Goal: Task Accomplishment & Management: Complete application form

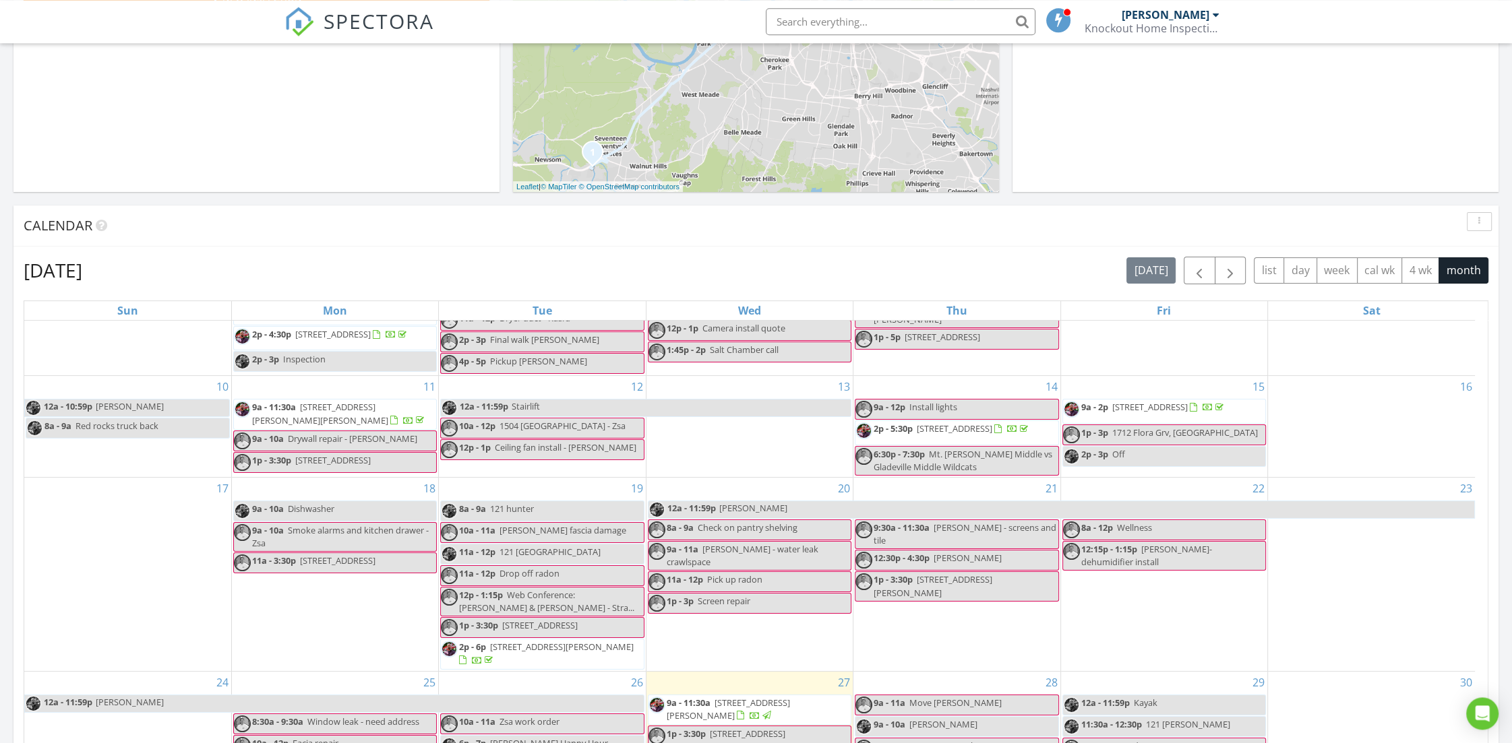
scroll to position [571, 0]
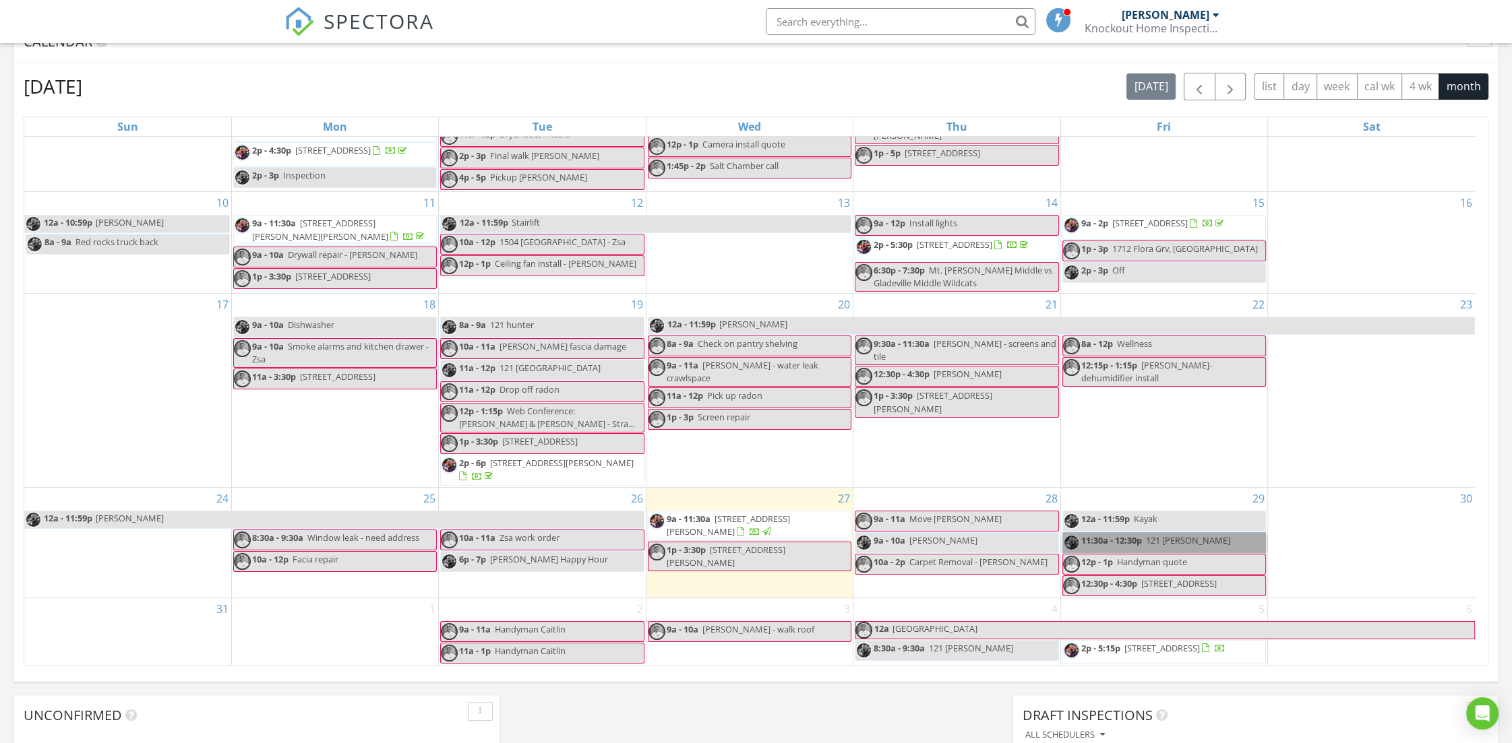
click at [1116, 532] on link "11:30a - 12:30p 121 Patrick Okeef" at bounding box center [1164, 542] width 204 height 21
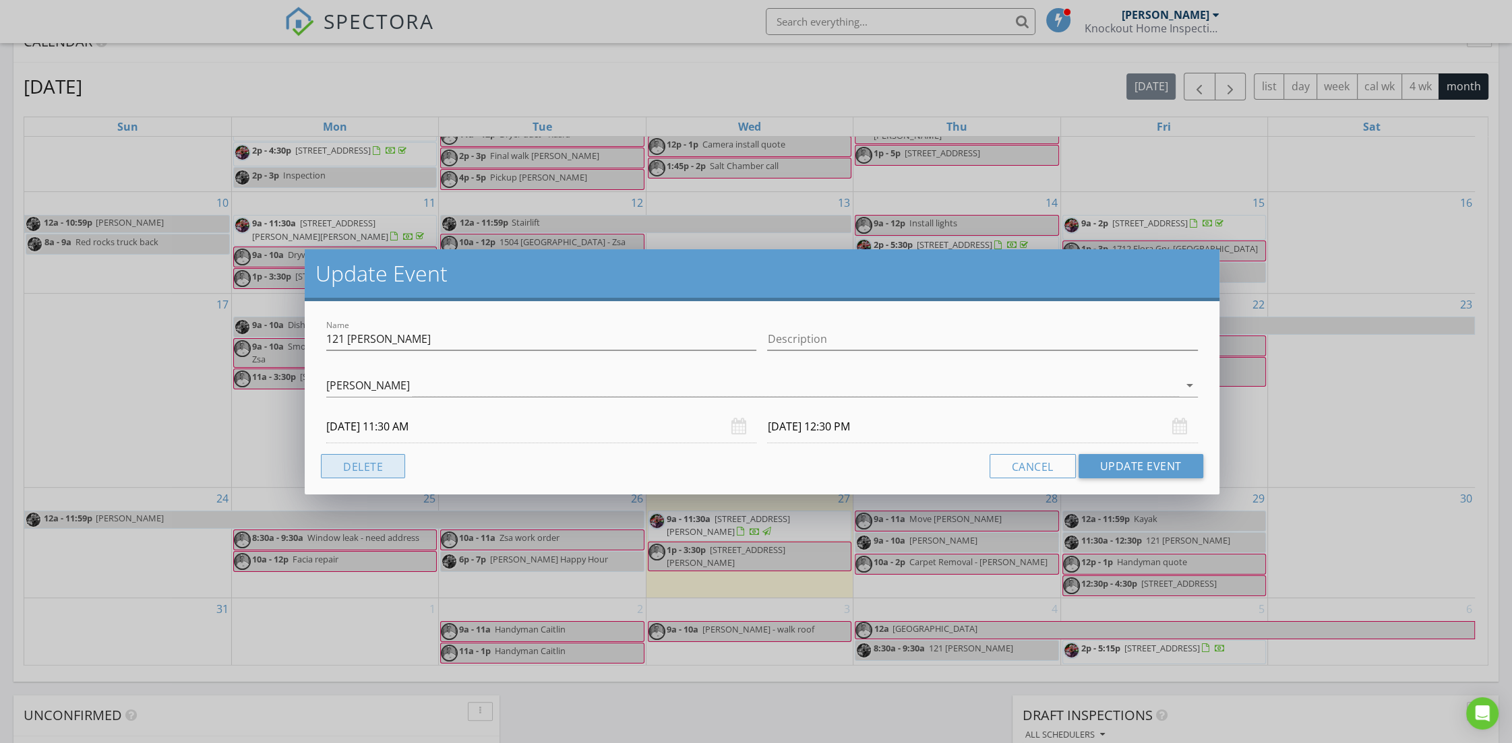
click at [362, 469] on button "Delete" at bounding box center [363, 466] width 84 height 24
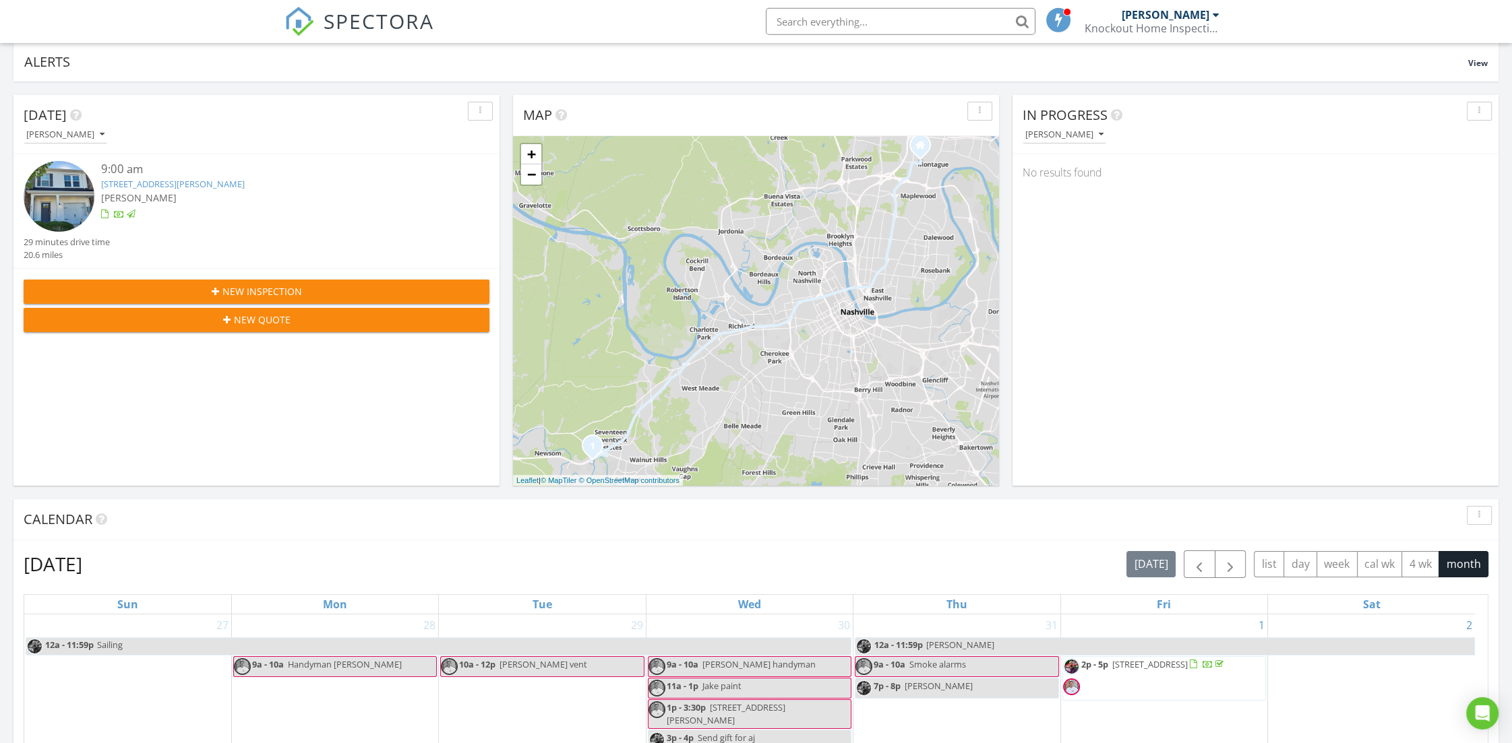
scroll to position [0, 0]
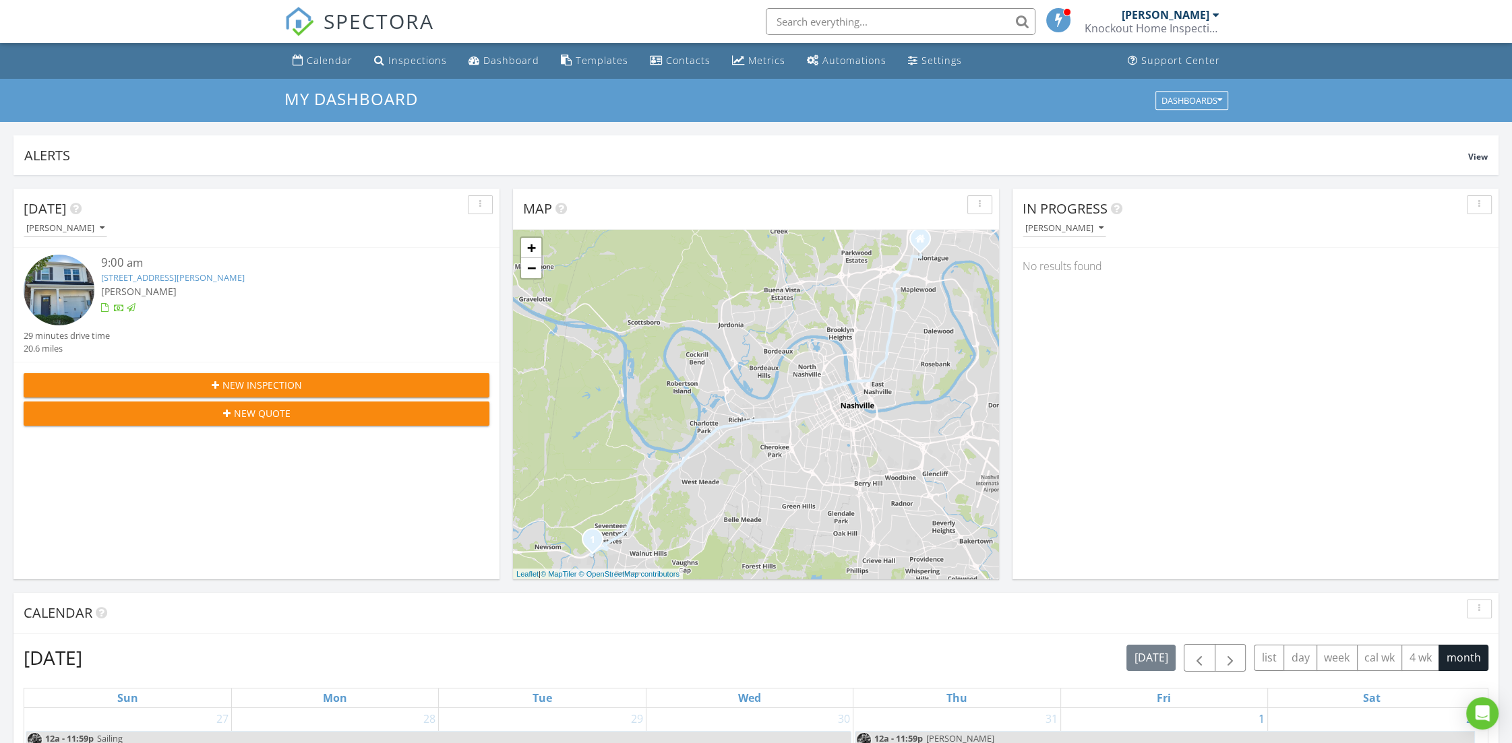
click at [914, 21] on input "text" at bounding box center [901, 21] width 270 height 27
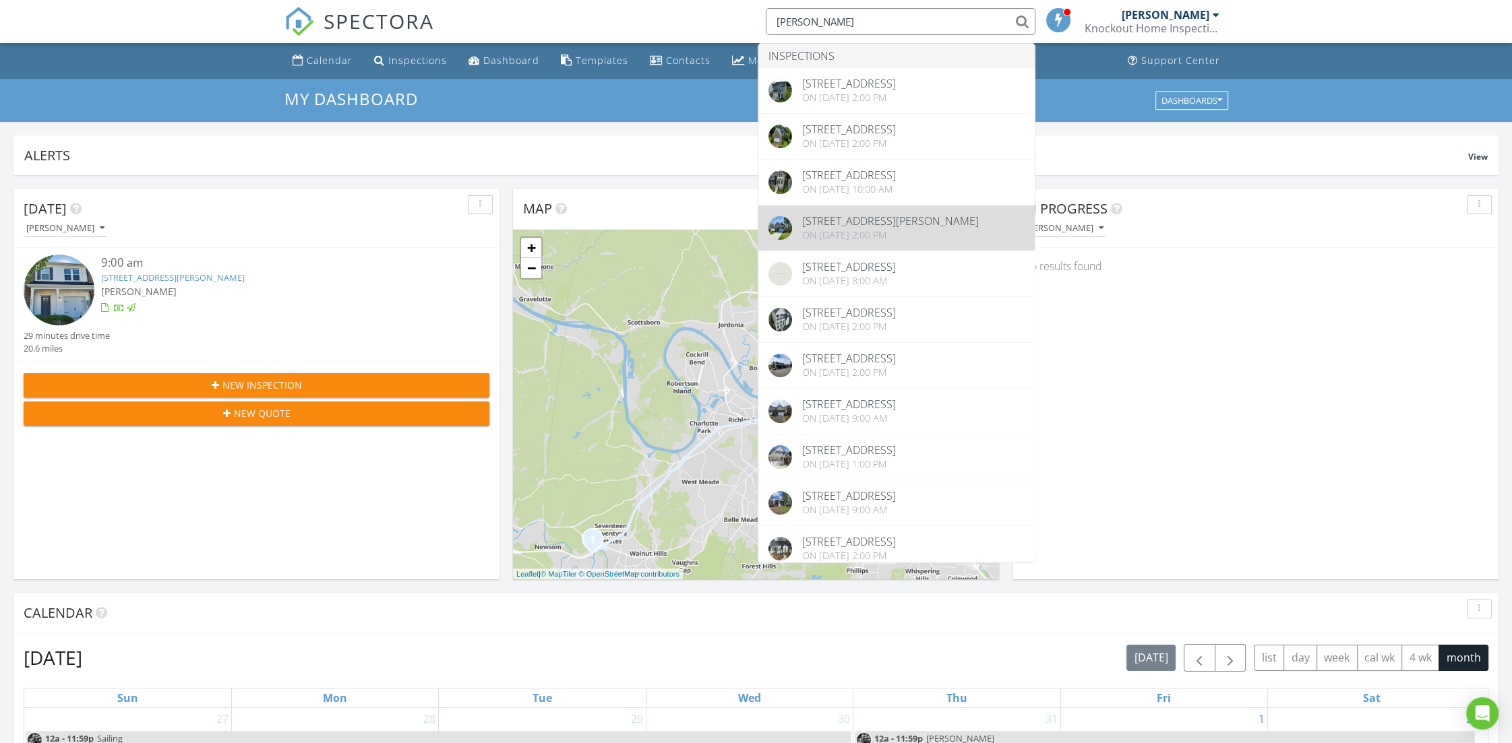
type input "justin"
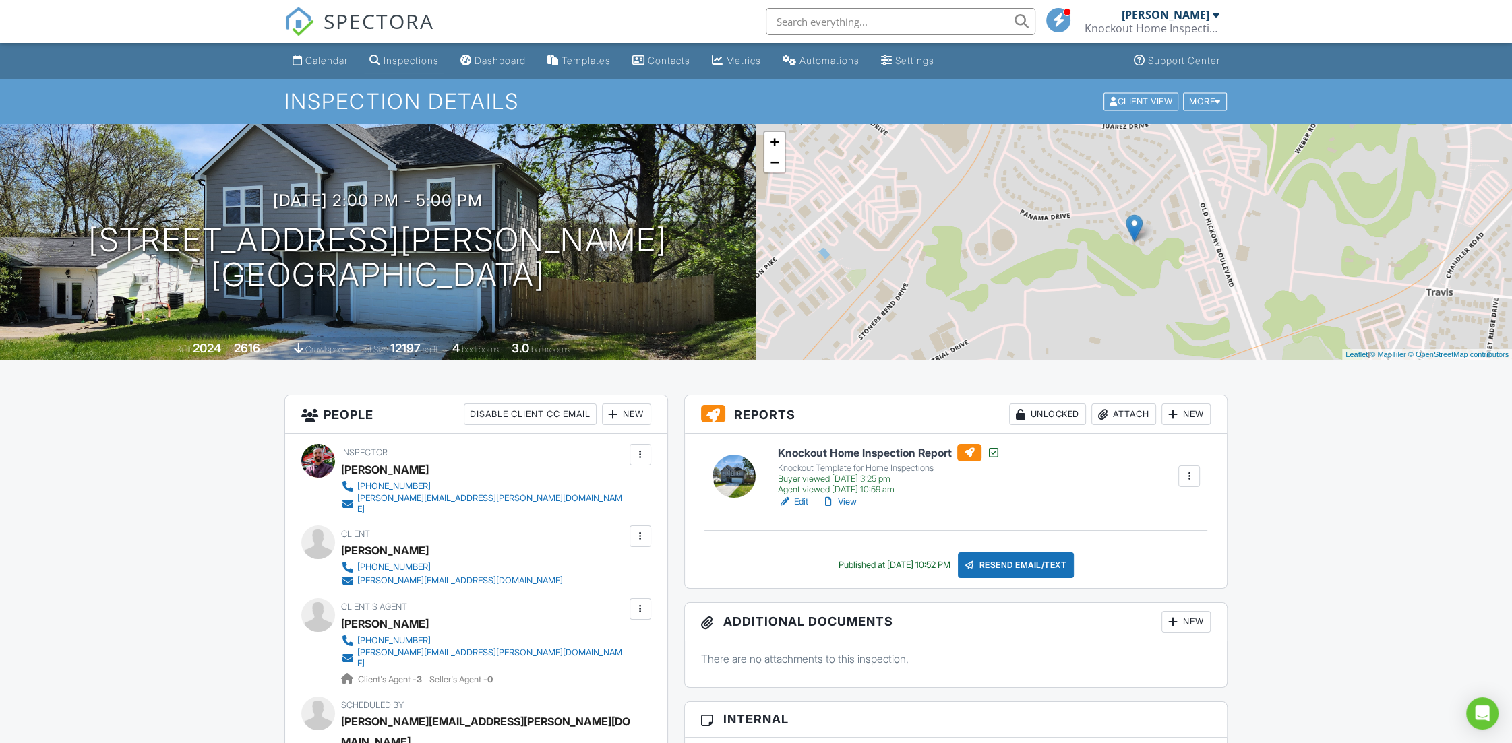
click at [835, 13] on input "text" at bounding box center [901, 21] width 270 height 27
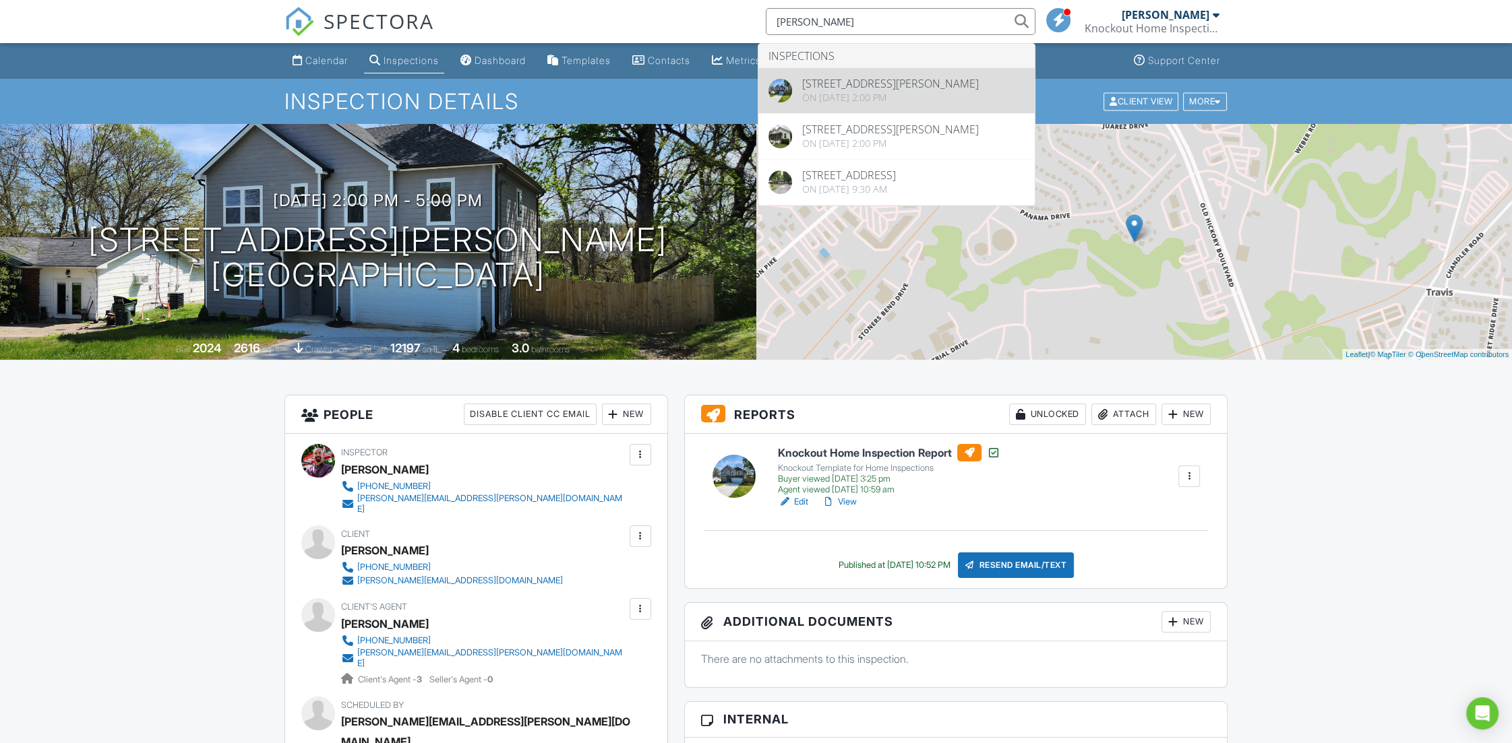
type input "cortez"
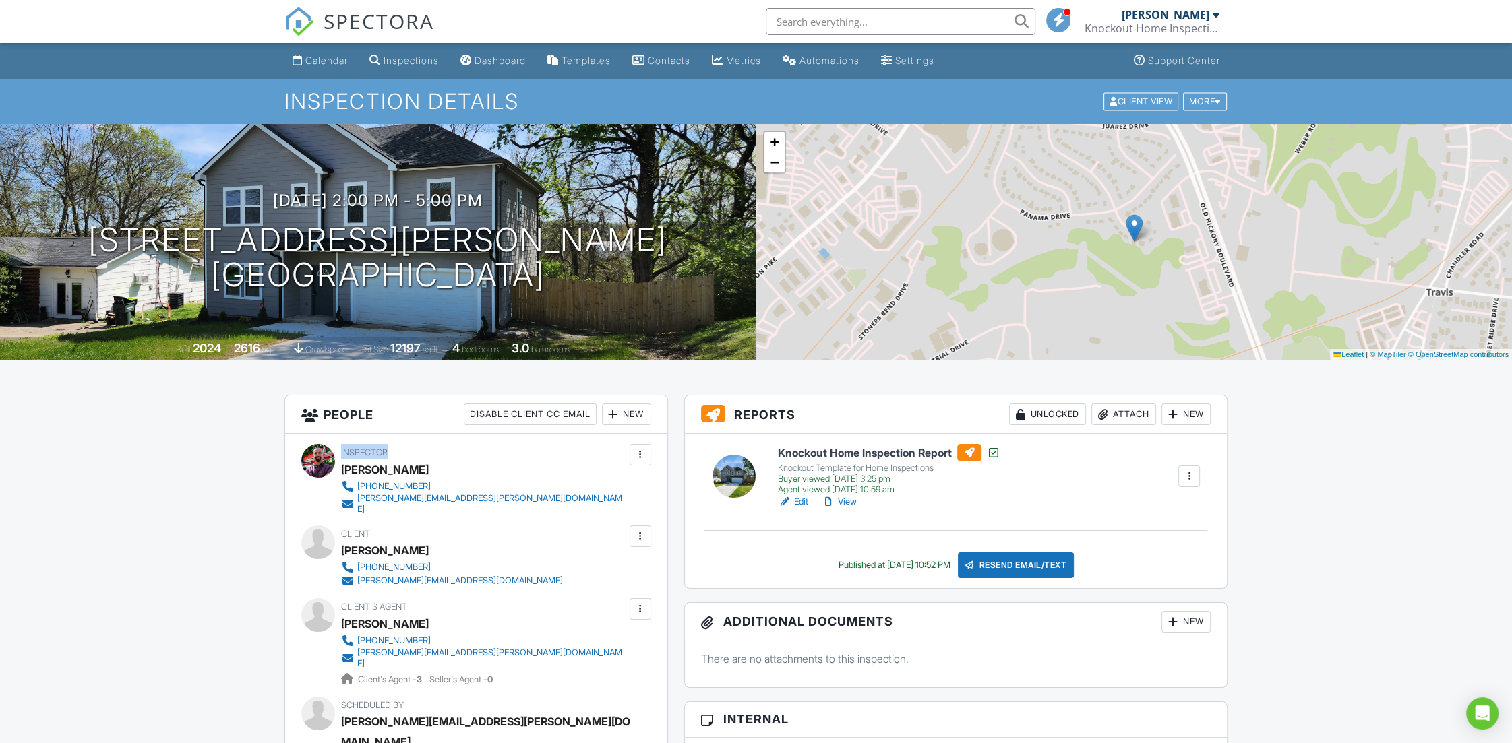
drag, startPoint x: 341, startPoint y: 452, endPoint x: 388, endPoint y: 447, distance: 47.4
click at [388, 447] on div "Inspector Elliott Wiley 615-732-9462 elliott.wiley@knockoutnashville.com" at bounding box center [516, 479] width 350 height 70
click at [856, 503] on link "View" at bounding box center [838, 501] width 35 height 13
click at [842, 501] on link "View" at bounding box center [838, 501] width 35 height 13
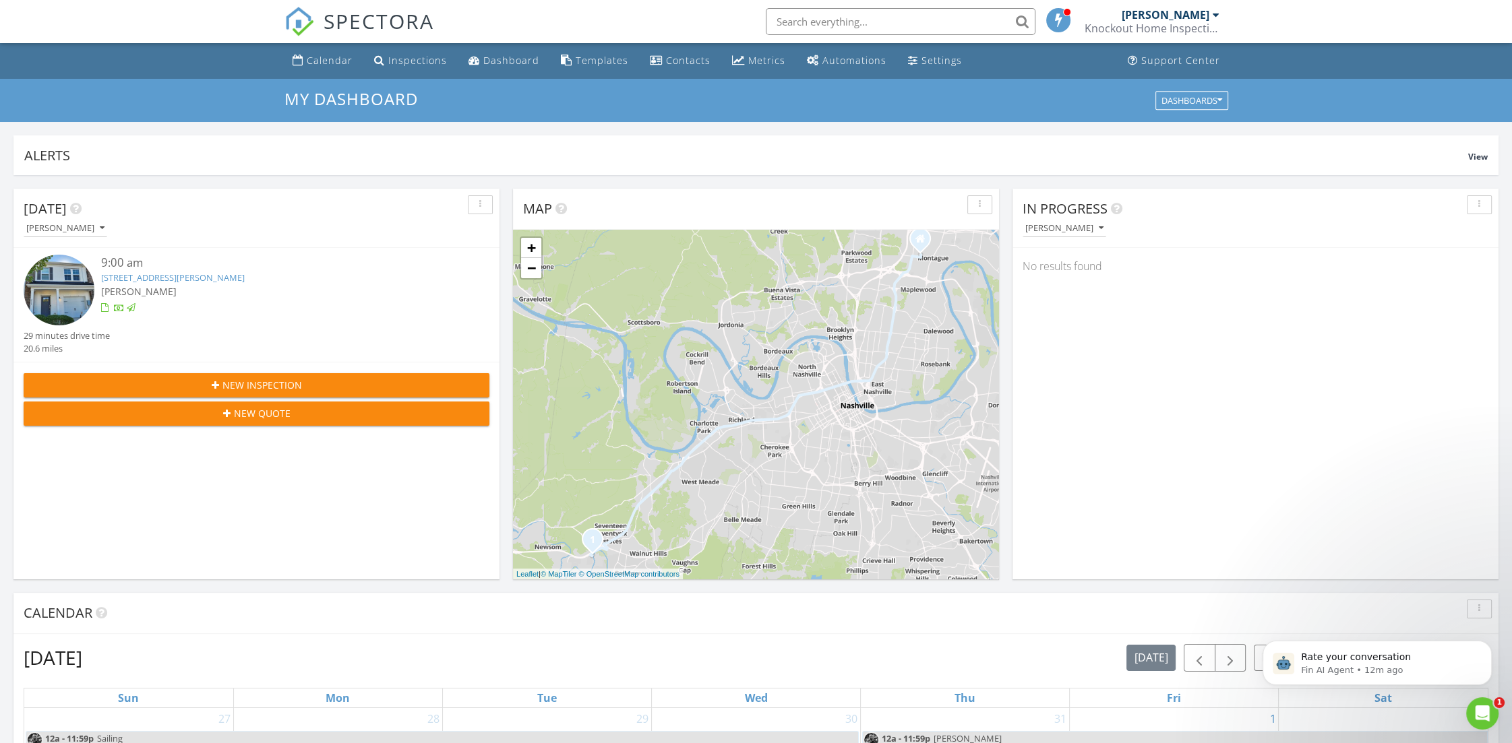
click at [1138, 22] on div "Knockout Home Inspections LLC" at bounding box center [1151, 28] width 135 height 13
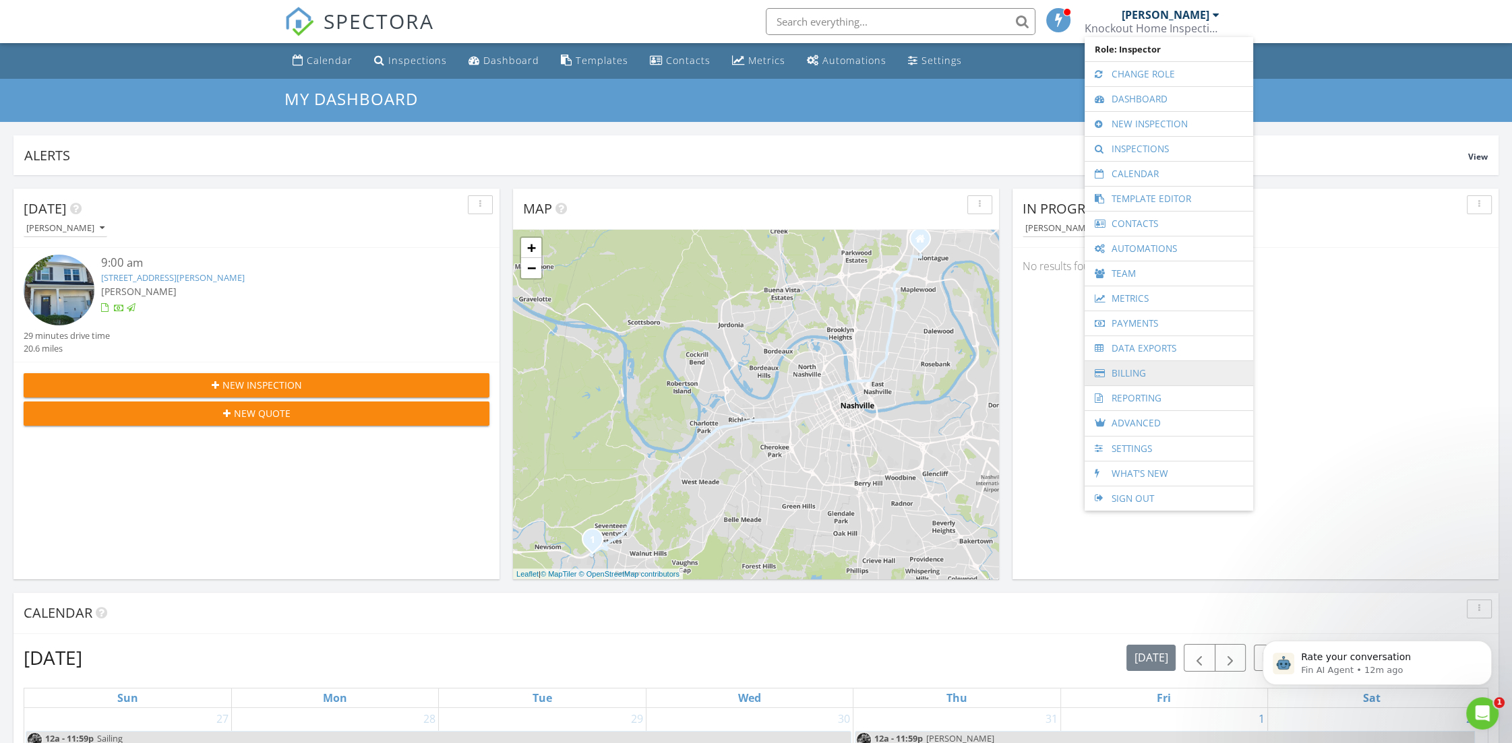
click at [1139, 375] on link "Billing" at bounding box center [1168, 373] width 155 height 24
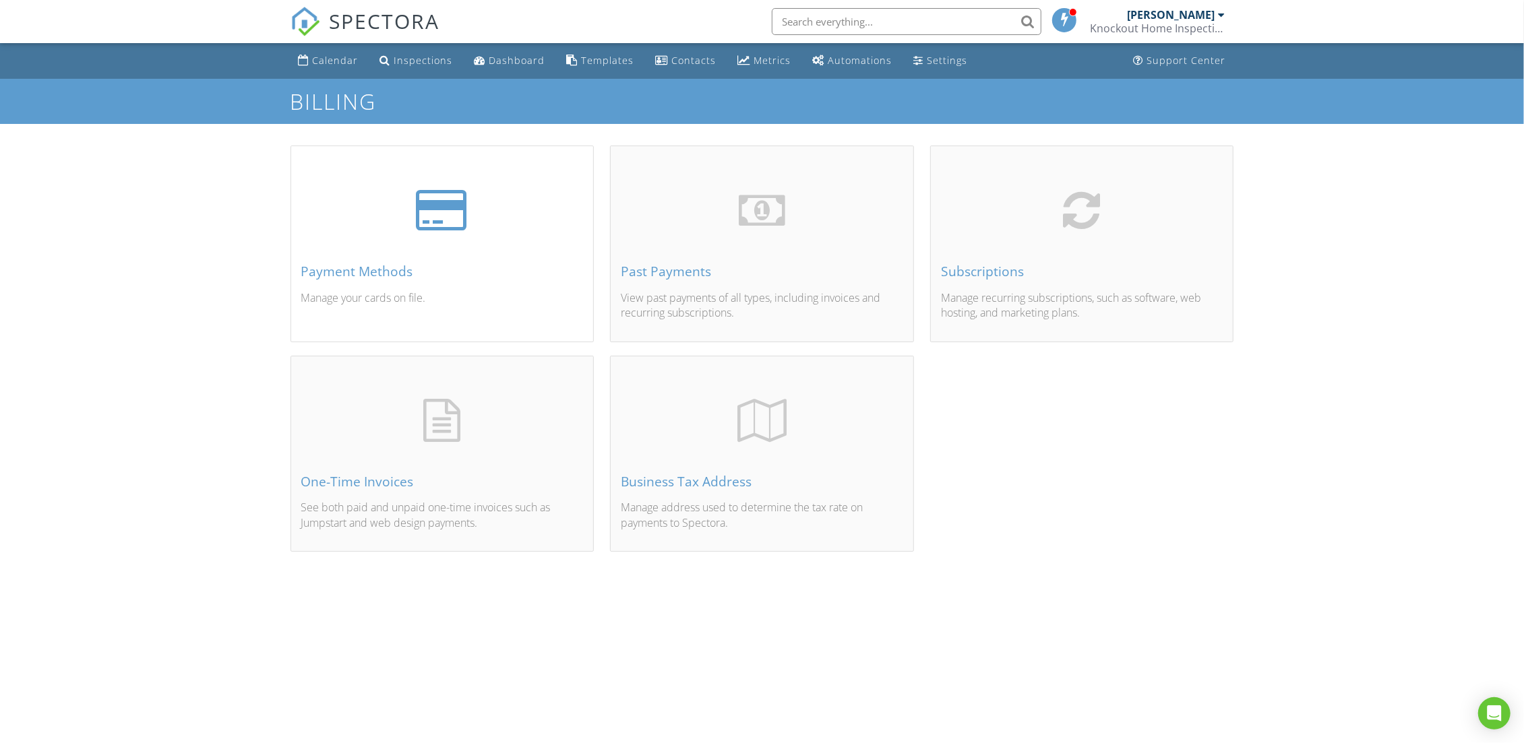
click at [390, 278] on div "Payment Methods" at bounding box center [442, 271] width 282 height 15
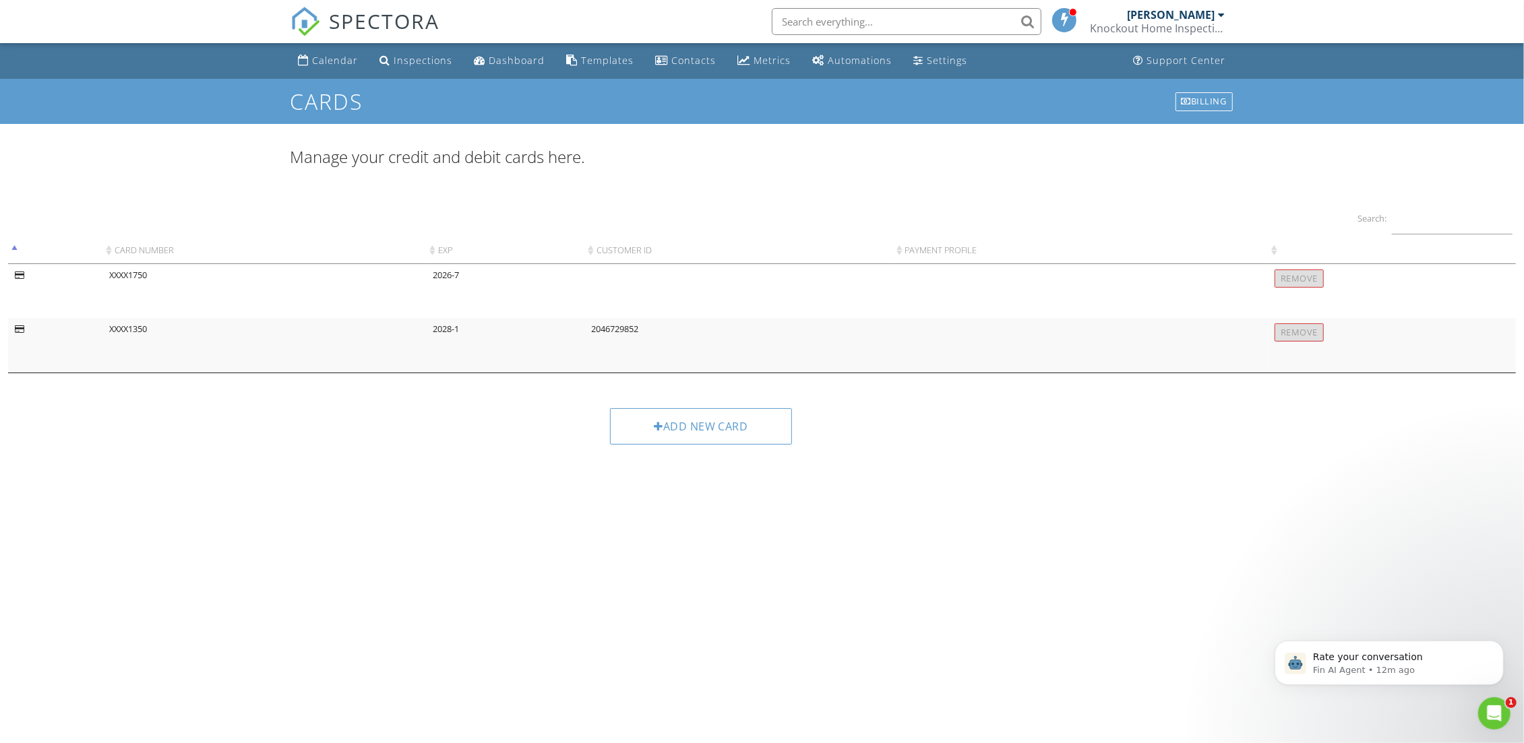
click at [1302, 340] on div "Remove" at bounding box center [1298, 332] width 49 height 18
click at [1189, 100] on div "Billing" at bounding box center [1203, 101] width 57 height 19
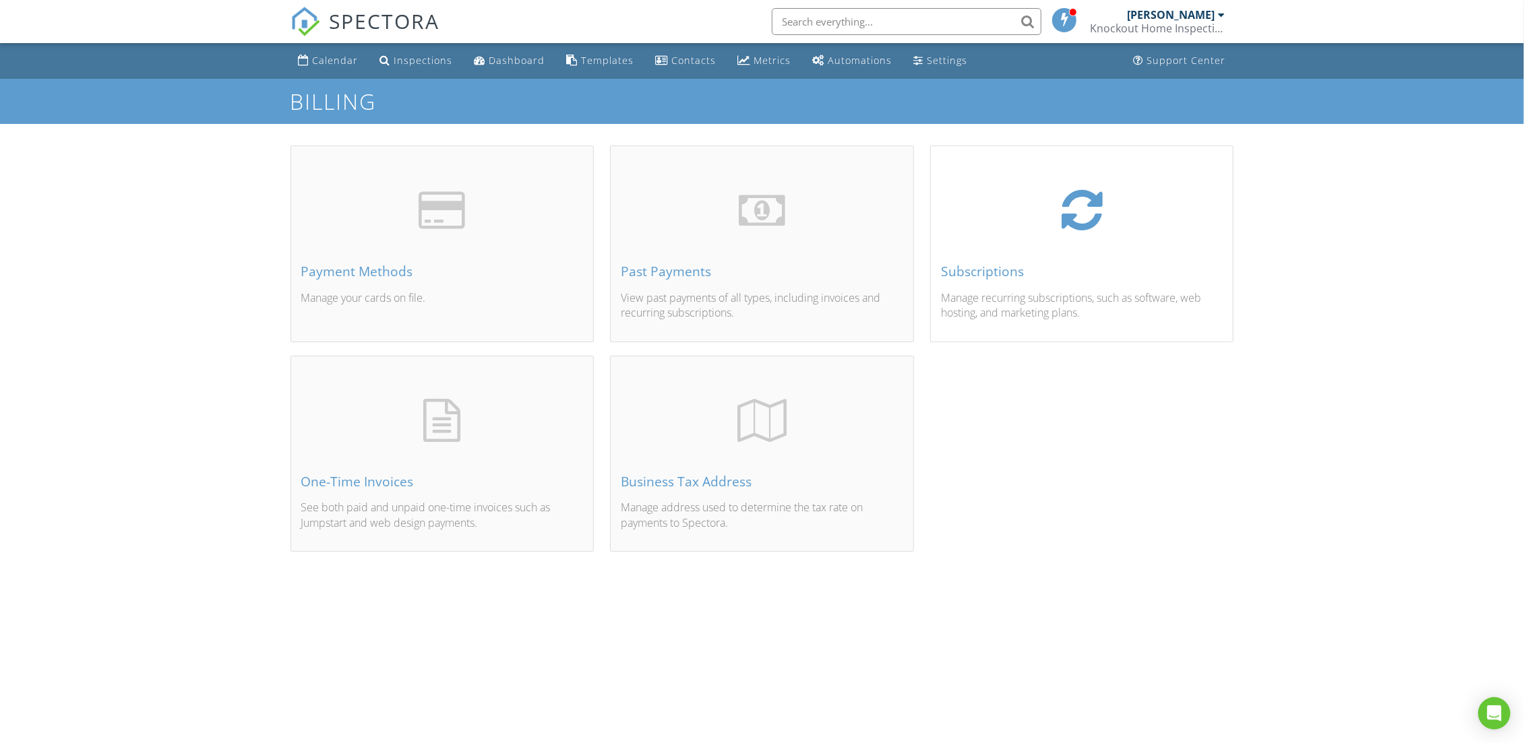
click at [968, 278] on div "Subscriptions" at bounding box center [1082, 271] width 282 height 15
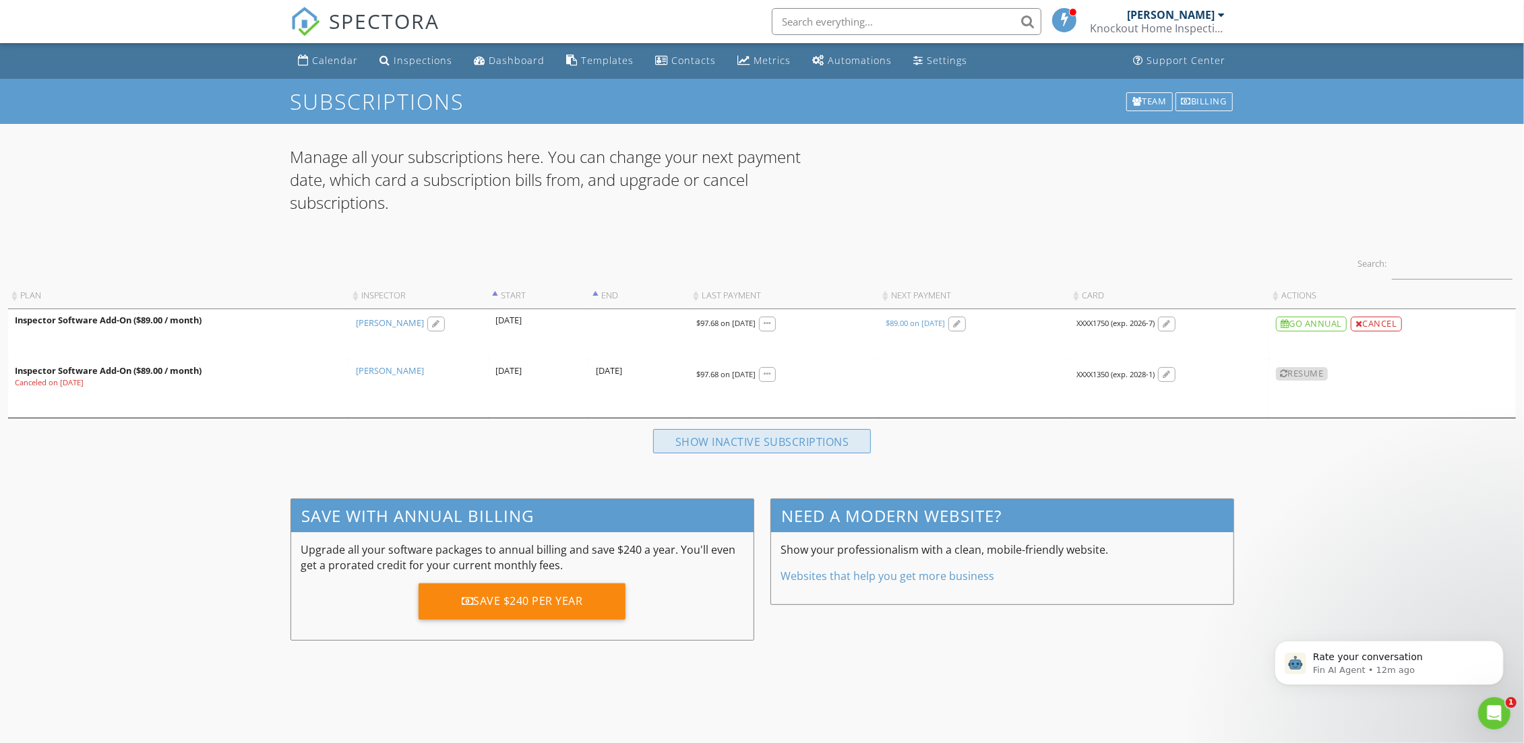
click at [769, 446] on div "Show inactive subscriptions" at bounding box center [762, 441] width 218 height 24
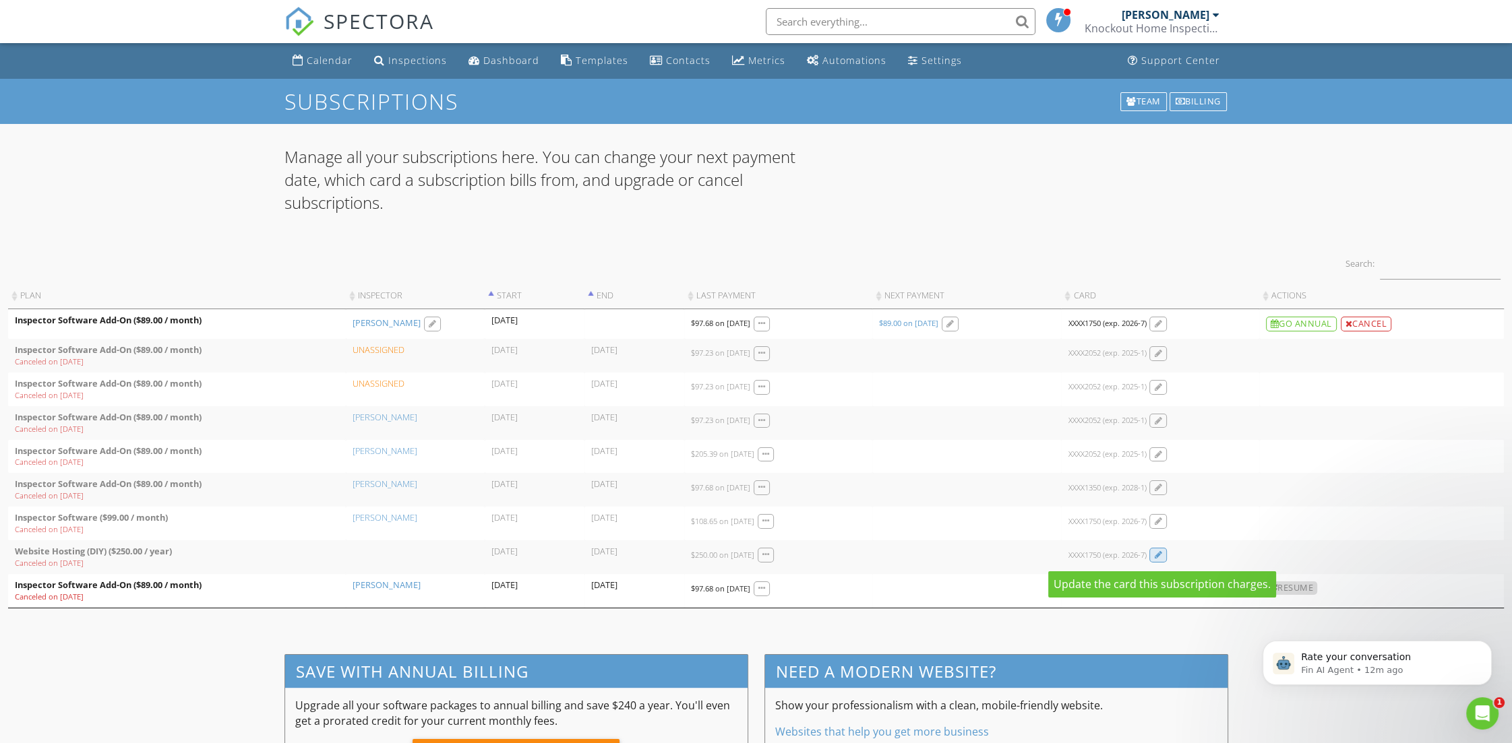
click at [1161, 557] on div at bounding box center [1158, 555] width 8 height 9
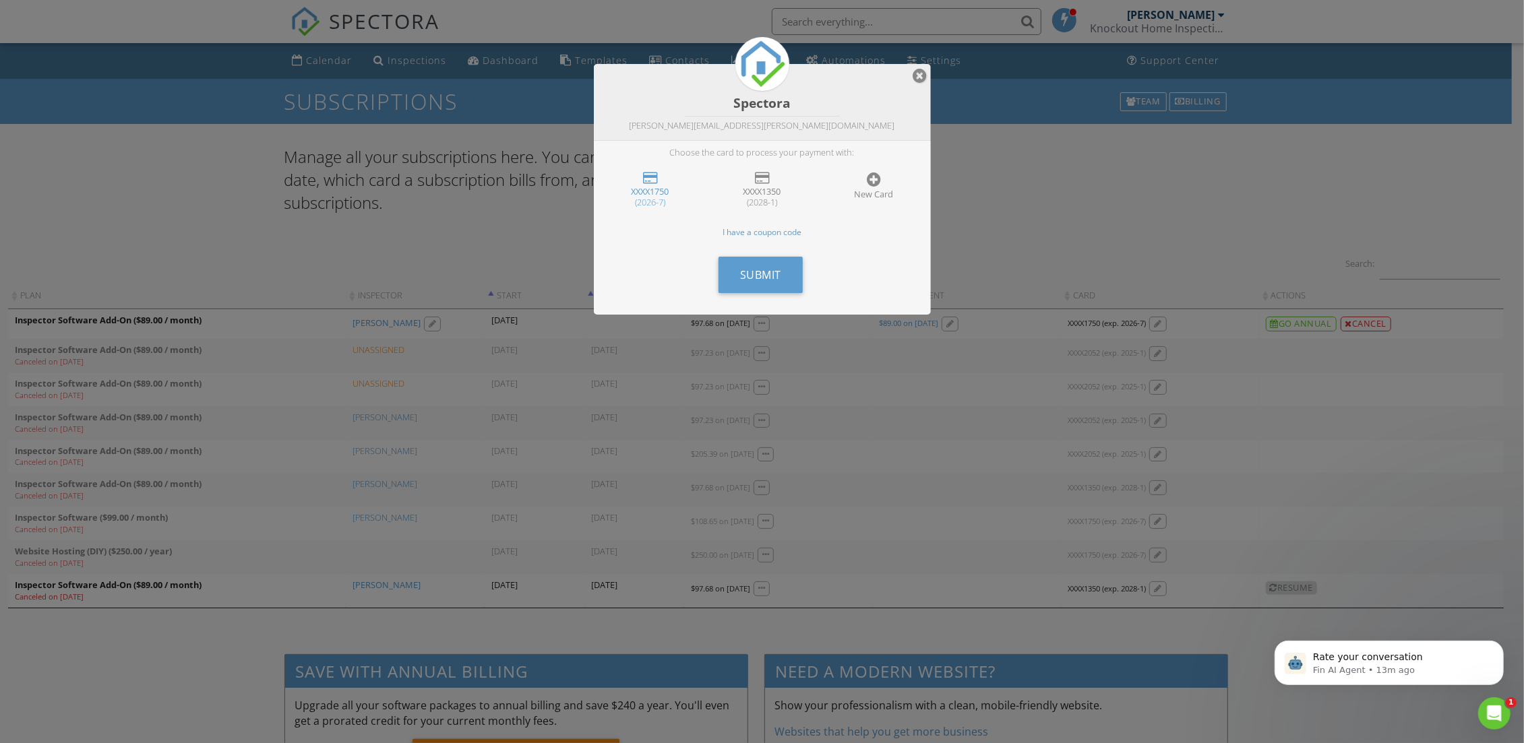
click at [921, 76] on div at bounding box center [920, 75] width 14 height 16
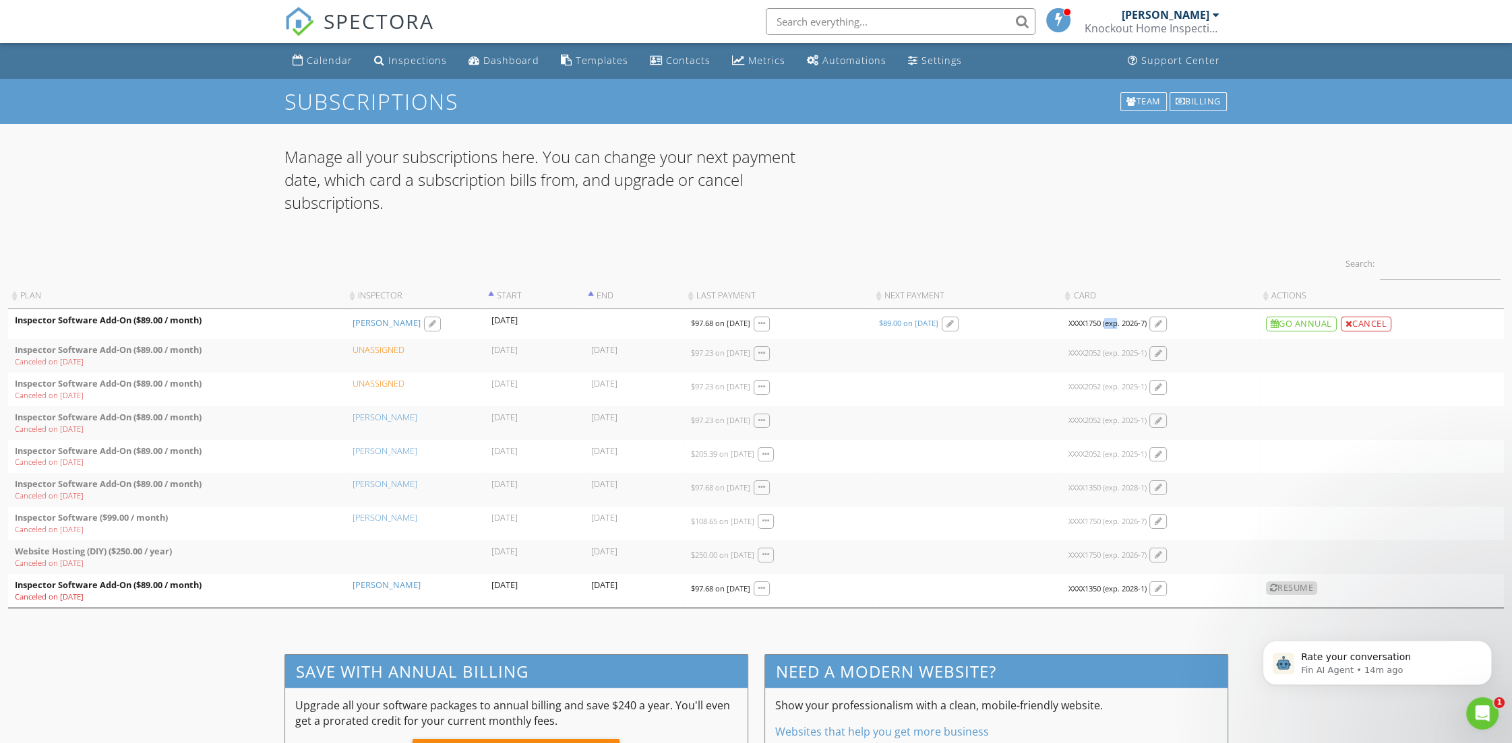
drag, startPoint x: 1106, startPoint y: 323, endPoint x: 1119, endPoint y: 324, distance: 12.9
click at [1119, 324] on div "XXXX1750 (exp. 2026-7)" at bounding box center [1106, 323] width 78 height 11
click at [1202, 100] on div "Billing" at bounding box center [1197, 101] width 57 height 19
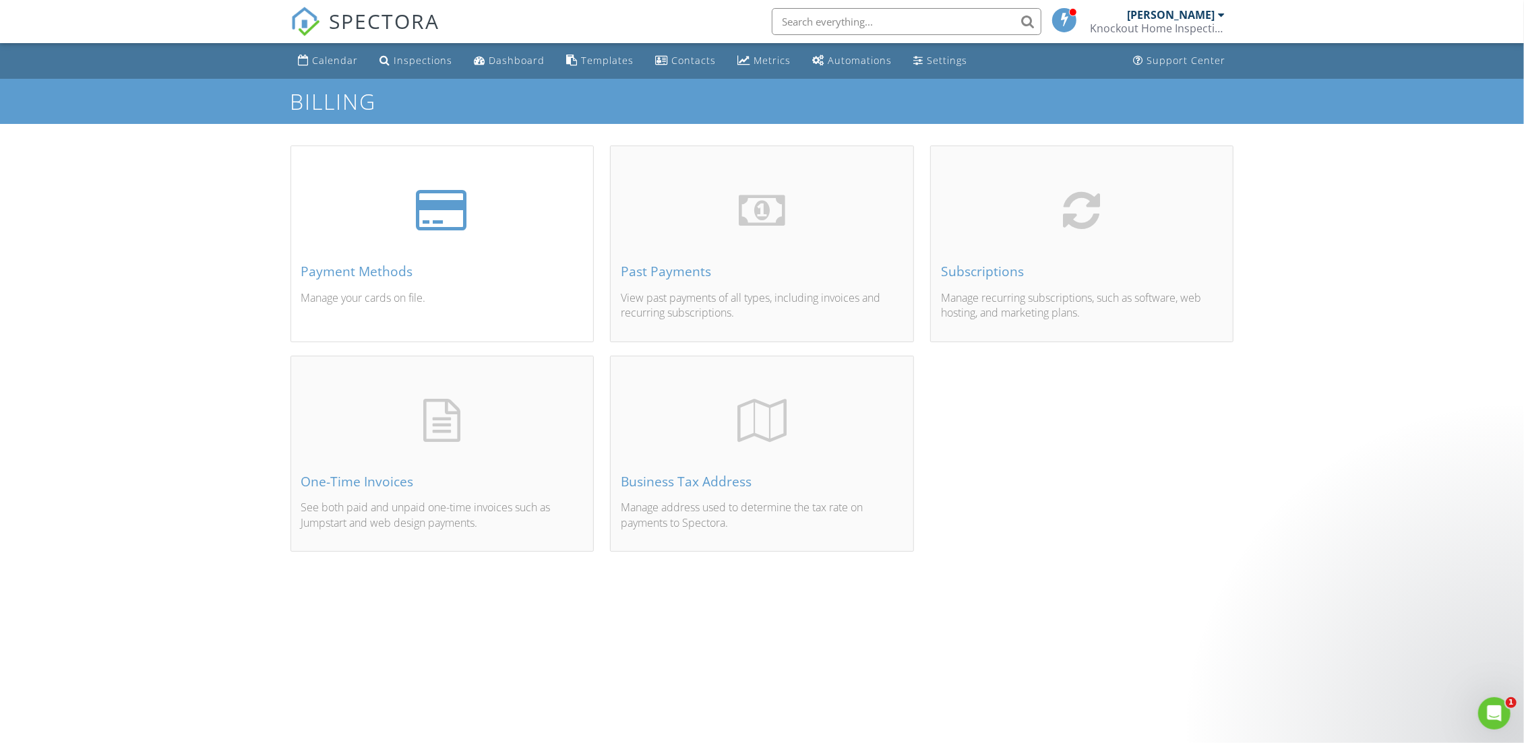
click at [380, 262] on div "Payment Methods Manage your cards on file." at bounding box center [442, 260] width 303 height 162
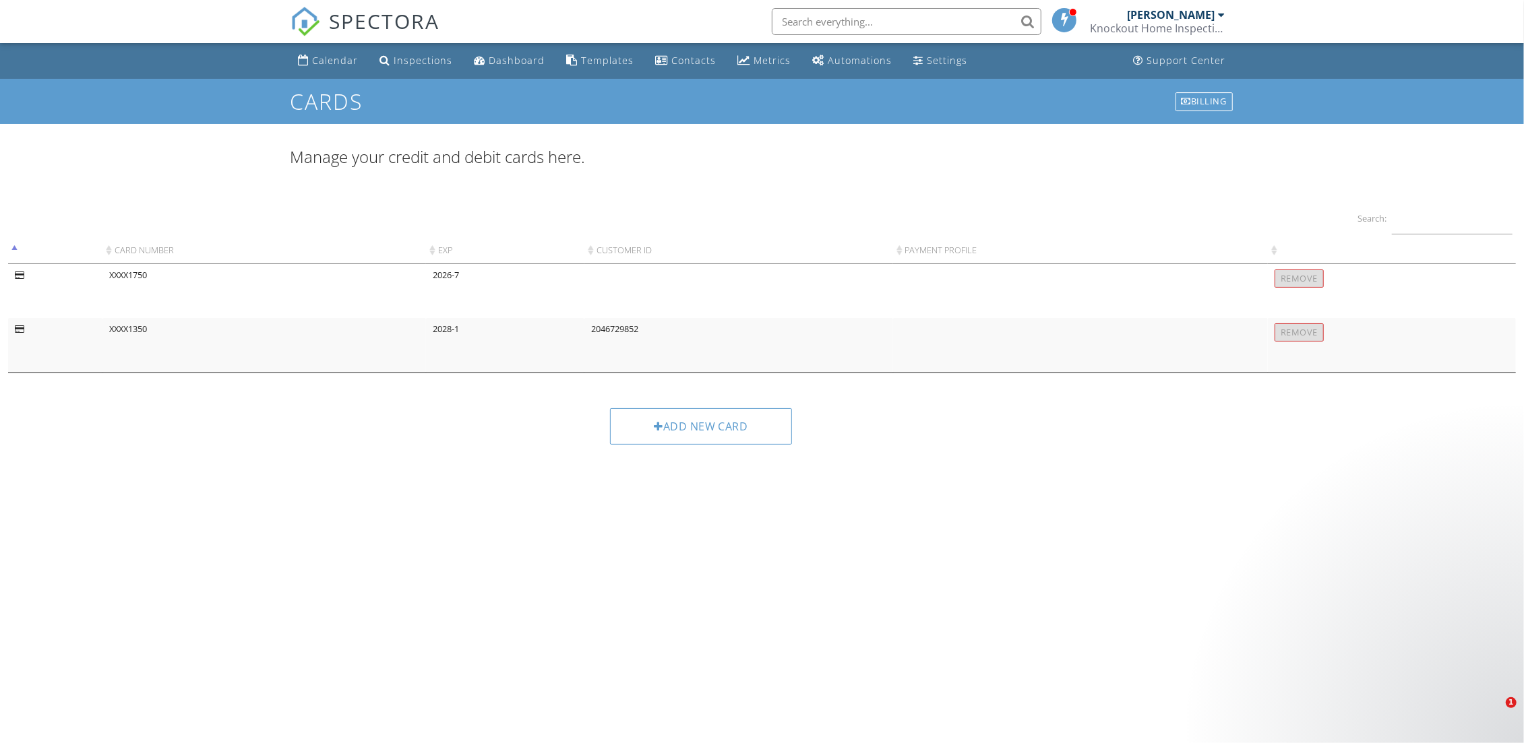
click at [1304, 341] on div "Remove" at bounding box center [1298, 332] width 49 height 18
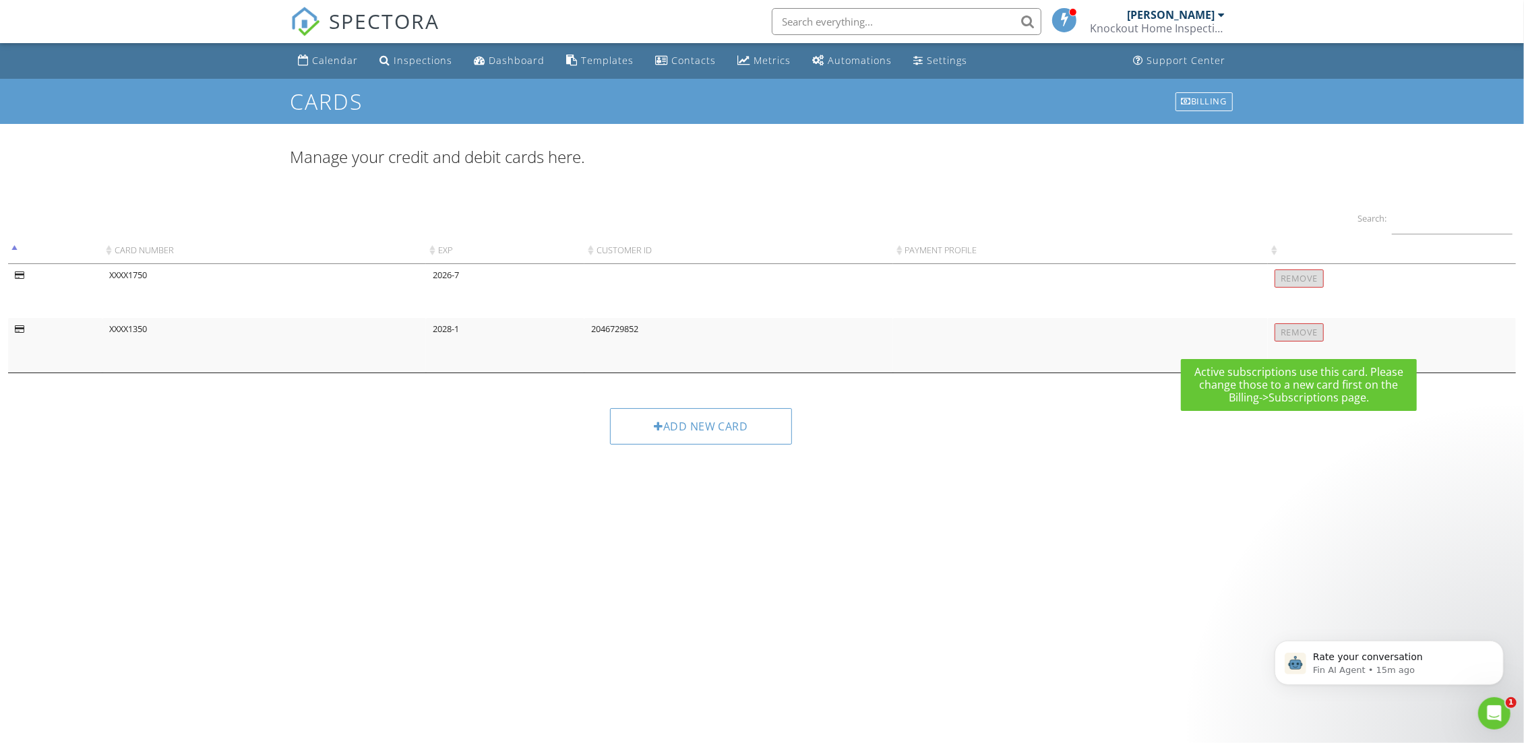
click at [1288, 342] on div "Remove" at bounding box center [1298, 332] width 49 height 18
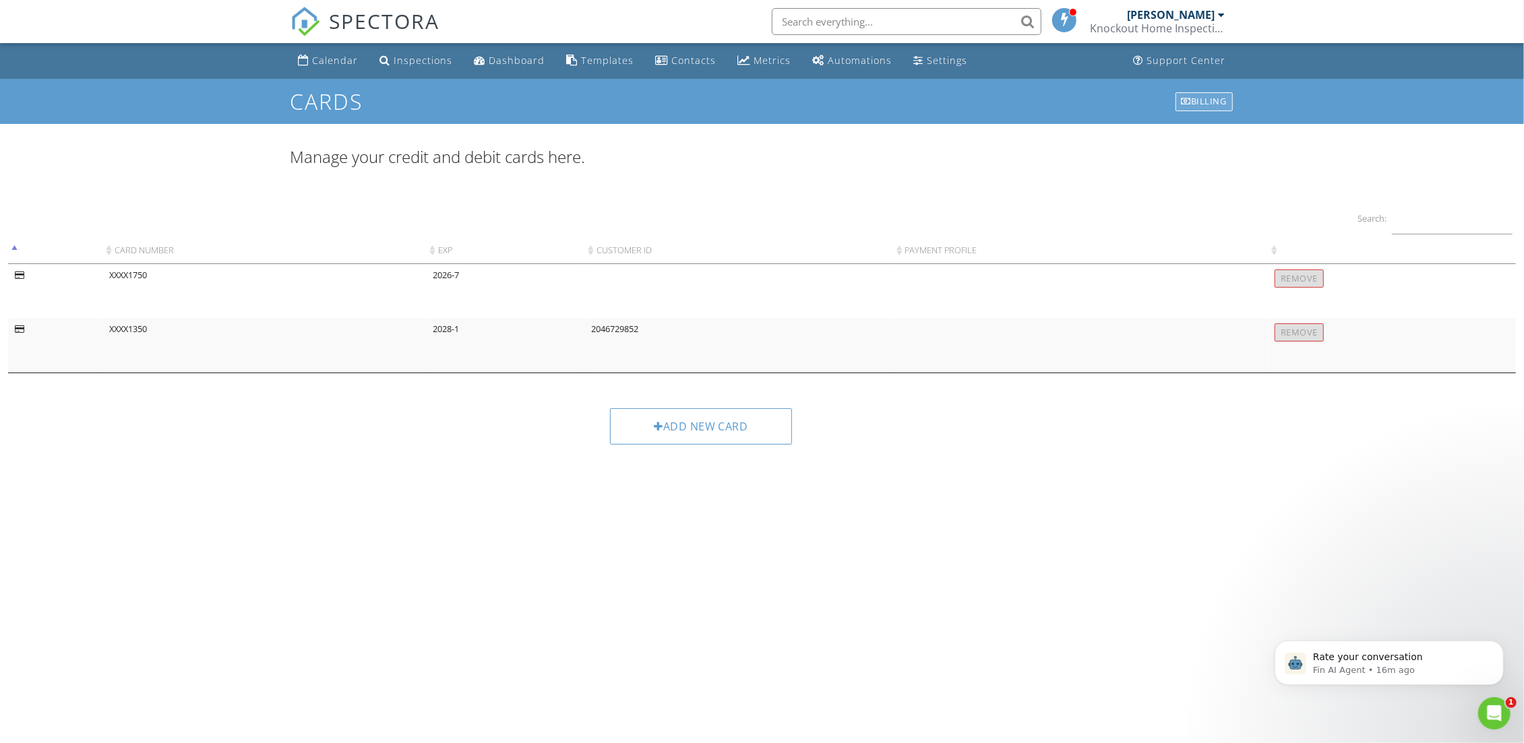
click at [1206, 101] on div "Billing" at bounding box center [1203, 101] width 57 height 19
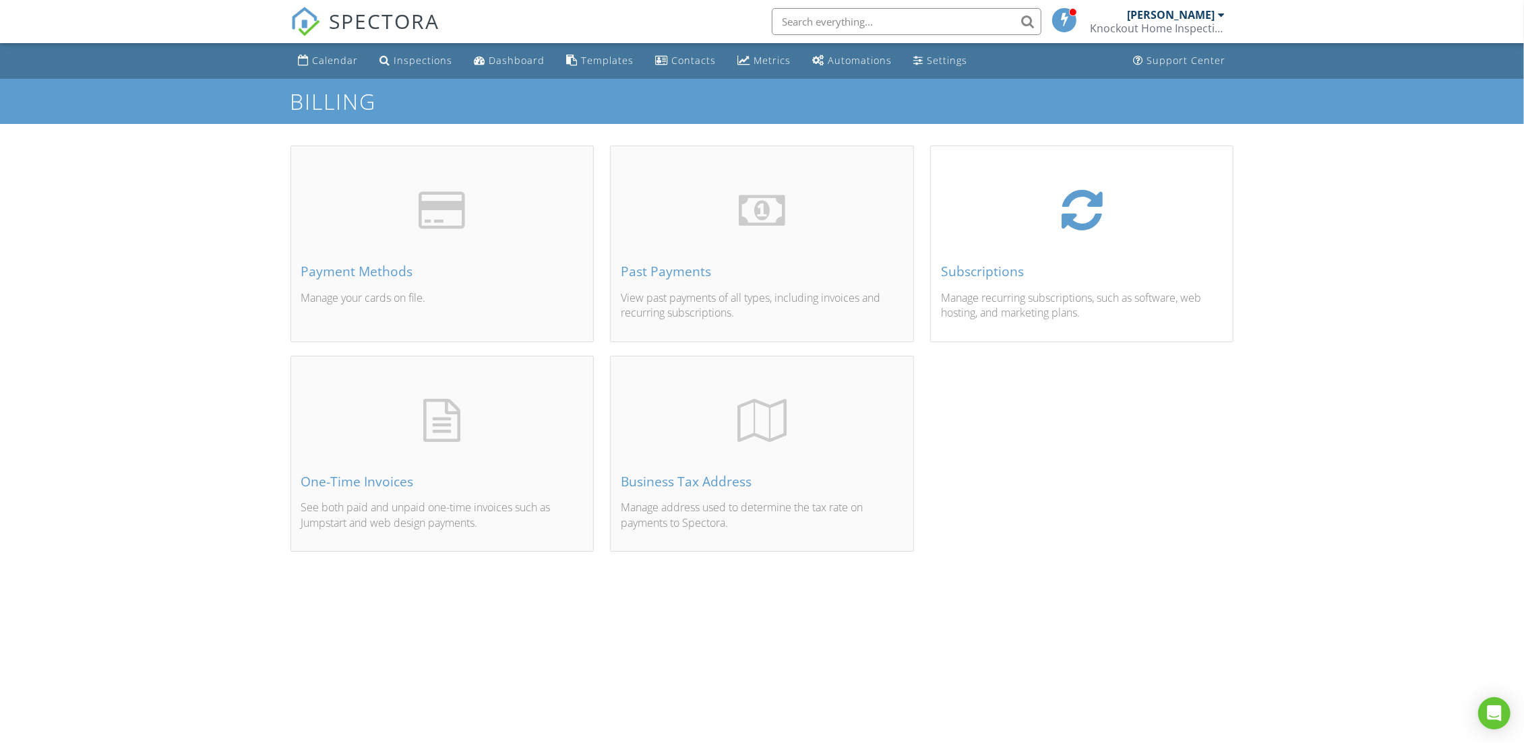
click at [962, 269] on div "Subscriptions" at bounding box center [1082, 271] width 282 height 15
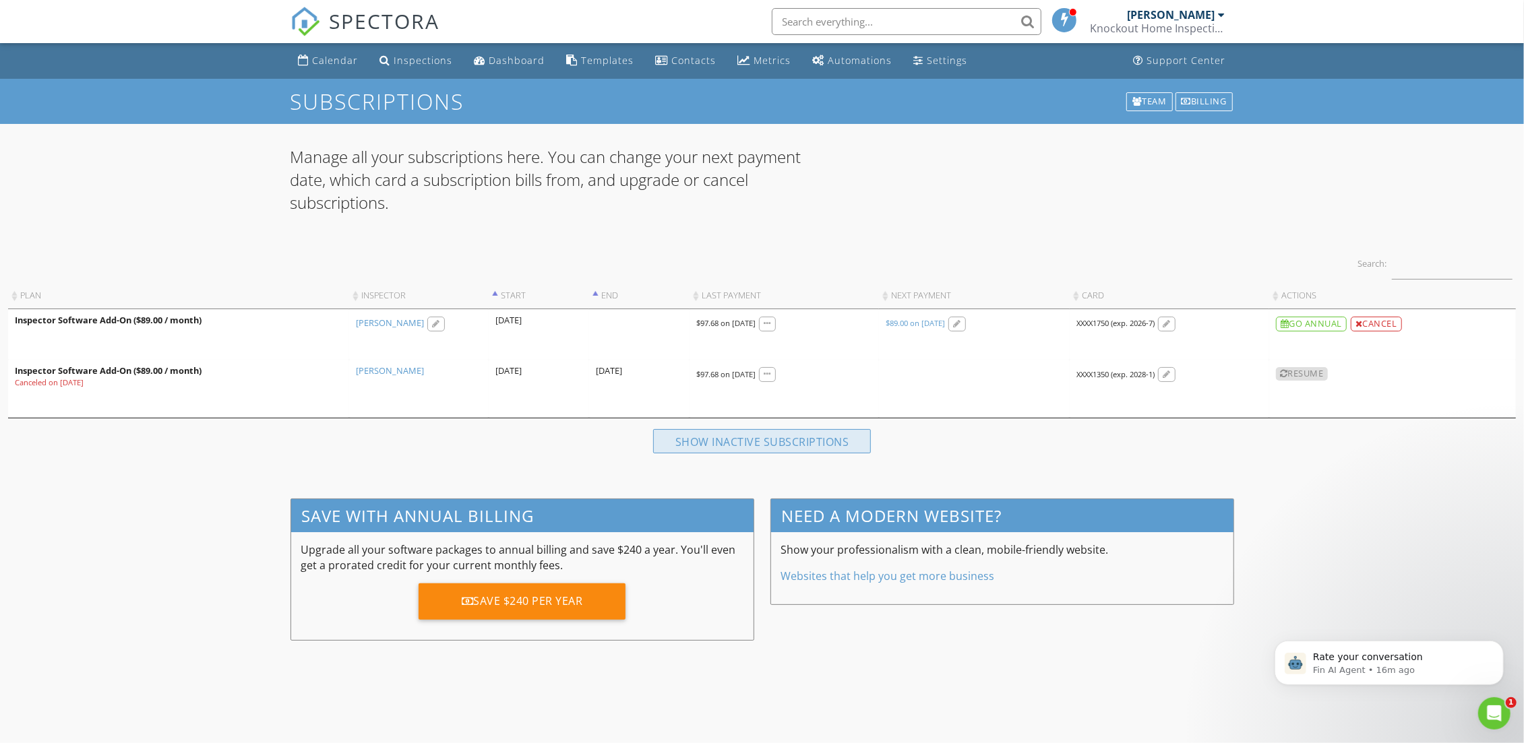
click at [820, 442] on div "Show inactive subscriptions" at bounding box center [762, 441] width 218 height 24
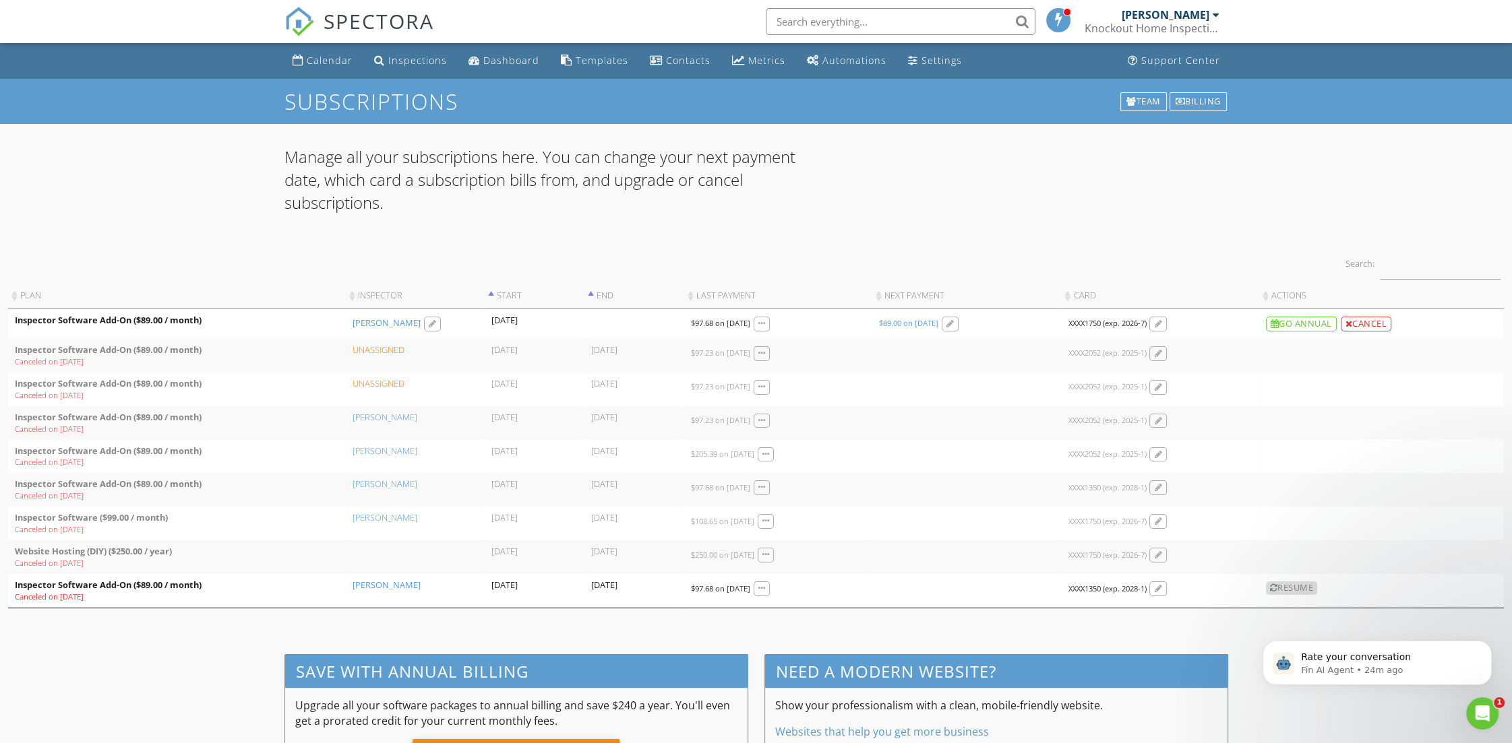
click at [832, 21] on input "text" at bounding box center [901, 21] width 270 height 27
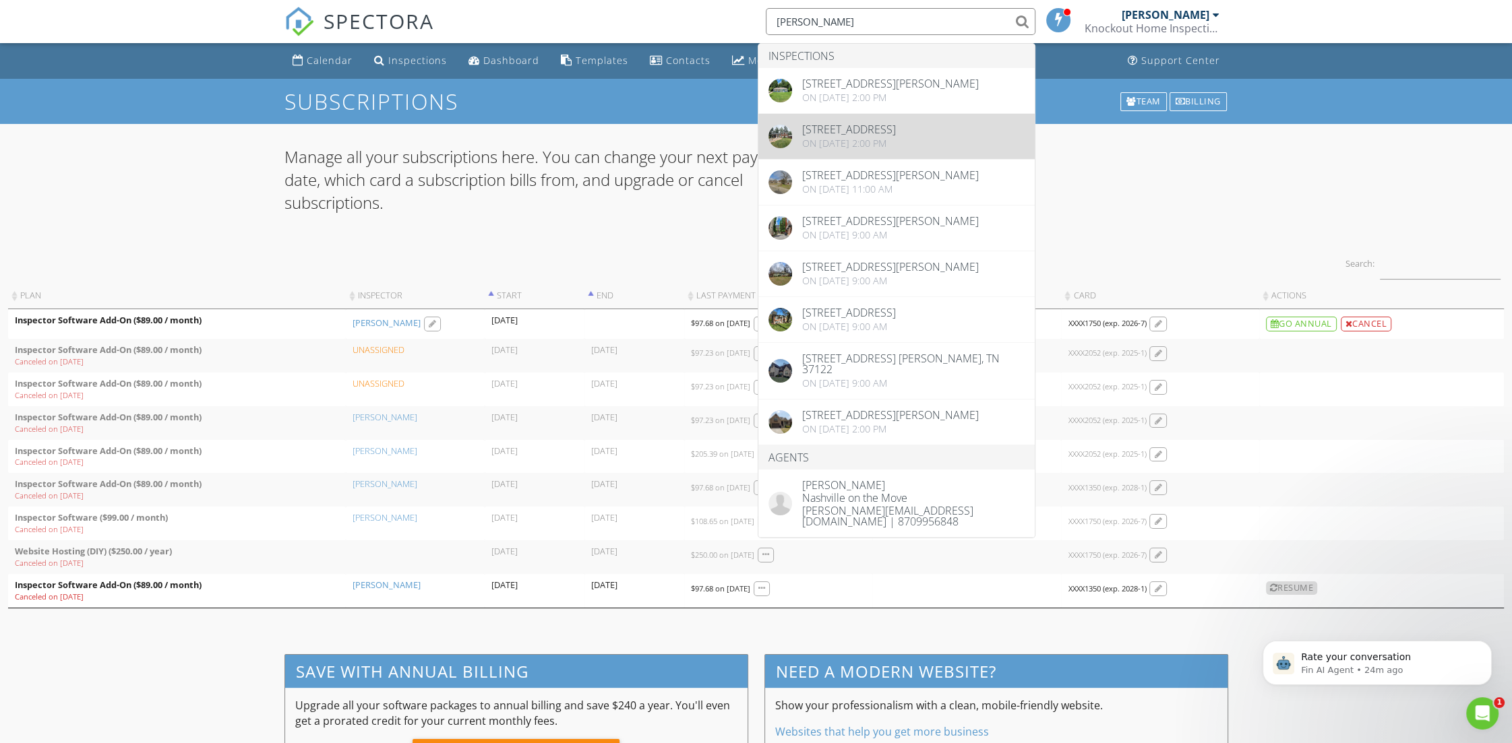
type input "[PERSON_NAME]"
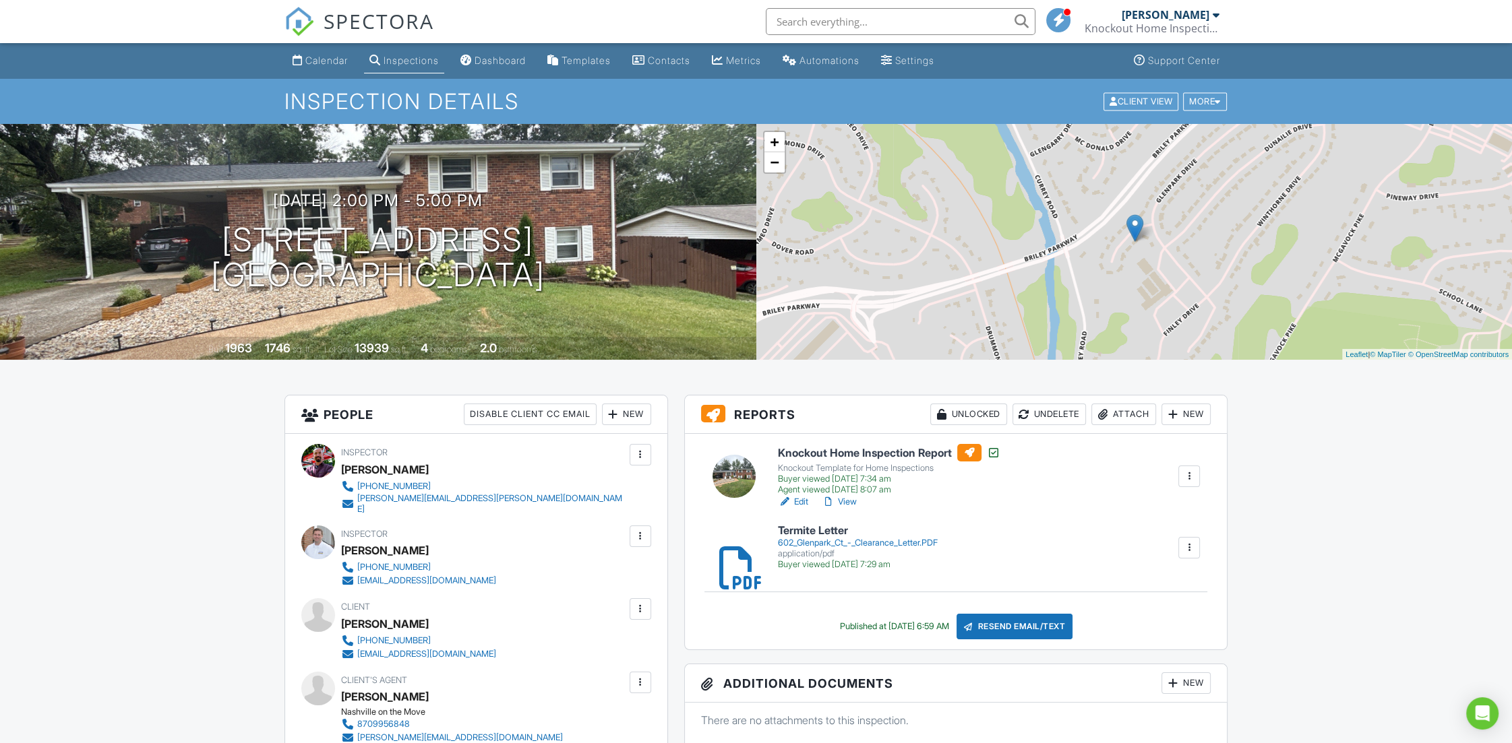
click at [810, 27] on input "text" at bounding box center [901, 21] width 270 height 27
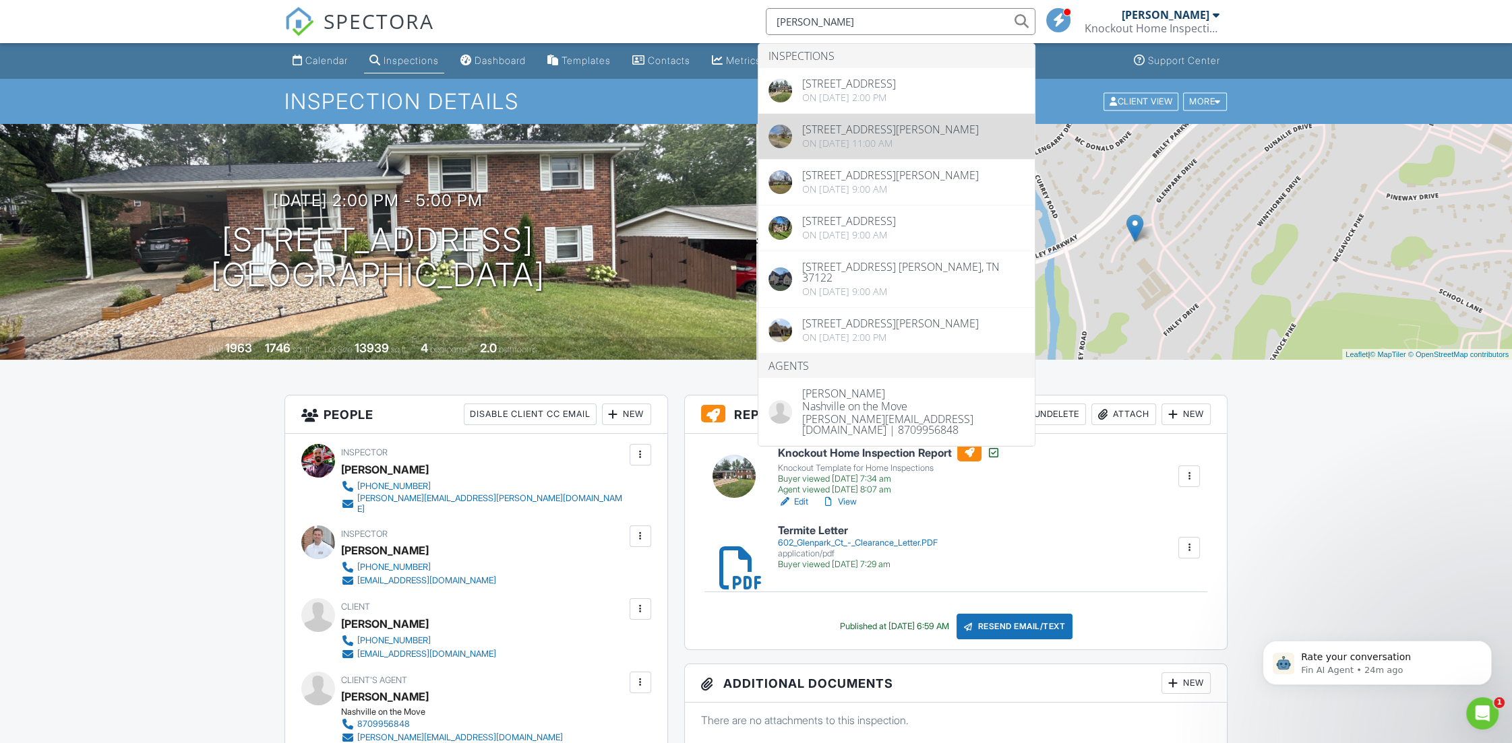
type input "jerome pillow"
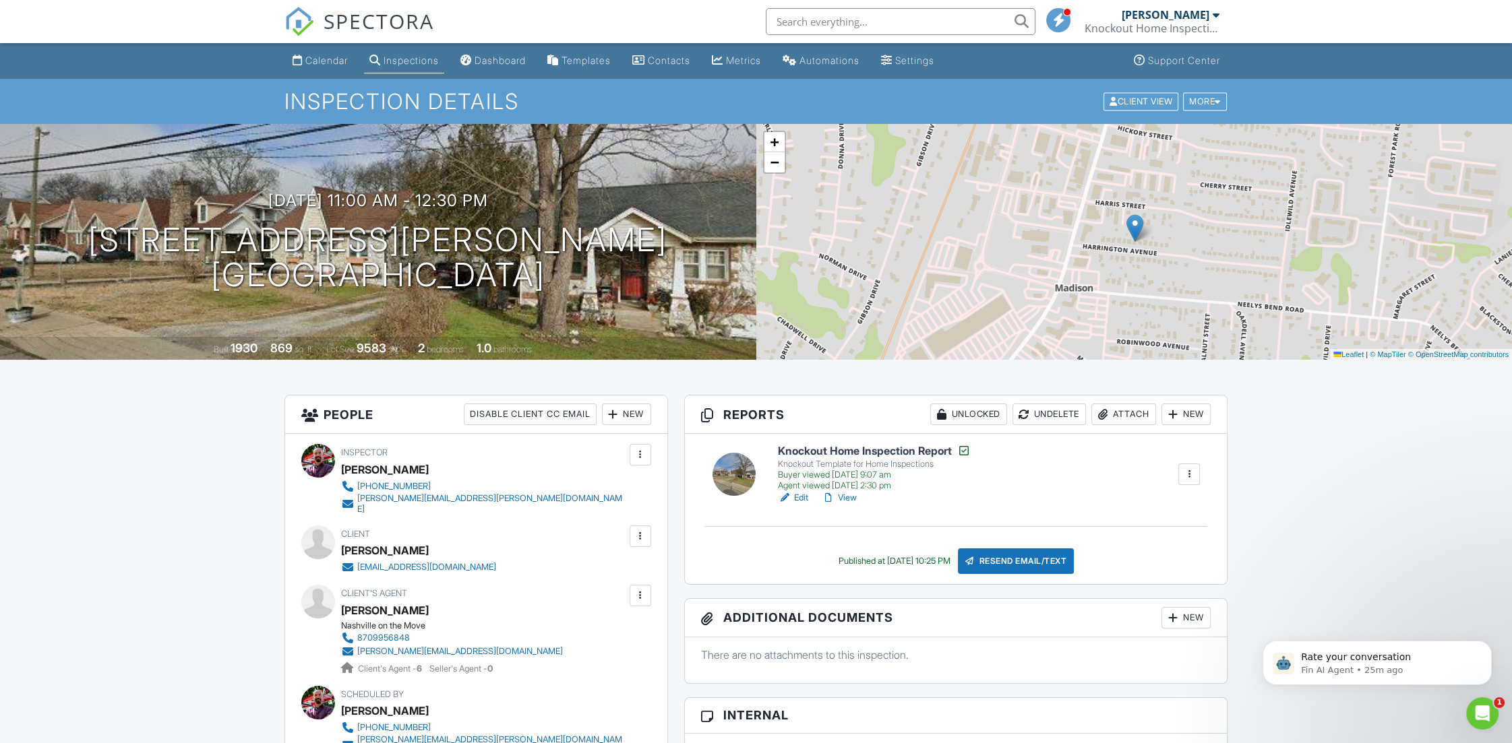
click at [855, 498] on link "View" at bounding box center [838, 497] width 35 height 13
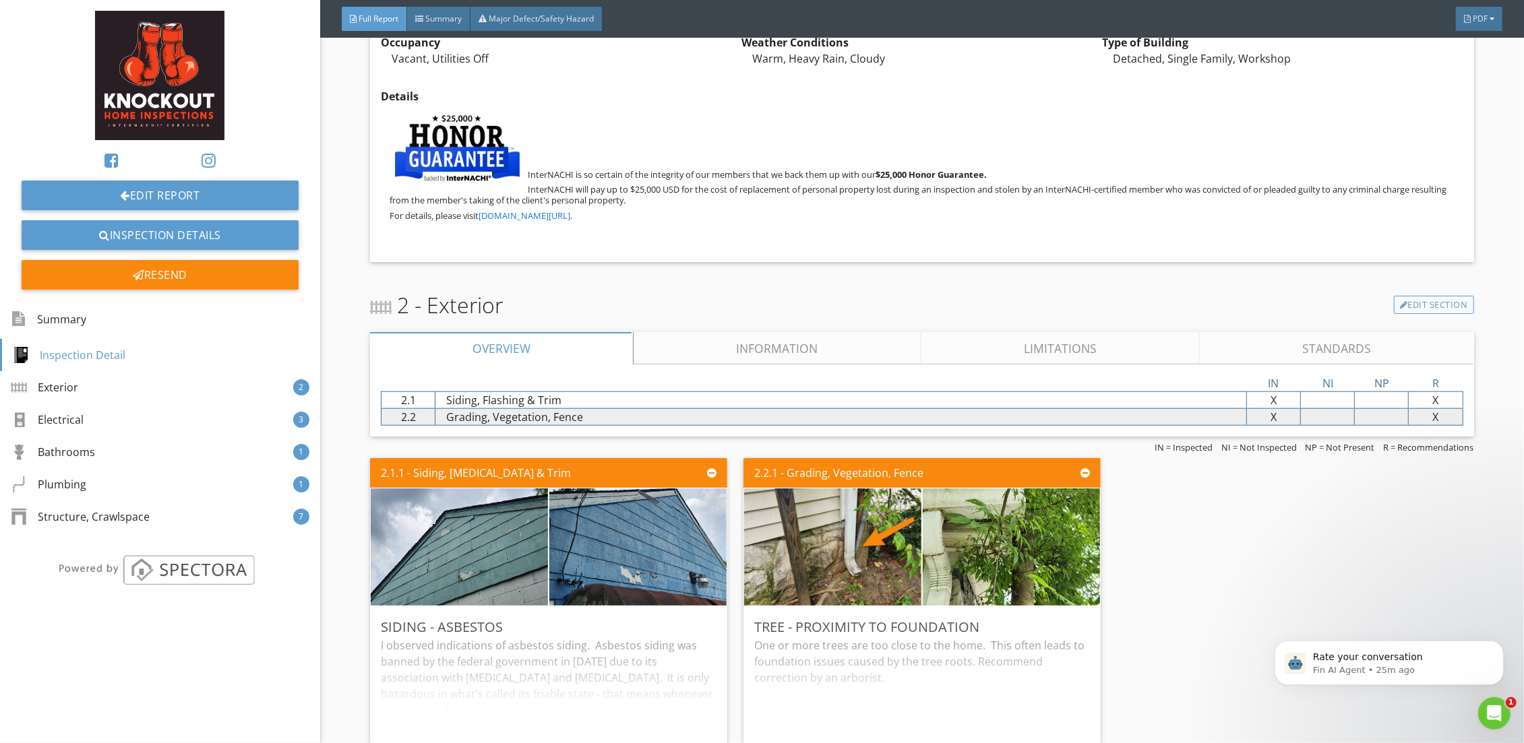
scroll to position [1371, 0]
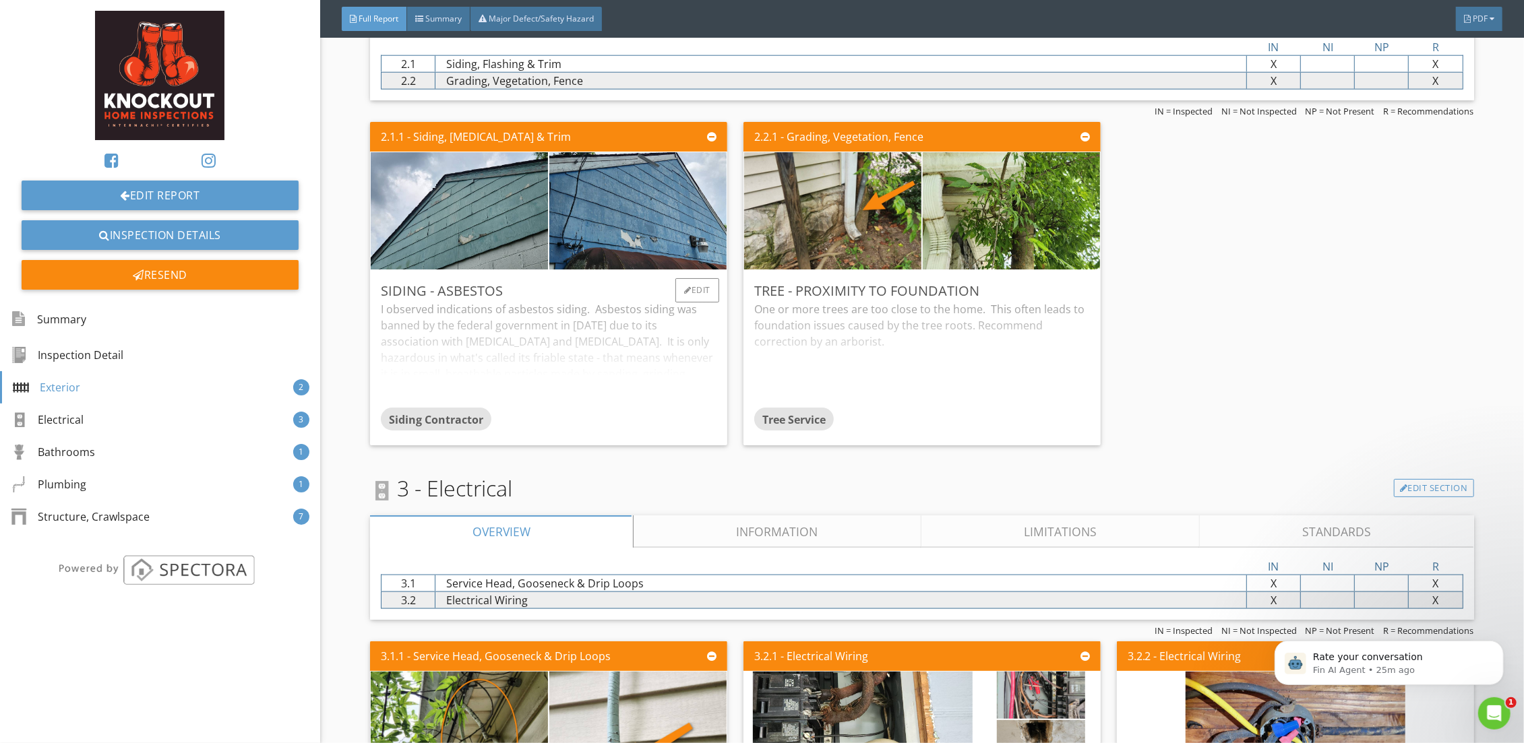
drag, startPoint x: 437, startPoint y: 288, endPoint x: 501, endPoint y: 297, distance: 65.2
click at [501, 297] on div "Siding - Asbestos" at bounding box center [549, 291] width 336 height 20
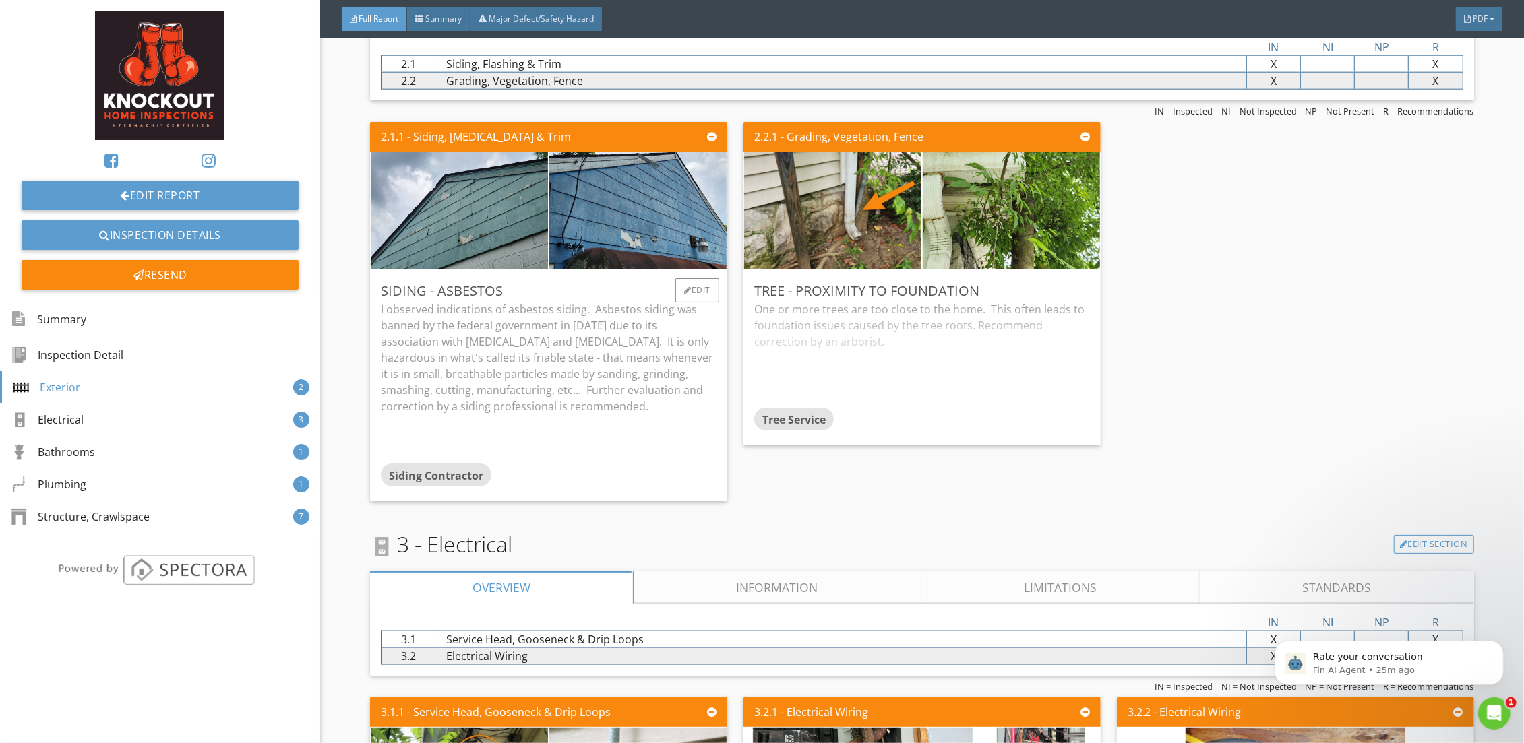
click at [462, 292] on div "Siding - Asbestos" at bounding box center [549, 291] width 336 height 20
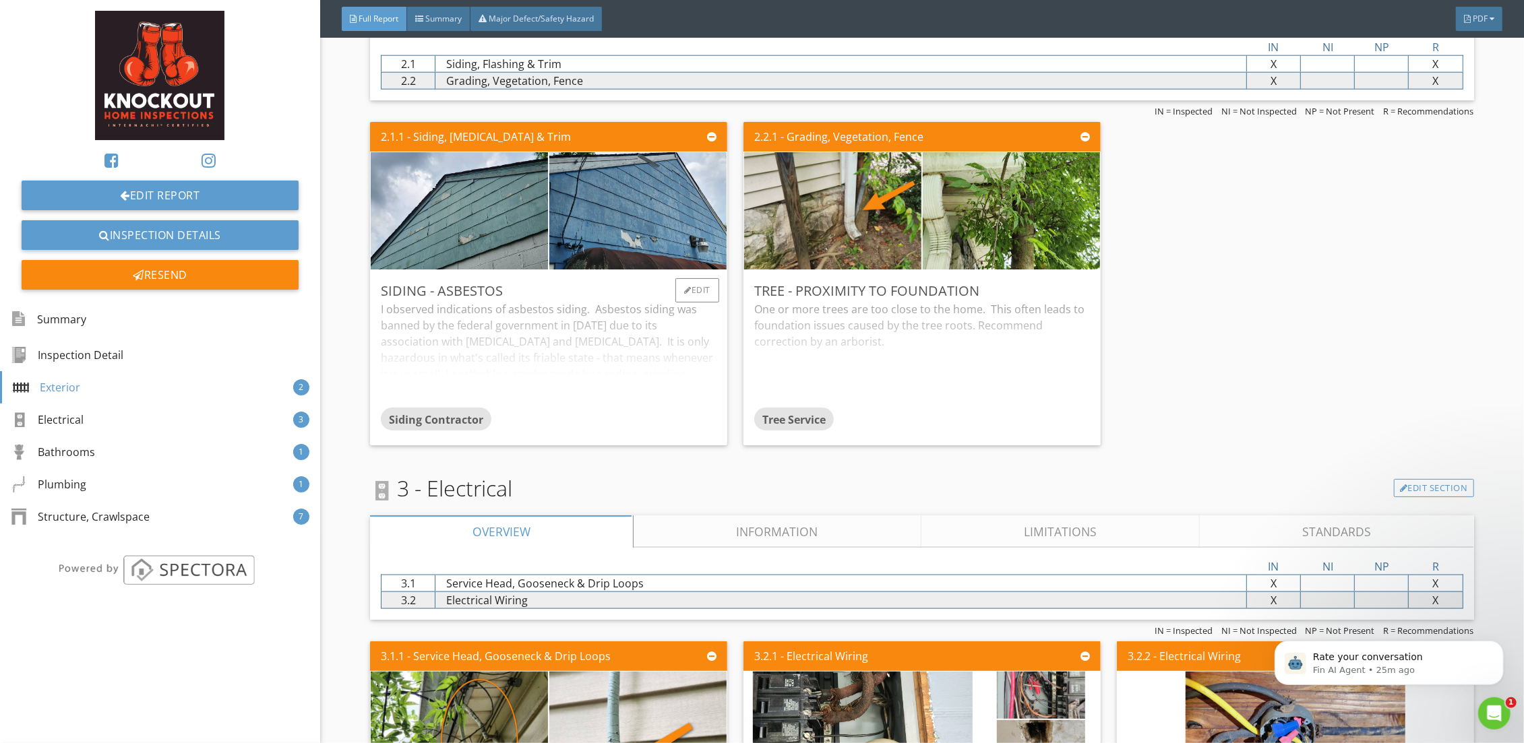
drag, startPoint x: 439, startPoint y: 288, endPoint x: 497, endPoint y: 287, distance: 57.3
click at [497, 287] on div "Siding - Asbestos" at bounding box center [549, 291] width 336 height 20
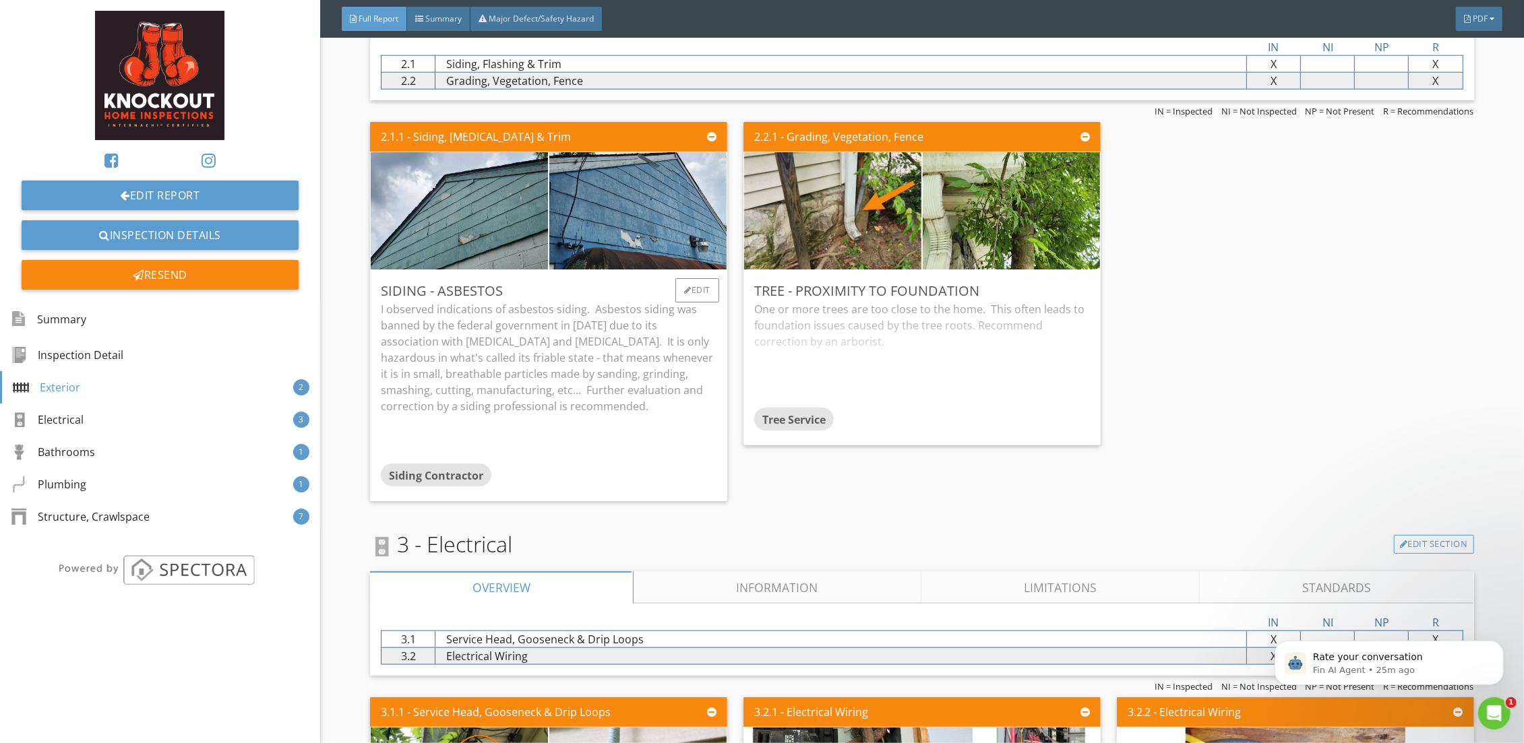
click at [491, 293] on div "Siding - Asbestos" at bounding box center [549, 291] width 336 height 20
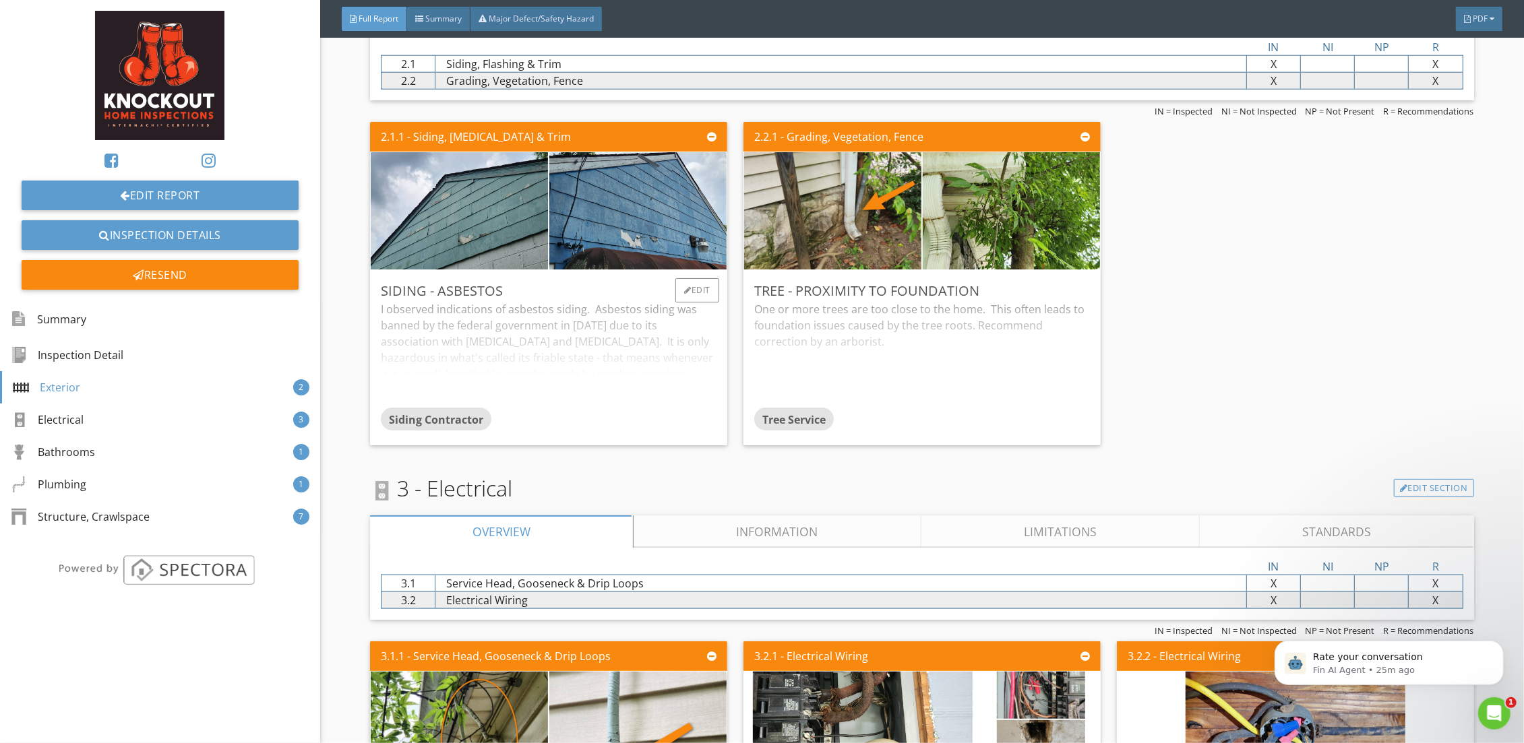
click at [491, 293] on div "Siding - Asbestos" at bounding box center [549, 291] width 336 height 20
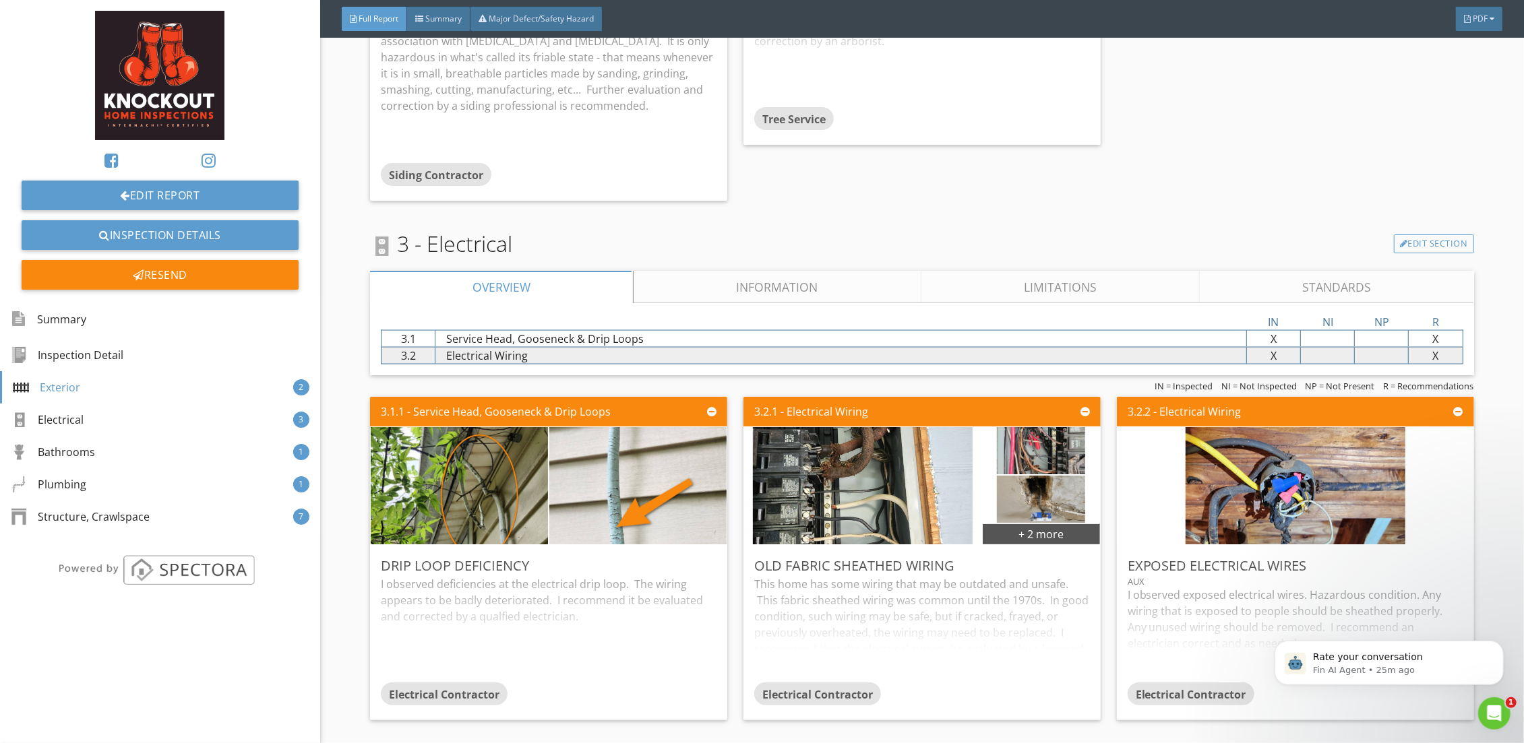
scroll to position [1714, 0]
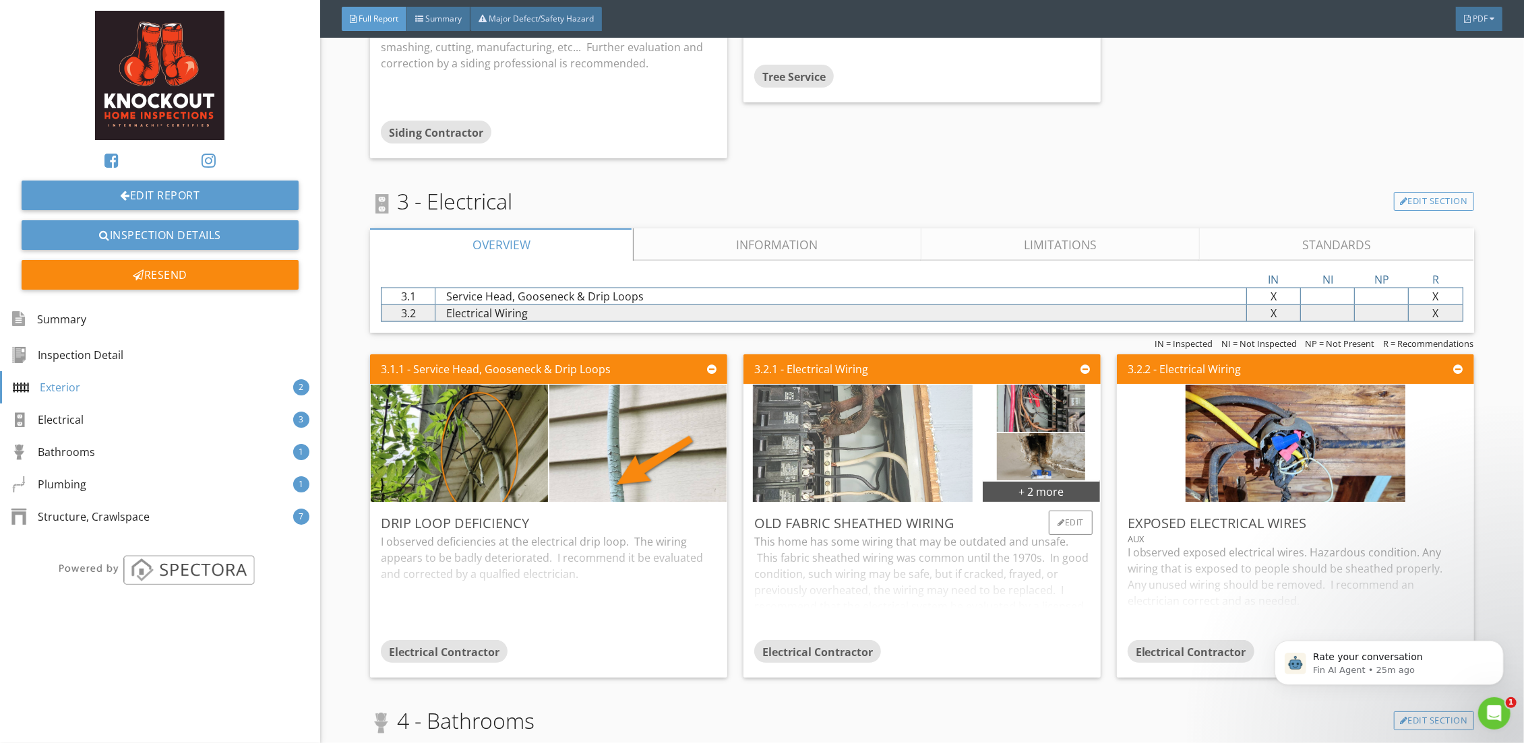
click at [854, 423] on img at bounding box center [863, 443] width 220 height 293
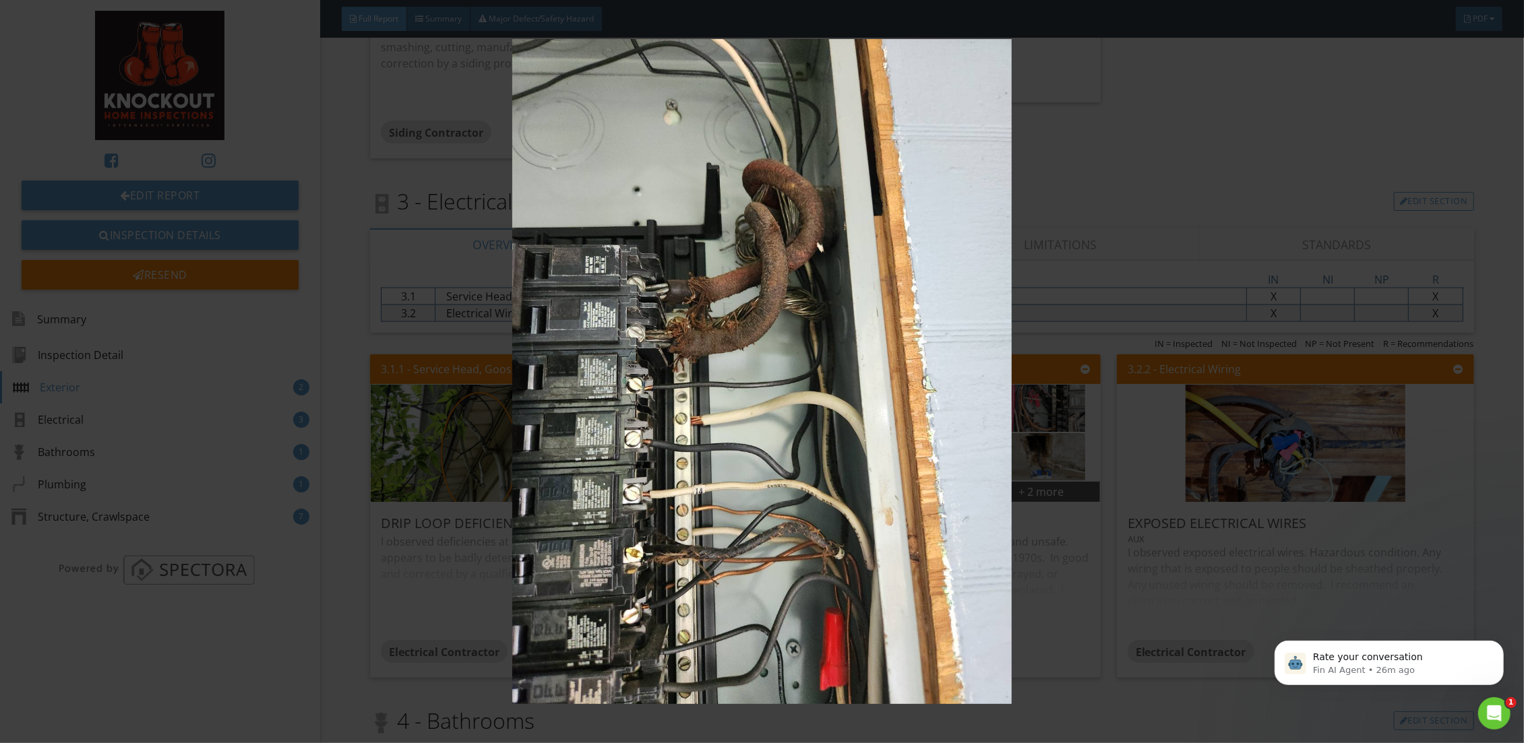
click at [1120, 162] on img at bounding box center [762, 371] width 1406 height 665
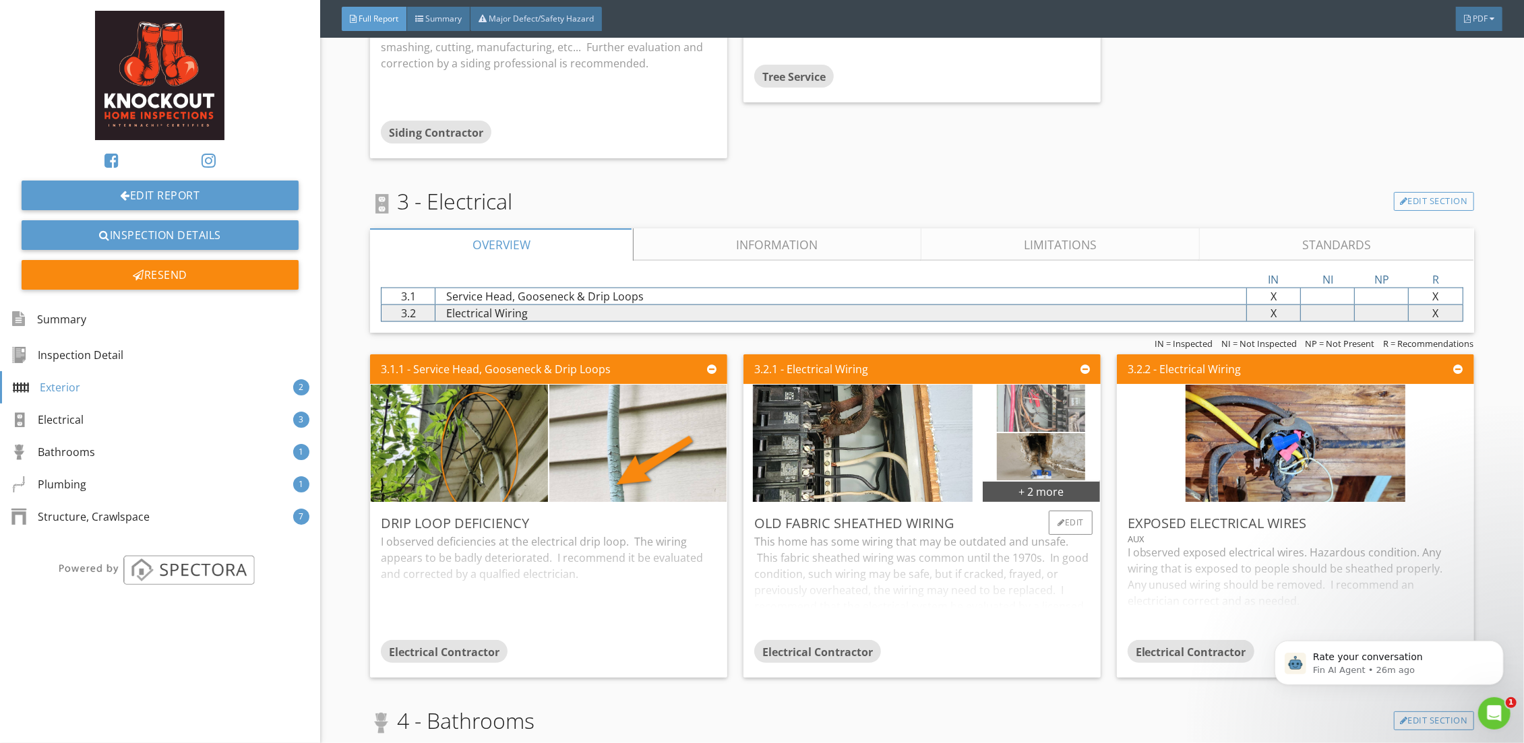
click at [1038, 400] on img at bounding box center [1041, 408] width 88 height 118
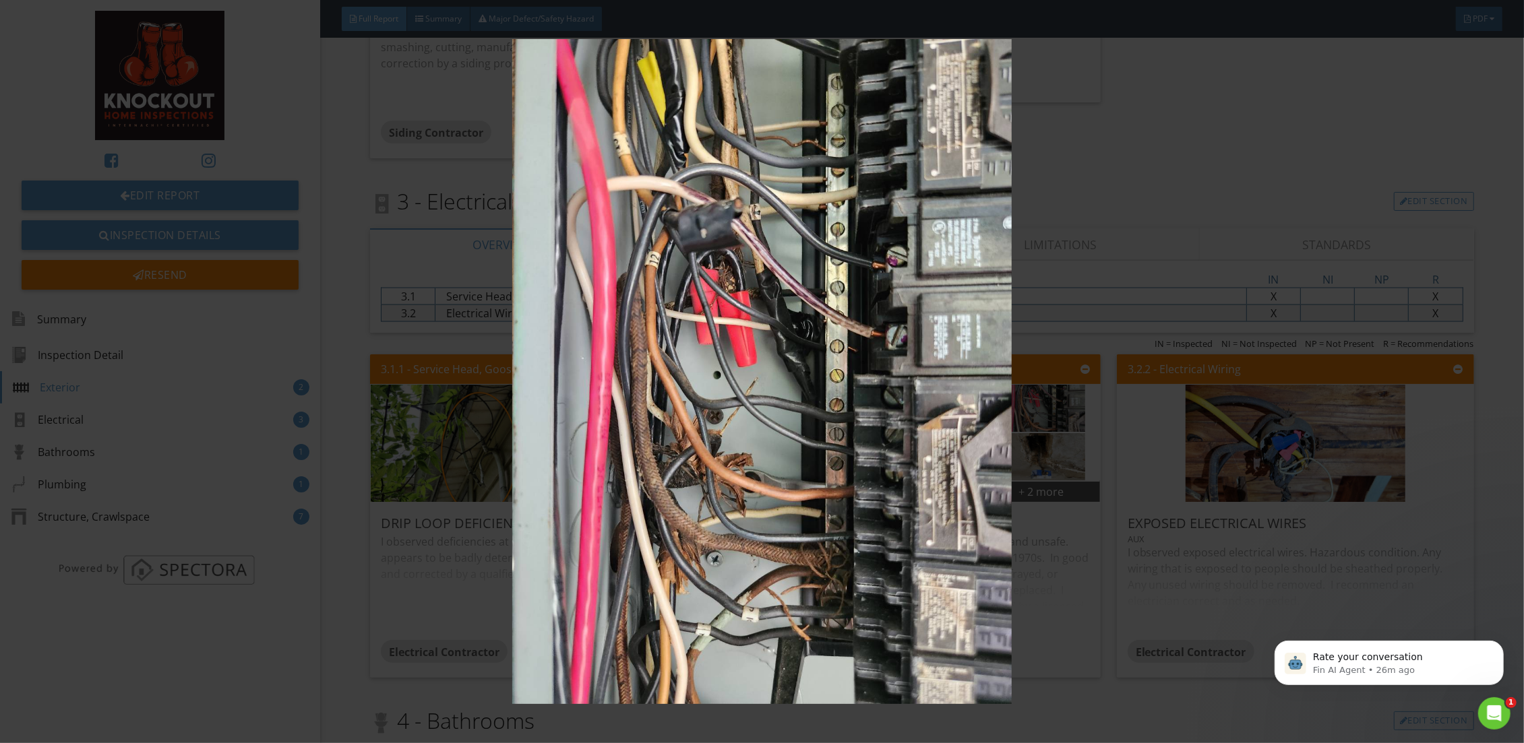
click at [1162, 204] on img at bounding box center [762, 371] width 1406 height 665
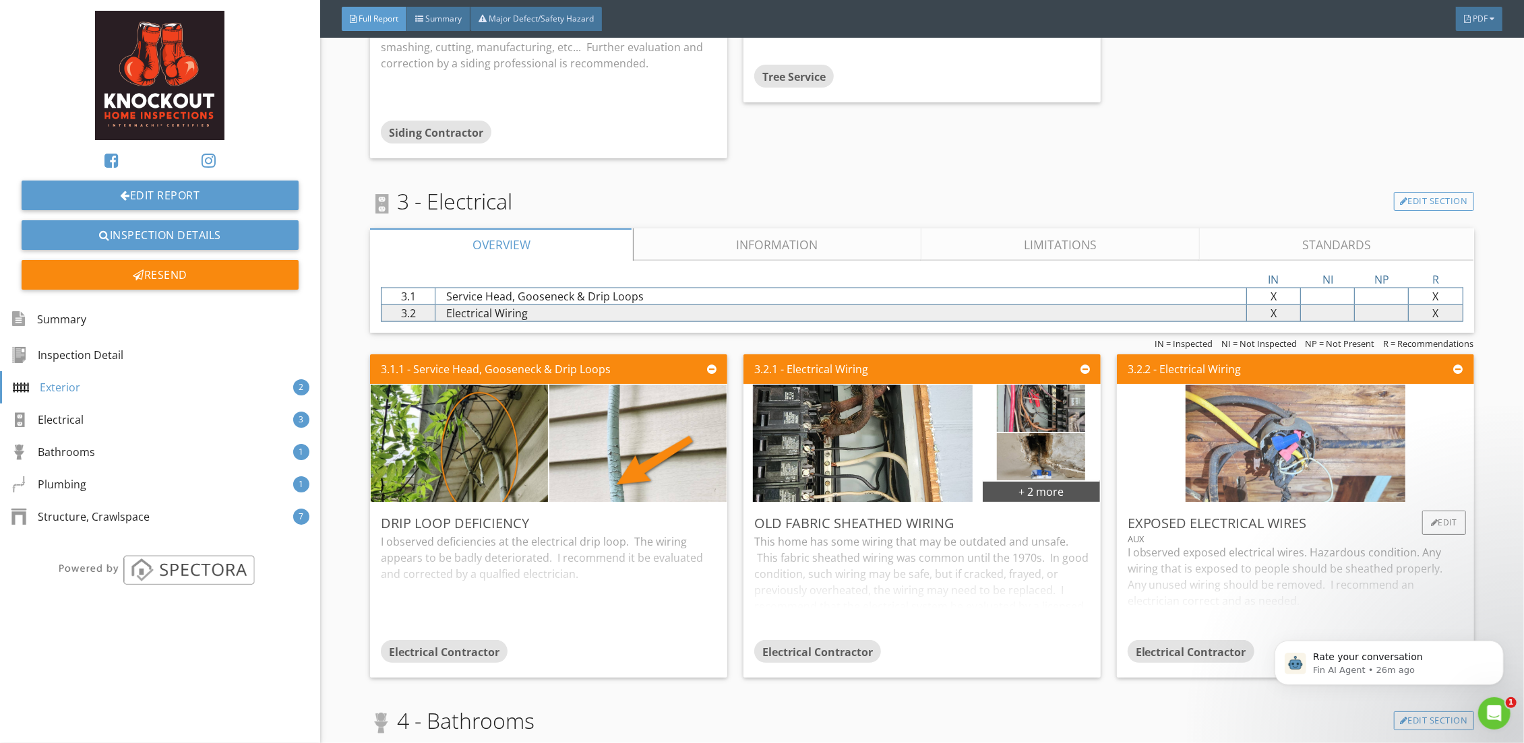
click at [1288, 441] on img at bounding box center [1295, 443] width 220 height 293
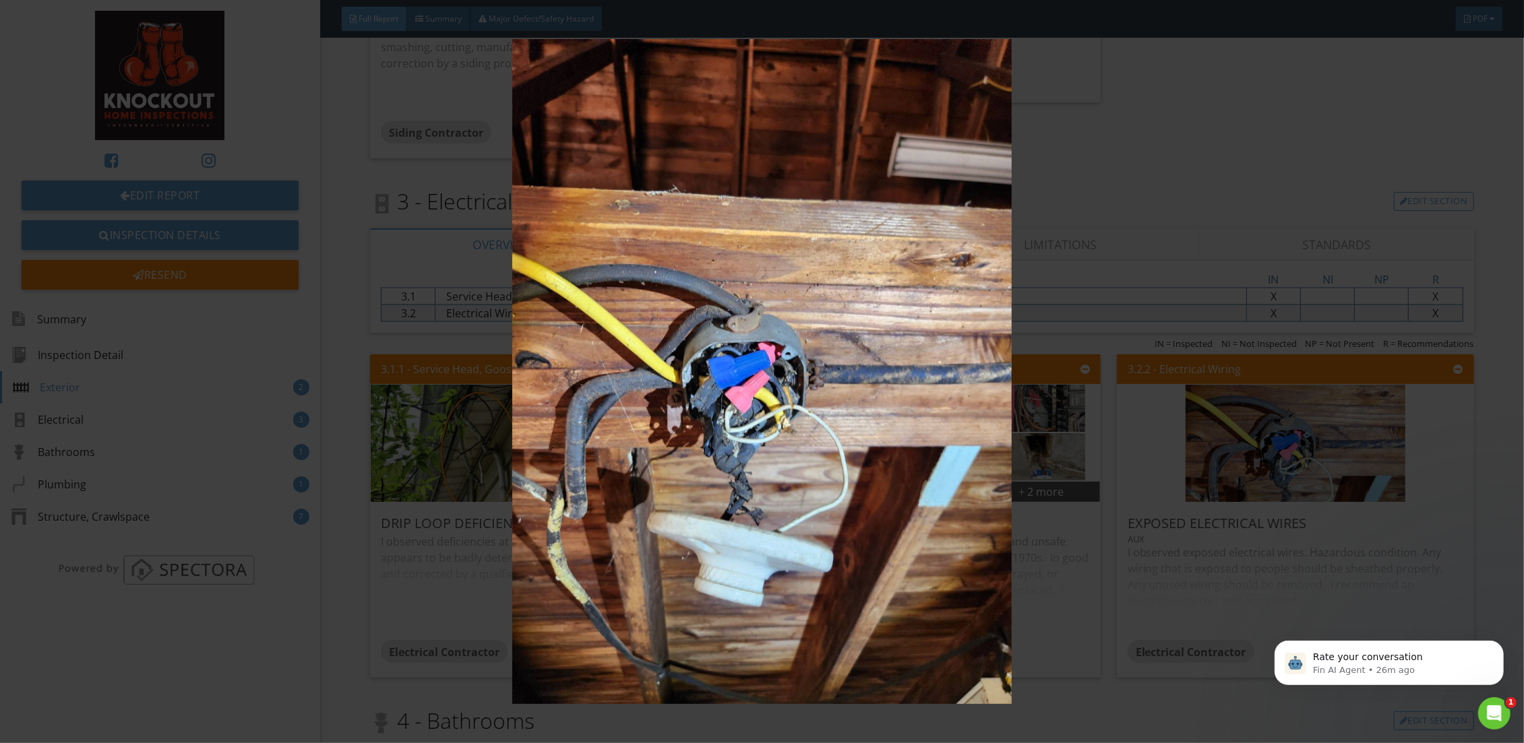
click at [1176, 150] on img at bounding box center [762, 371] width 1406 height 665
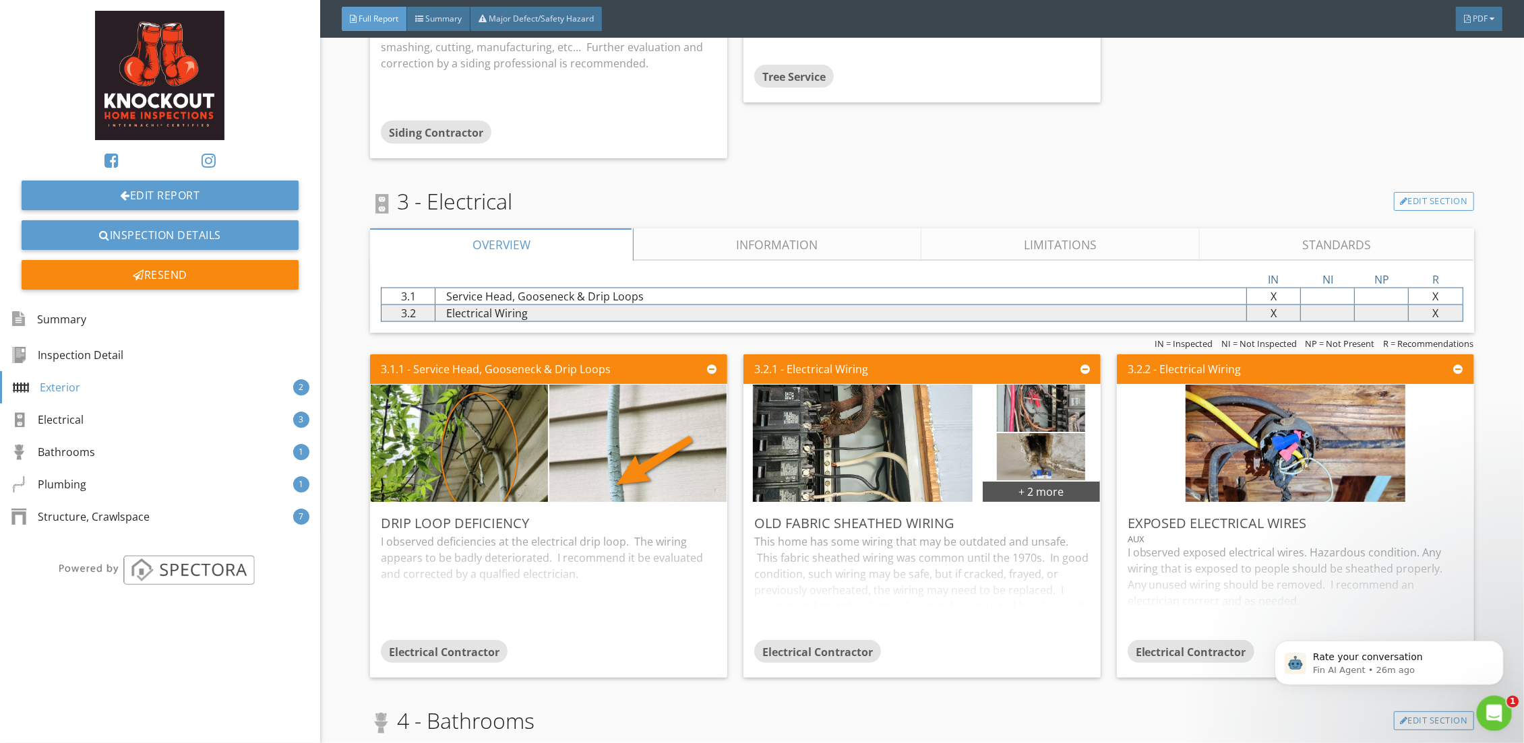
click at [1498, 702] on div "Open Intercom Messenger" at bounding box center [1492, 711] width 44 height 44
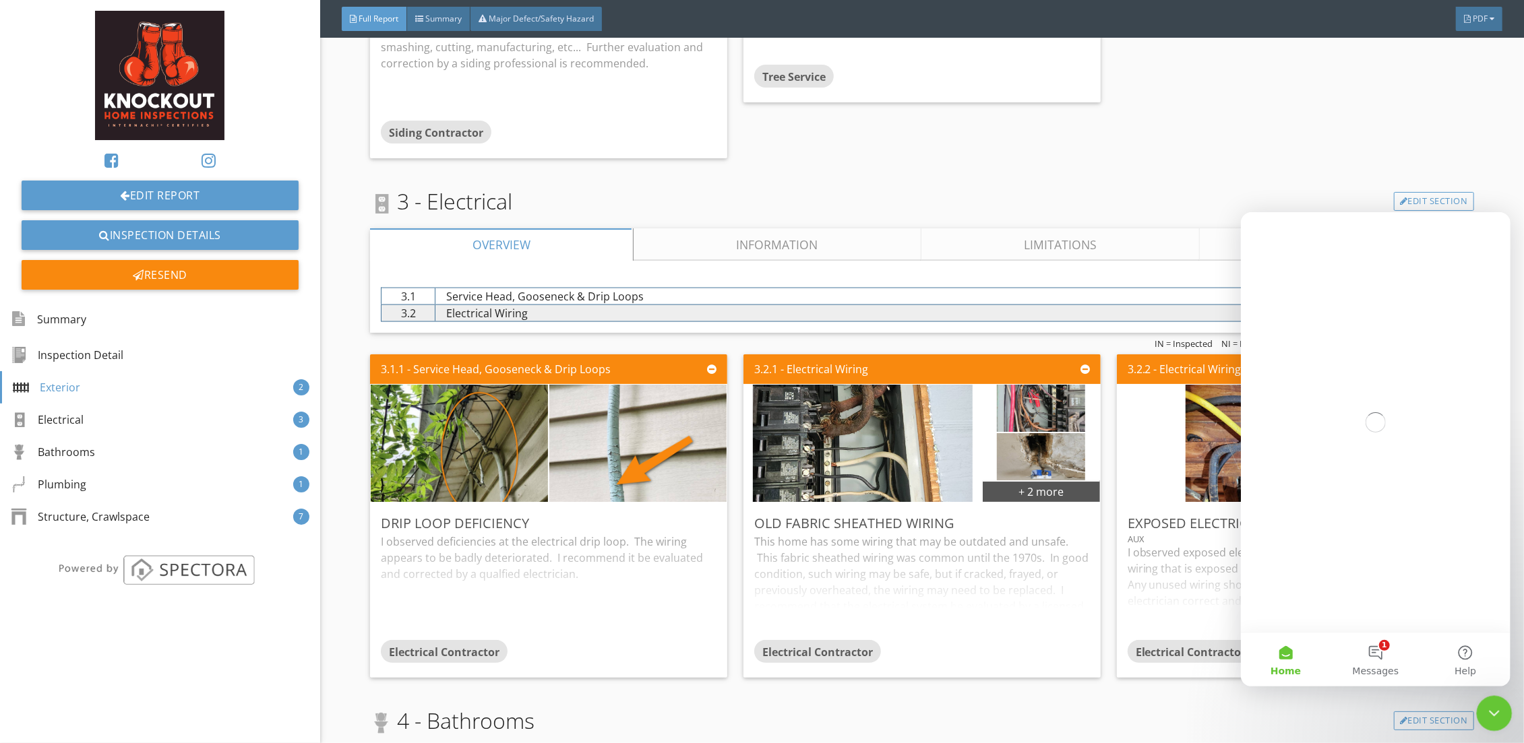
scroll to position [0, 0]
click at [1363, 642] on button "1 Messages" at bounding box center [1375, 659] width 90 height 54
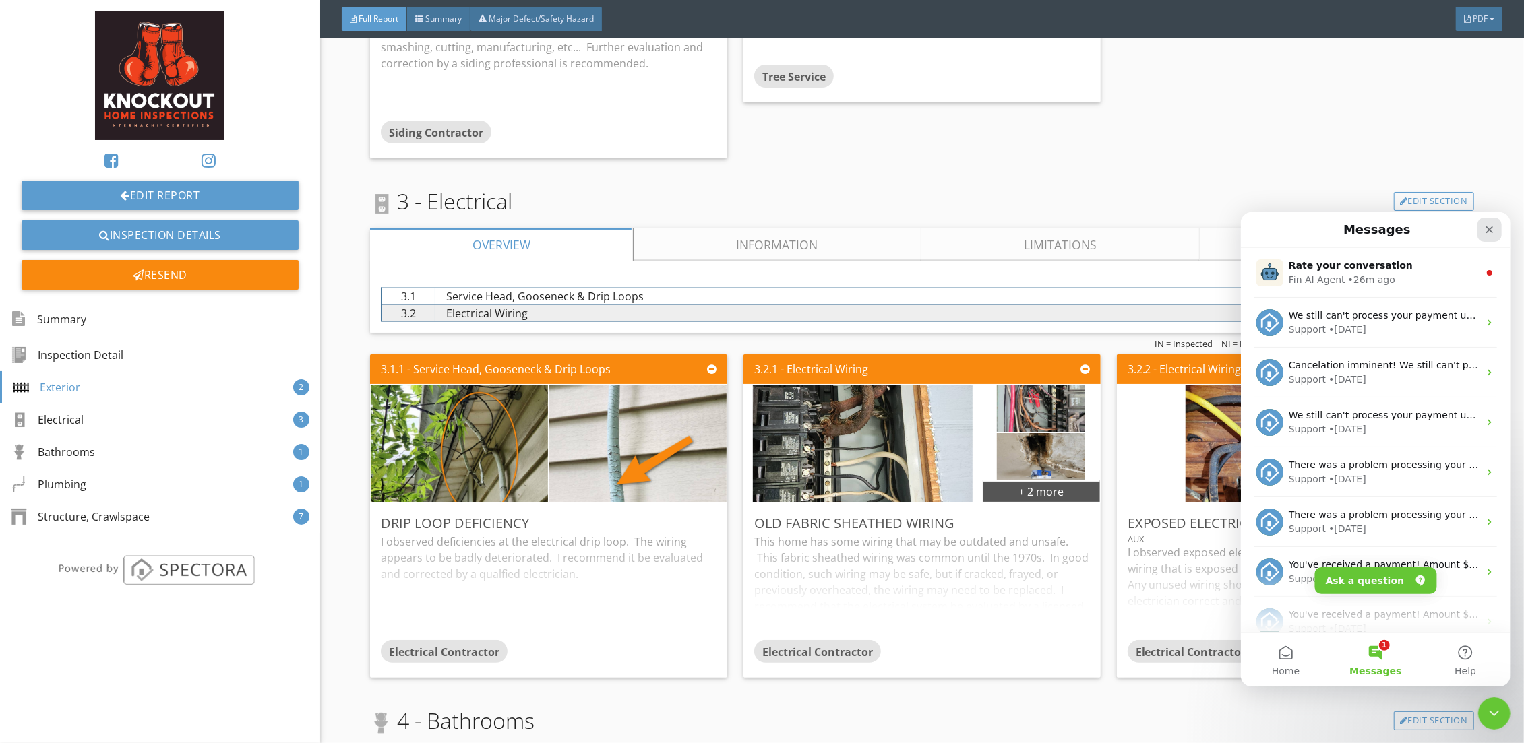
click at [1493, 227] on icon "Close" at bounding box center [1488, 229] width 11 height 11
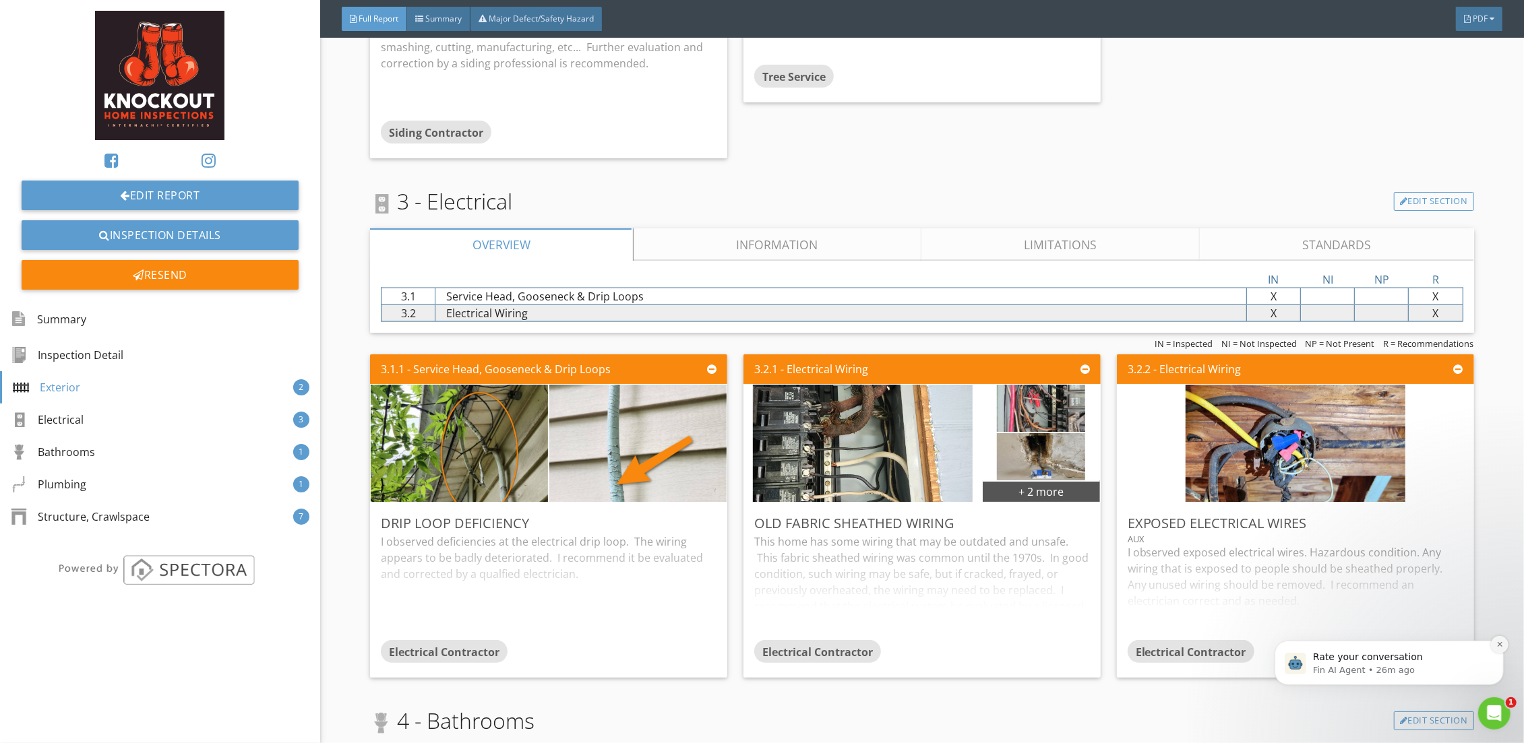
click at [1499, 645] on icon "Dismiss notification" at bounding box center [1498, 644] width 5 height 5
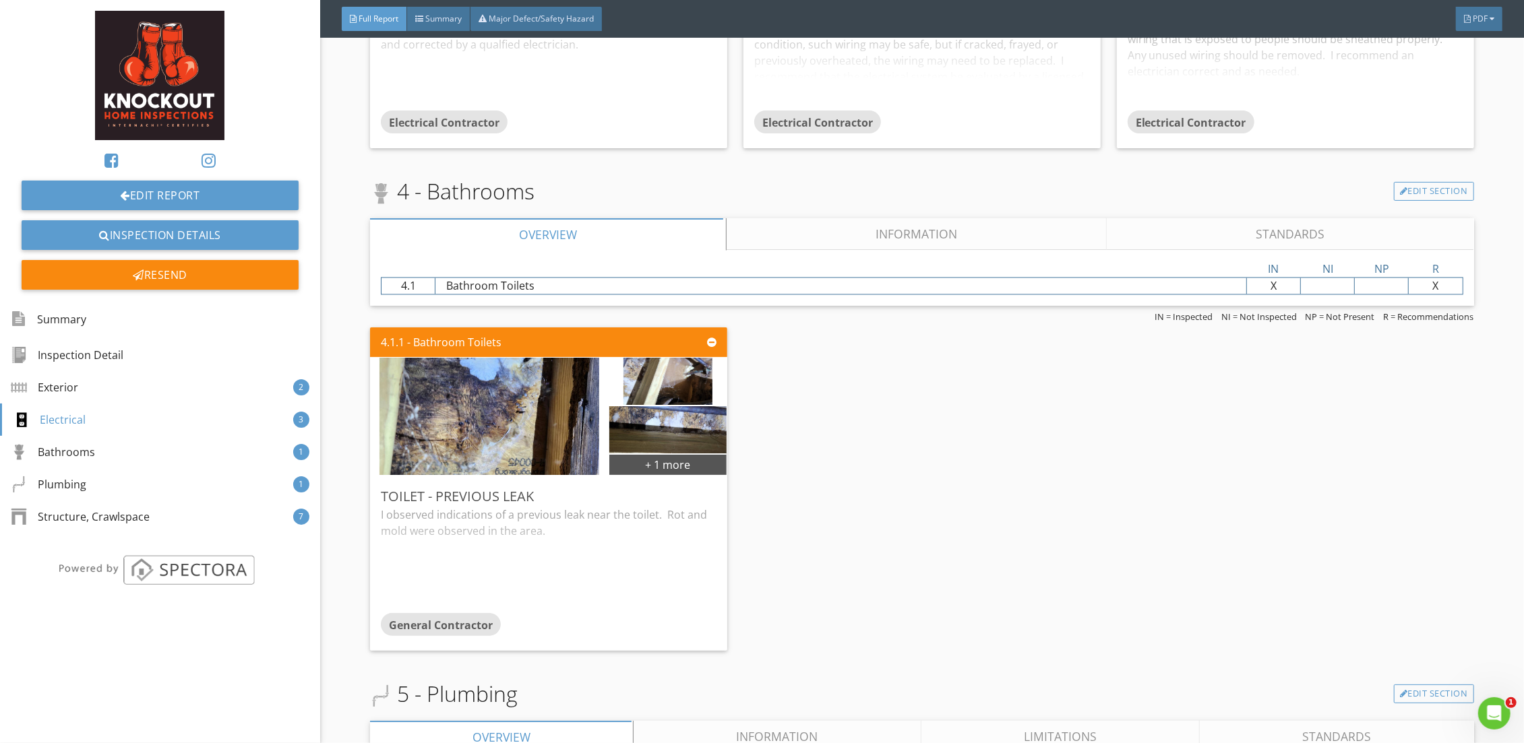
scroll to position [2251, 0]
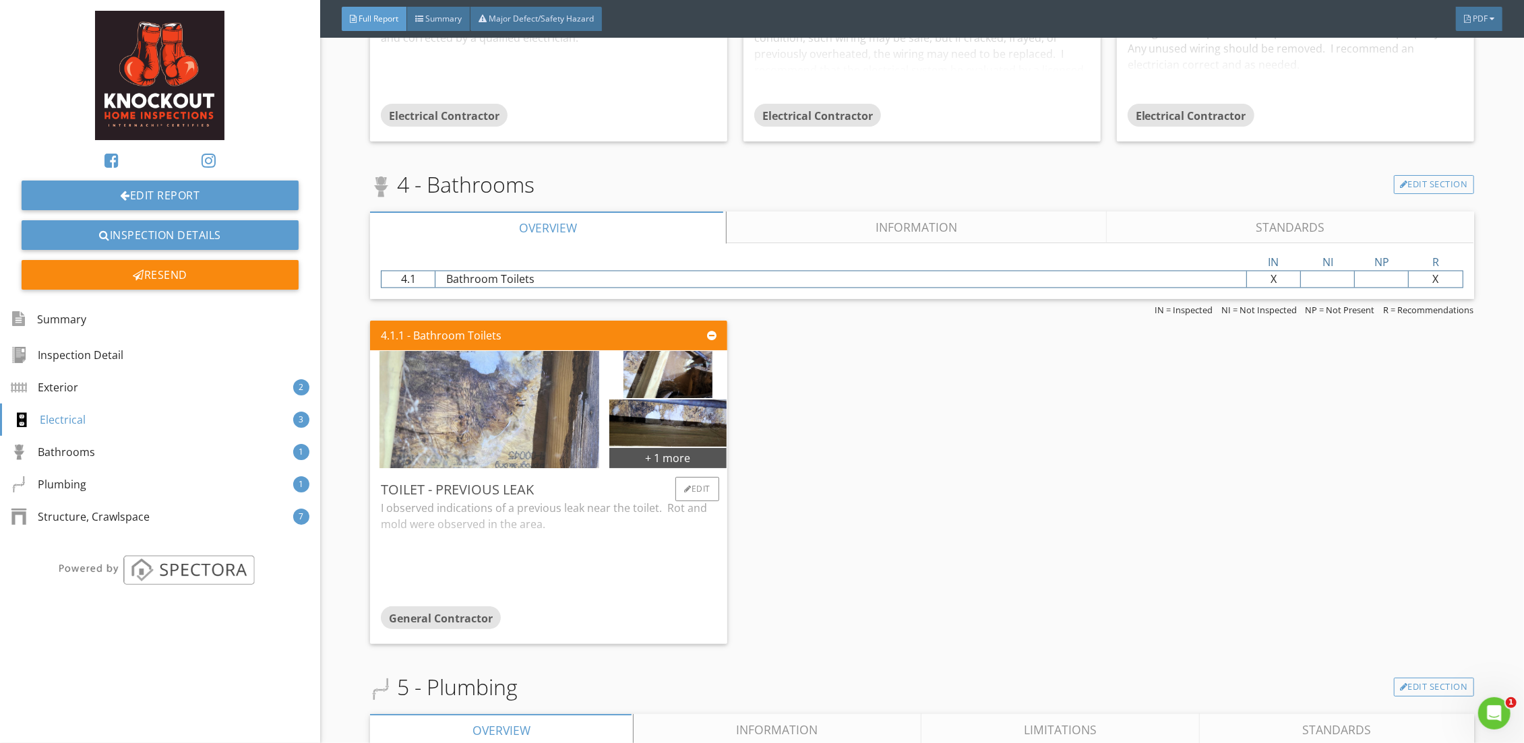
click at [533, 393] on img at bounding box center [489, 409] width 220 height 293
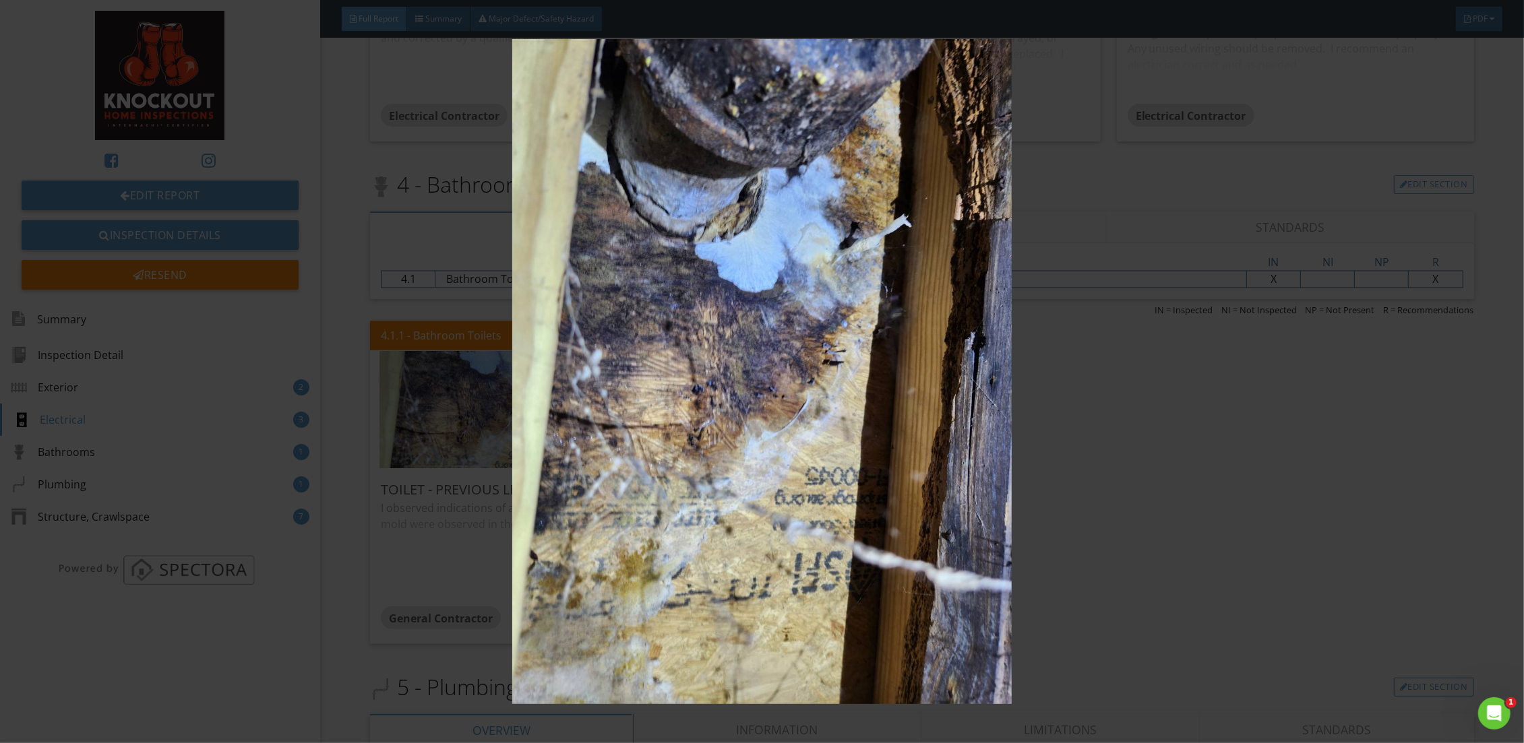
click at [1187, 485] on img at bounding box center [762, 371] width 1406 height 665
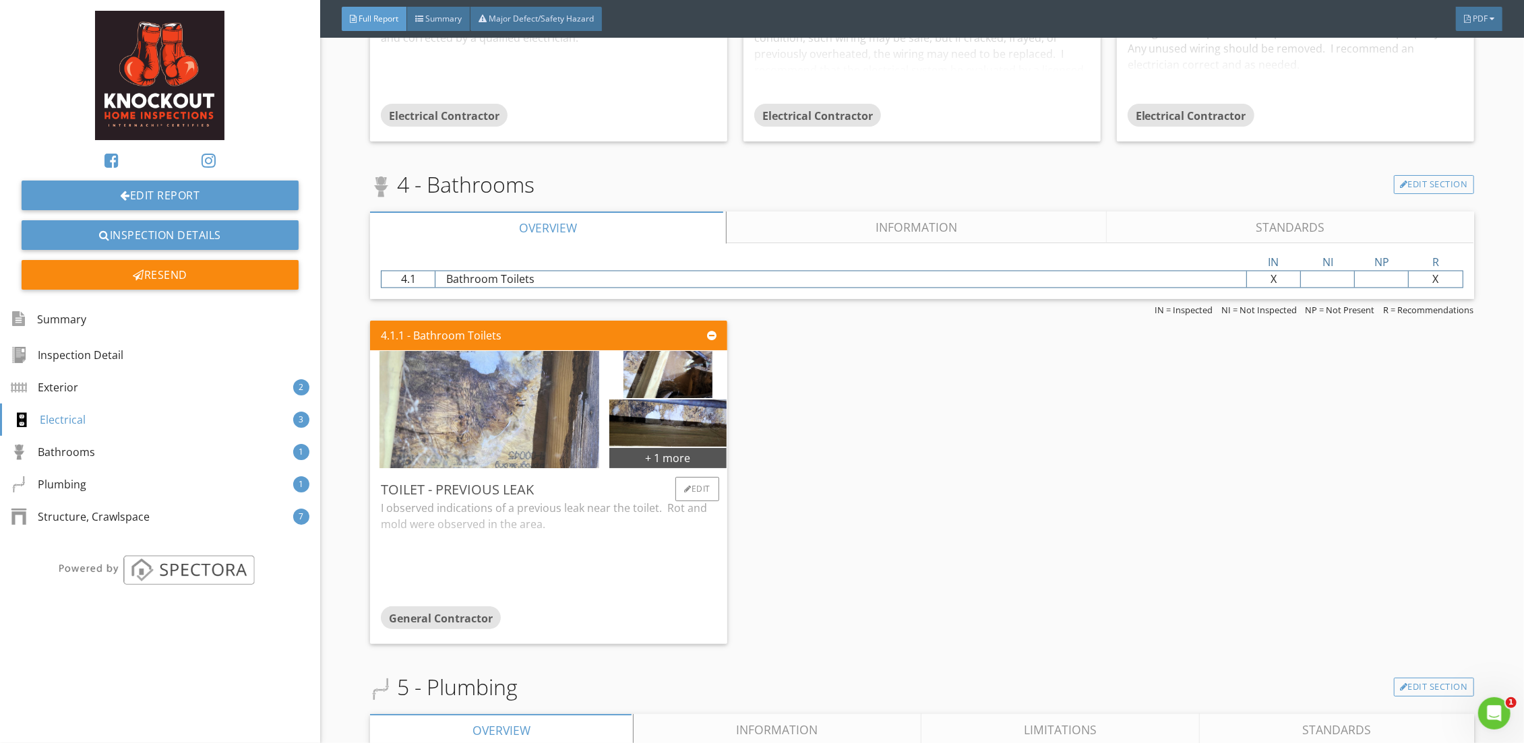
click at [502, 413] on img at bounding box center [489, 409] width 220 height 293
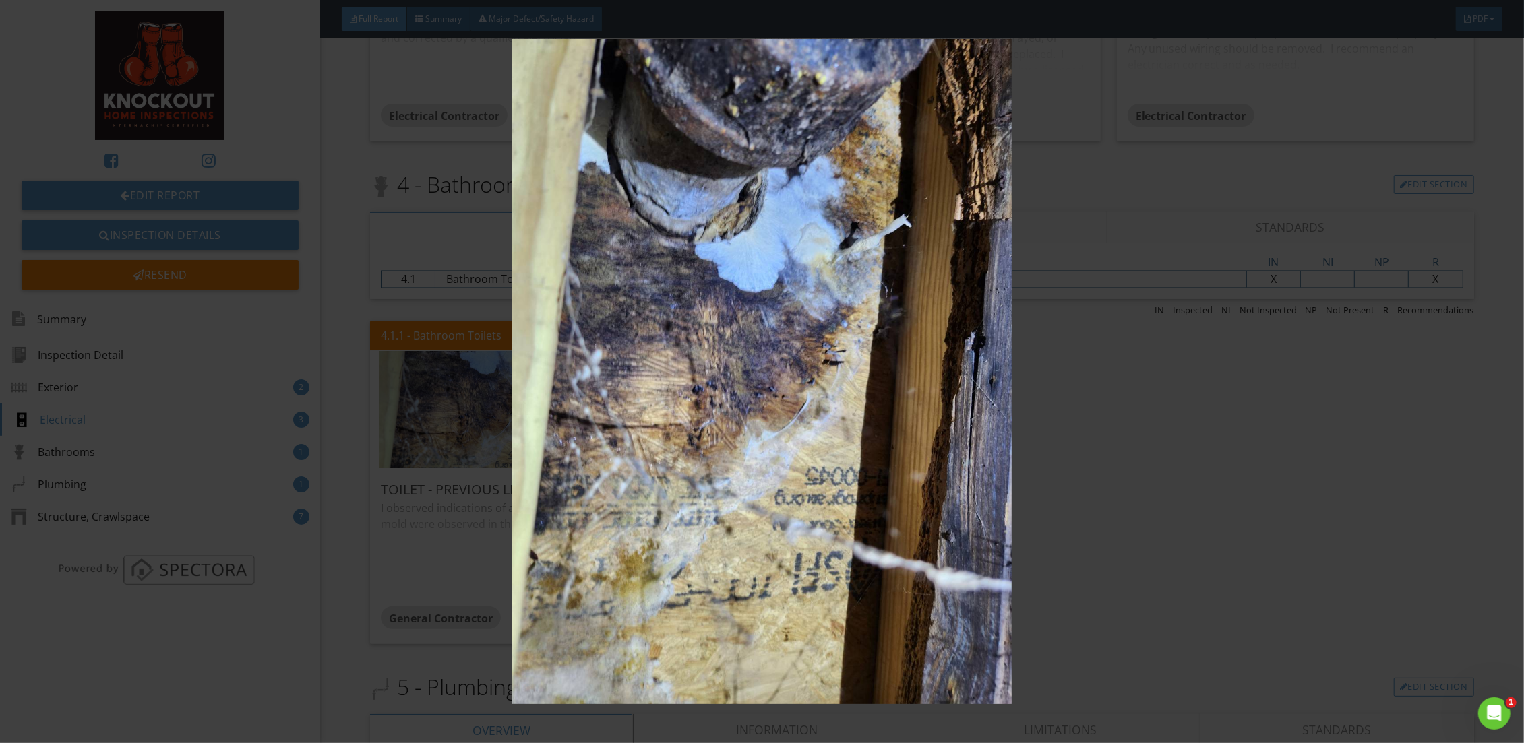
click at [1189, 617] on img at bounding box center [762, 371] width 1406 height 665
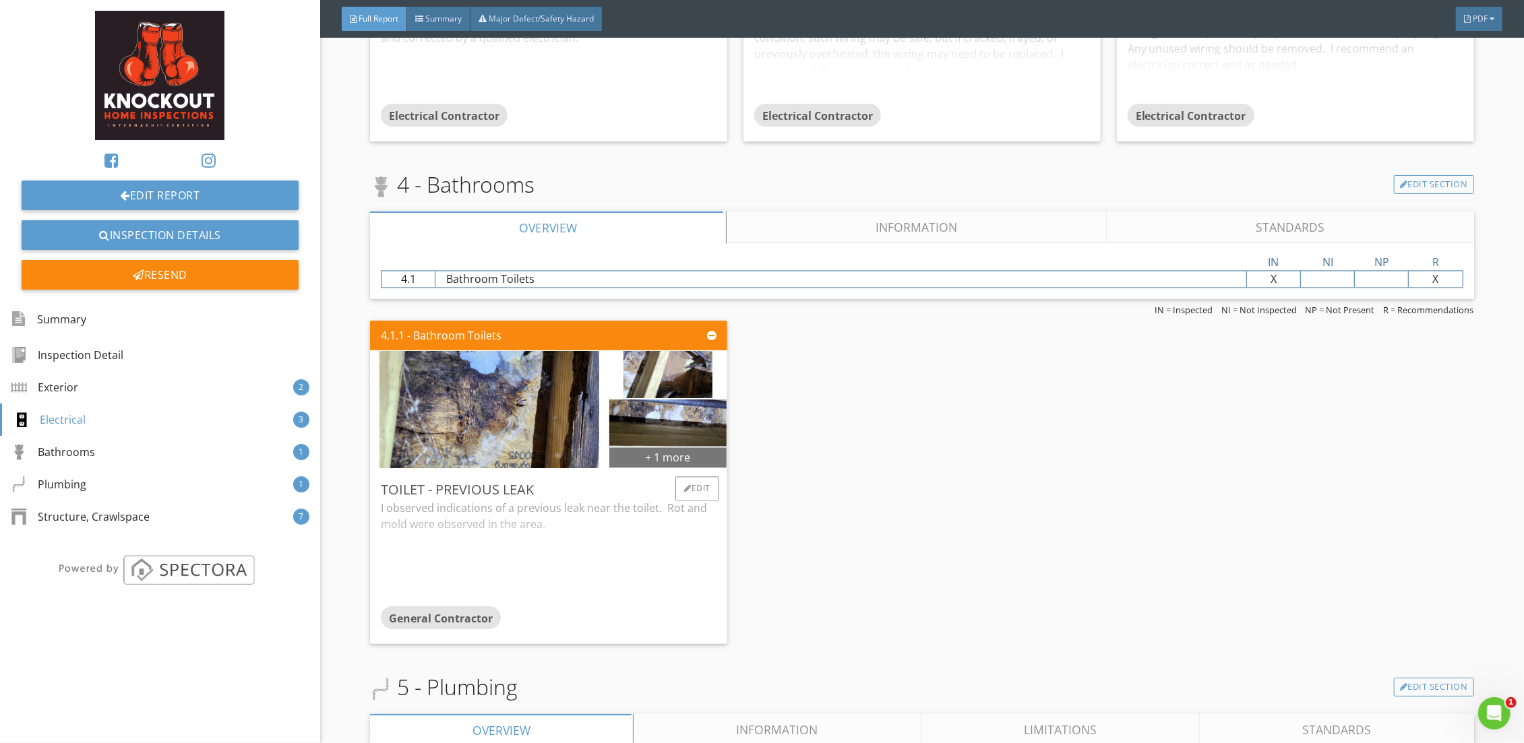
click at [663, 459] on div "+ 1 more" at bounding box center [667, 458] width 117 height 22
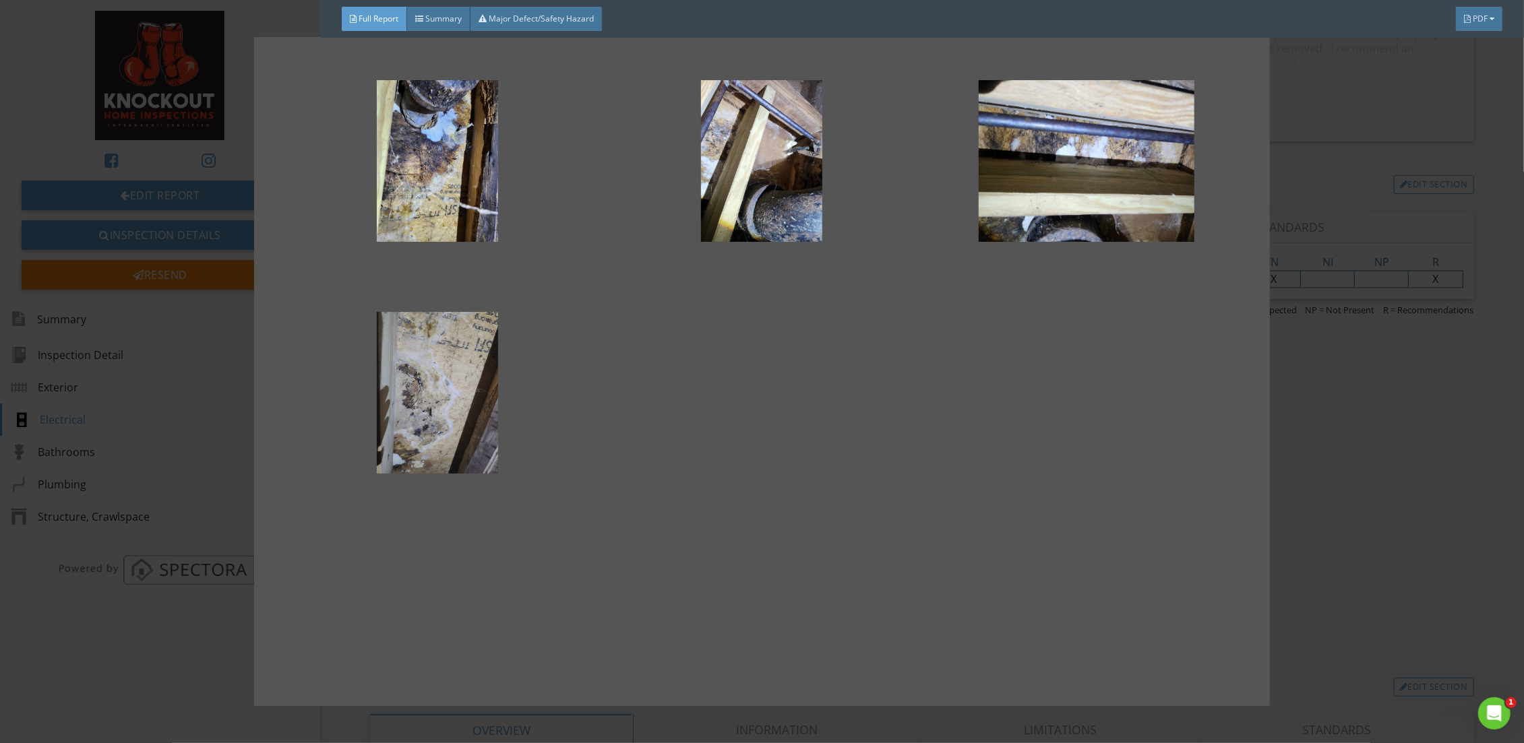
click at [460, 376] on div at bounding box center [437, 393] width 281 height 162
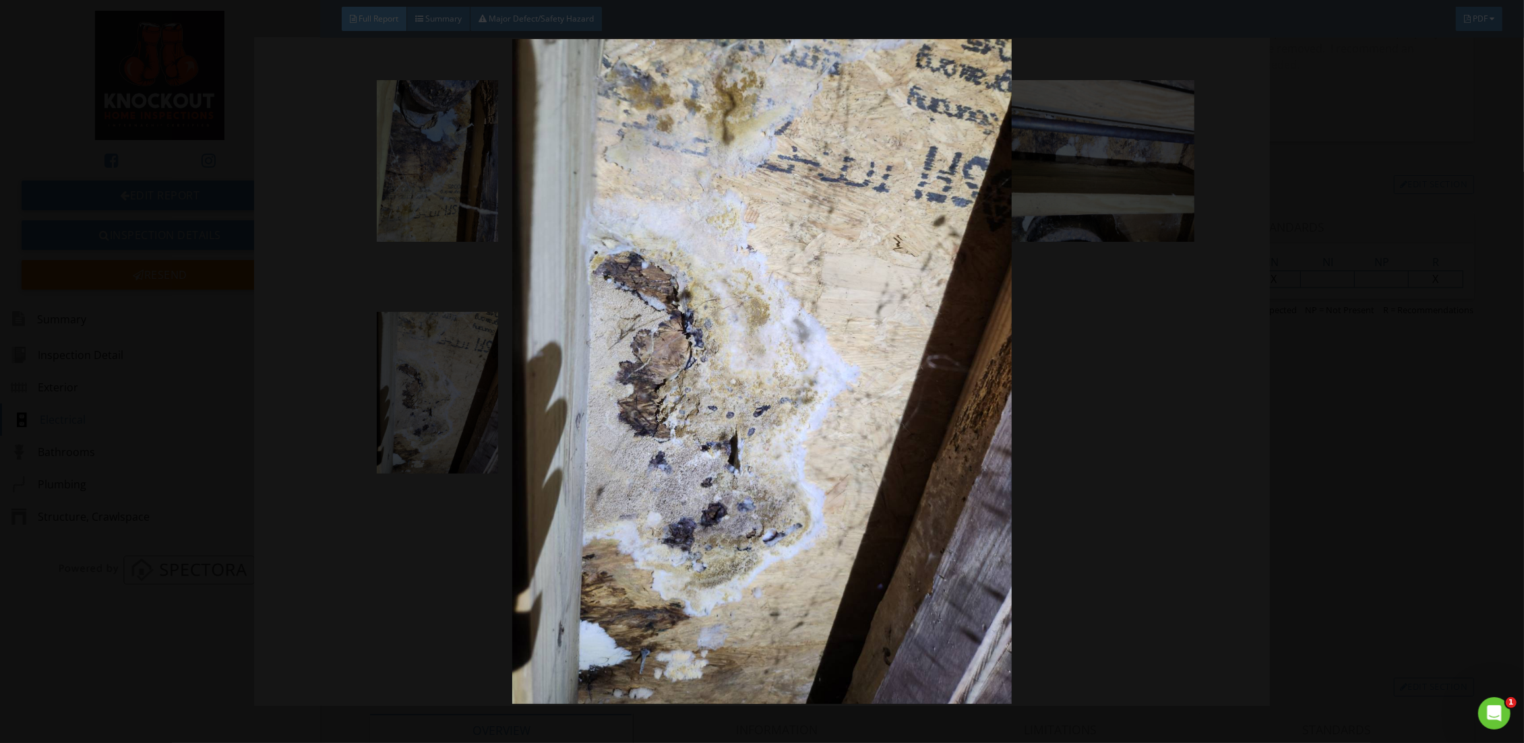
click at [1177, 557] on img at bounding box center [762, 371] width 1406 height 665
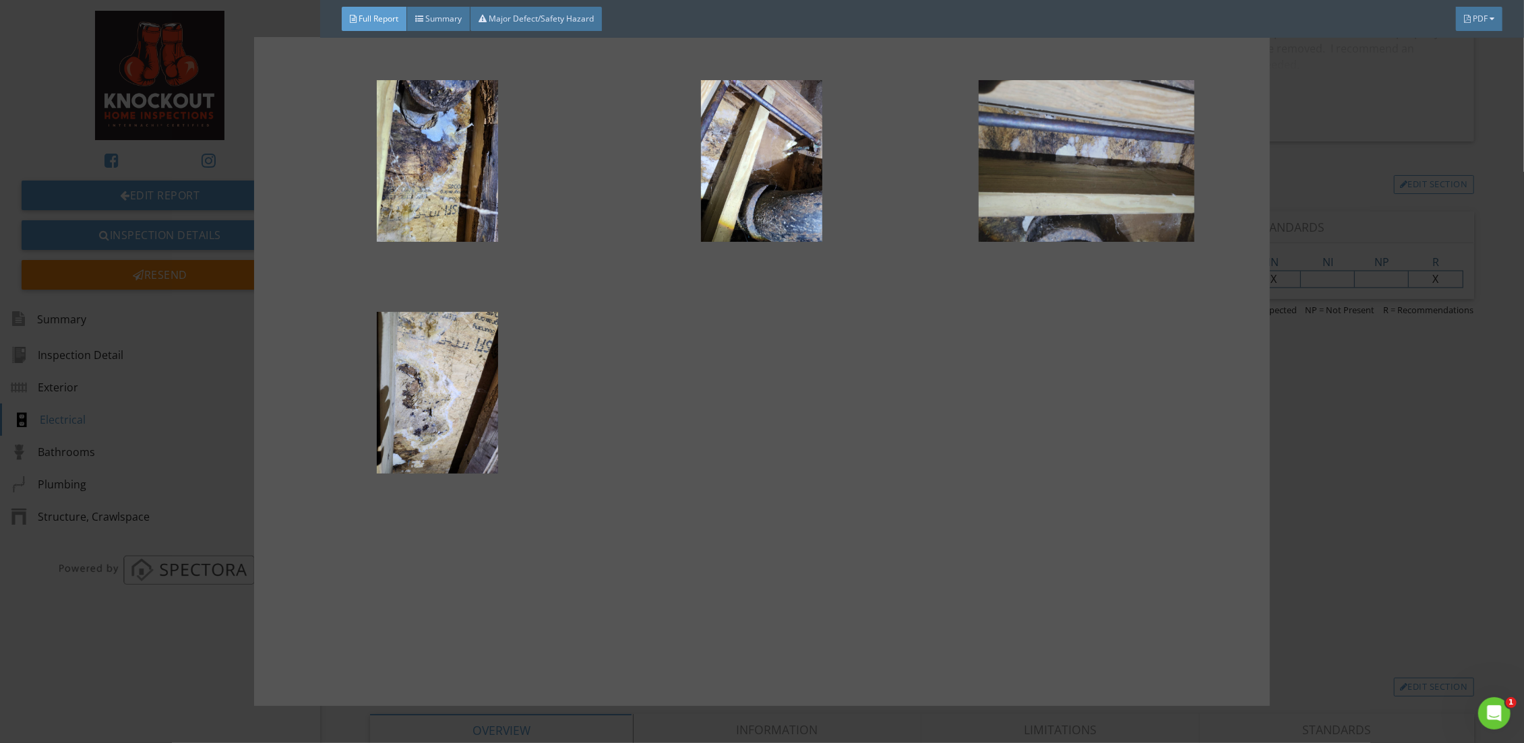
click at [1117, 171] on div at bounding box center [1085, 161] width 281 height 162
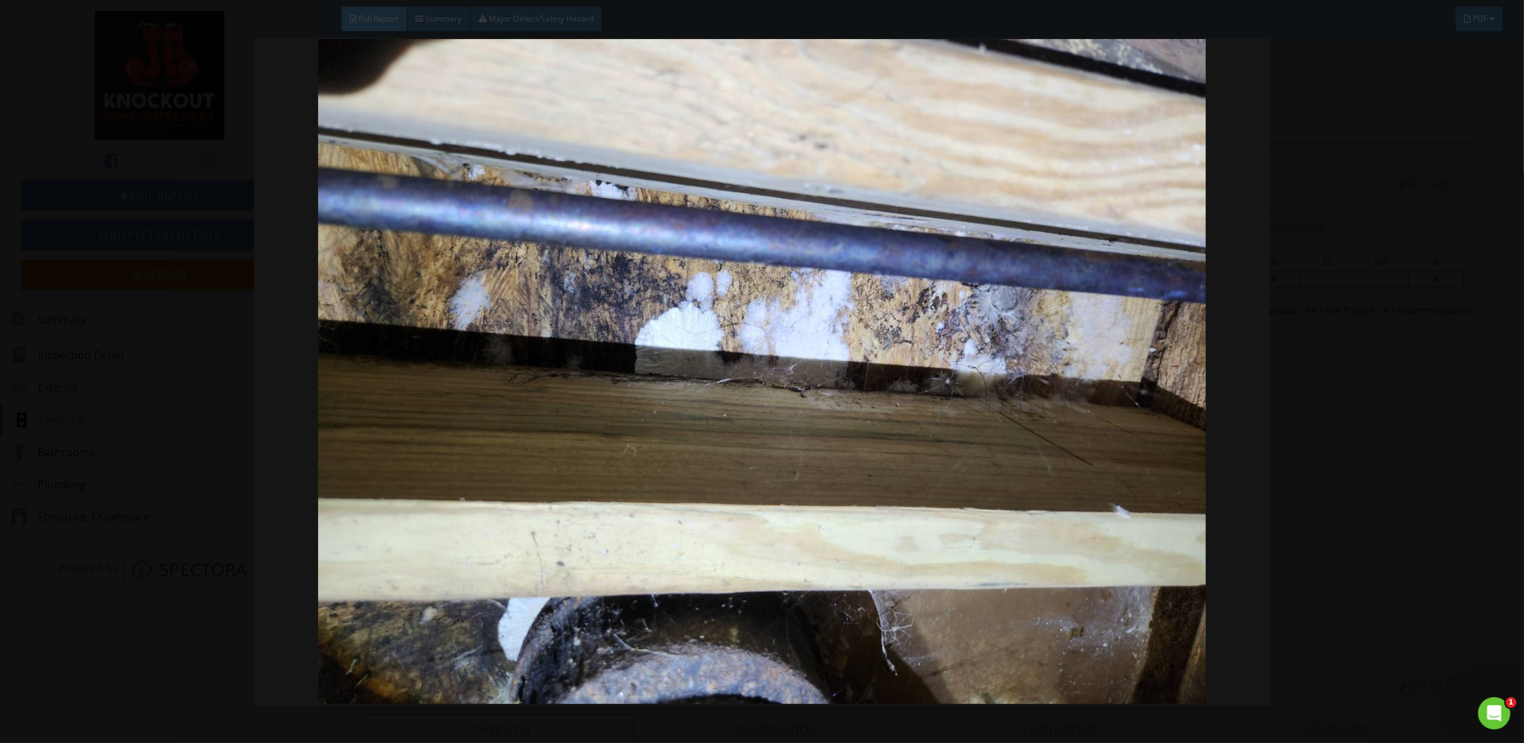
click at [1364, 352] on img at bounding box center [762, 371] width 1406 height 665
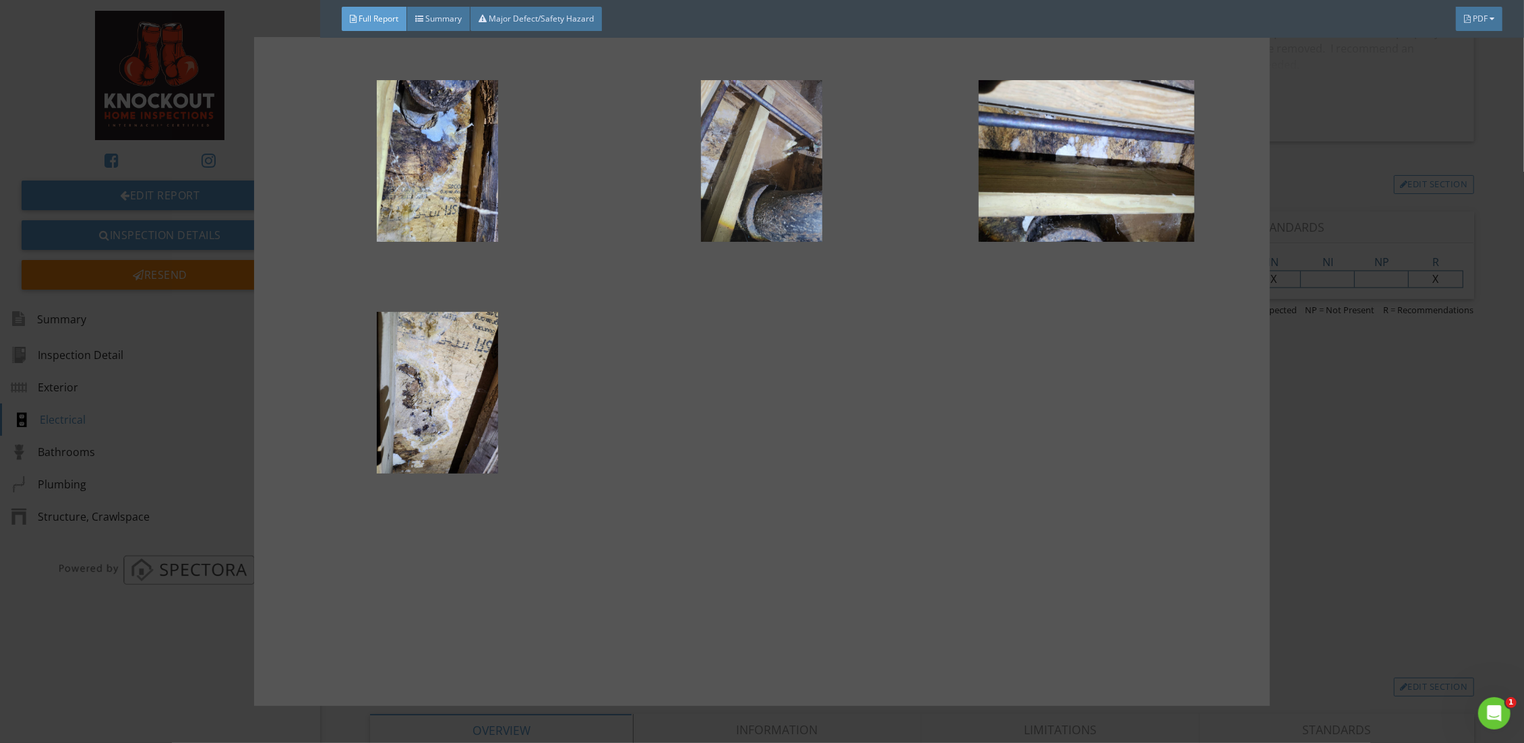
click at [799, 173] on div at bounding box center [761, 161] width 281 height 162
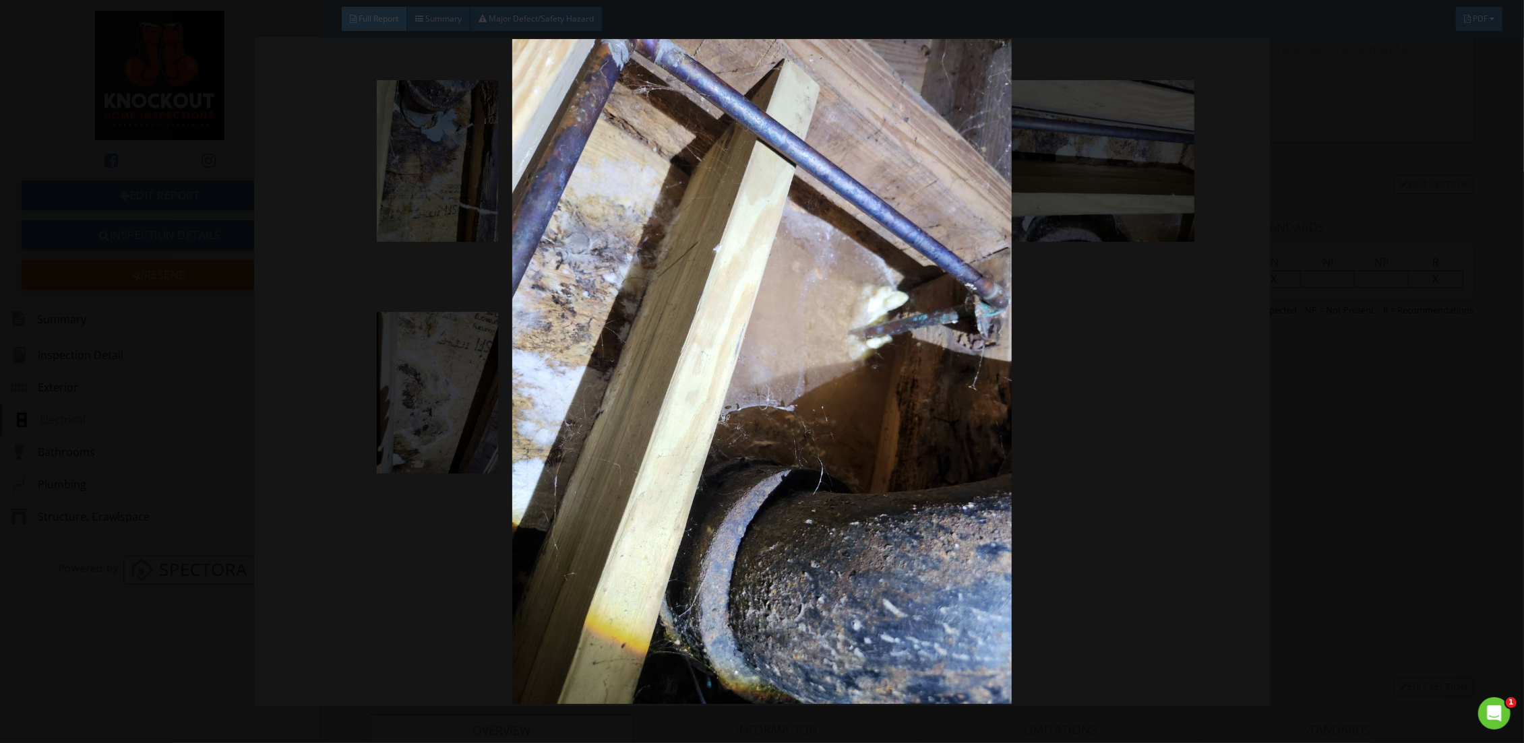
click at [1366, 424] on img at bounding box center [762, 371] width 1406 height 665
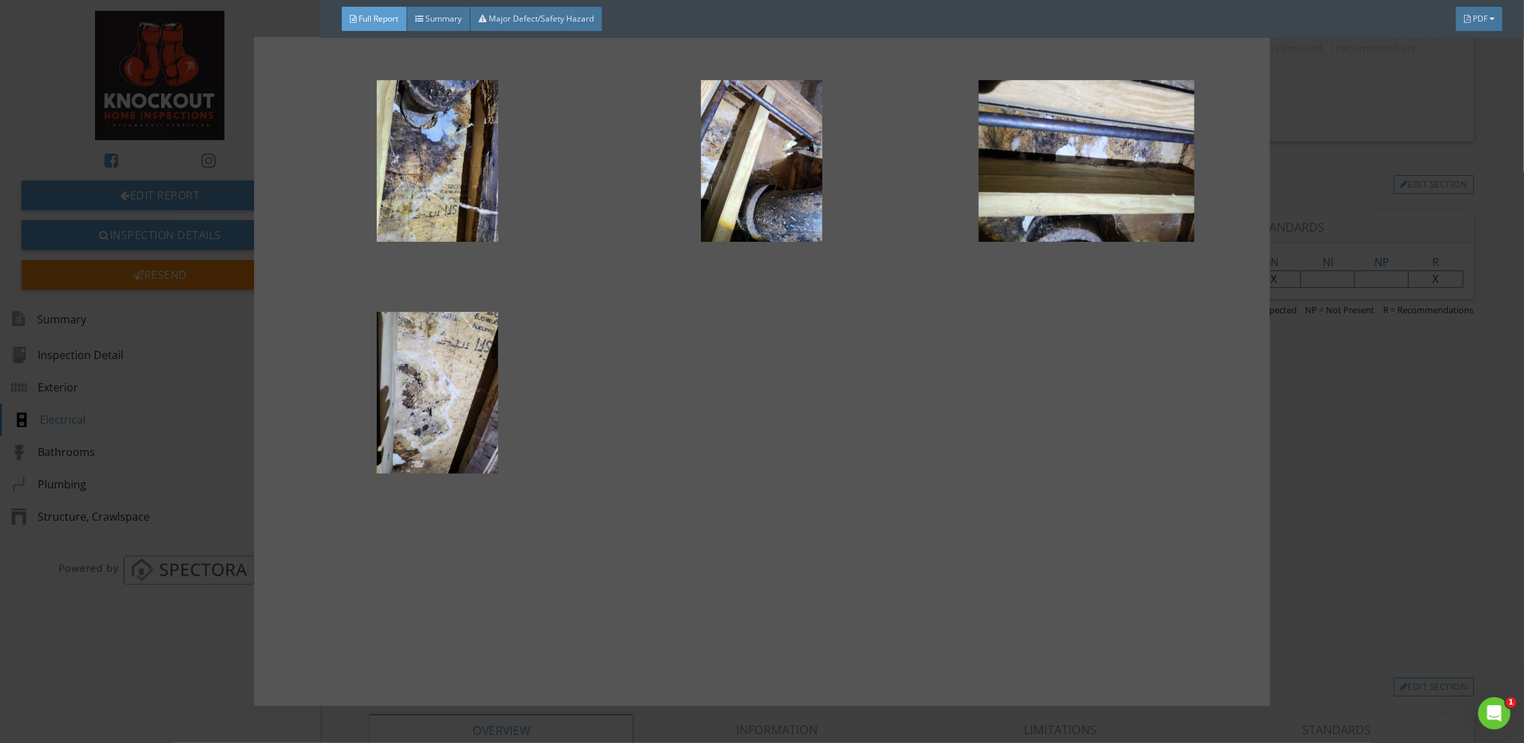
click at [1326, 455] on div at bounding box center [762, 371] width 1524 height 743
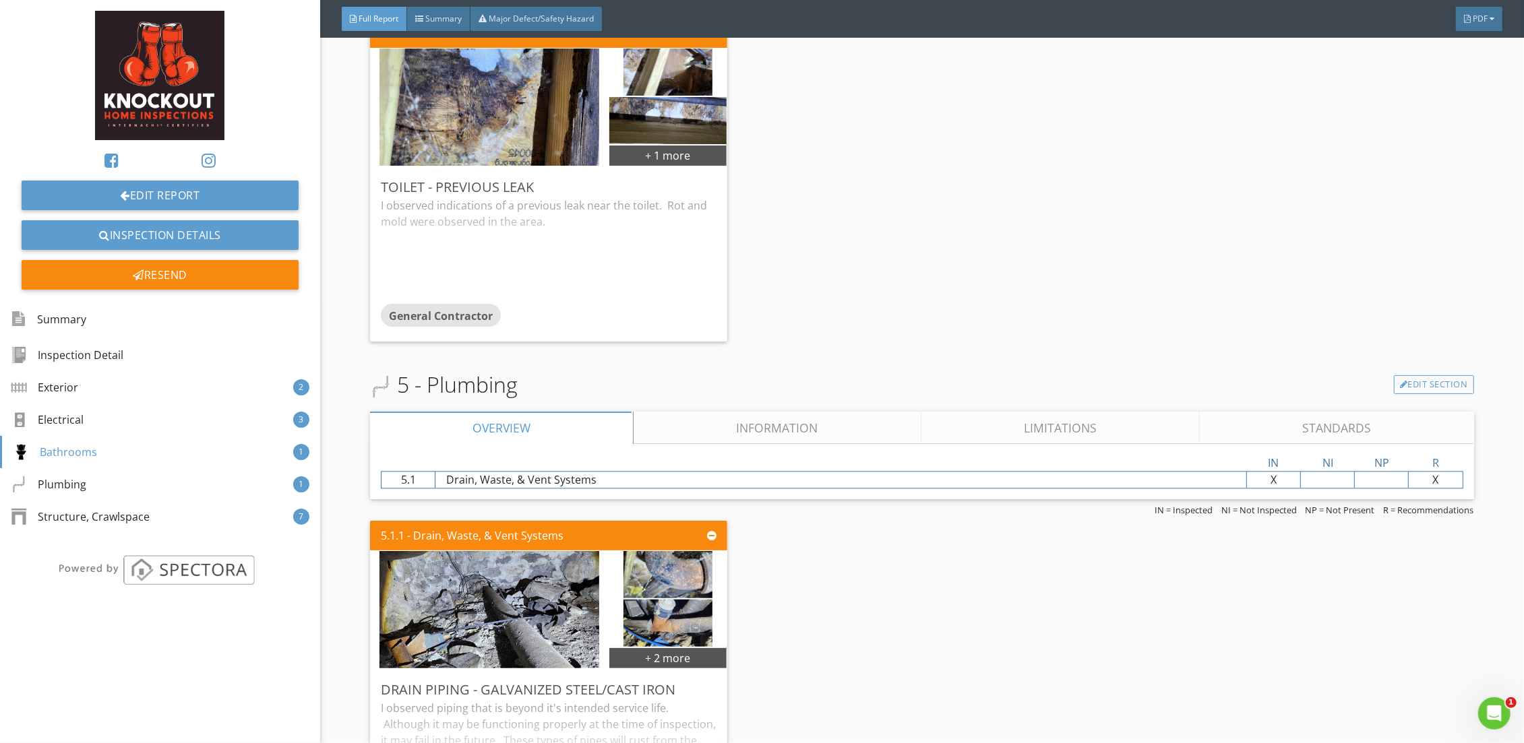
scroll to position [2594, 0]
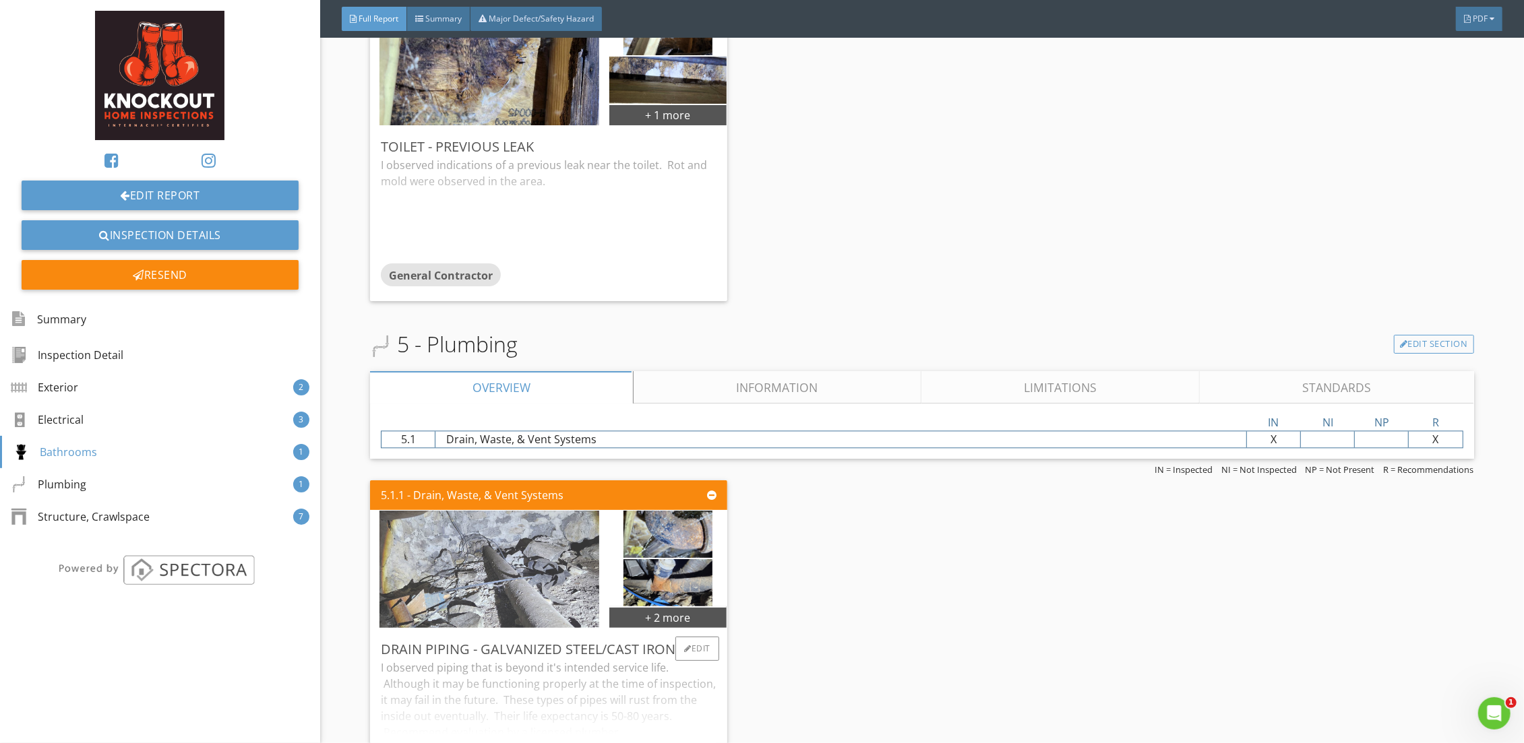
click at [488, 547] on img at bounding box center [489, 569] width 220 height 293
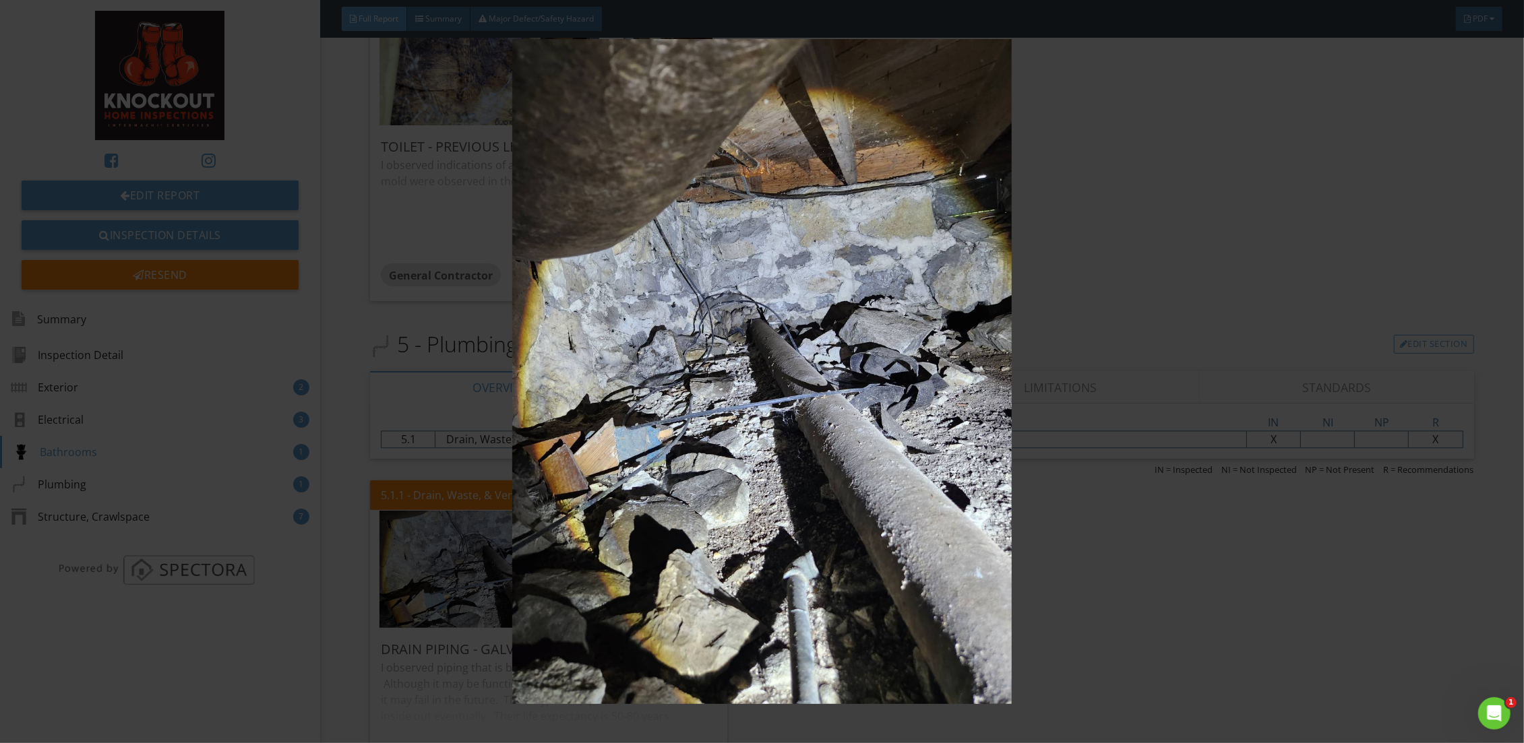
click at [1106, 606] on img at bounding box center [762, 371] width 1406 height 665
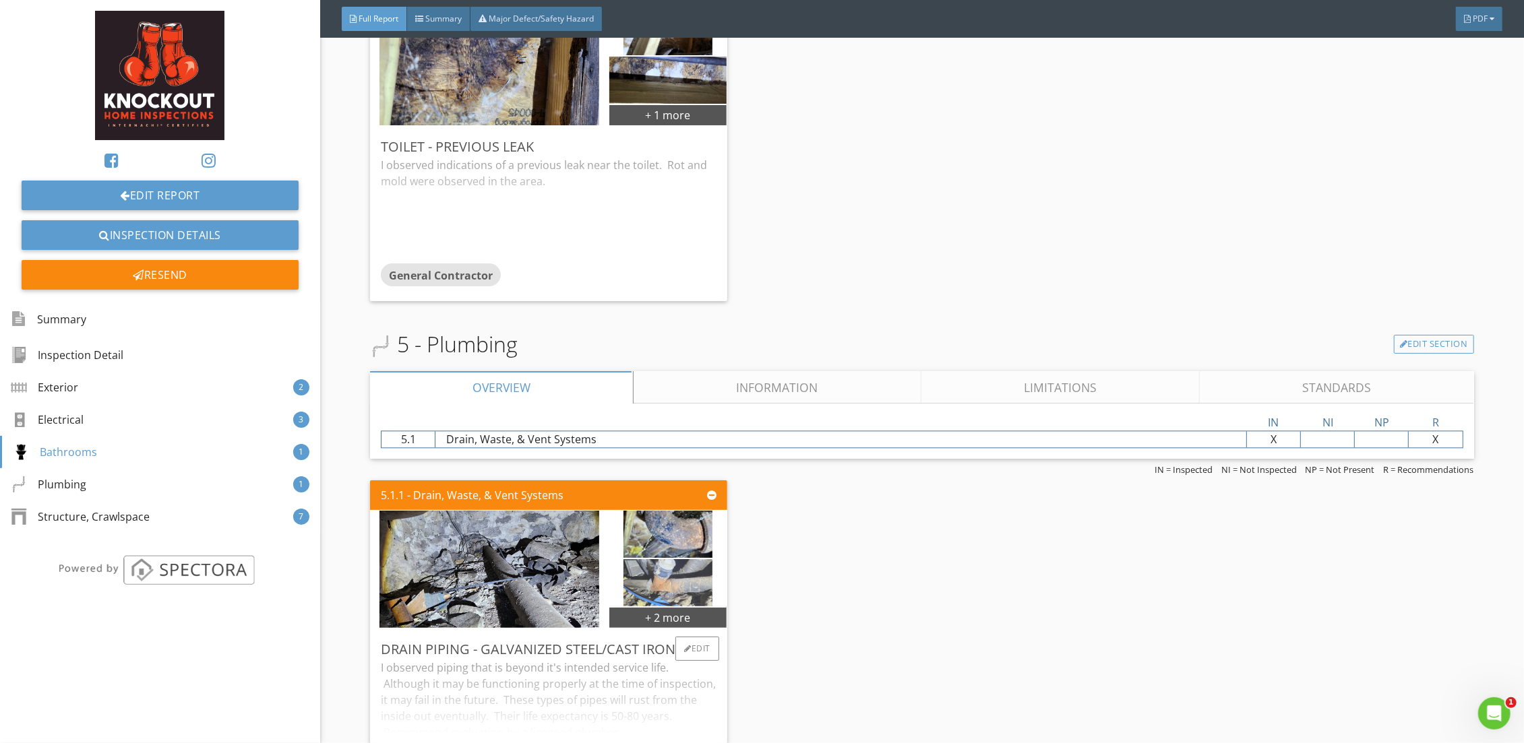
click at [646, 589] on img at bounding box center [667, 583] width 88 height 118
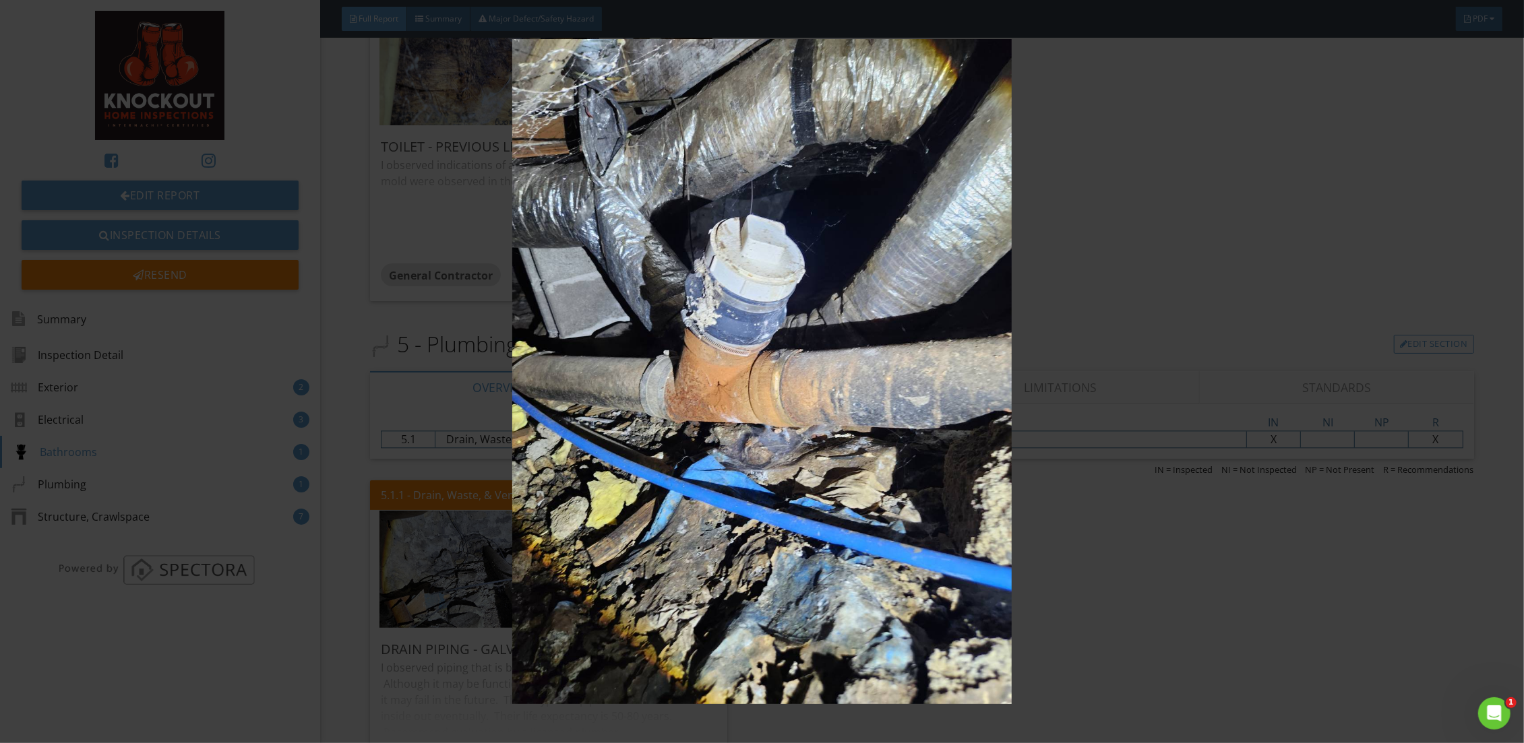
click at [1237, 598] on img at bounding box center [762, 371] width 1406 height 665
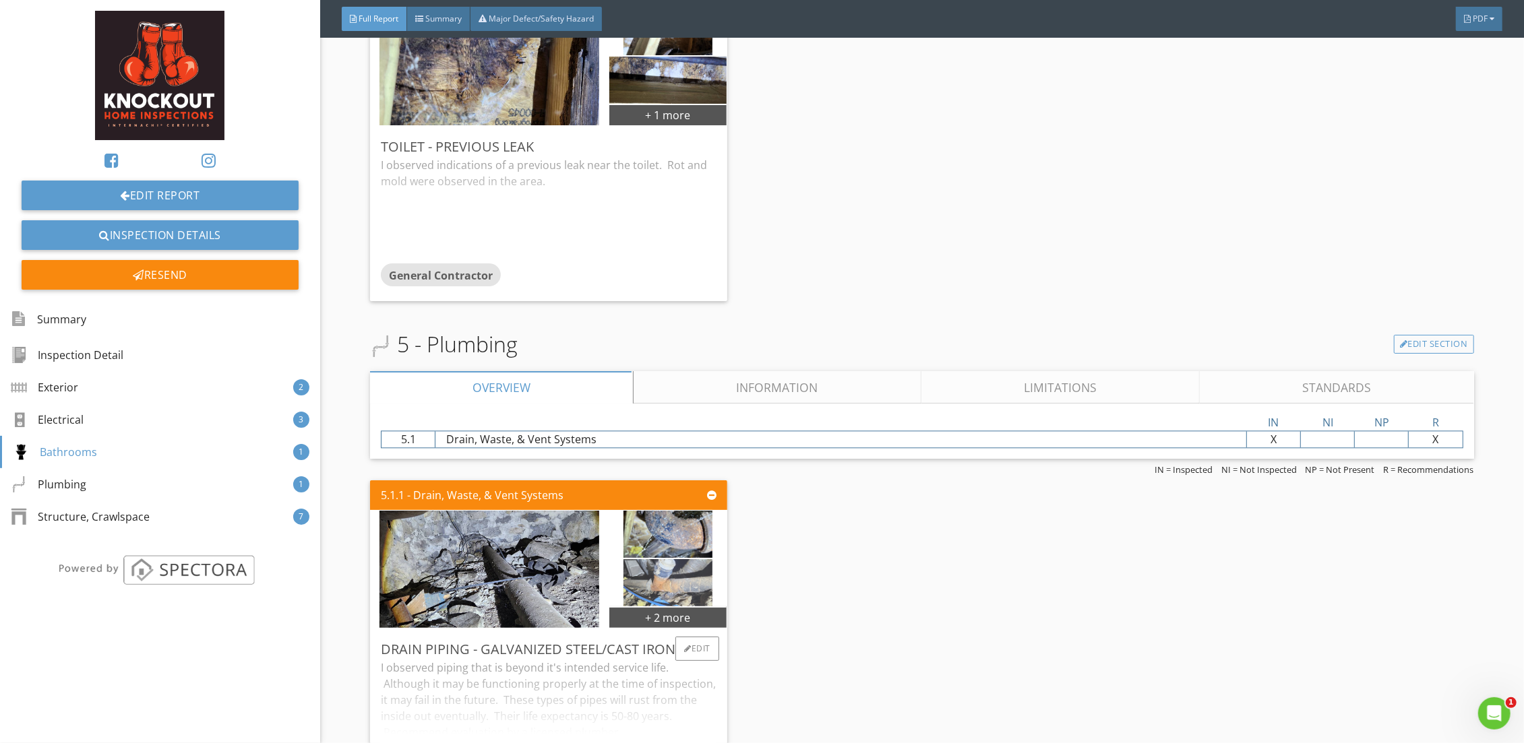
click at [656, 587] on img at bounding box center [667, 583] width 88 height 118
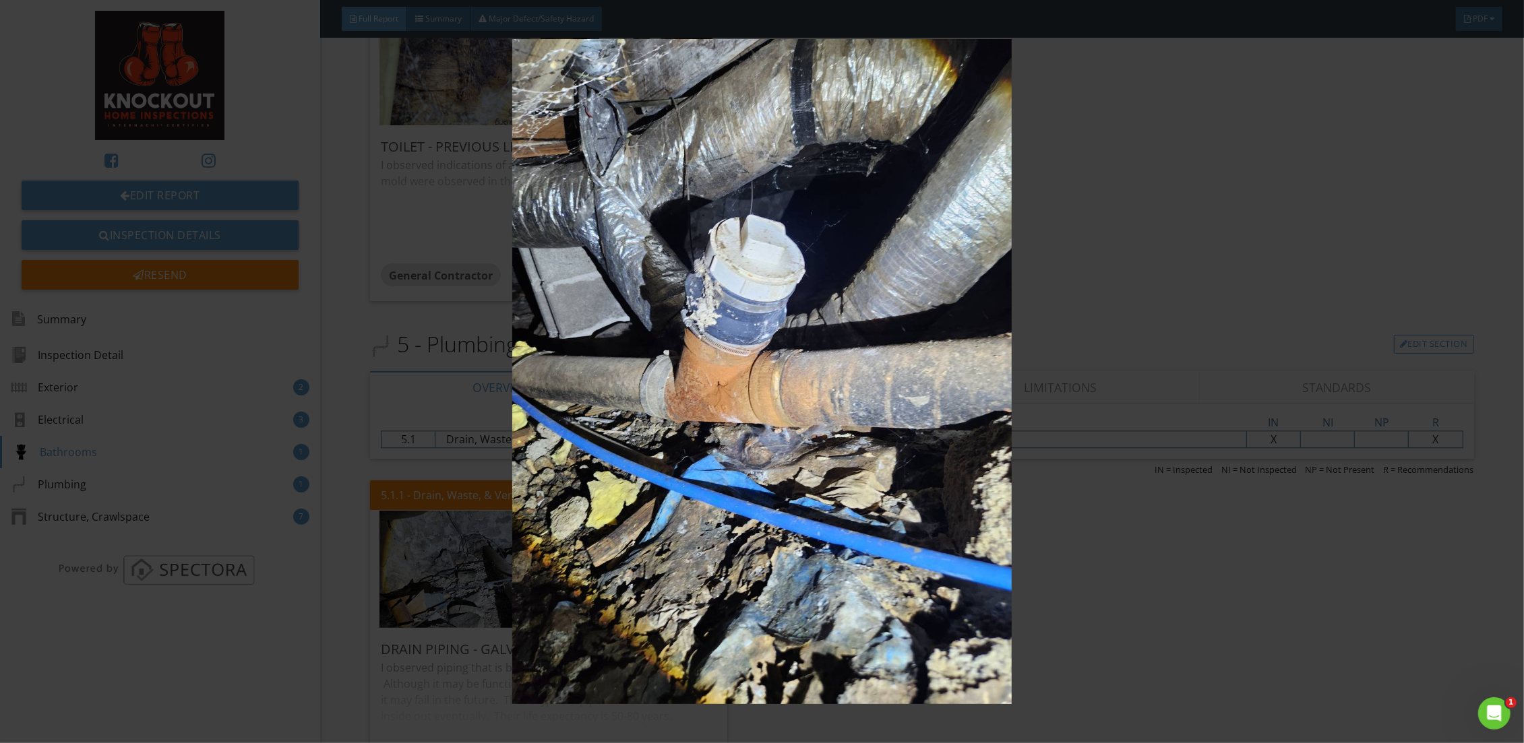
click at [1249, 492] on img at bounding box center [762, 371] width 1406 height 665
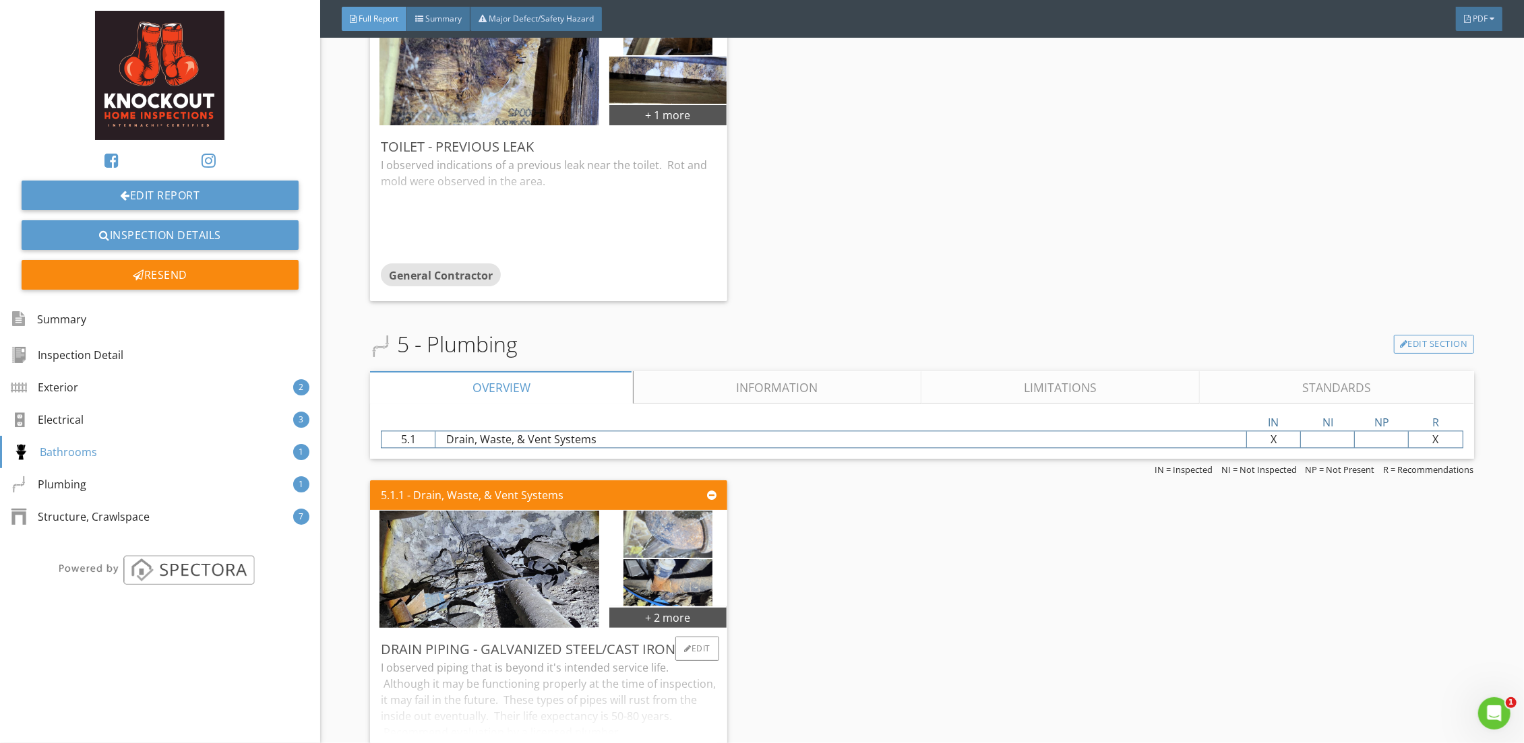
click at [669, 532] on img at bounding box center [667, 534] width 88 height 118
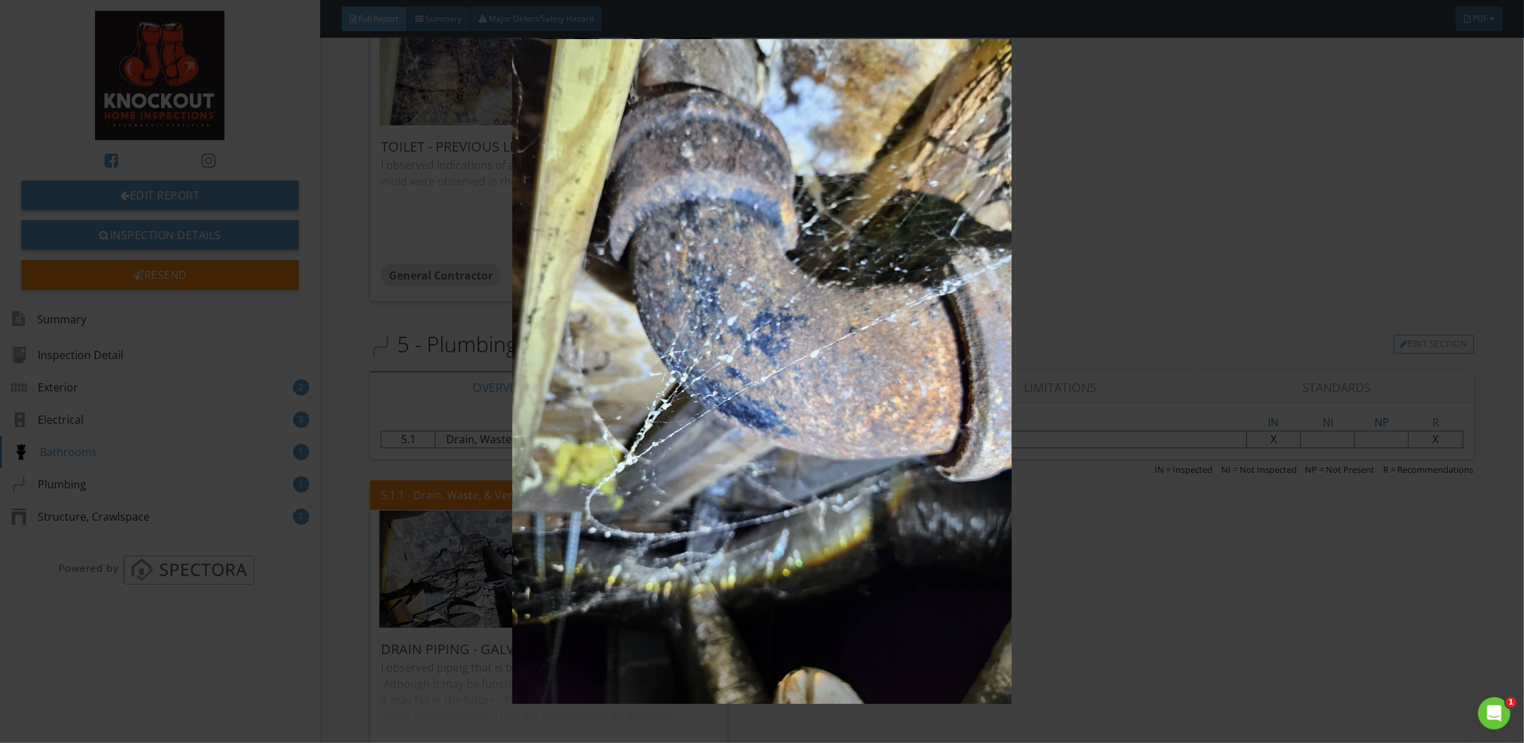
click at [1121, 598] on img at bounding box center [762, 371] width 1406 height 665
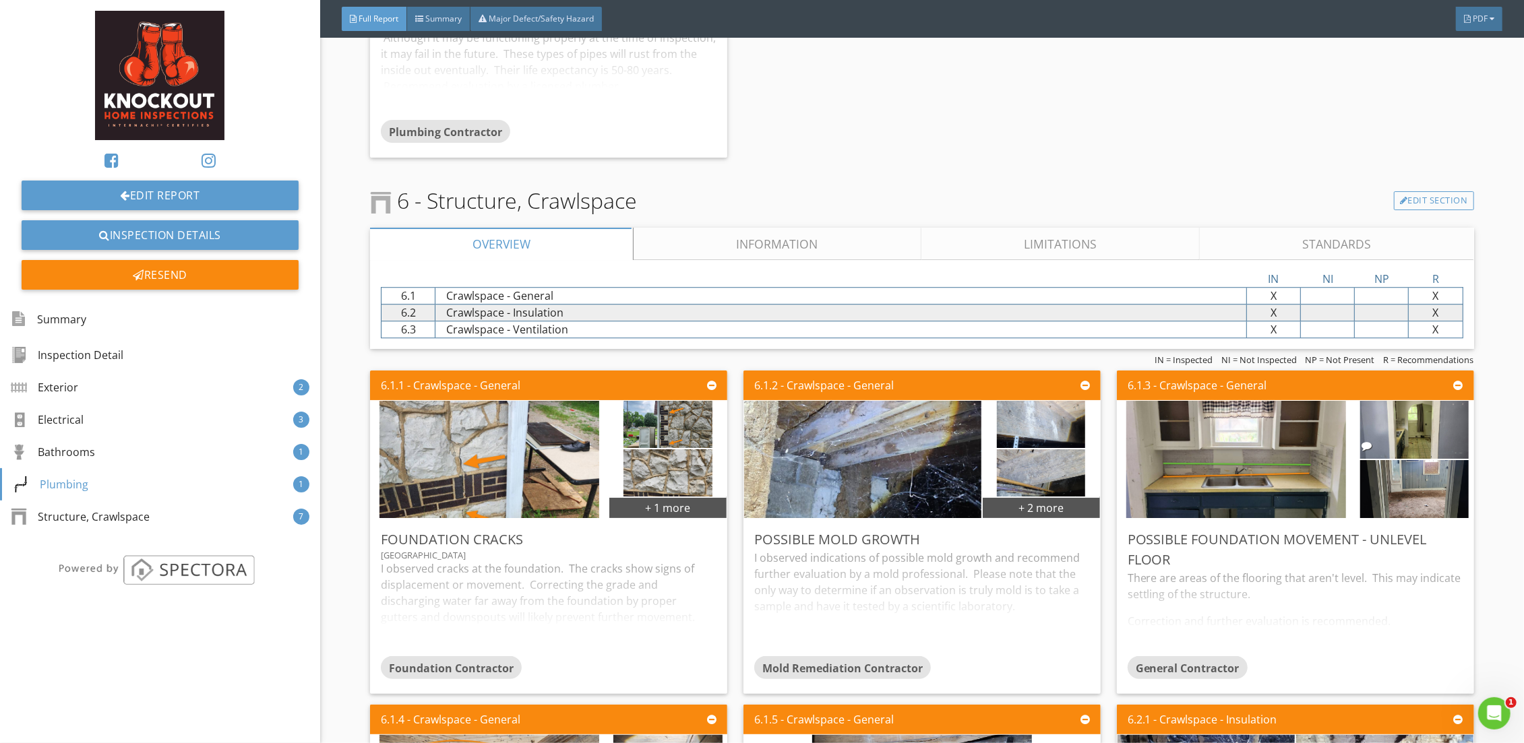
scroll to position [3280, 0]
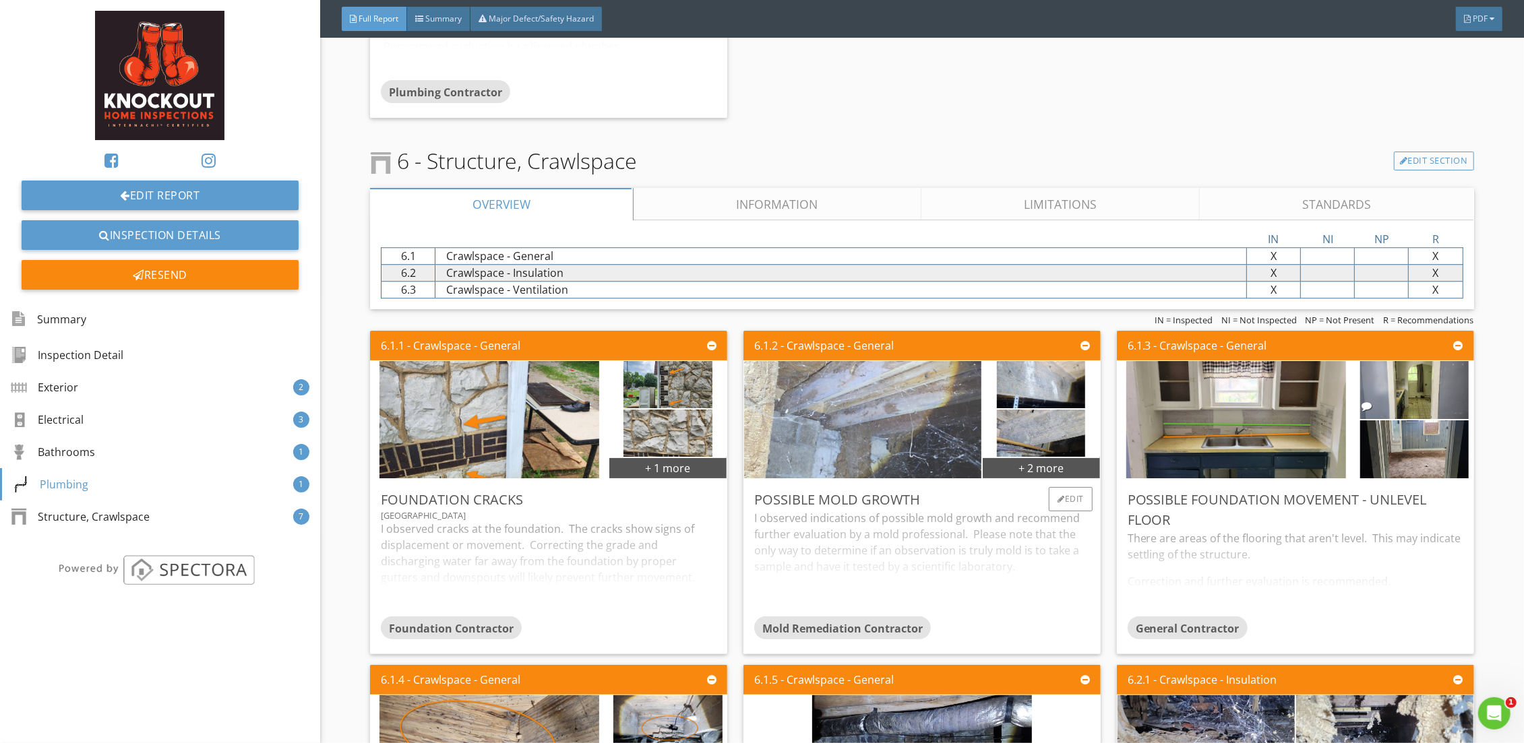
click at [879, 417] on img at bounding box center [862, 419] width 391 height 293
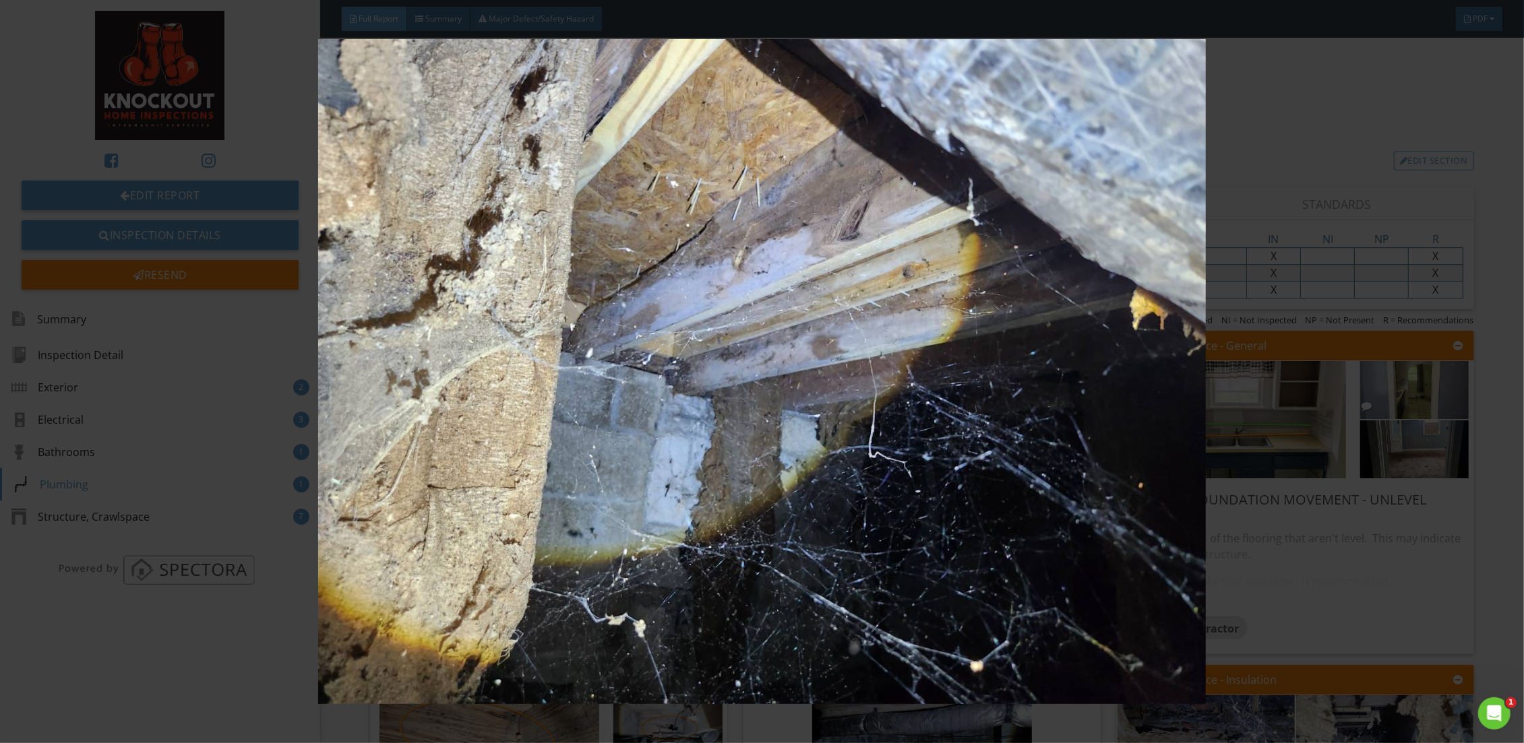
click at [1334, 427] on img at bounding box center [762, 371] width 1406 height 665
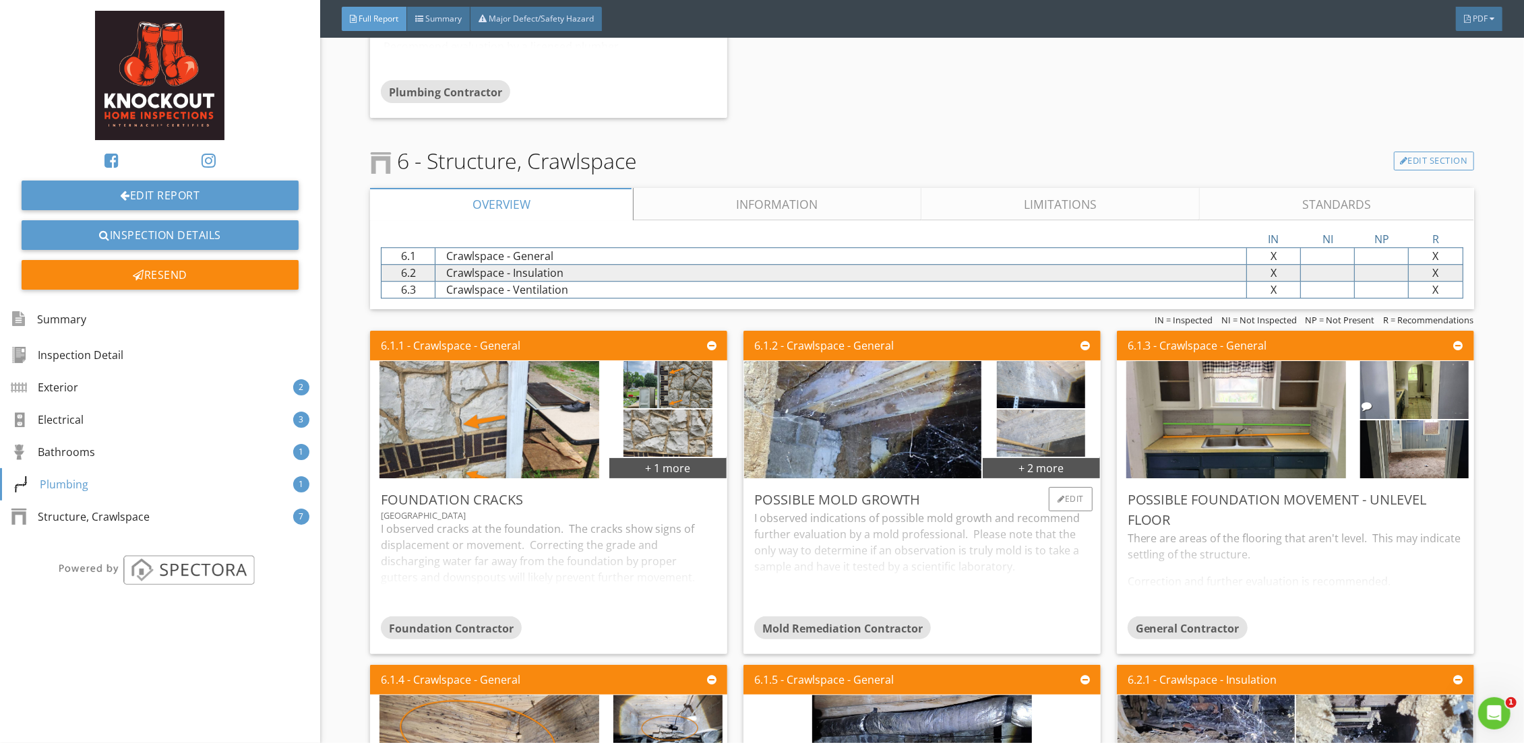
click at [1049, 431] on img at bounding box center [1041, 433] width 88 height 118
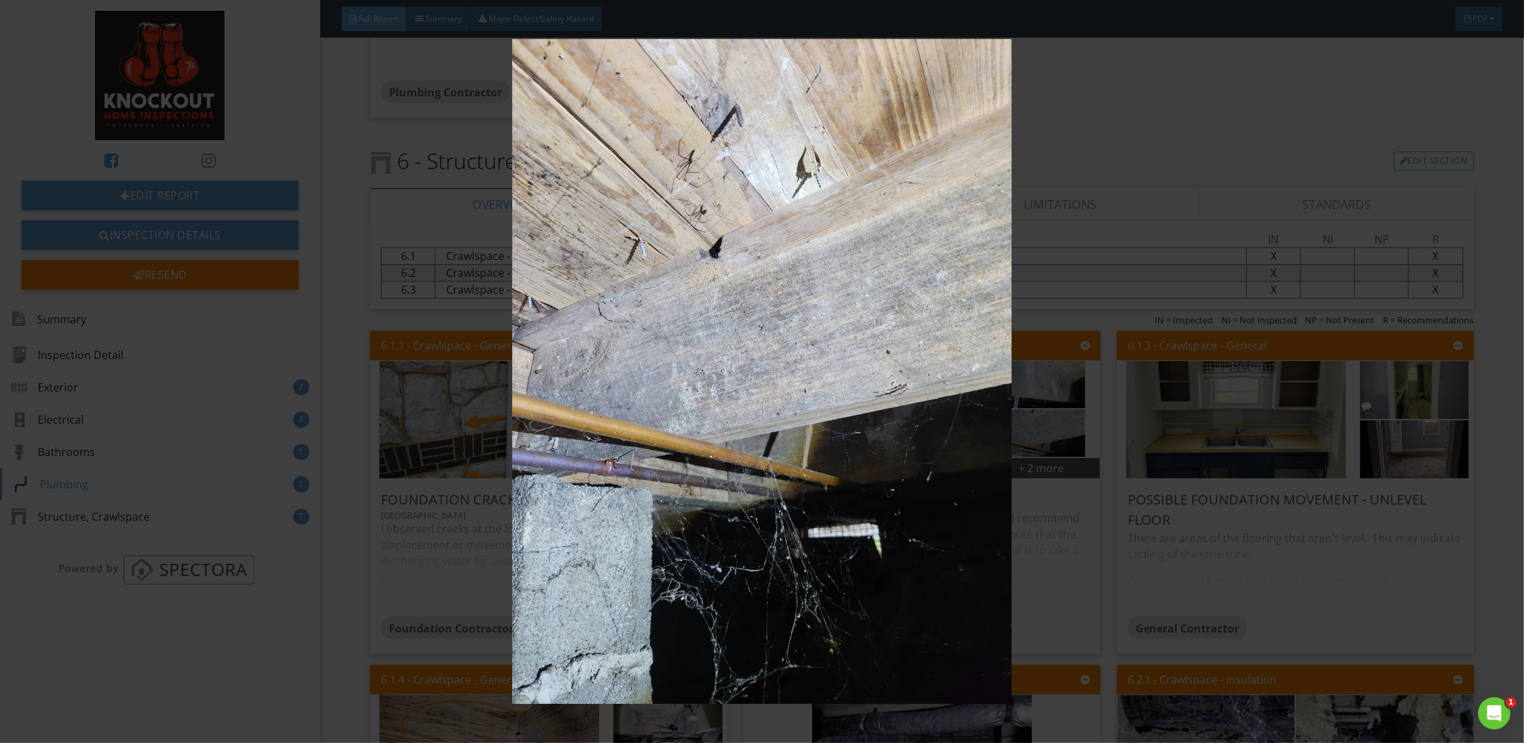
click at [1040, 594] on img at bounding box center [762, 371] width 1406 height 665
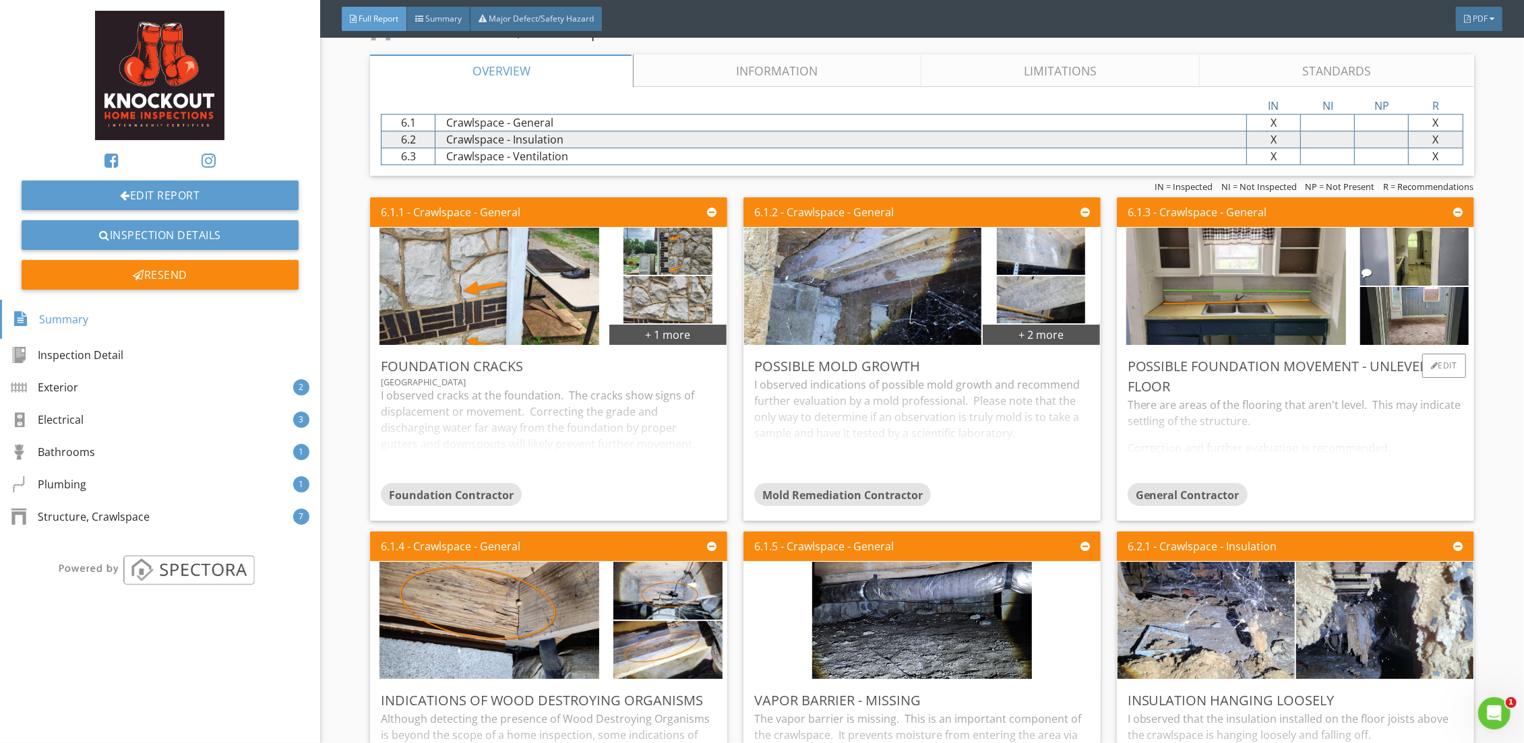
scroll to position [3622, 0]
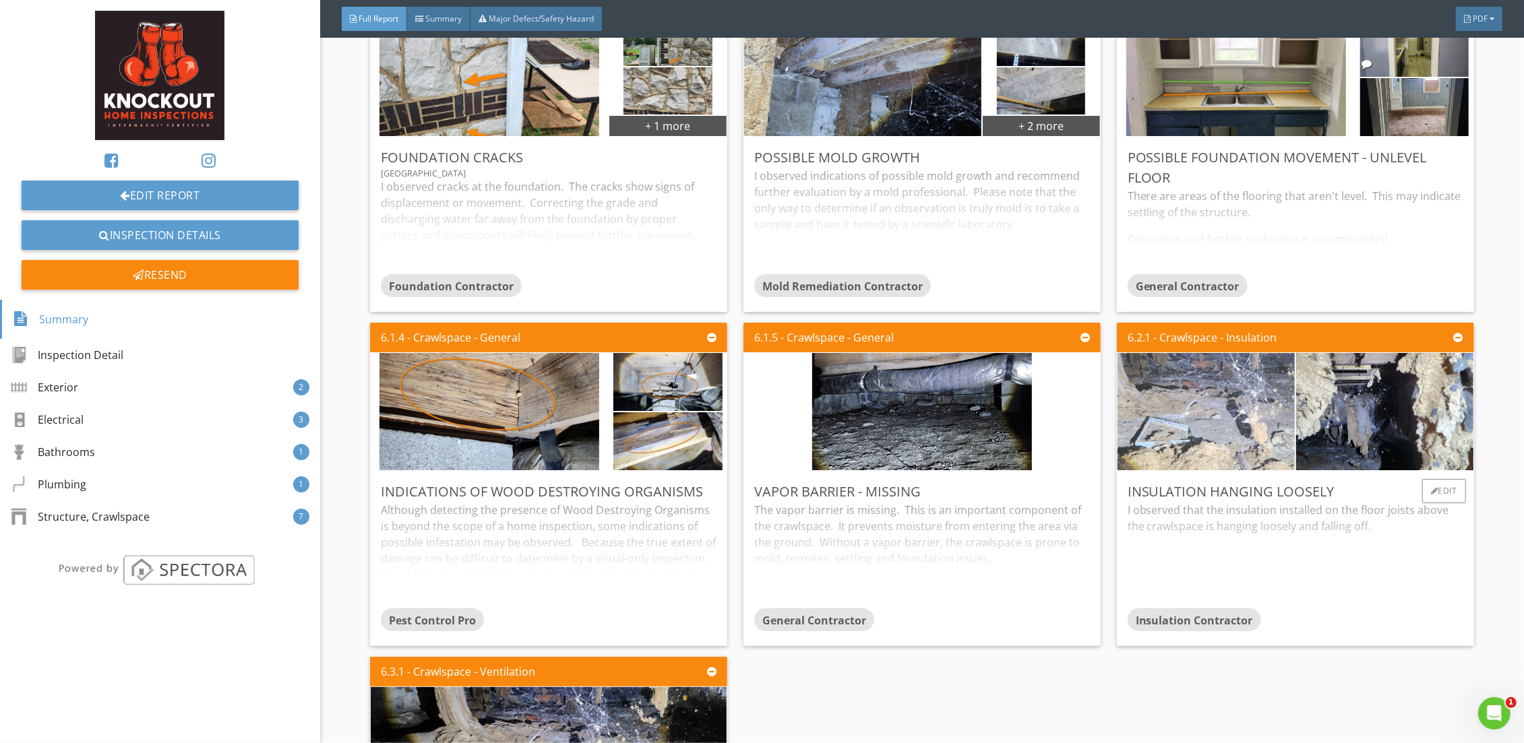
click at [1246, 439] on img at bounding box center [1205, 411] width 391 height 293
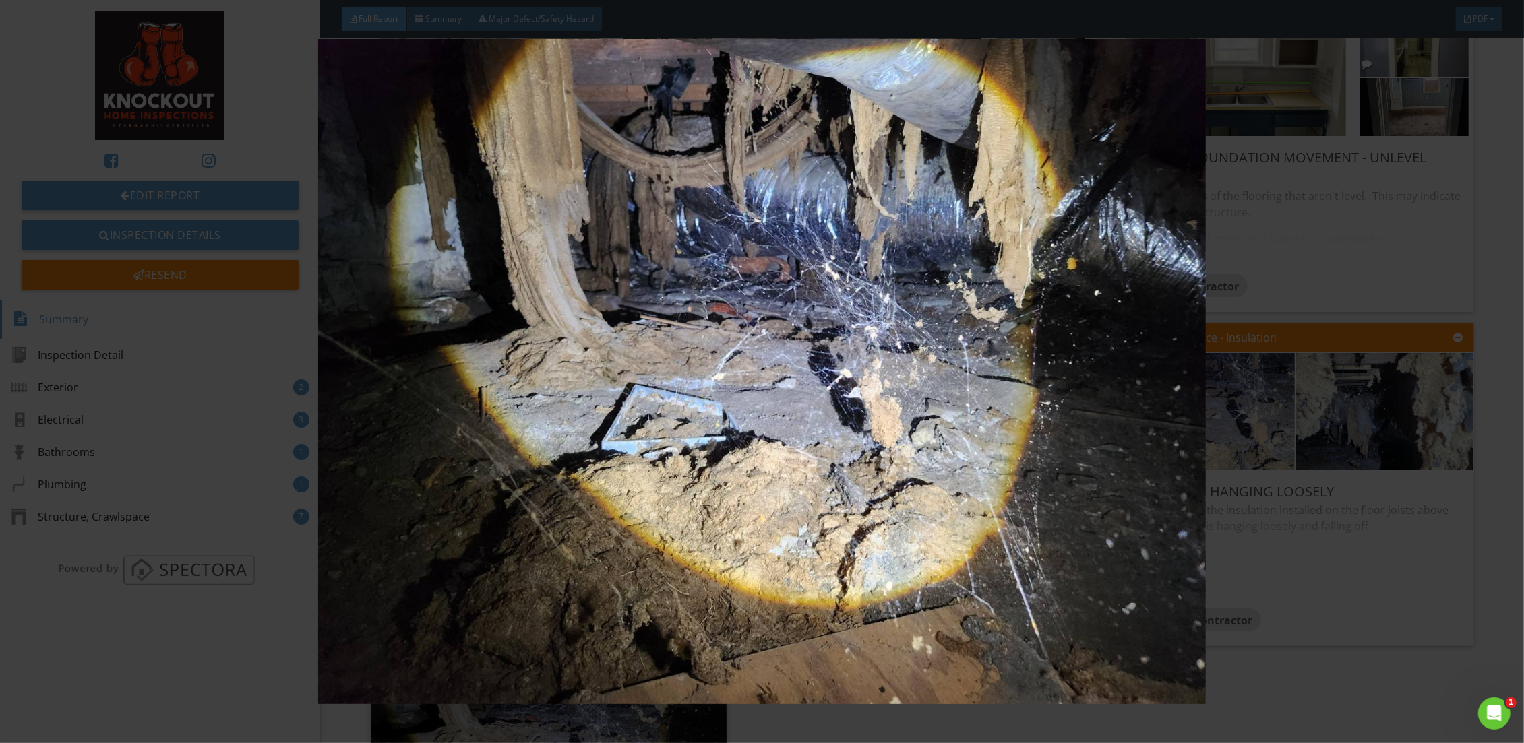
click at [1500, 511] on div at bounding box center [762, 371] width 1524 height 743
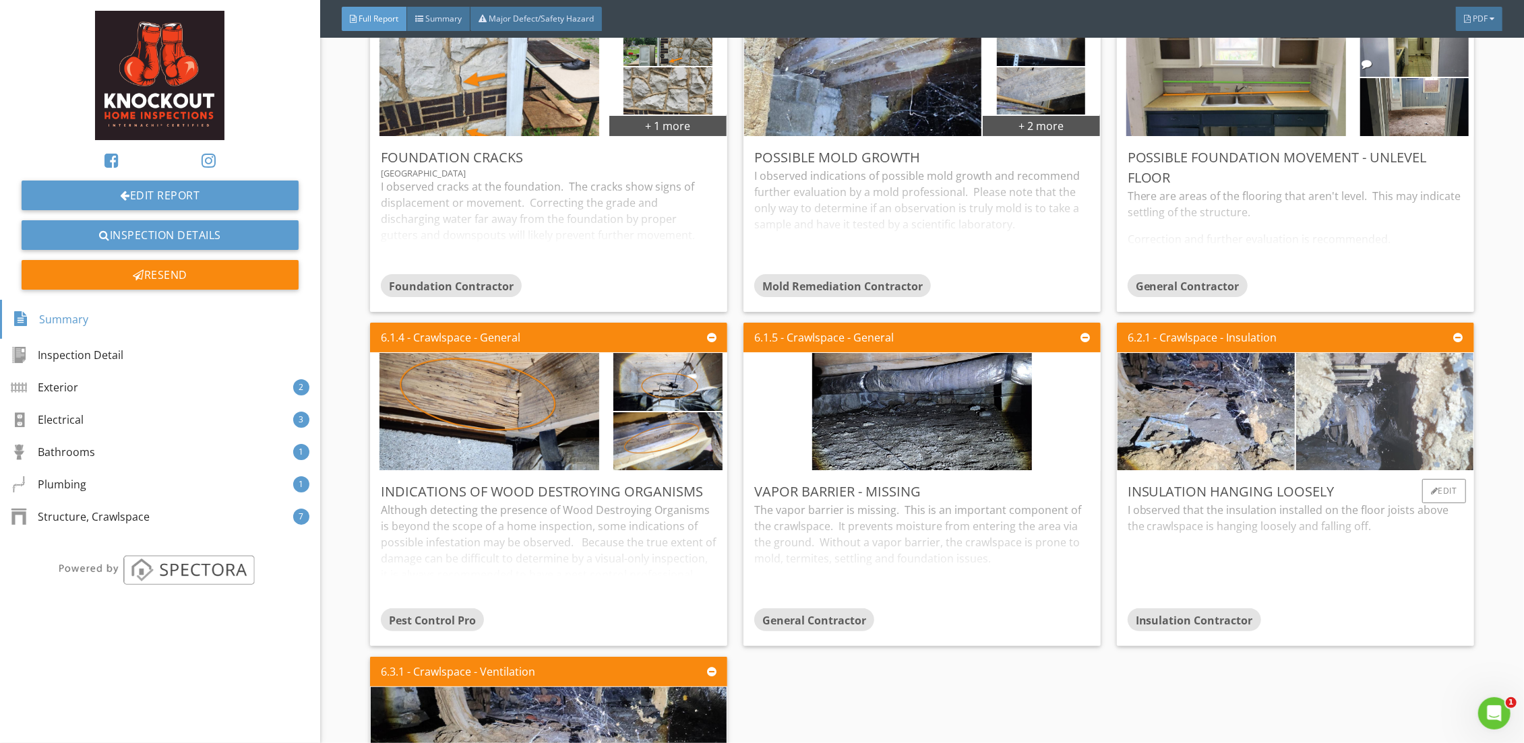
click at [1370, 418] on img at bounding box center [1384, 411] width 220 height 293
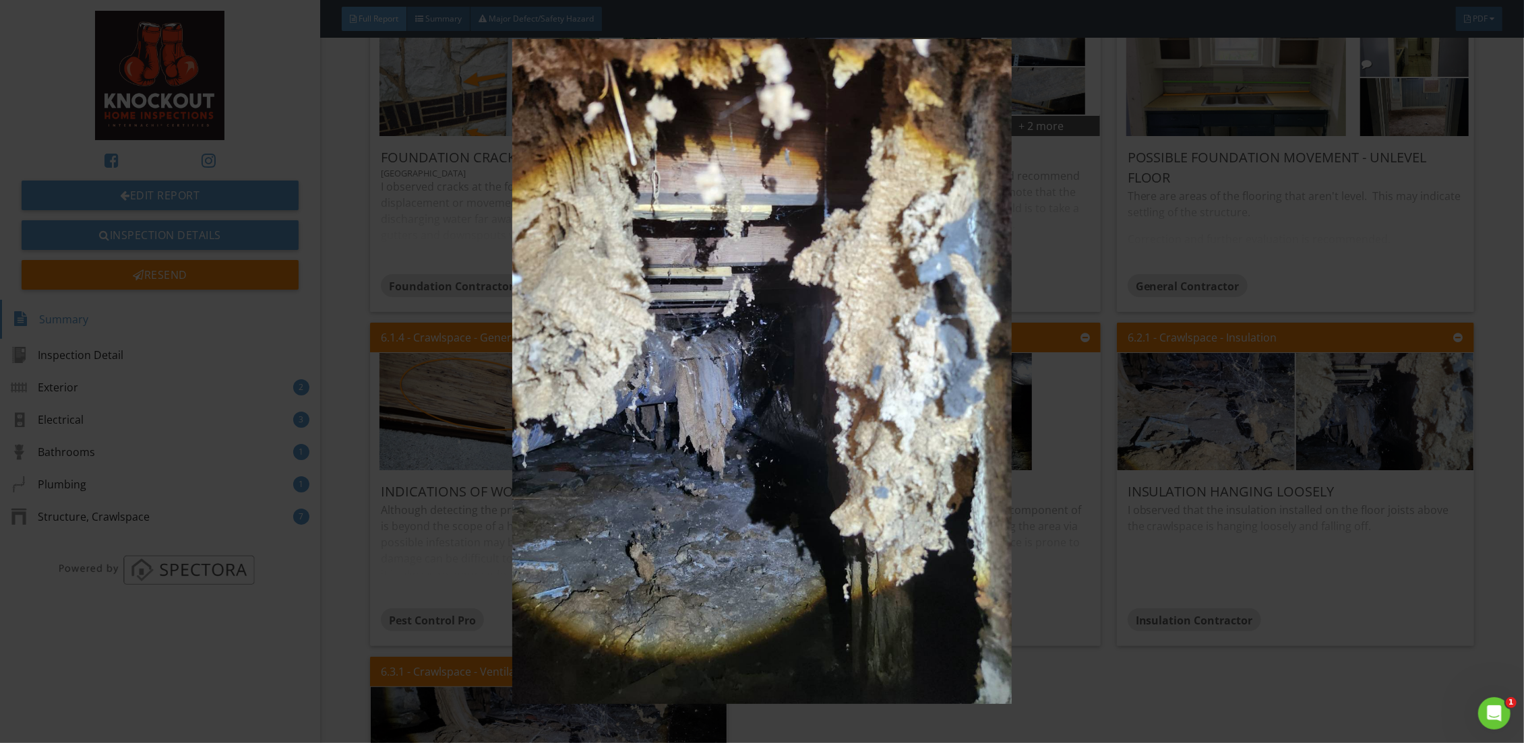
click at [1483, 544] on div at bounding box center [762, 371] width 1524 height 743
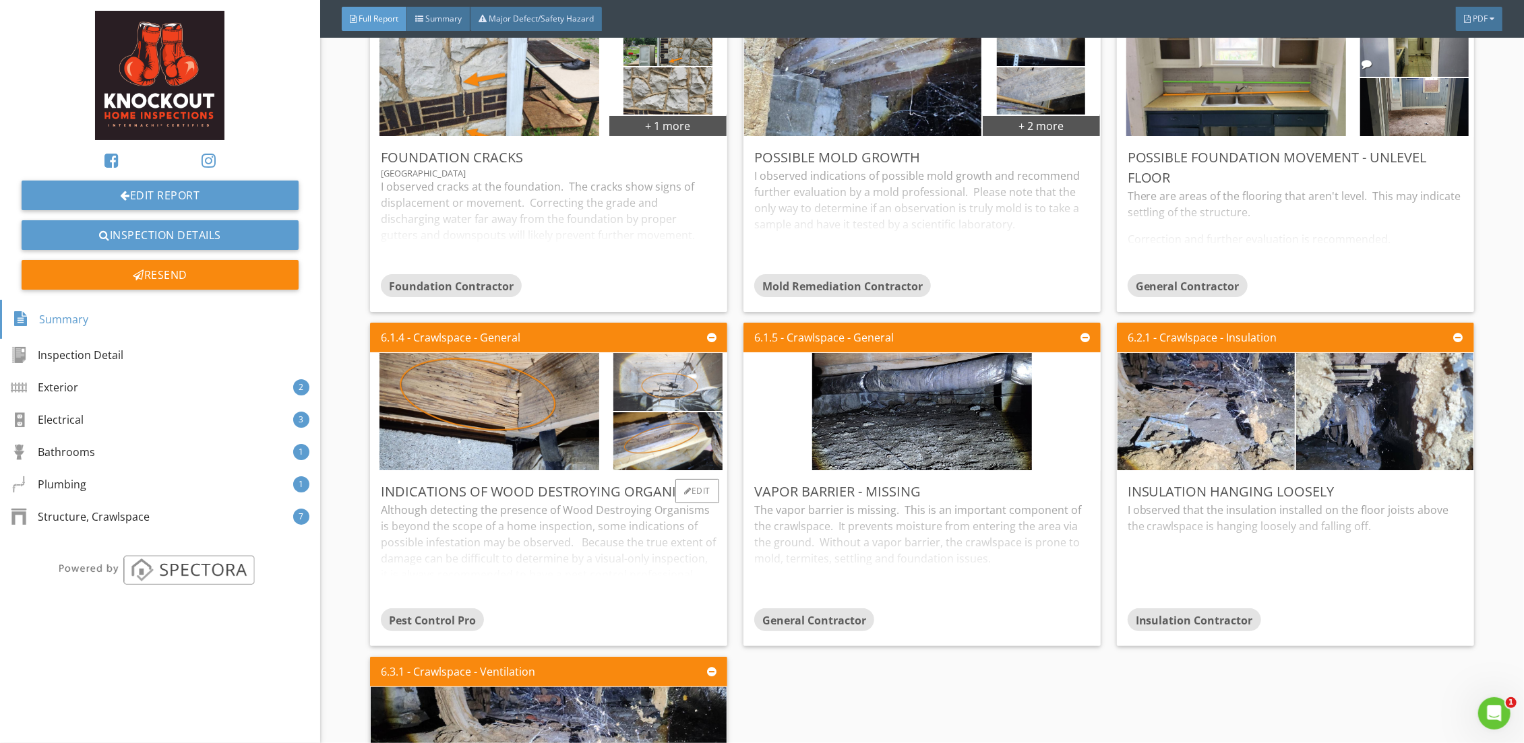
click at [653, 392] on img at bounding box center [667, 381] width 108 height 145
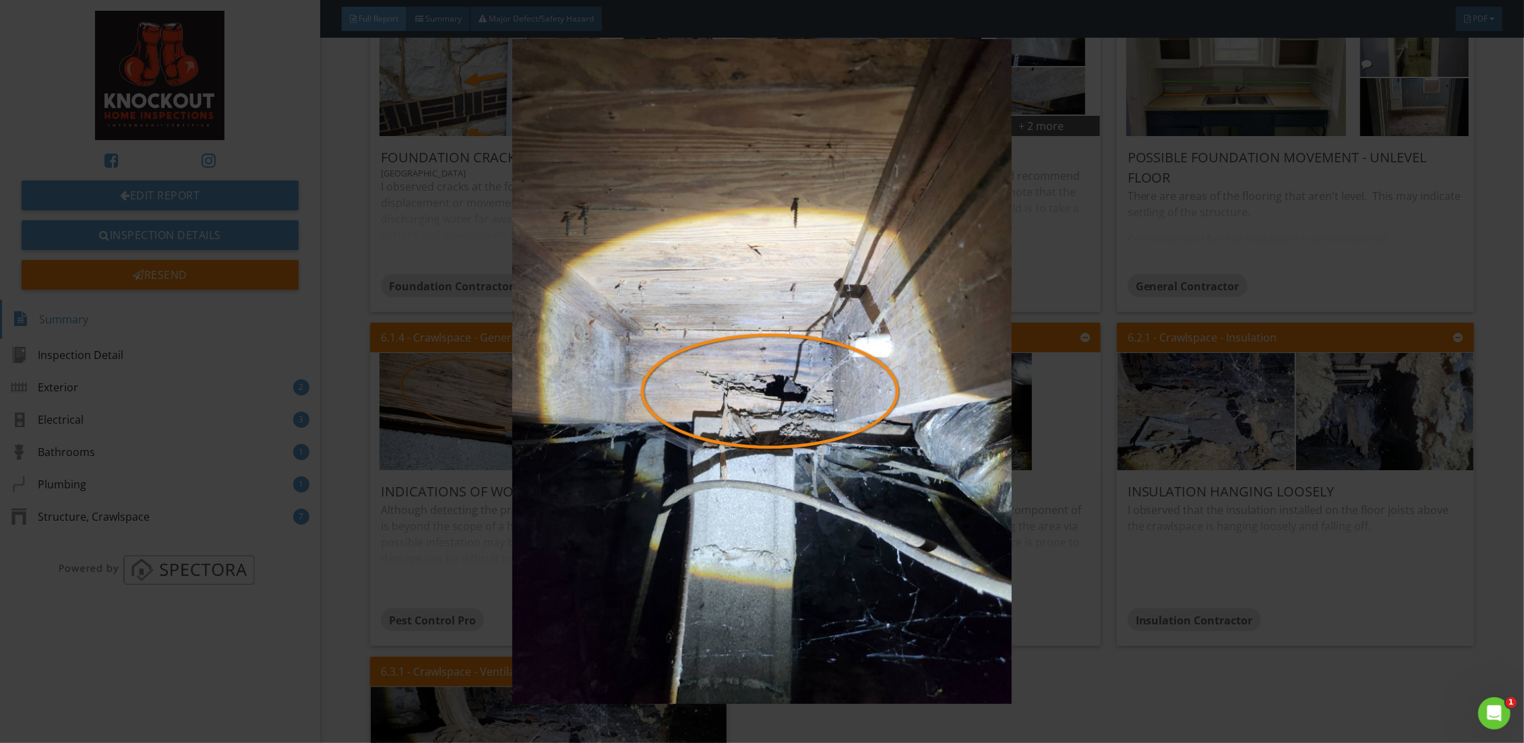
click at [1132, 699] on img at bounding box center [762, 371] width 1406 height 665
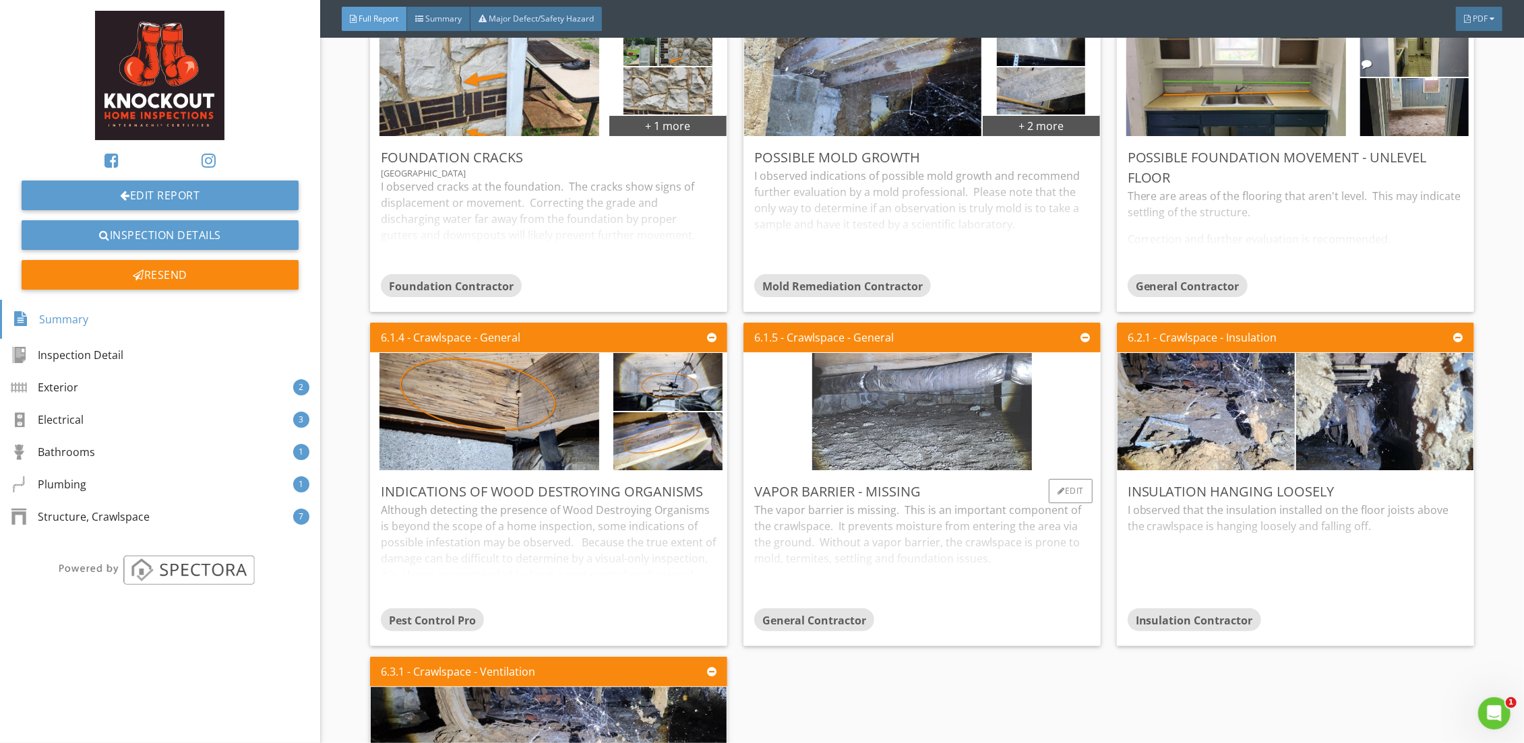
click at [973, 439] on img at bounding box center [922, 411] width 220 height 293
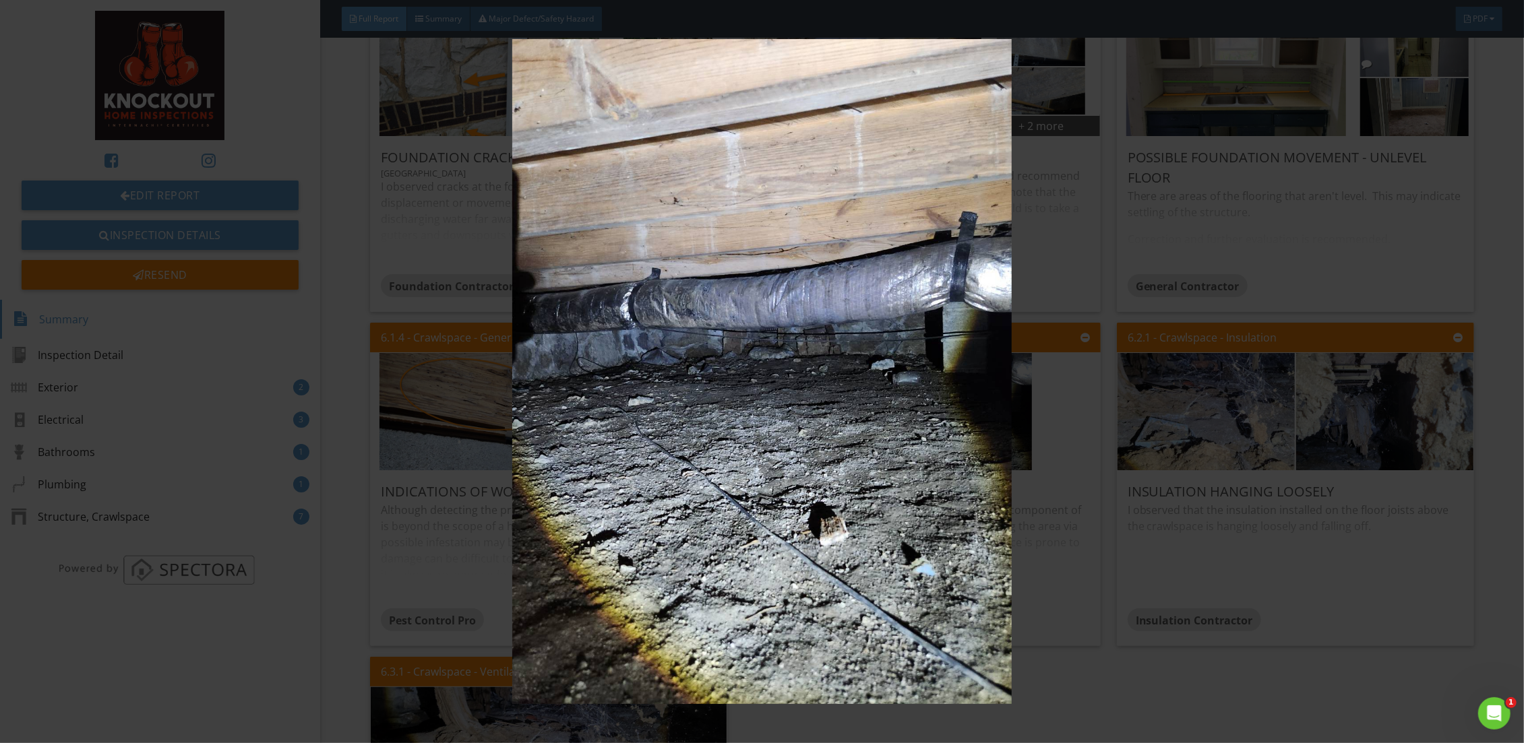
click at [441, 421] on img at bounding box center [762, 371] width 1406 height 665
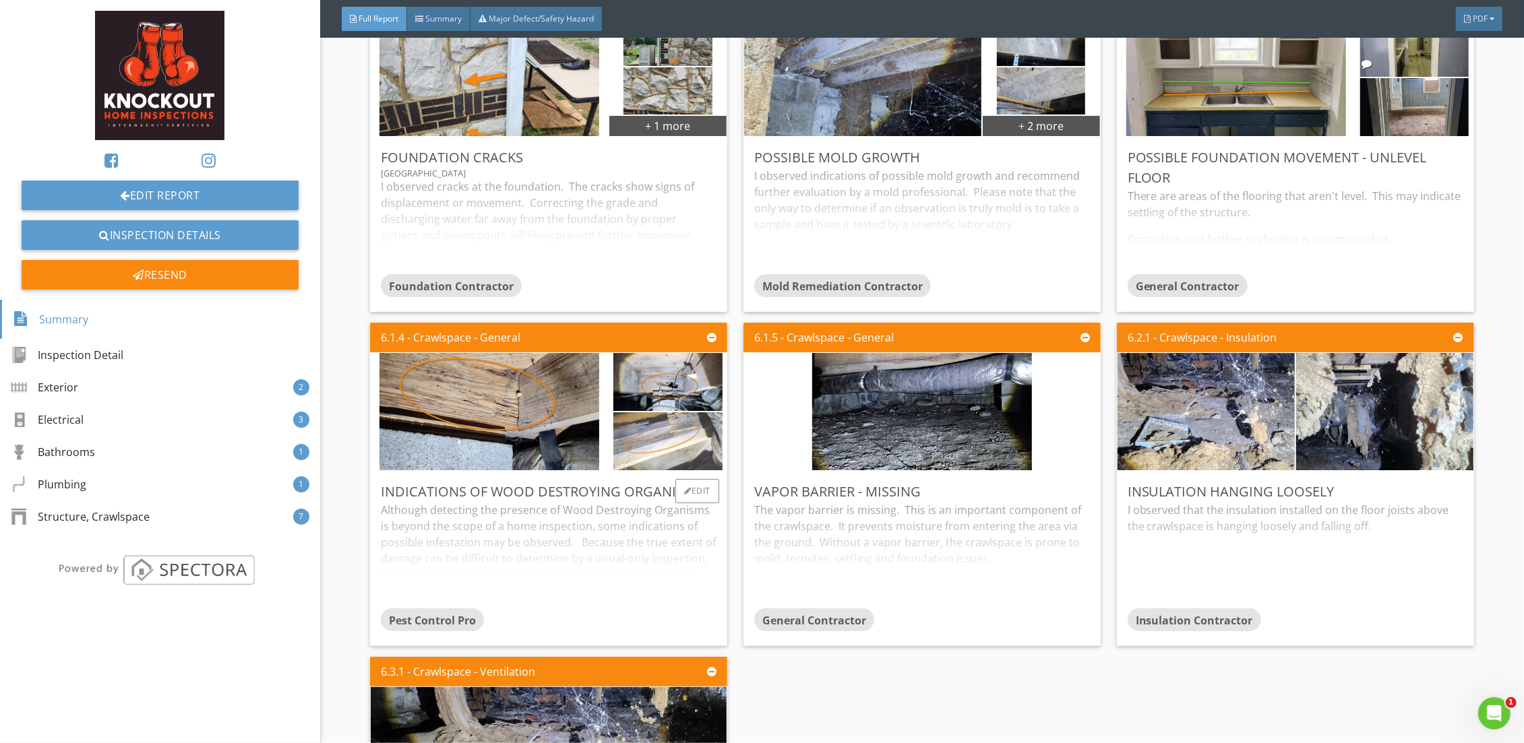
click at [641, 457] on img at bounding box center [667, 441] width 108 height 145
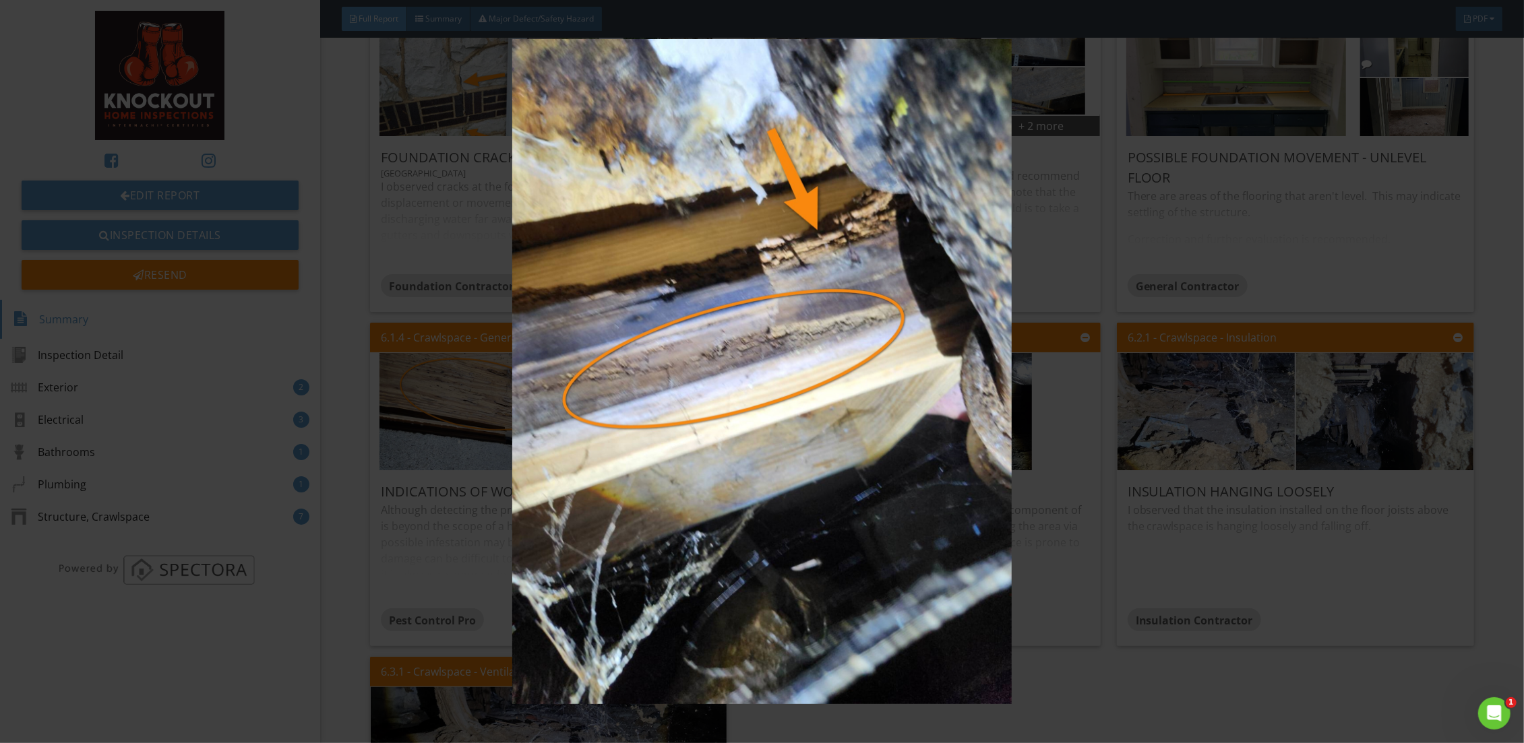
click at [1185, 727] on div at bounding box center [762, 371] width 1524 height 743
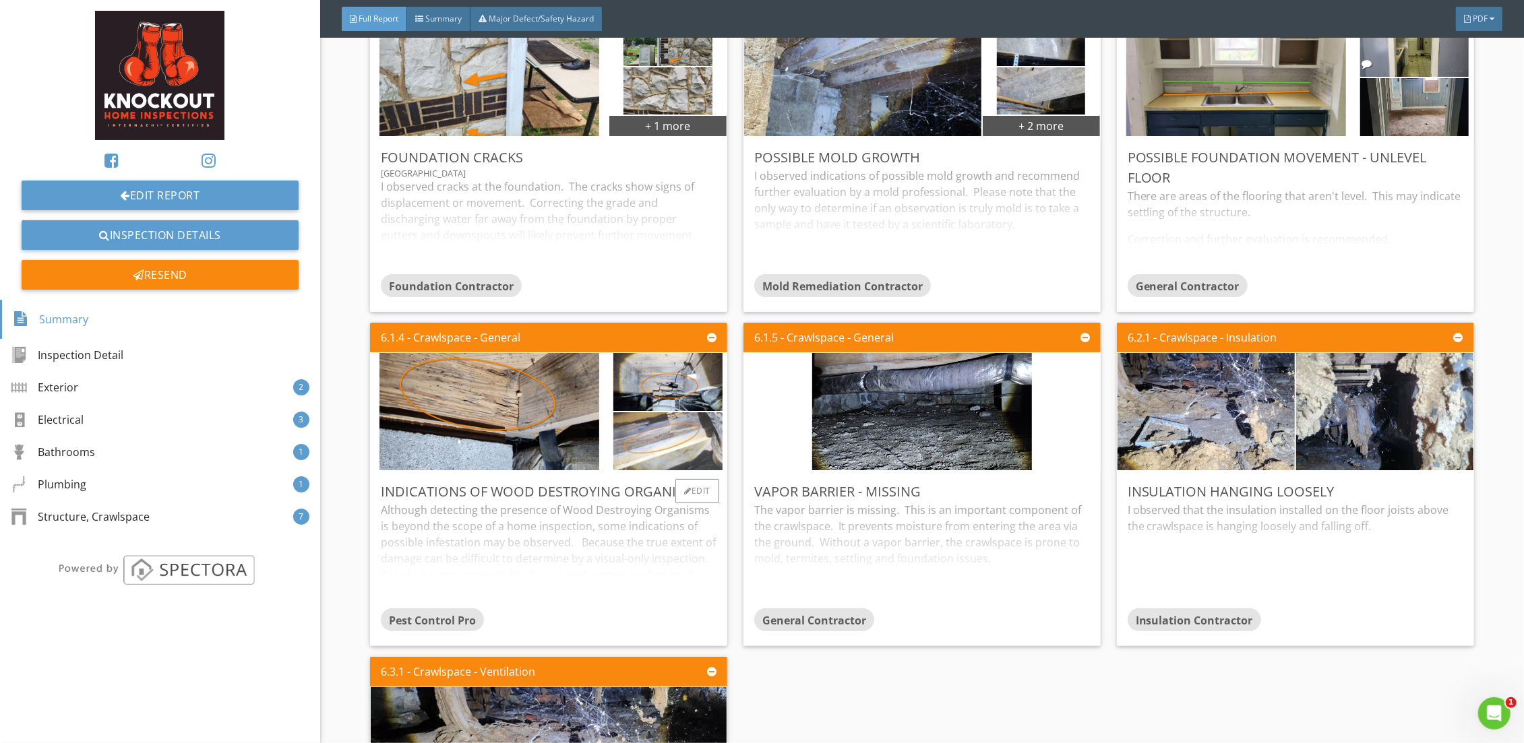
click at [660, 445] on img at bounding box center [667, 441] width 108 height 145
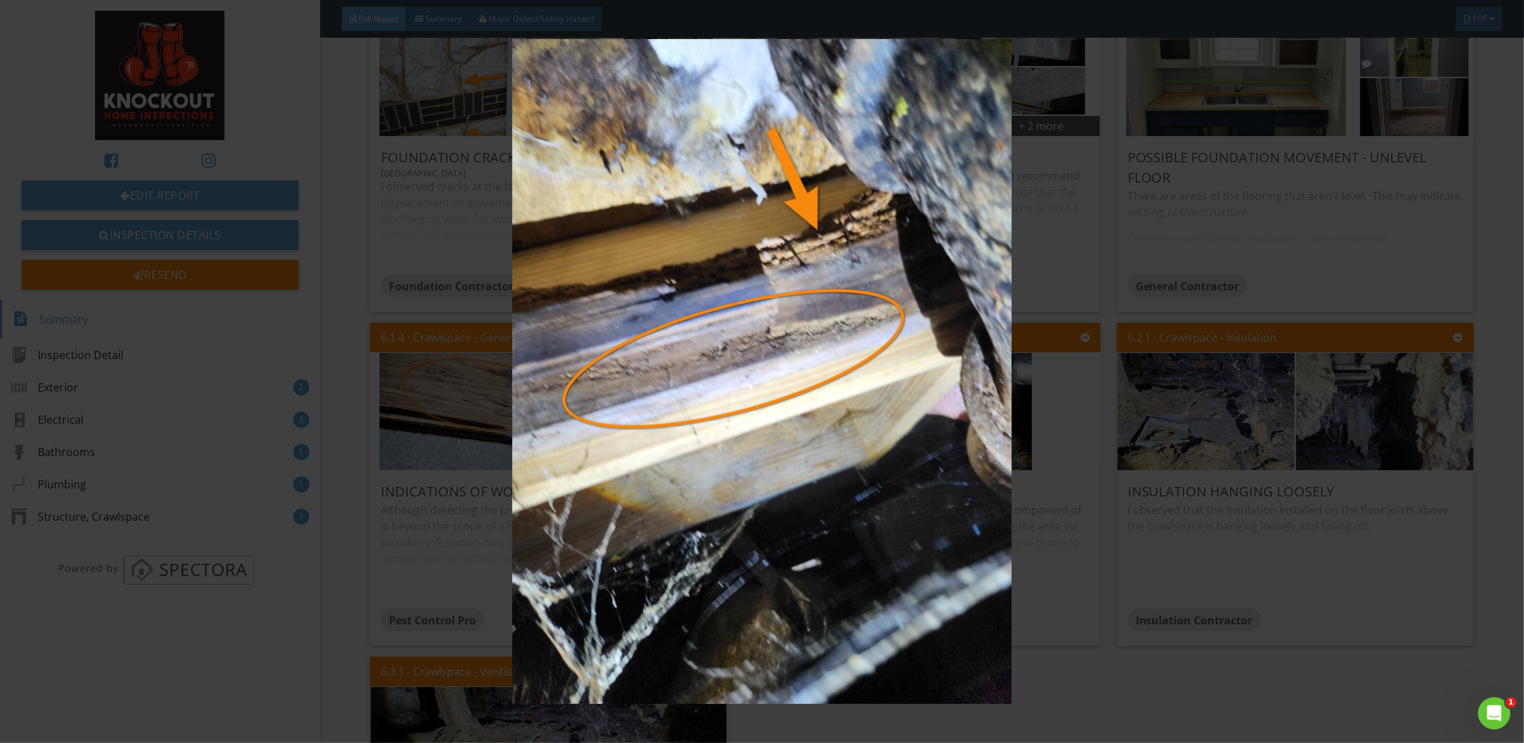
click at [1138, 702] on img at bounding box center [762, 371] width 1406 height 665
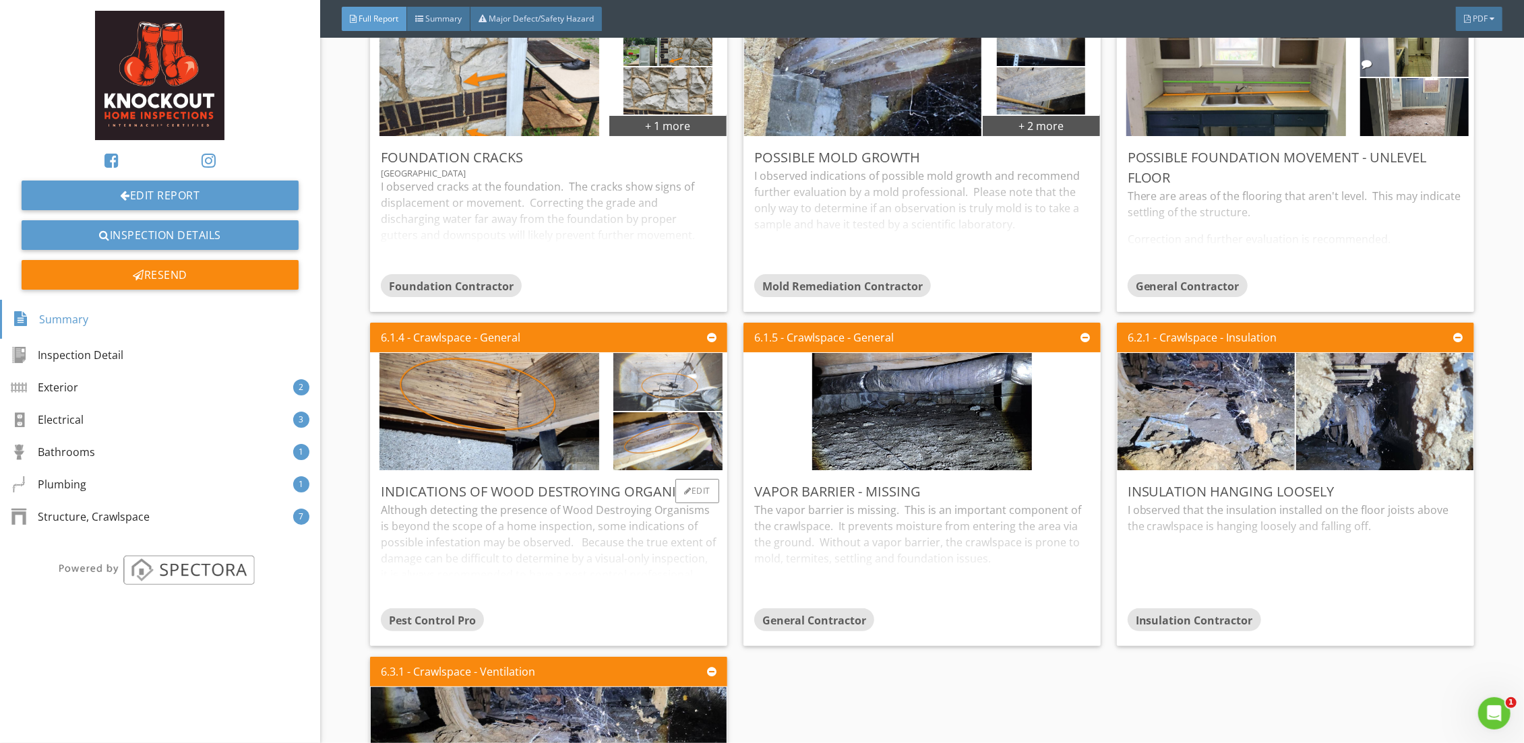
click at [709, 390] on img at bounding box center [667, 381] width 108 height 145
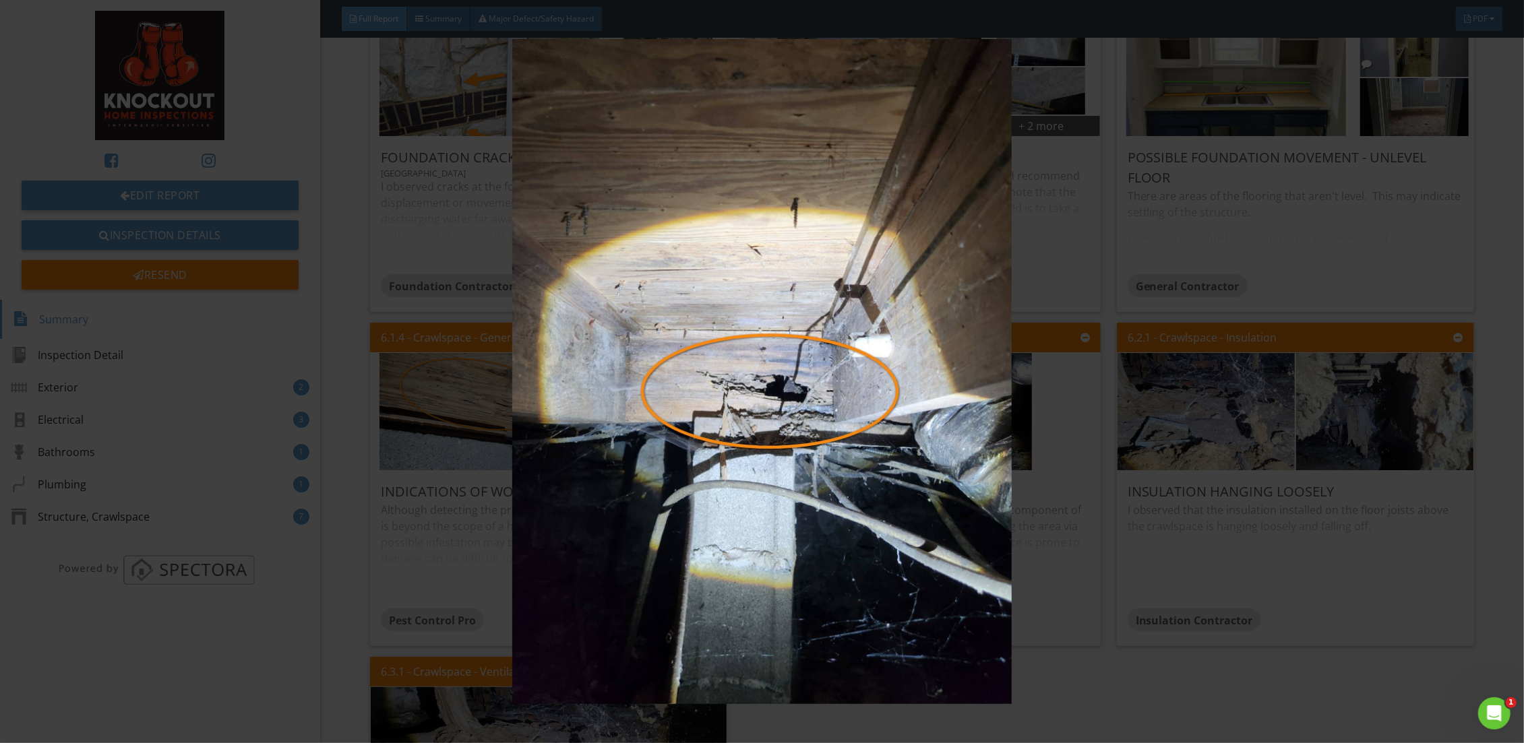
click at [1113, 719] on div at bounding box center [762, 371] width 1524 height 743
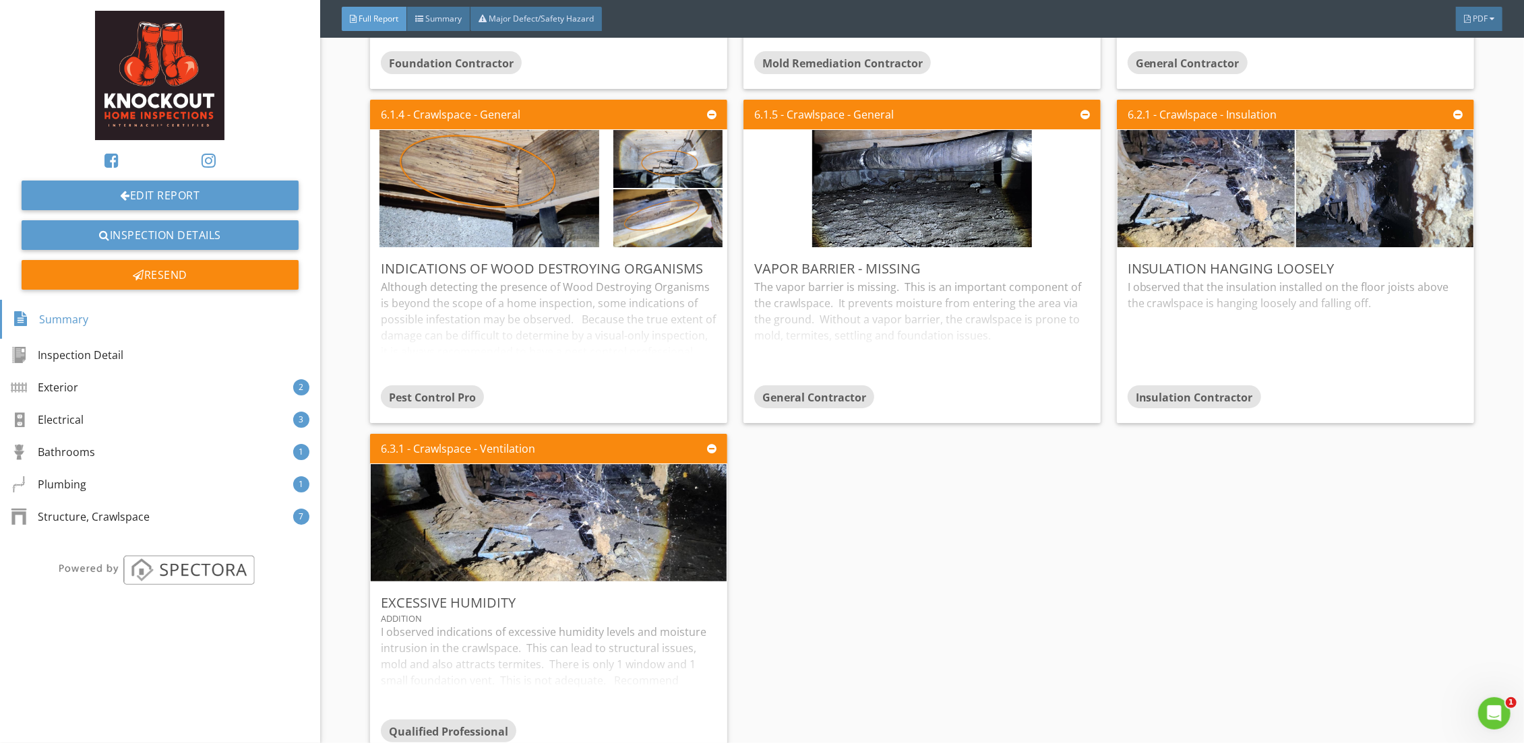
scroll to position [3876, 0]
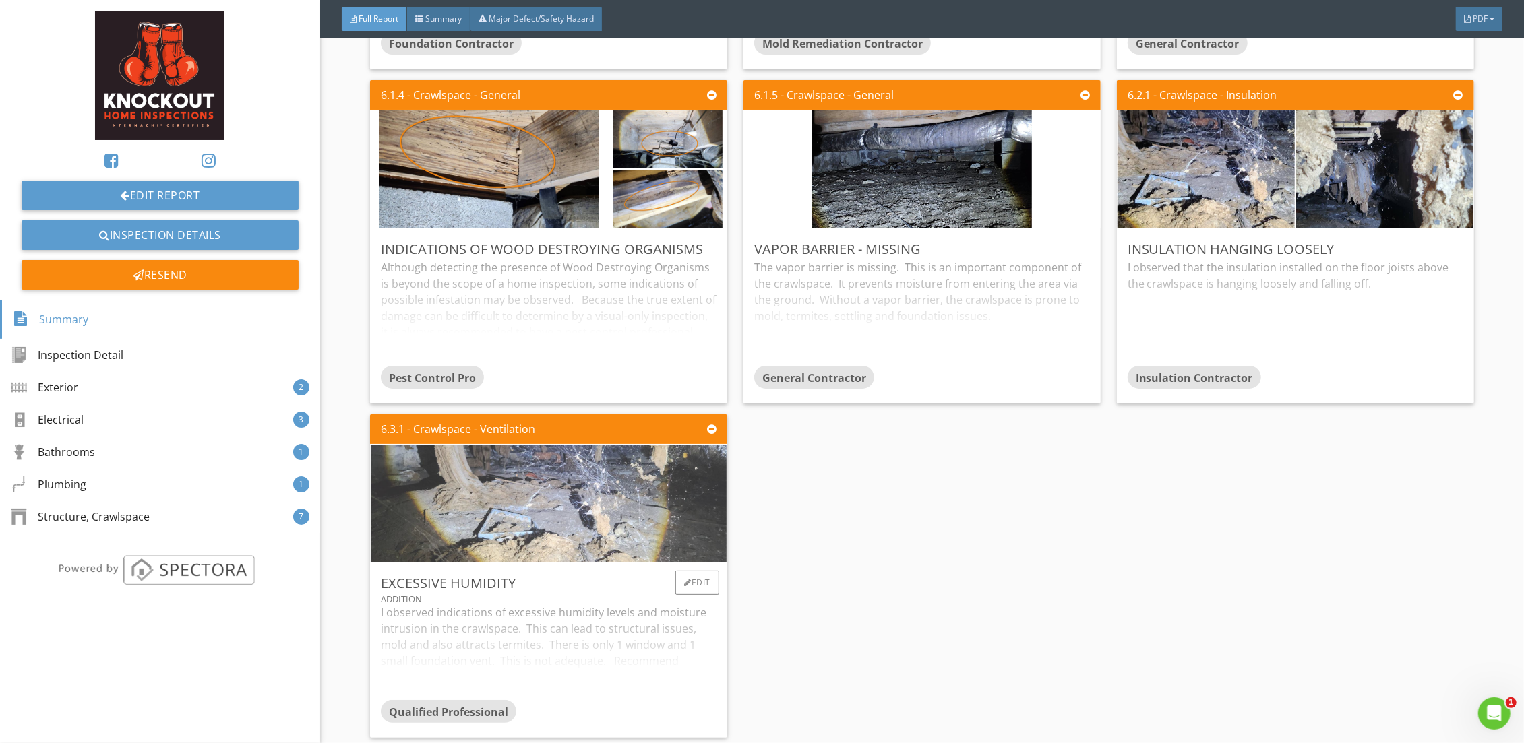
click at [549, 485] on img at bounding box center [548, 502] width 391 height 293
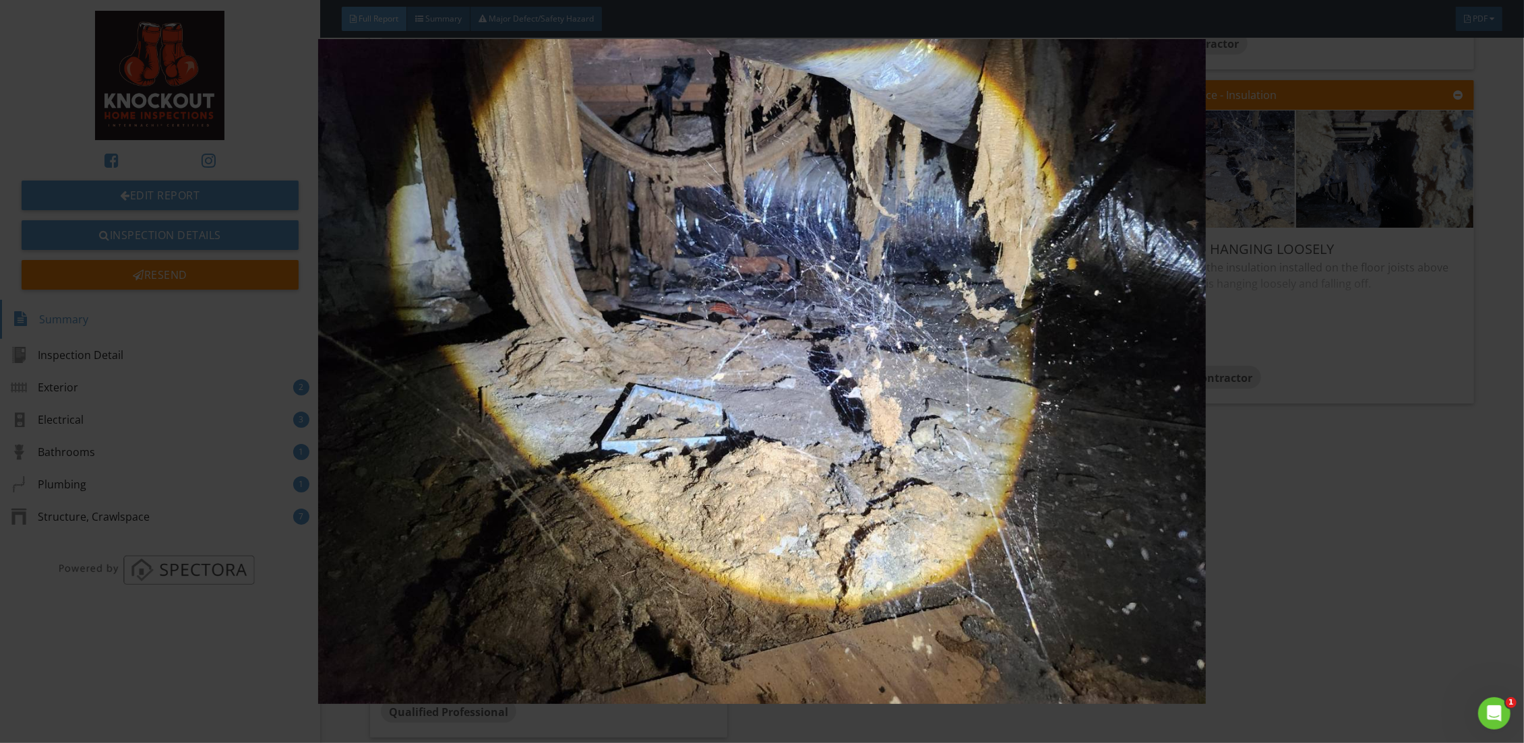
click at [1363, 524] on img at bounding box center [762, 371] width 1406 height 665
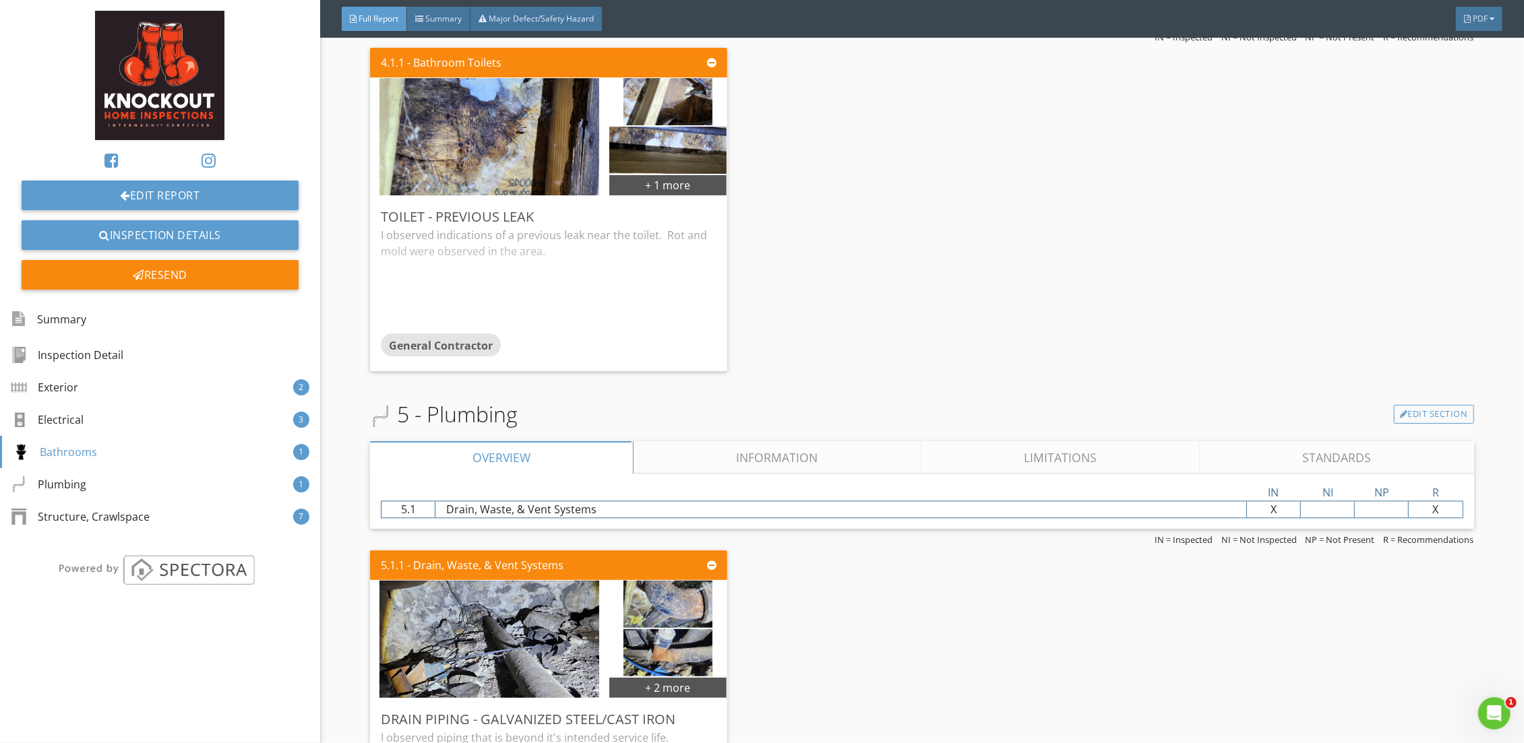
scroll to position [2504, 0]
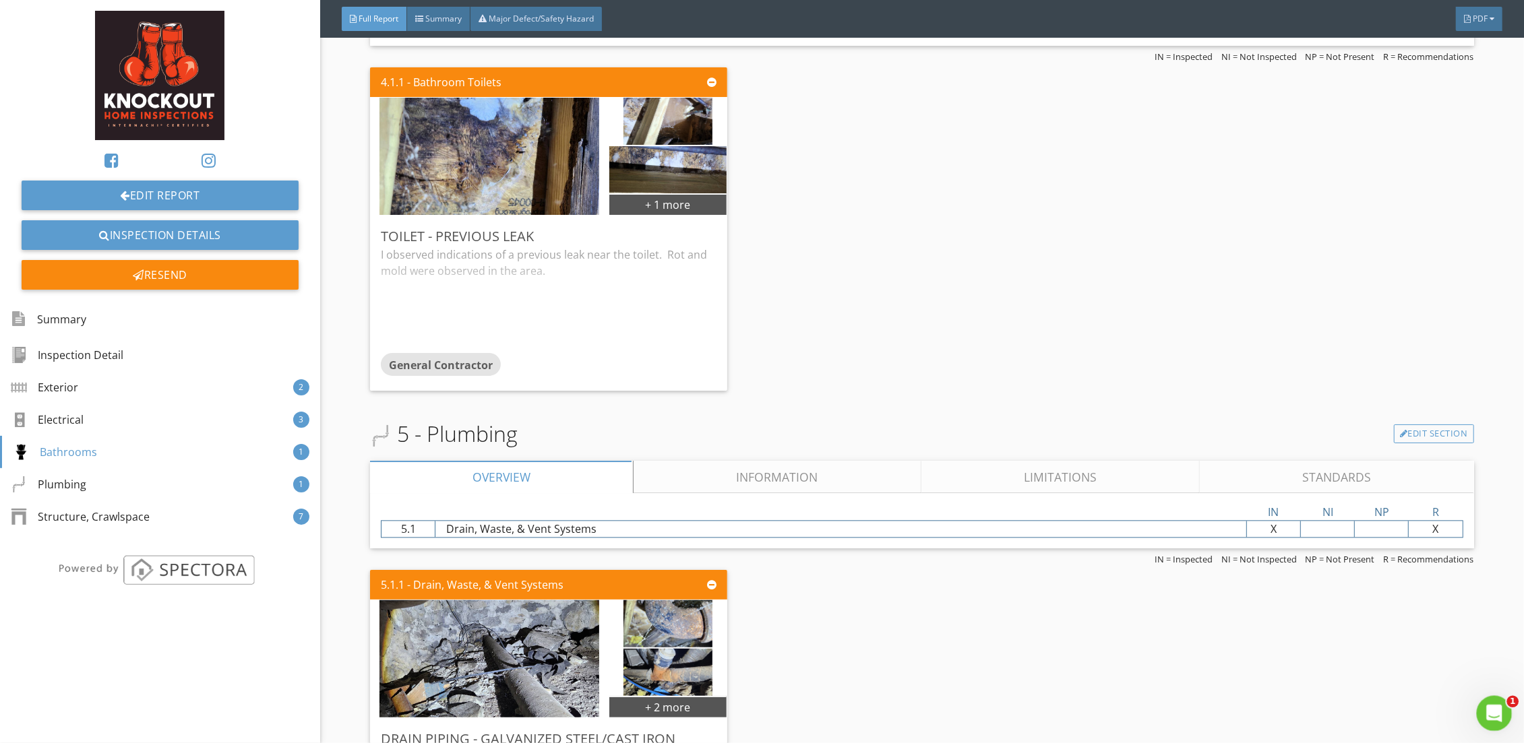
click at [1497, 710] on icon "Open Intercom Messenger" at bounding box center [1492, 712] width 22 height 22
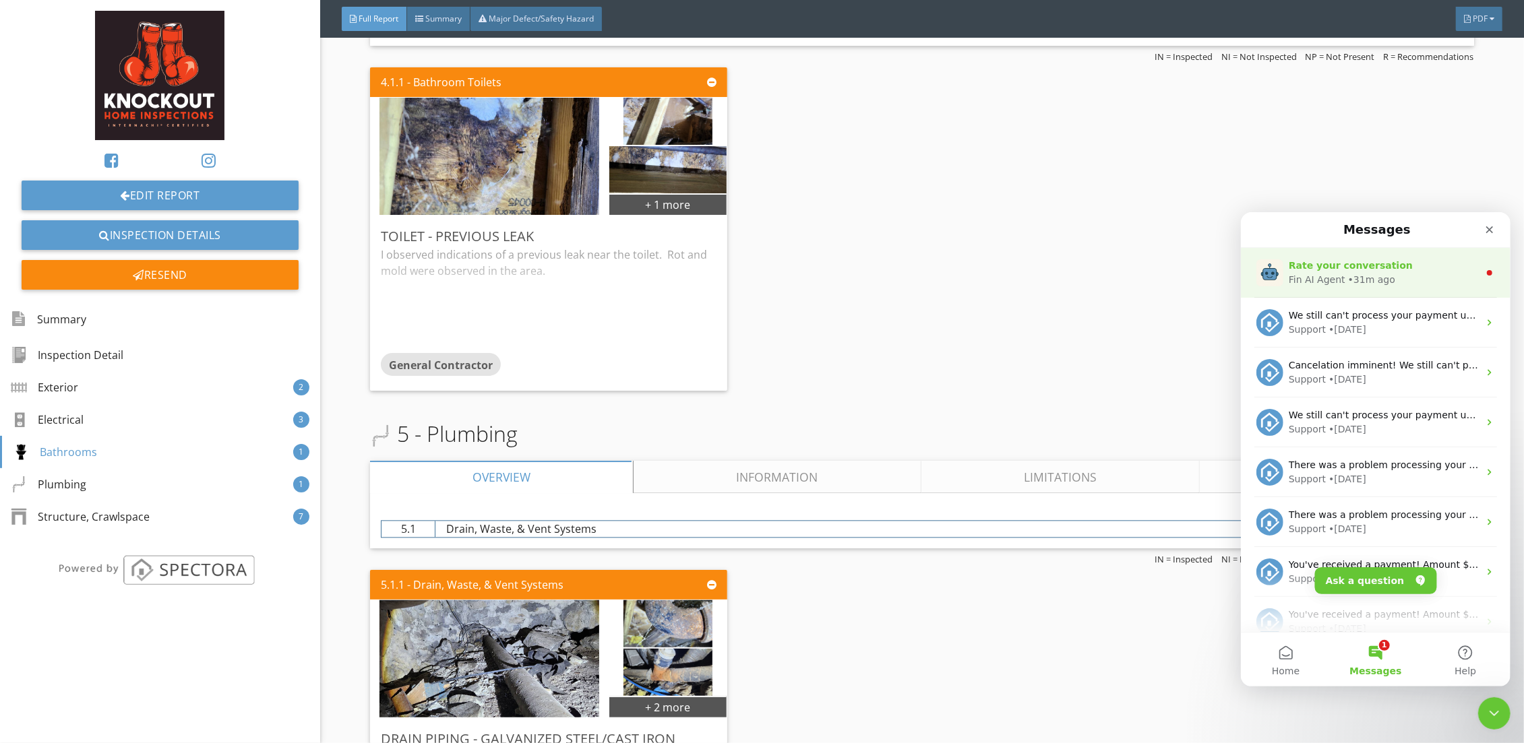
click at [1405, 272] on div "Fin AI Agent • 31m ago" at bounding box center [1383, 279] width 190 height 14
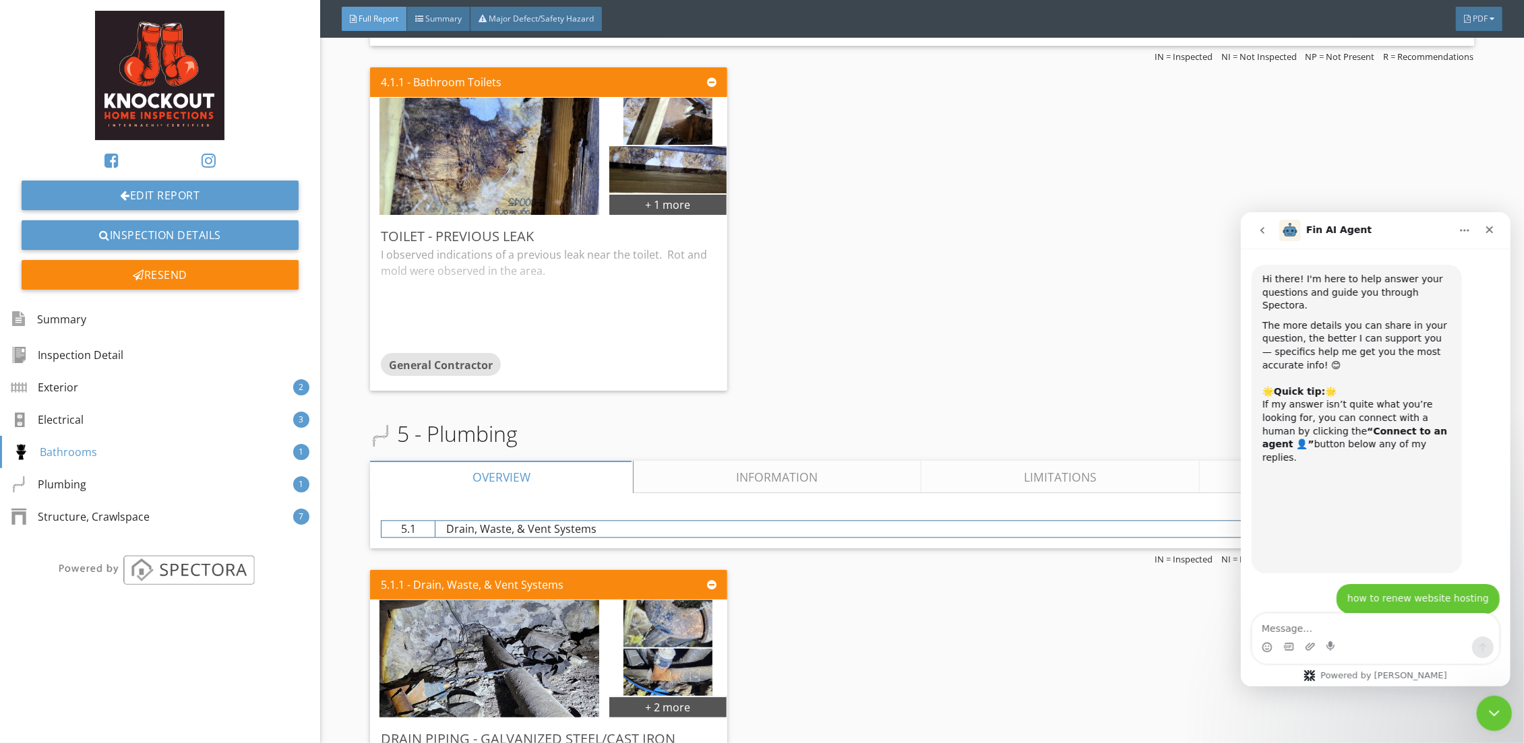
scroll to position [0, 0]
click at [1495, 714] on icon "Close Intercom Messenger" at bounding box center [1492, 712] width 16 height 16
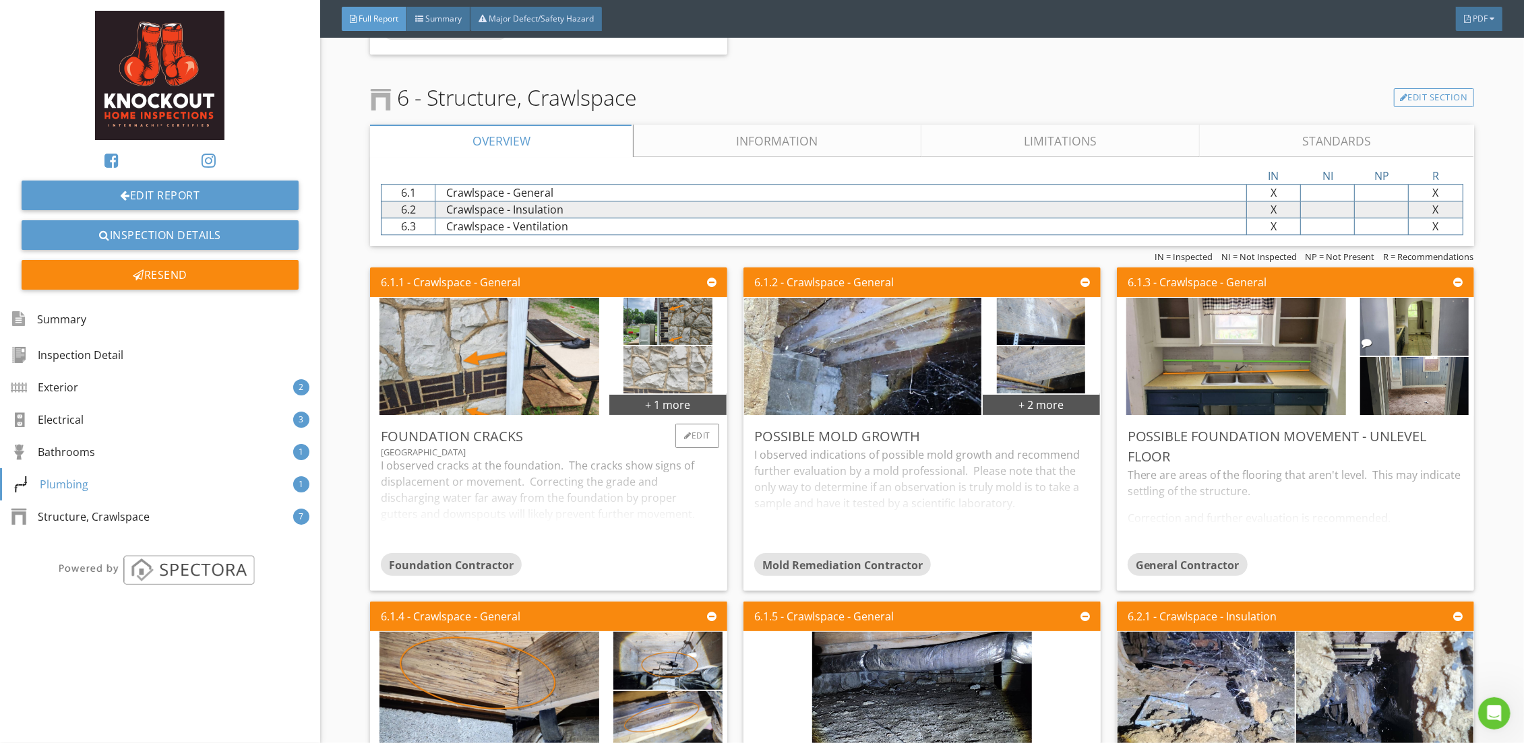
scroll to position [3533, 0]
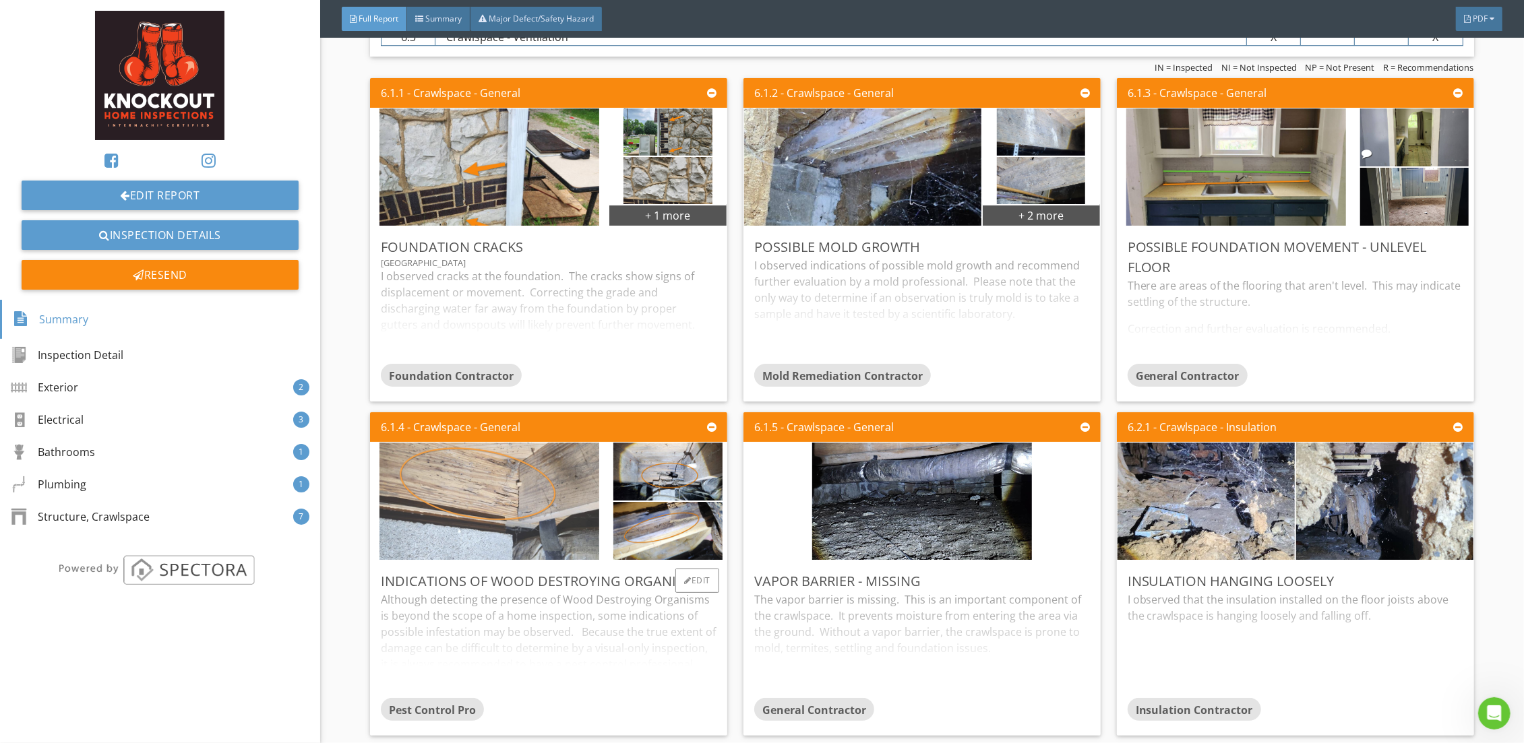
click at [499, 509] on img at bounding box center [489, 500] width 220 height 293
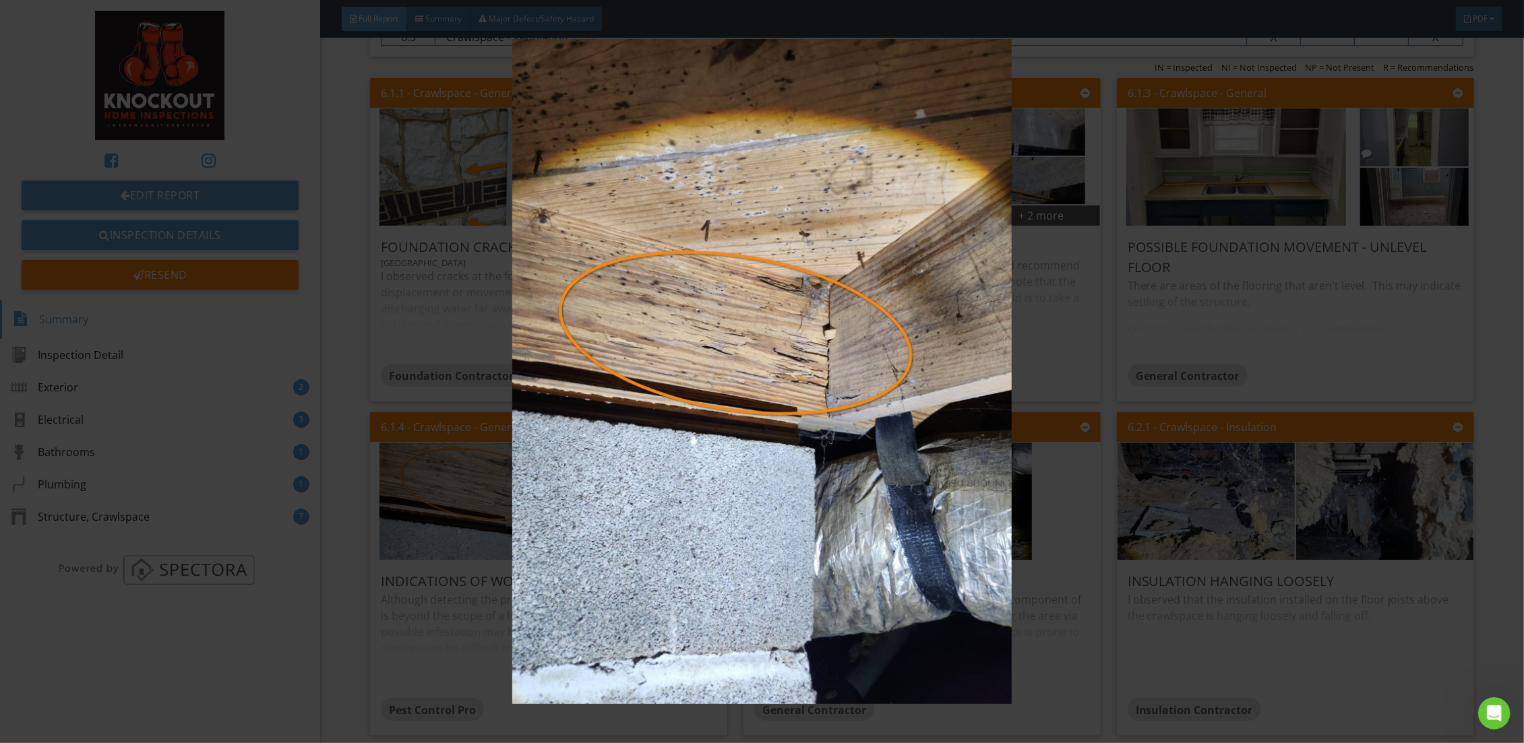
click at [355, 385] on img at bounding box center [762, 371] width 1406 height 665
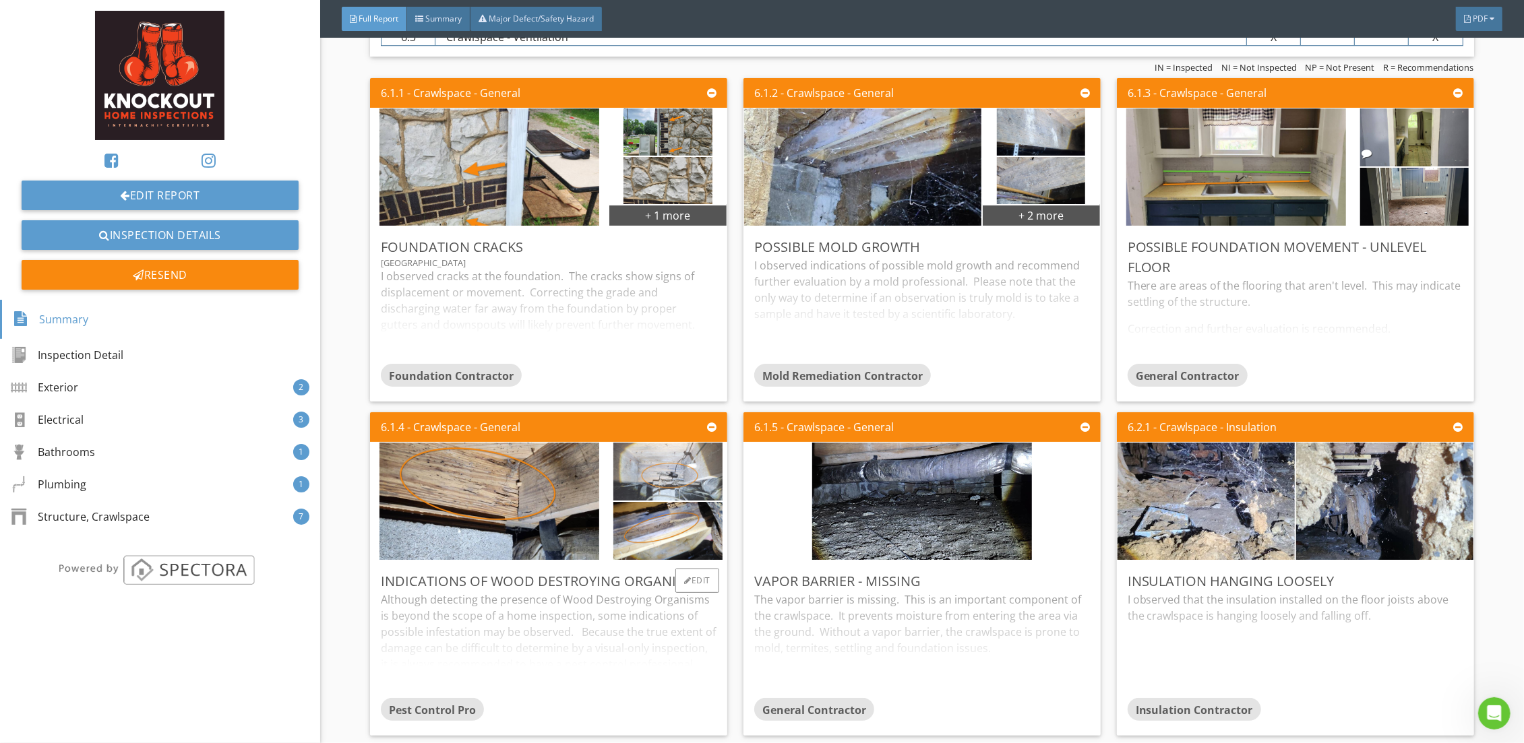
click at [685, 474] on img at bounding box center [667, 471] width 108 height 145
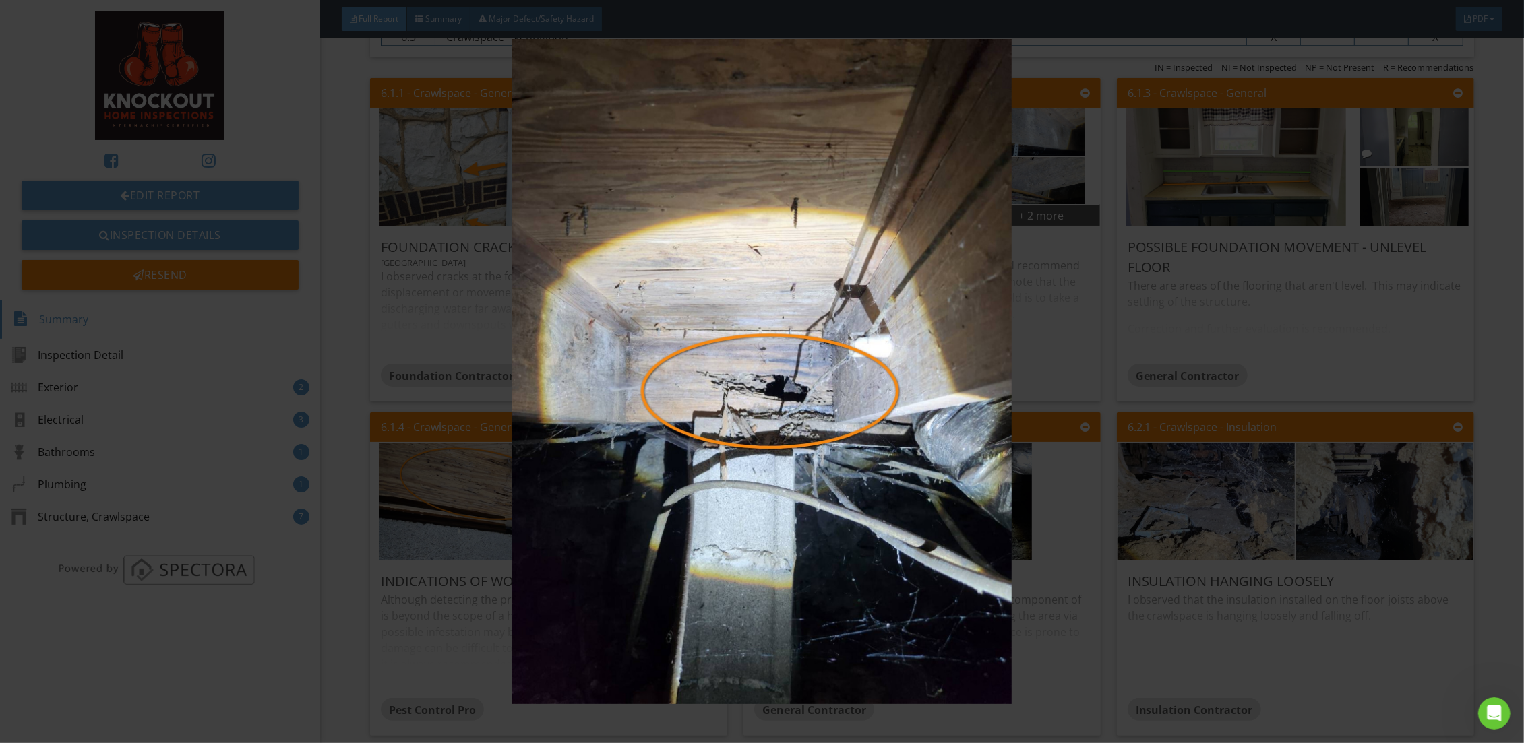
click at [344, 344] on img at bounding box center [762, 371] width 1406 height 665
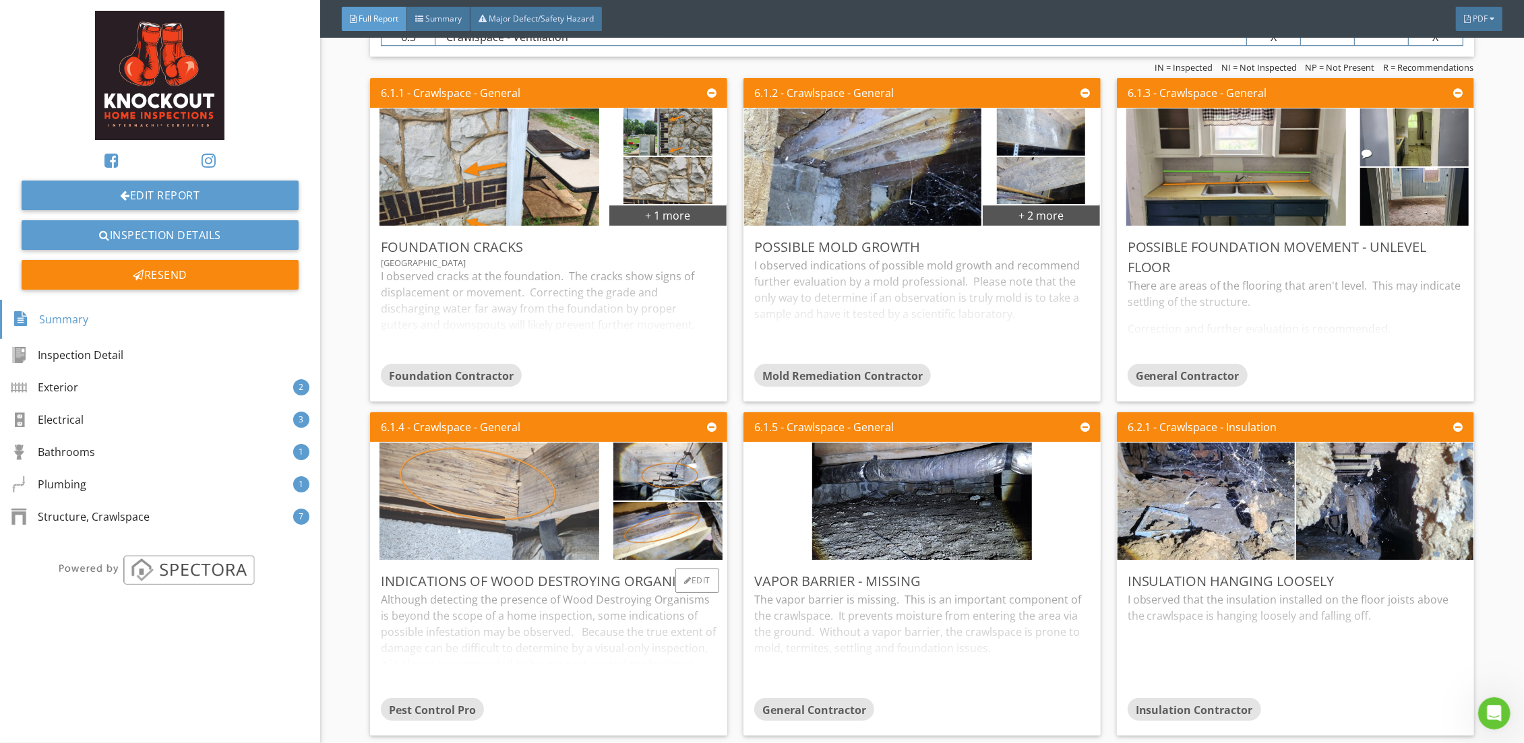
click at [467, 478] on img at bounding box center [489, 500] width 220 height 293
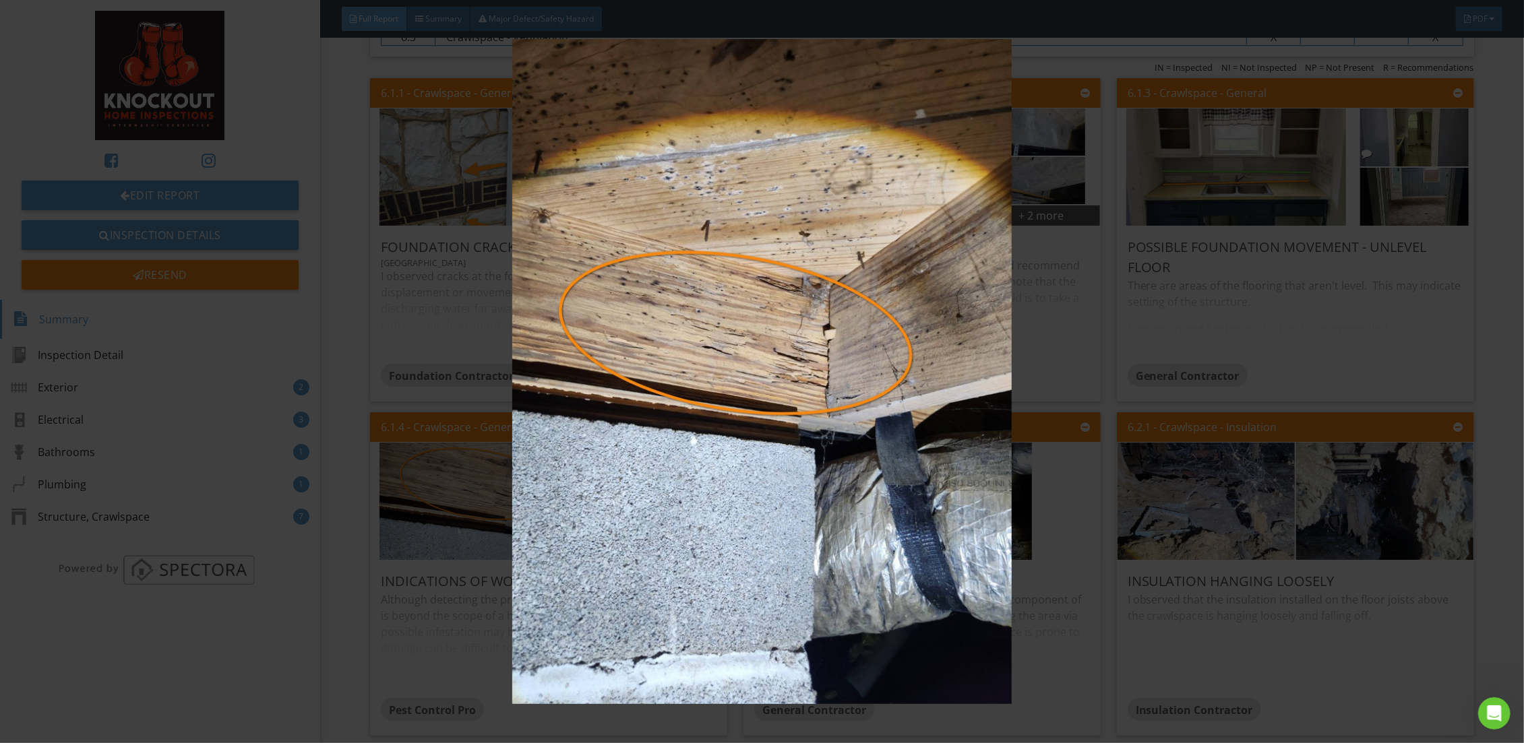
click at [388, 360] on img at bounding box center [762, 371] width 1406 height 665
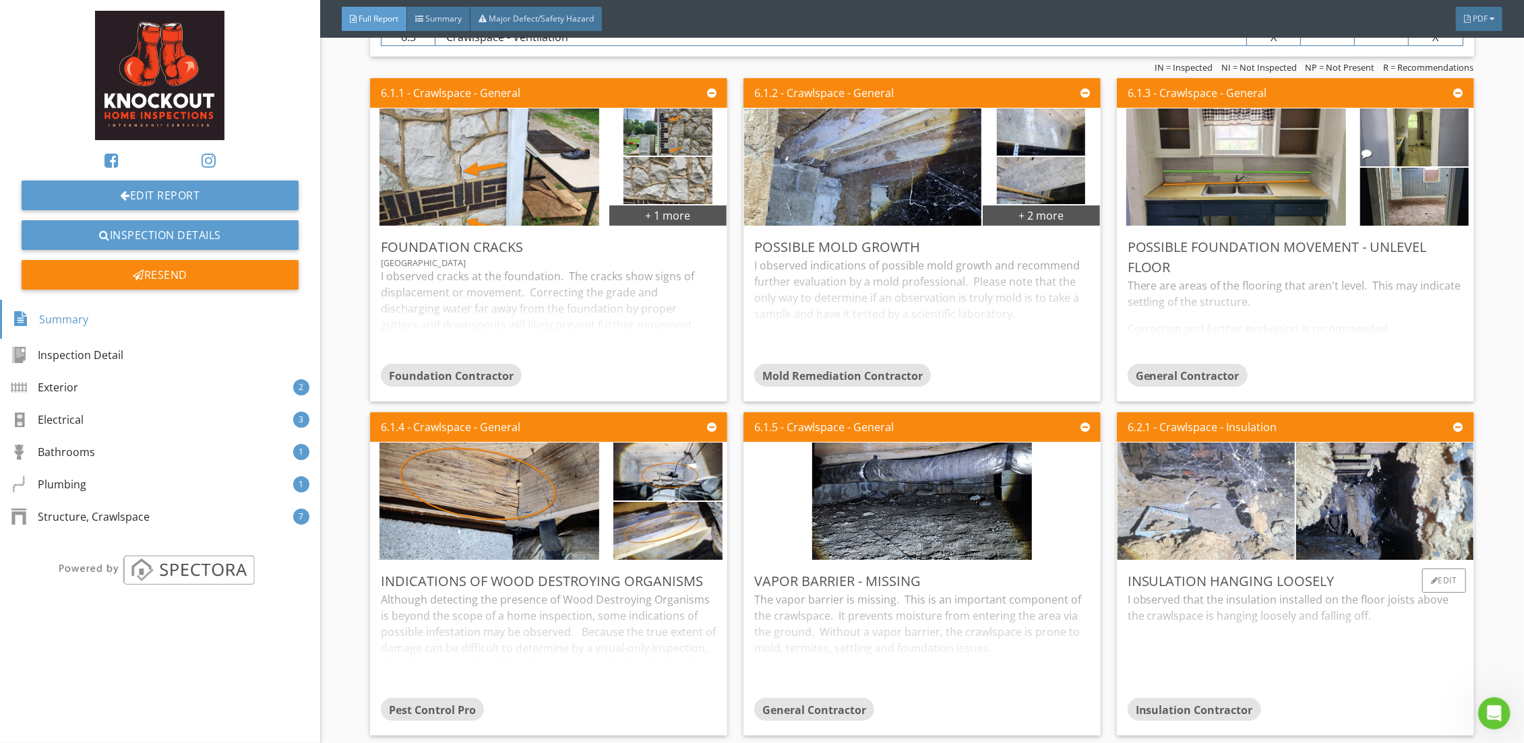
click at [1228, 505] on img at bounding box center [1205, 500] width 391 height 293
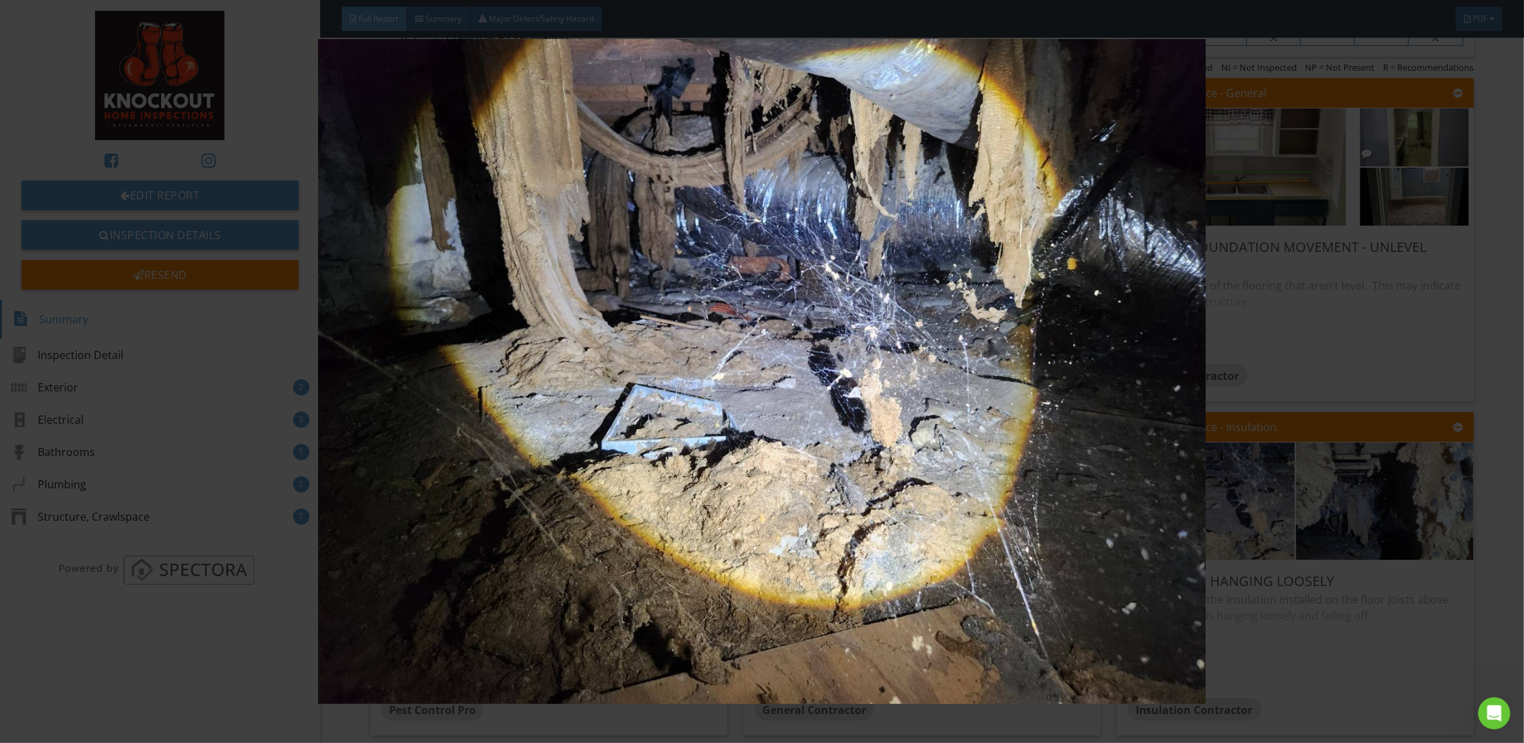
click at [1330, 363] on img at bounding box center [762, 371] width 1406 height 665
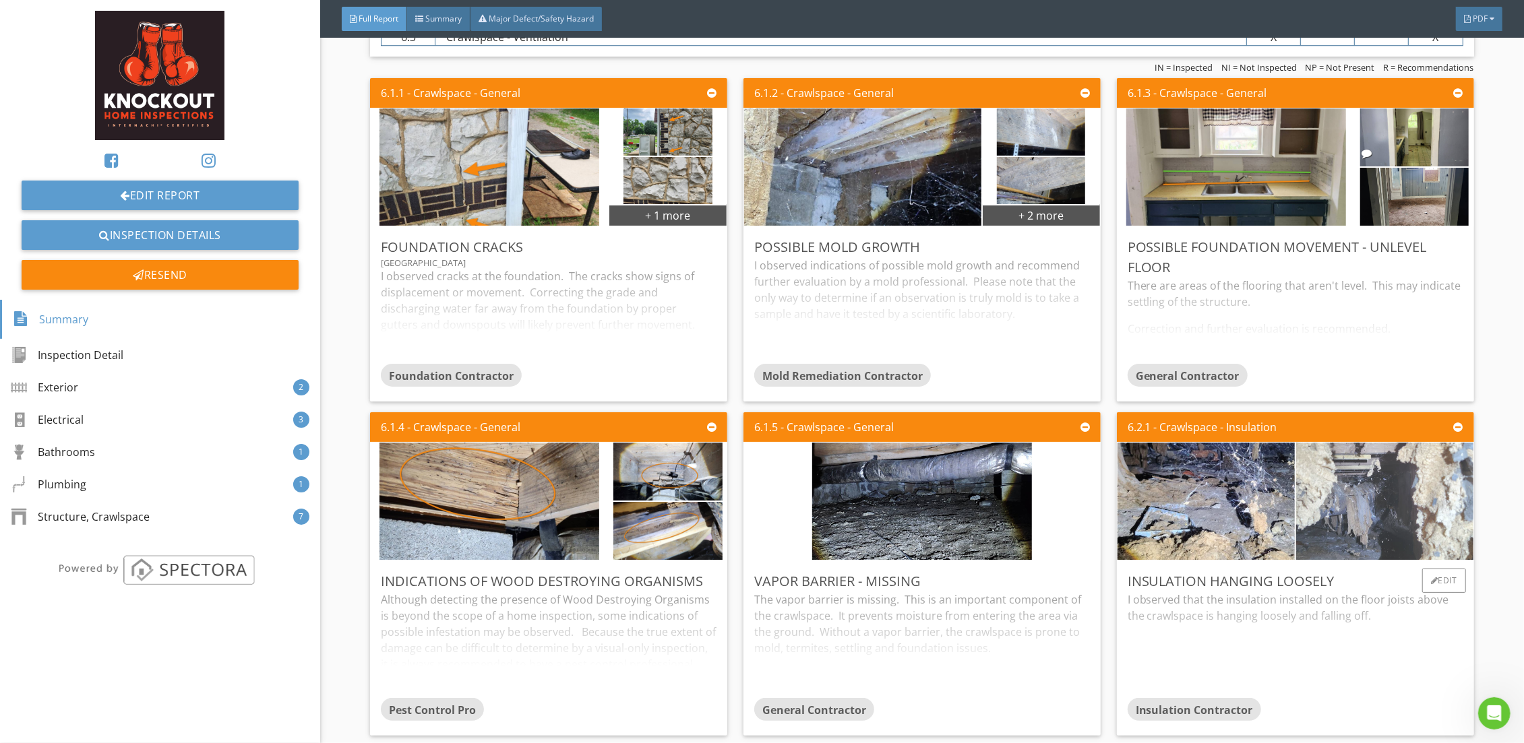
click at [1334, 499] on img at bounding box center [1384, 500] width 220 height 293
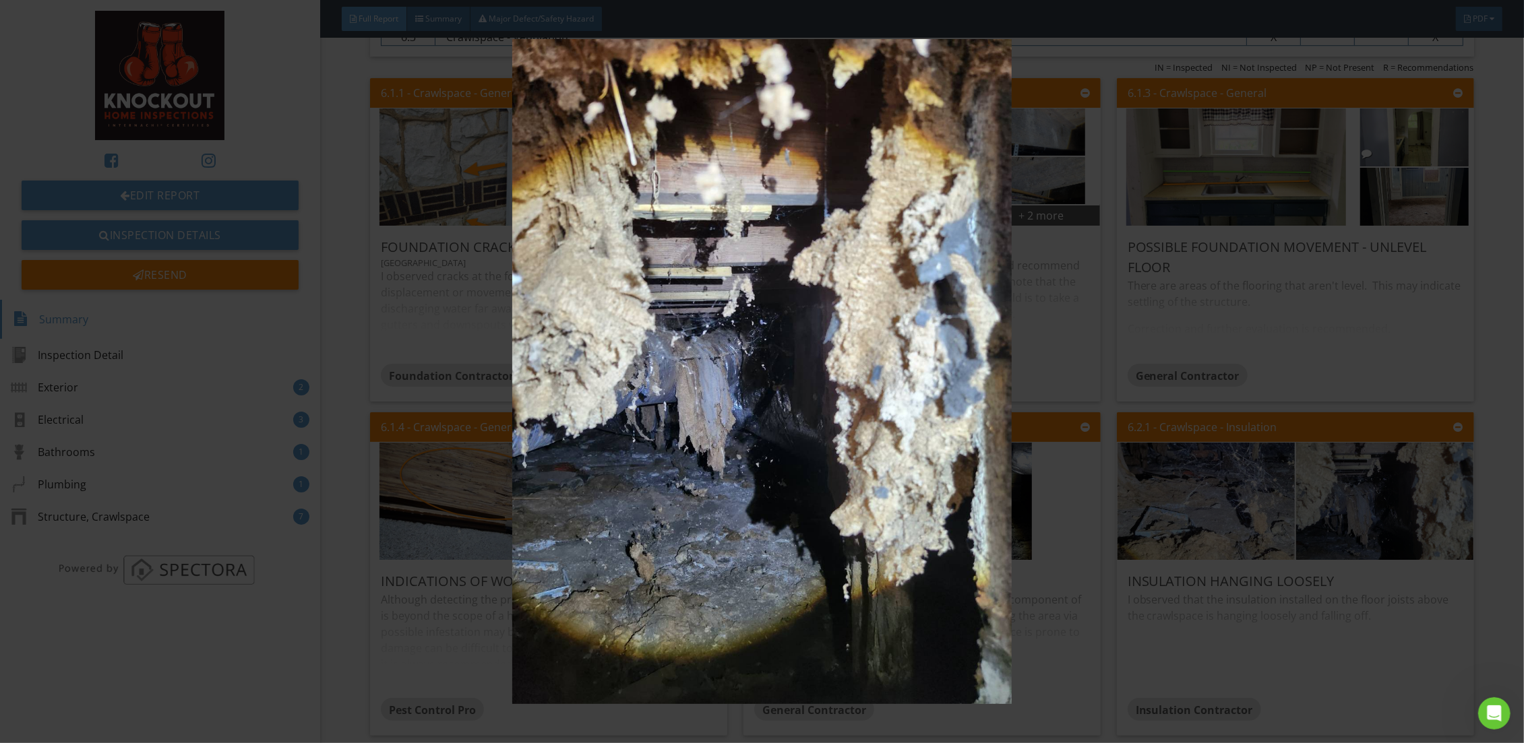
click at [715, 362] on img at bounding box center [762, 371] width 1406 height 665
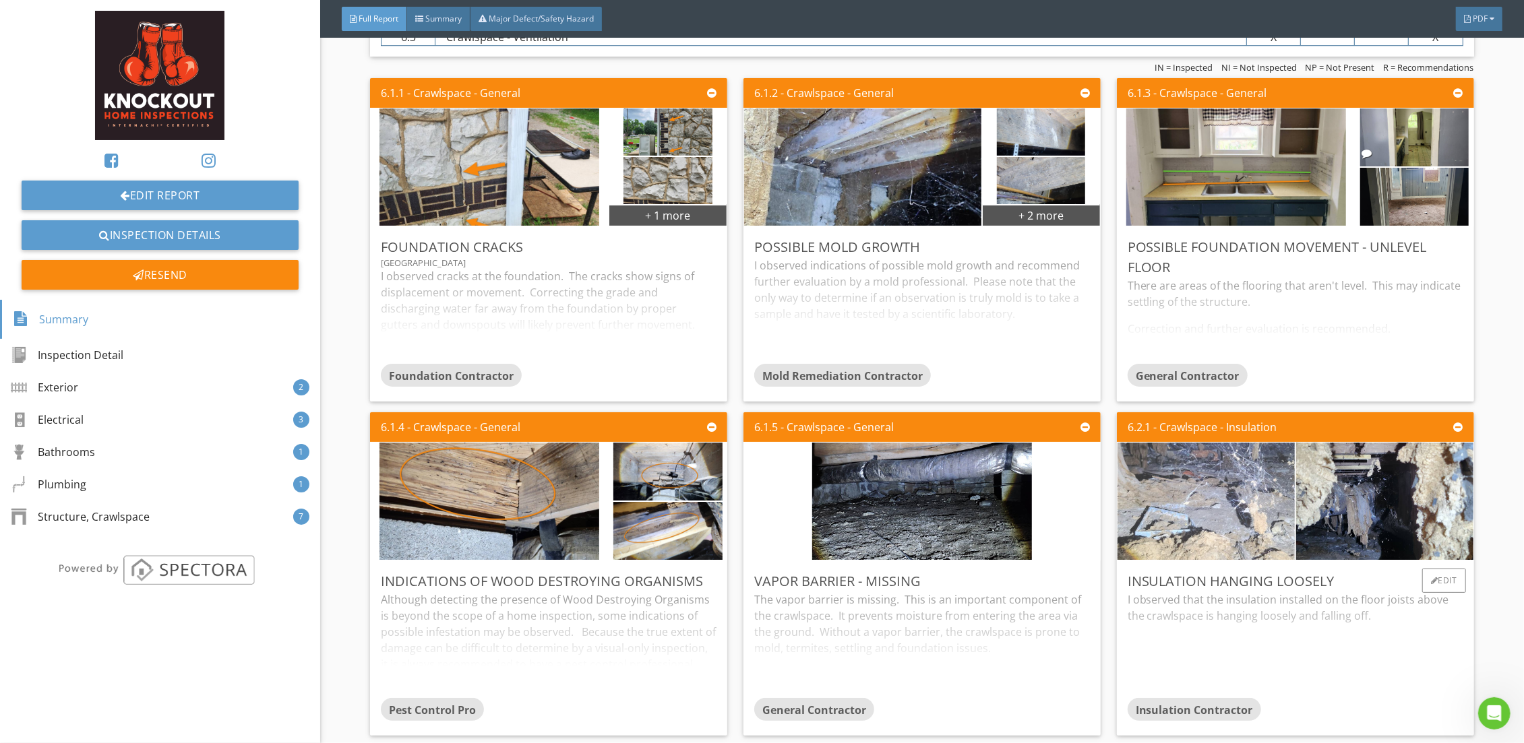
click at [1202, 494] on img at bounding box center [1205, 500] width 391 height 293
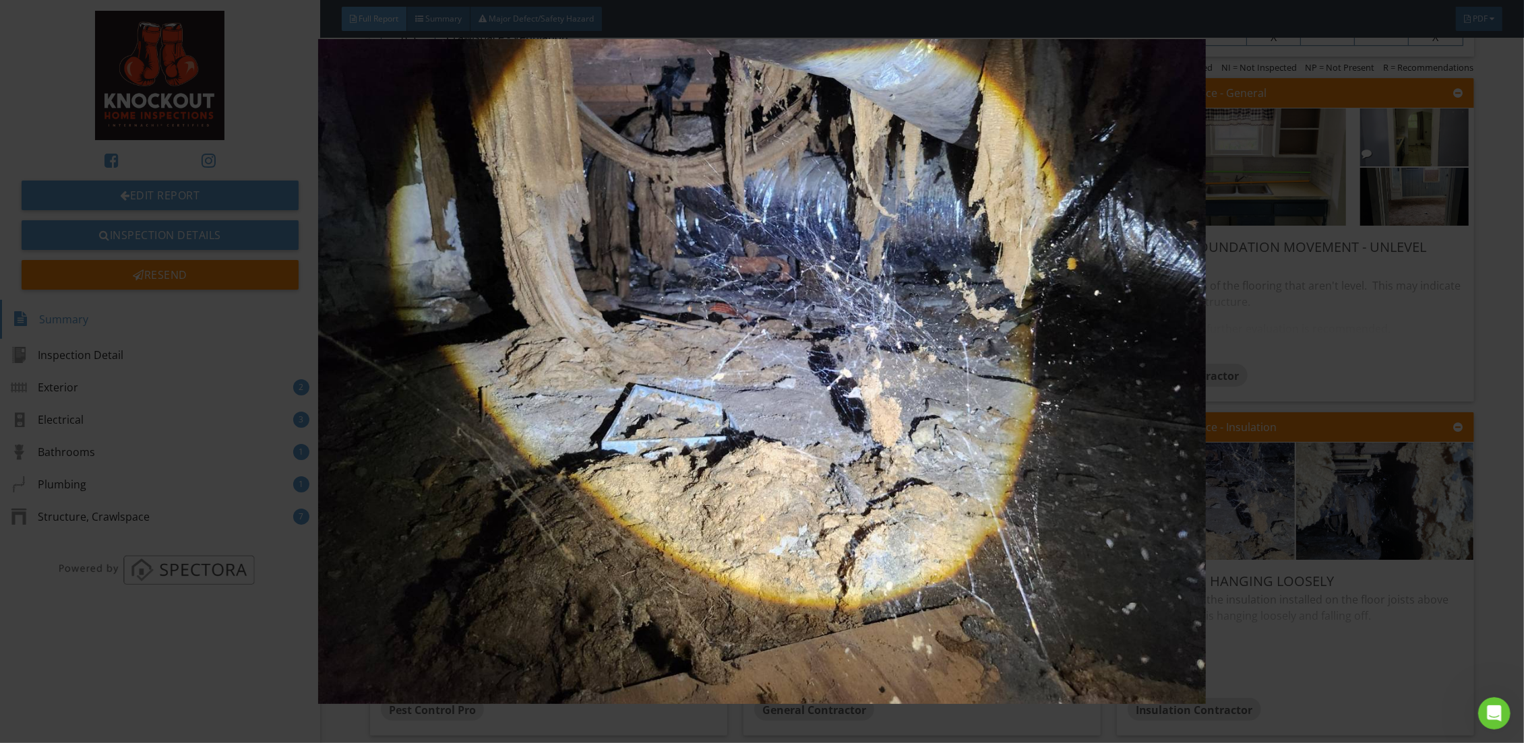
click at [1400, 493] on img at bounding box center [762, 371] width 1406 height 665
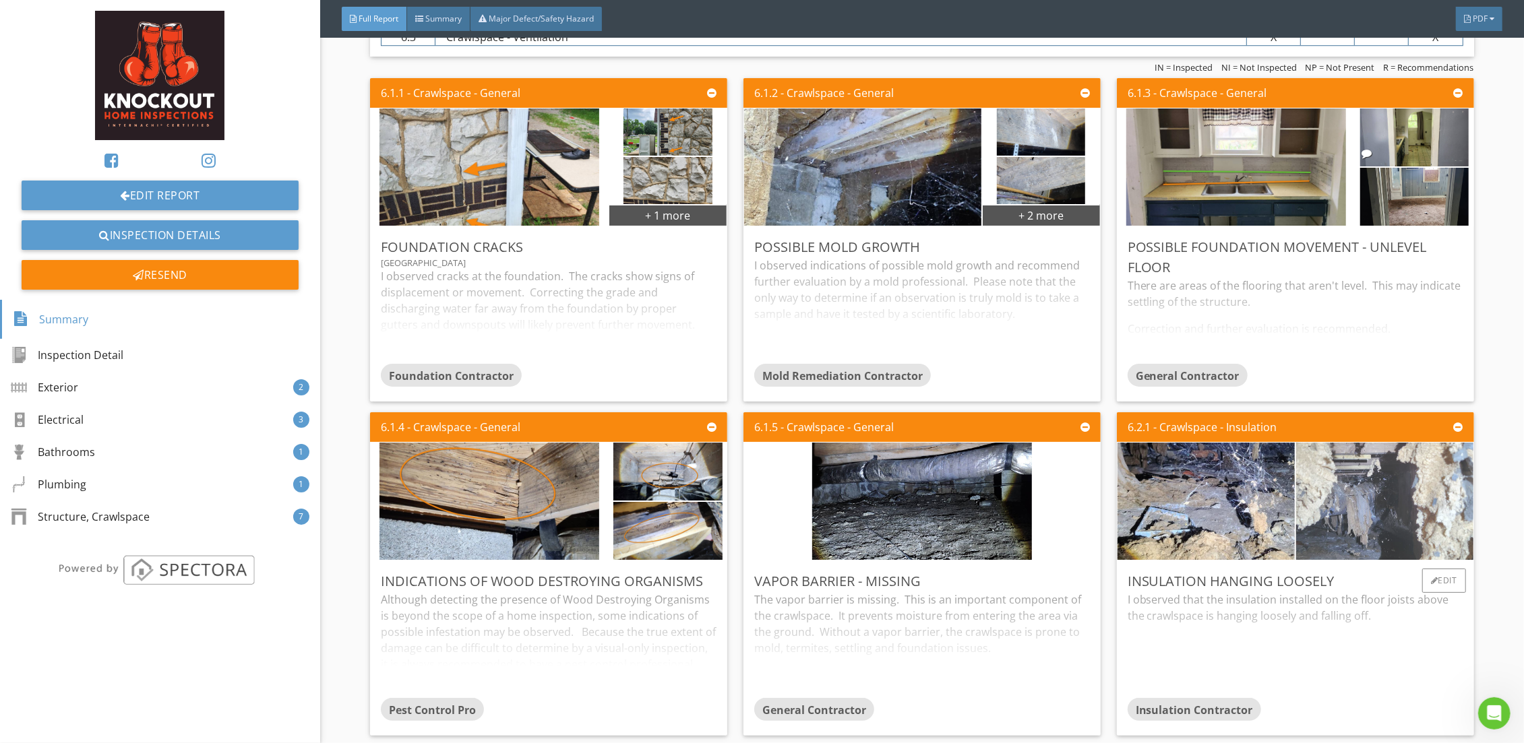
click at [1380, 490] on img at bounding box center [1384, 500] width 220 height 293
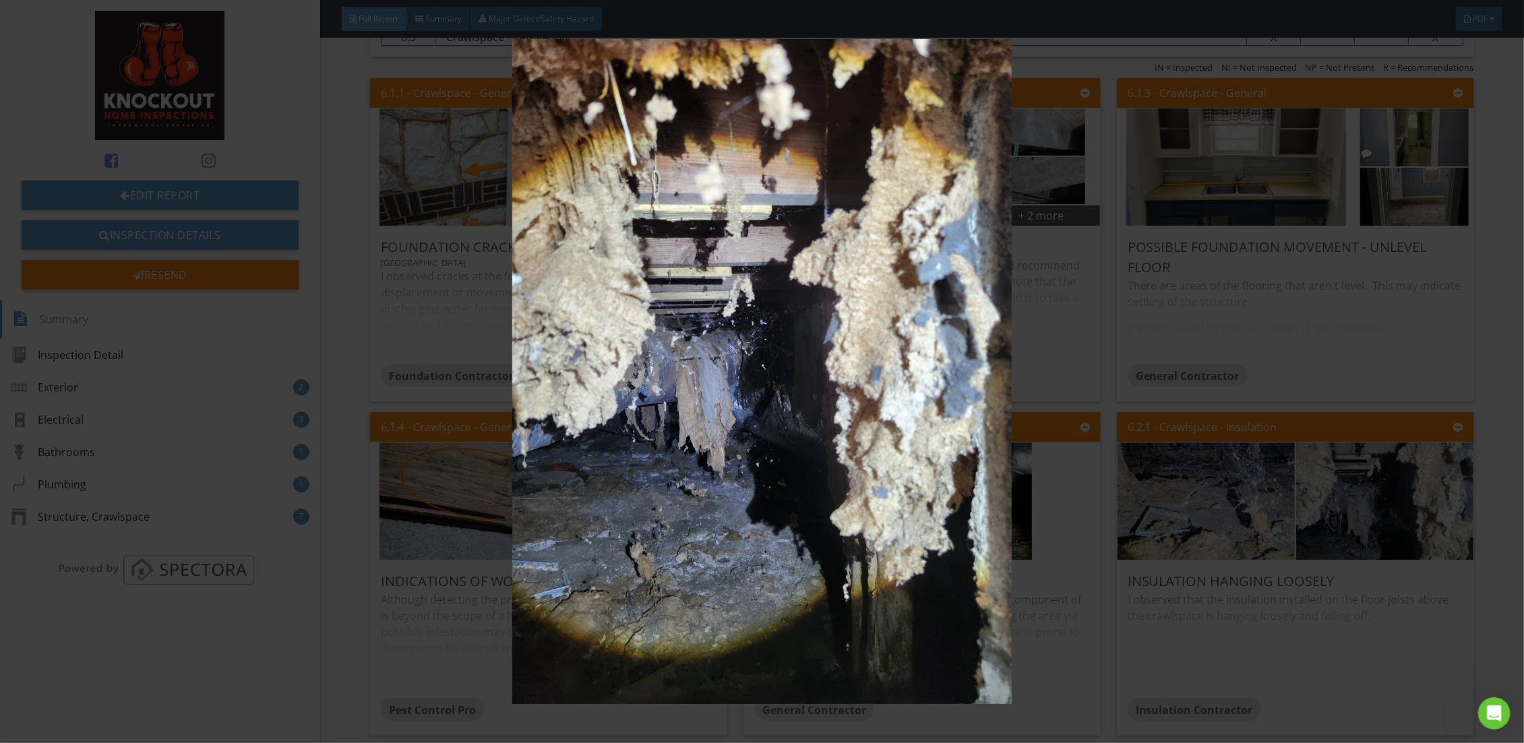
click at [330, 644] on img at bounding box center [762, 371] width 1406 height 665
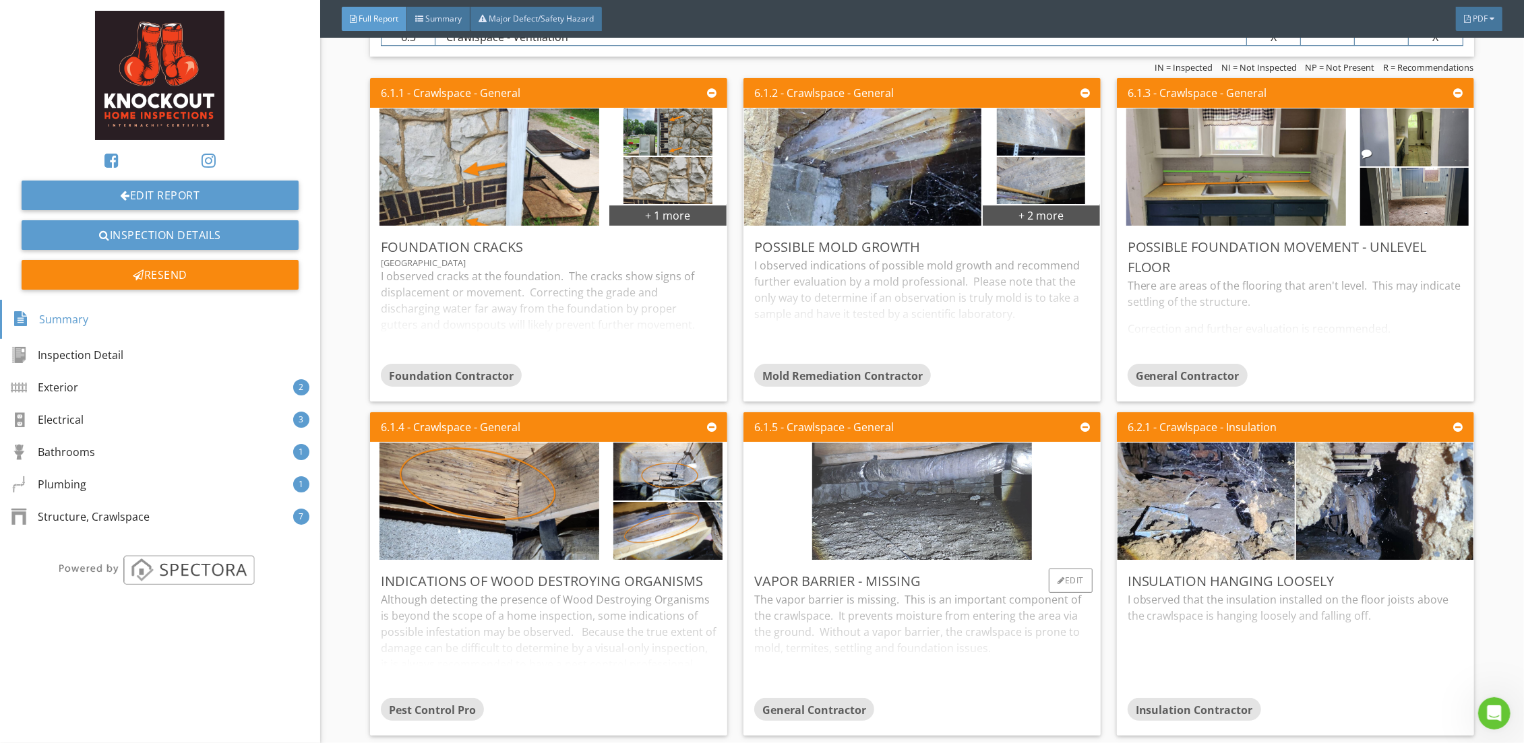
click at [879, 506] on img at bounding box center [922, 500] width 220 height 293
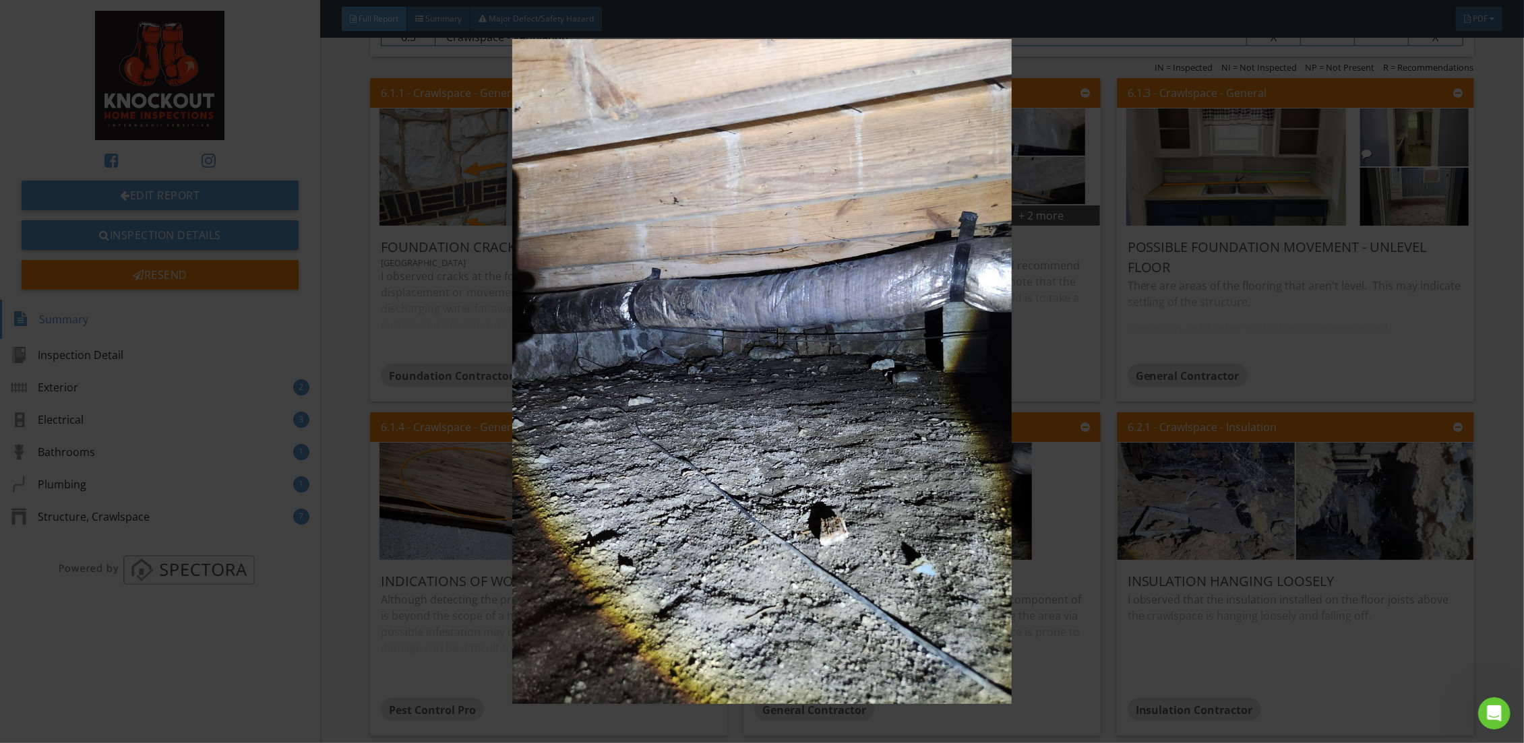
click at [1295, 629] on img at bounding box center [762, 371] width 1406 height 665
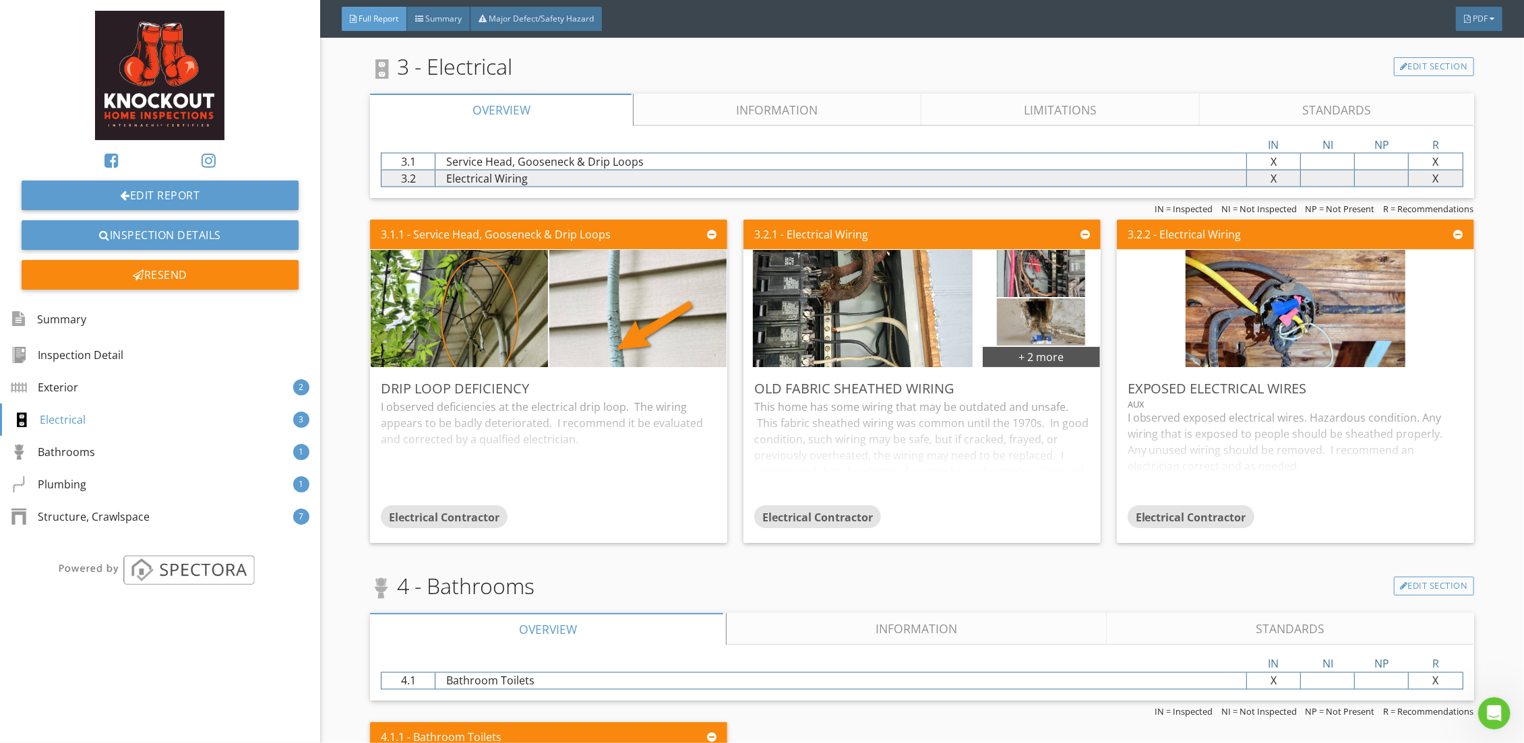
scroll to position [1818, 0]
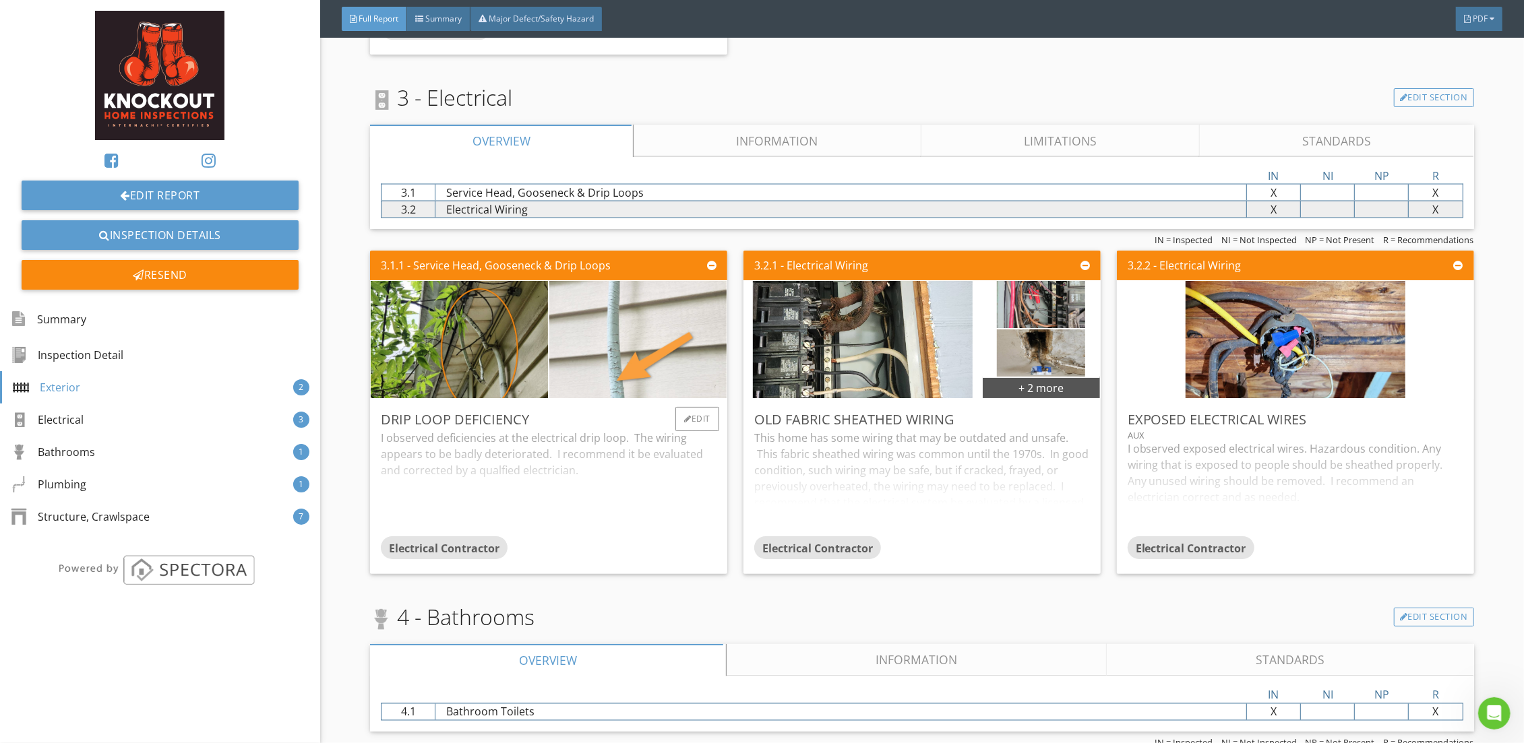
click at [591, 343] on img at bounding box center [638, 339] width 220 height 293
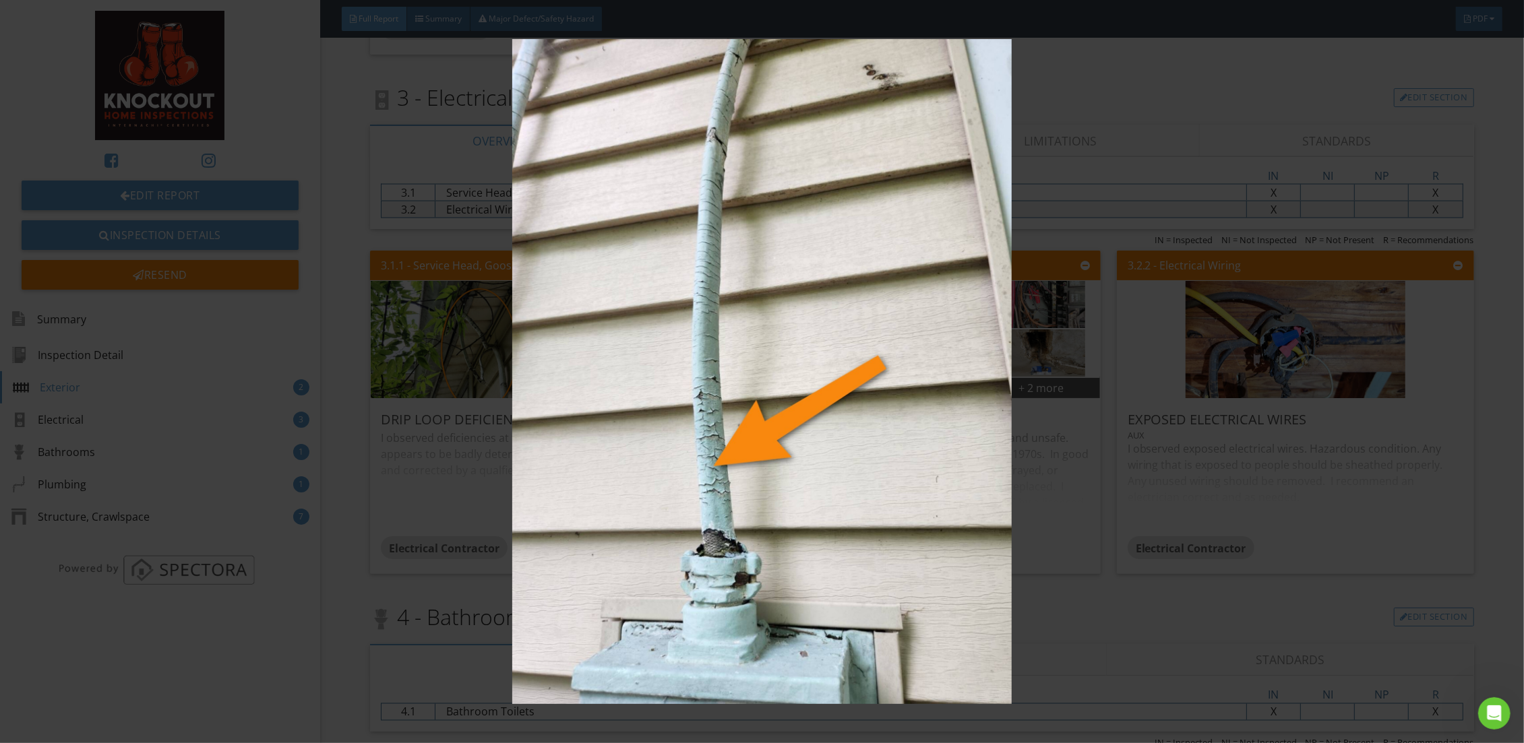
click at [1089, 626] on img at bounding box center [762, 371] width 1406 height 665
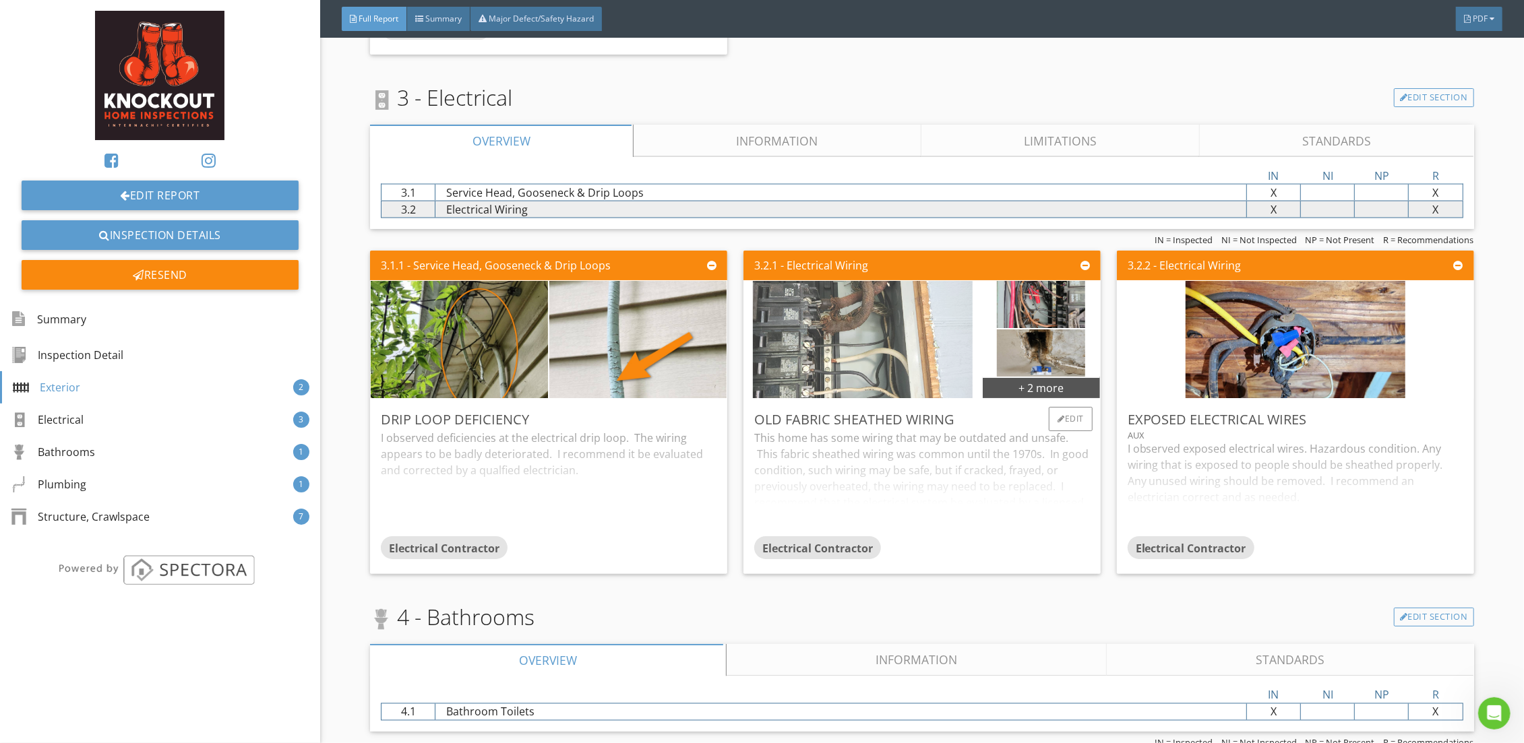
click at [846, 334] on img at bounding box center [863, 339] width 220 height 293
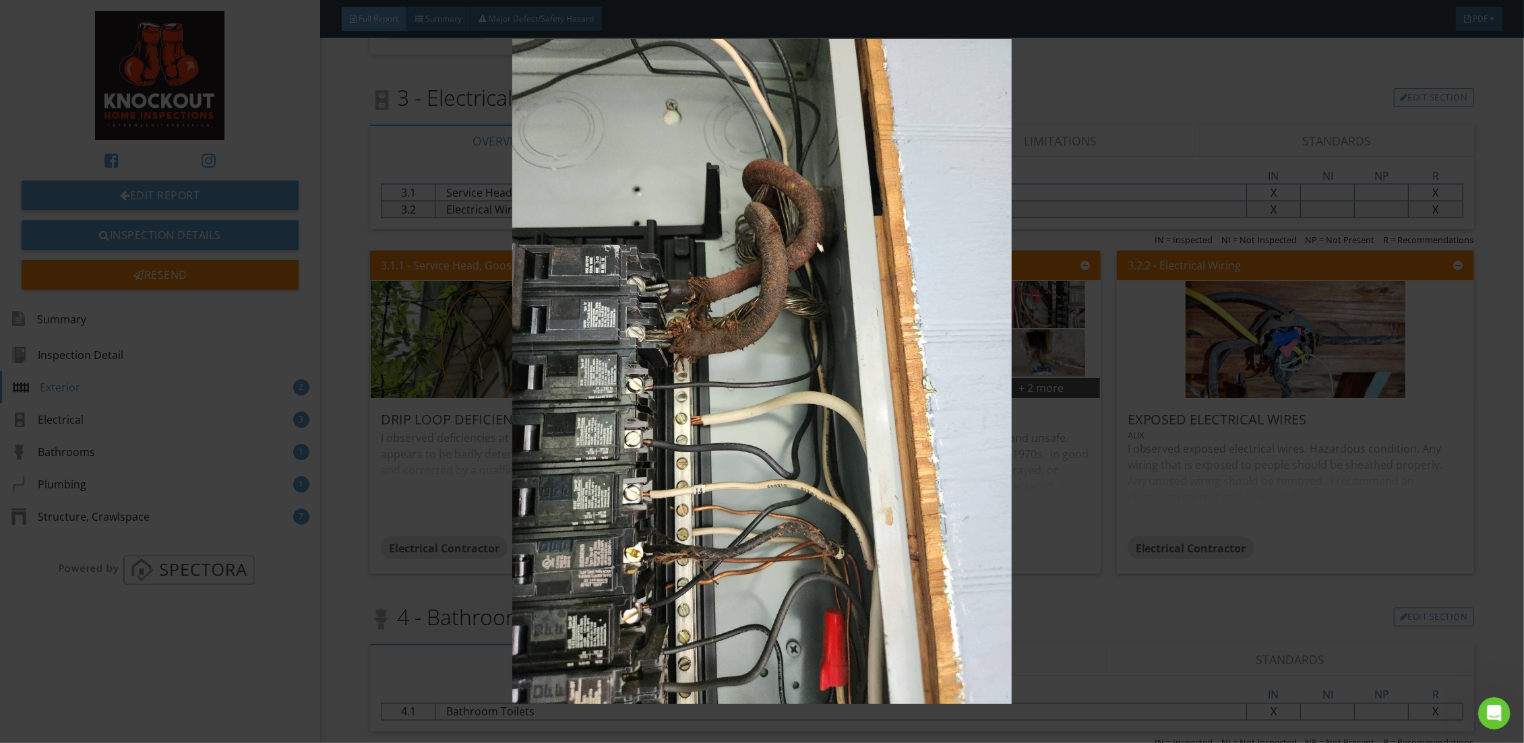
click at [1144, 614] on img at bounding box center [762, 371] width 1406 height 665
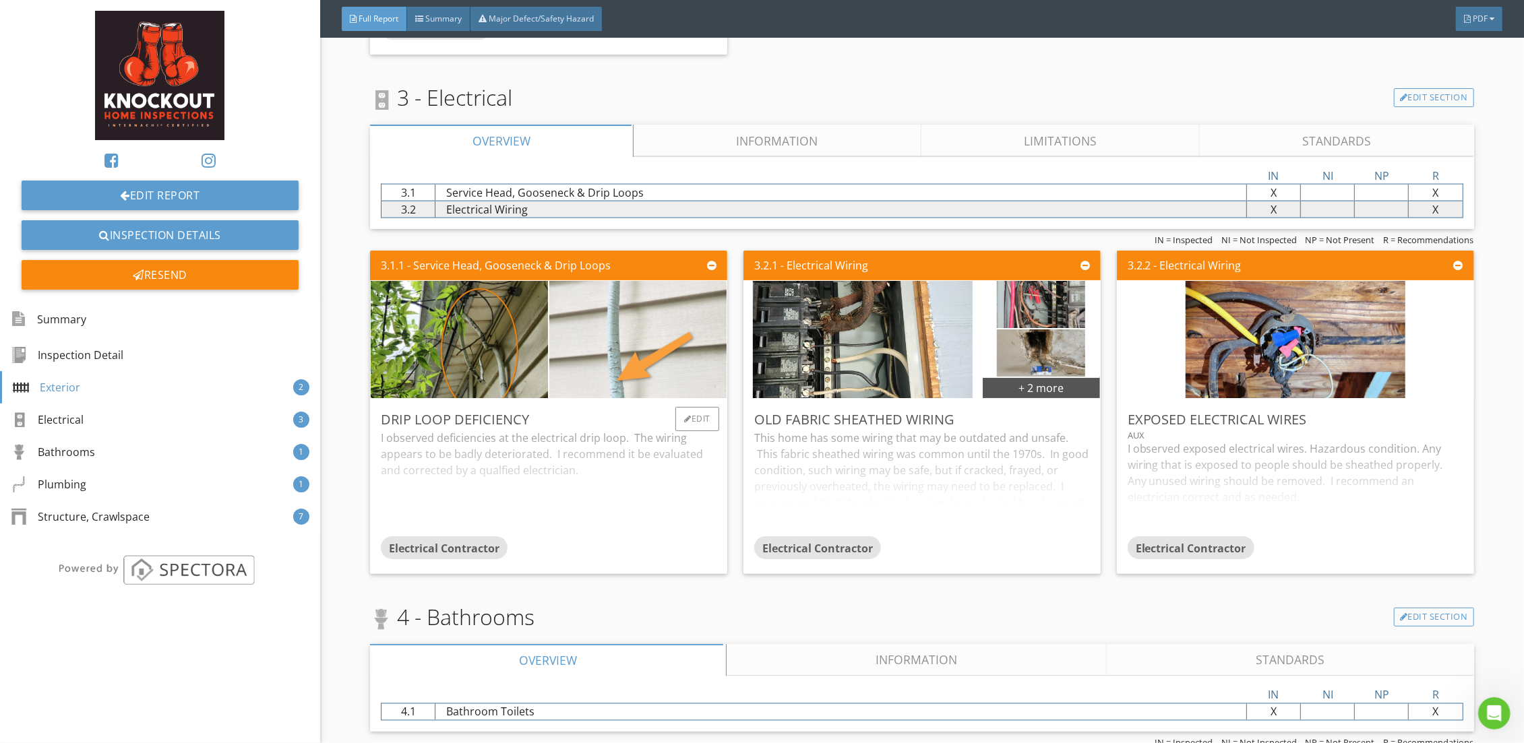
click at [676, 324] on img at bounding box center [638, 339] width 220 height 293
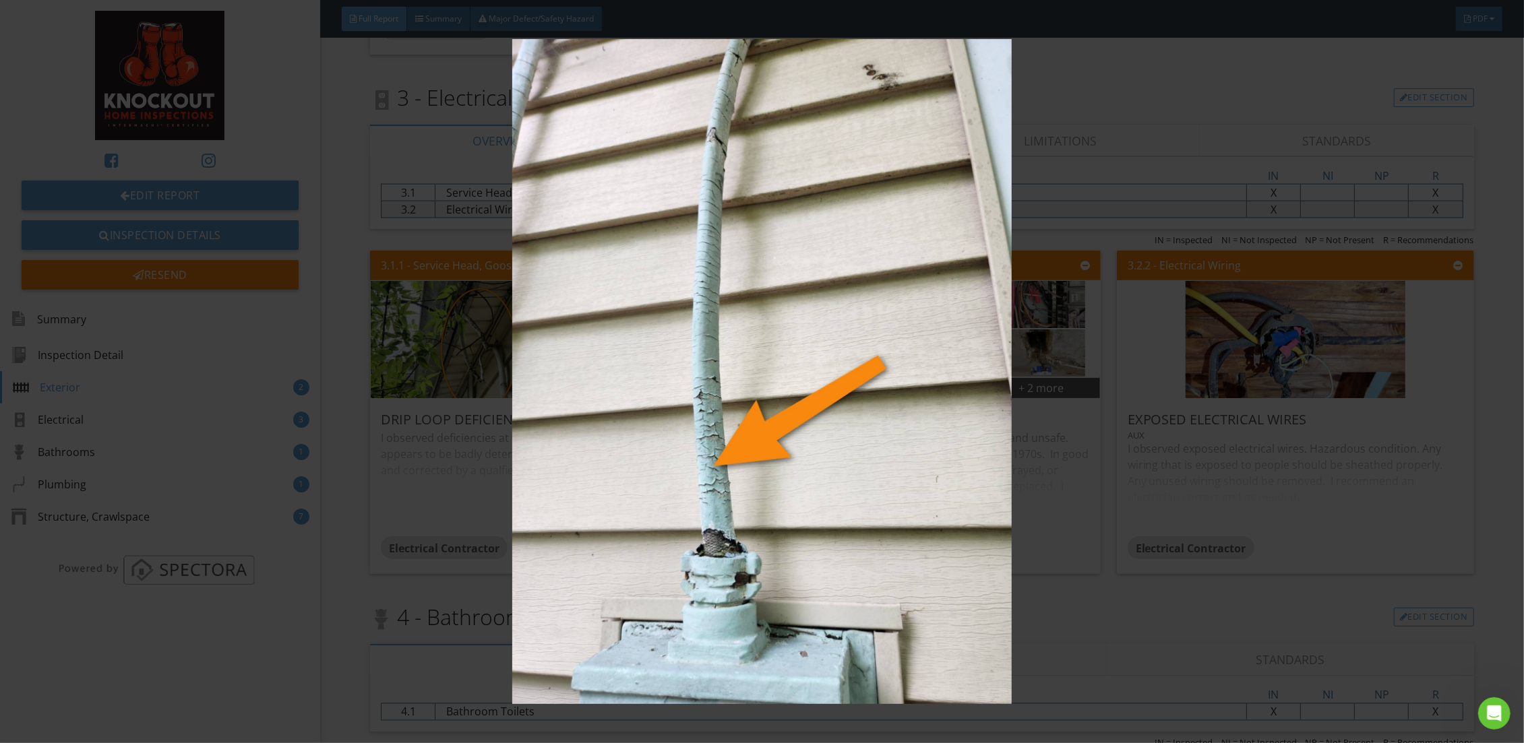
click at [354, 349] on img at bounding box center [762, 371] width 1406 height 665
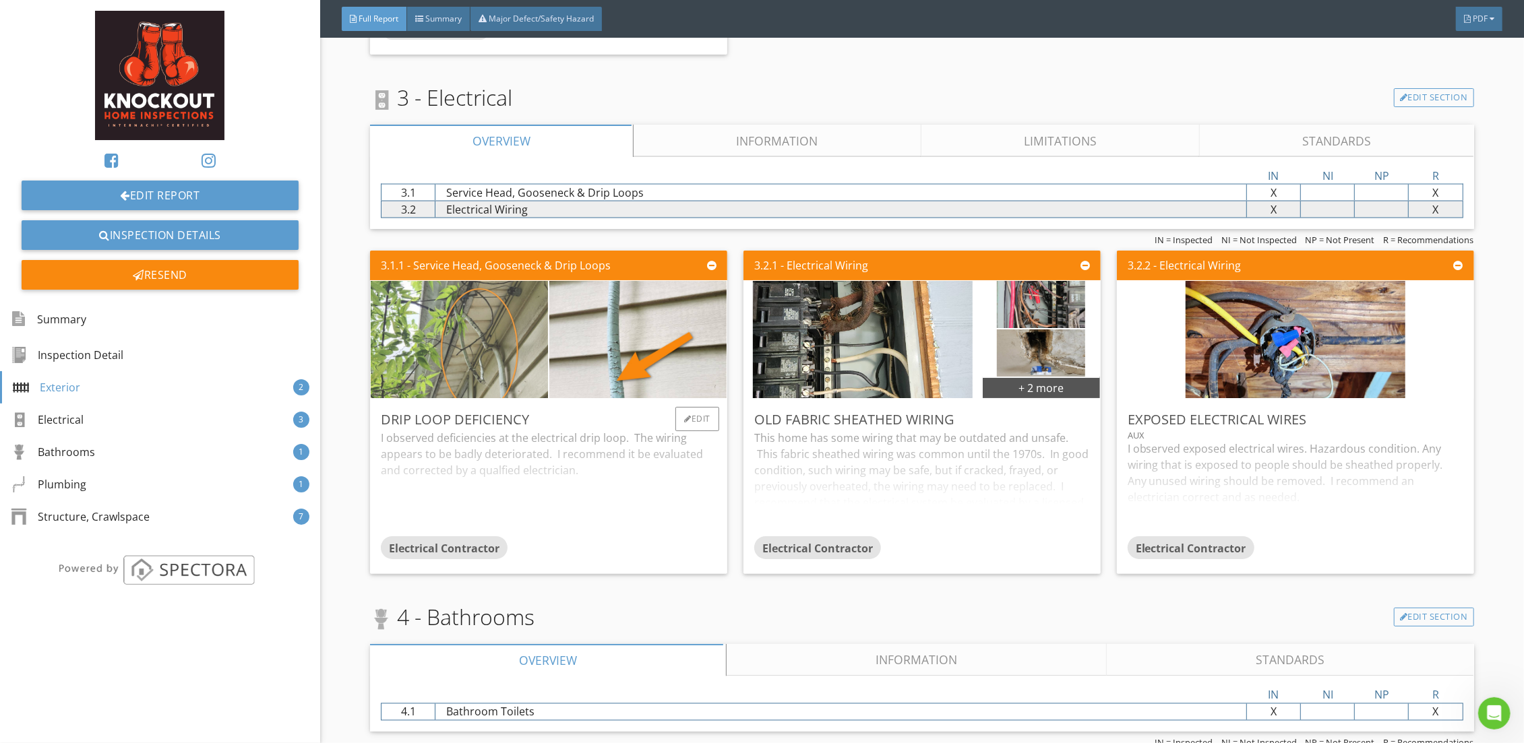
click at [478, 344] on img at bounding box center [460, 339] width 220 height 293
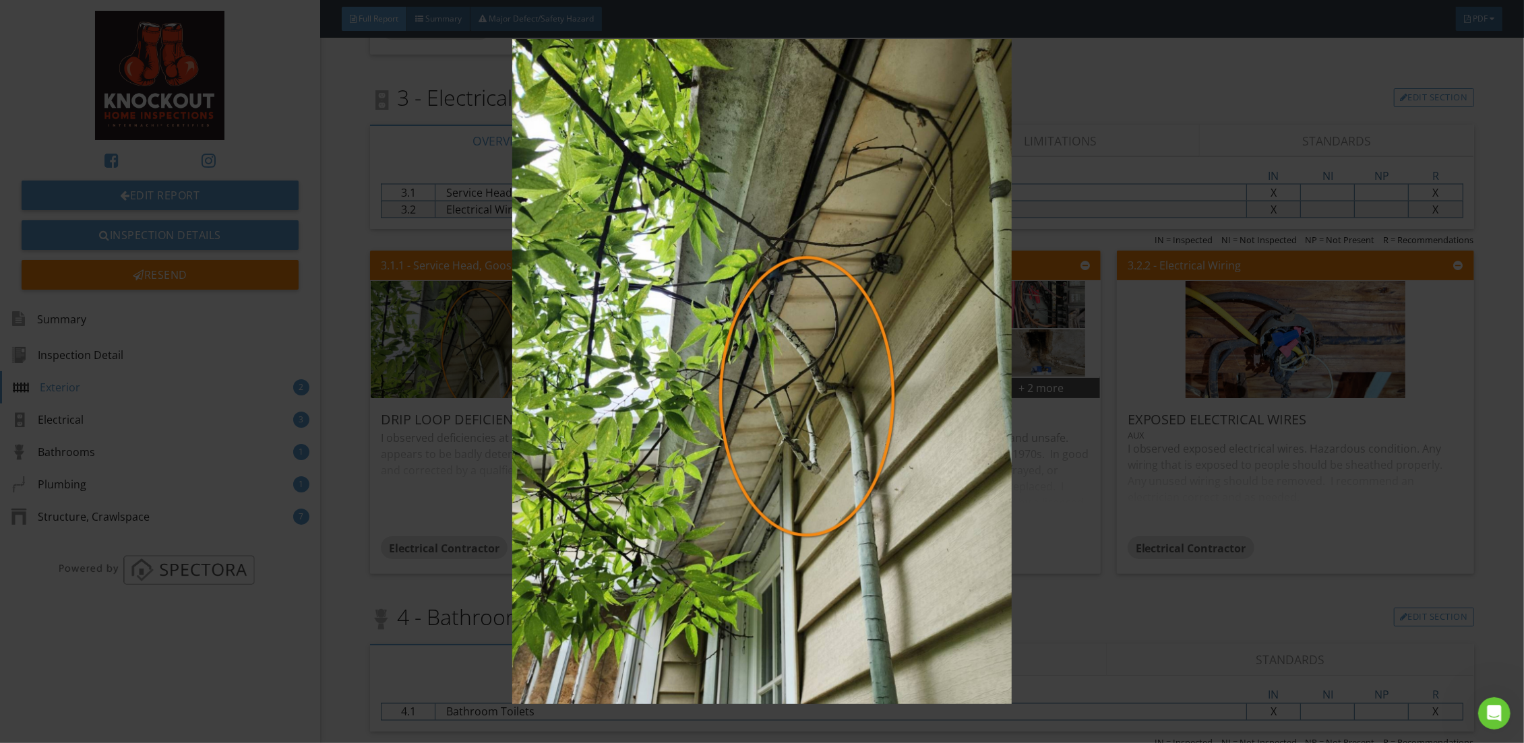
click at [474, 352] on img at bounding box center [762, 371] width 1406 height 665
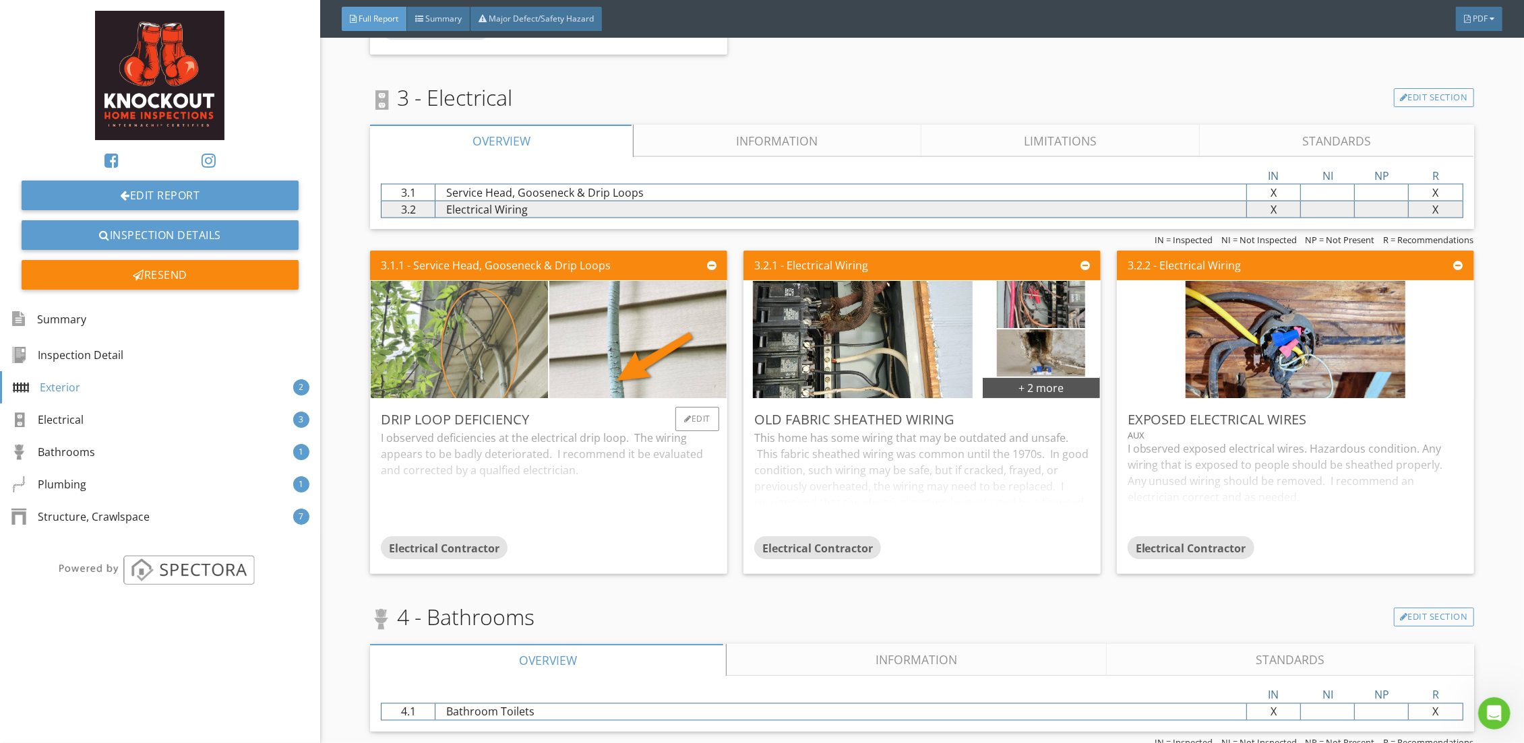
click at [472, 344] on img at bounding box center [460, 339] width 220 height 293
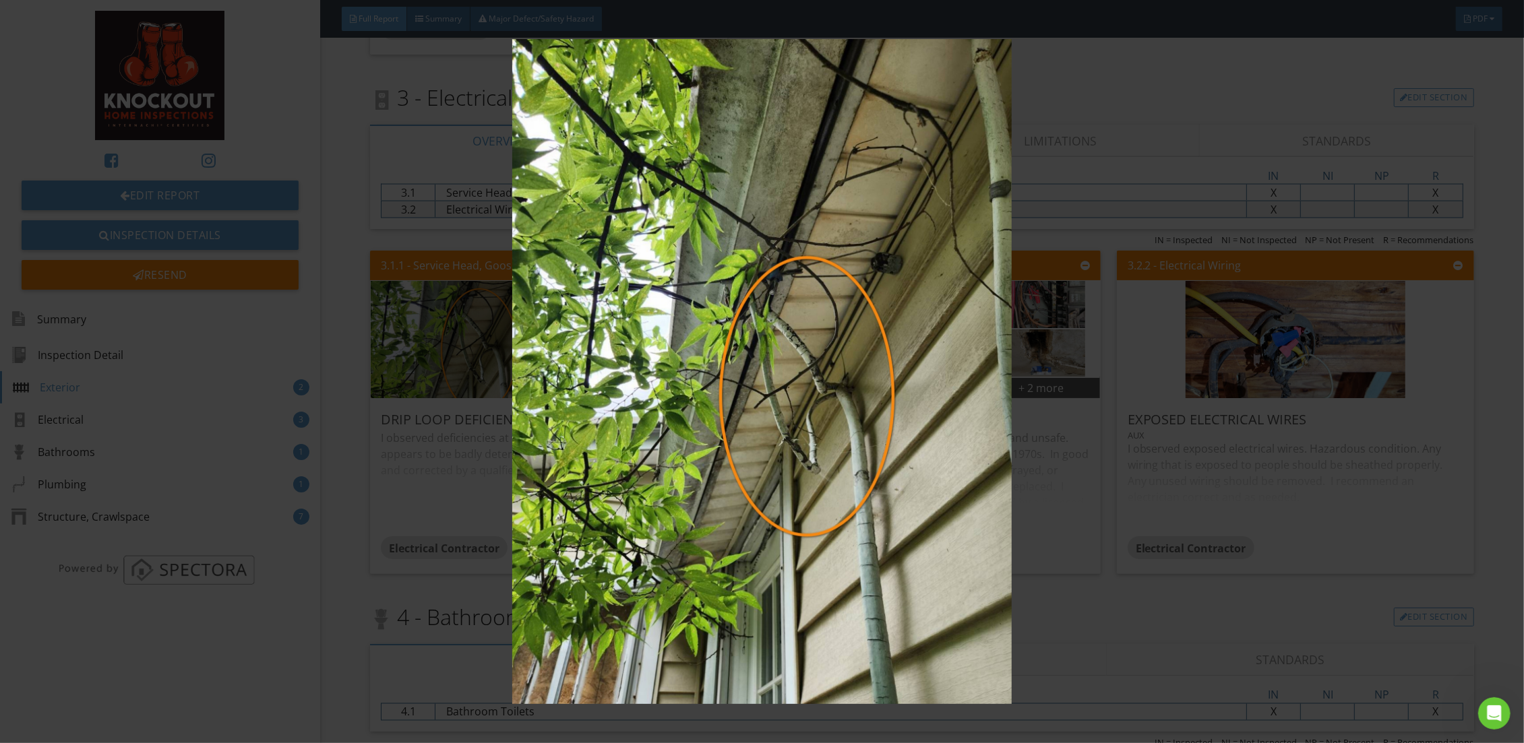
click at [1114, 426] on img at bounding box center [762, 371] width 1406 height 665
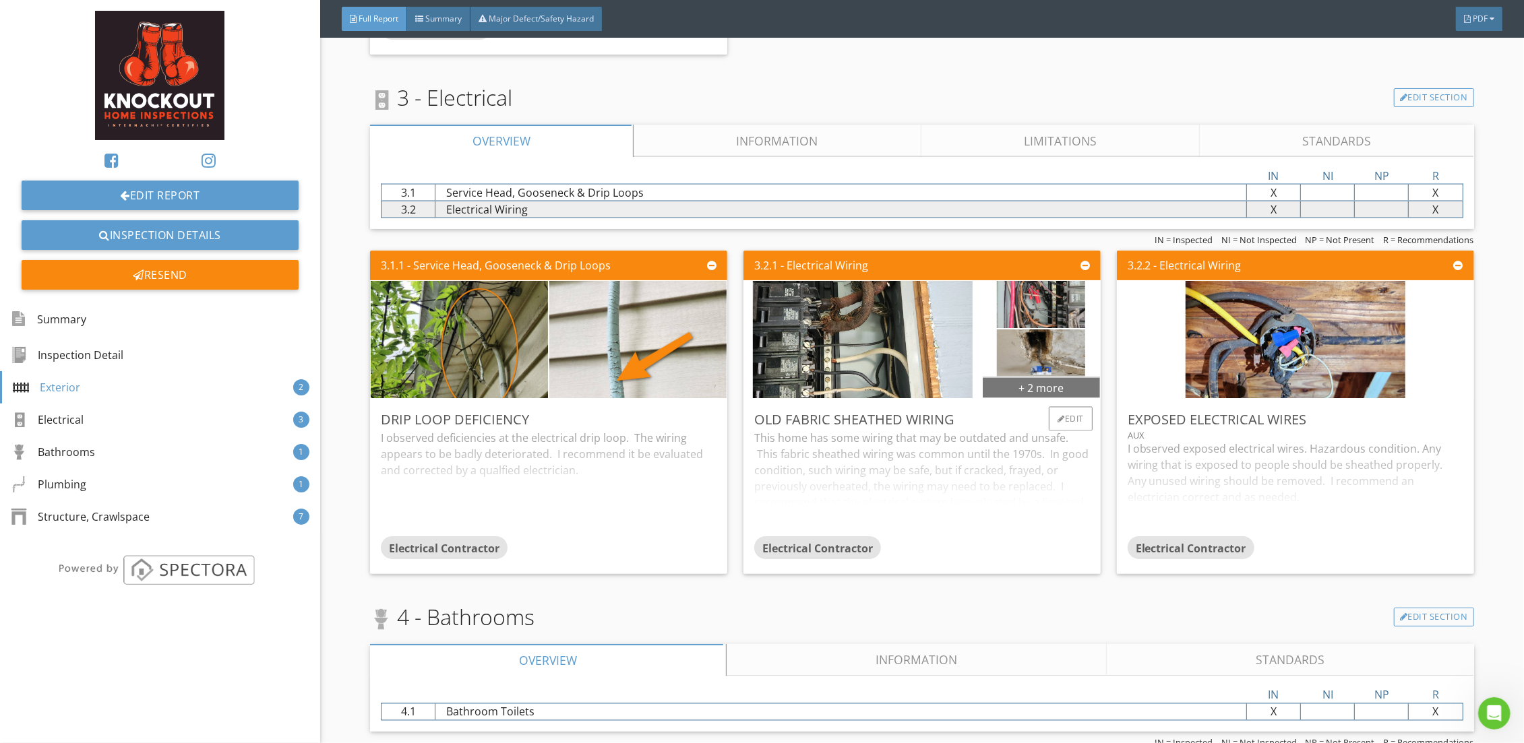
click at [1020, 385] on div "+ 2 more" at bounding box center [1041, 388] width 117 height 22
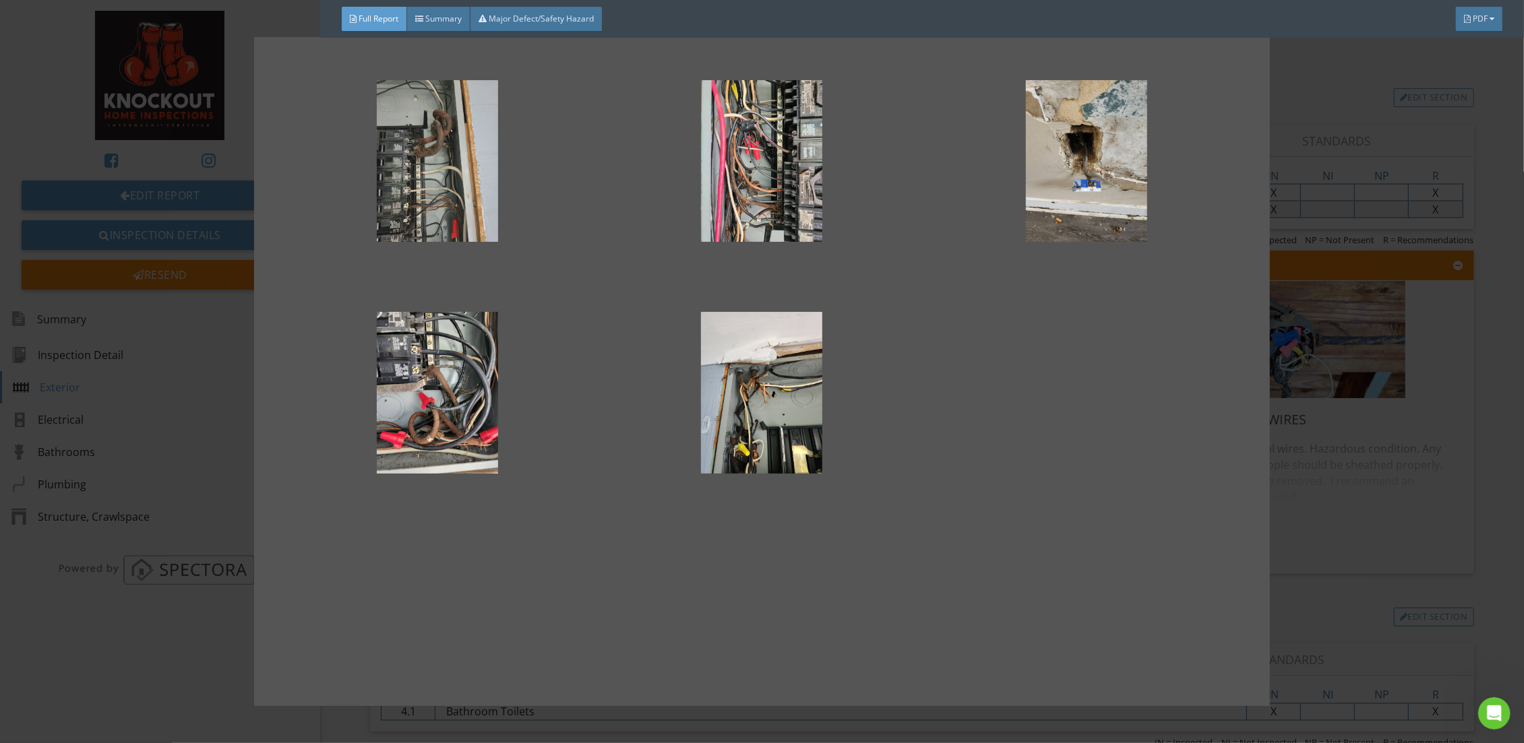
click at [476, 188] on div at bounding box center [437, 161] width 281 height 162
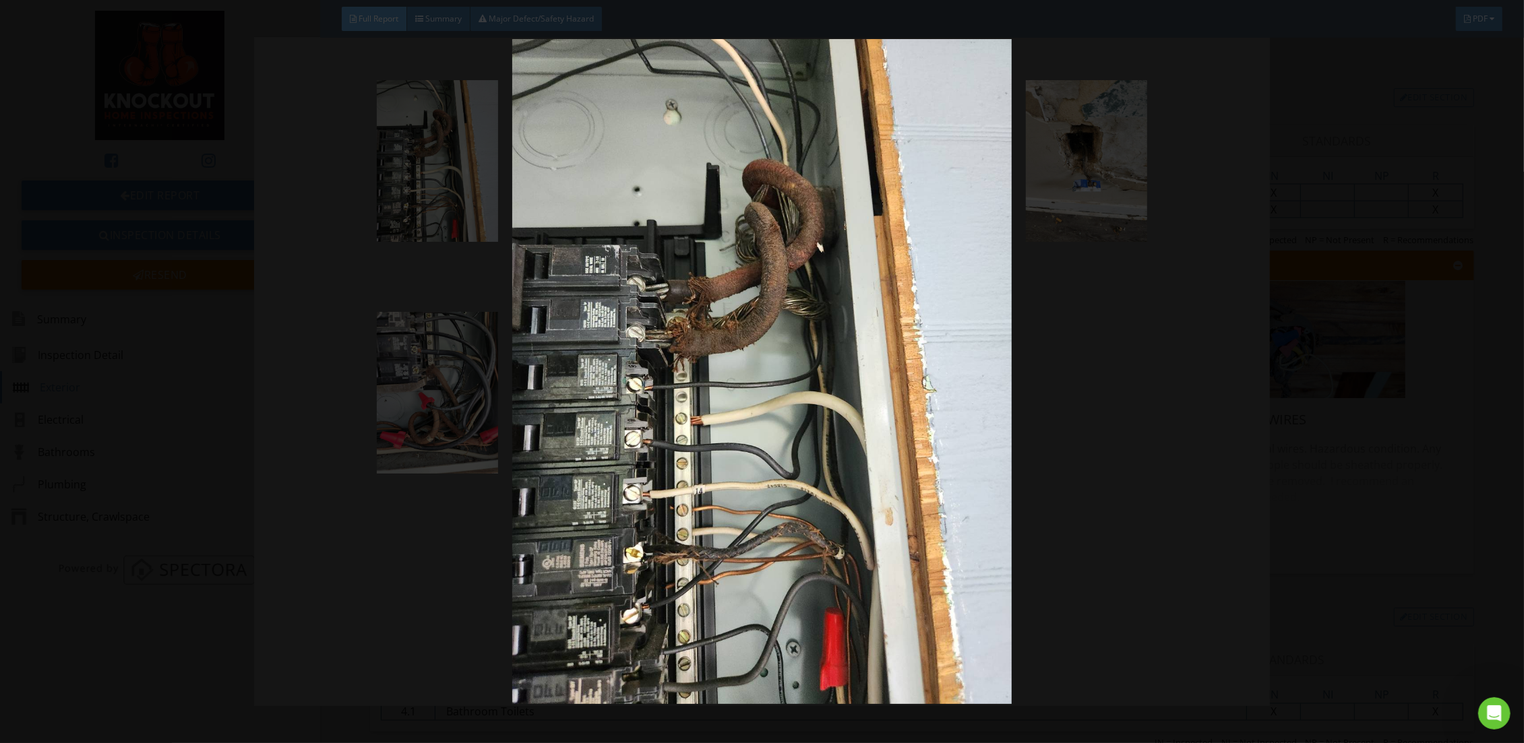
click at [354, 398] on img at bounding box center [762, 371] width 1406 height 665
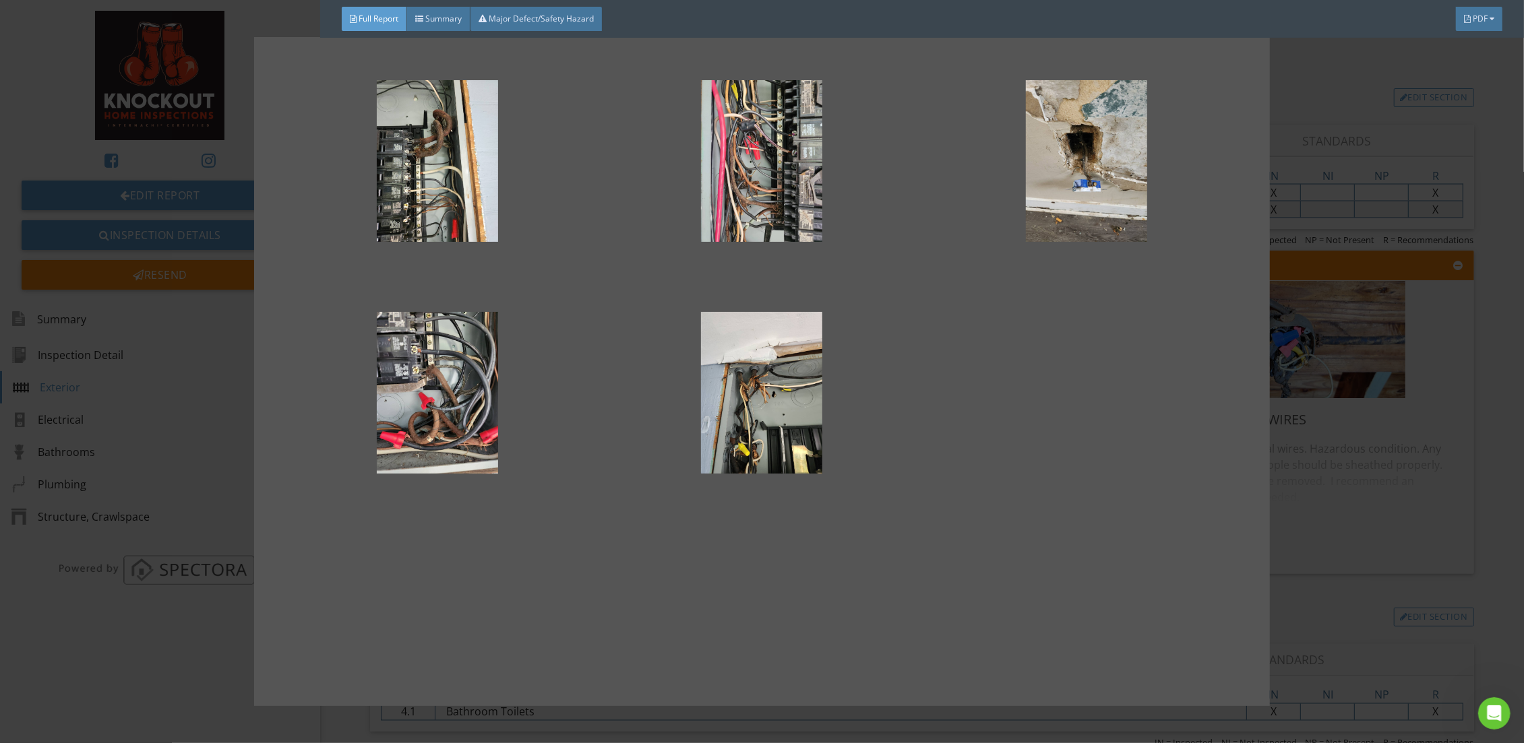
click at [1340, 466] on div at bounding box center [762, 371] width 1524 height 743
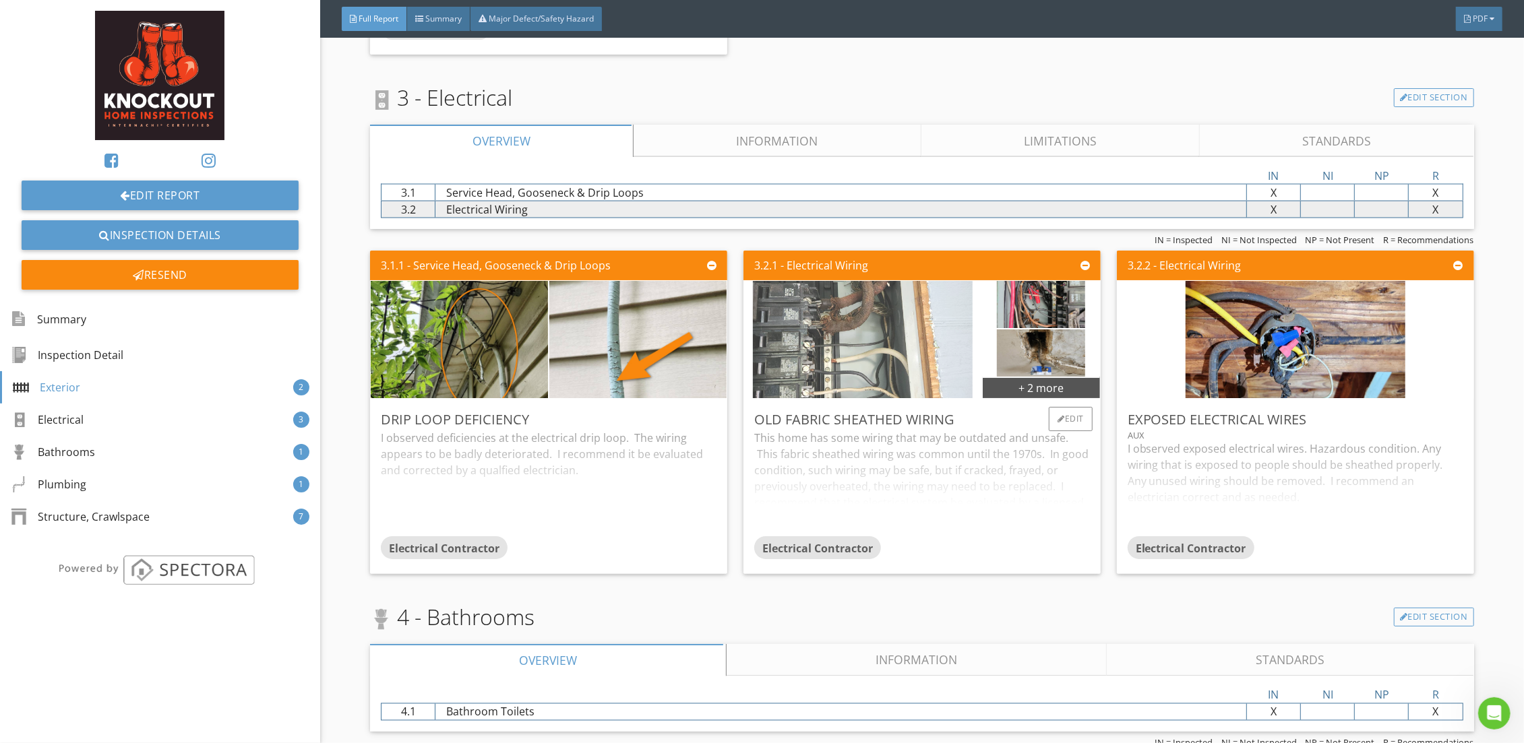
click at [814, 361] on img at bounding box center [863, 339] width 220 height 293
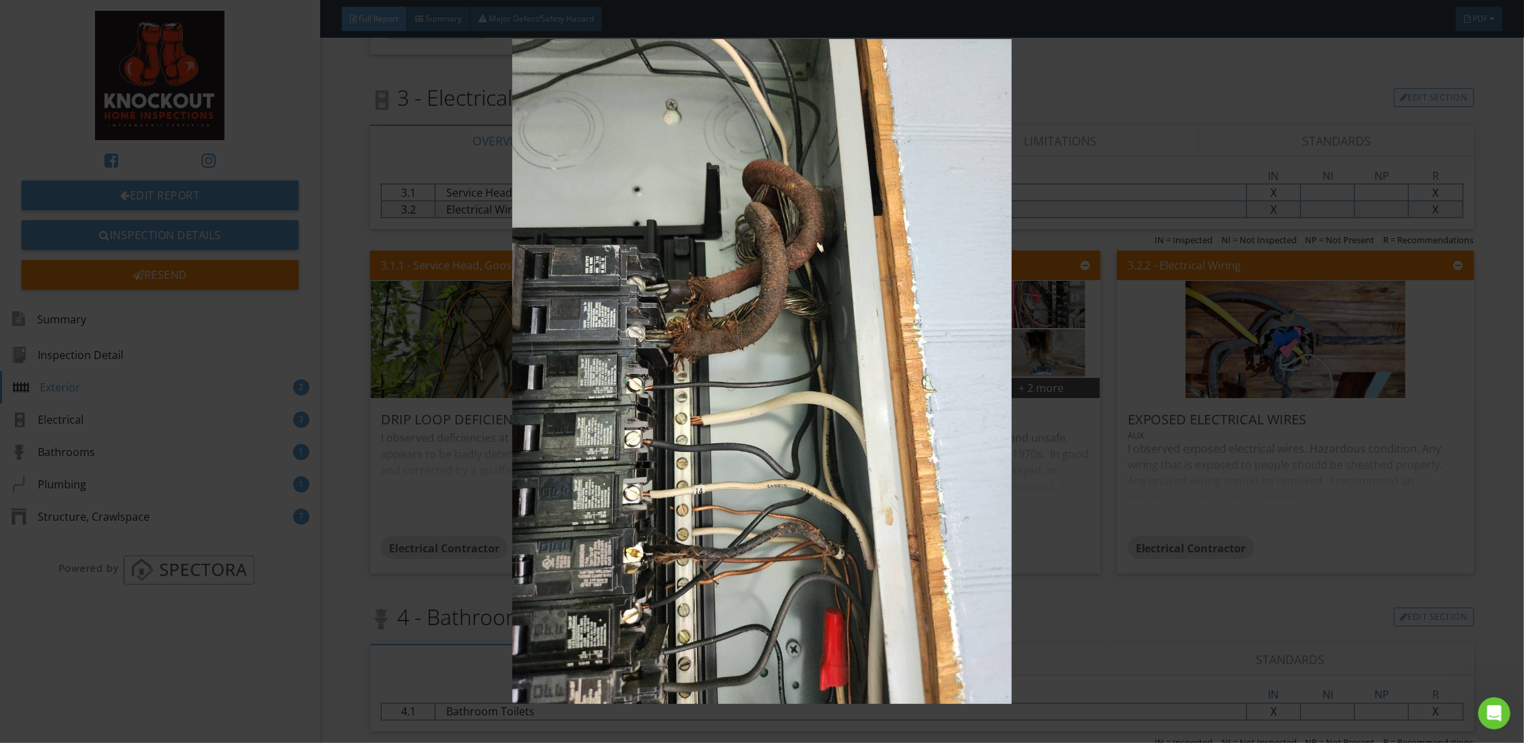
click at [1059, 414] on img at bounding box center [762, 371] width 1406 height 665
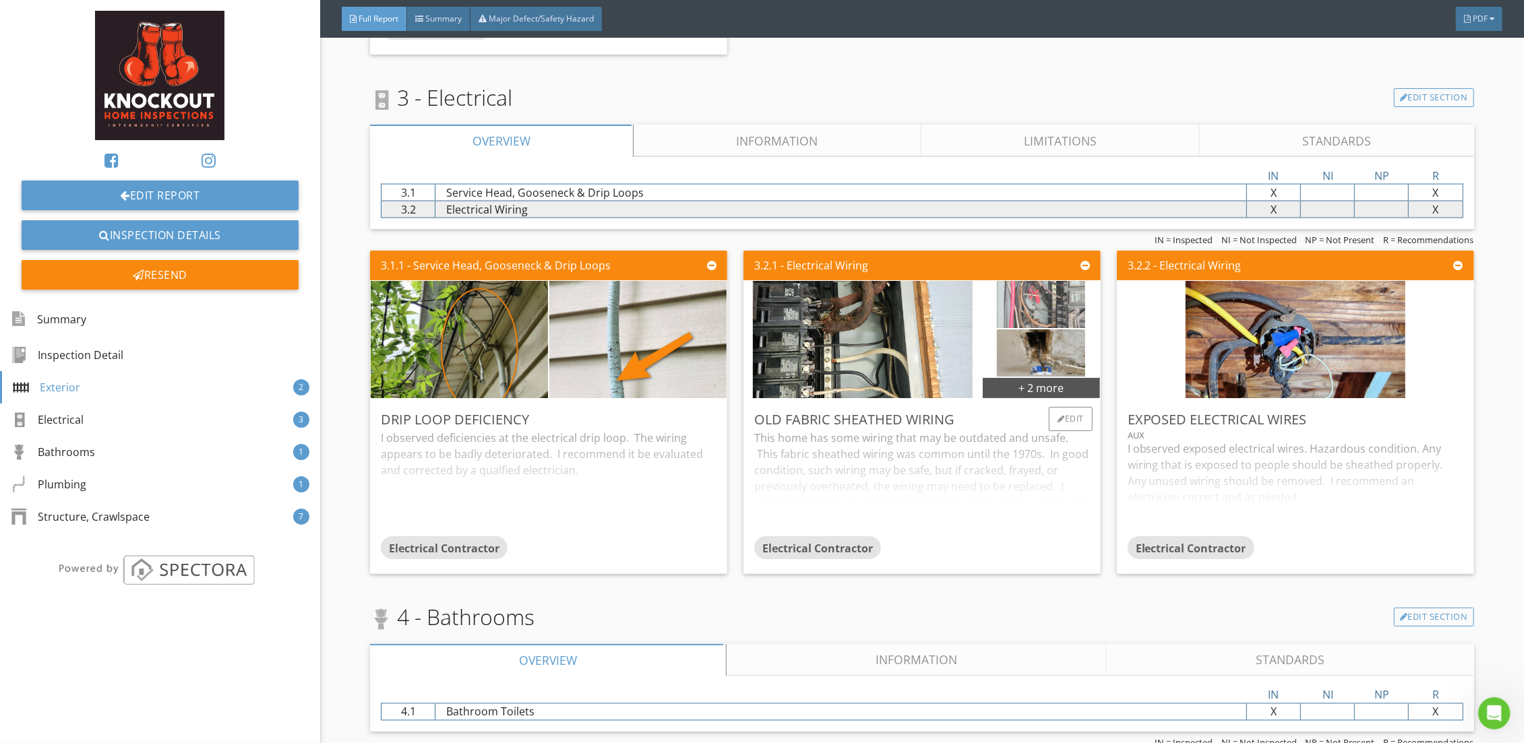
click at [1023, 313] on img at bounding box center [1041, 304] width 88 height 118
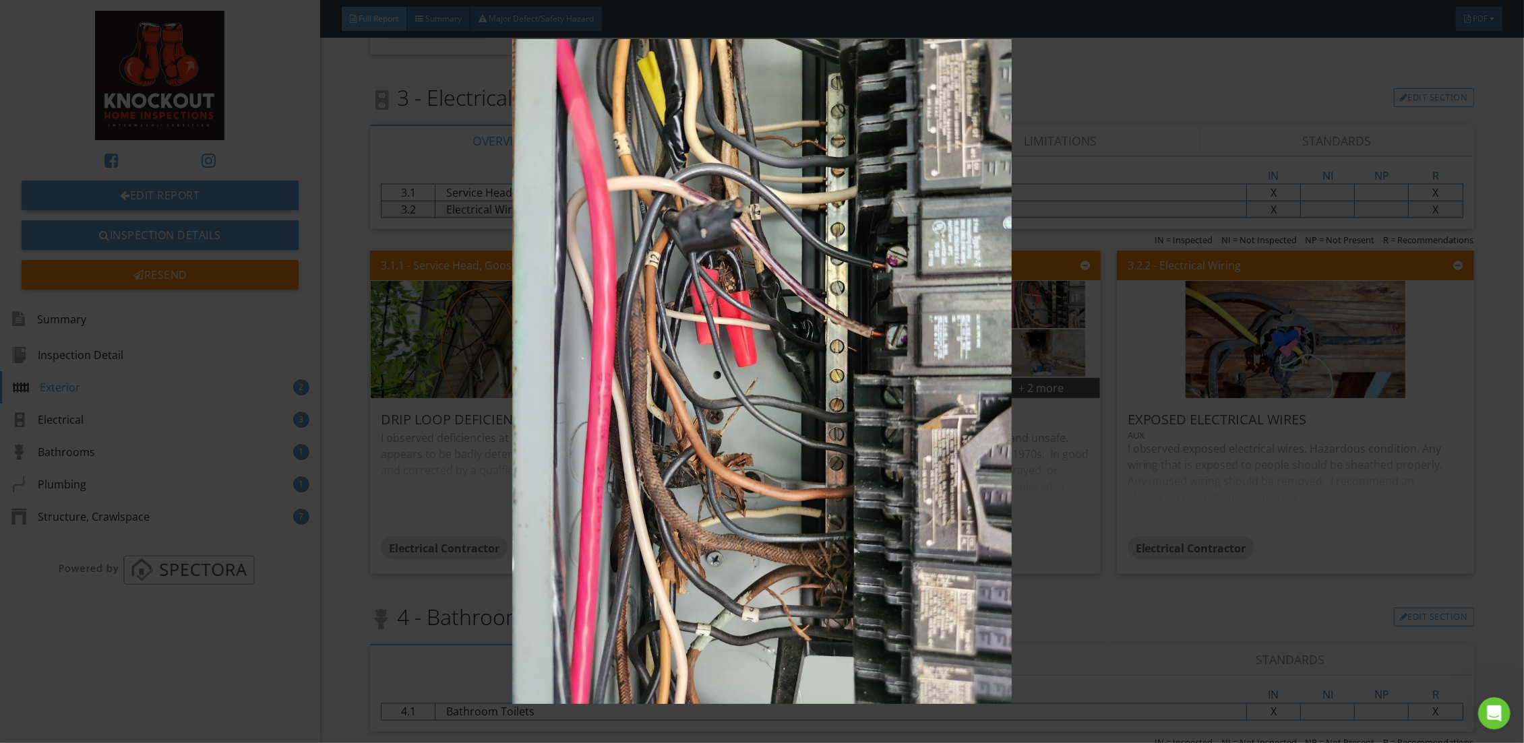
click at [648, 638] on img at bounding box center [762, 371] width 1406 height 665
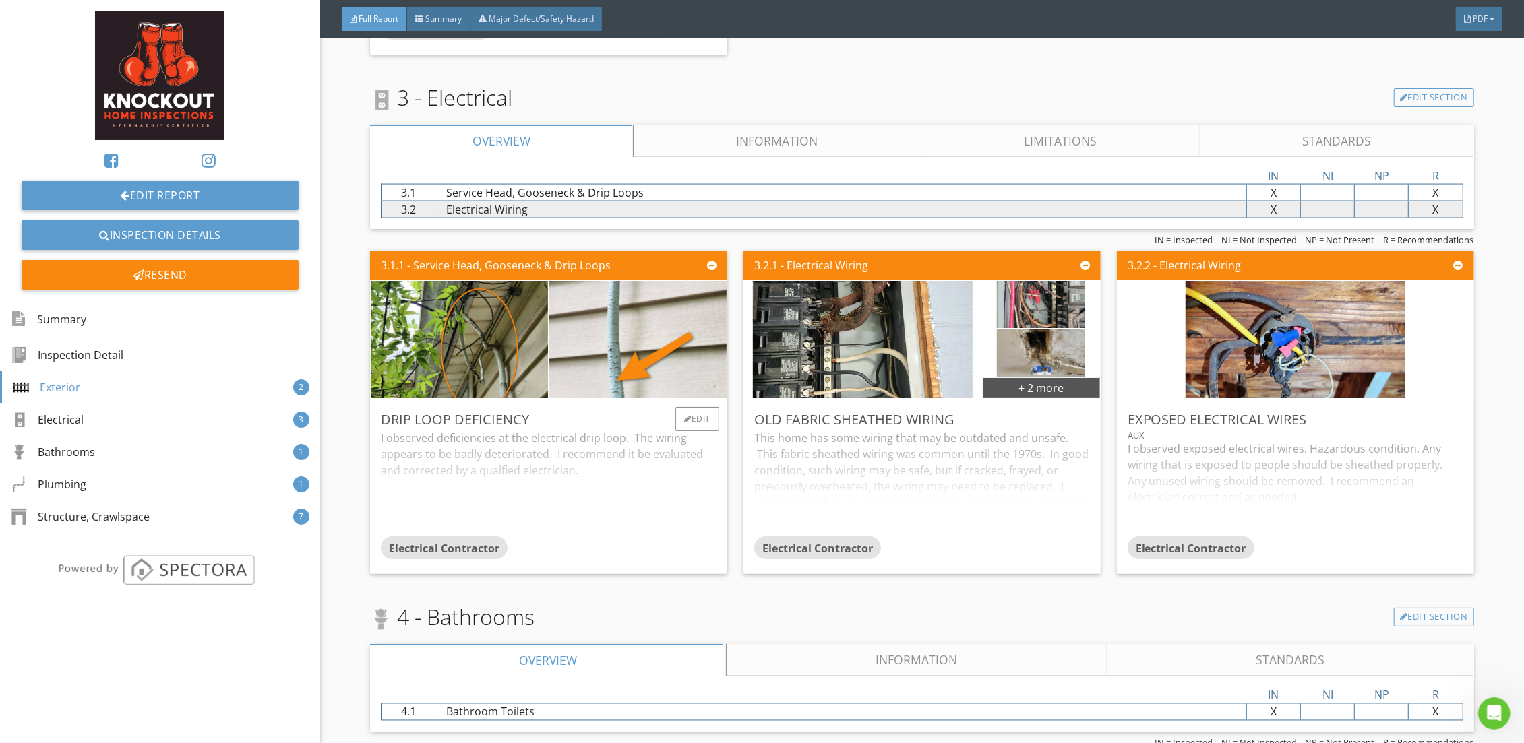
drag, startPoint x: 379, startPoint y: 418, endPoint x: 527, endPoint y: 418, distance: 148.3
click at [527, 418] on div "Drip Loop Deficiency I observed deficiencies at the electrical drip loop. The w…" at bounding box center [548, 486] width 357 height 175
click at [351, 429] on div "Report Tools 129 Harrington Ave Nashville, TN 37115 07/07/2025 11:00 am Inspect…" at bounding box center [922, 486] width 1204 height 4608
drag, startPoint x: 380, startPoint y: 416, endPoint x: 526, endPoint y: 423, distance: 145.7
click at [526, 423] on div "Drip Loop Deficiency I observed deficiencies at the electrical drip loop. The w…" at bounding box center [548, 486] width 357 height 175
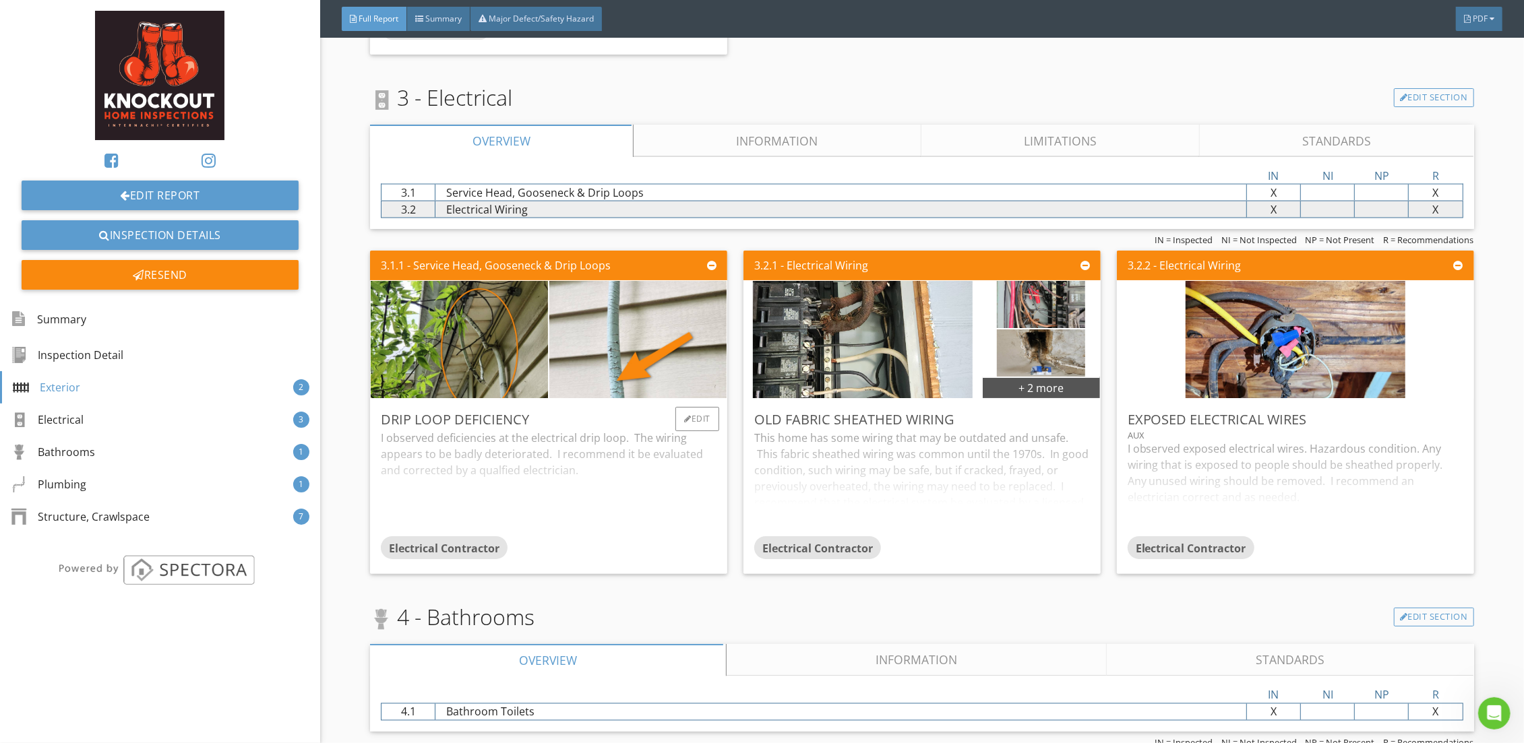
click at [526, 423] on div "Drip Loop Deficiency" at bounding box center [549, 420] width 336 height 20
drag, startPoint x: 545, startPoint y: 416, endPoint x: 381, endPoint y: 415, distance: 163.1
click at [381, 415] on div "Drip Loop Deficiency" at bounding box center [549, 420] width 336 height 20
drag, startPoint x: 531, startPoint y: 438, endPoint x: 579, endPoint y: 435, distance: 47.9
click at [579, 435] on div "I observed deficiencies at the electrical drip loop. The wiring appears to be b…" at bounding box center [549, 483] width 336 height 106
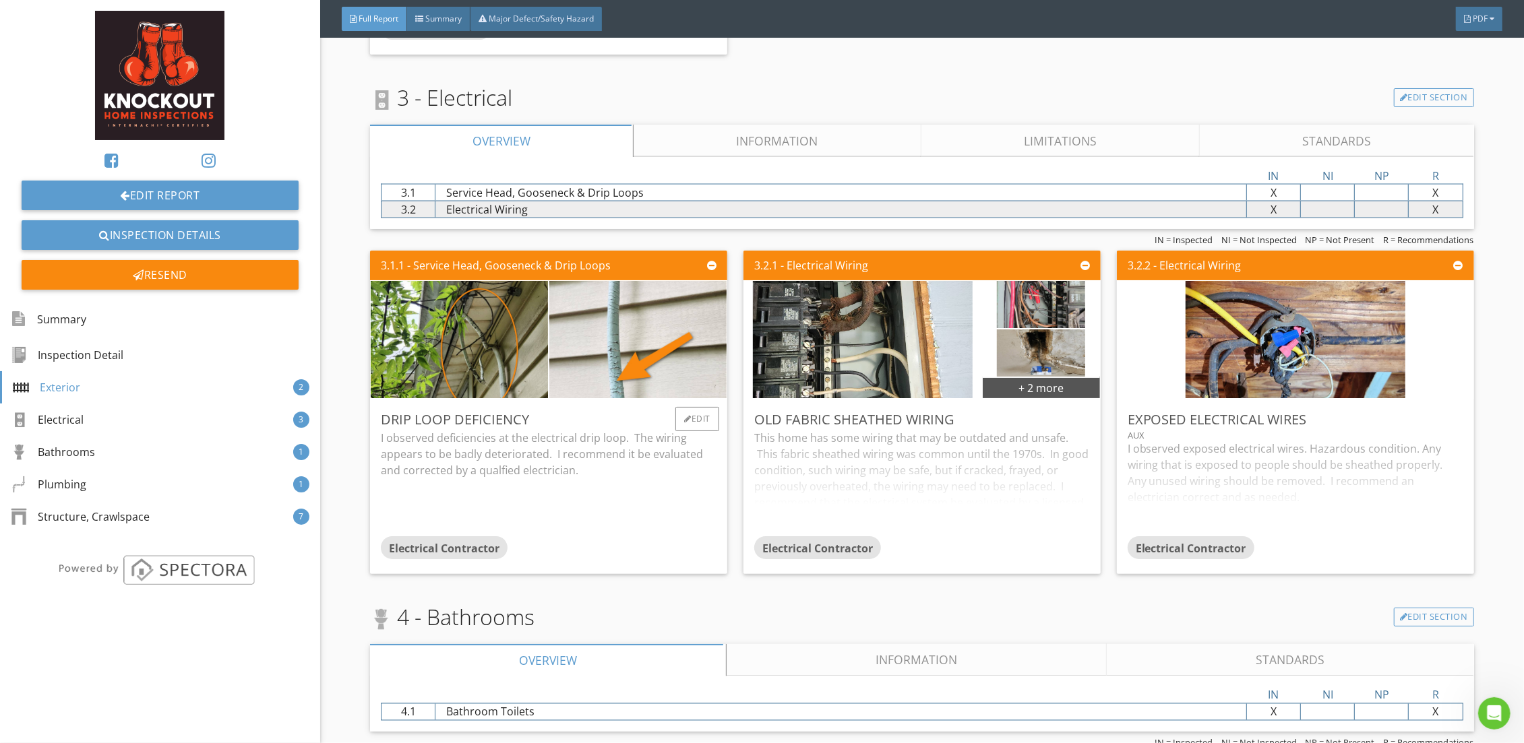
click at [573, 437] on p "I observed deficiencies at the electrical drip loop. The wiring appears to be b…" at bounding box center [549, 454] width 336 height 49
drag, startPoint x: 575, startPoint y: 437, endPoint x: 513, endPoint y: 444, distance: 62.4
click at [513, 444] on div "I observed deficiencies at the electrical drip loop. The wiring appears to be b…" at bounding box center [549, 483] width 336 height 106
drag, startPoint x: 565, startPoint y: 412, endPoint x: 384, endPoint y: 412, distance: 181.3
click at [384, 412] on div "Drip Loop Deficiency" at bounding box center [549, 420] width 336 height 20
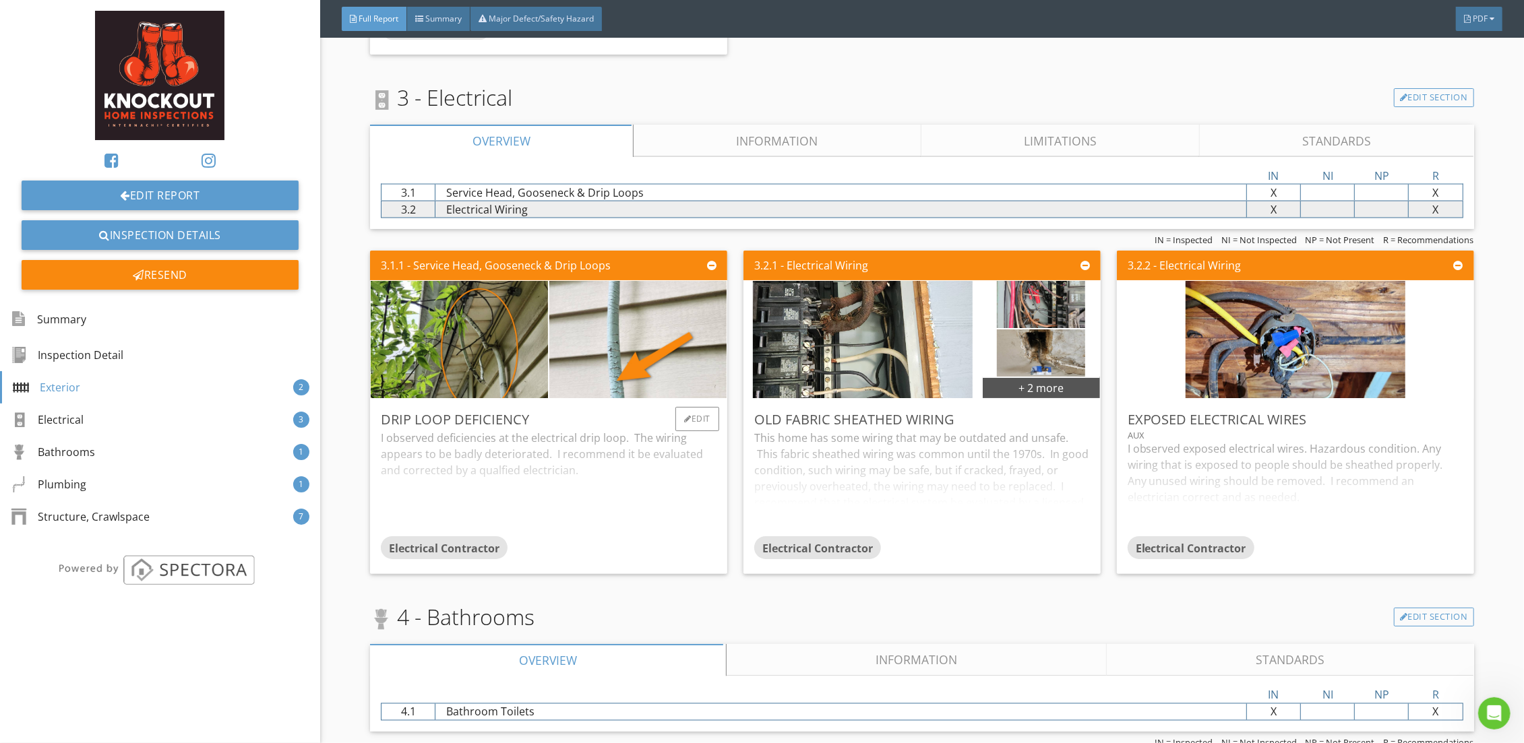
click at [402, 415] on div "Drip Loop Deficiency" at bounding box center [549, 420] width 336 height 20
drag, startPoint x: 482, startPoint y: 416, endPoint x: 380, endPoint y: 421, distance: 101.9
click at [380, 421] on div "Drip Loop Deficiency I observed deficiencies at the electrical drip loop. The w…" at bounding box center [548, 486] width 357 height 175
click at [396, 423] on div "Drip Loop Deficiency" at bounding box center [549, 420] width 336 height 20
drag, startPoint x: 379, startPoint y: 421, endPoint x: 396, endPoint y: 423, distance: 16.9
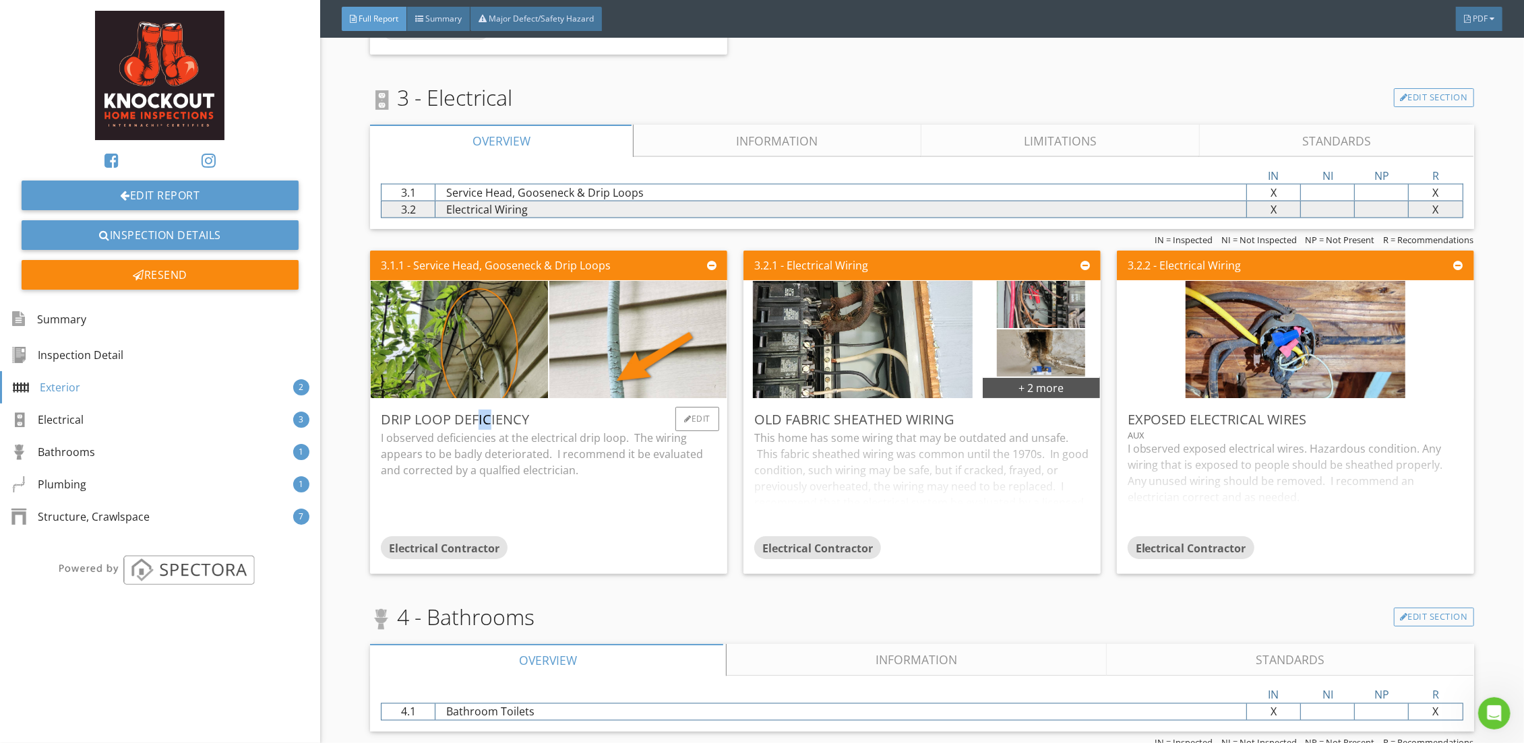
click at [396, 423] on div "Drip Loop Deficiency I observed deficiencies at the electrical drip loop. The w…" at bounding box center [548, 486] width 357 height 175
click at [730, 394] on div "3.1.1 - Service Head, Gooseneck & Drip Loops Drip Loop Deficiency I observed de…" at bounding box center [554, 412] width 368 height 334
click at [731, 394] on div "3.1.1 - Service Head, Gooseneck & Drip Loops Drip Loop Deficiency I observed de…" at bounding box center [554, 412] width 368 height 334
drag, startPoint x: 638, startPoint y: 259, endPoint x: 416, endPoint y: 270, distance: 222.0
click at [416, 270] on div "3.1.1 - Service Head, Gooseneck & Drip Loops" at bounding box center [548, 266] width 357 height 30
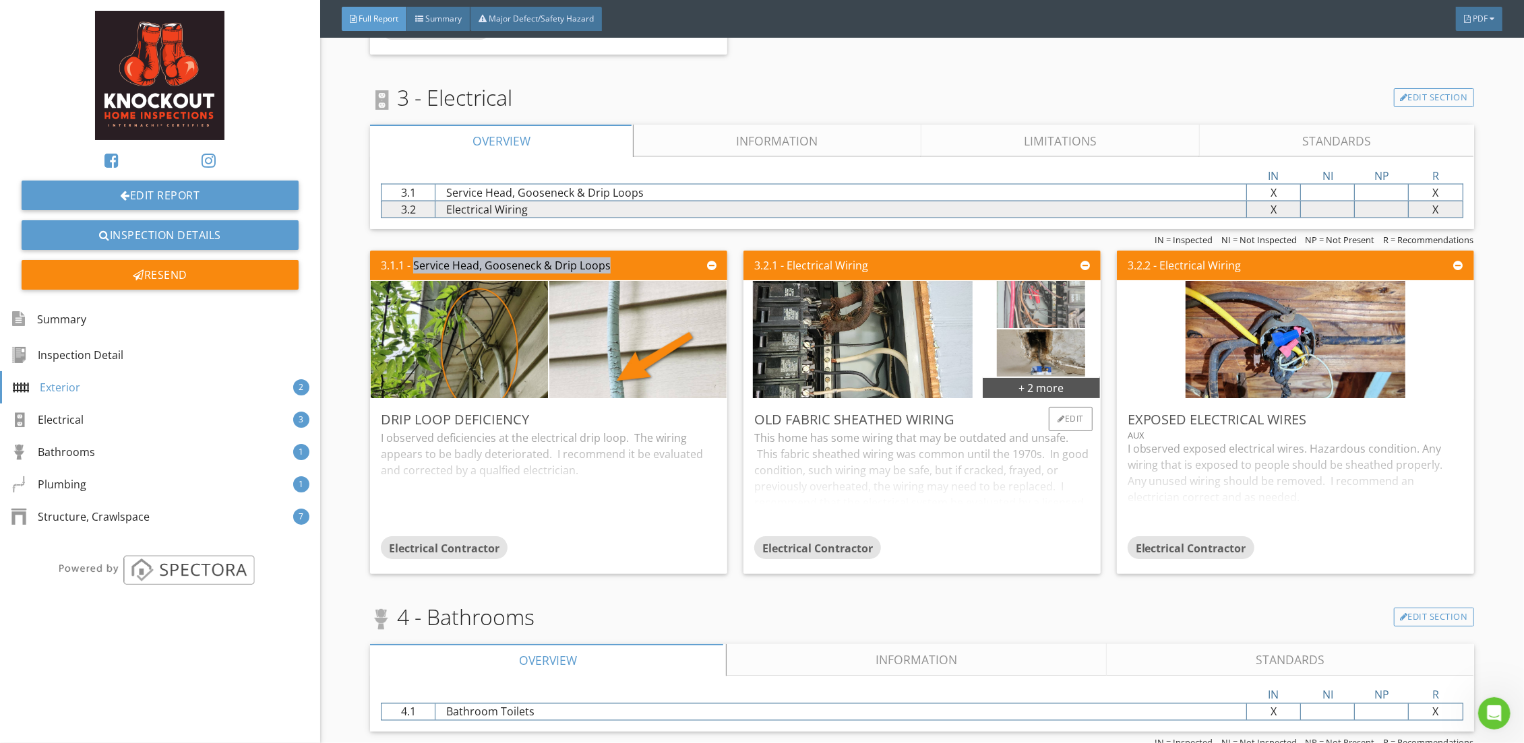
click at [1024, 308] on img at bounding box center [1041, 304] width 88 height 118
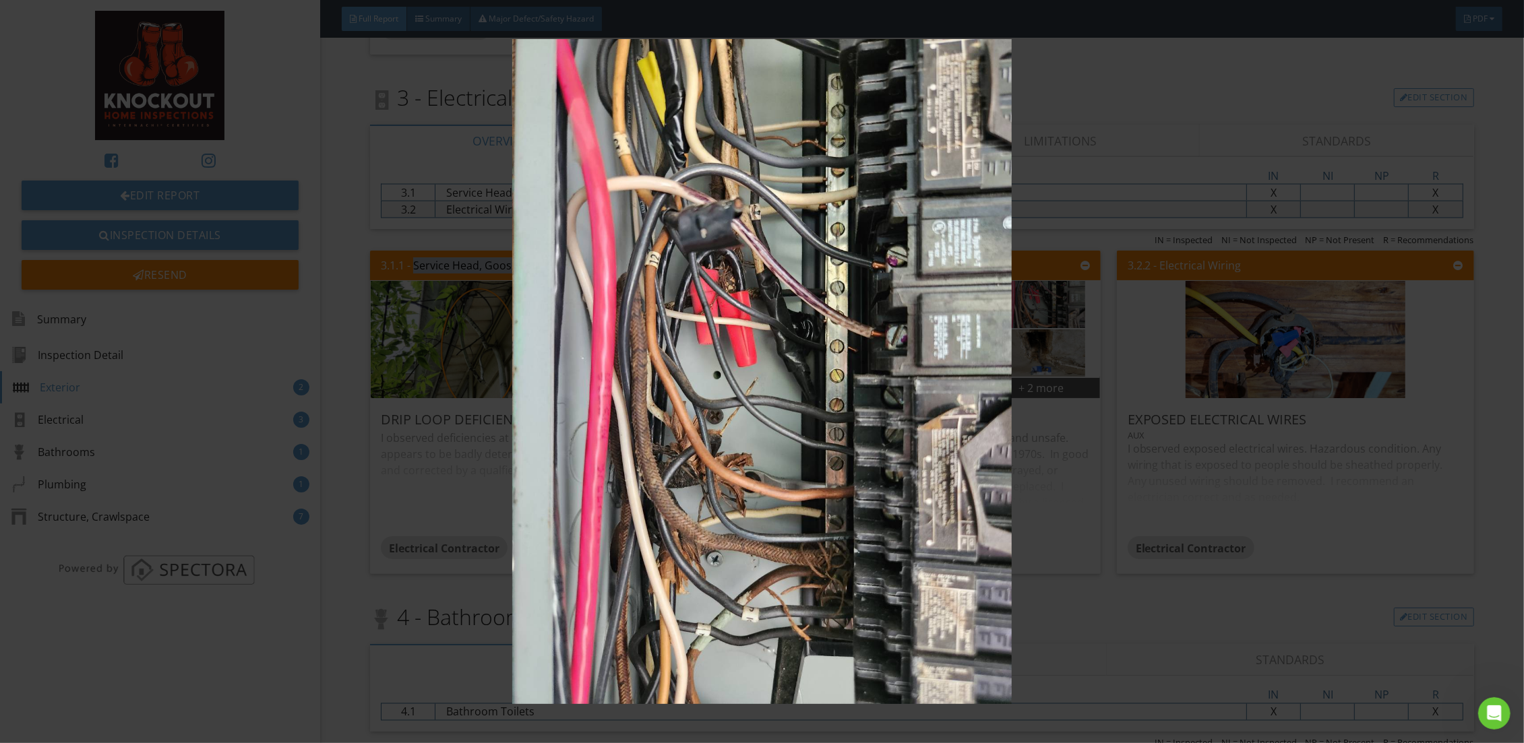
click at [1084, 466] on img at bounding box center [762, 371] width 1406 height 665
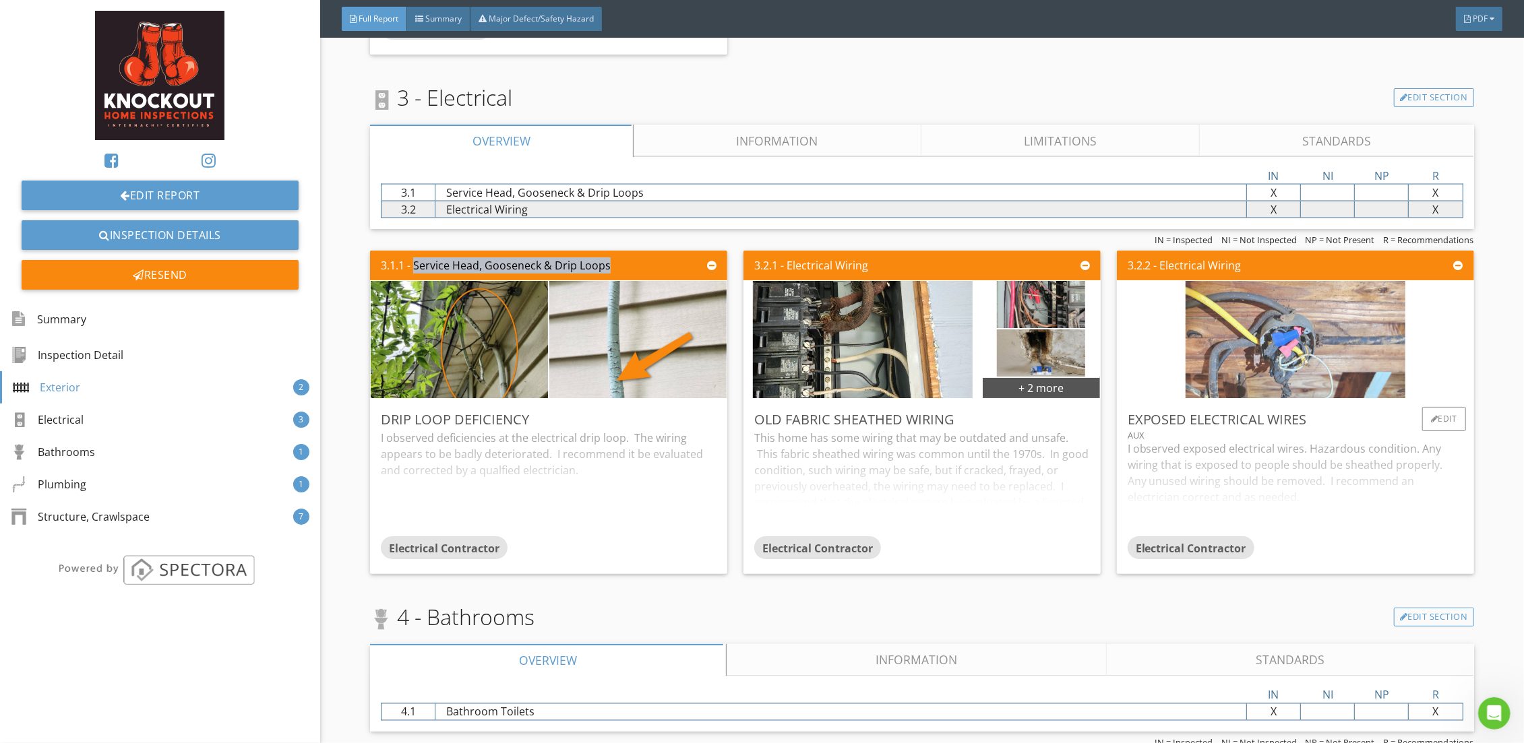
click at [1218, 354] on img at bounding box center [1295, 339] width 220 height 293
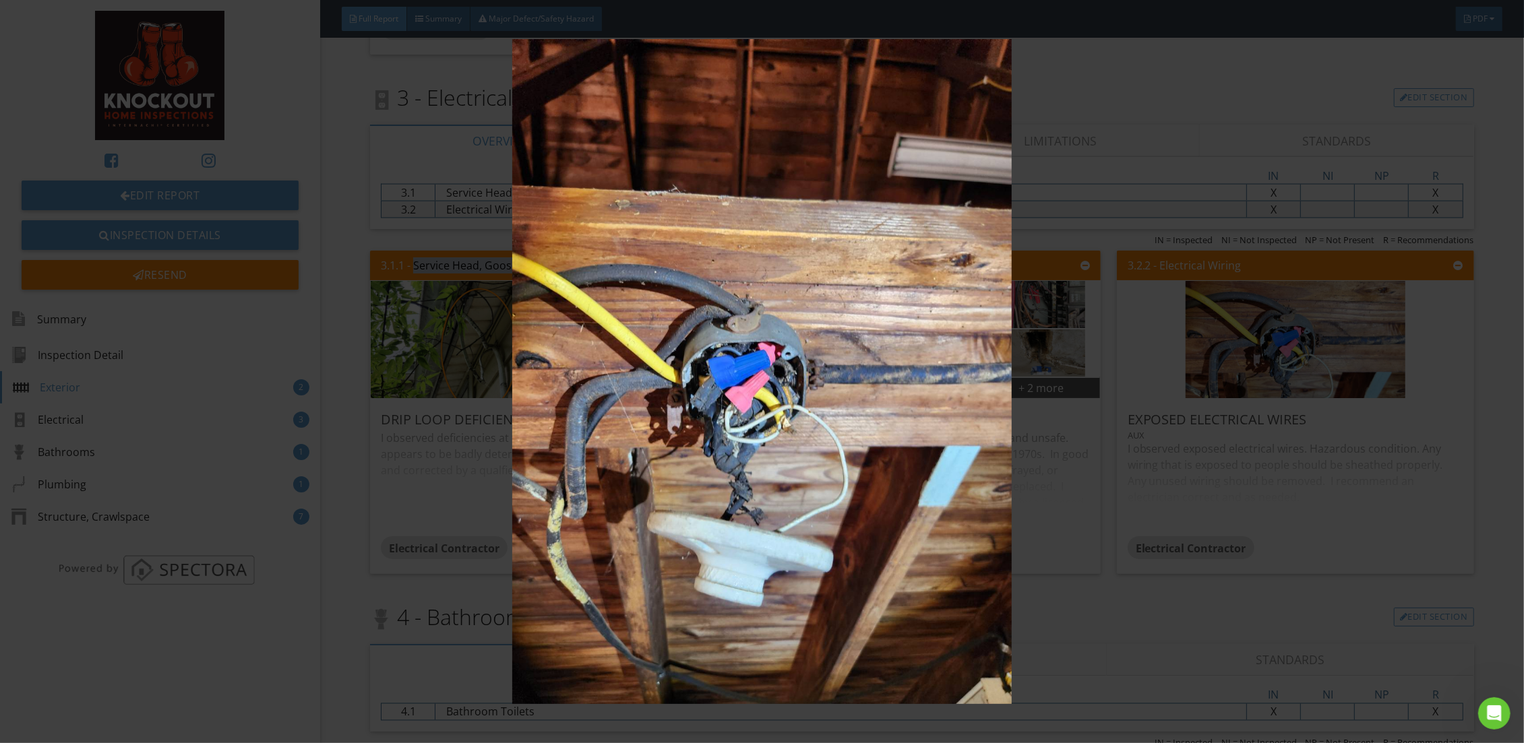
click at [911, 310] on img at bounding box center [762, 371] width 1406 height 665
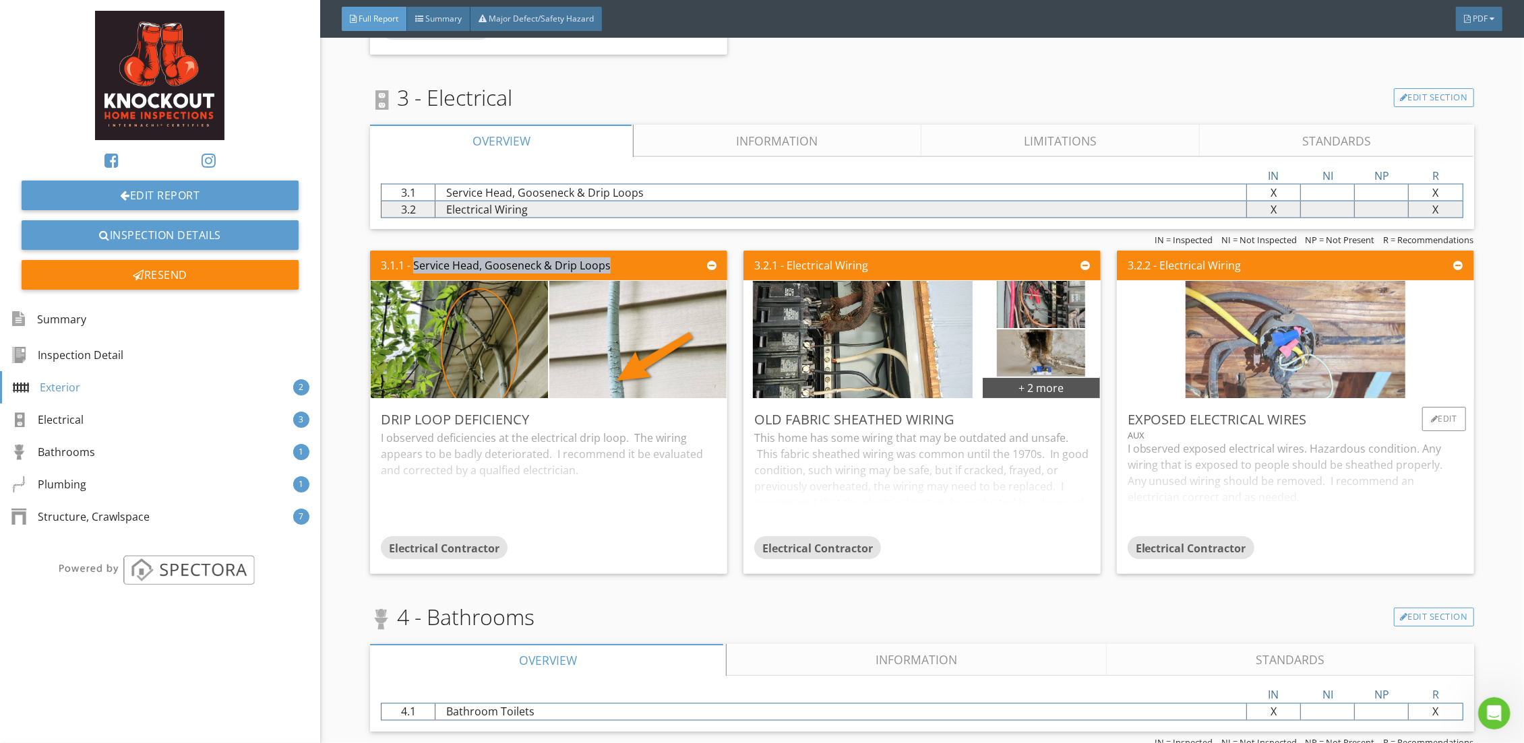
click at [1223, 341] on img at bounding box center [1295, 339] width 220 height 293
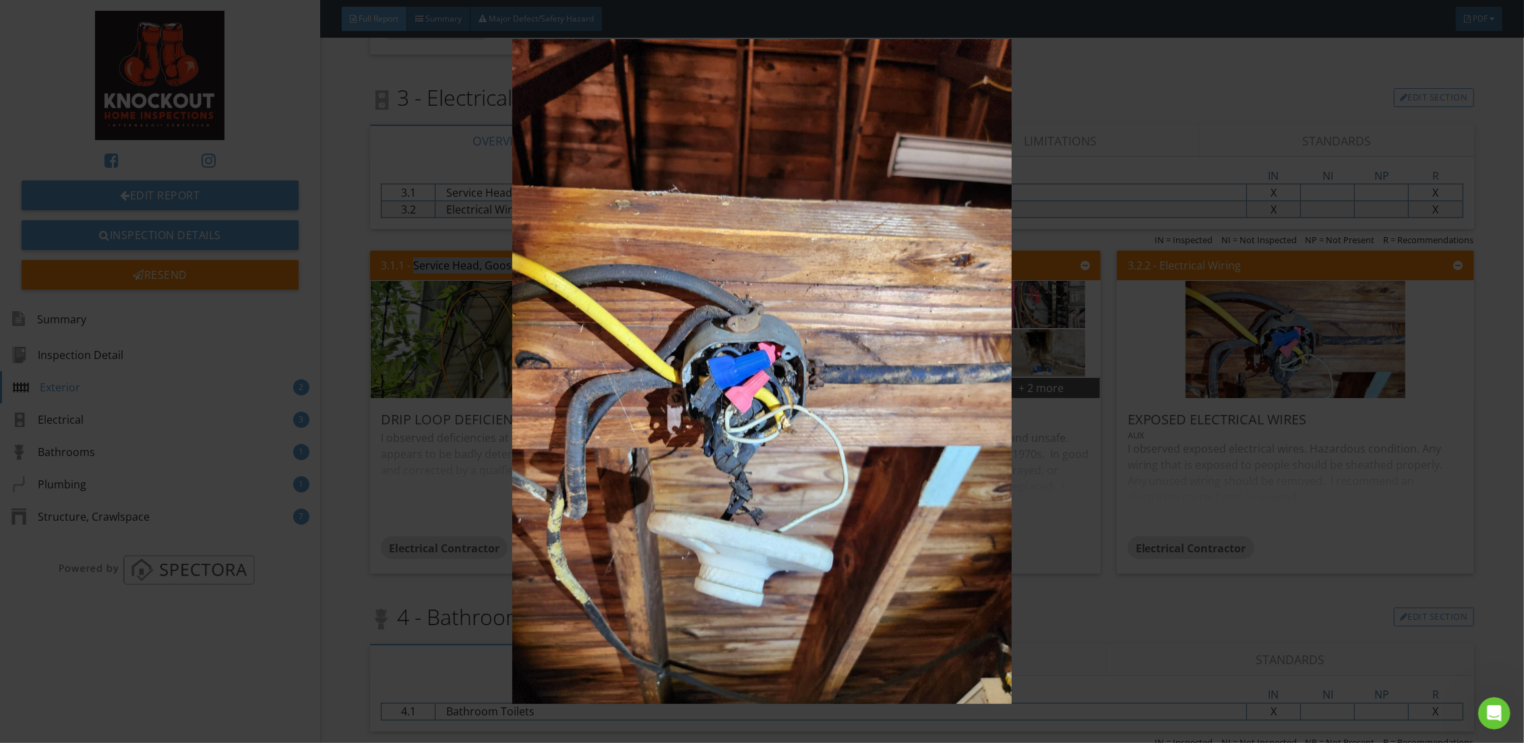
click at [374, 256] on img at bounding box center [762, 371] width 1406 height 665
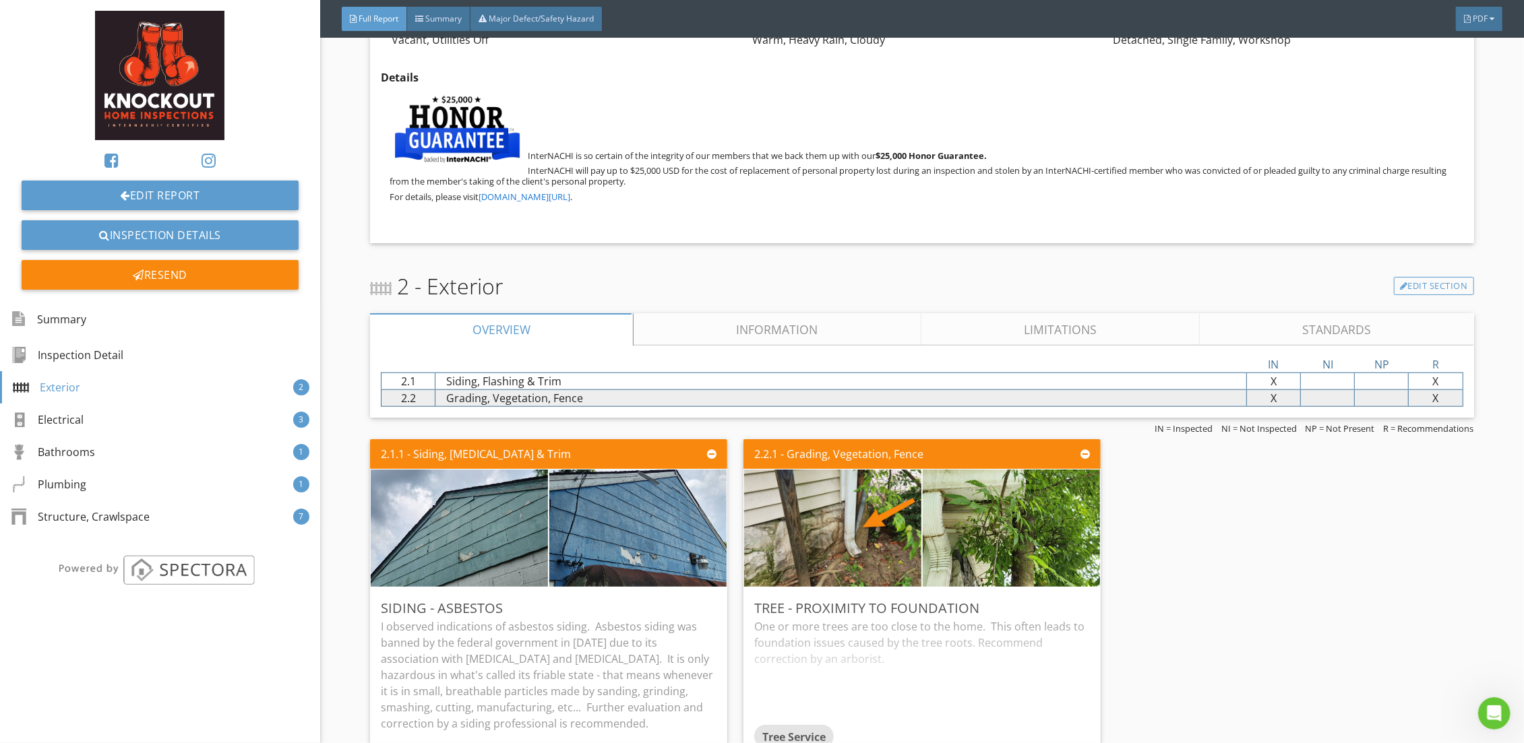
scroll to position [447, 0]
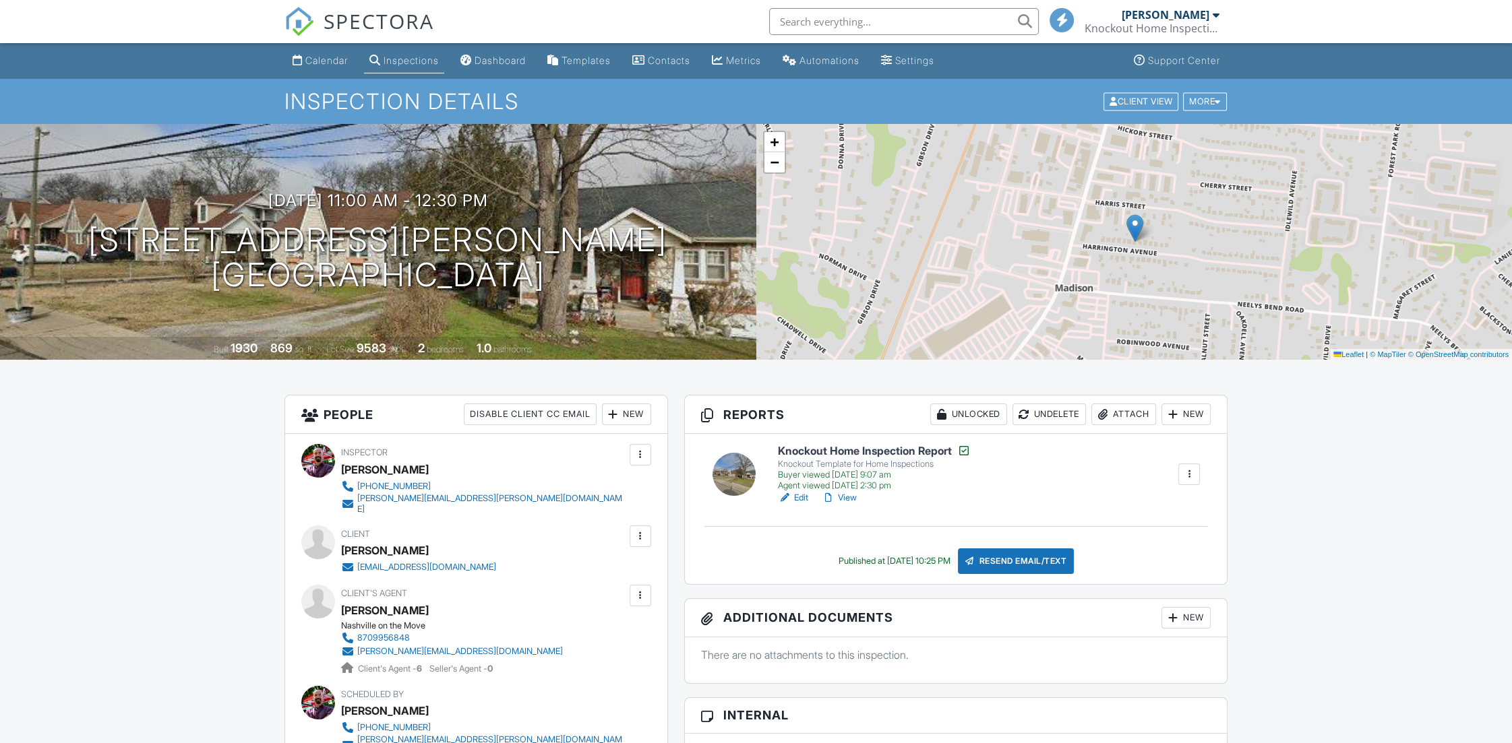
click at [801, 25] on input "text" at bounding box center [904, 21] width 270 height 27
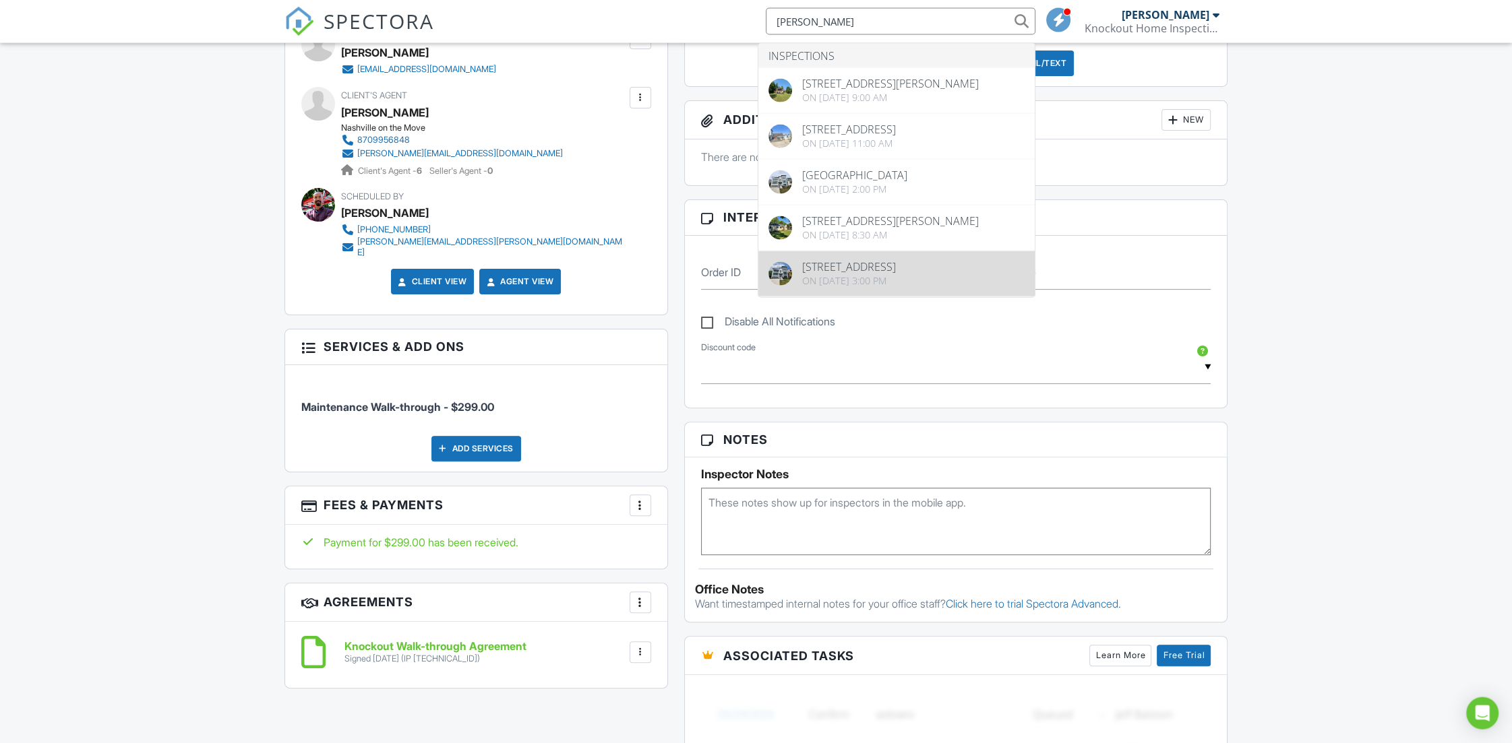
scroll to position [571, 0]
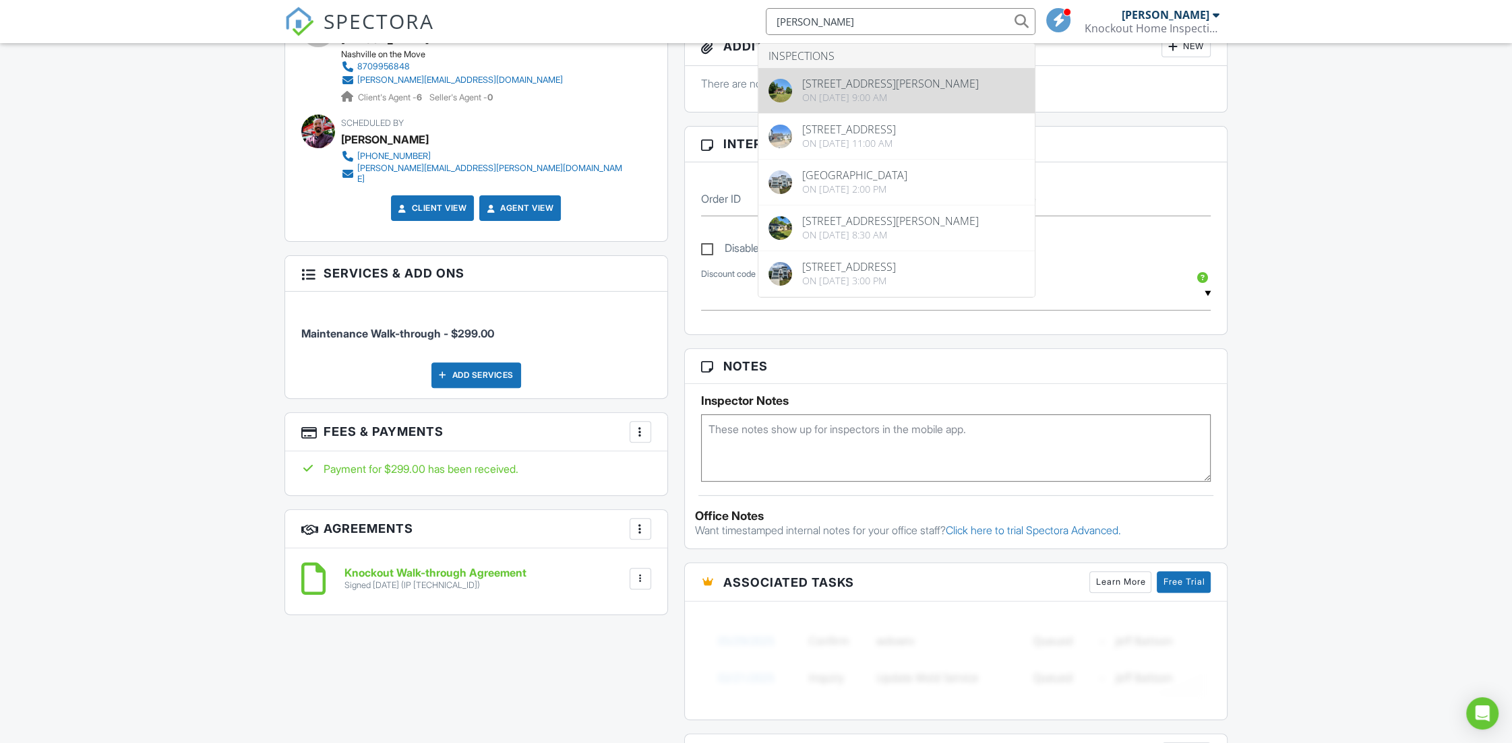
type input "kristin lee"
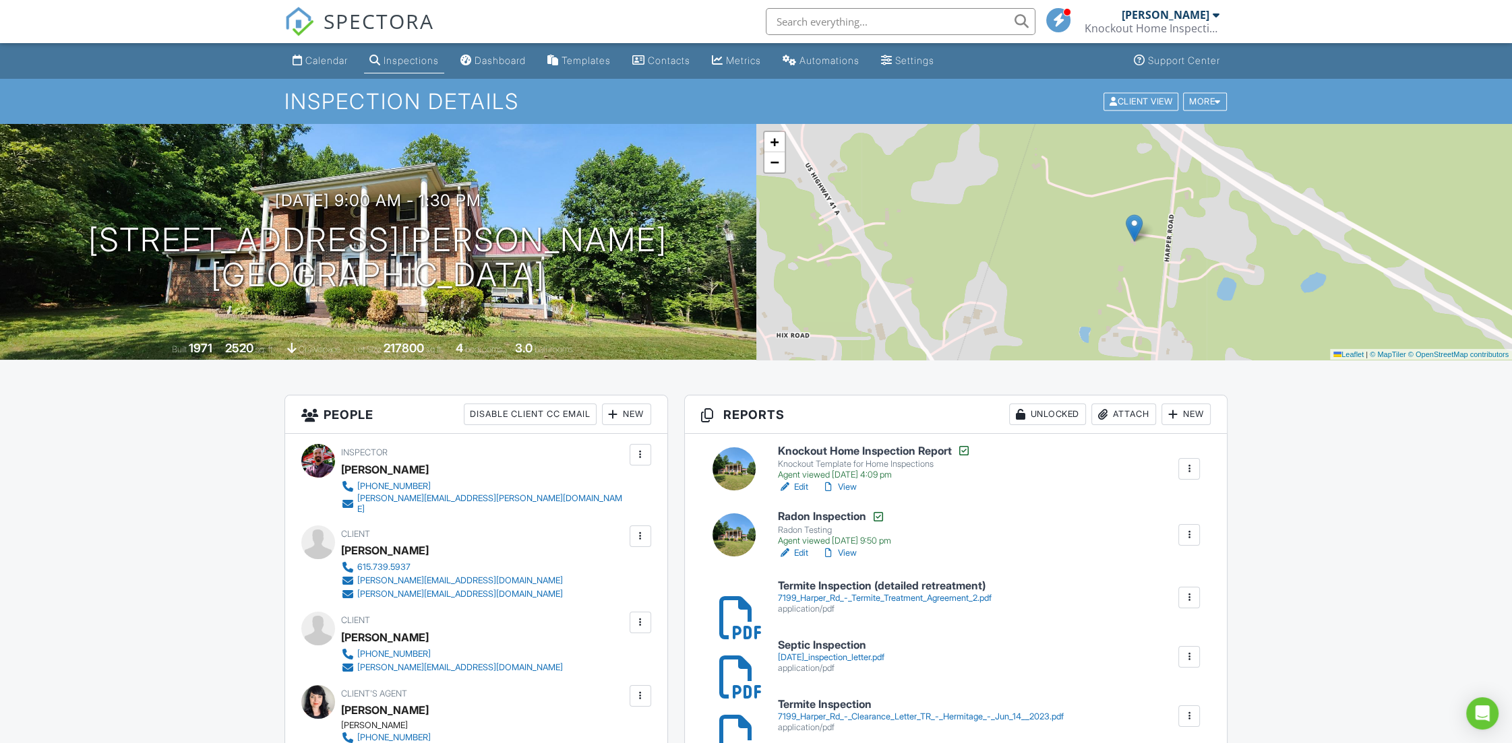
click at [852, 488] on link "View" at bounding box center [838, 486] width 35 height 13
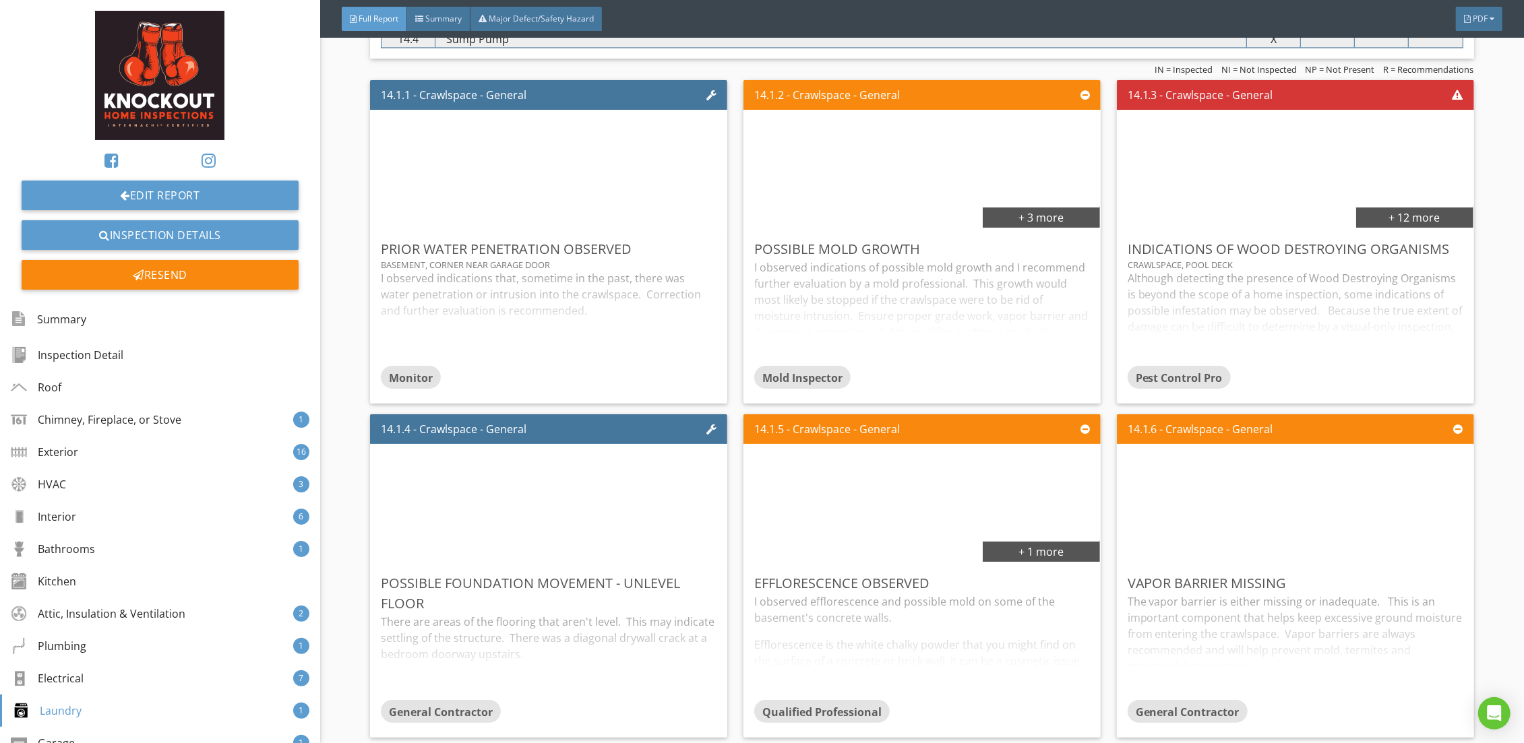
scroll to position [12001, 0]
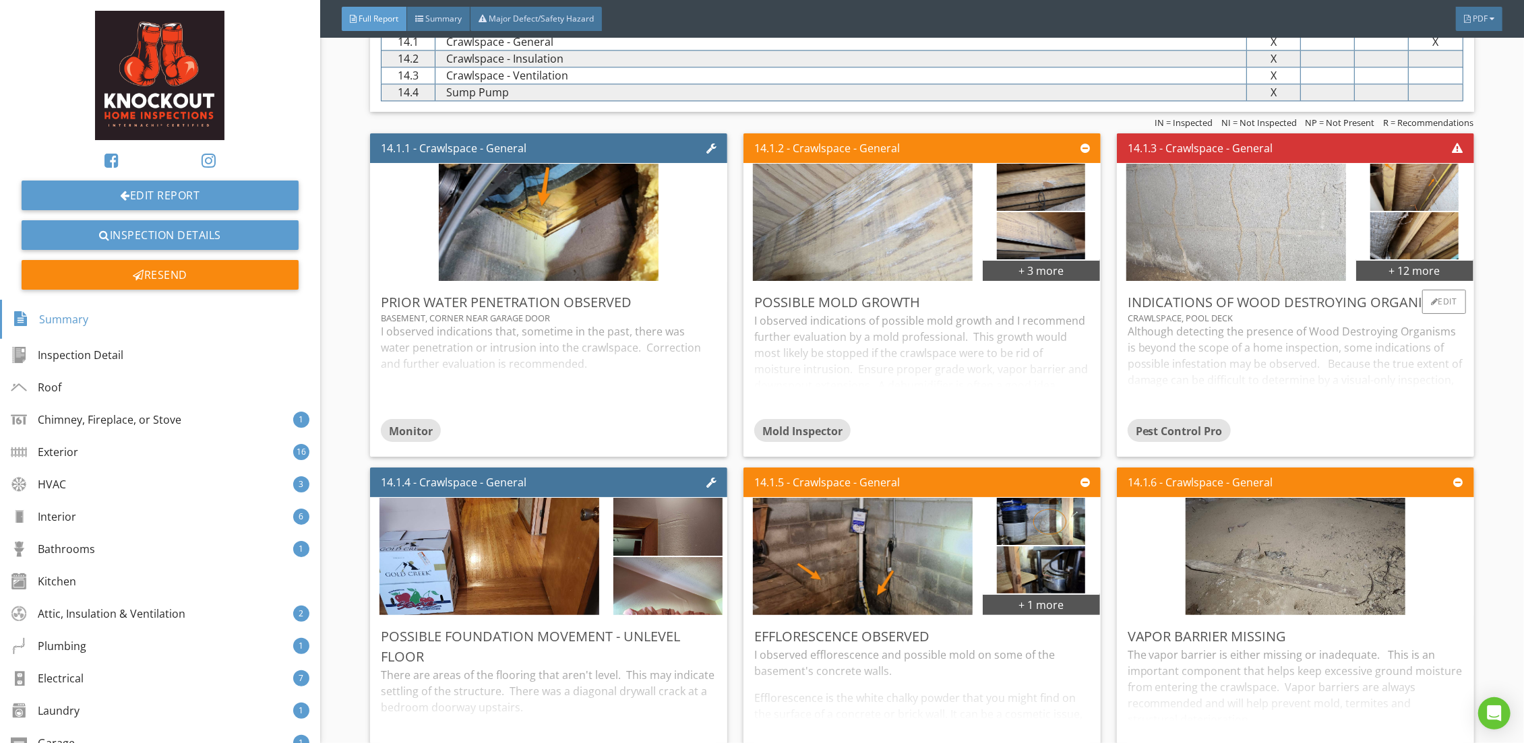
click at [1292, 208] on img at bounding box center [1236, 221] width 220 height 293
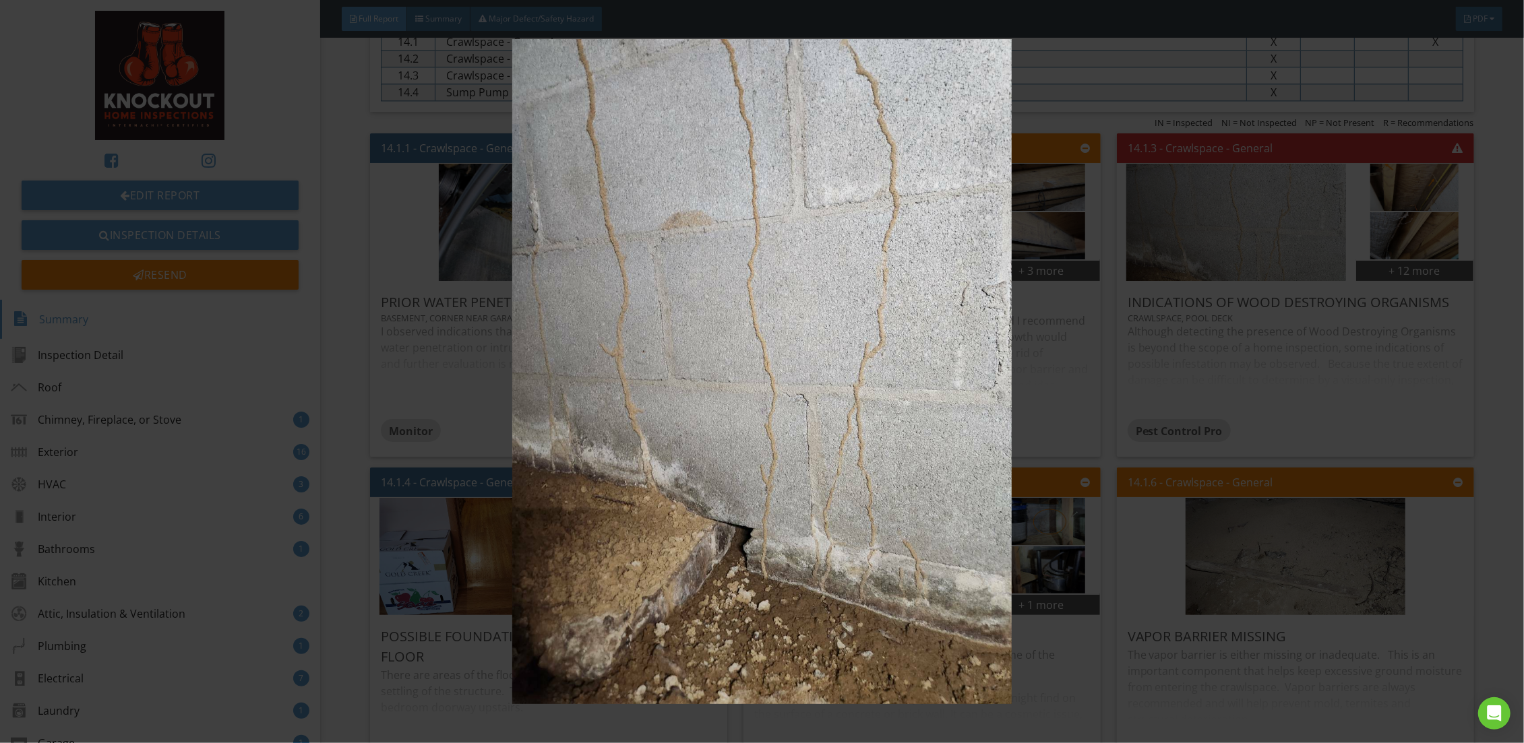
click at [1062, 389] on img at bounding box center [762, 371] width 1406 height 665
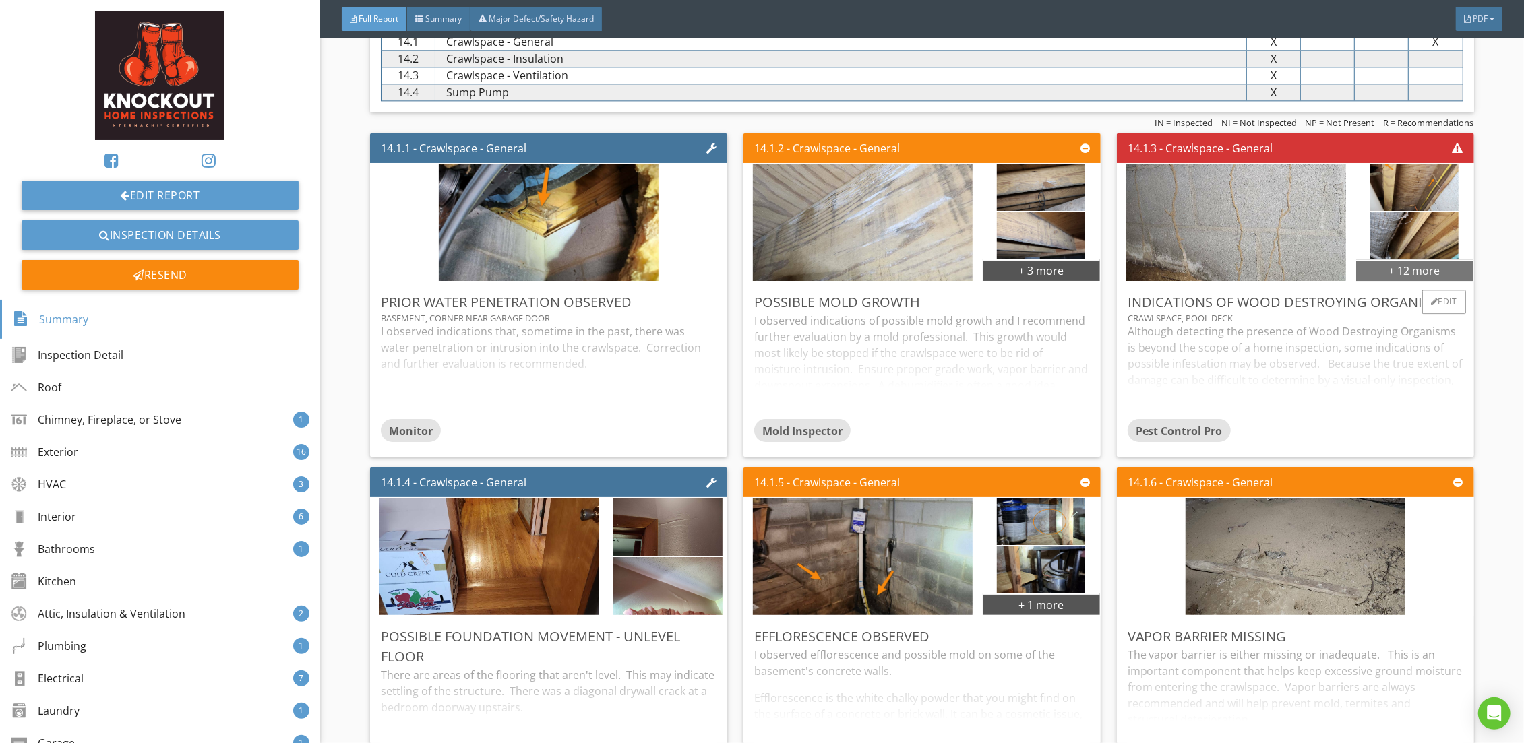
click at [1356, 259] on div "+ 12 more" at bounding box center [1414, 270] width 117 height 22
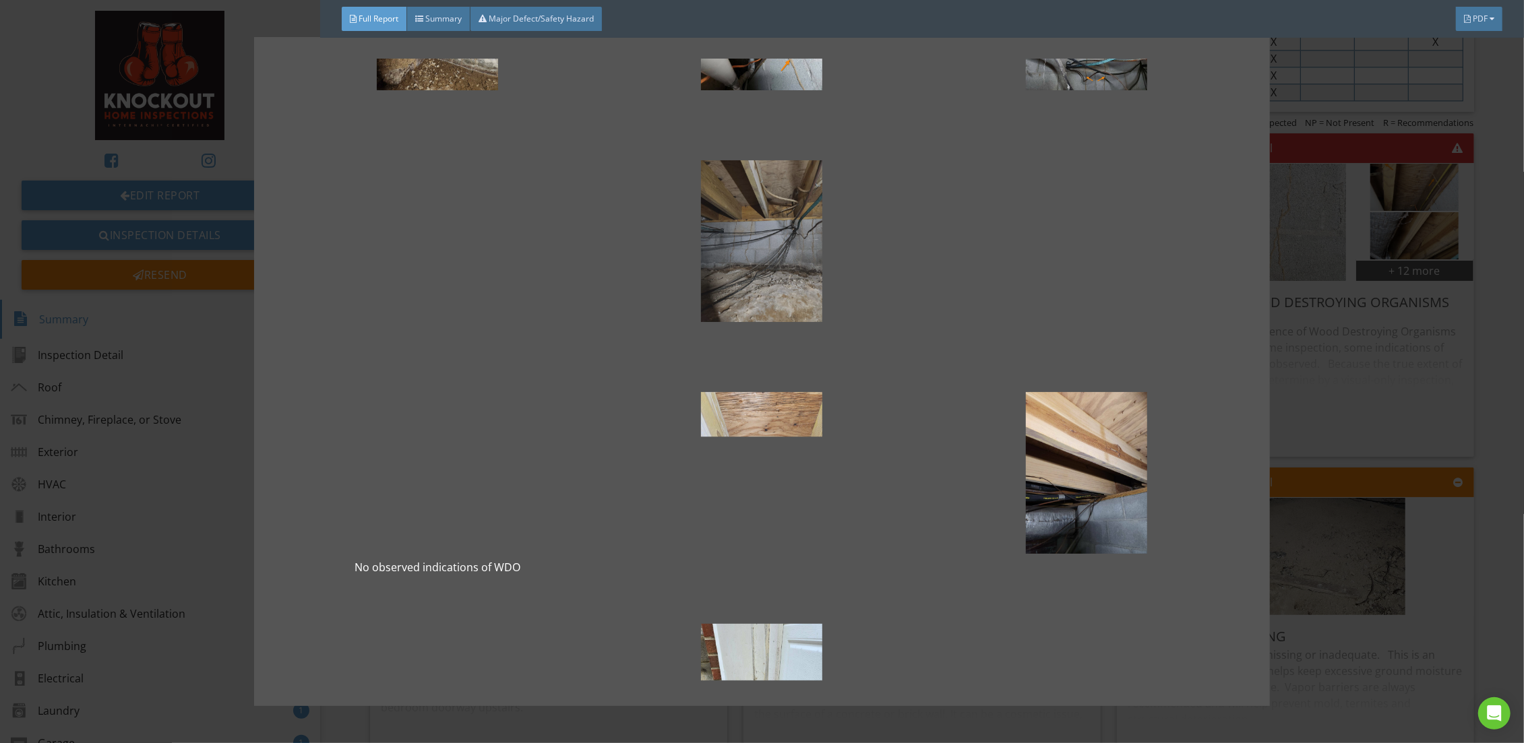
scroll to position [342, 0]
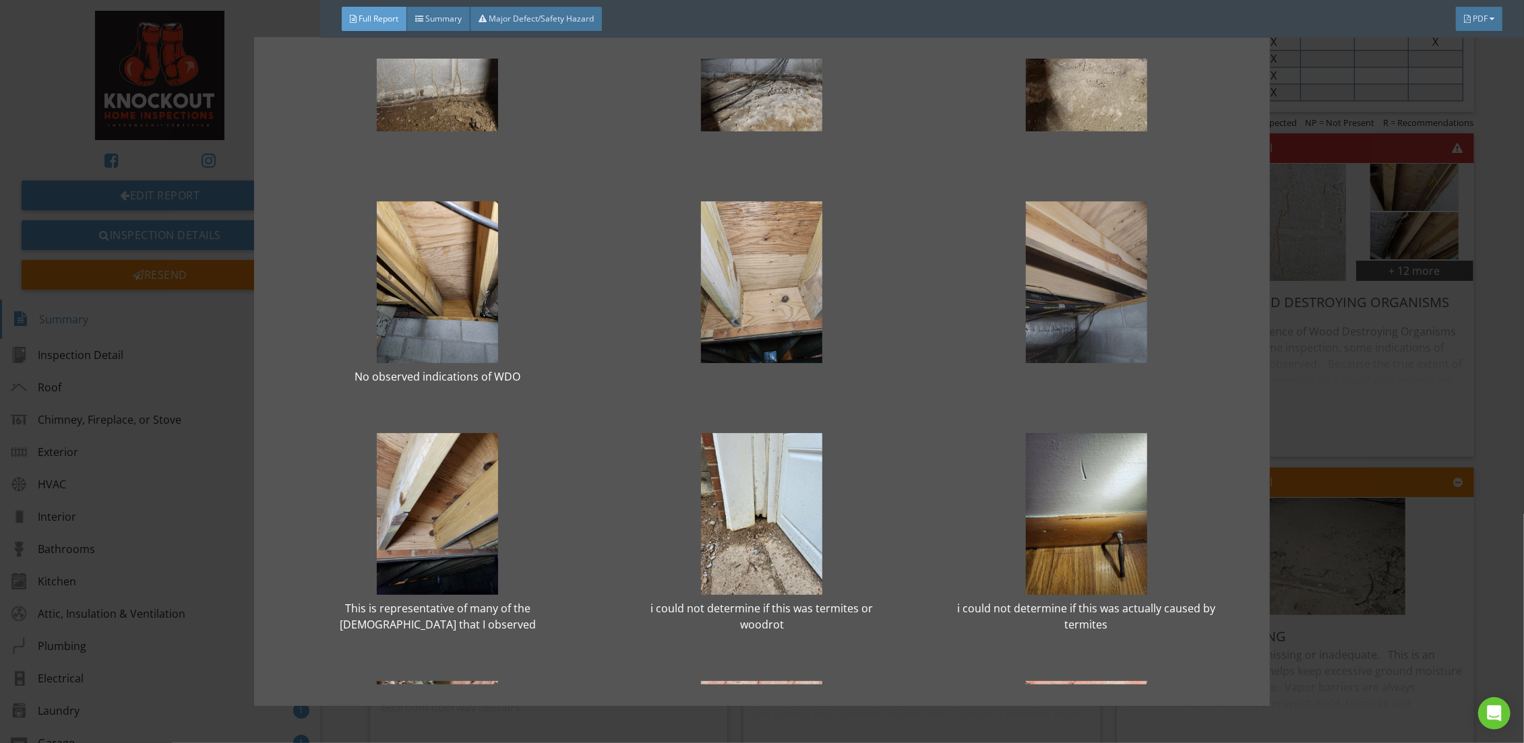
click at [1060, 278] on div at bounding box center [1085, 282] width 281 height 162
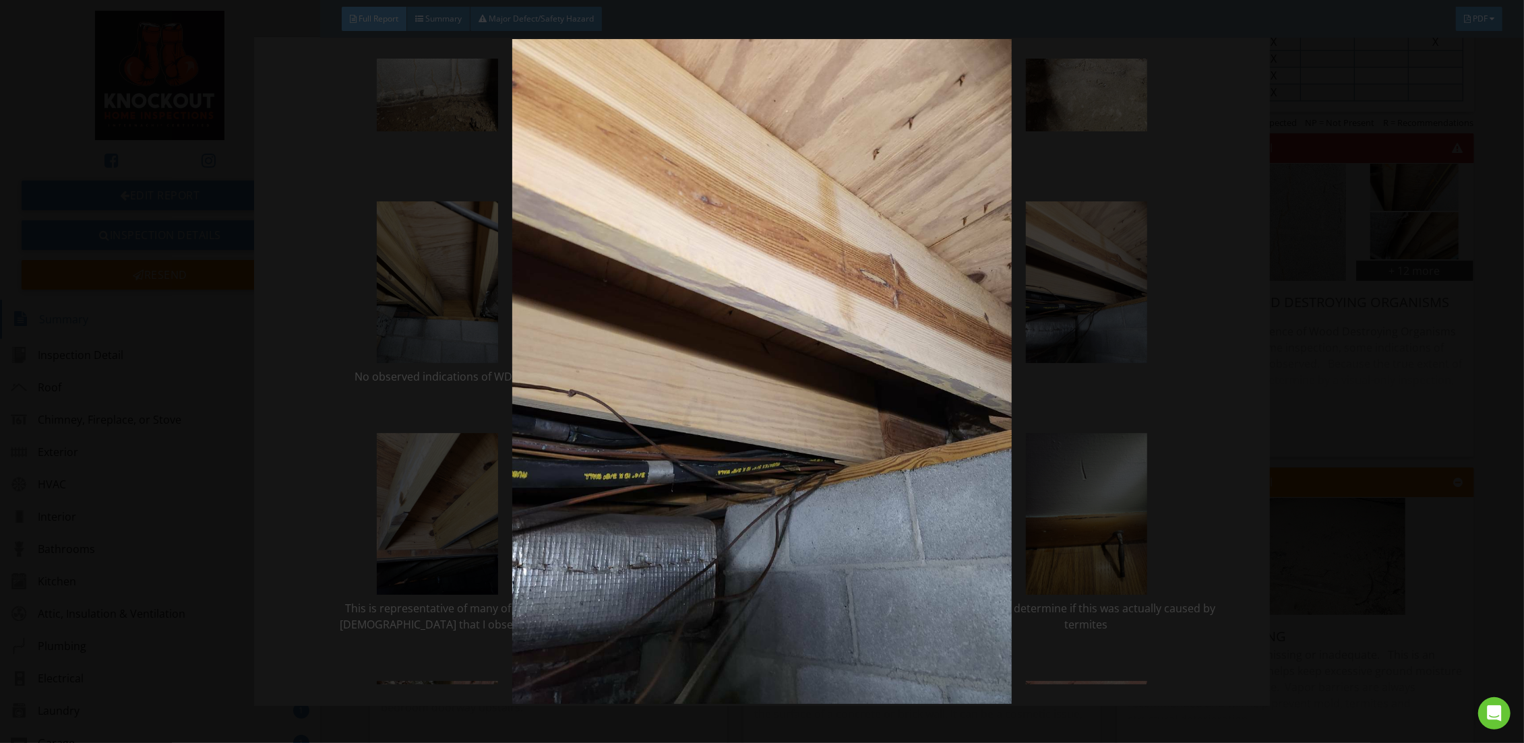
click at [1133, 401] on img at bounding box center [762, 371] width 1406 height 665
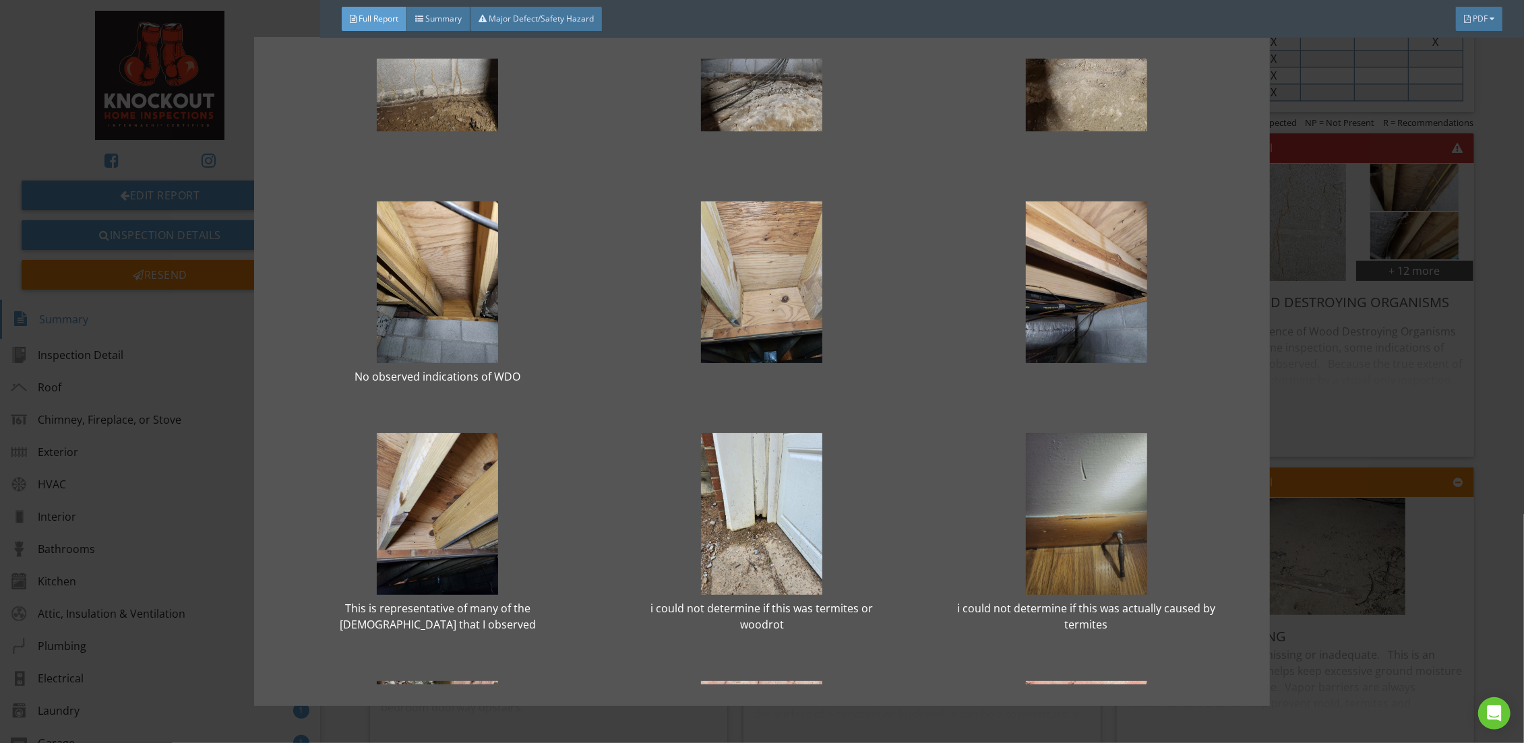
click at [1067, 514] on div at bounding box center [1085, 514] width 281 height 162
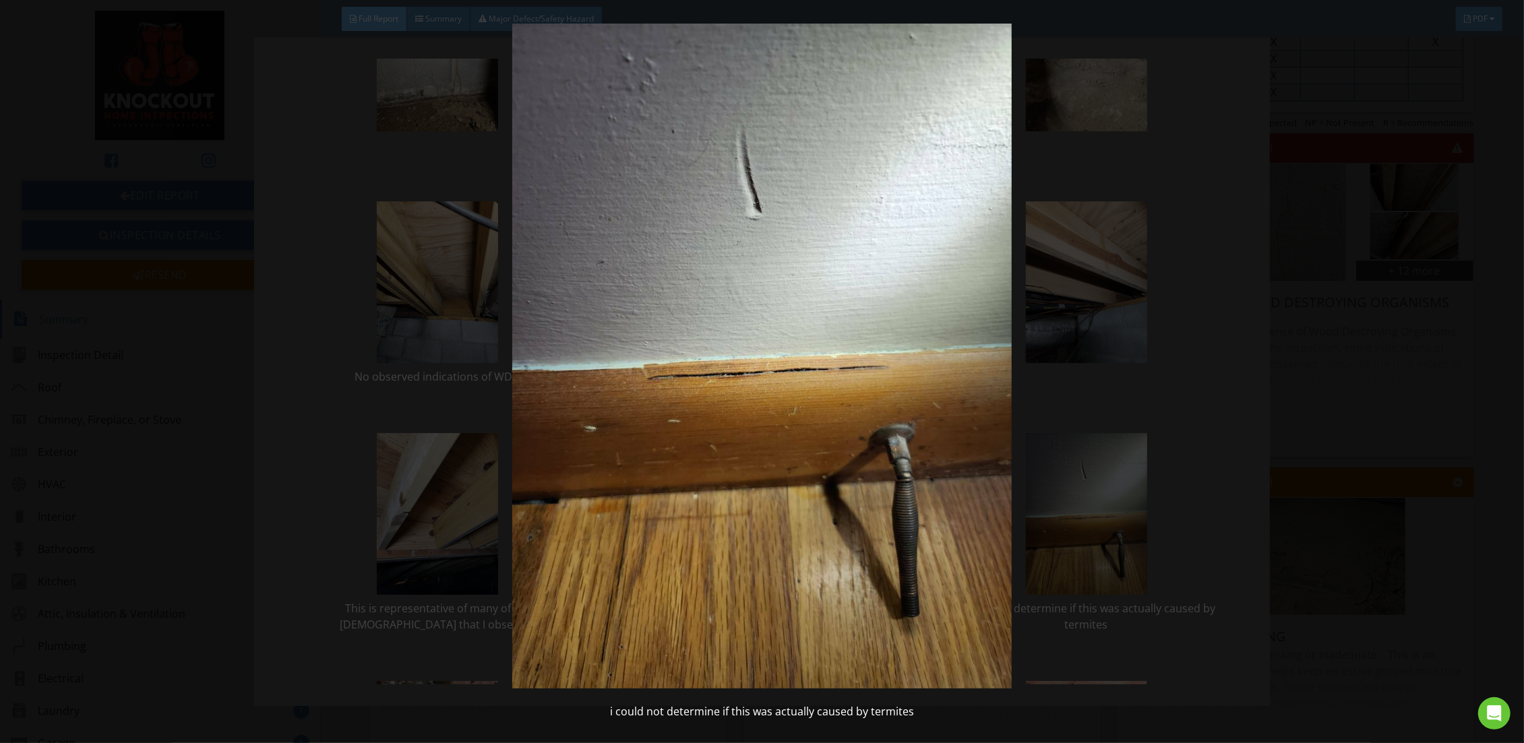
click at [298, 542] on img at bounding box center [762, 356] width 1406 height 665
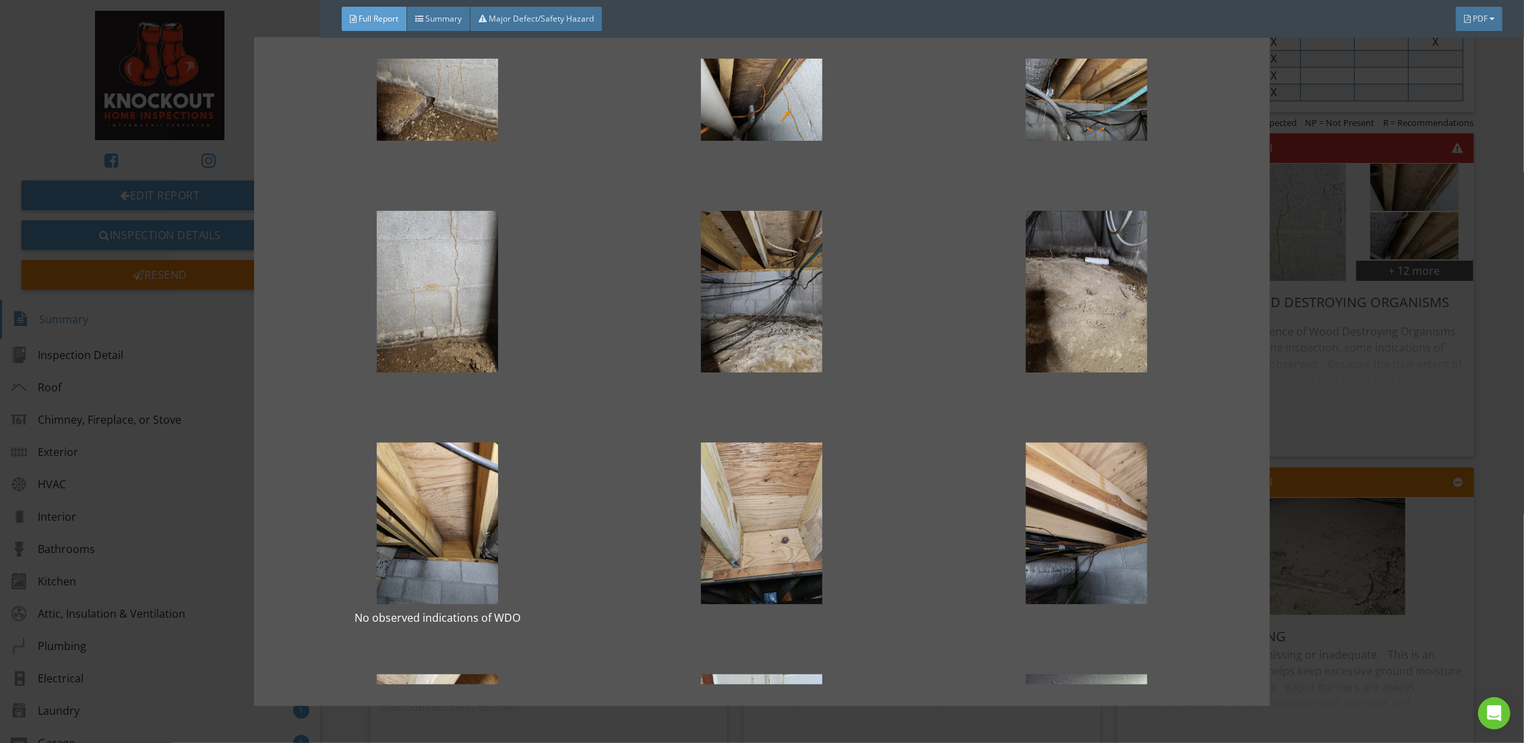
scroll to position [0, 0]
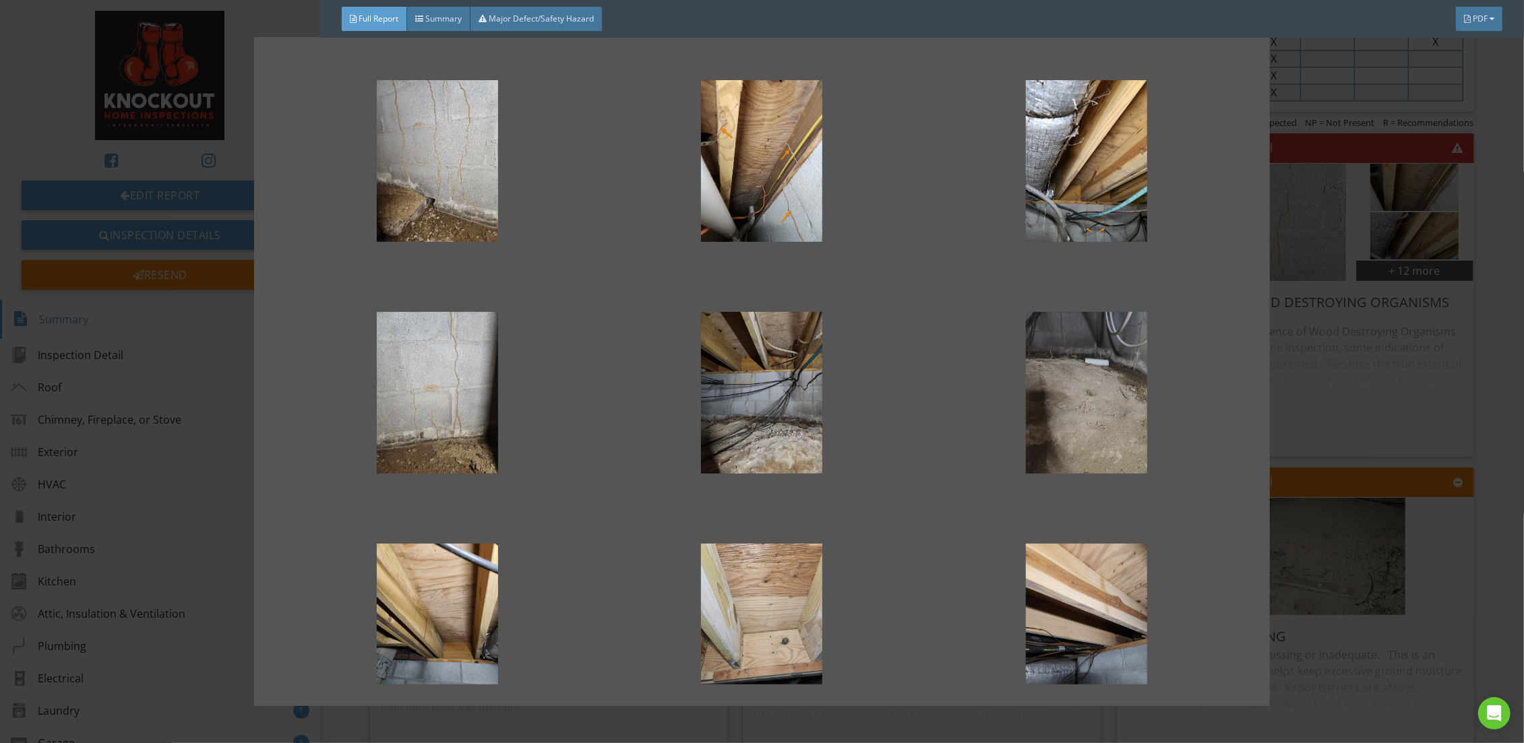
click at [1040, 371] on div at bounding box center [1085, 393] width 281 height 162
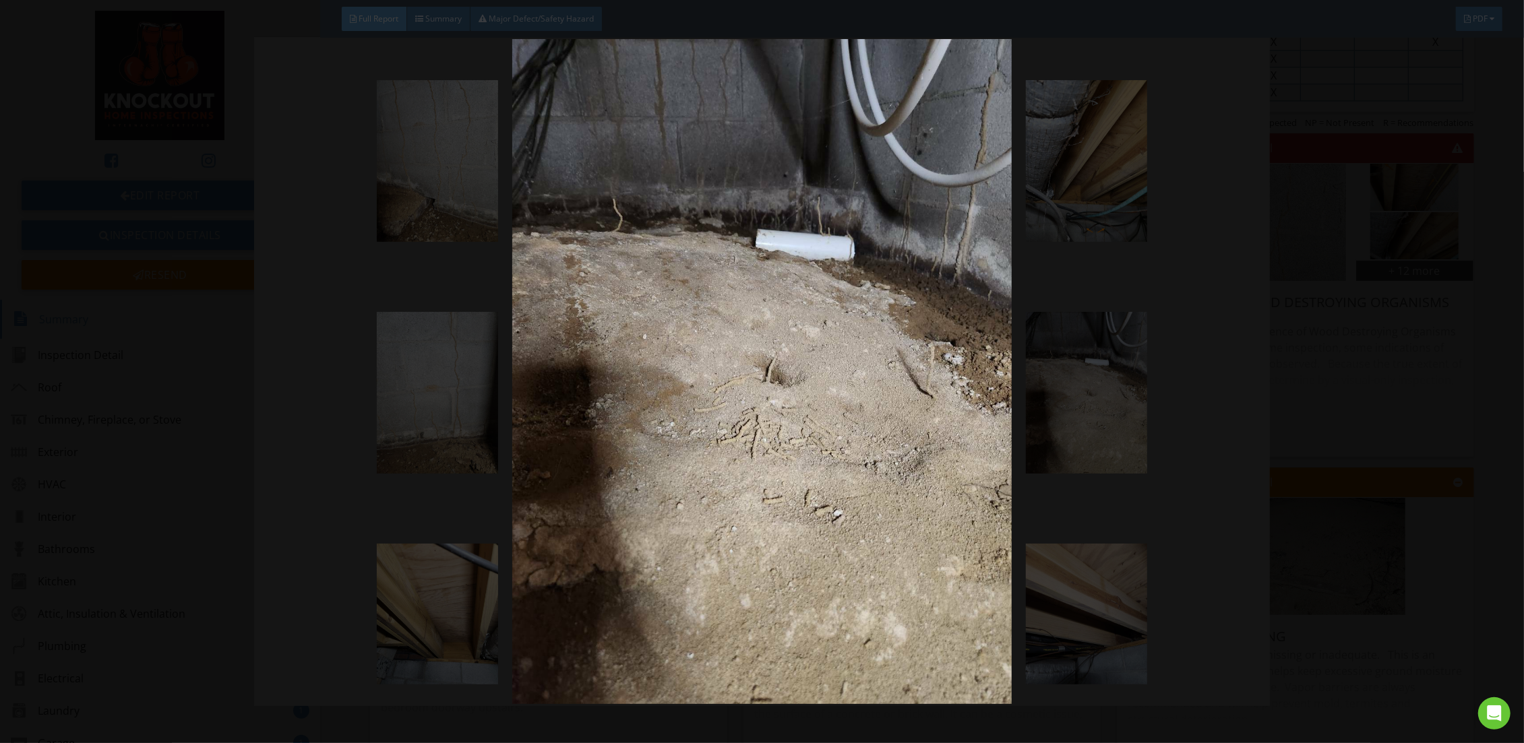
click at [338, 404] on img at bounding box center [762, 371] width 1406 height 665
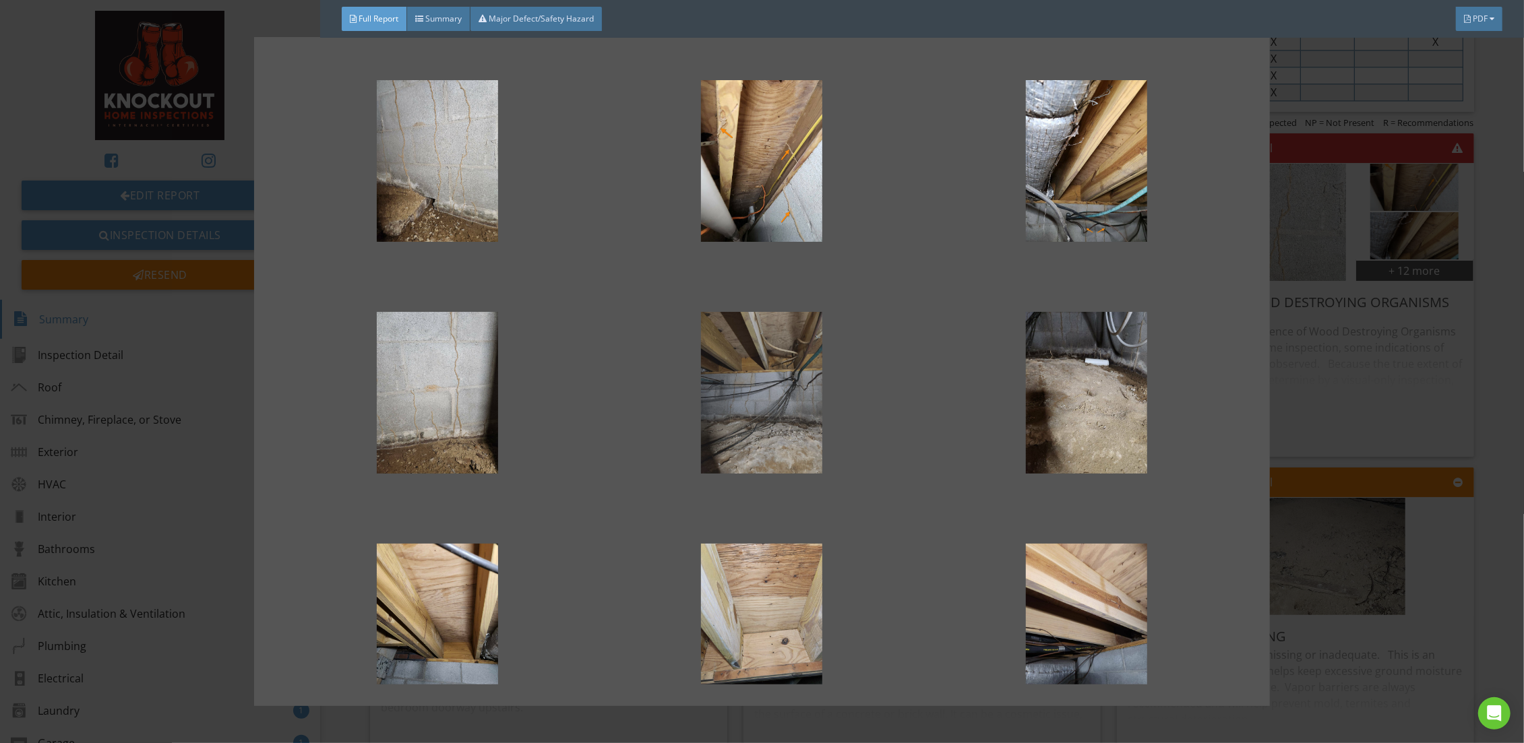
click at [747, 373] on div at bounding box center [761, 393] width 281 height 162
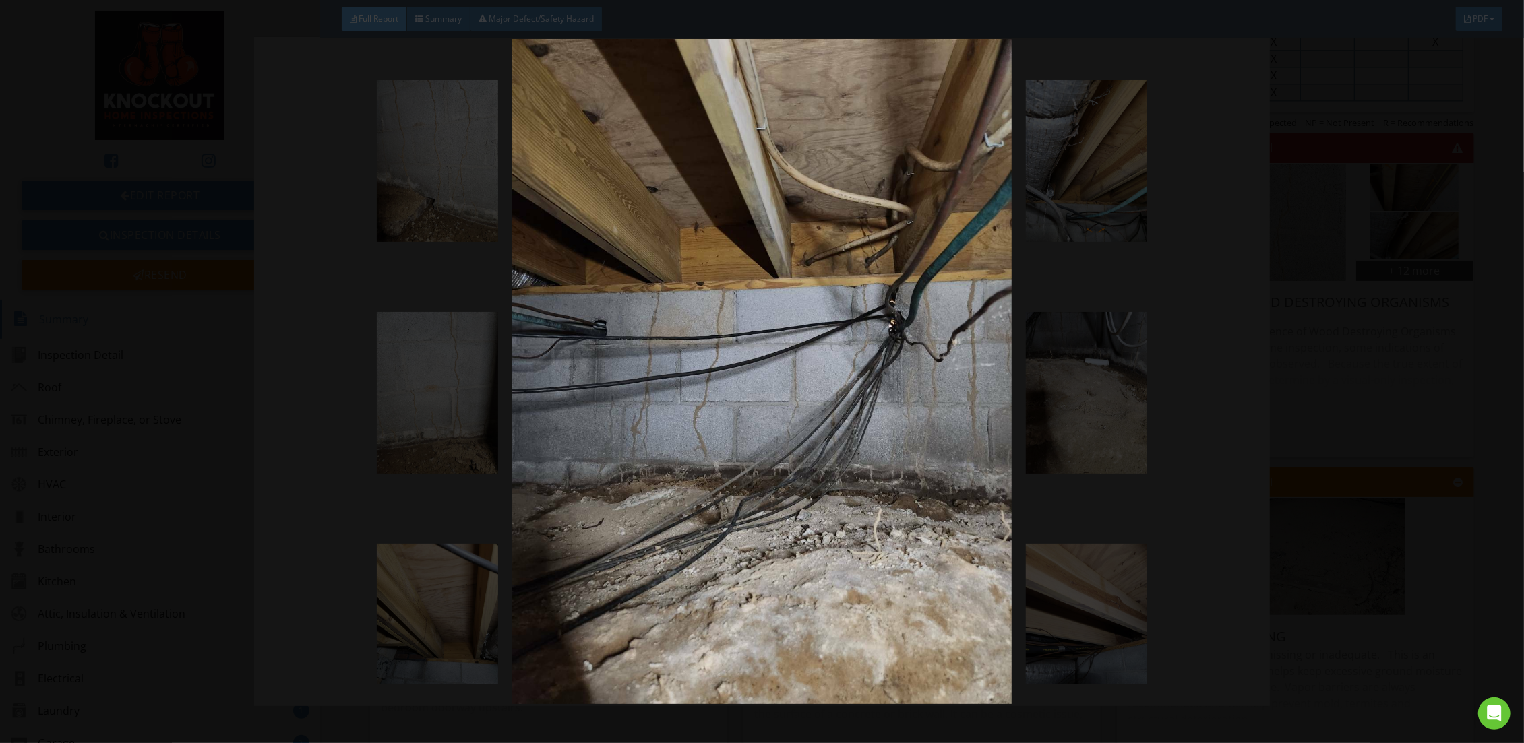
click at [108, 385] on img at bounding box center [762, 371] width 1406 height 665
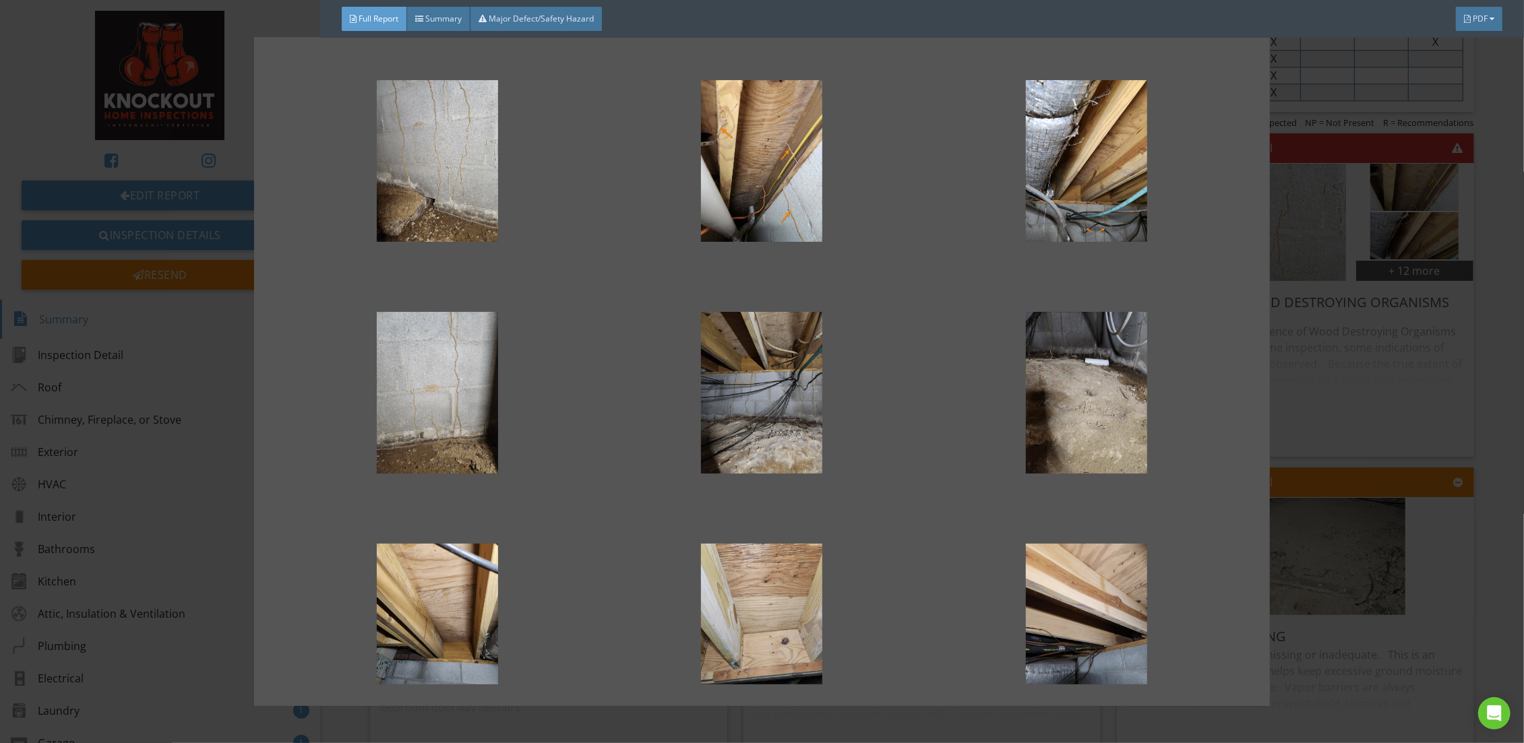
click at [237, 342] on div "No observed indications of WDO This is representative of many of the joists tha…" at bounding box center [762, 371] width 1524 height 743
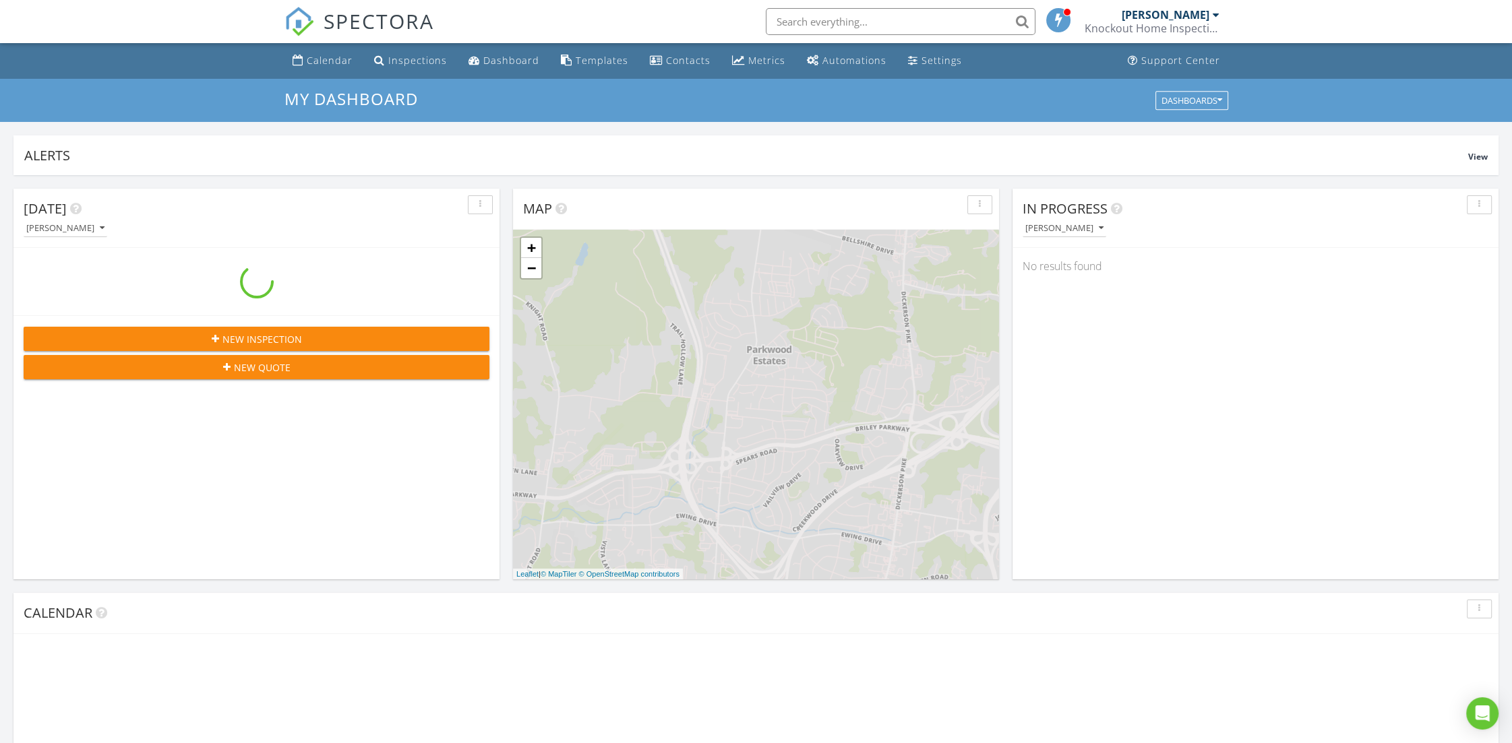
scroll to position [1239, 1525]
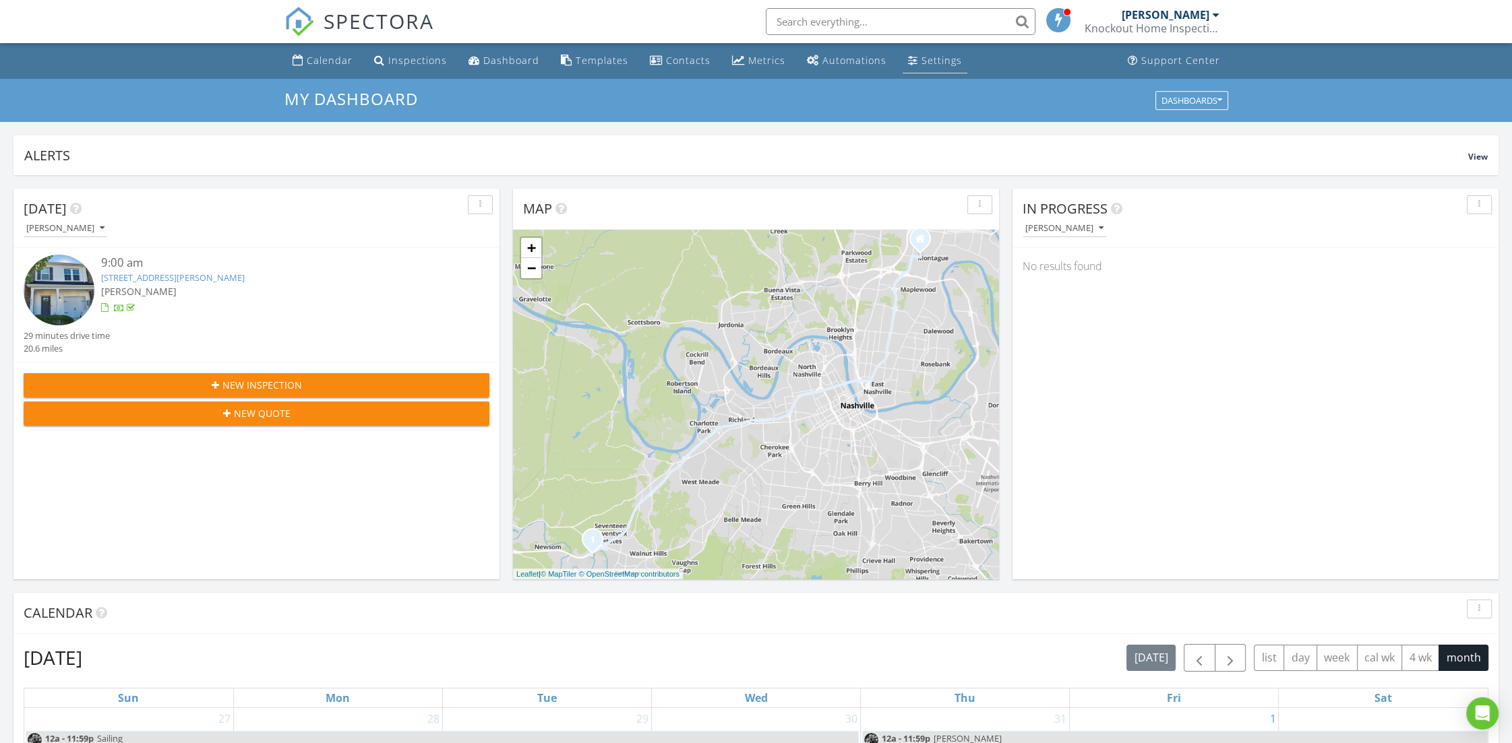
click at [911, 57] on link "Settings" at bounding box center [934, 61] width 65 height 25
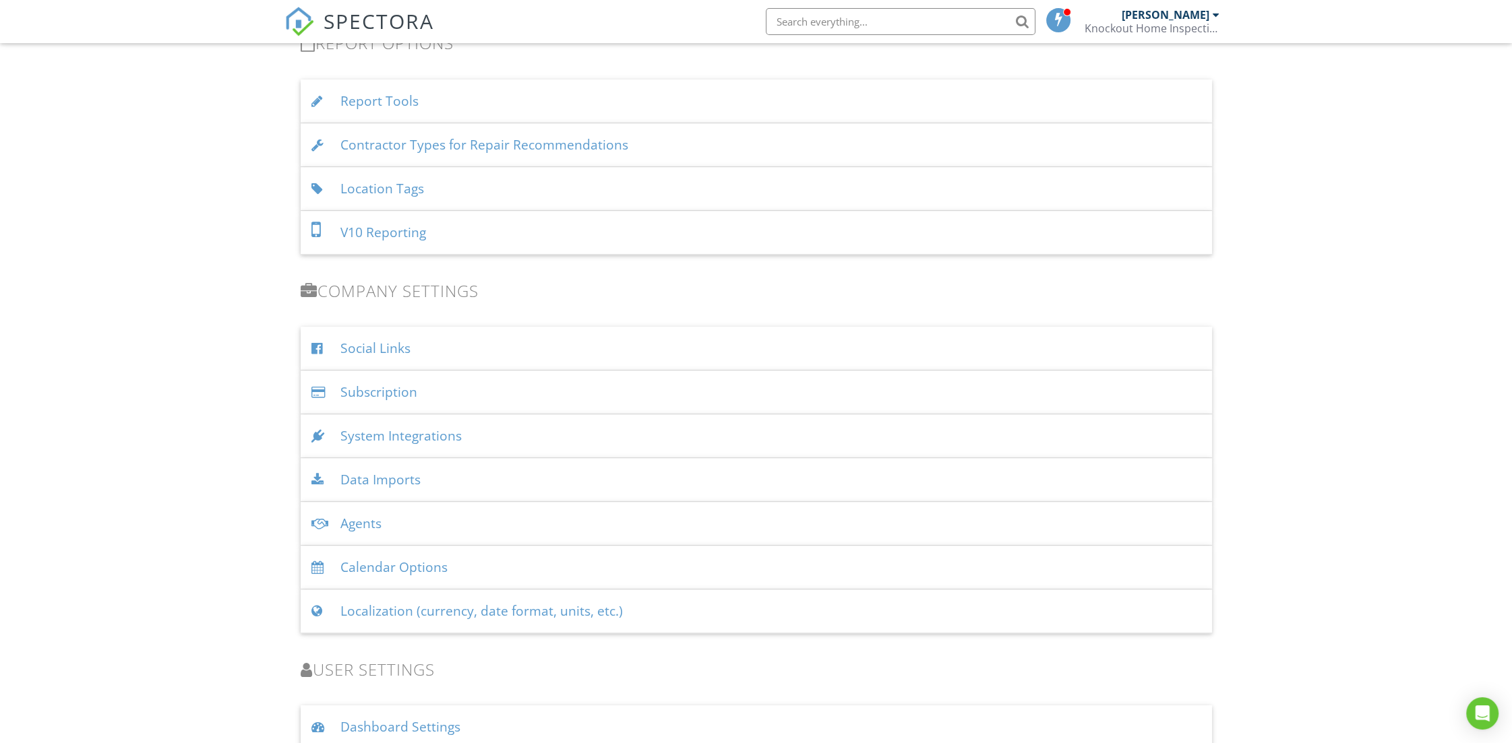
scroll to position [1429, 0]
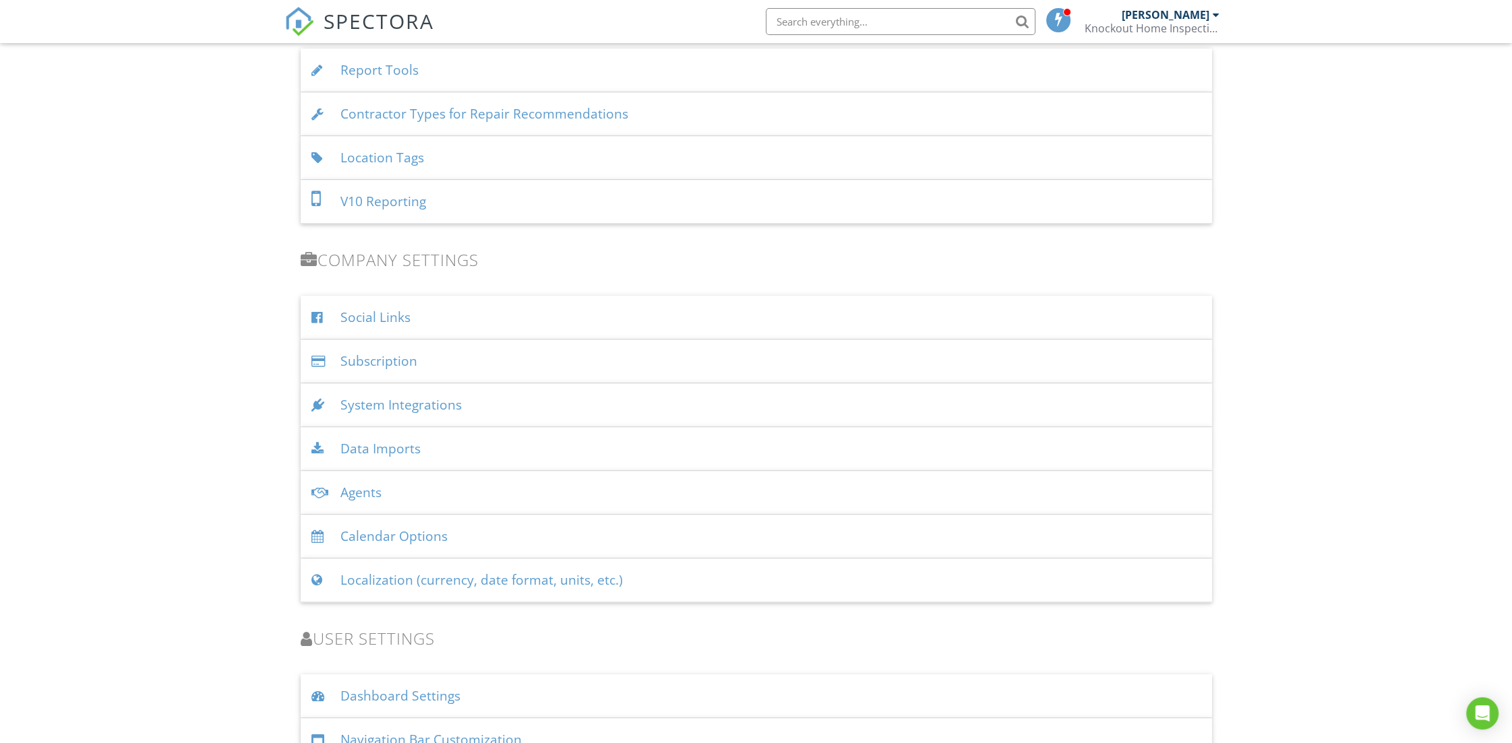
click at [374, 115] on div "Contractor Types for Repair Recommendations" at bounding box center [756, 114] width 911 height 44
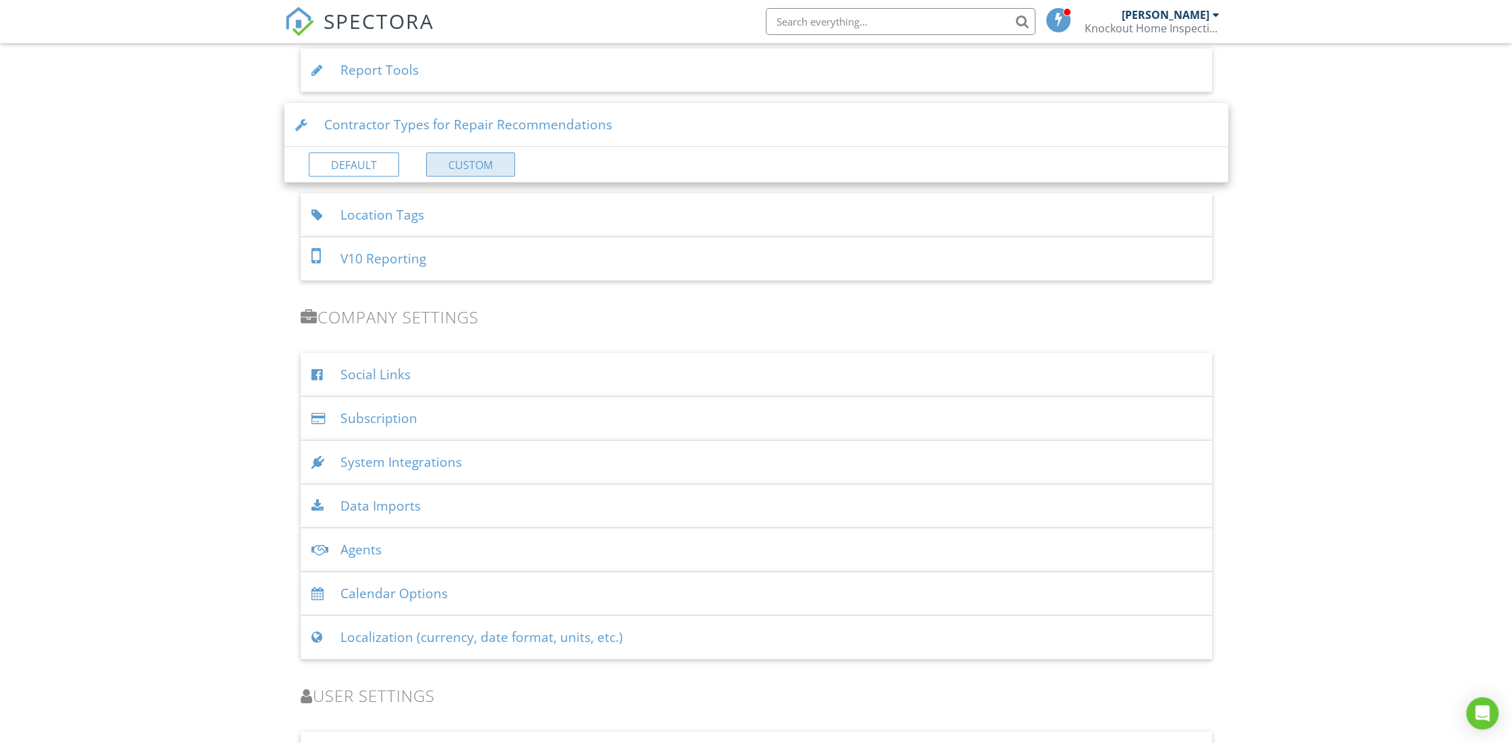
click at [477, 162] on link "Custom" at bounding box center [470, 164] width 89 height 24
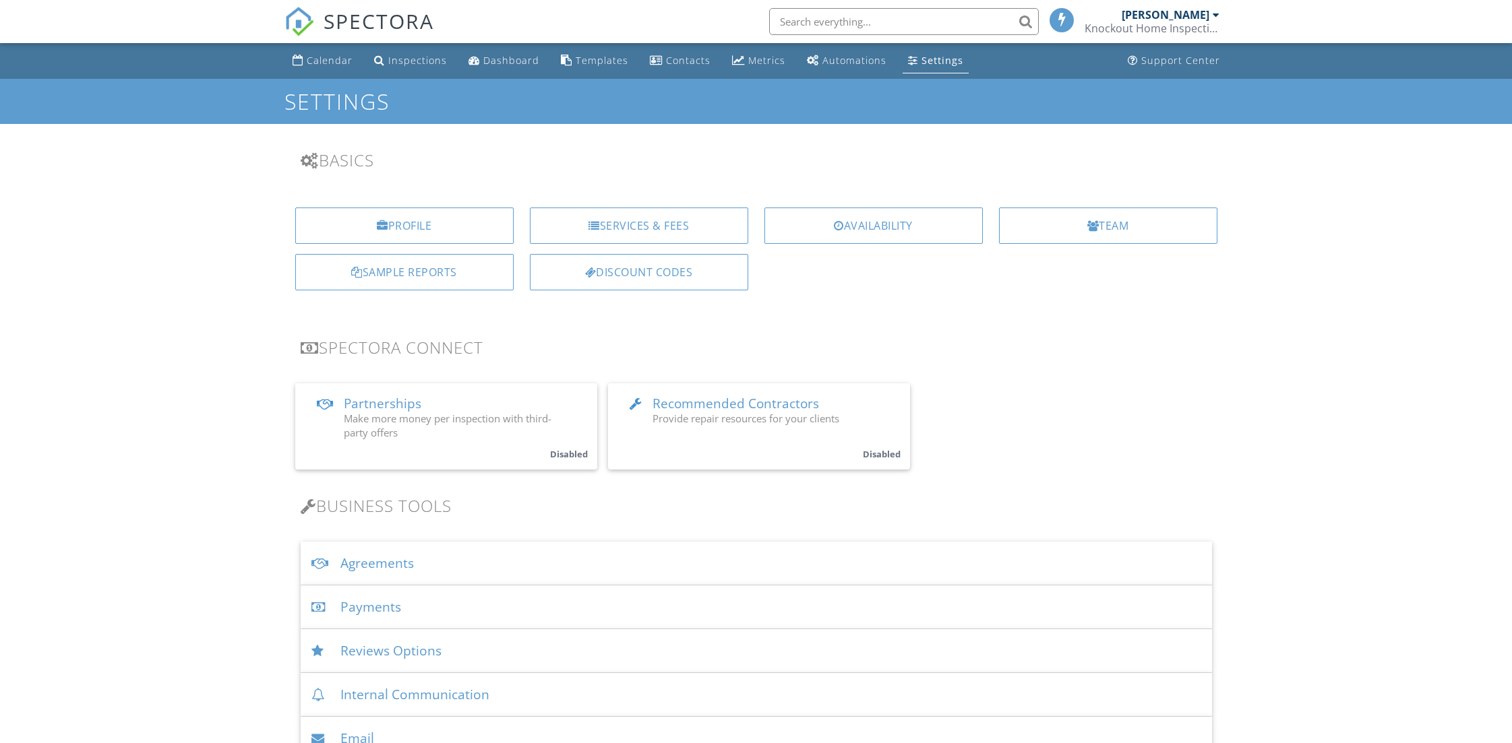
scroll to position [1479, 0]
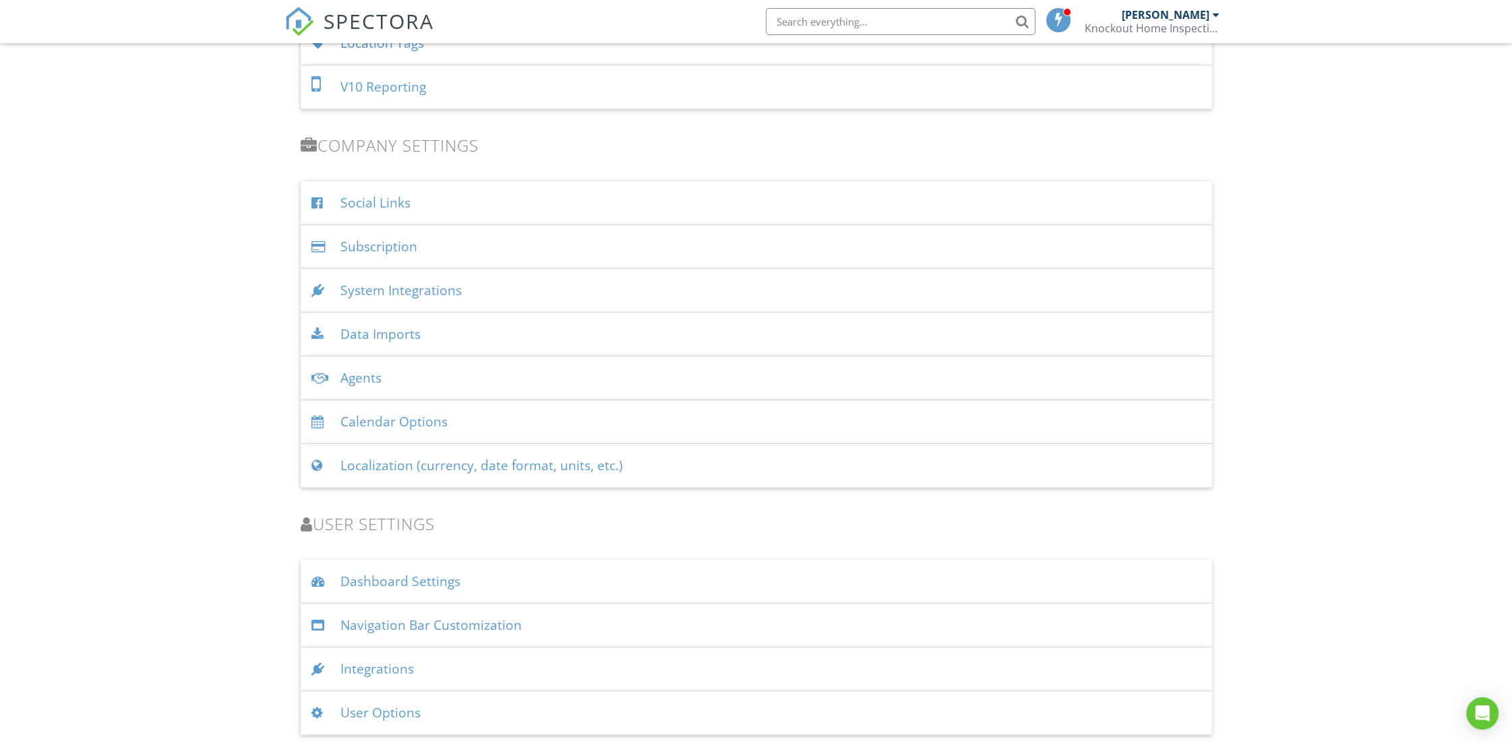
click at [370, 712] on div "User Options" at bounding box center [756, 713] width 911 height 44
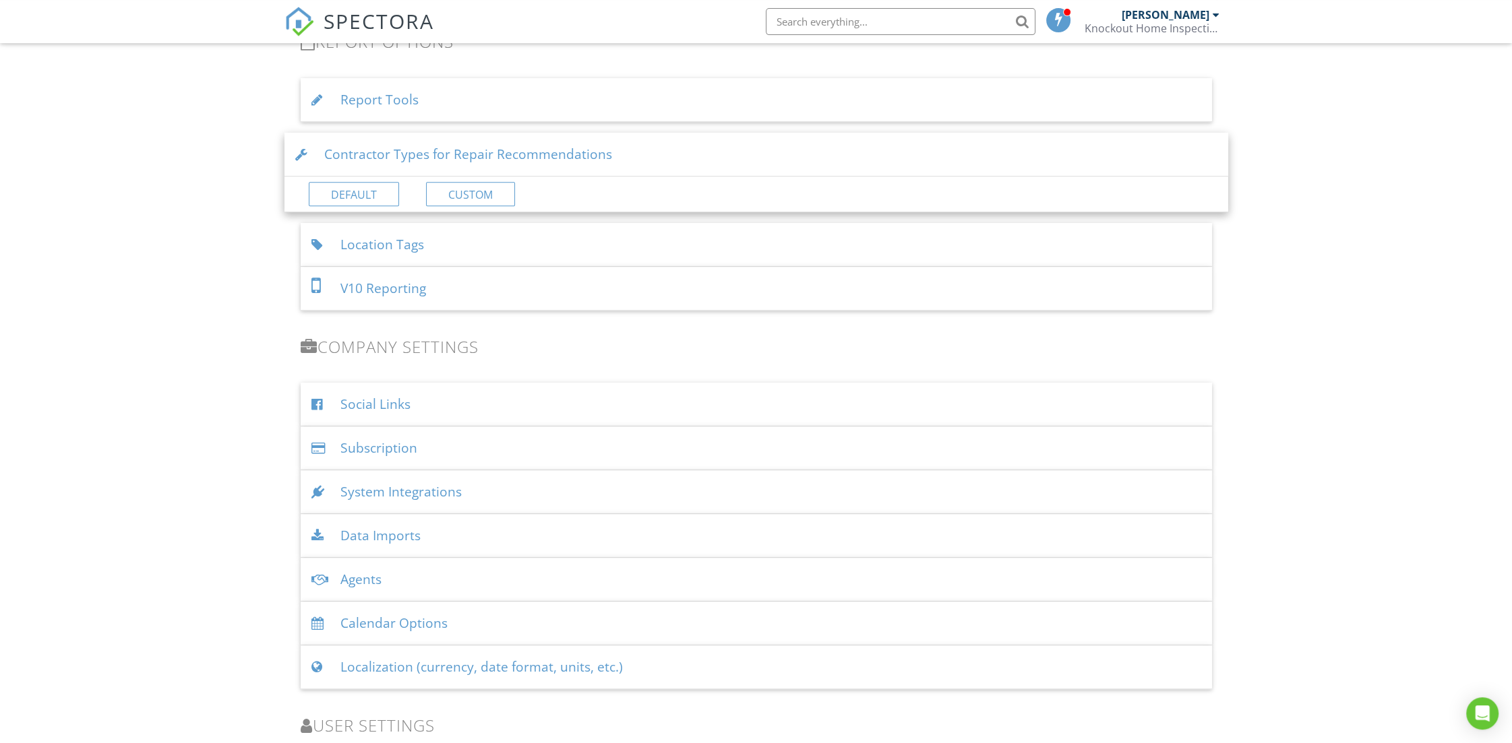
scroll to position [1395, 0]
click at [878, 18] on input "text" at bounding box center [901, 21] width 270 height 27
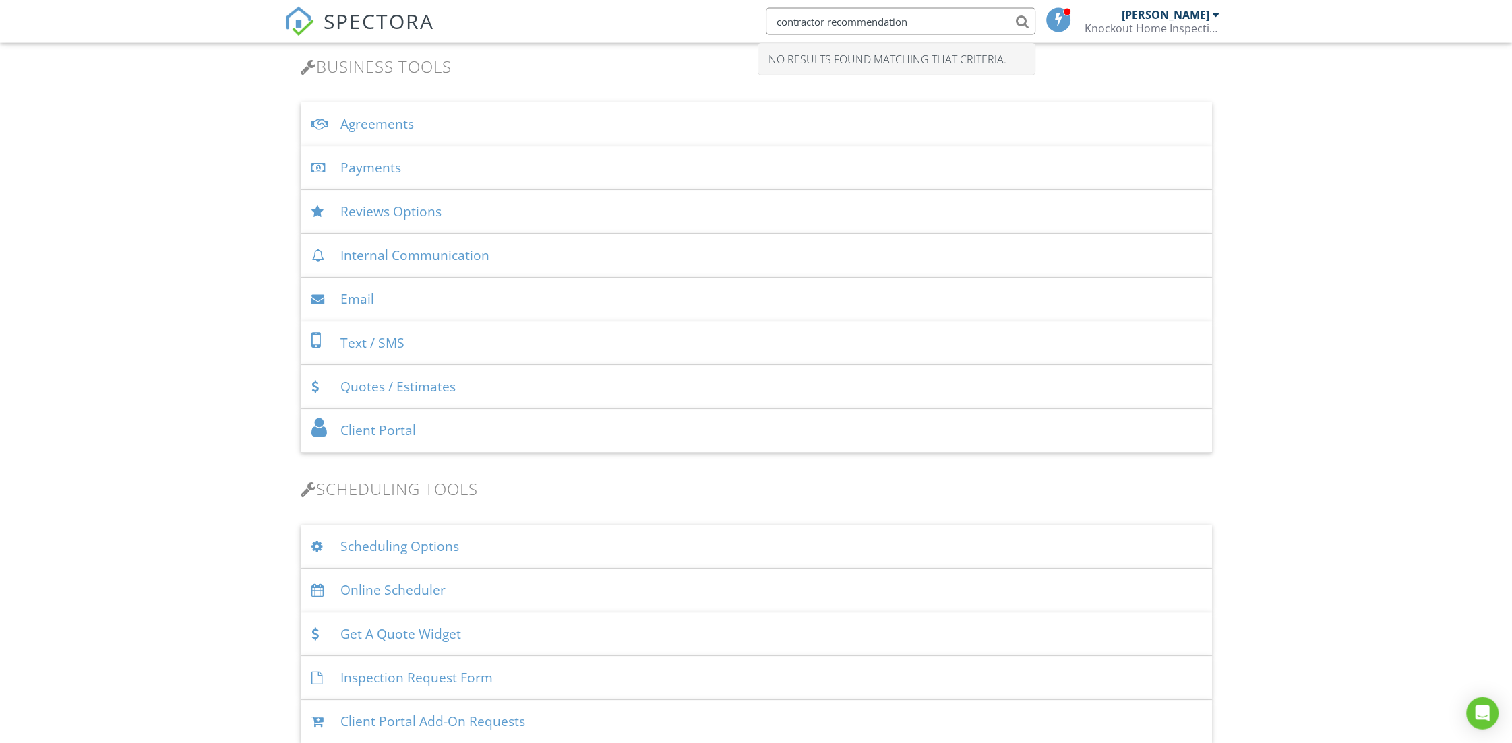
scroll to position [0, 0]
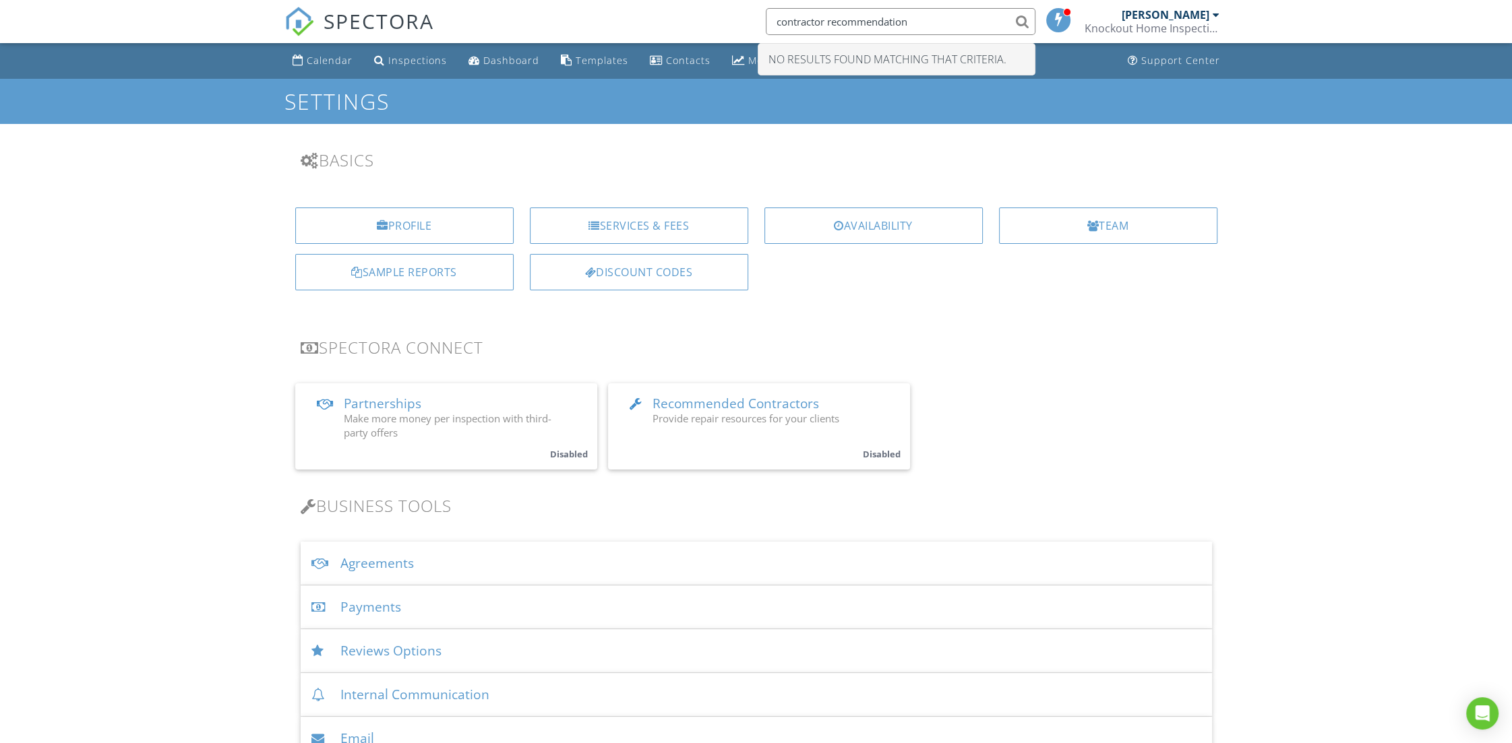
type input "contractor recommendation"
click at [732, 416] on span "Provide repair resources for your clients" at bounding box center [745, 418] width 187 height 13
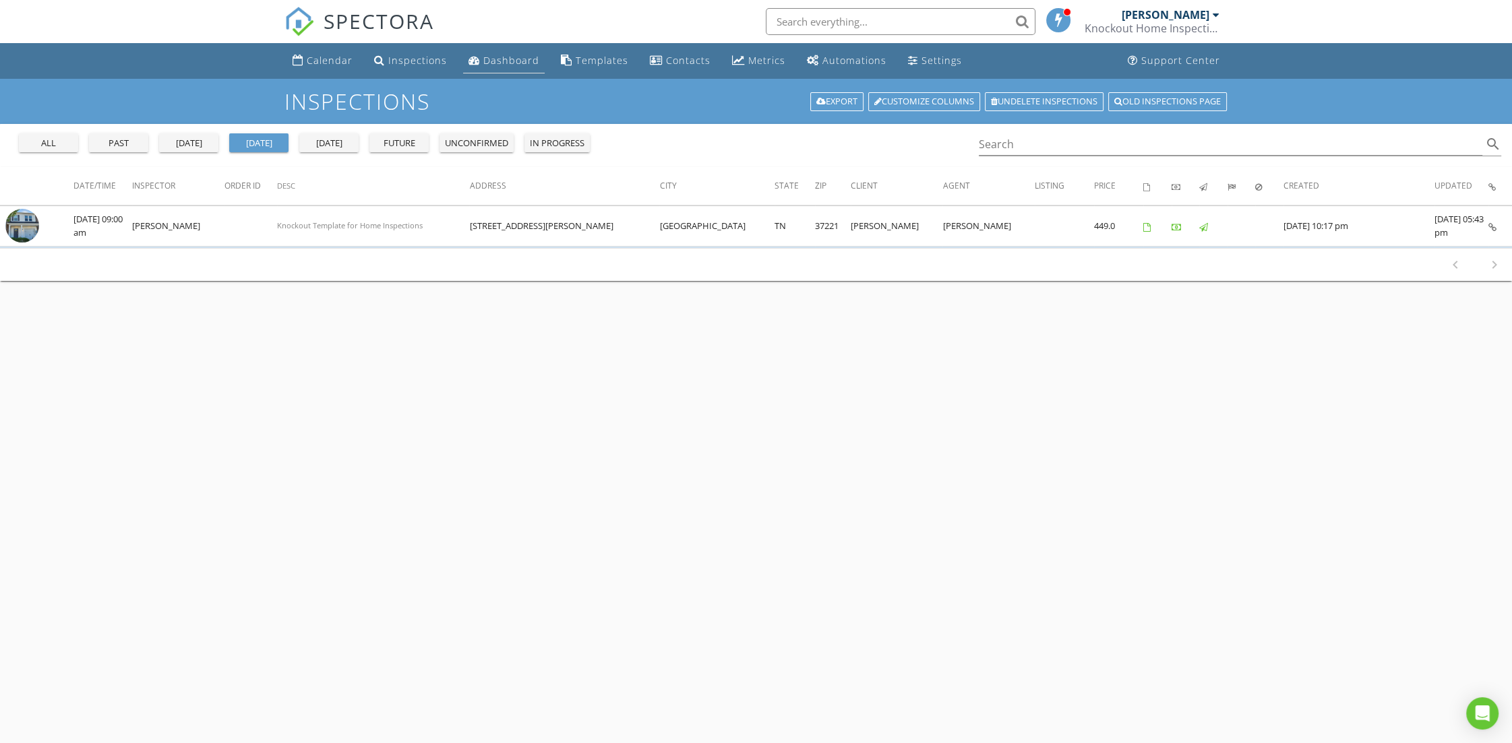
click at [468, 54] on link "Dashboard" at bounding box center [504, 61] width 82 height 25
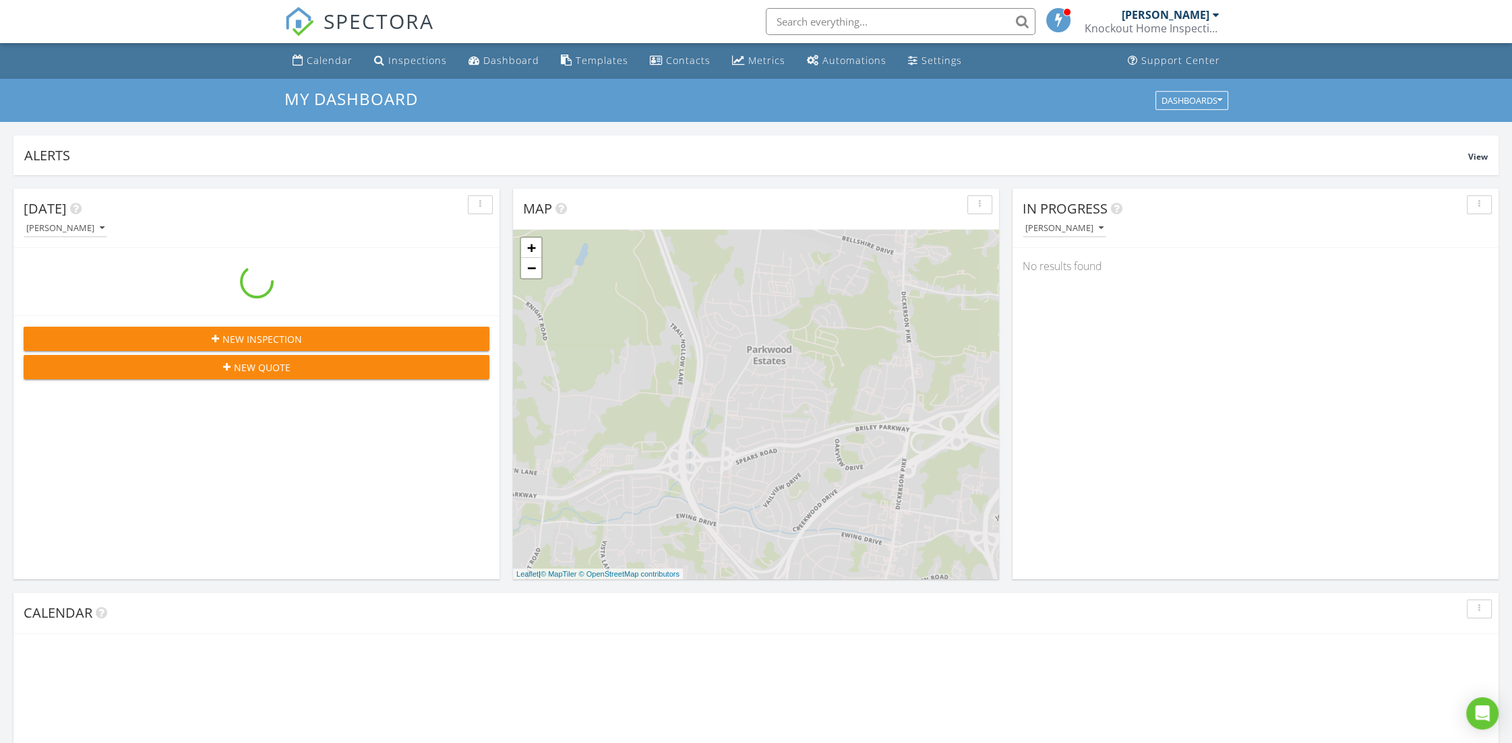
scroll to position [1239, 1525]
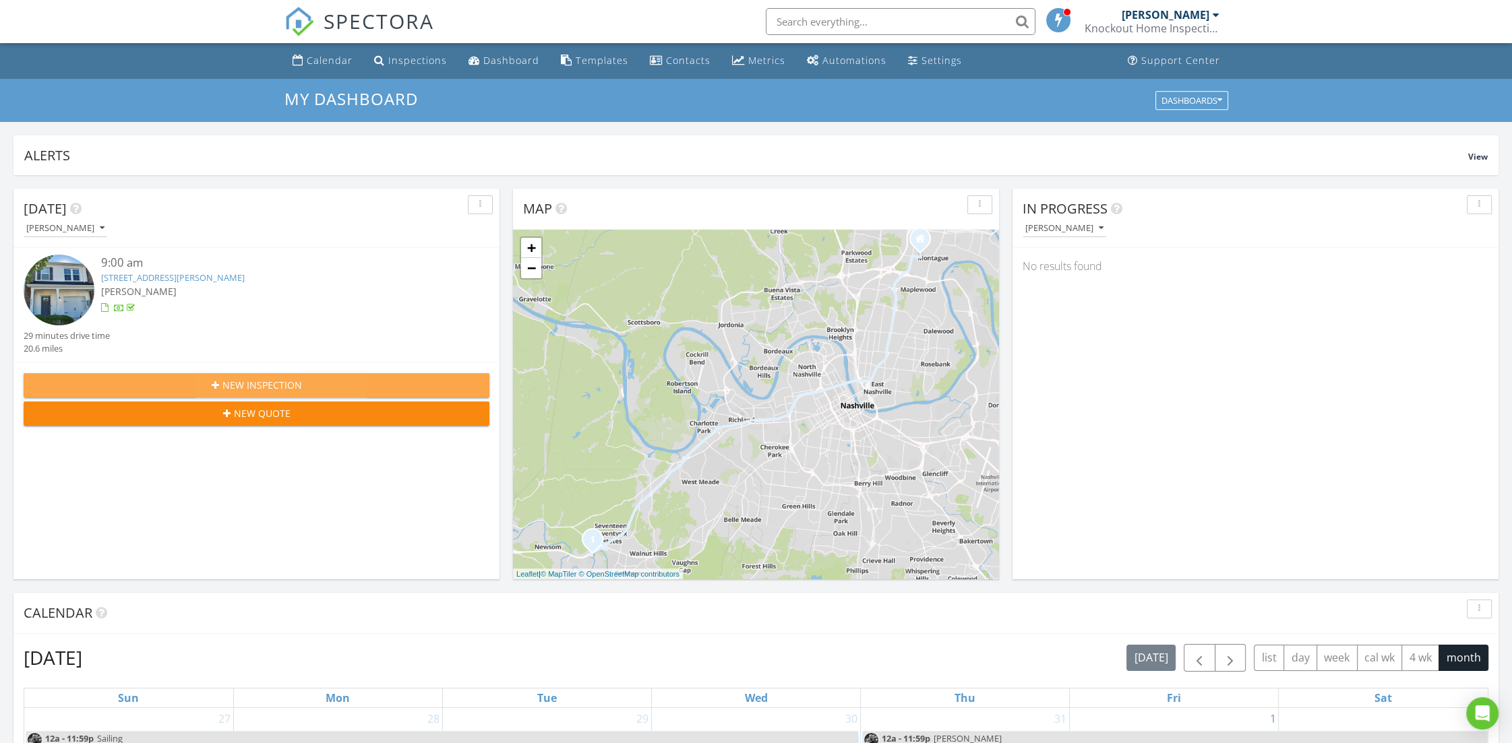
click at [244, 381] on span "New Inspection" at bounding box center [262, 385] width 80 height 14
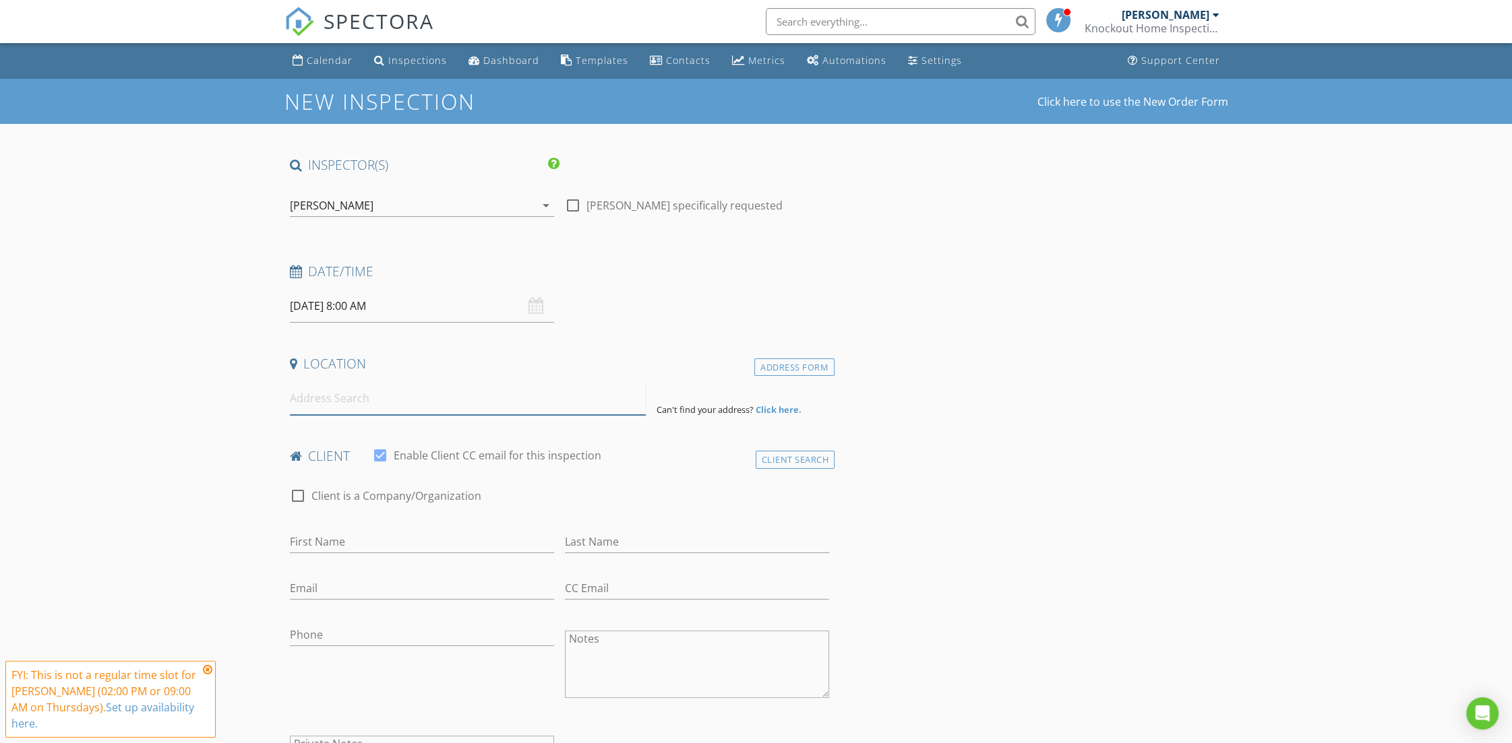
click at [338, 400] on input at bounding box center [468, 398] width 356 height 33
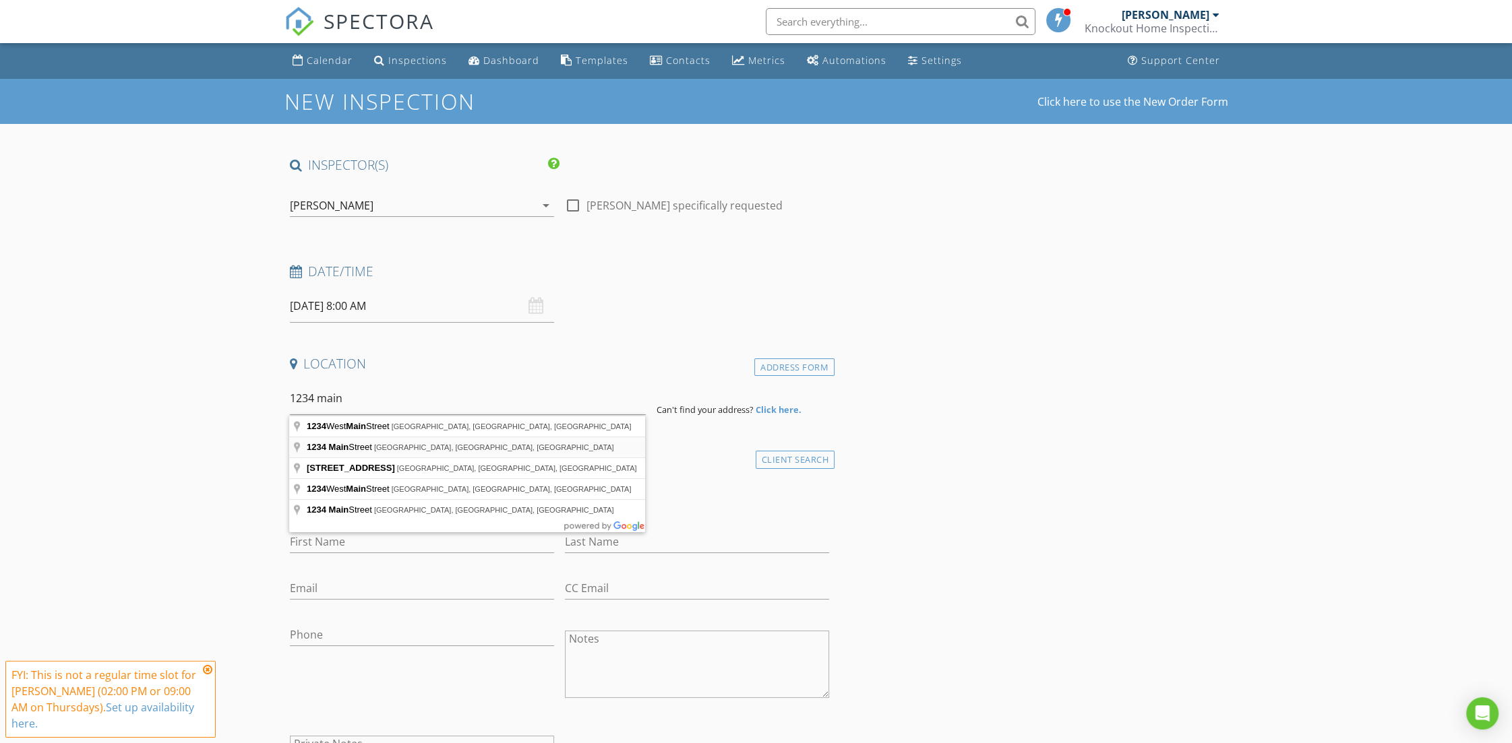
type input "[STREET_ADDRESS]"
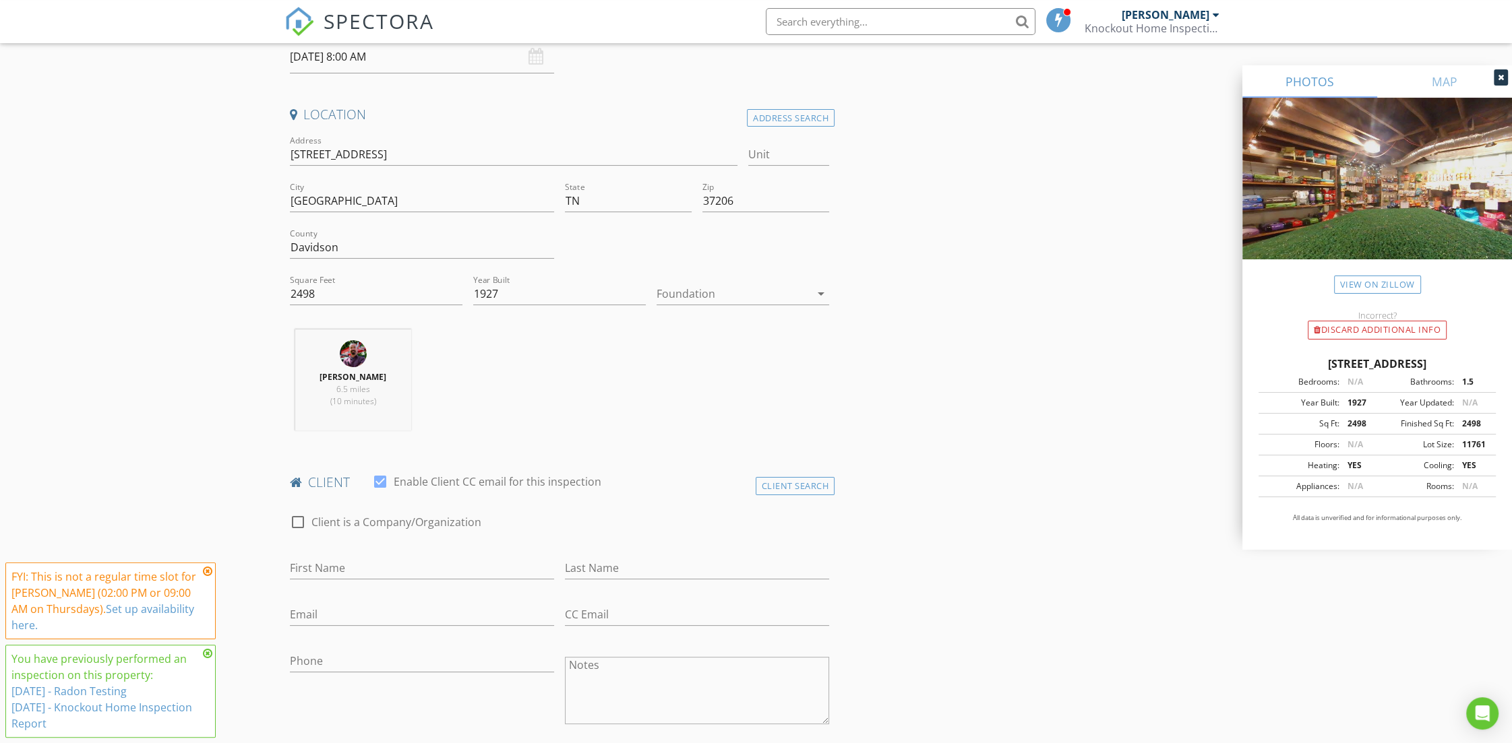
scroll to position [286, 0]
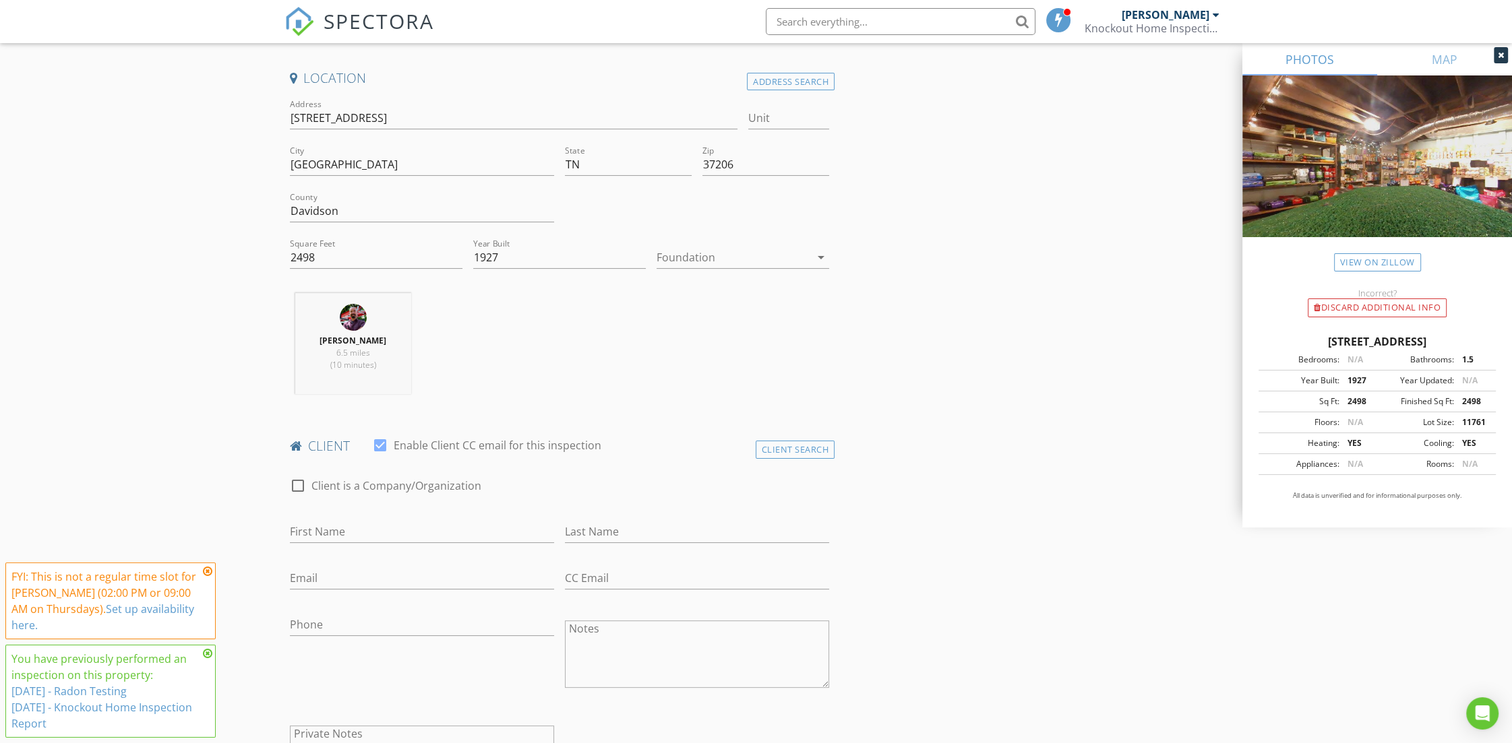
click at [206, 573] on icon at bounding box center [207, 571] width 9 height 11
click at [208, 650] on icon at bounding box center [207, 653] width 9 height 11
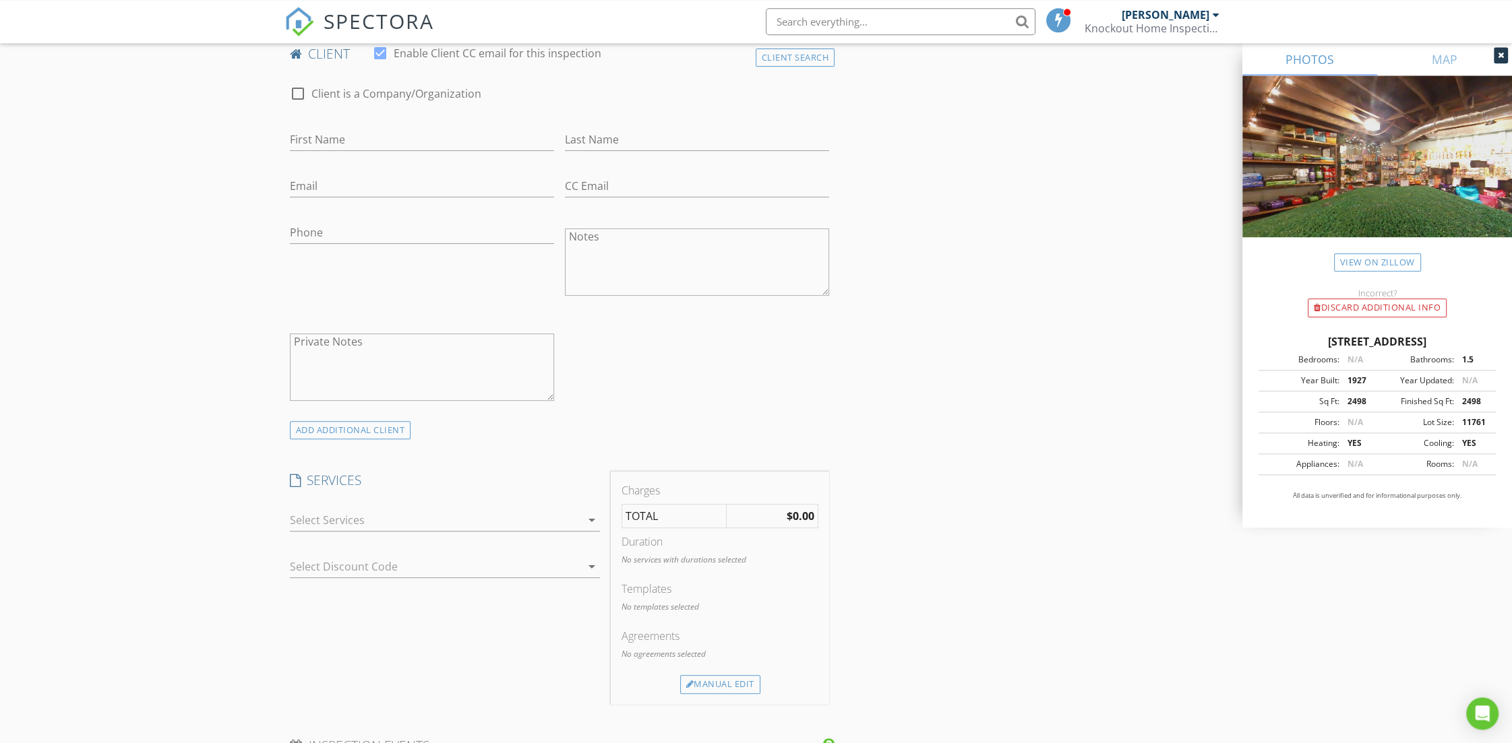
scroll to position [857, 0]
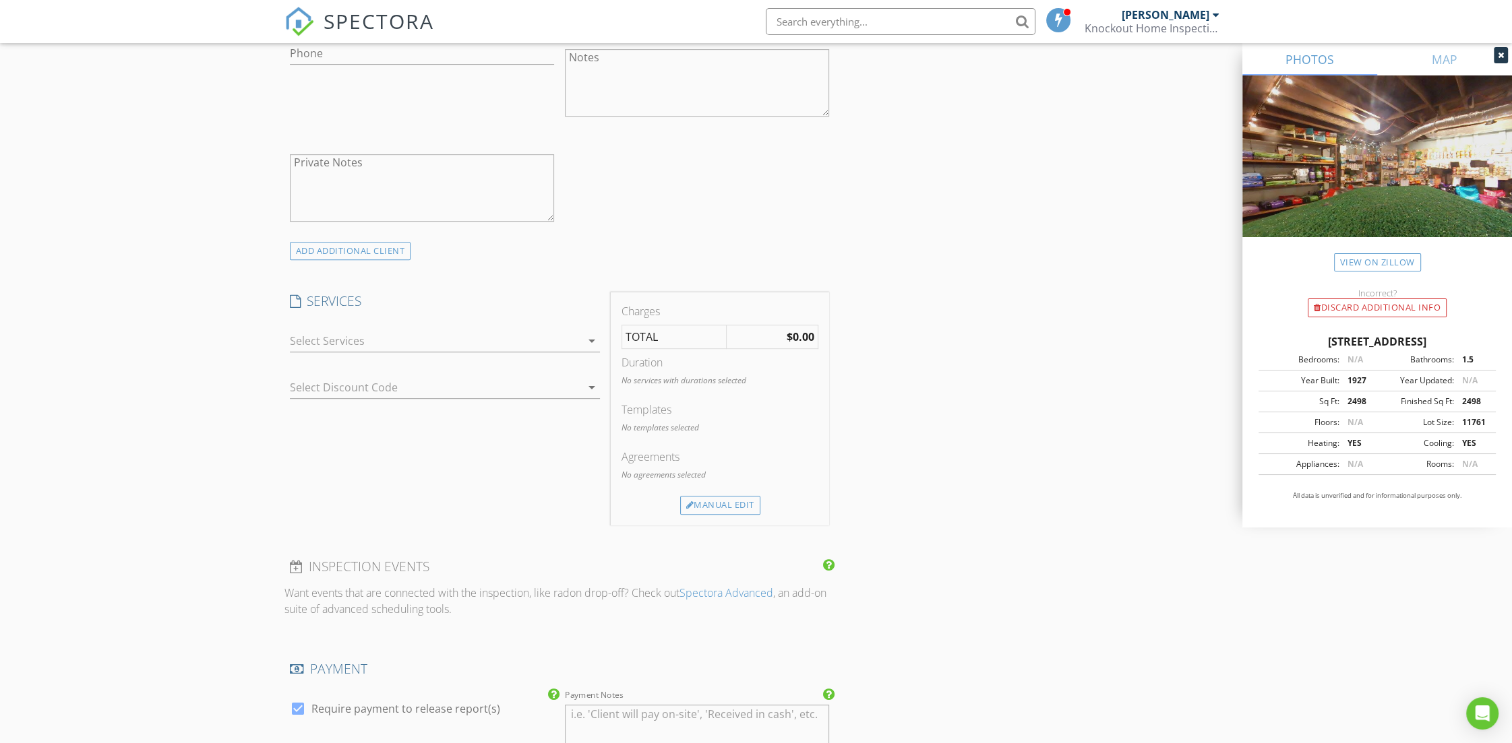
click at [368, 348] on div at bounding box center [435, 341] width 291 height 22
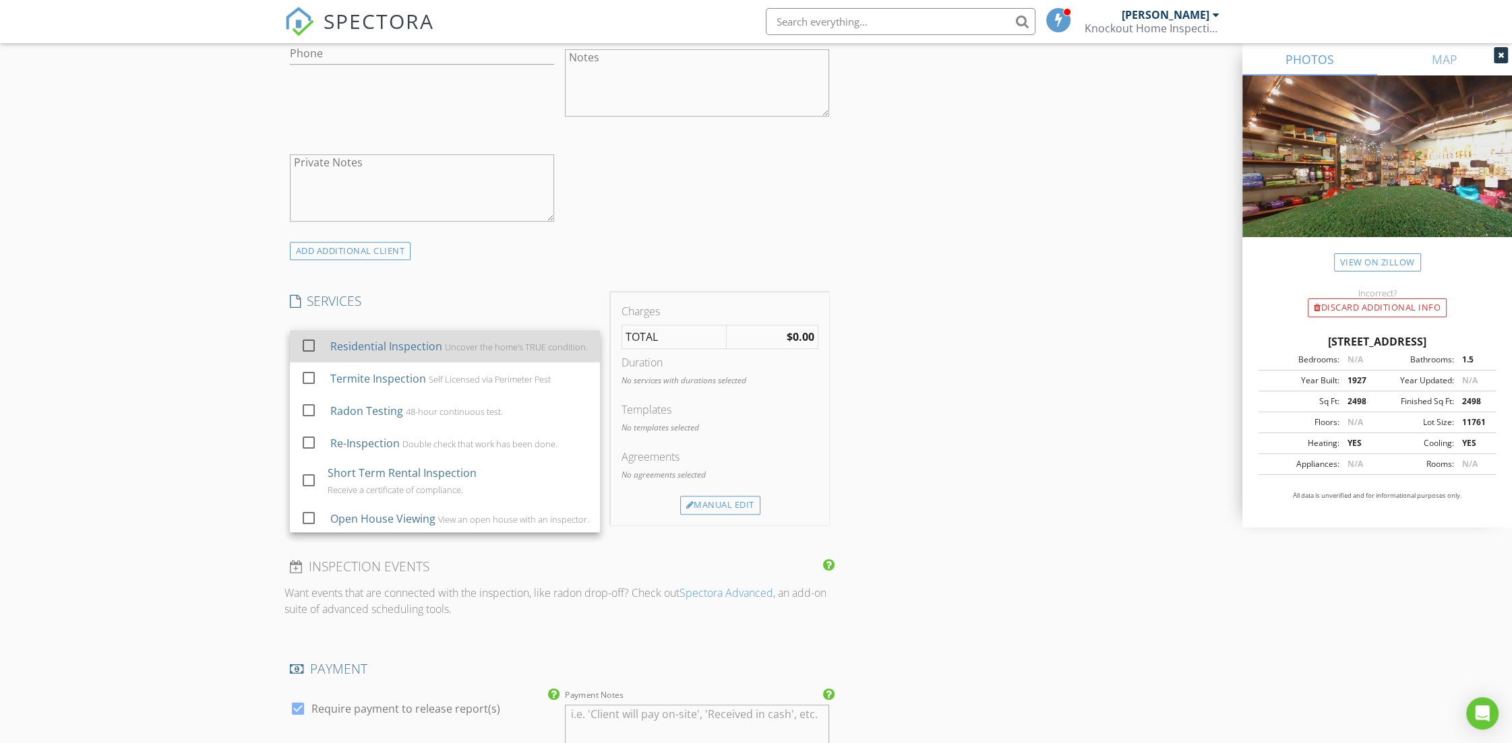
click at [305, 350] on div at bounding box center [308, 345] width 23 height 23
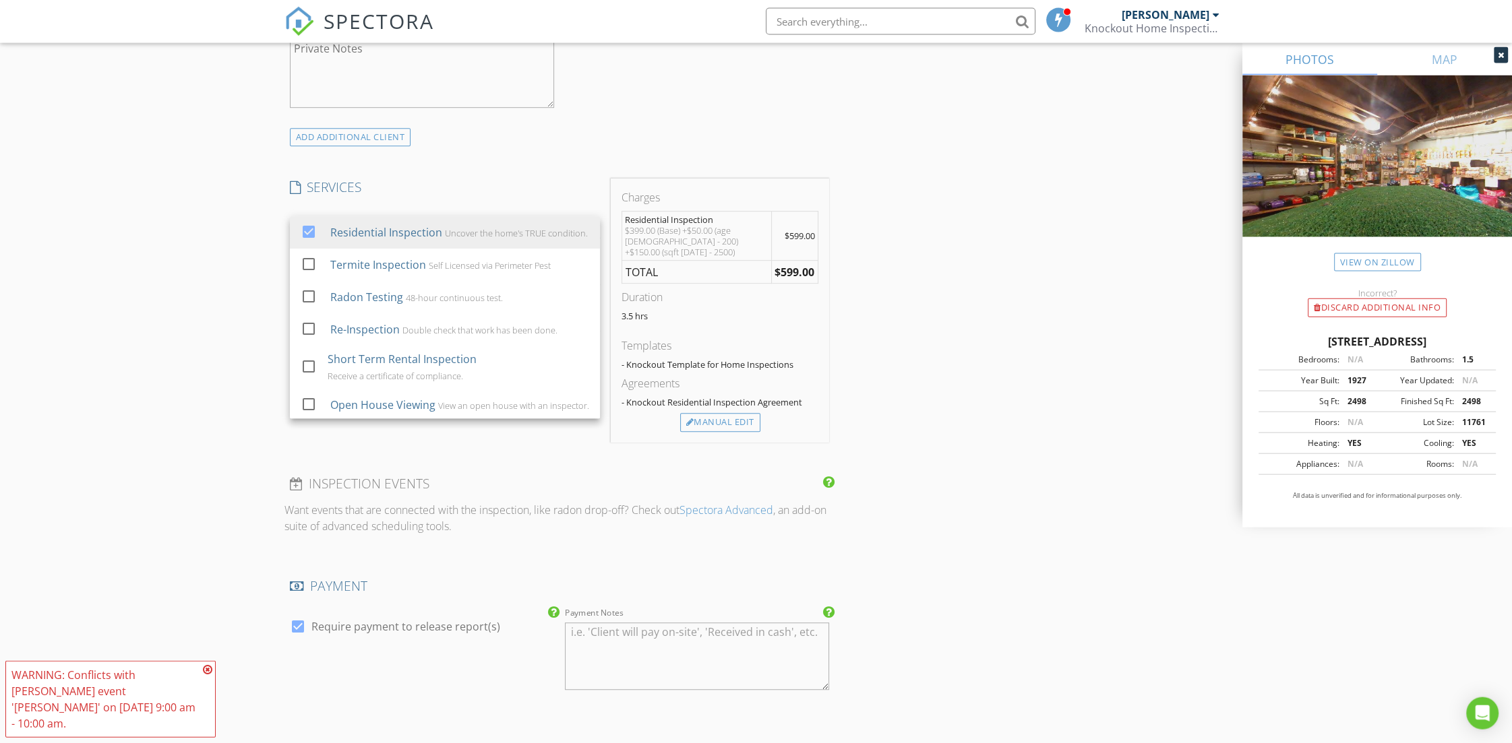
scroll to position [1143, 0]
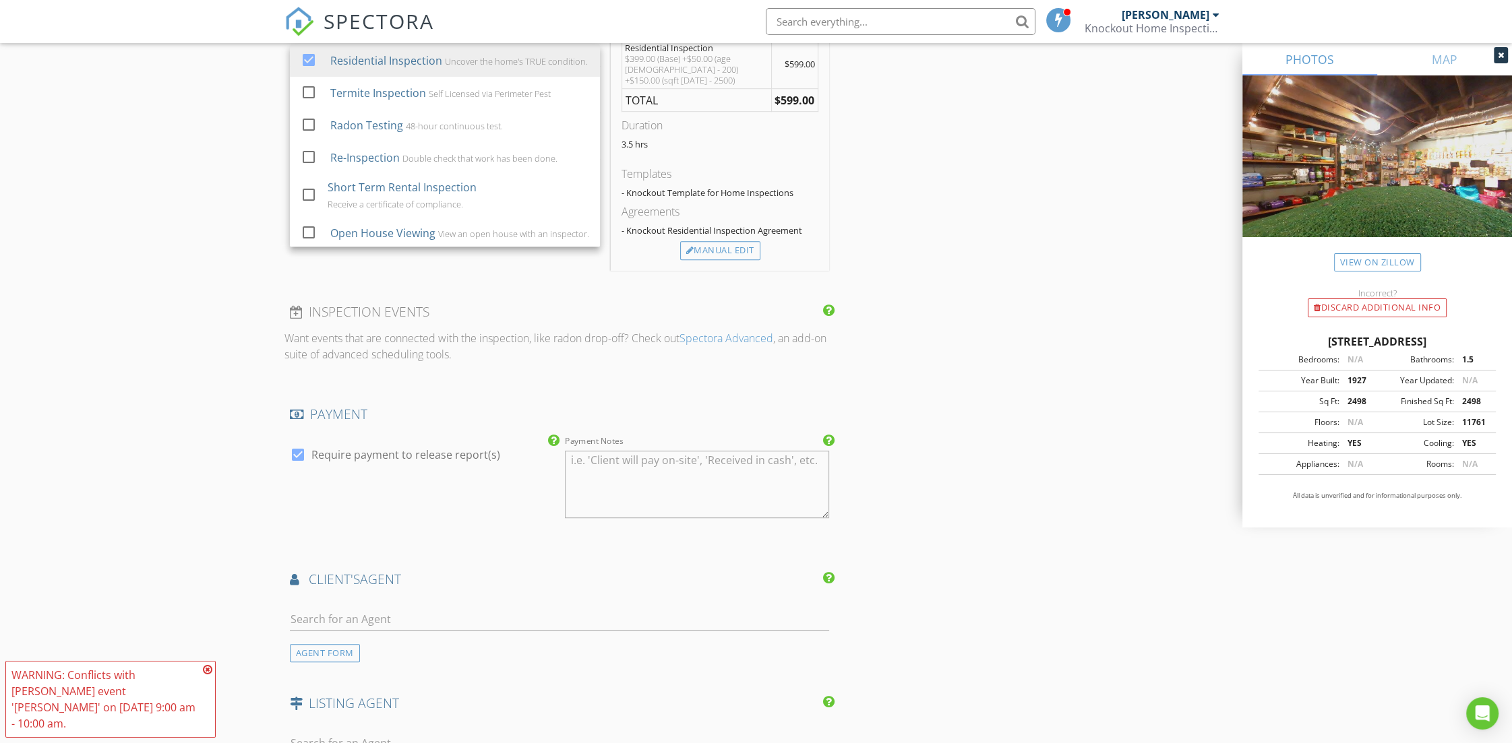
click at [198, 449] on div "New Inspection Click here to use the New Order Form INSPECTOR(S) check_box Elli…" at bounding box center [756, 111] width 1512 height 2351
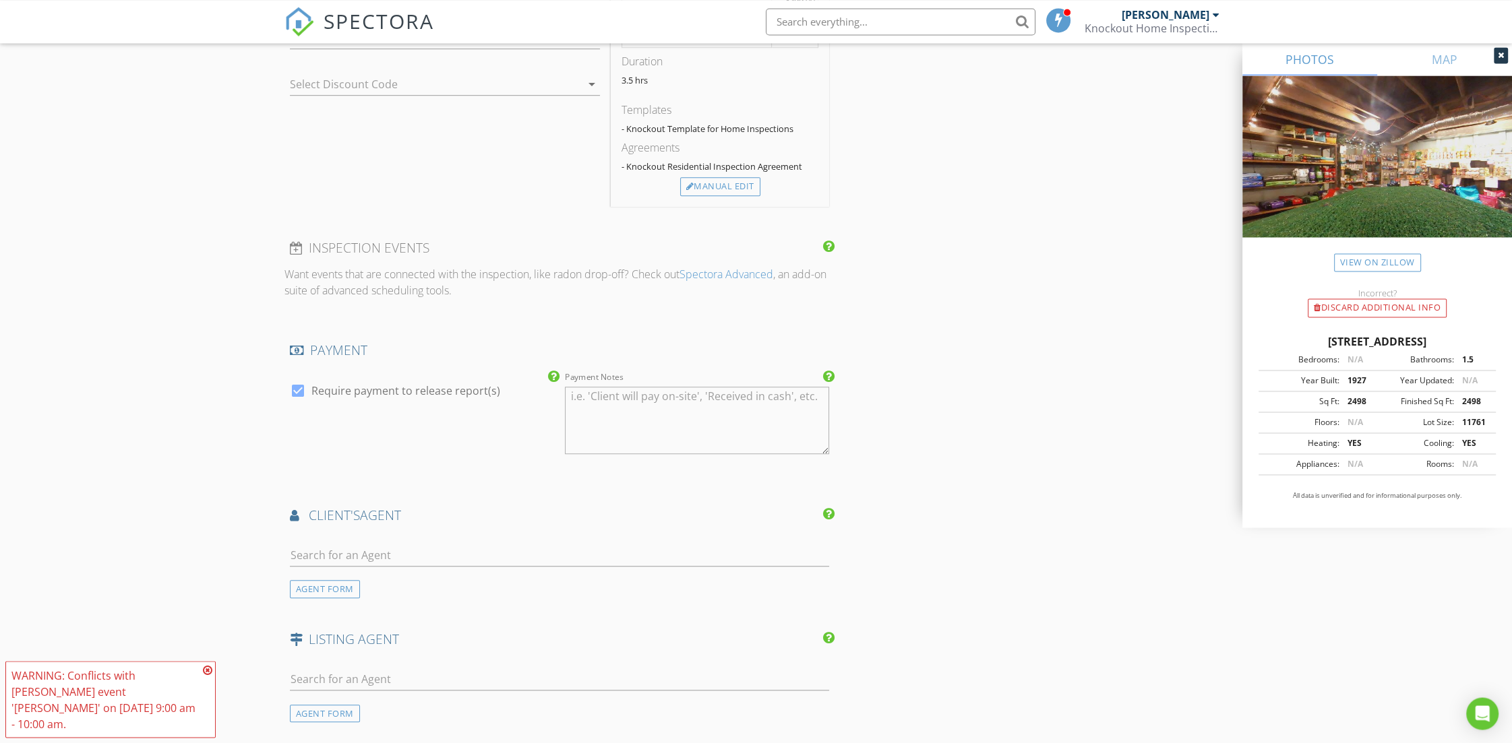
scroll to position [1429, 0]
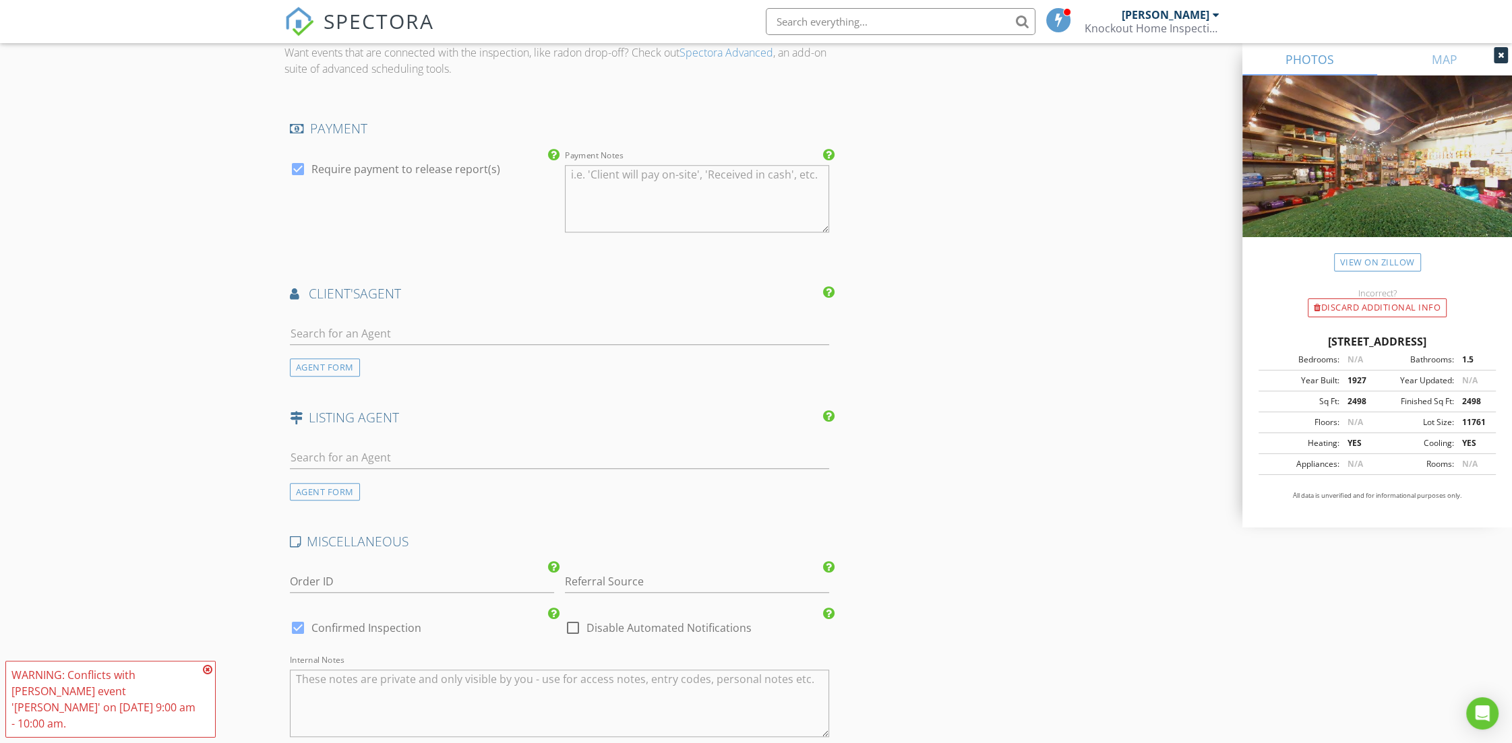
click at [208, 675] on icon at bounding box center [207, 669] width 9 height 11
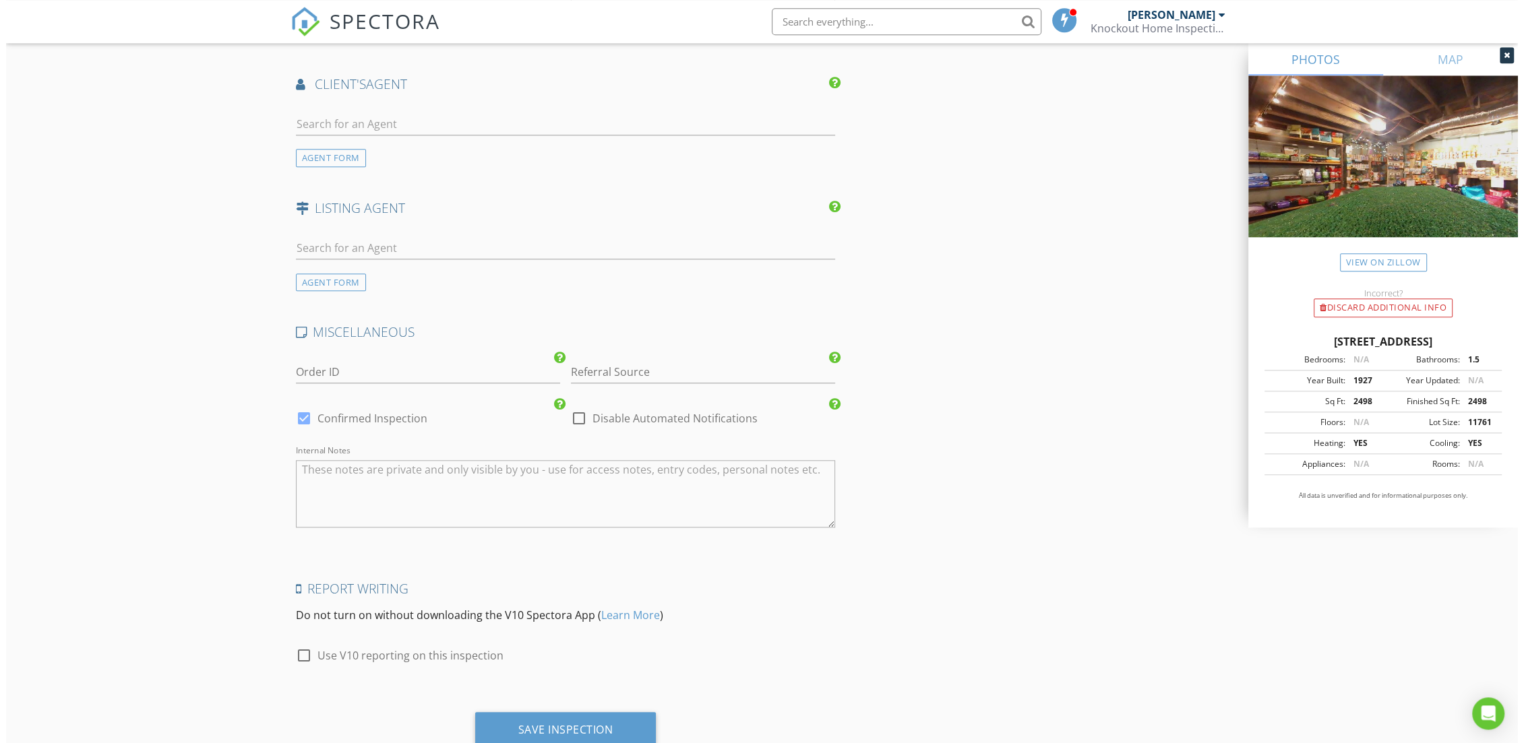
scroll to position [1674, 0]
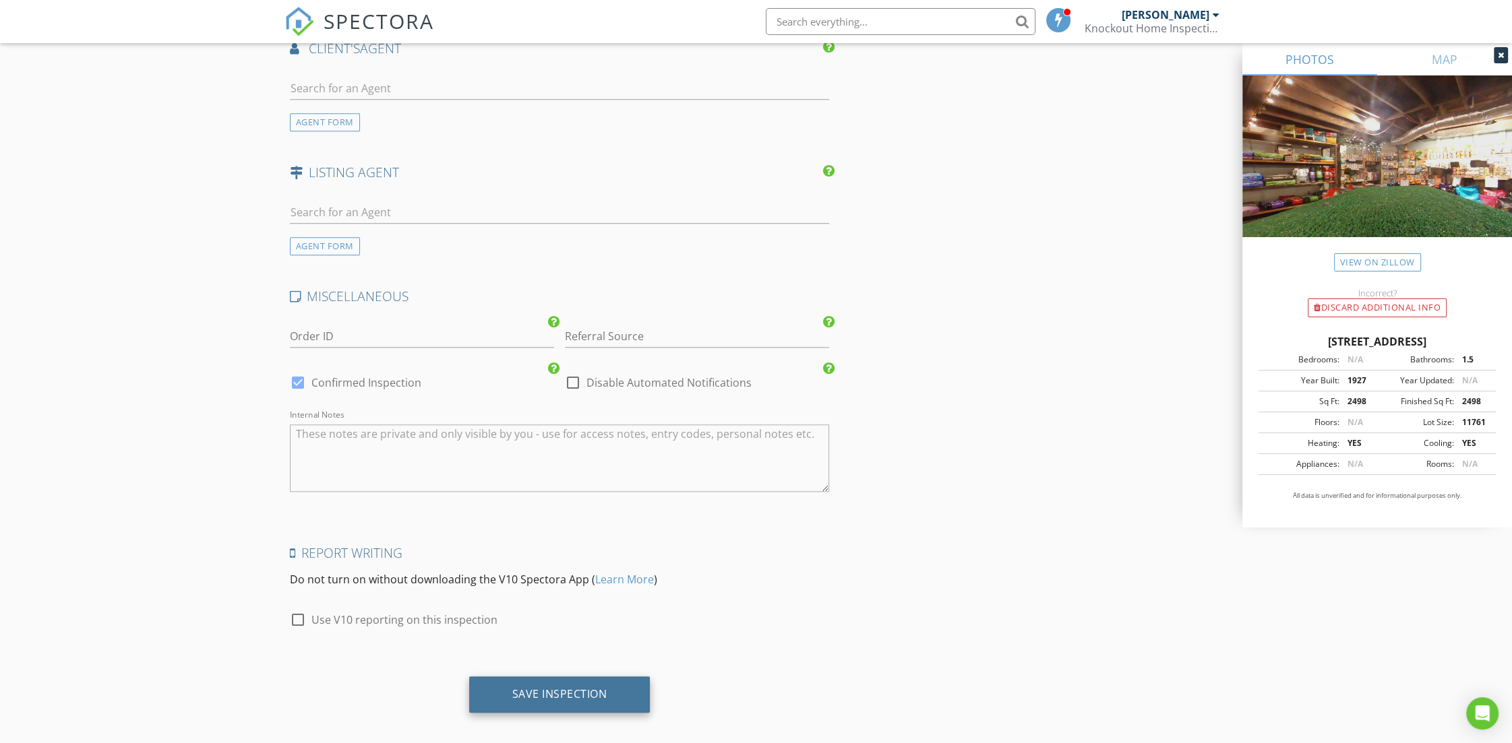
click at [579, 688] on div "Save Inspection" at bounding box center [559, 693] width 95 height 13
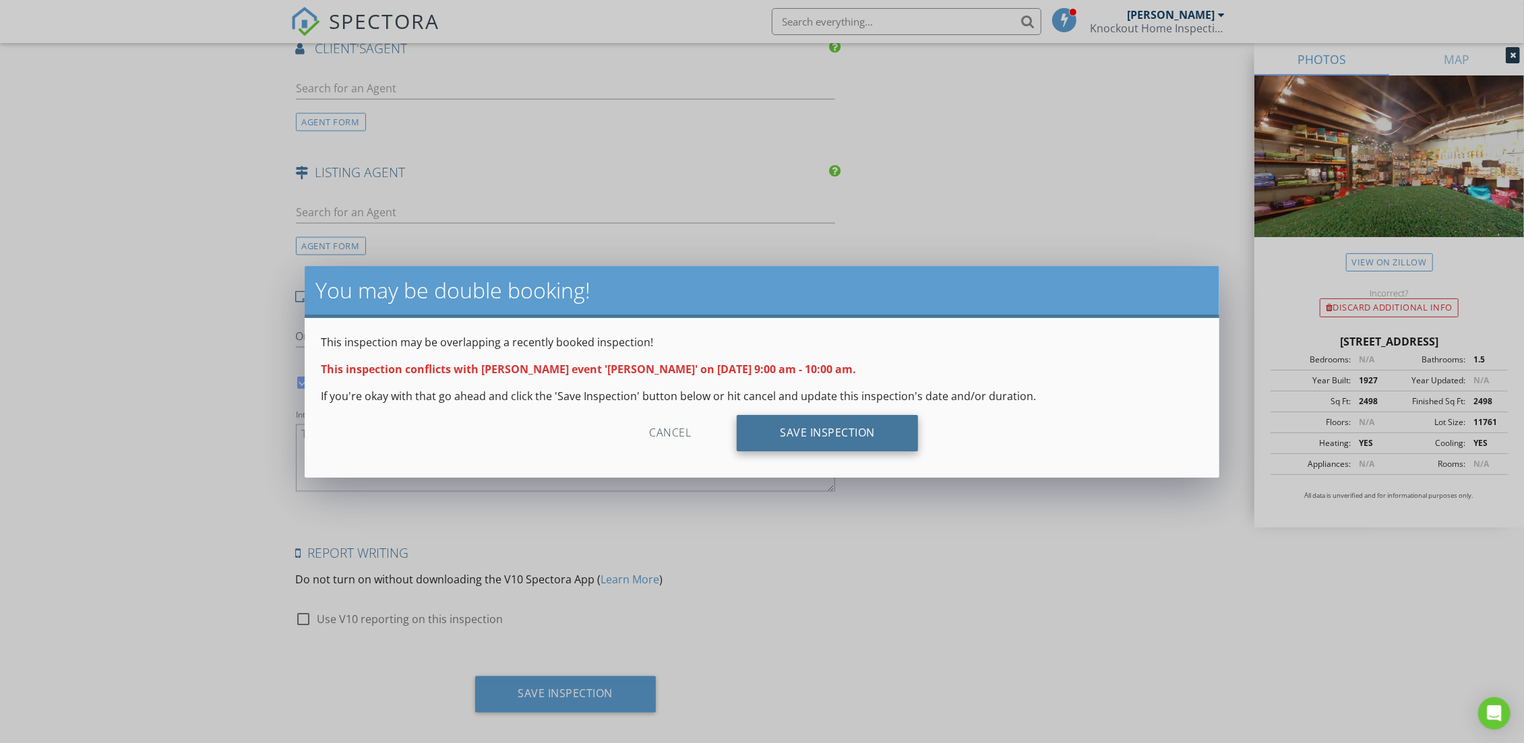
click at [827, 433] on div "Save Inspection" at bounding box center [827, 433] width 181 height 36
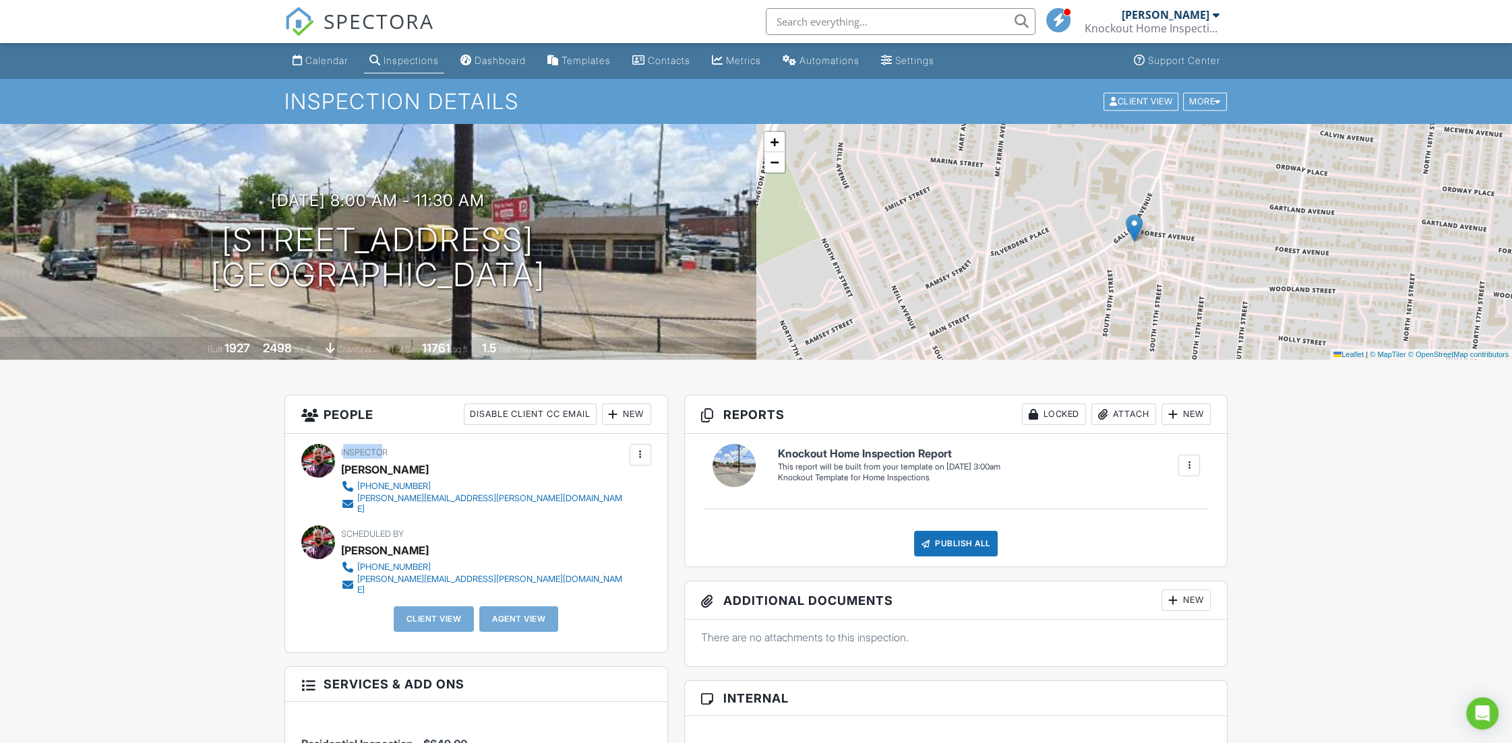
drag, startPoint x: 342, startPoint y: 452, endPoint x: 384, endPoint y: 451, distance: 41.8
click at [384, 451] on span "Inspector" at bounding box center [364, 452] width 46 height 10
click at [1181, 466] on div at bounding box center [1189, 466] width 22 height 22
click at [1166, 503] on div "Build Now" at bounding box center [1161, 507] width 65 height 16
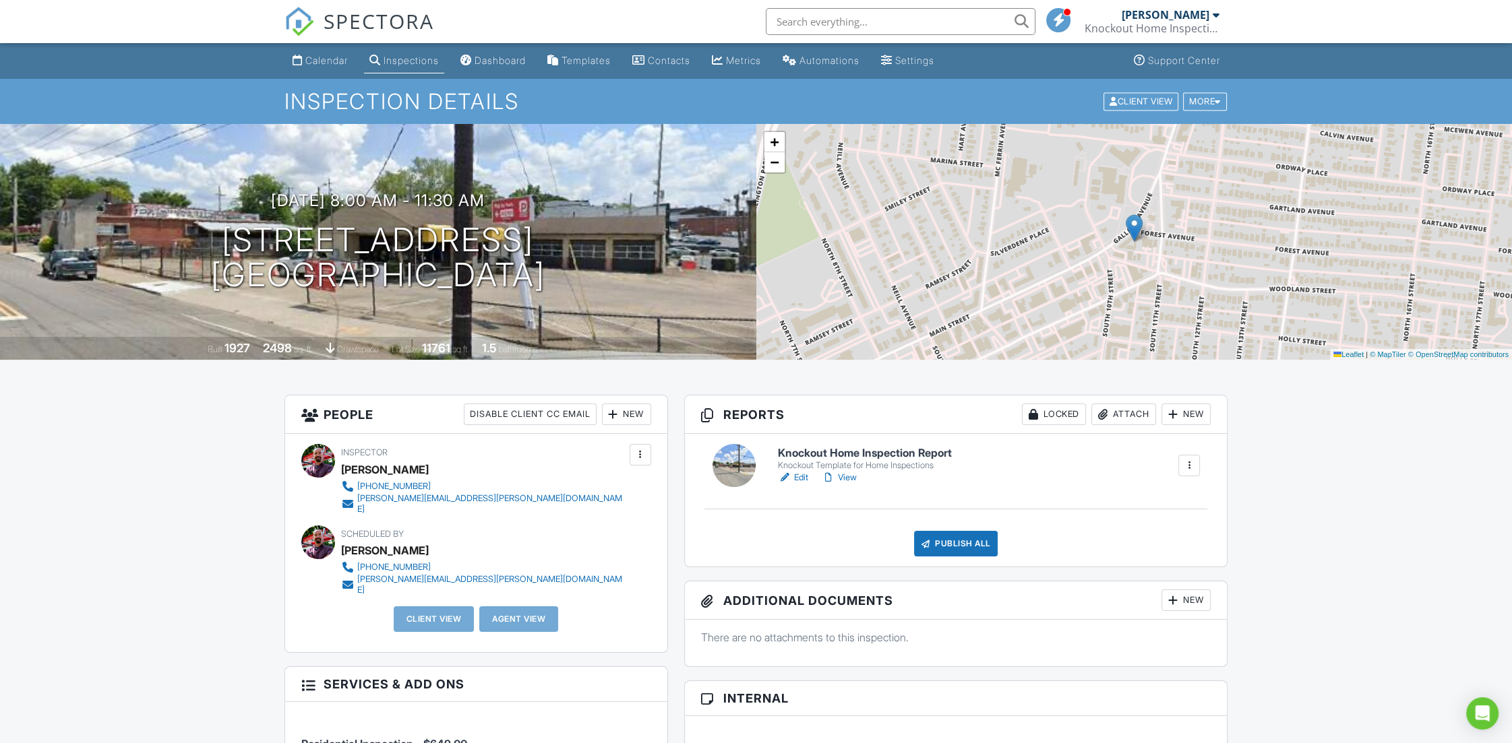
click at [805, 480] on link "Edit" at bounding box center [793, 477] width 30 height 13
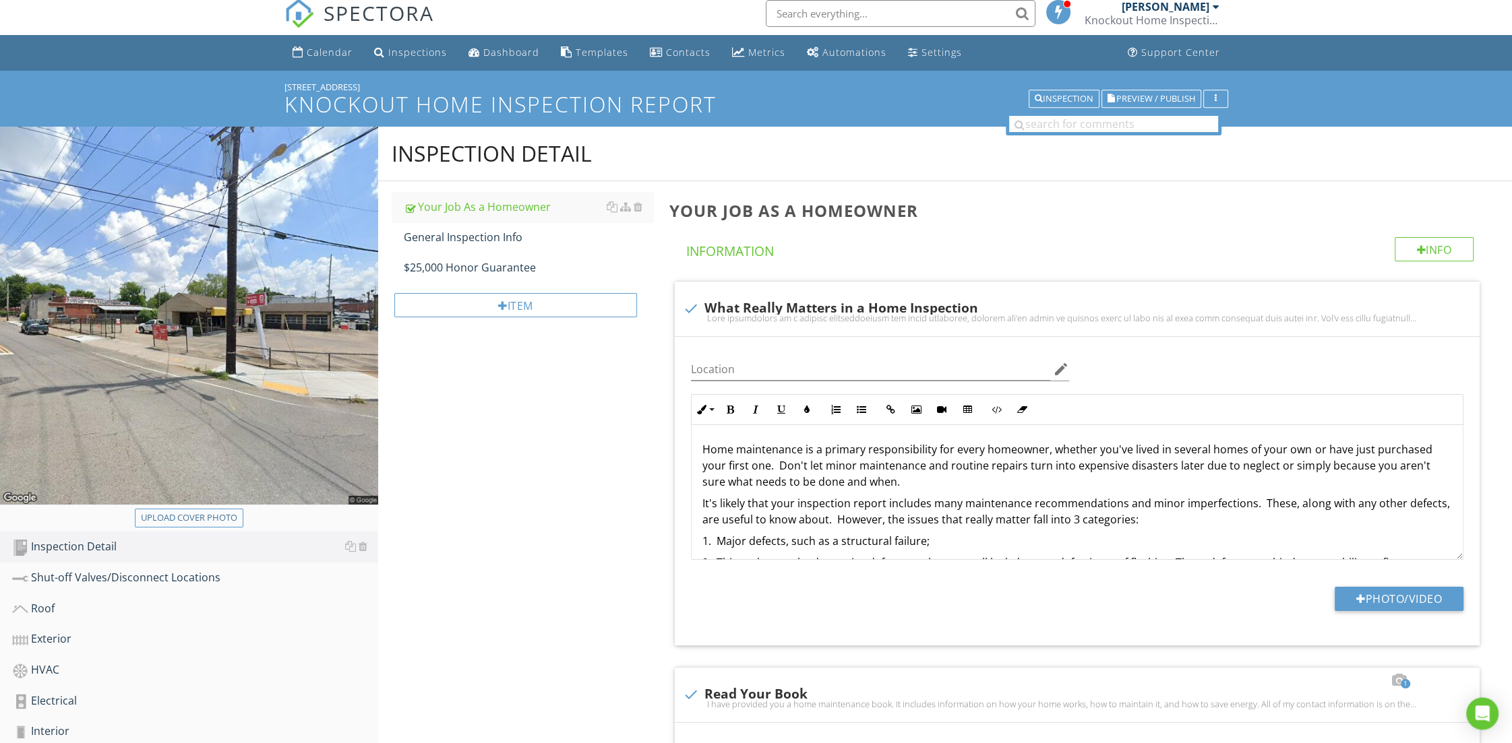
scroll to position [286, 0]
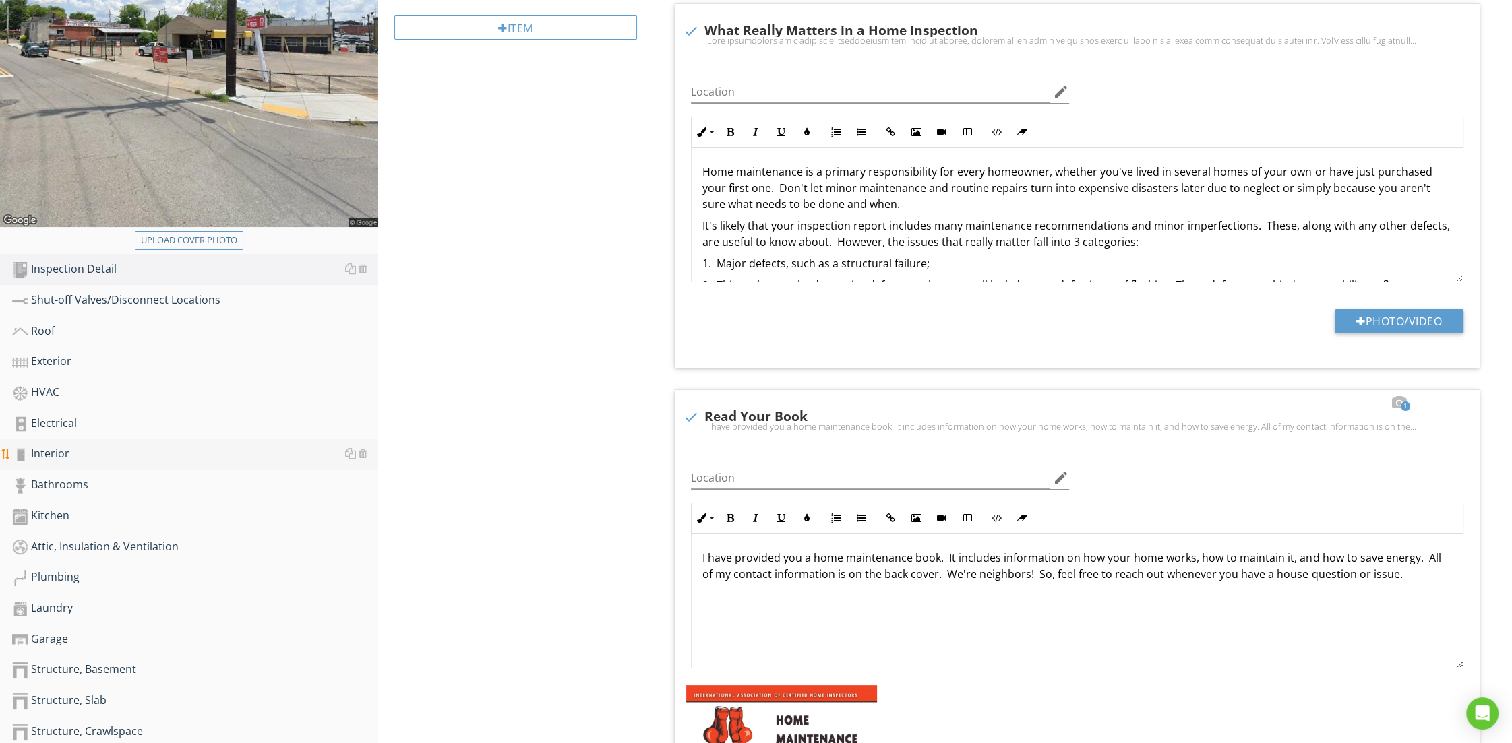
click at [115, 445] on link "Interior" at bounding box center [195, 454] width 366 height 31
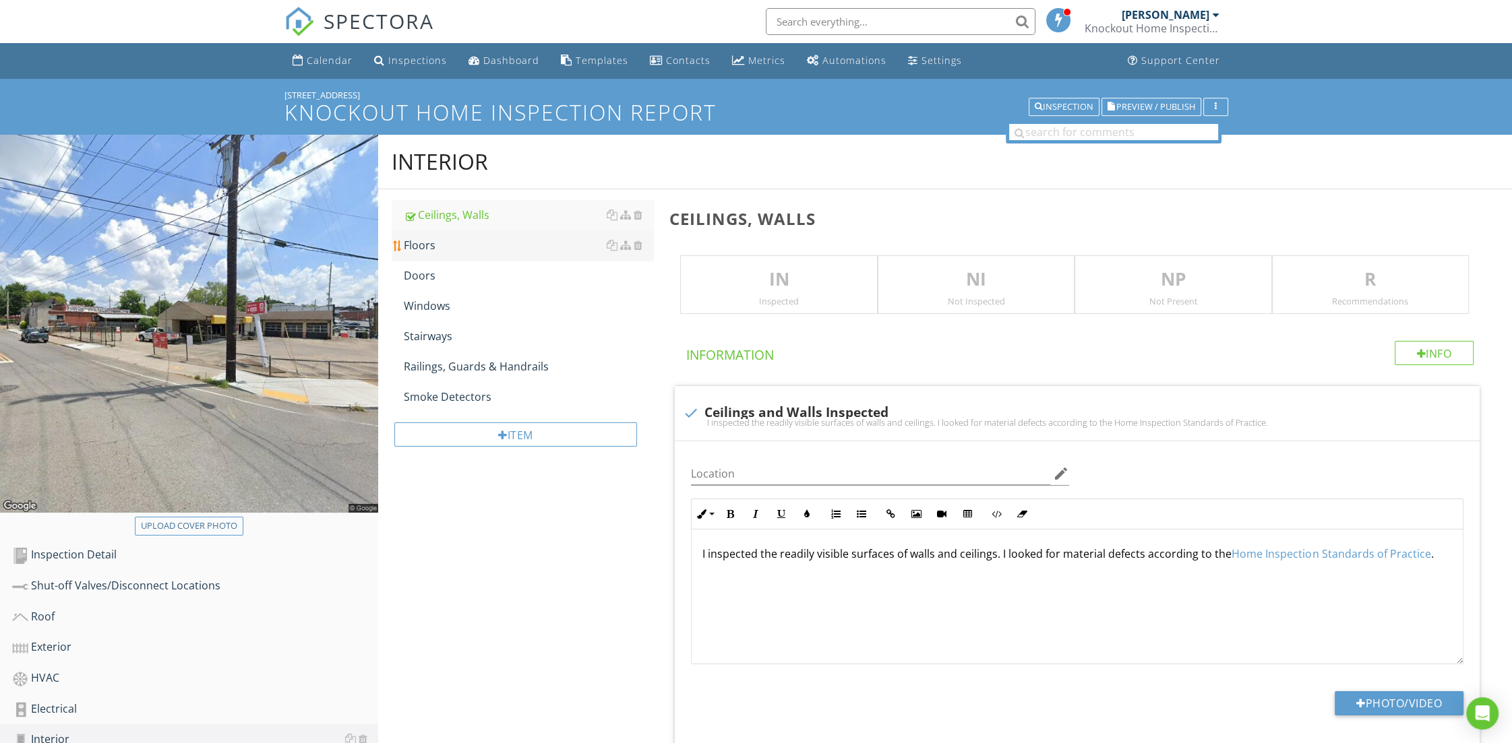
click at [461, 253] on div "Floors" at bounding box center [529, 245] width 250 height 16
click at [744, 273] on p "IN" at bounding box center [778, 279] width 195 height 27
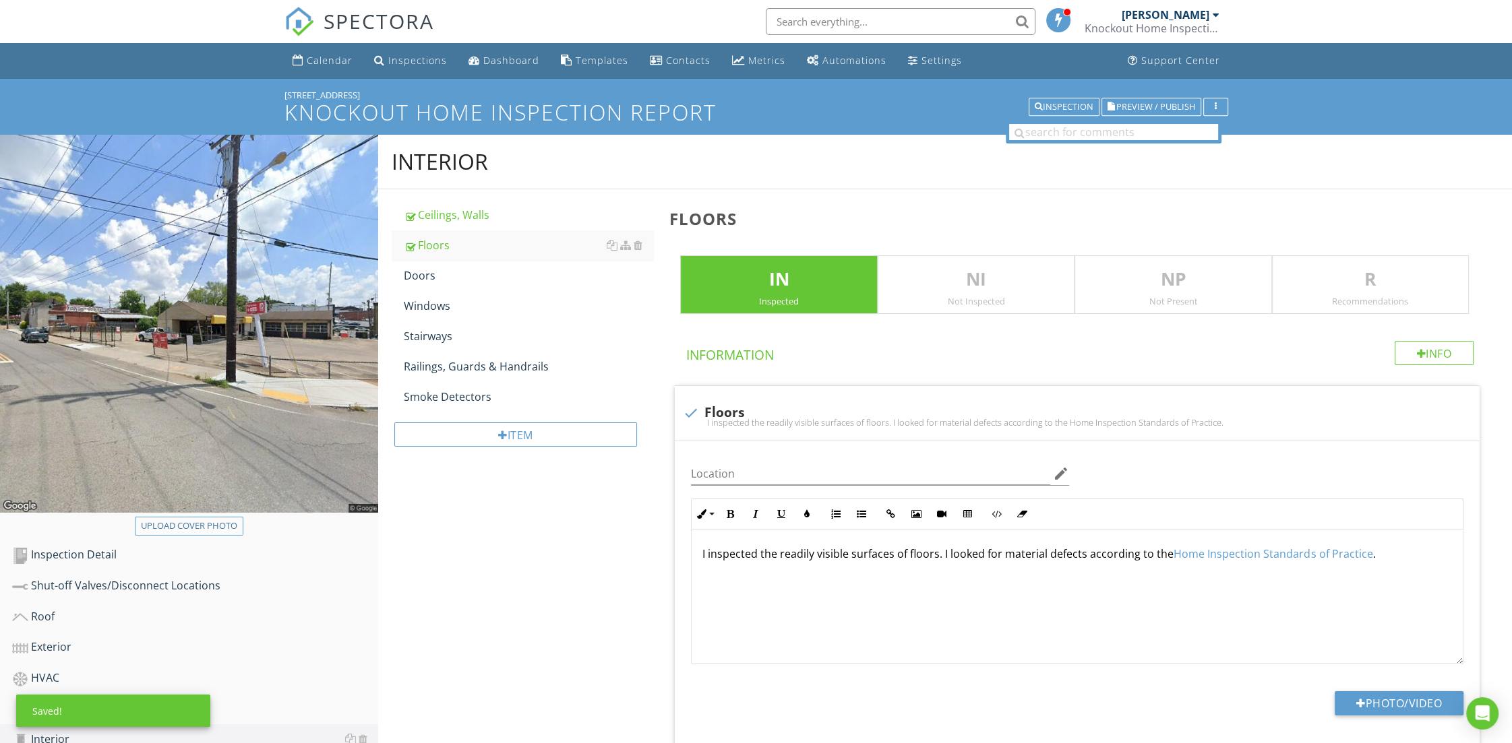
click at [1340, 280] on p "R" at bounding box center [1369, 279] width 195 height 27
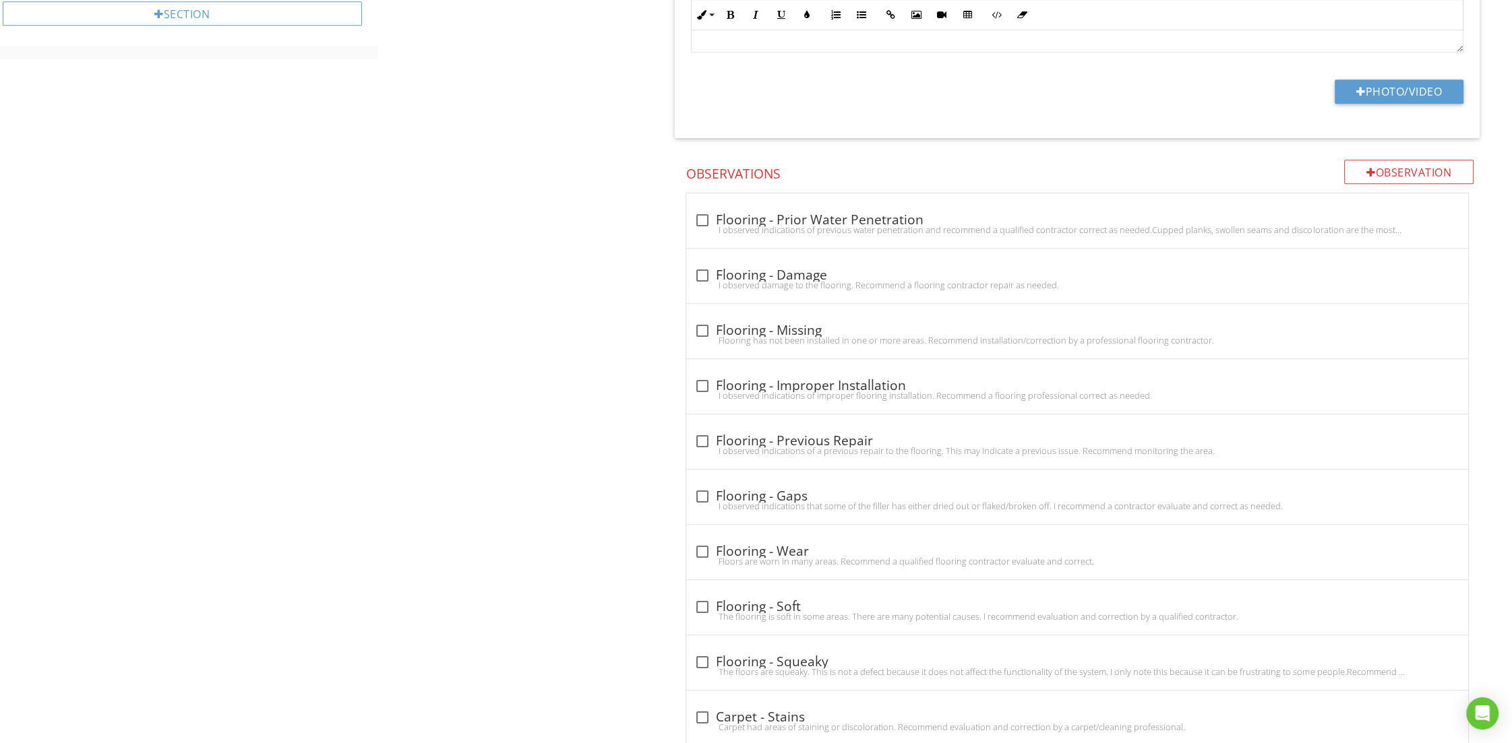
scroll to position [1143, 0]
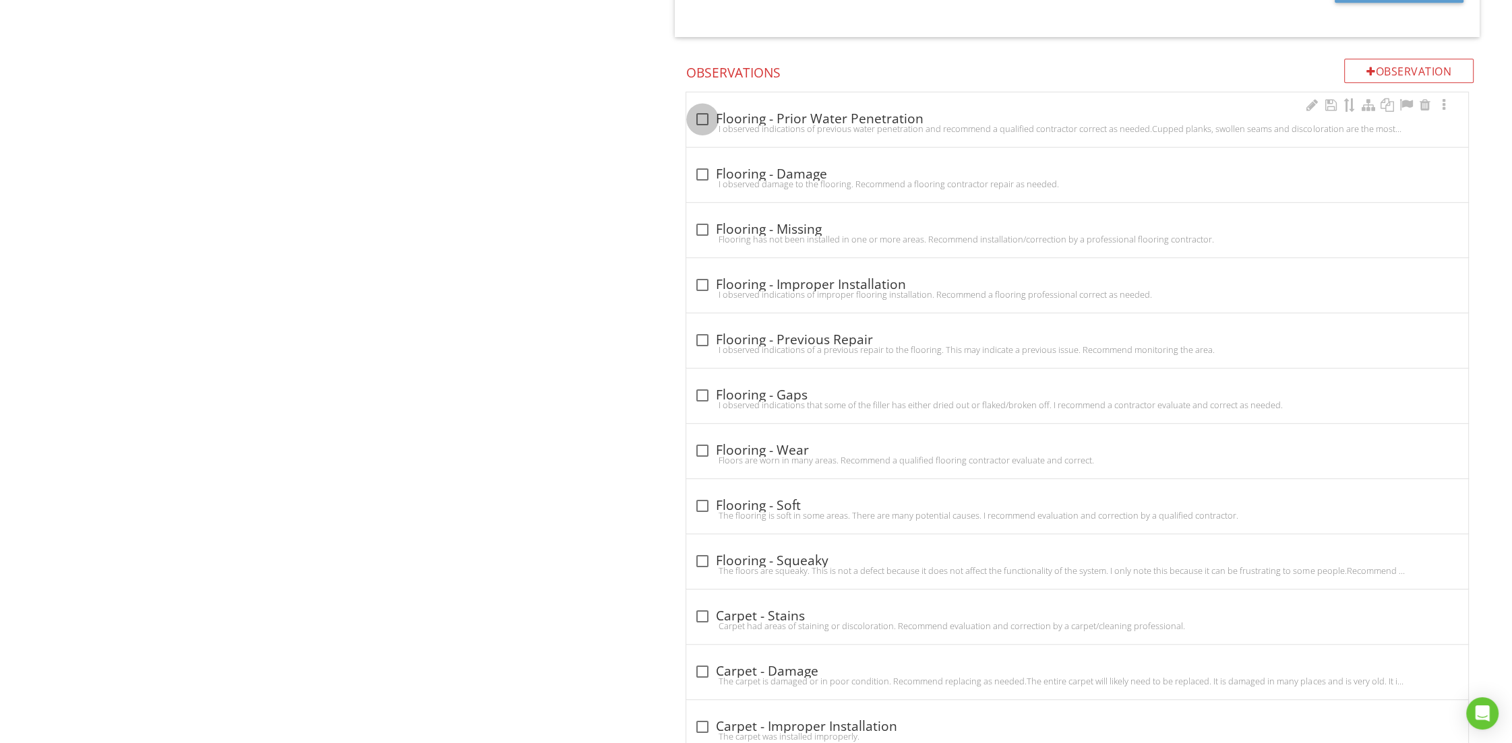
click at [701, 111] on div at bounding box center [702, 119] width 23 height 23
checkbox input "true"
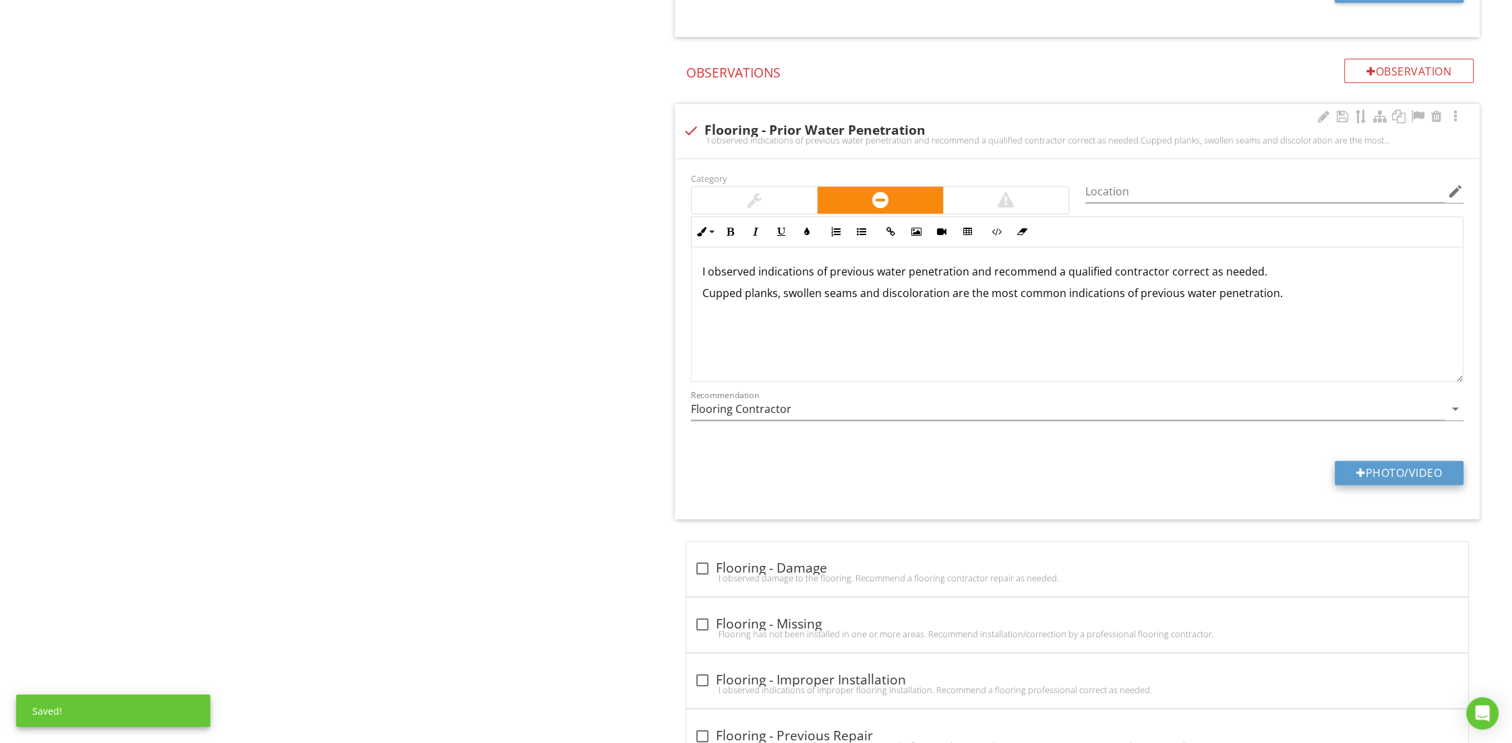
click at [1417, 470] on button "Photo/Video" at bounding box center [1398, 473] width 129 height 24
type input "C:\fakepath\photo.jpg"
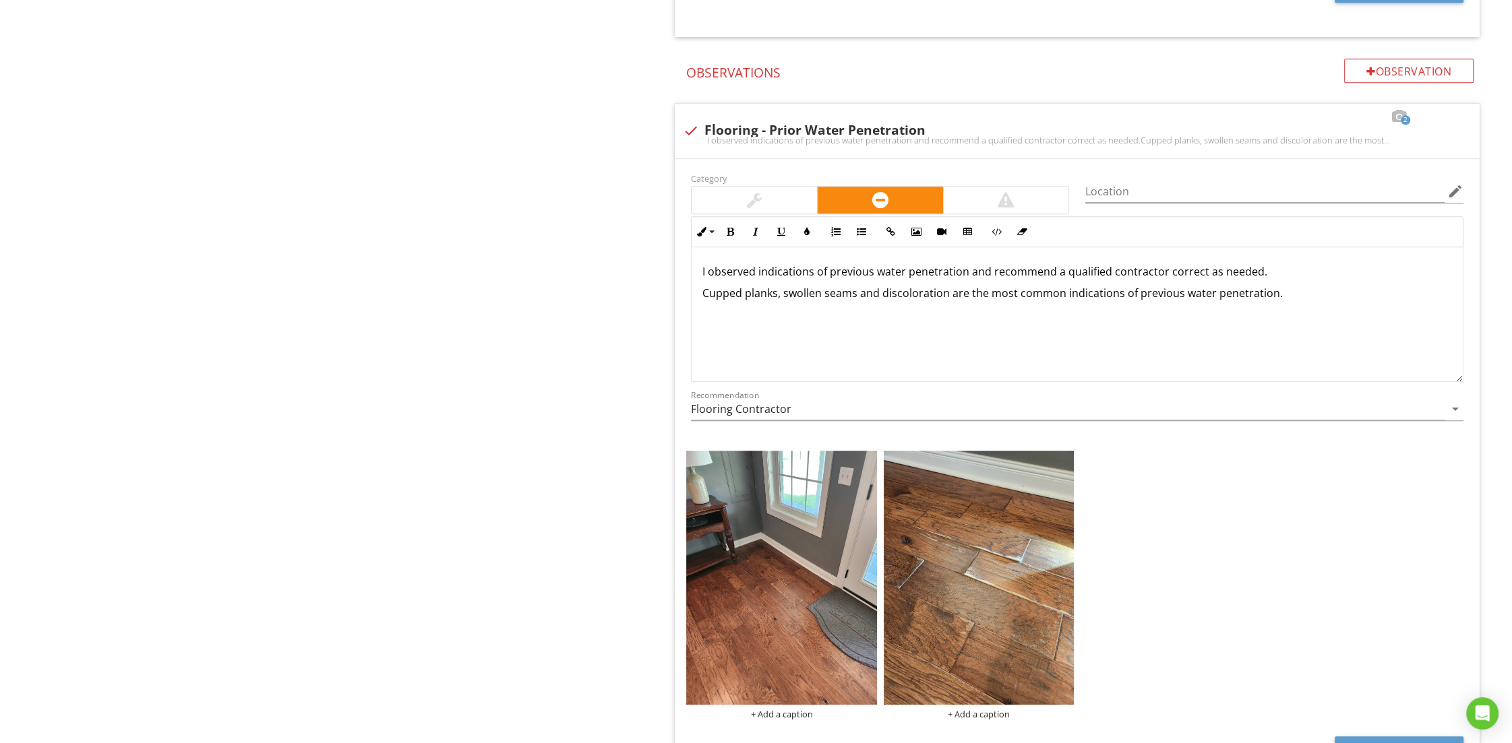
click at [533, 525] on div "Interior Ceilings, Walls Floors Doors Windows Stairways Railings, Guards & Hand…" at bounding box center [944, 676] width 1133 height 3368
click at [402, 457] on div "Interior Ceilings, Walls Floors Doors Windows Stairways Railings, Guards & Hand…" at bounding box center [944, 676] width 1133 height 3368
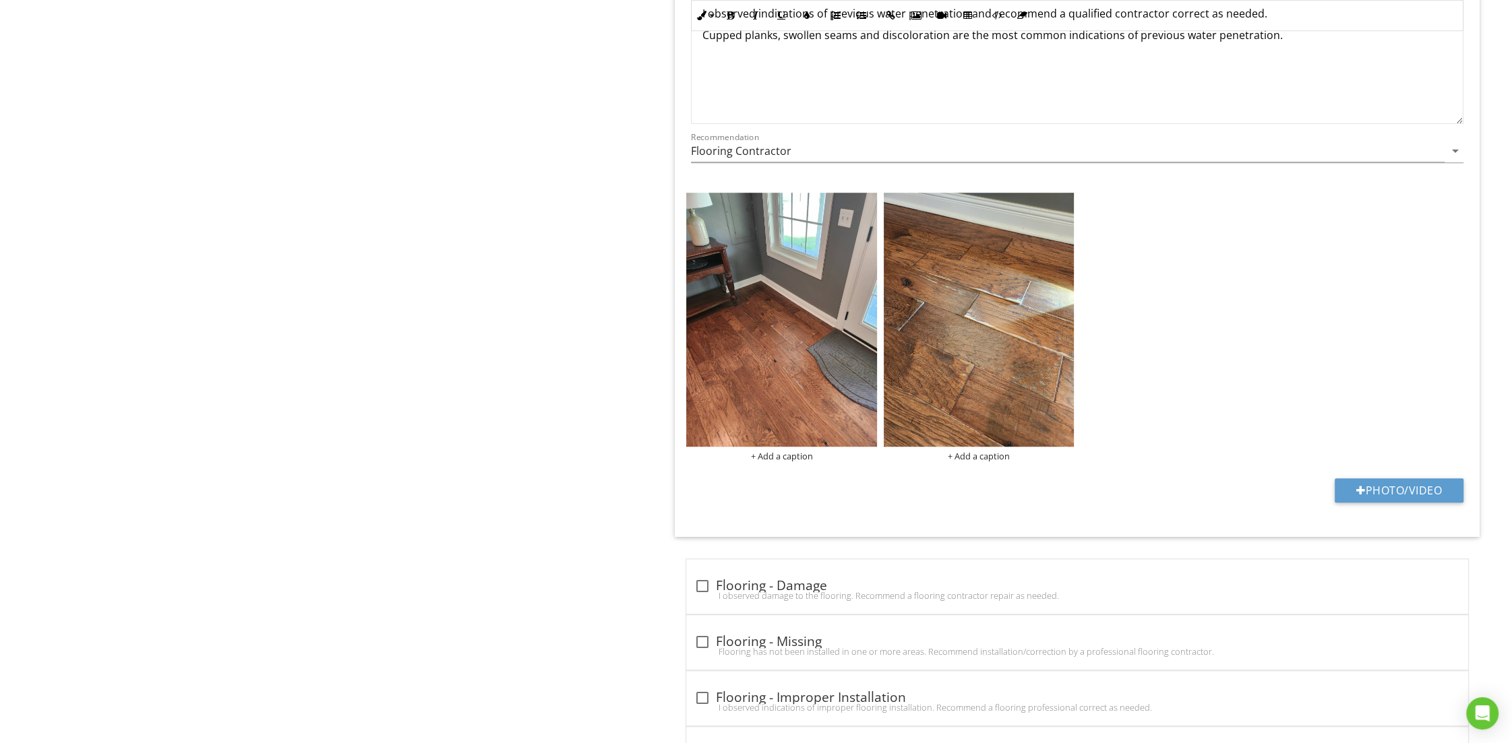
scroll to position [1429, 0]
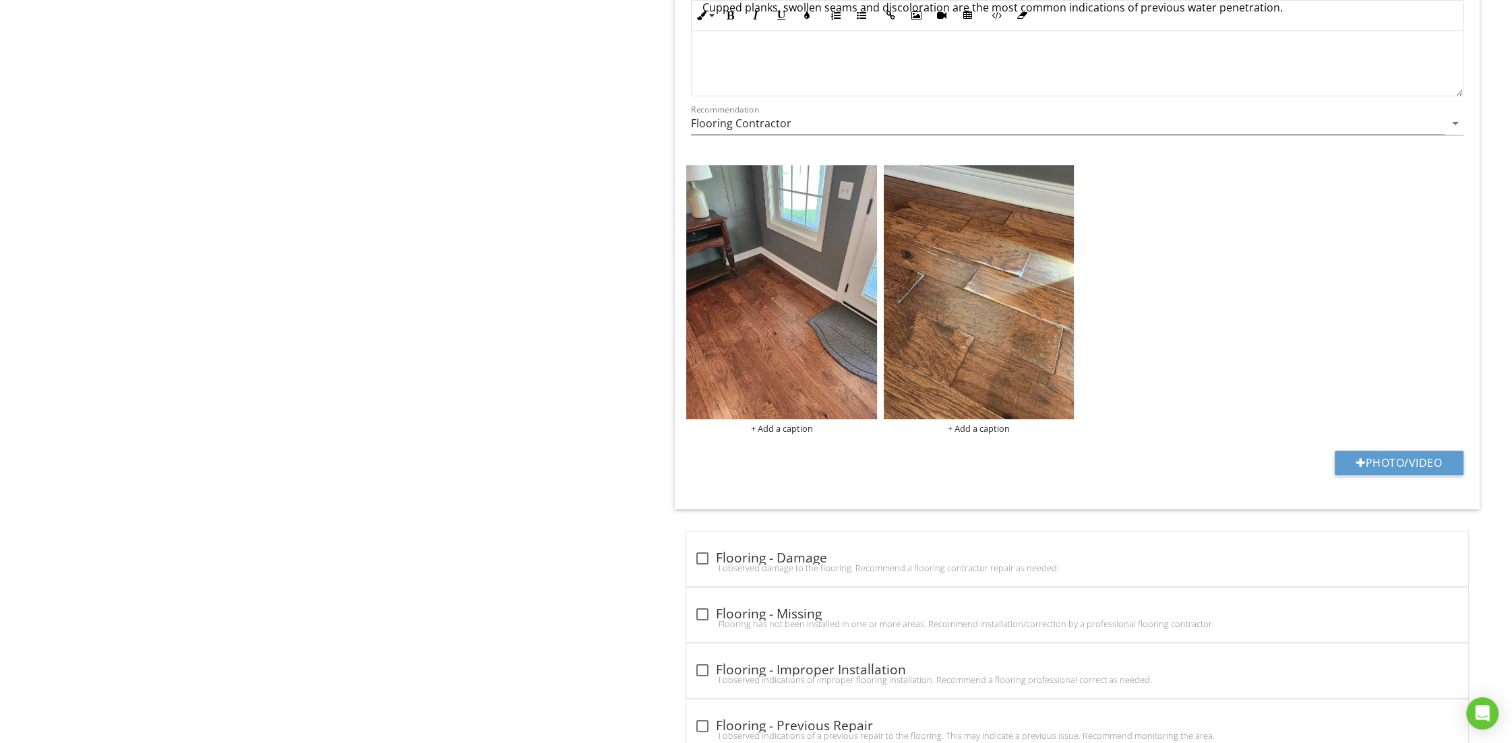
click at [438, 402] on div "Interior Ceilings, Walls Floors Doors Windows Stairways Railings, Guards & Hand…" at bounding box center [944, 390] width 1133 height 3368
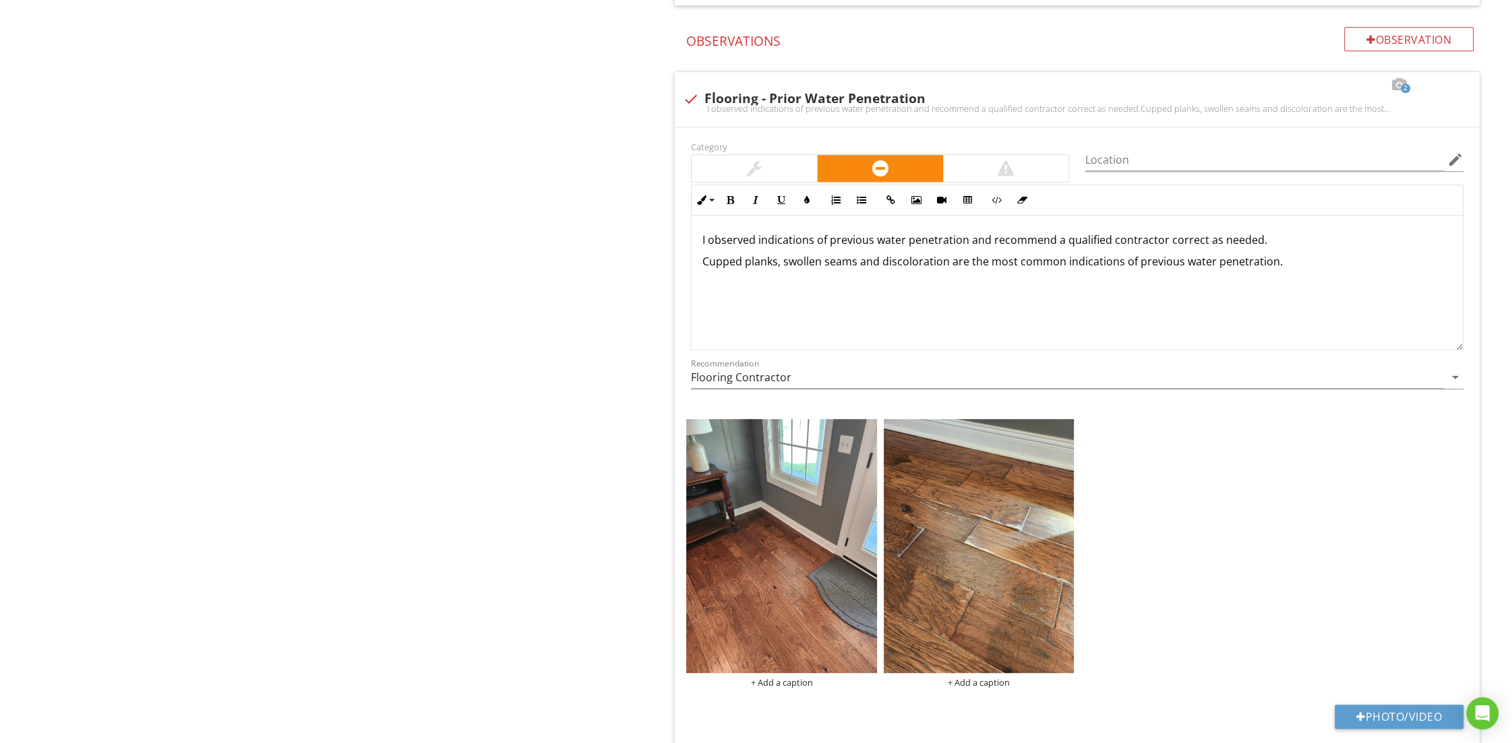
scroll to position [1143, 0]
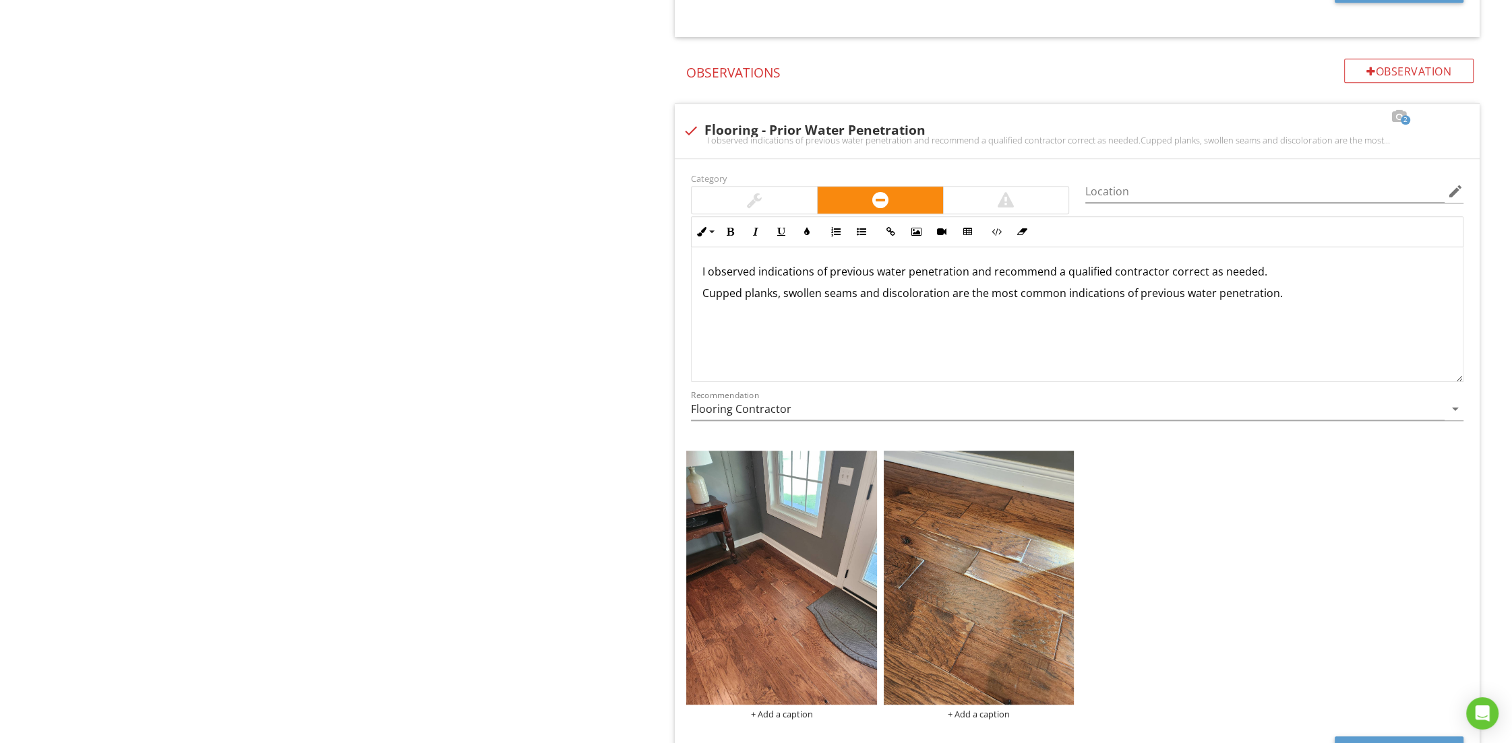
click at [553, 423] on div "Interior Ceilings, Walls Floors Doors Windows Stairways Railings, Guards & Hand…" at bounding box center [944, 676] width 1133 height 3368
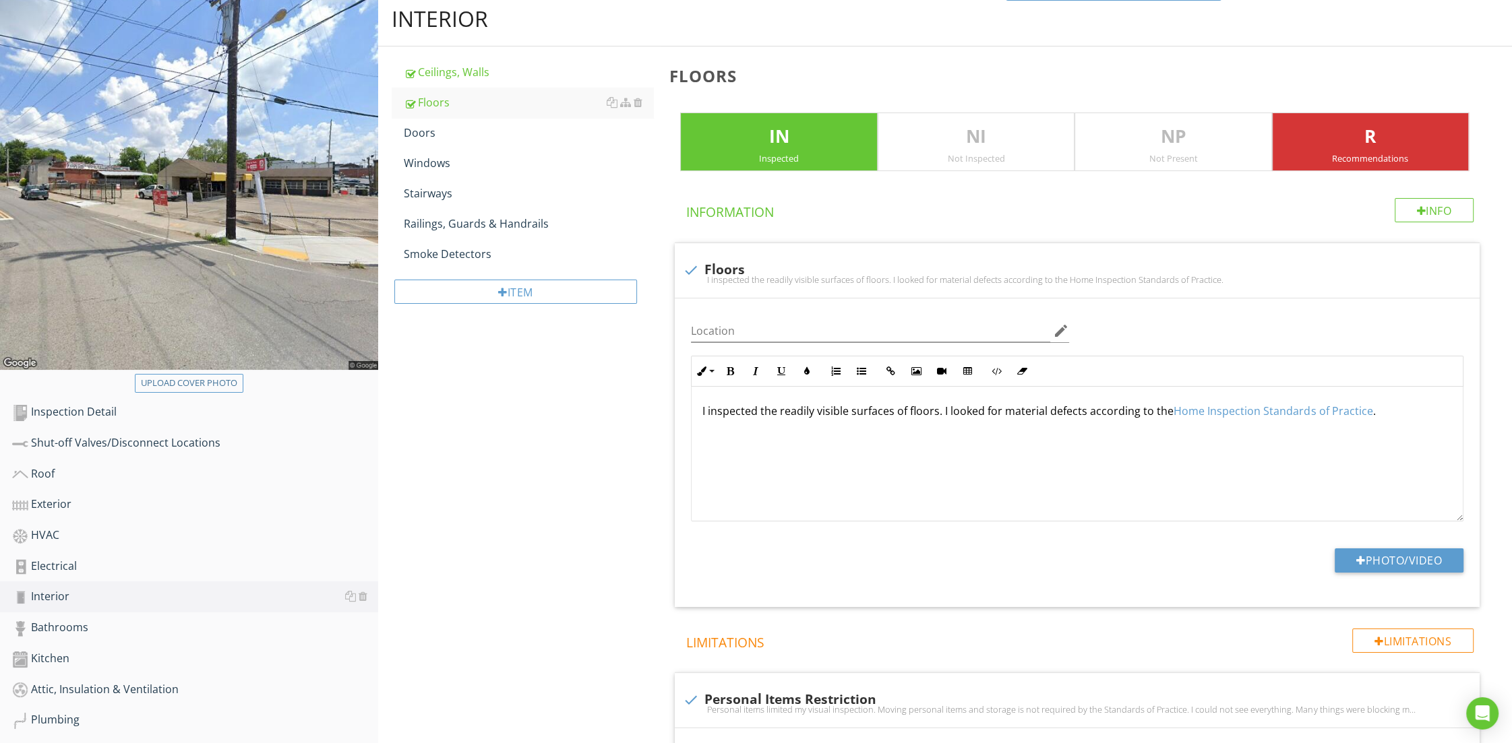
scroll to position [0, 0]
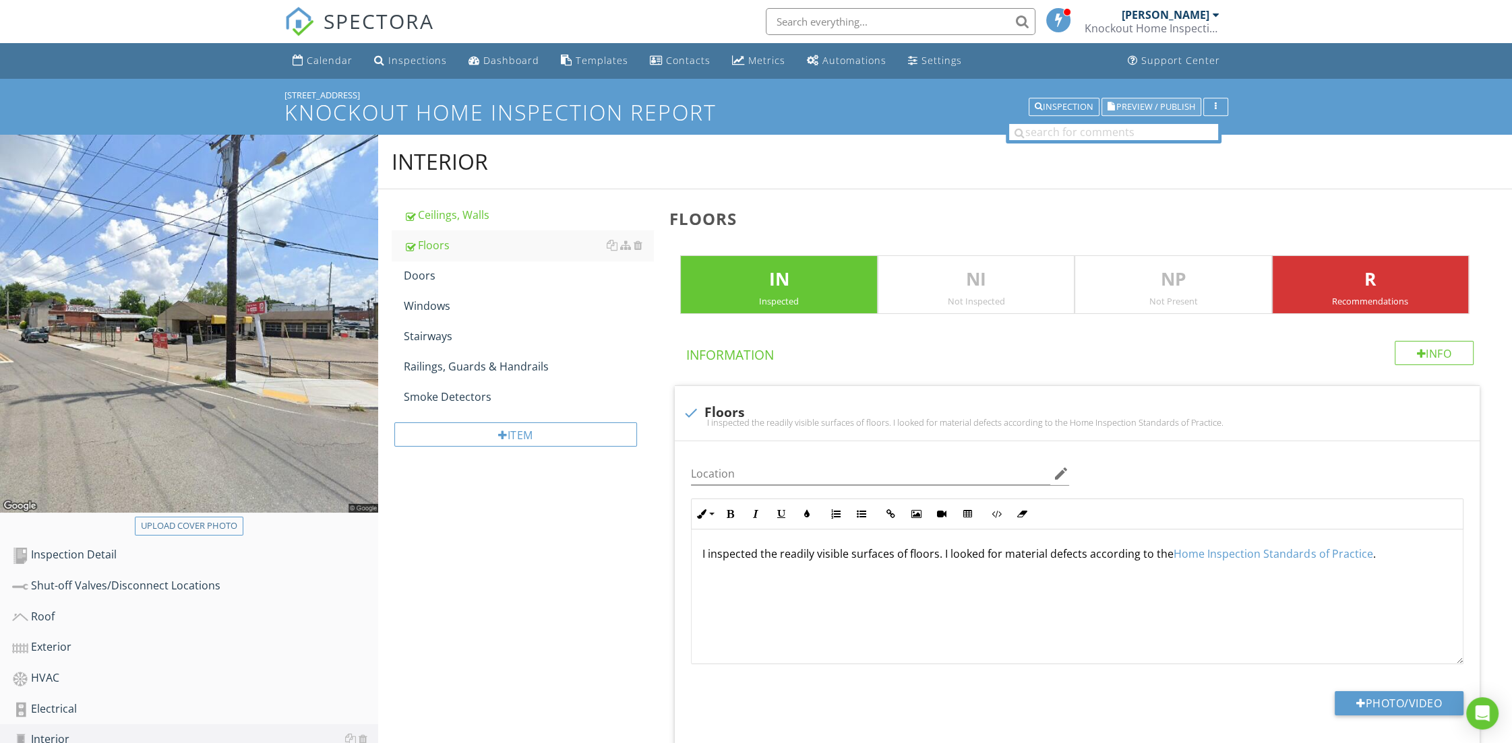
click at [1150, 110] on span "Preview / Publish" at bounding box center [1155, 106] width 79 height 9
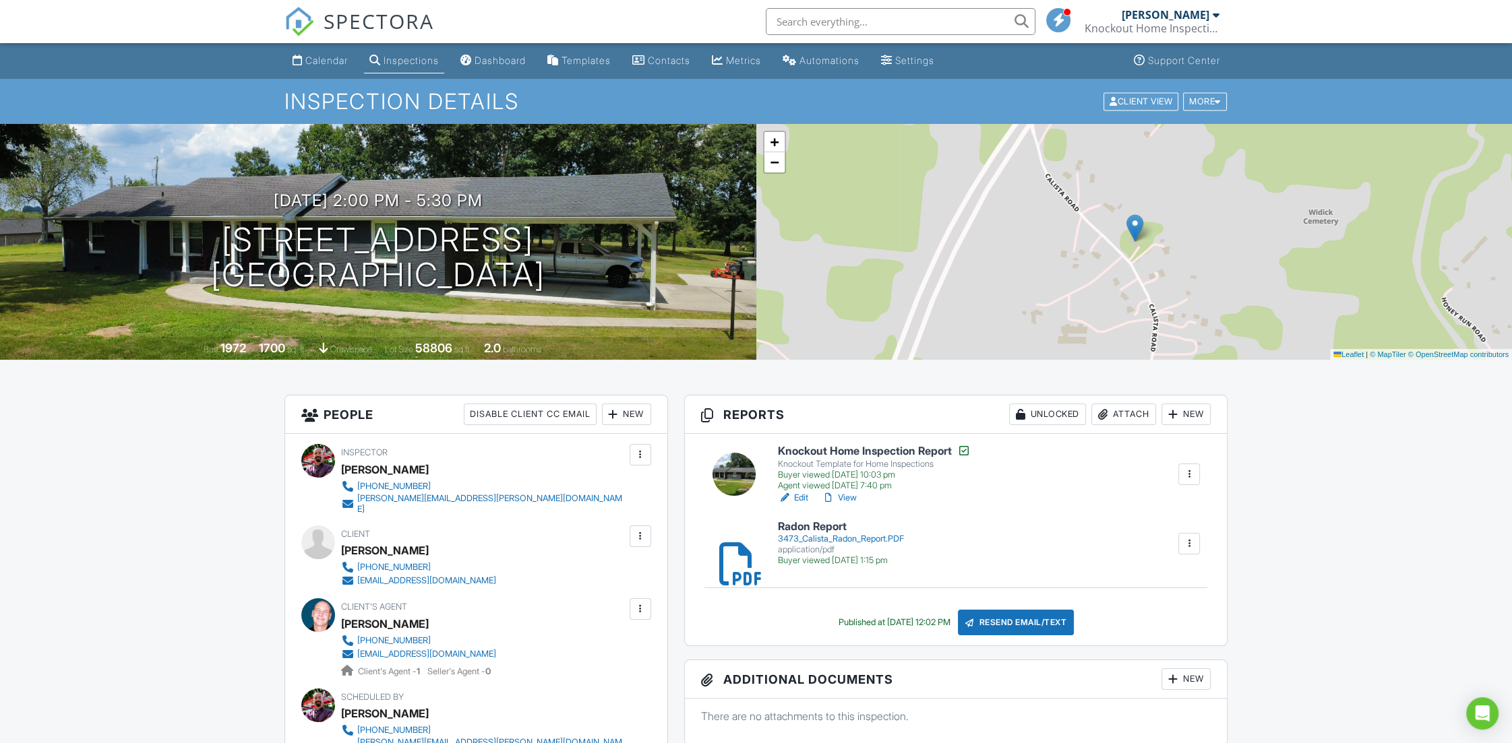
click at [847, 497] on link "View" at bounding box center [838, 497] width 35 height 13
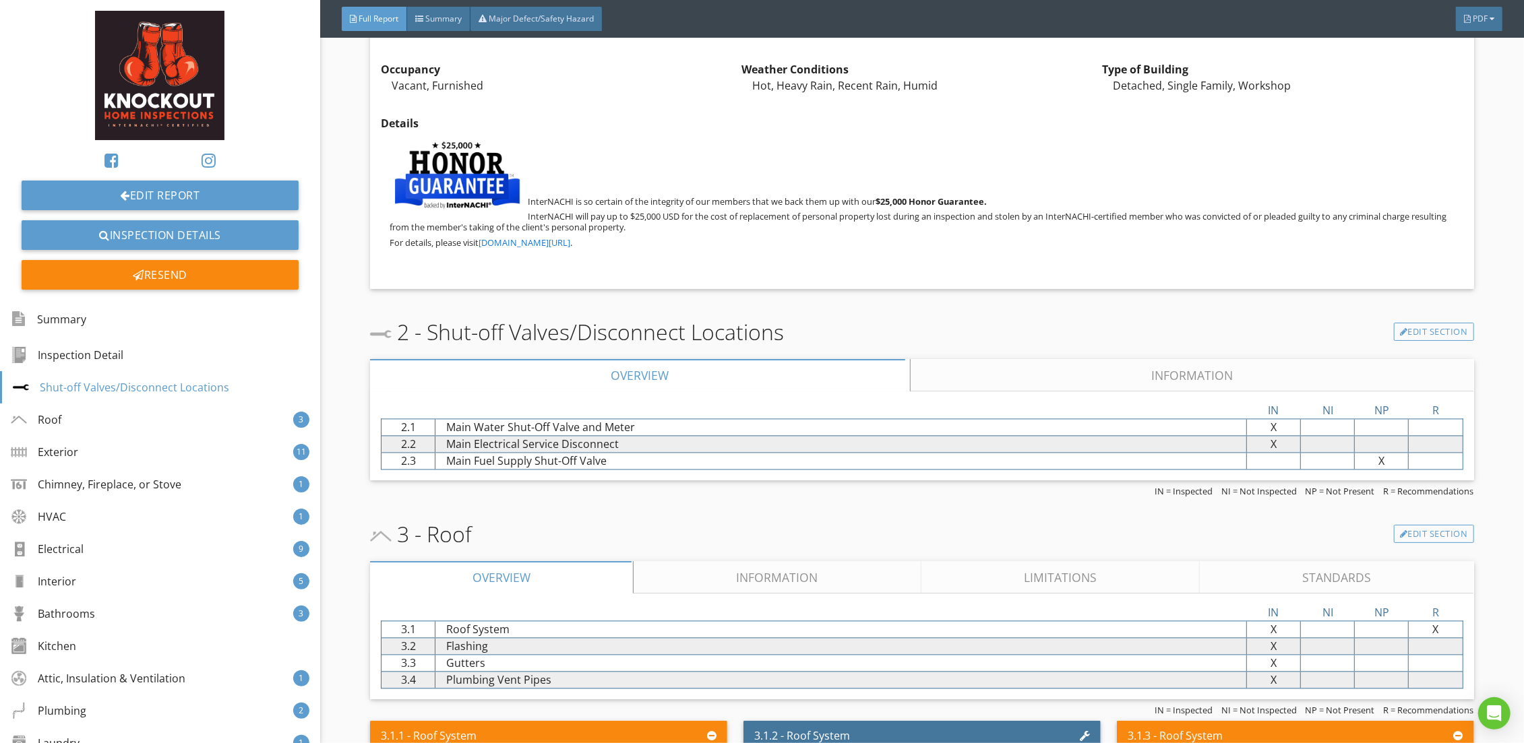
scroll to position [2743, 0]
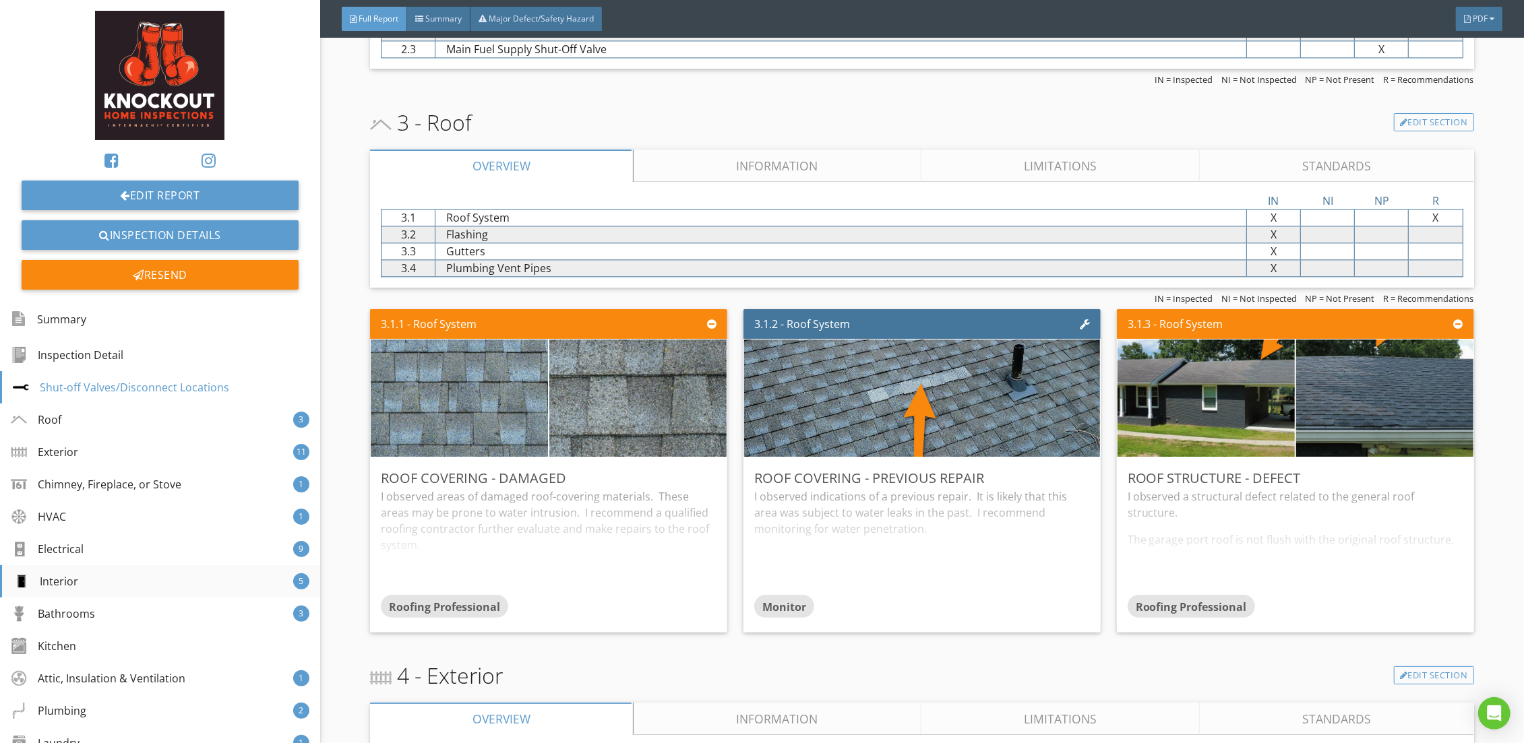
click at [49, 576] on div "Interior" at bounding box center [45, 581] width 65 height 16
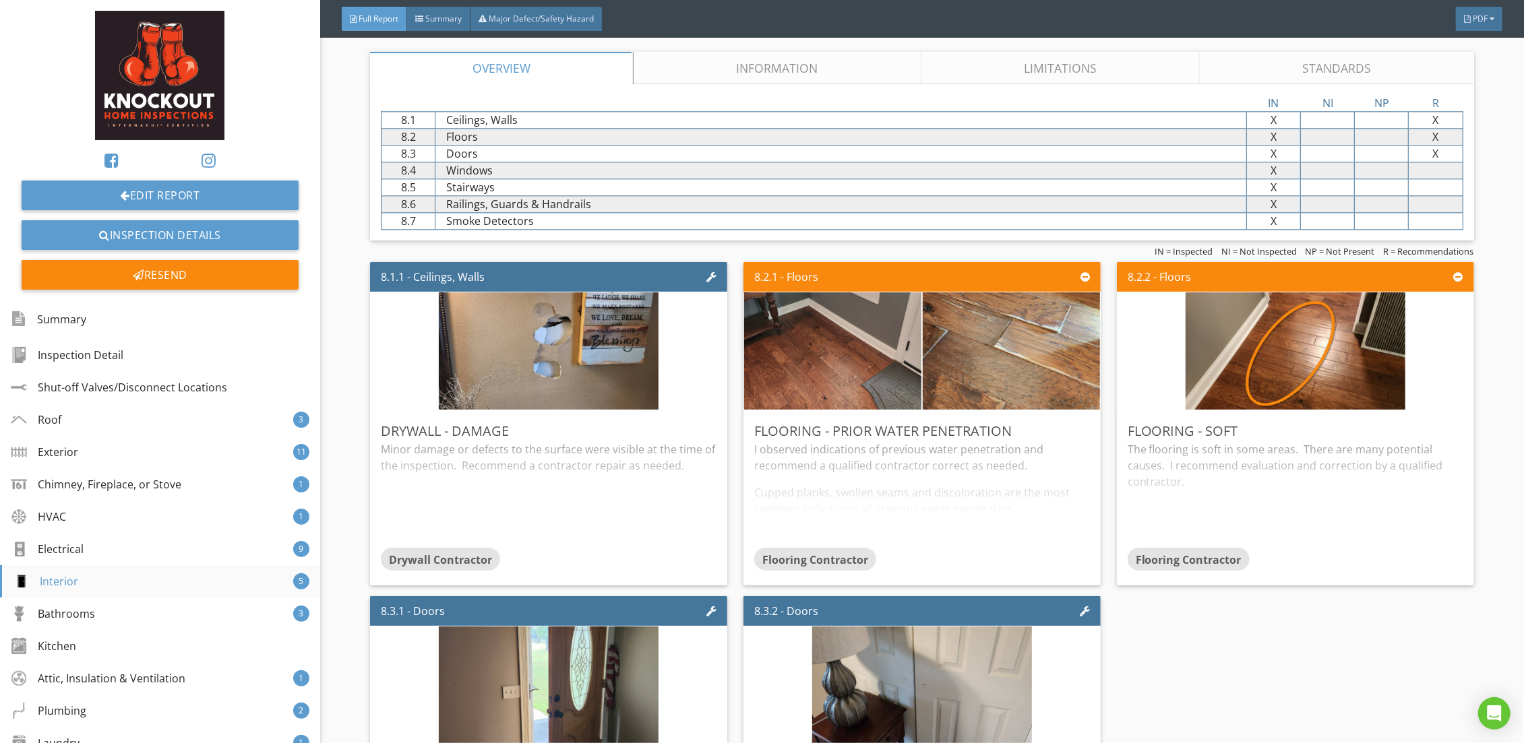
scroll to position [7464, 0]
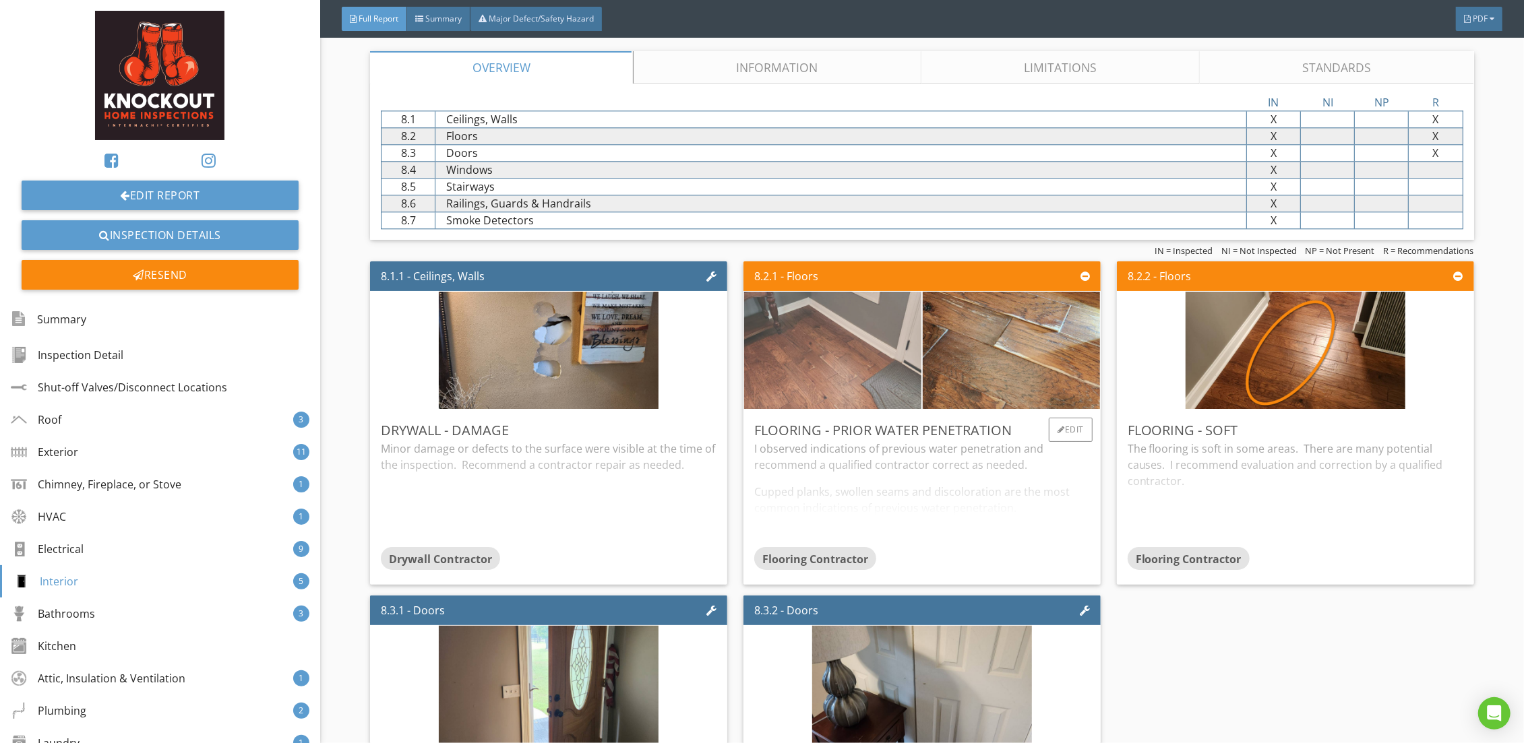
click at [826, 328] on img at bounding box center [832, 350] width 220 height 293
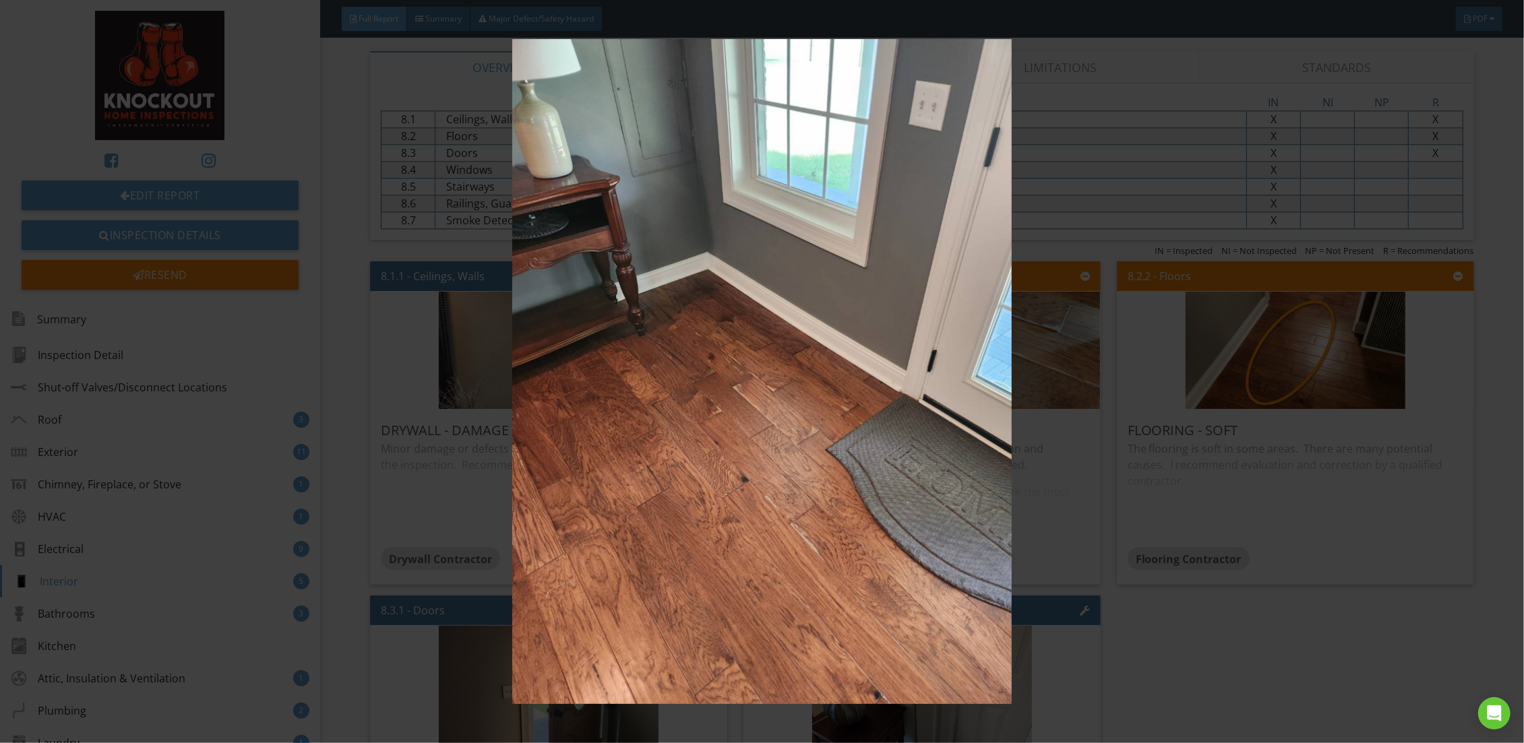
click at [1136, 495] on img at bounding box center [762, 371] width 1406 height 665
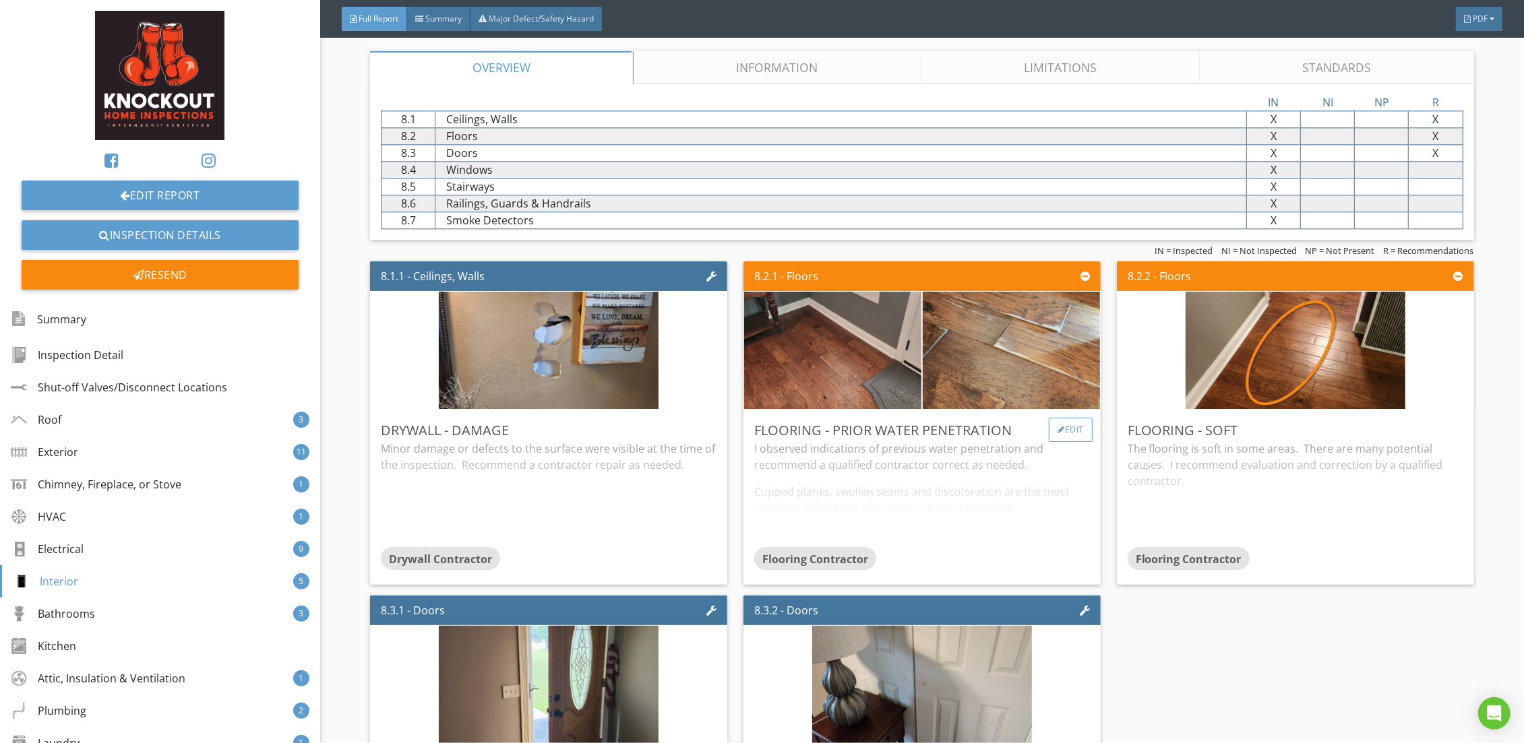
click at [1059, 428] on div "Edit" at bounding box center [1071, 430] width 44 height 24
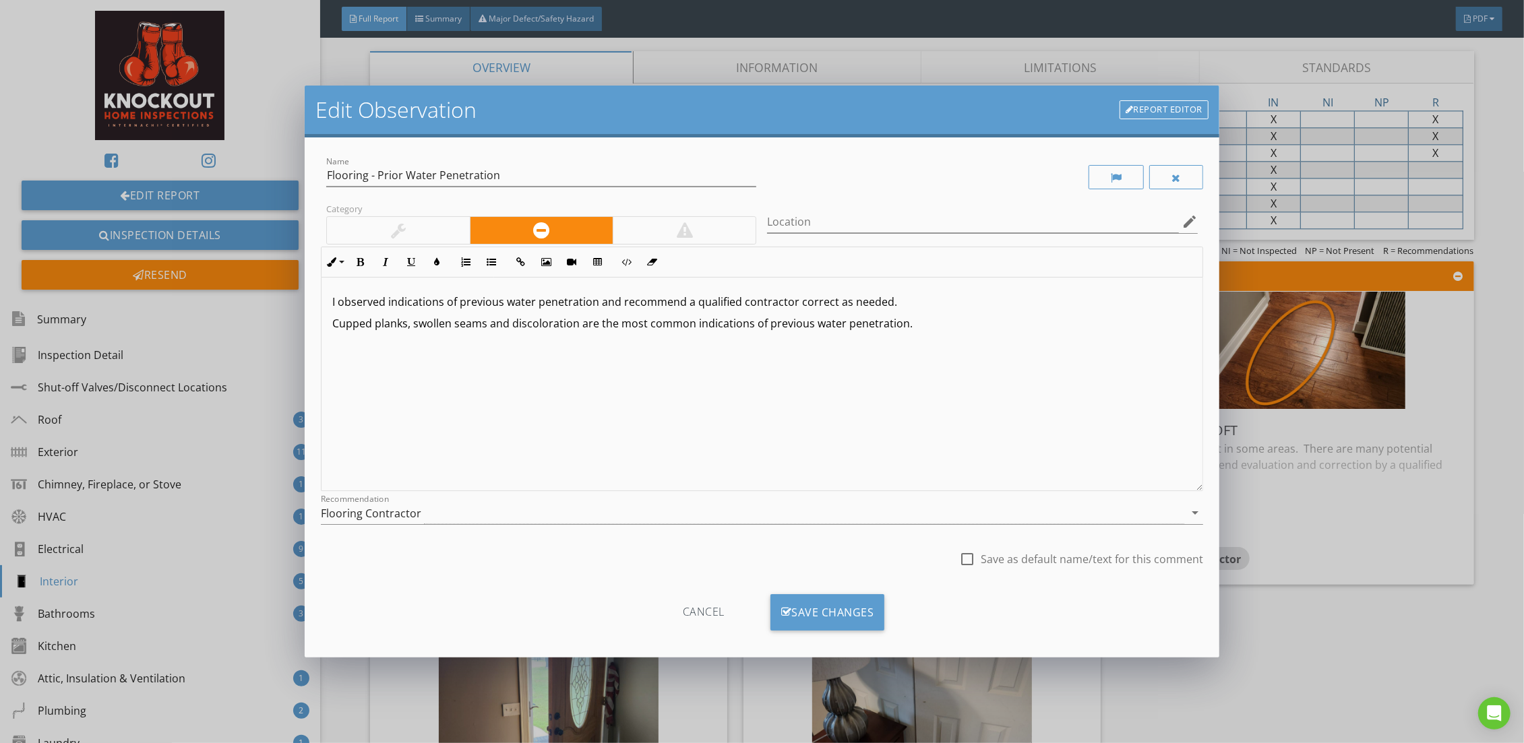
click at [1307, 629] on div "Edit Observation Report Editor Name Flooring - Prior Water Penetration Category…" at bounding box center [762, 371] width 1524 height 743
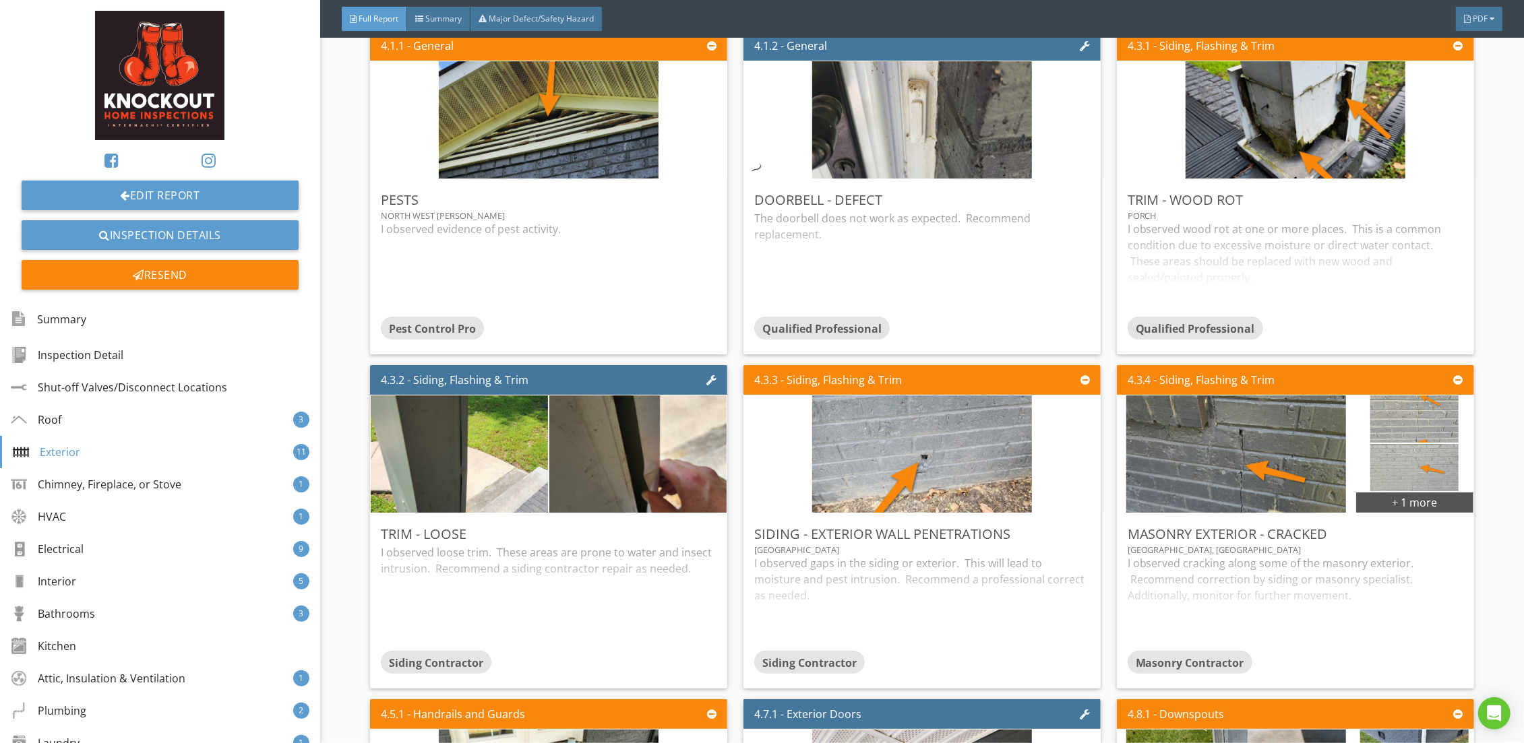
scroll to position [2321, 0]
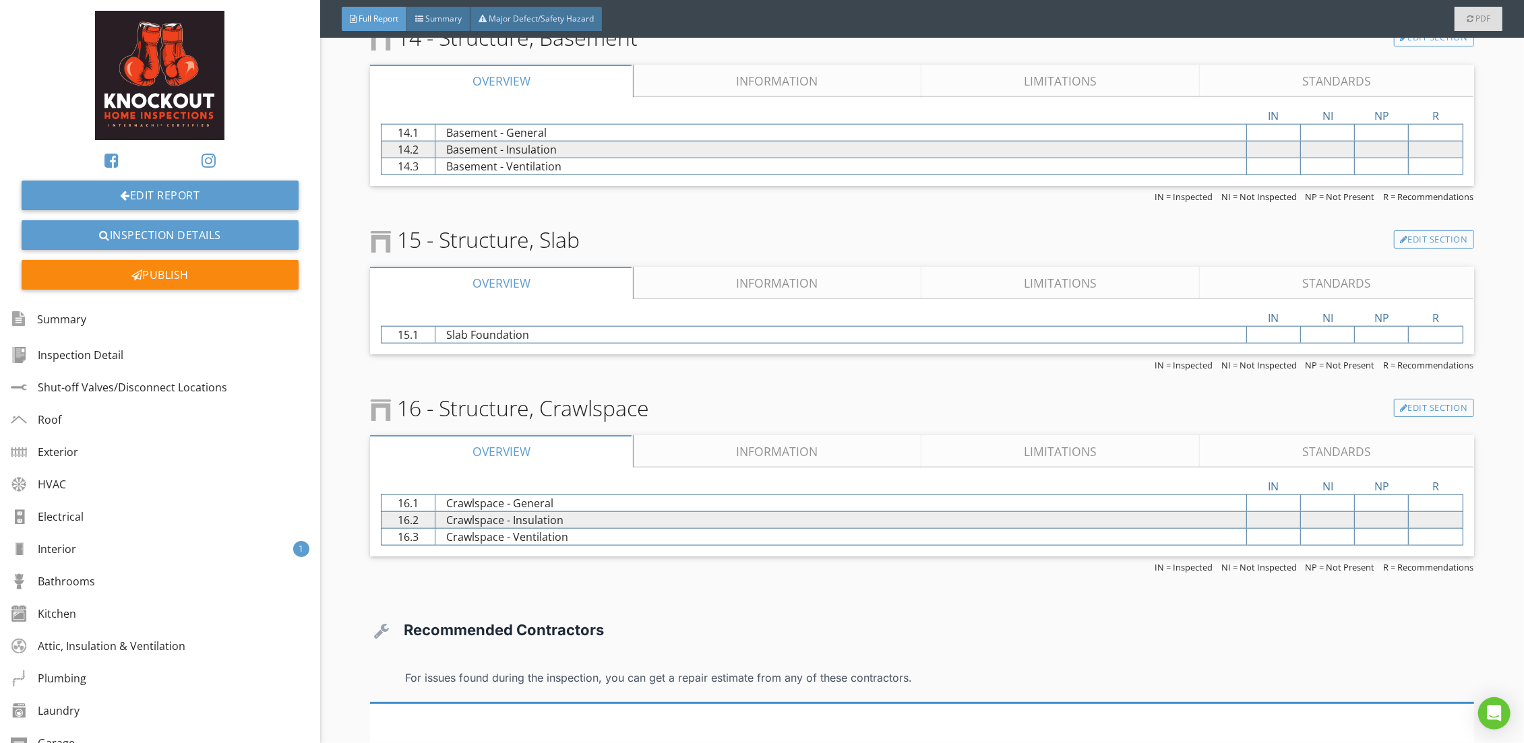
scroll to position [5910, 0]
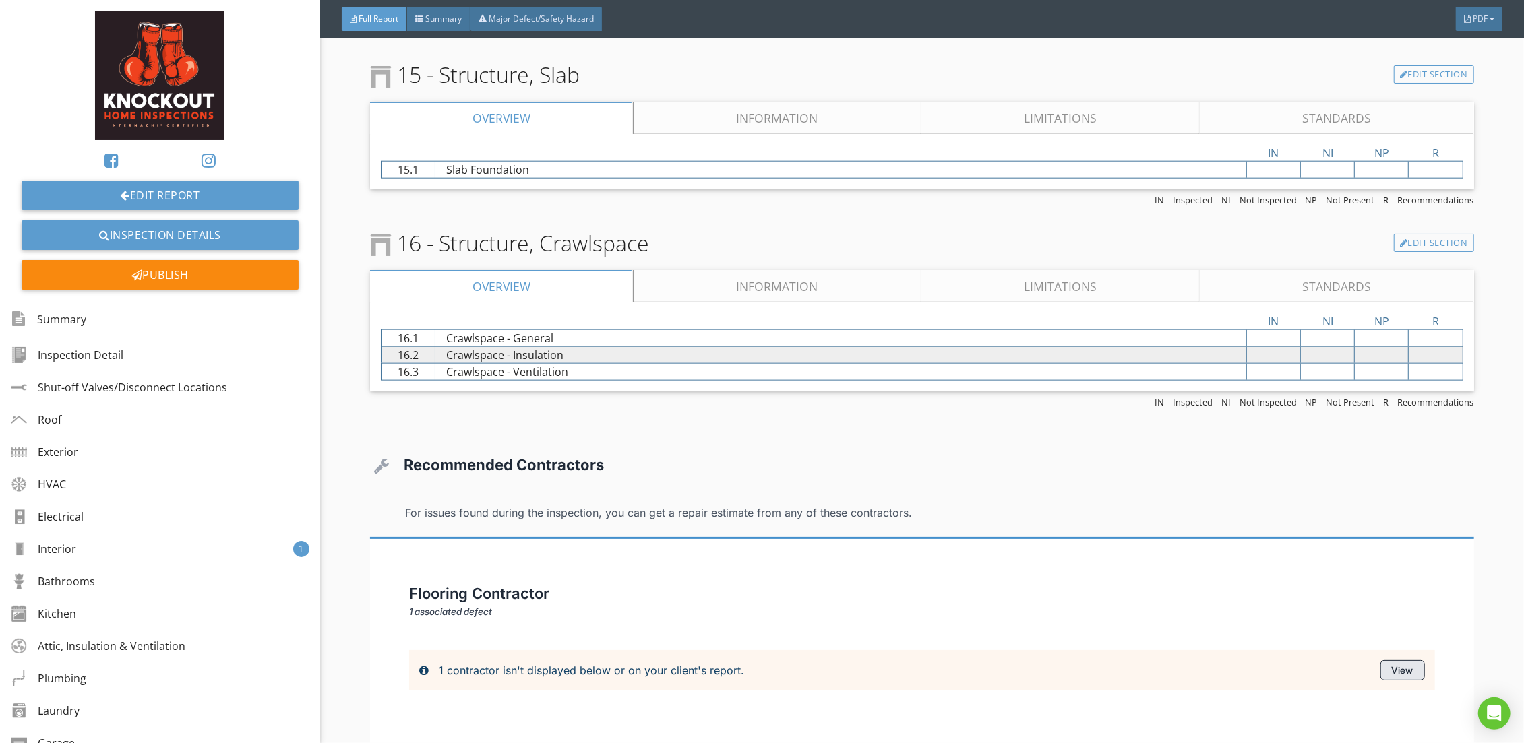
click at [1402, 664] on div "View" at bounding box center [1402, 670] width 44 height 20
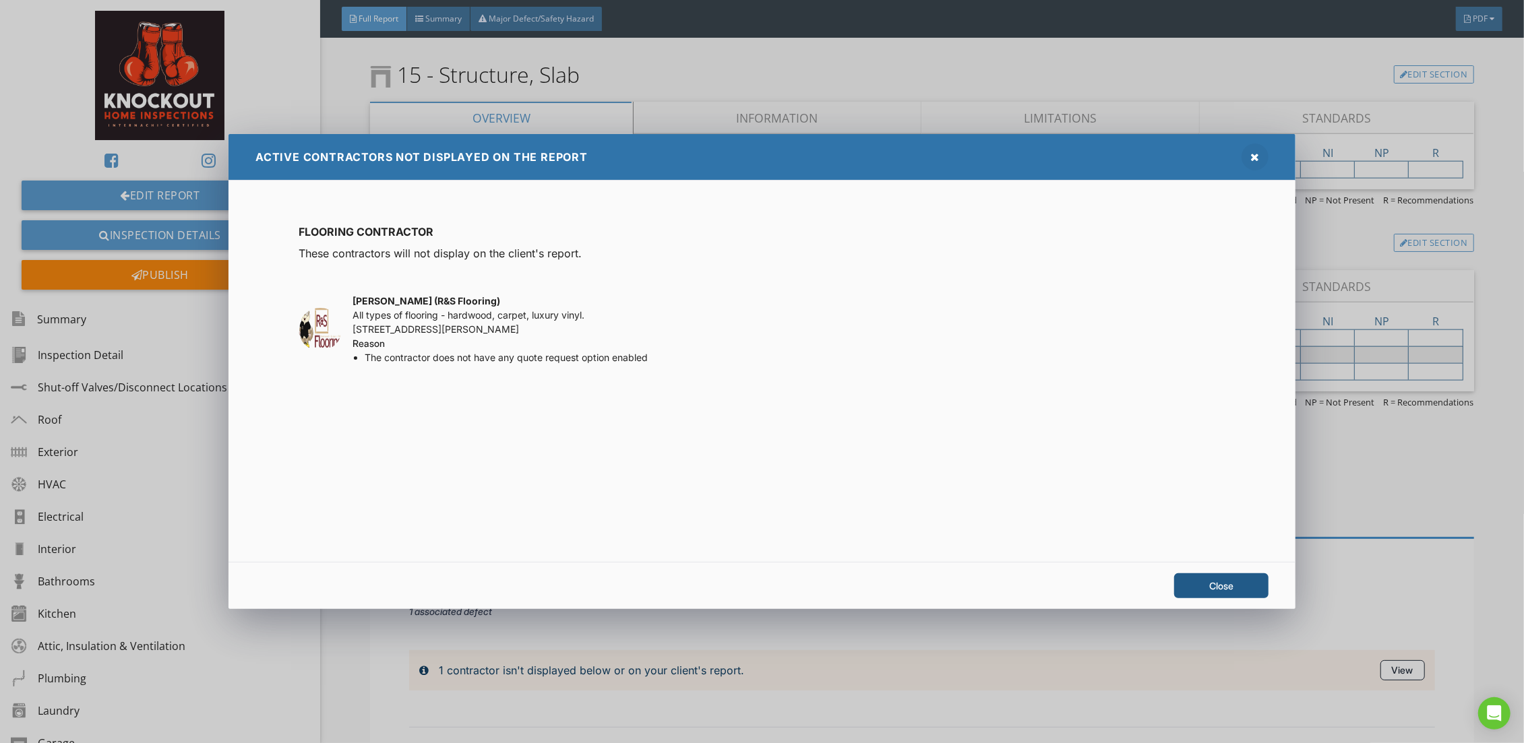
click at [1229, 588] on div "Close" at bounding box center [1221, 585] width 94 height 25
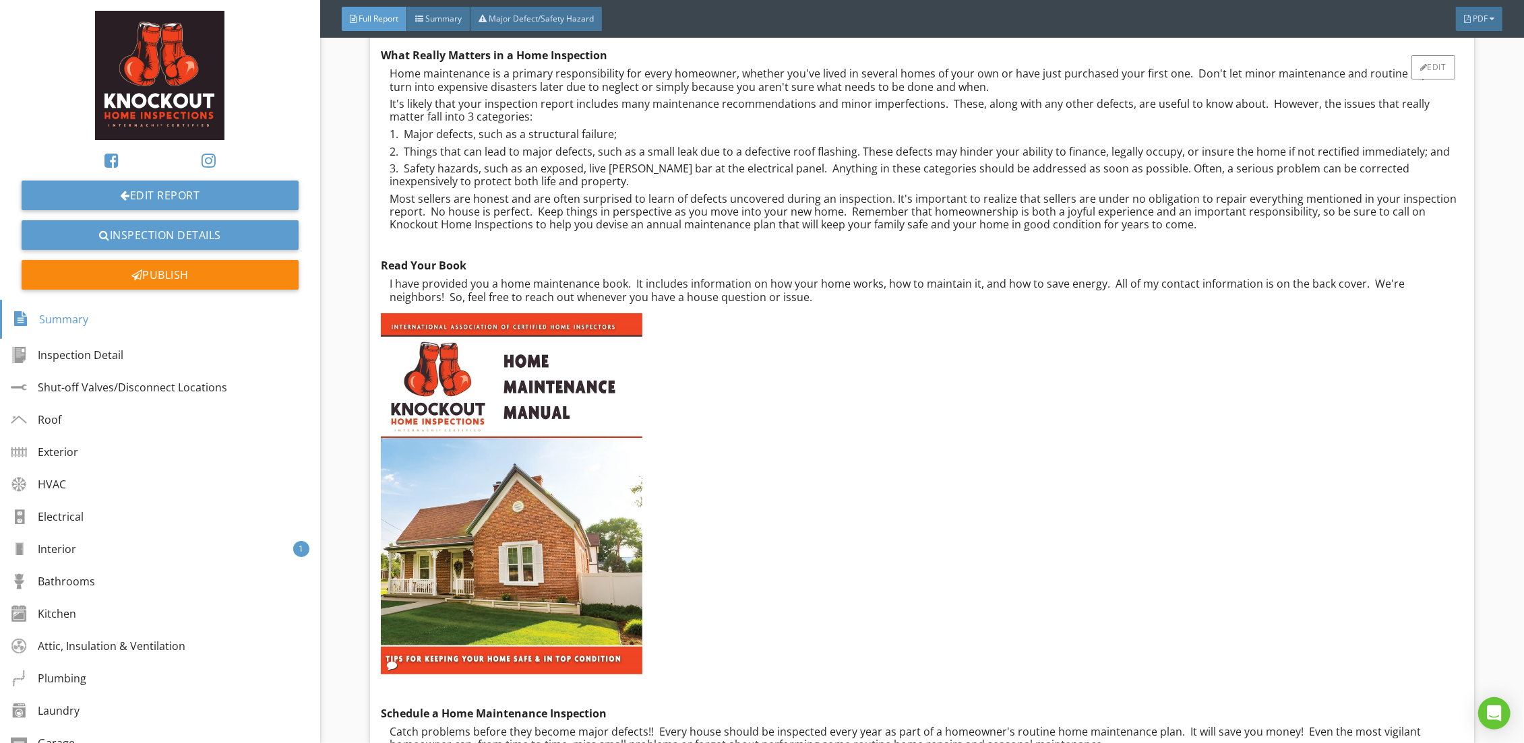
scroll to position [0, 0]
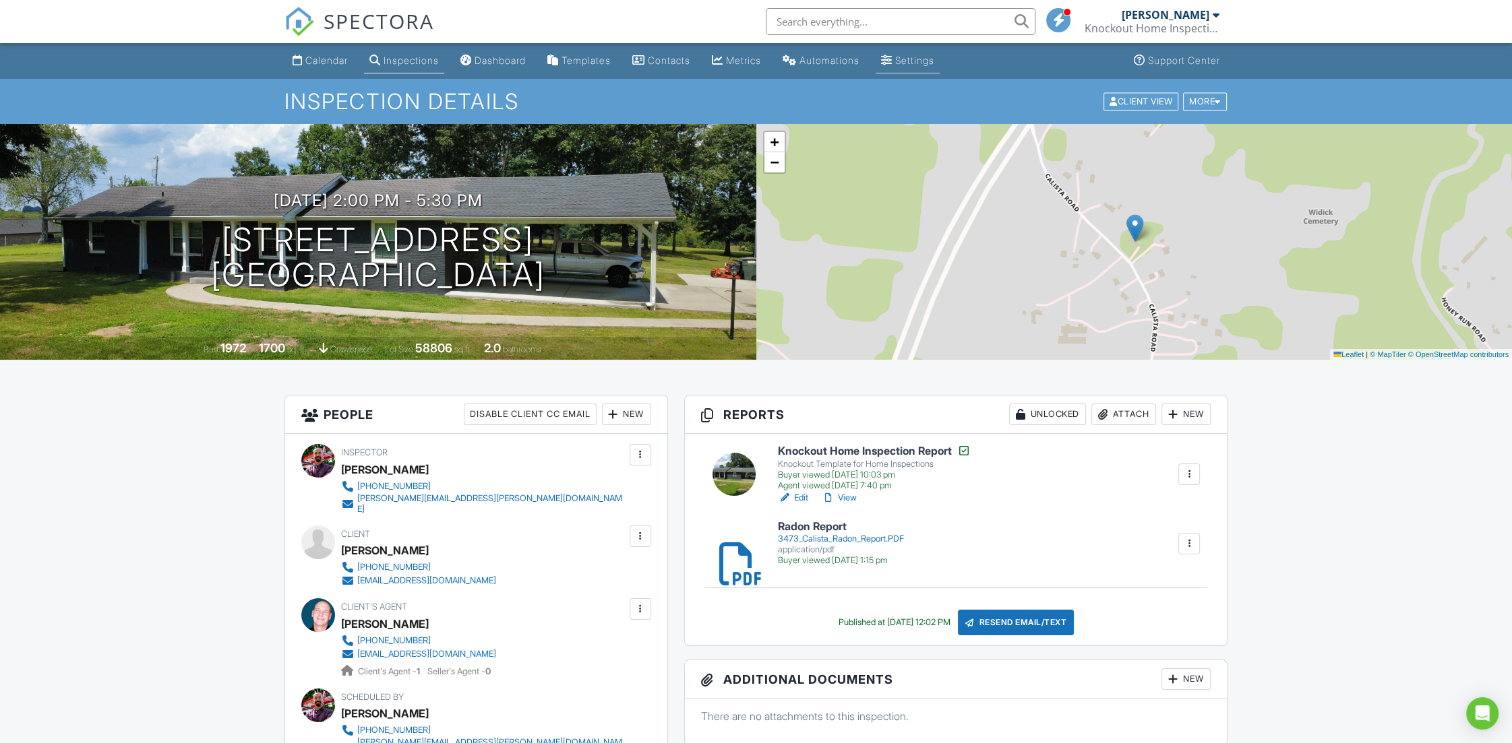
click at [934, 59] on div "Settings" at bounding box center [914, 60] width 39 height 11
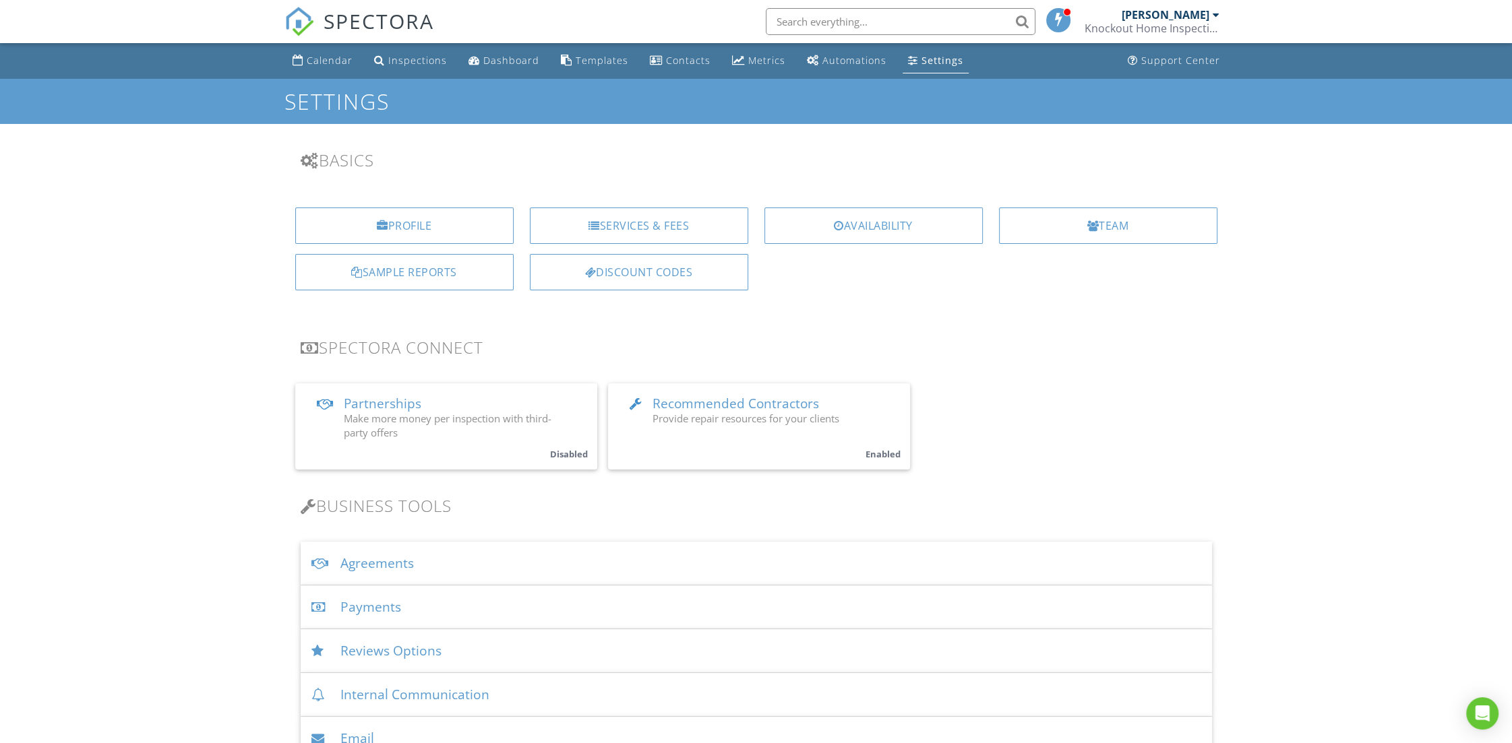
click at [697, 425] on span "Provide repair resources for your clients" at bounding box center [745, 418] width 187 height 13
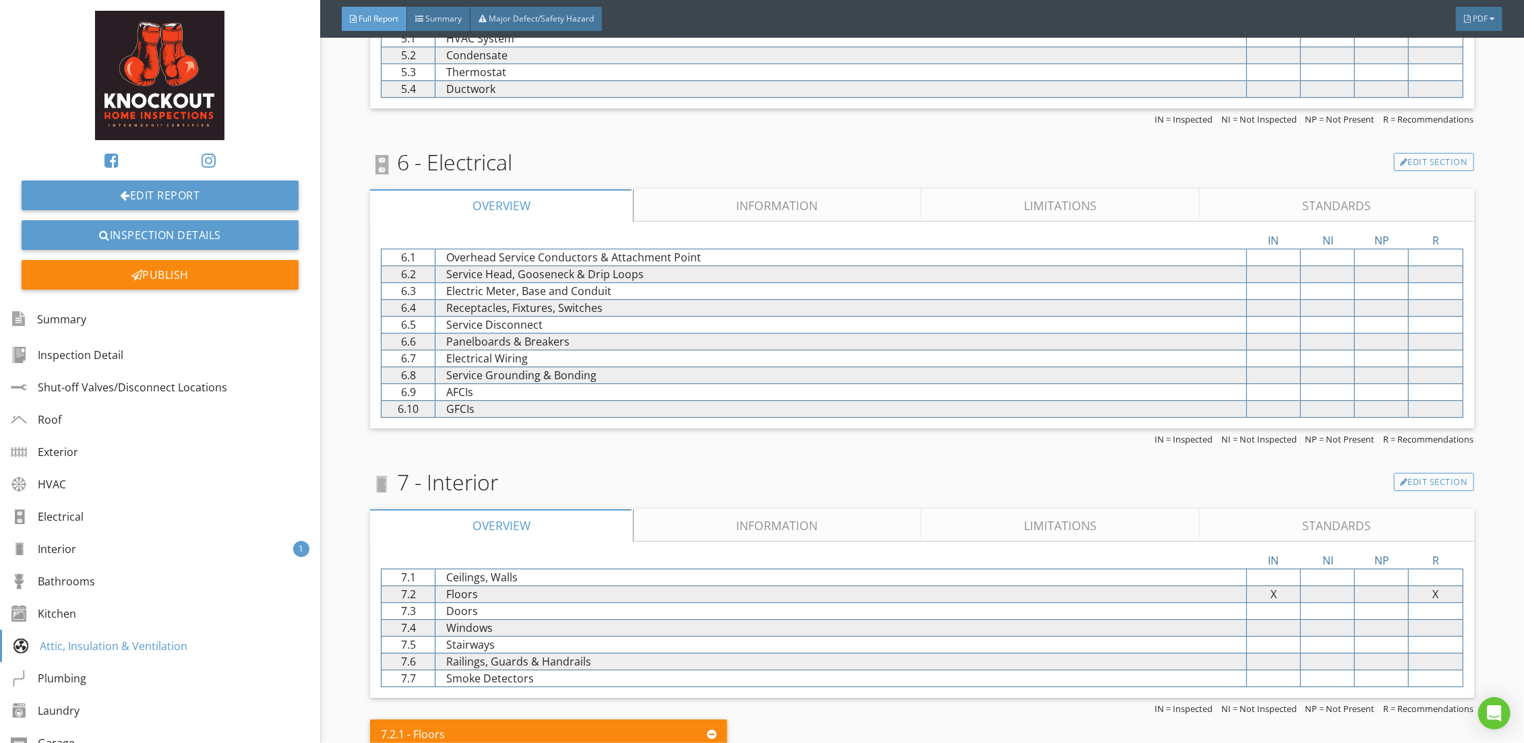
scroll to position [5910, 0]
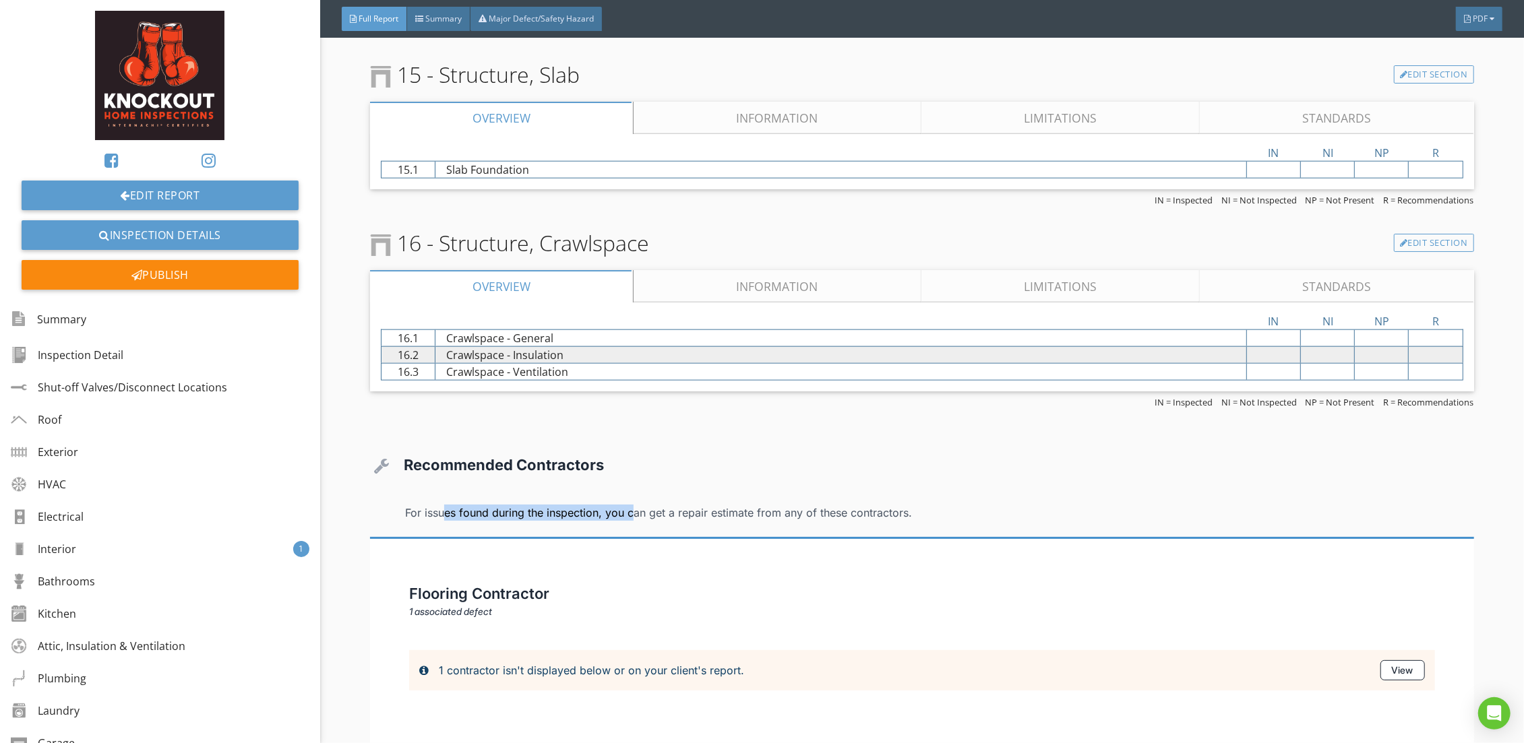
drag, startPoint x: 408, startPoint y: 501, endPoint x: 600, endPoint y: 506, distance: 192.1
click at [600, 506] on div "For issues found during the inspection, you can get a repair estimate from any …" at bounding box center [939, 513] width 1068 height 16
drag, startPoint x: 607, startPoint y: 503, endPoint x: 919, endPoint y: 497, distance: 312.7
click at [919, 505] on div "For issues found during the inspection, you can get a repair estimate from any …" at bounding box center [939, 513] width 1068 height 16
drag, startPoint x: 491, startPoint y: 500, endPoint x: 600, endPoint y: 503, distance: 109.2
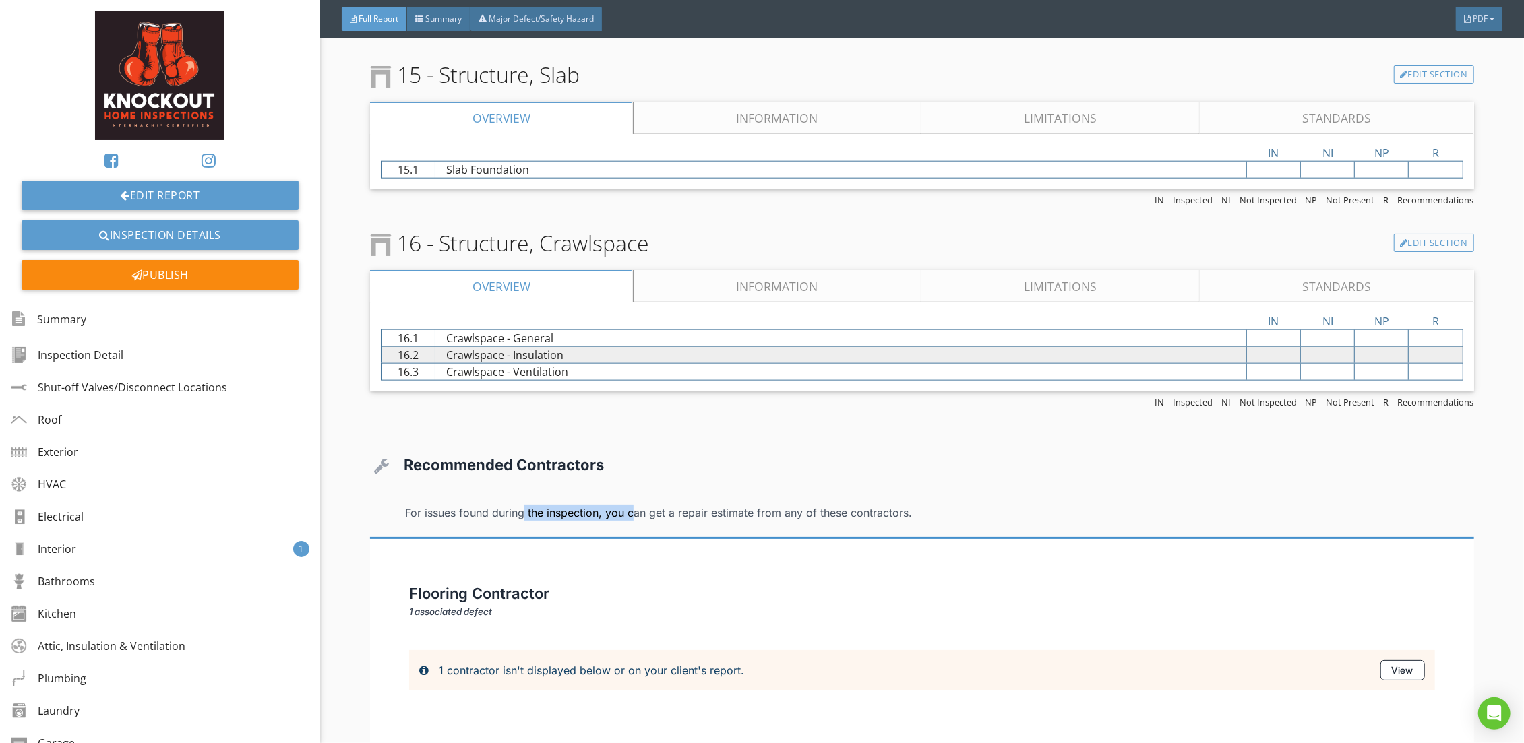
click at [600, 505] on div "For issues found during the inspection, you can get a repair estimate from any …" at bounding box center [939, 513] width 1068 height 16
drag, startPoint x: 602, startPoint y: 503, endPoint x: 908, endPoint y: 501, distance: 306.0
click at [908, 505] on div "For issues found during the inspection, you can get a repair estimate from any …" at bounding box center [939, 513] width 1068 height 16
drag, startPoint x: 405, startPoint y: 452, endPoint x: 598, endPoint y: 450, distance: 193.4
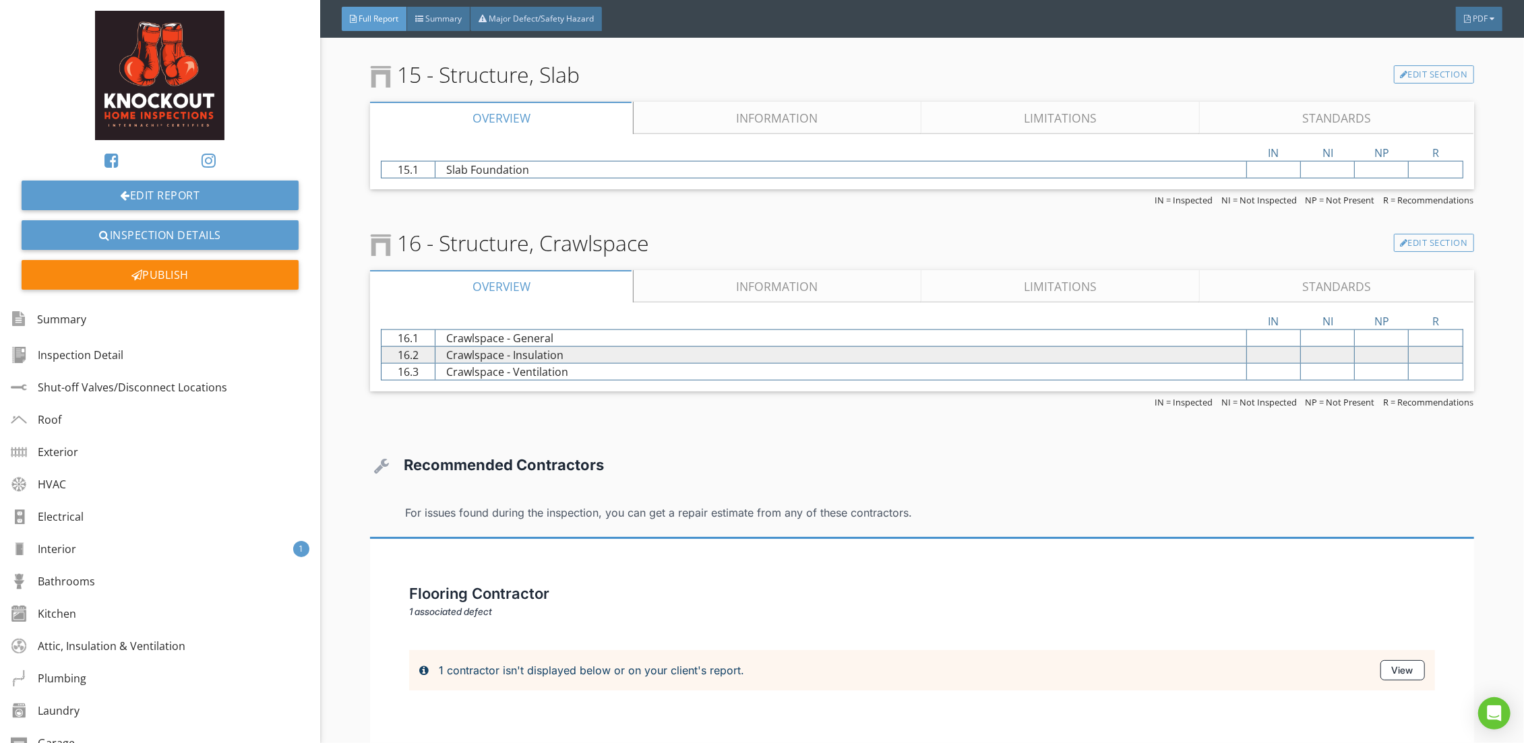
click at [598, 456] on span "Recommended Contractors" at bounding box center [504, 465] width 200 height 18
click at [1398, 663] on div "View" at bounding box center [1402, 670] width 44 height 20
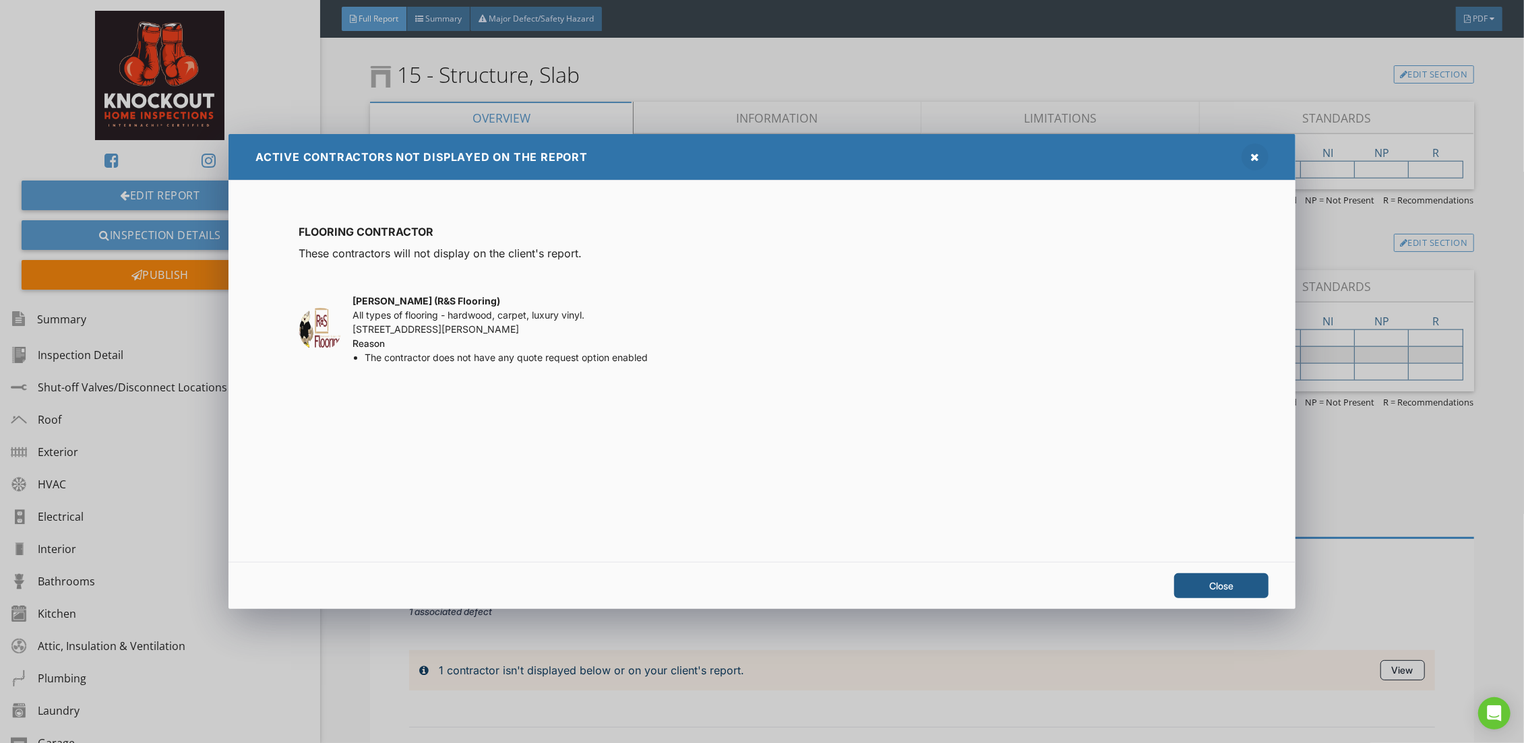
click at [1249, 153] on div at bounding box center [1254, 157] width 27 height 27
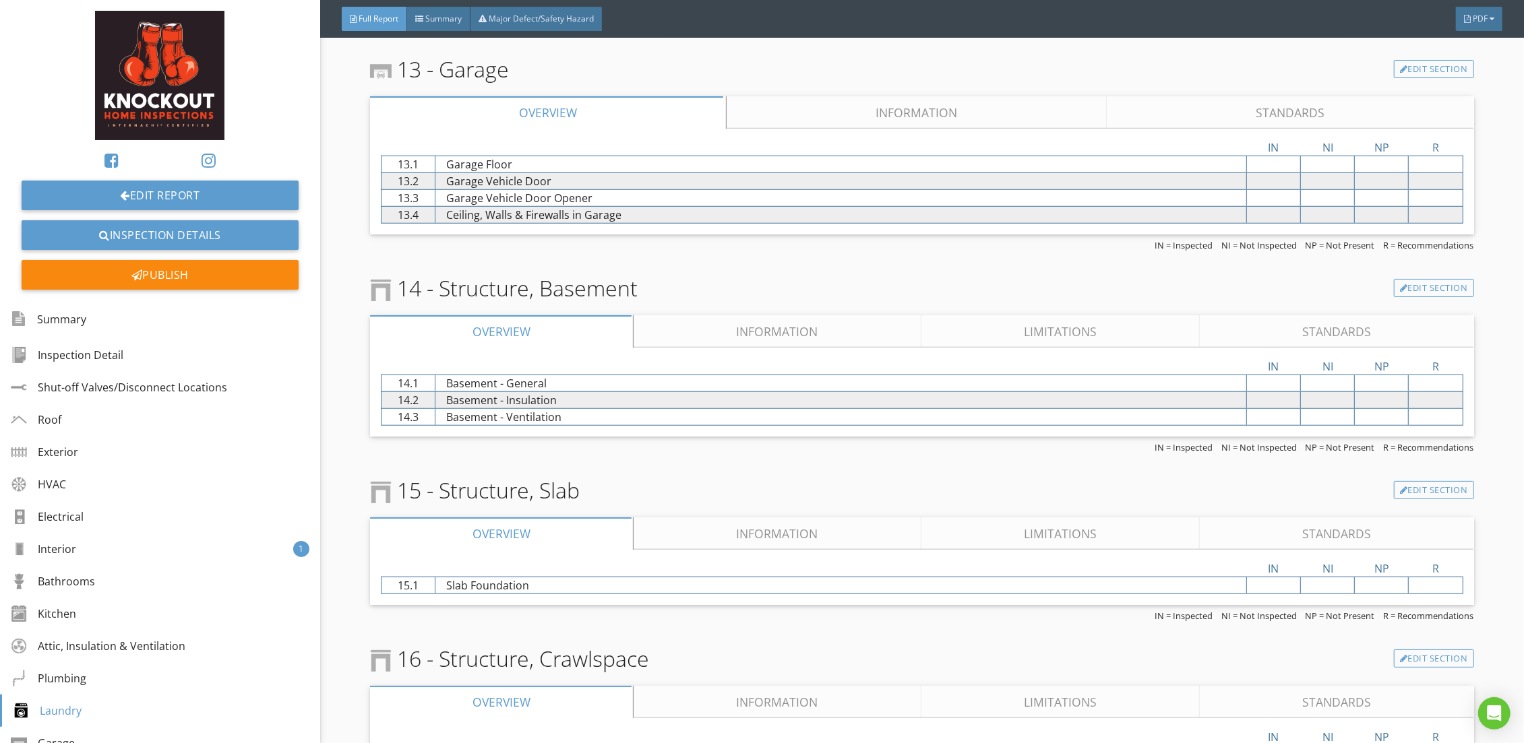
scroll to position [5910, 0]
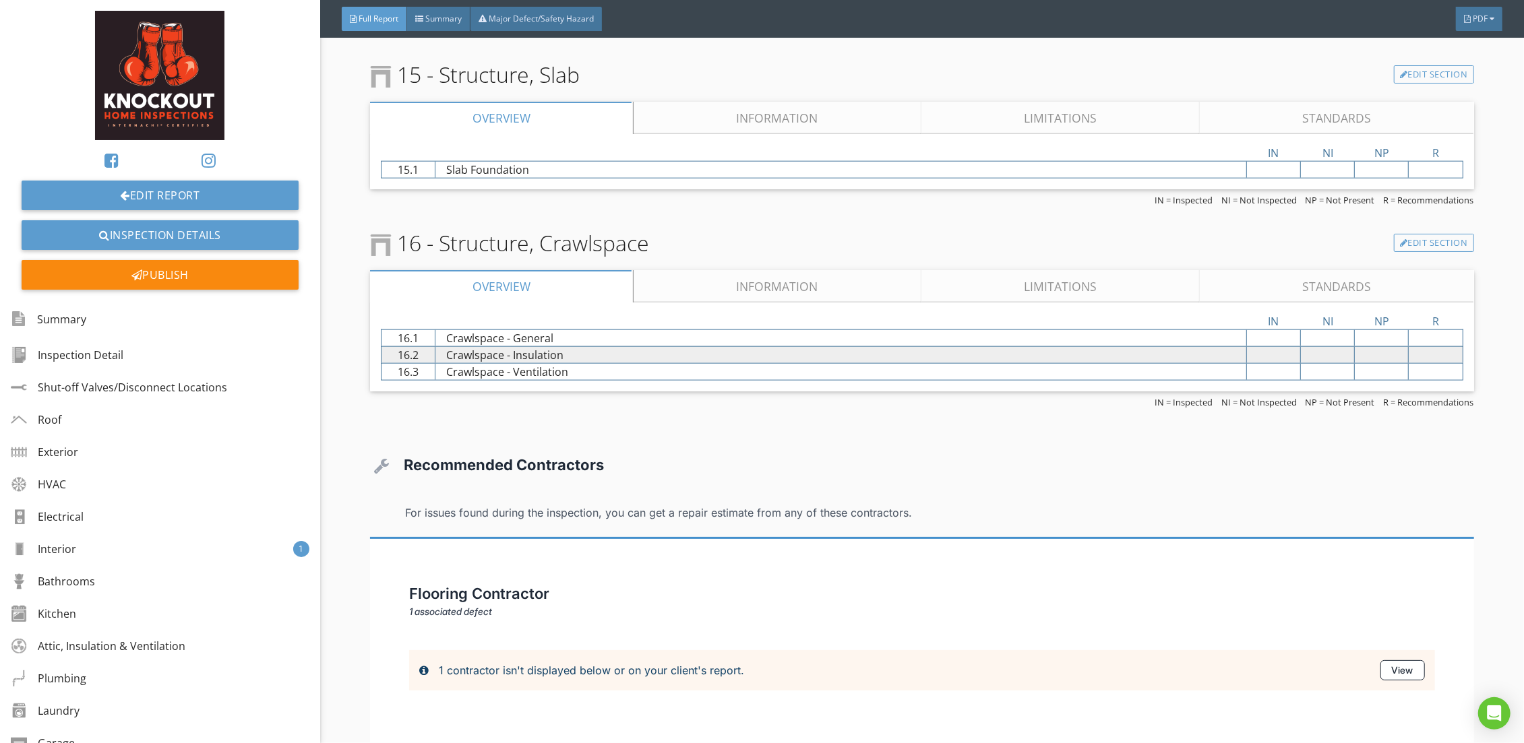
drag, startPoint x: 440, startPoint y: 660, endPoint x: 735, endPoint y: 663, distance: 295.2
click at [735, 663] on div "1 contractor isn't displayed below or on your client's report." at bounding box center [591, 670] width 305 height 16
click at [445, 607] on div "Flooring Contractor 1 associated defect" at bounding box center [913, 602] width 1009 height 34
click at [437, 606] on span "1 associated defect" at bounding box center [450, 611] width 83 height 11
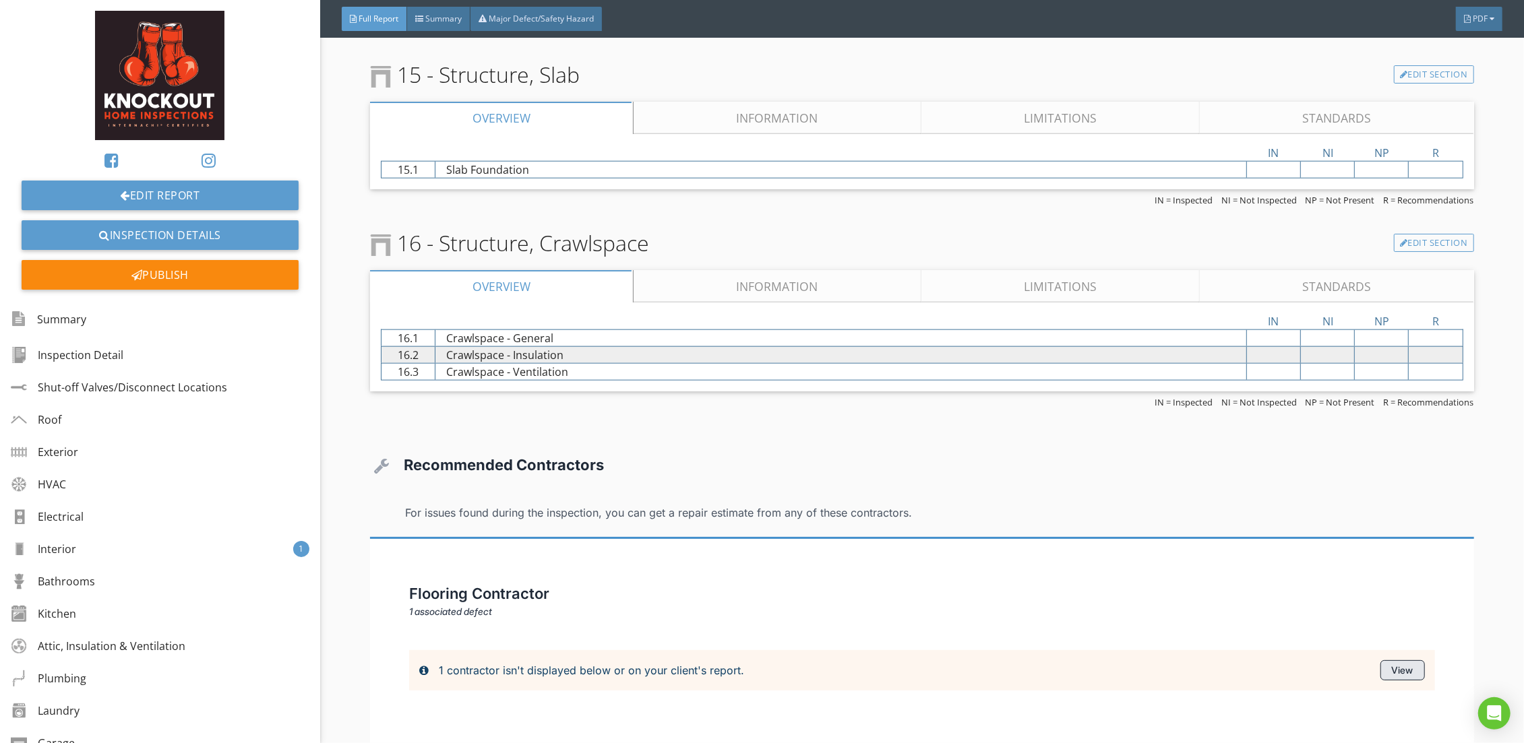
click at [1385, 663] on div "View" at bounding box center [1402, 670] width 44 height 20
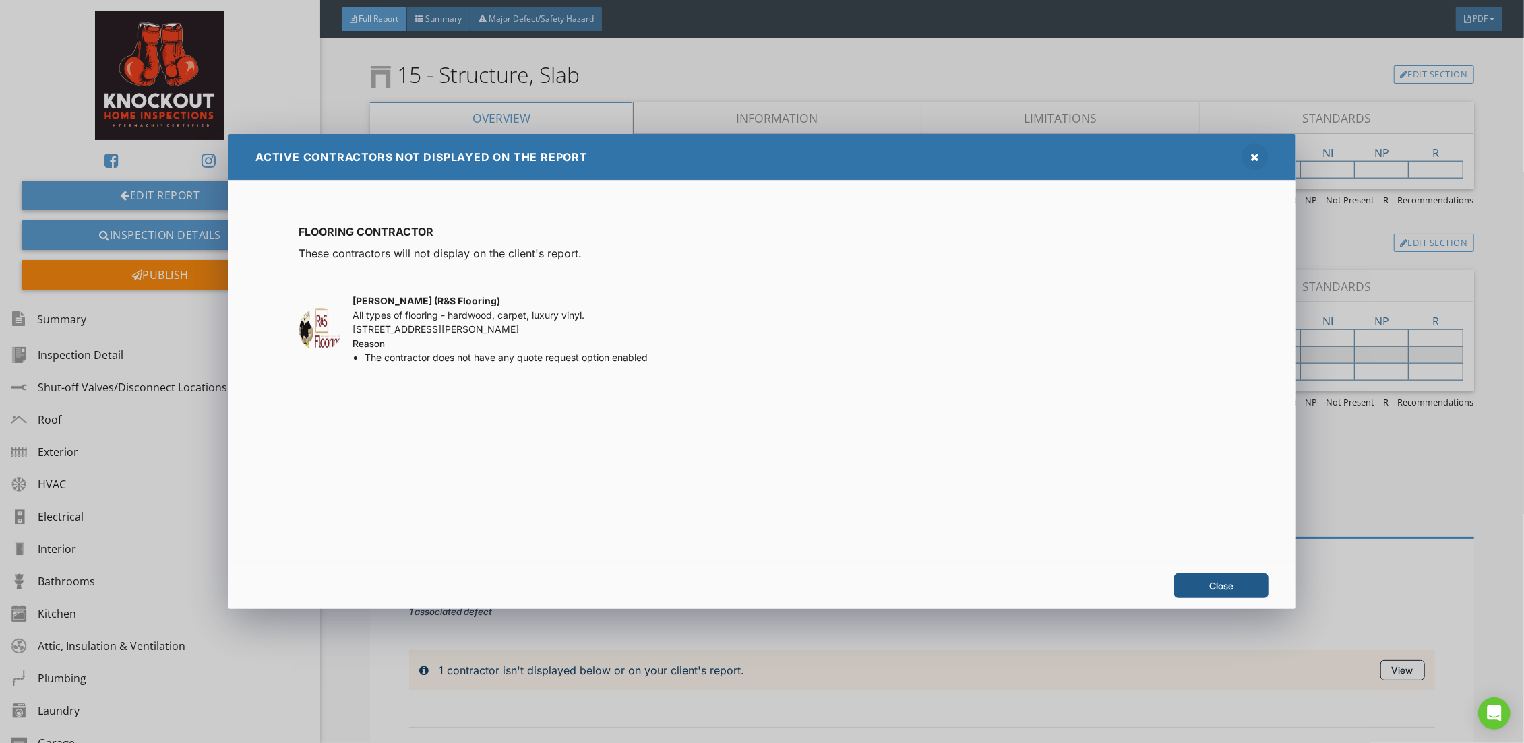
click at [1257, 160] on icon at bounding box center [1254, 157] width 9 height 11
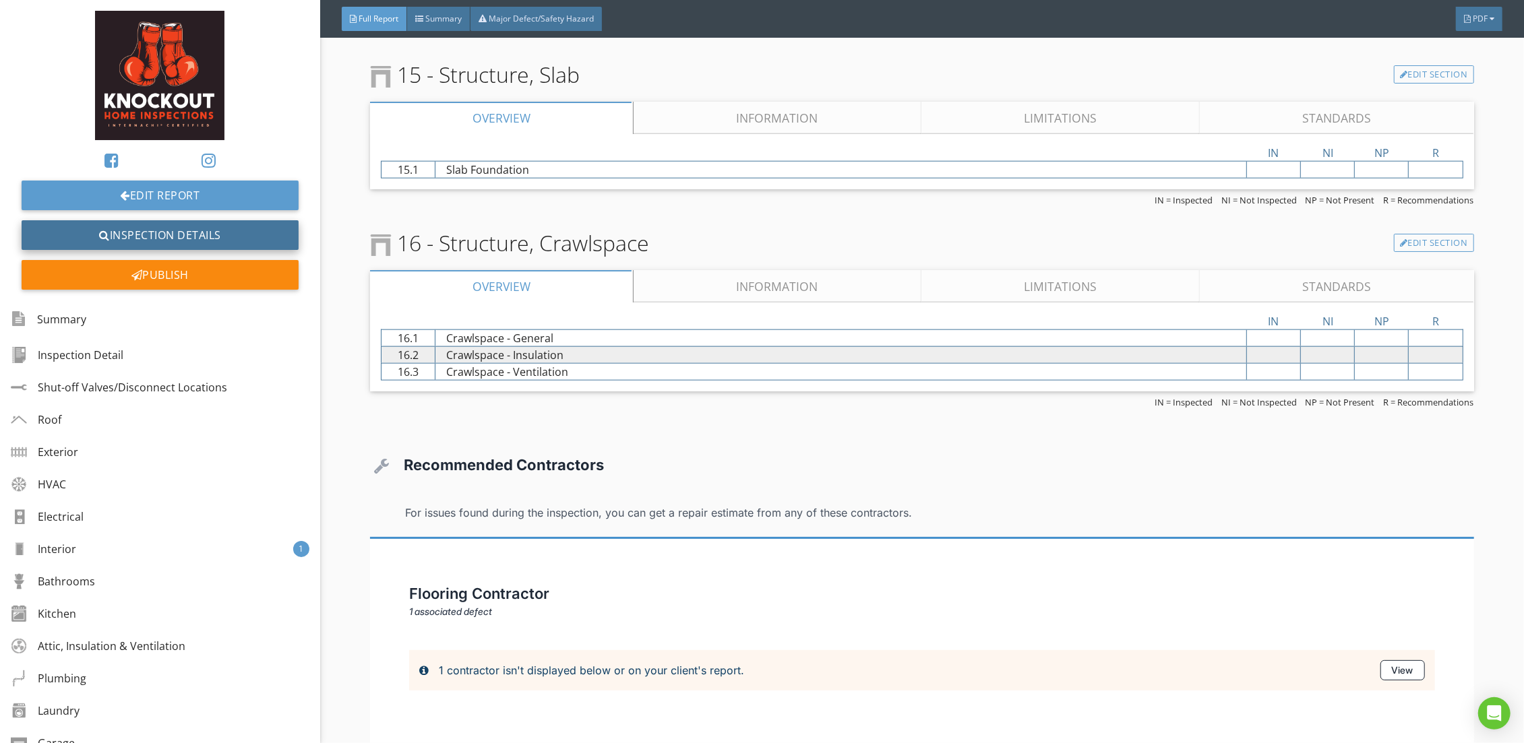
click at [172, 239] on link "Inspection Details" at bounding box center [160, 235] width 277 height 30
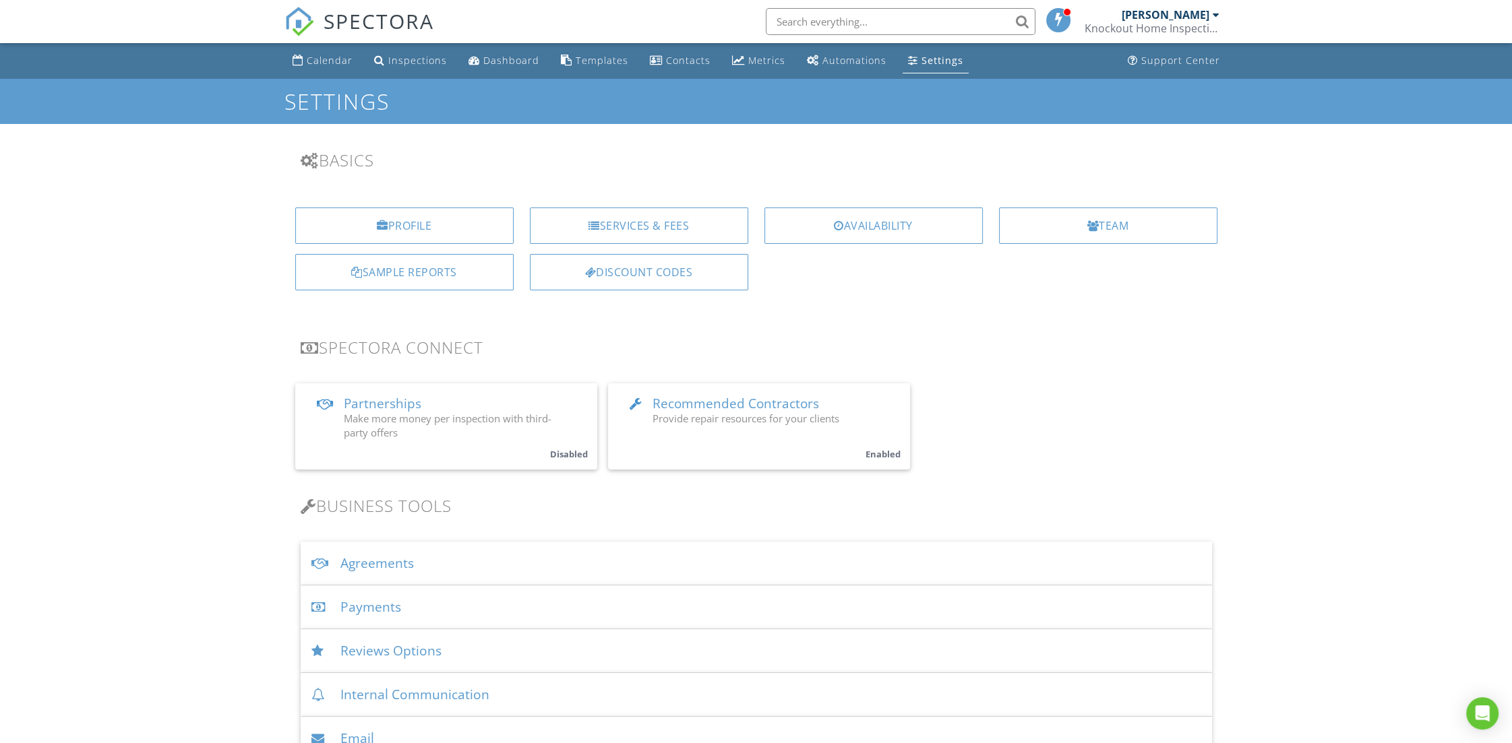
click at [721, 415] on span "Provide repair resources for your clients" at bounding box center [745, 418] width 187 height 13
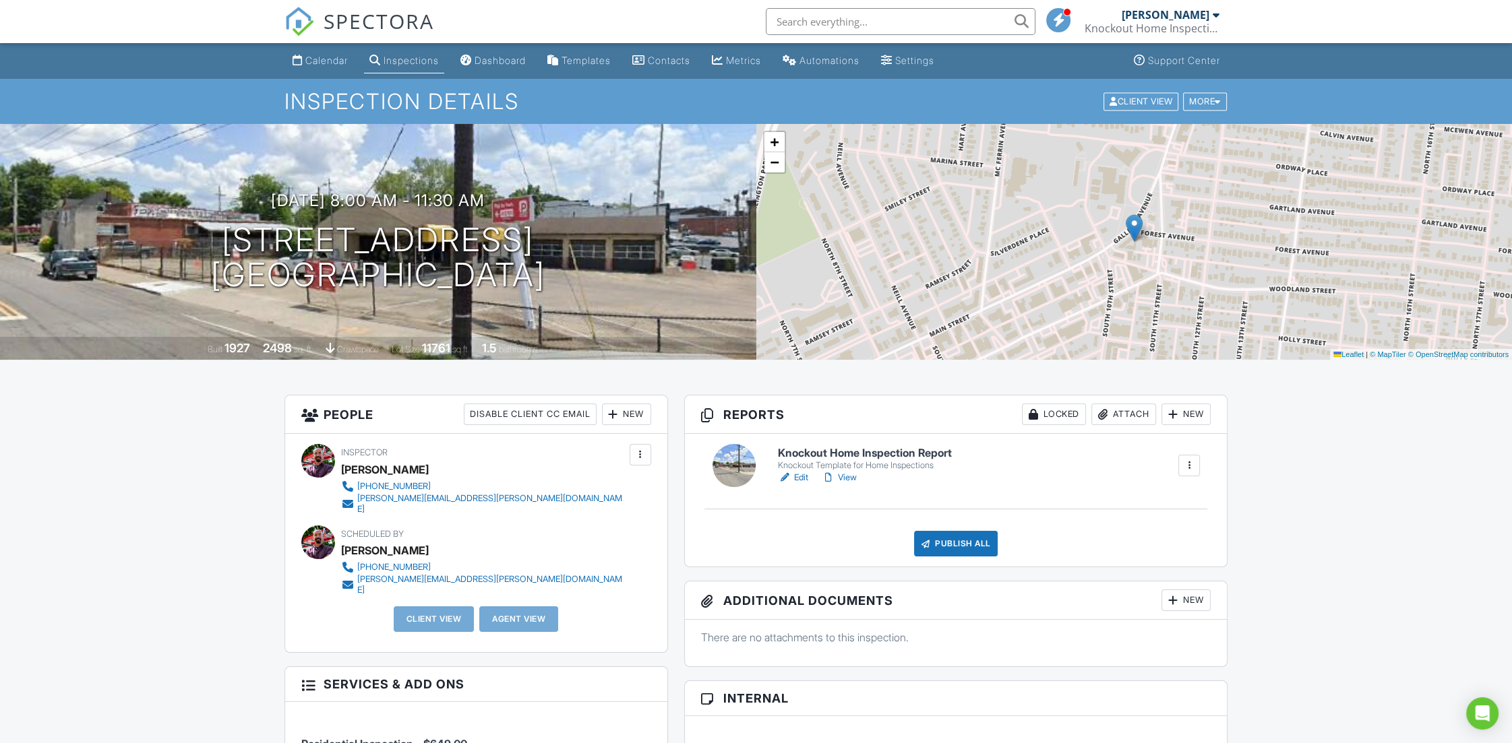
click at [793, 475] on link "Edit" at bounding box center [793, 477] width 30 height 13
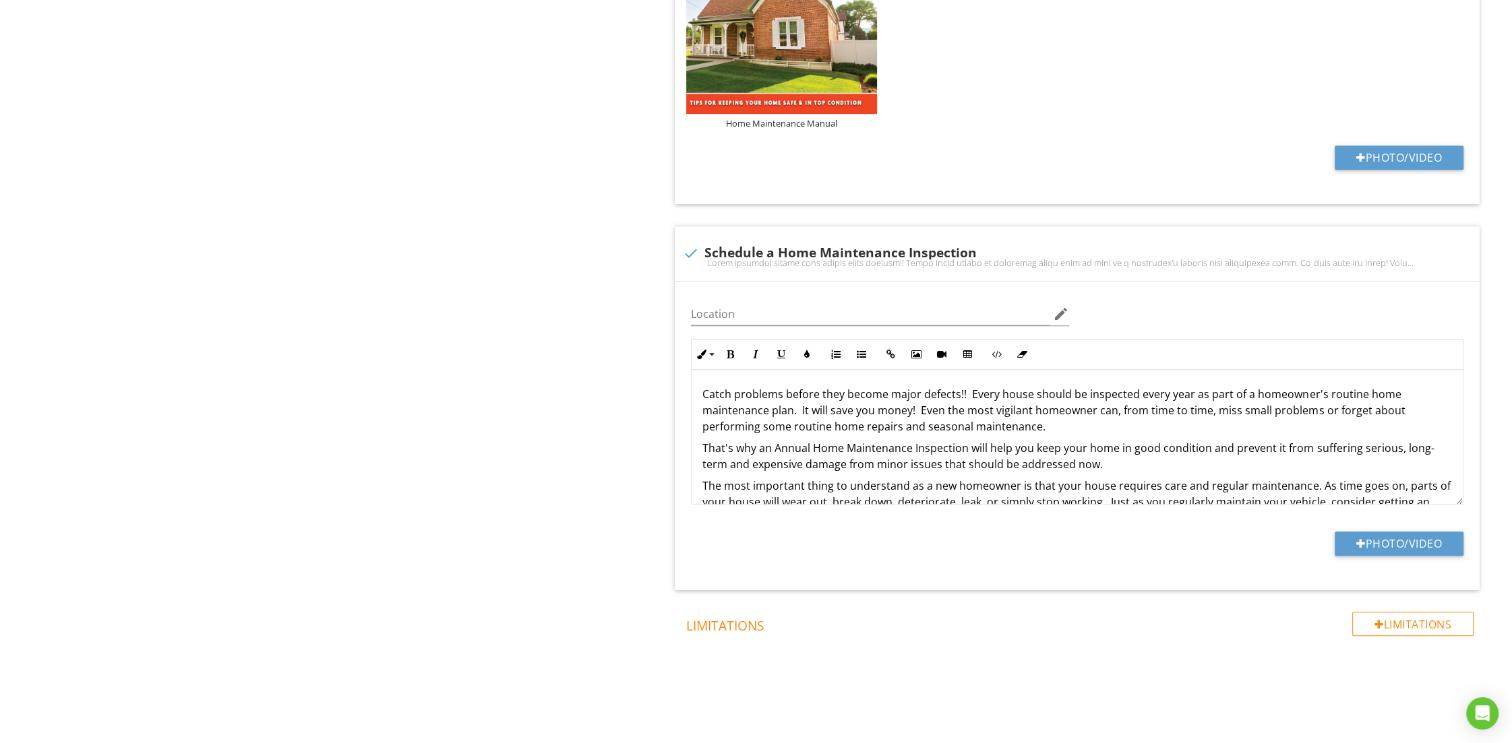
scroll to position [263, 0]
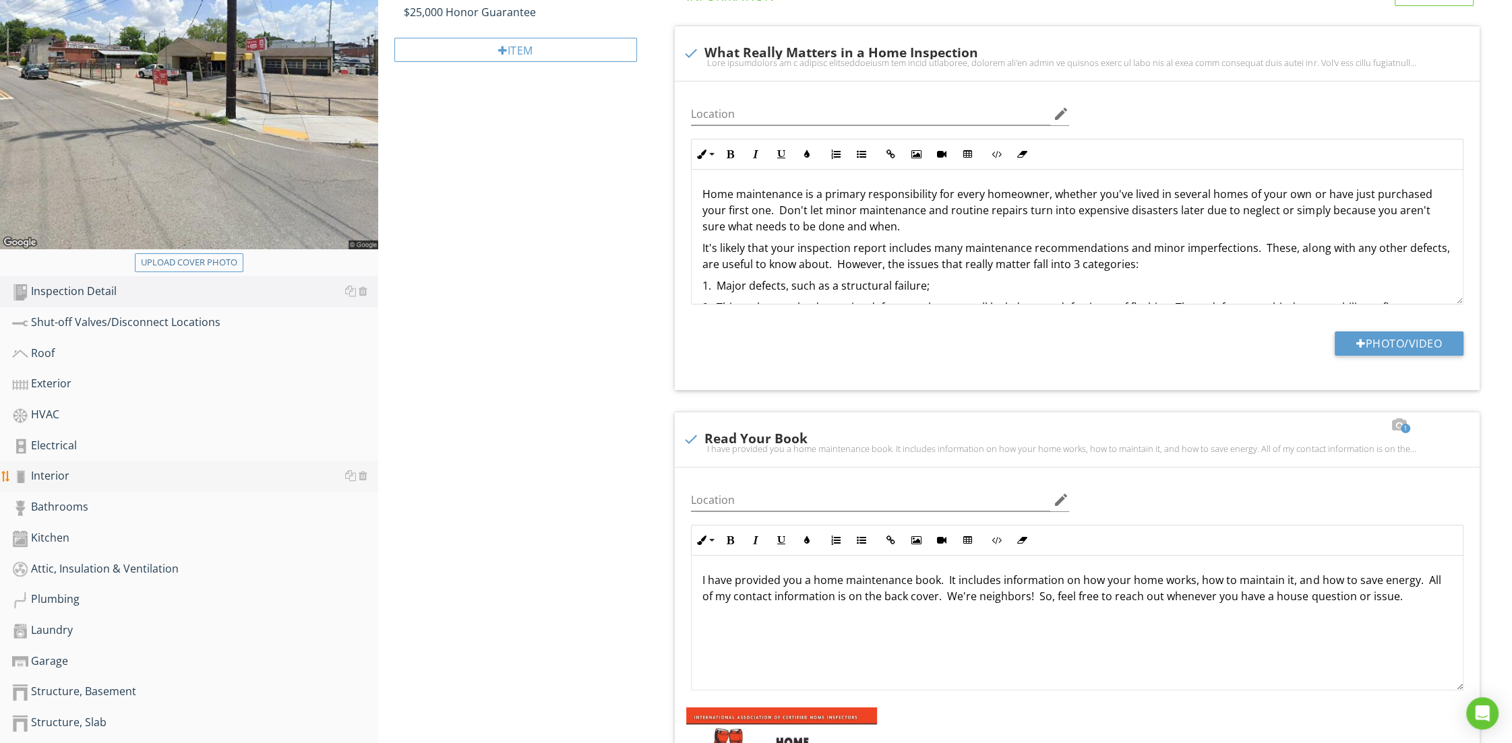
click at [220, 468] on div "Interior" at bounding box center [195, 477] width 366 height 18
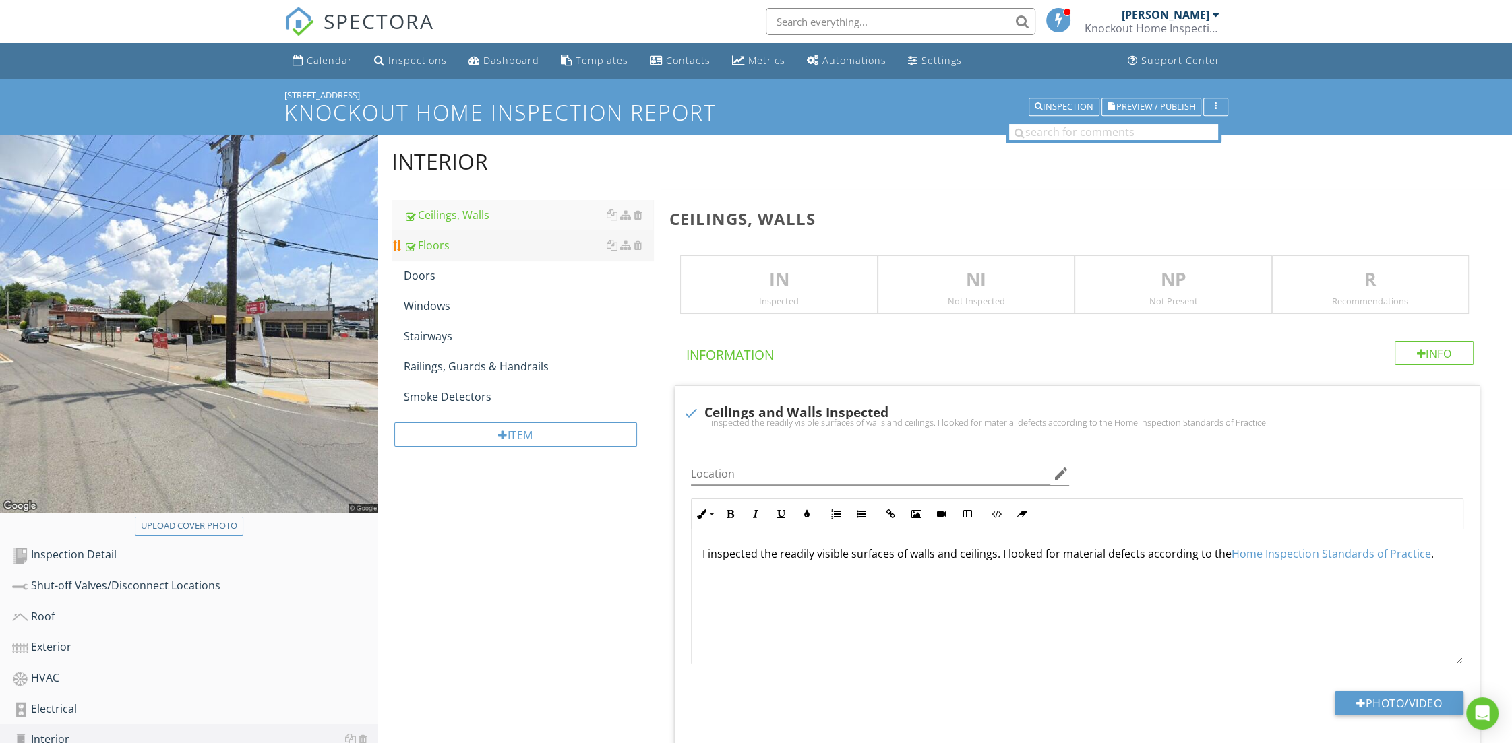
click at [441, 247] on div "Floors" at bounding box center [529, 245] width 250 height 16
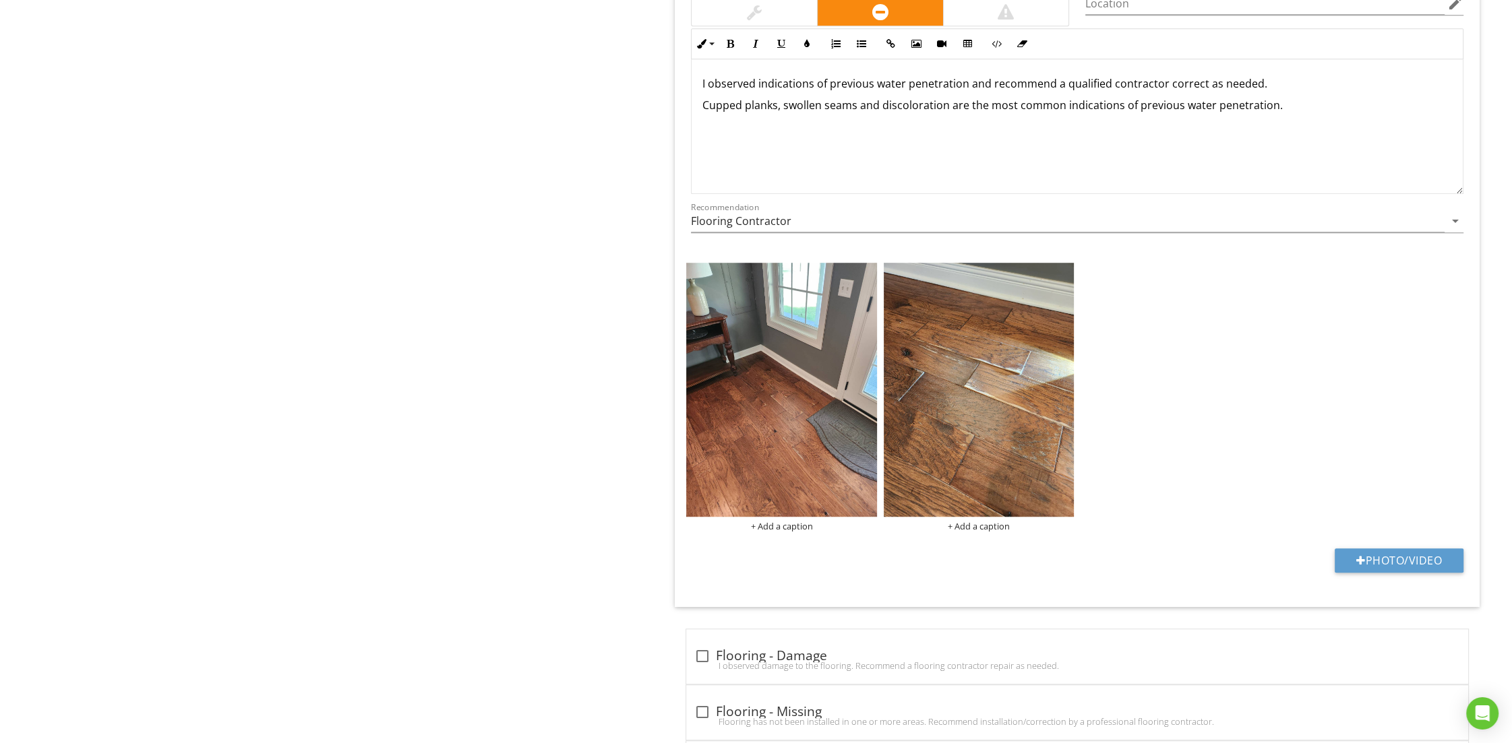
scroll to position [1143, 0]
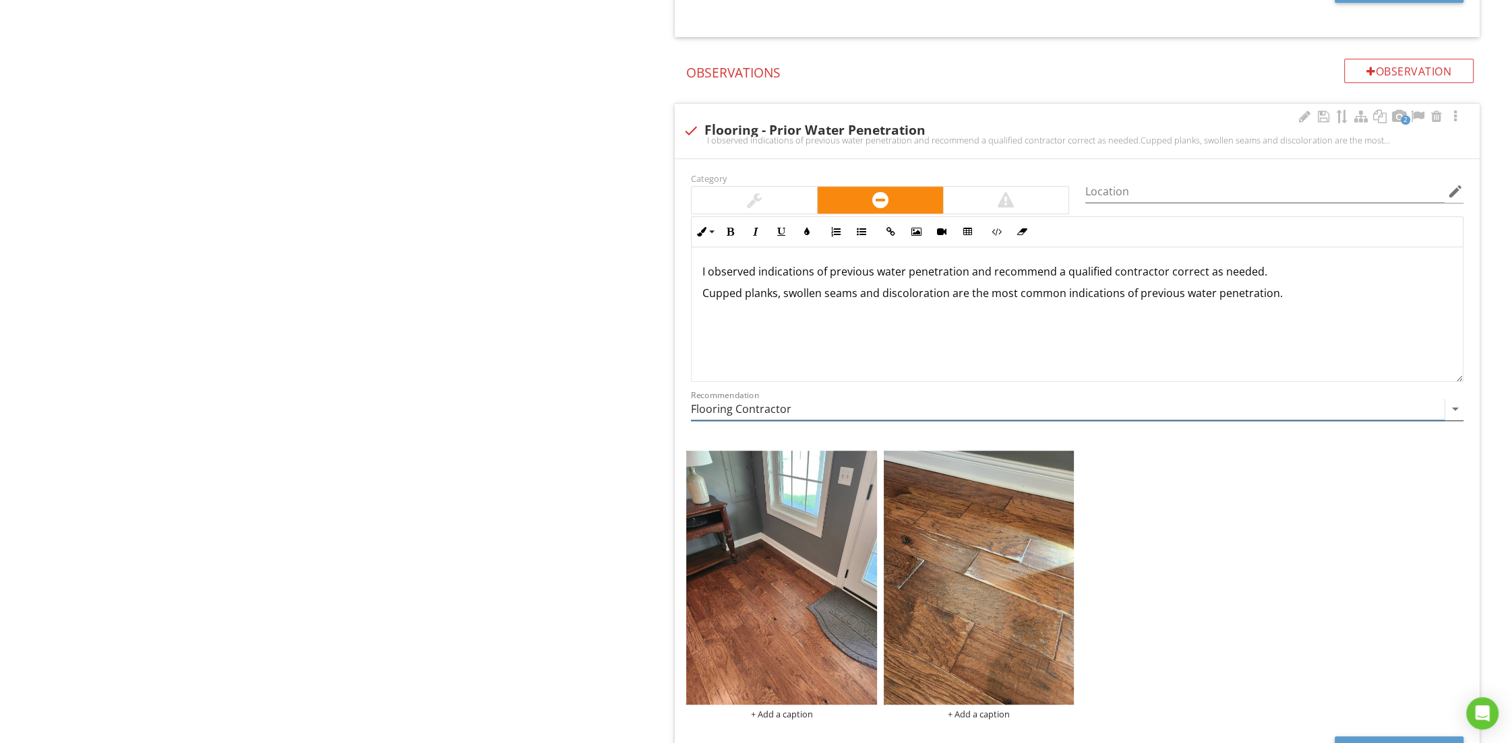
click at [776, 405] on input "Flooring Contractor" at bounding box center [1067, 409] width 753 height 22
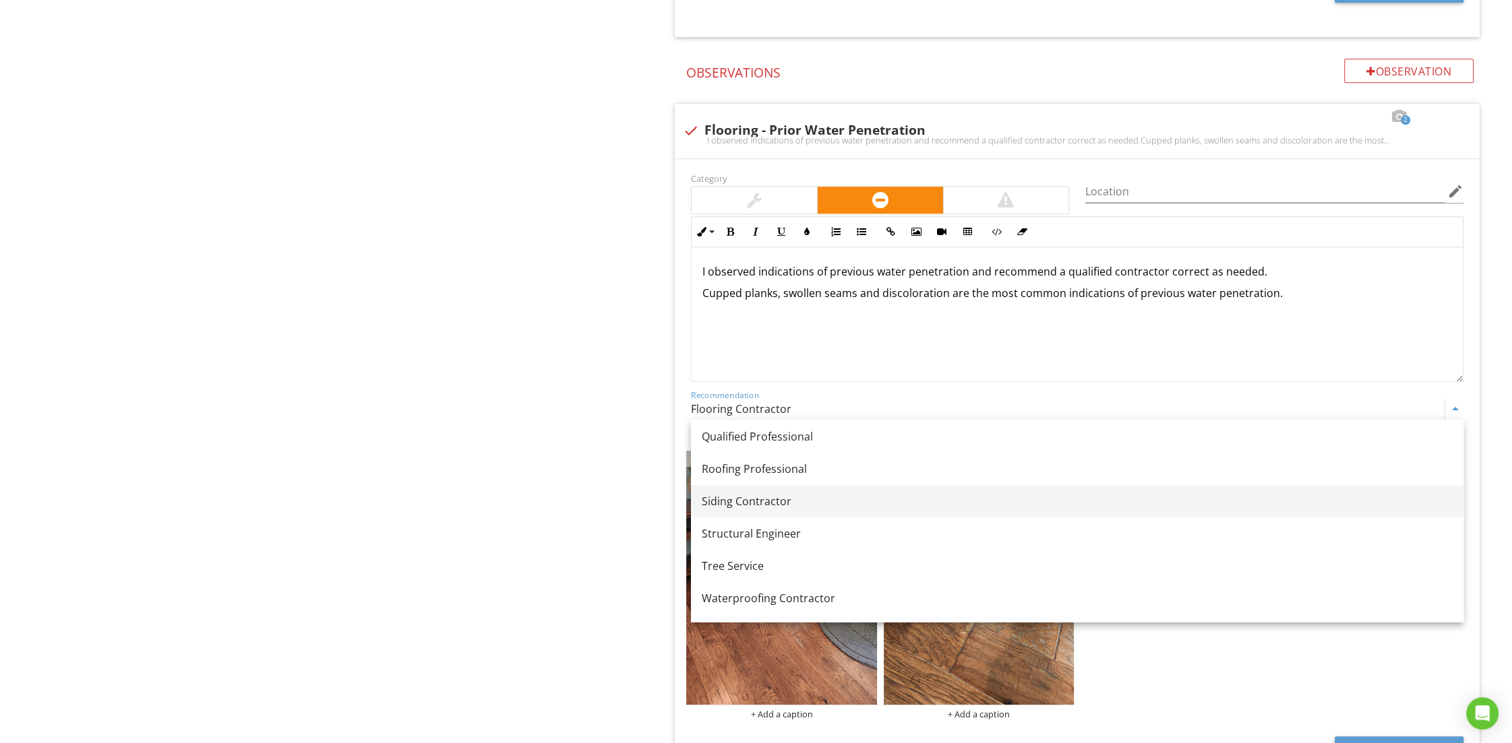
scroll to position [728, 0]
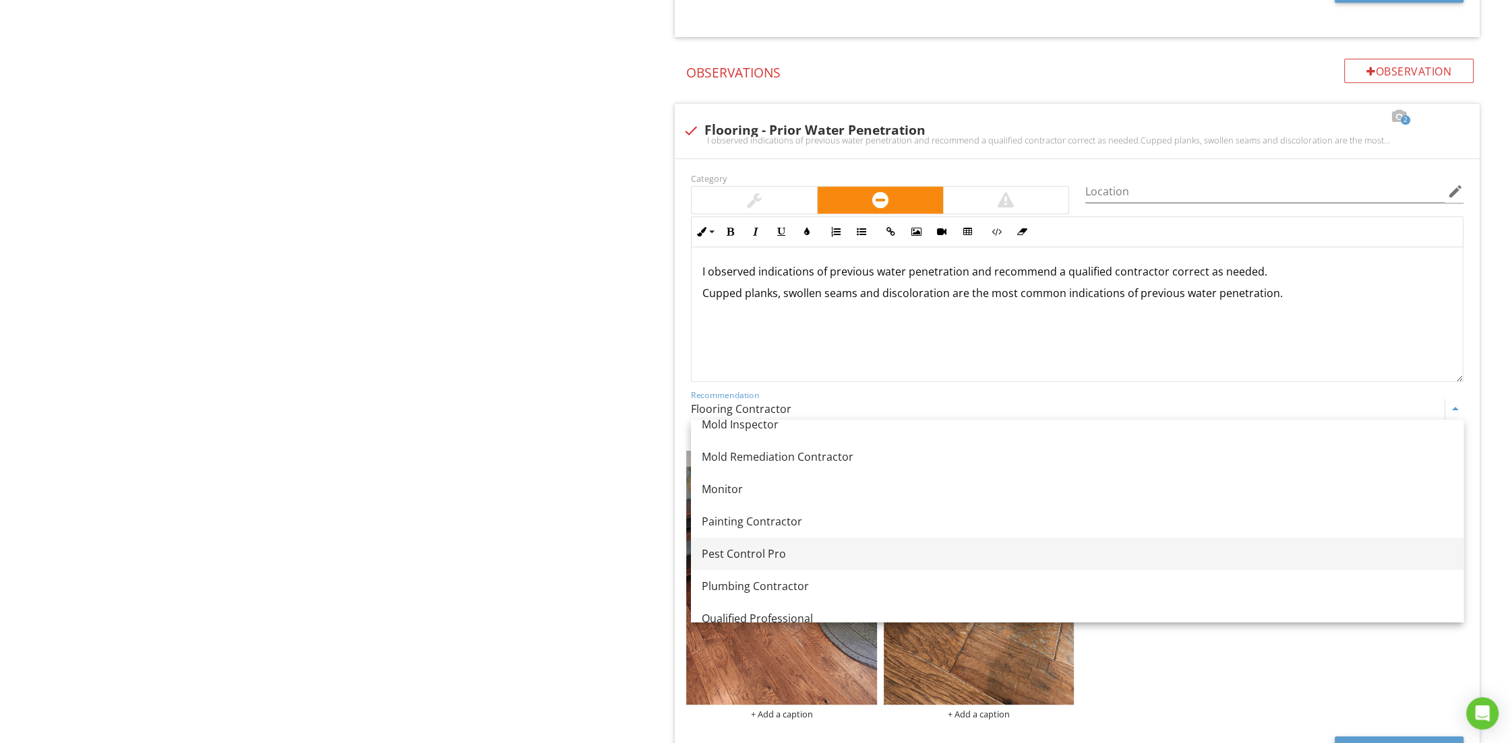
click at [764, 555] on div "Pest Control Pro" at bounding box center [1077, 554] width 751 height 16
type input "Pest Control Pro"
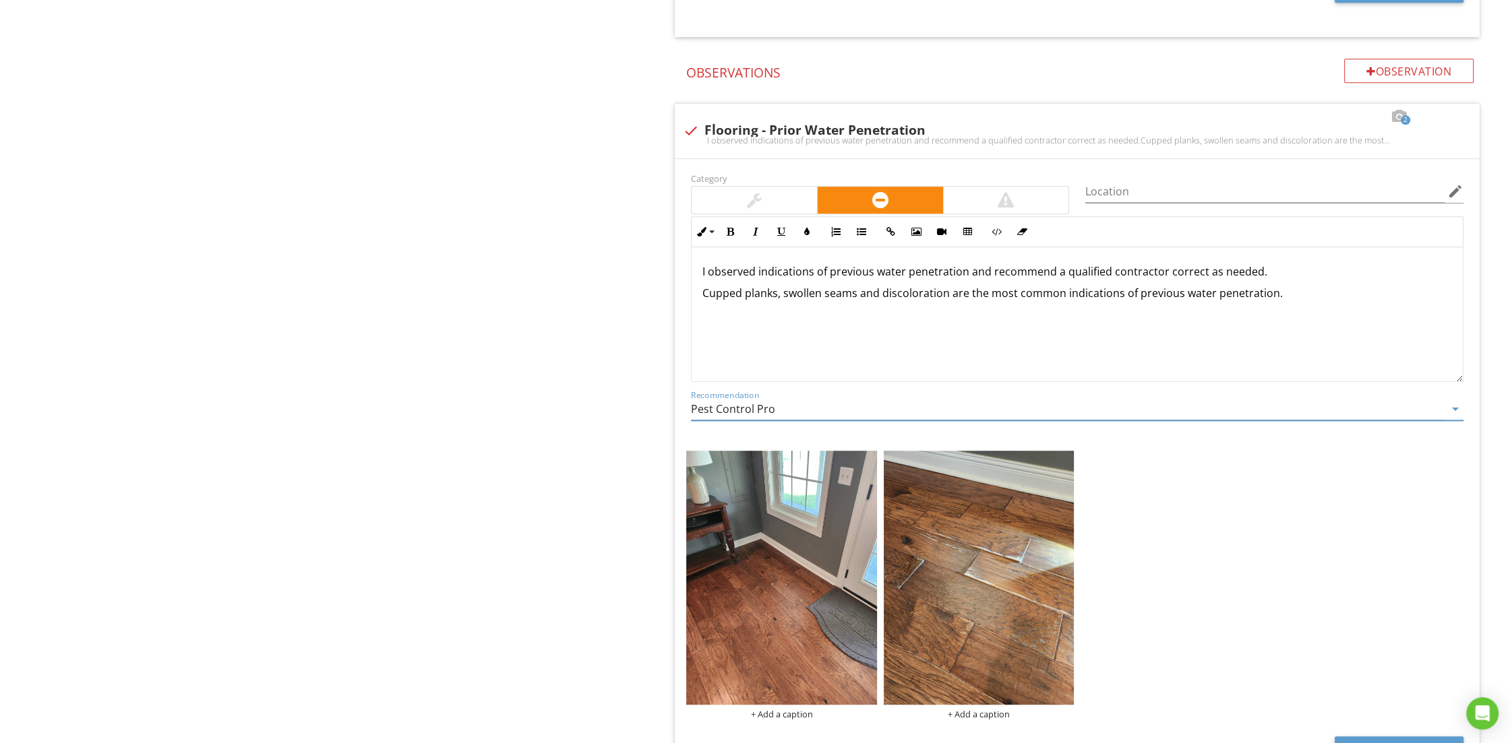
click at [569, 418] on div "Interior Ceilings, Walls Floors Doors Windows Stairways Railings, Guards & Hand…" at bounding box center [944, 676] width 1133 height 3368
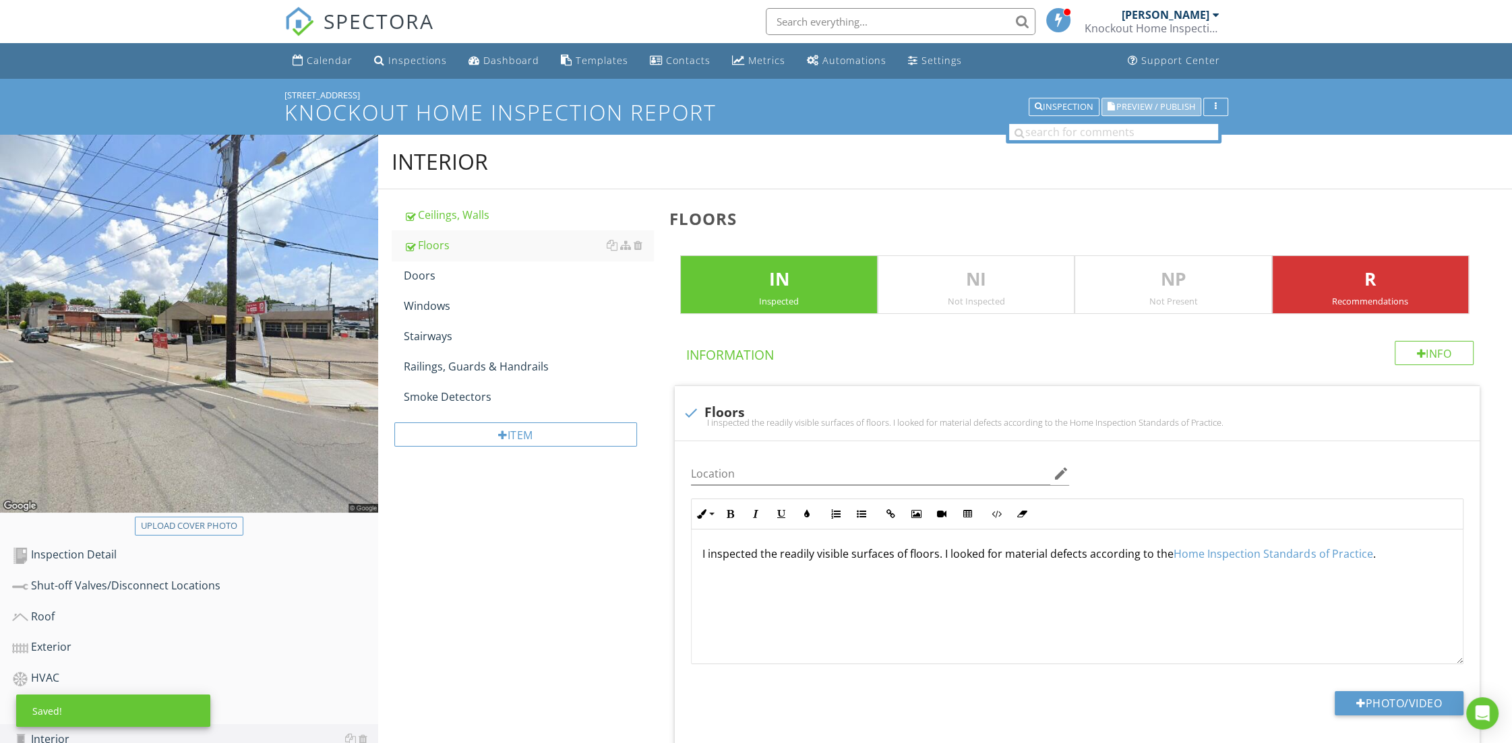
click at [1139, 110] on span "Preview / Publish" at bounding box center [1155, 106] width 79 height 9
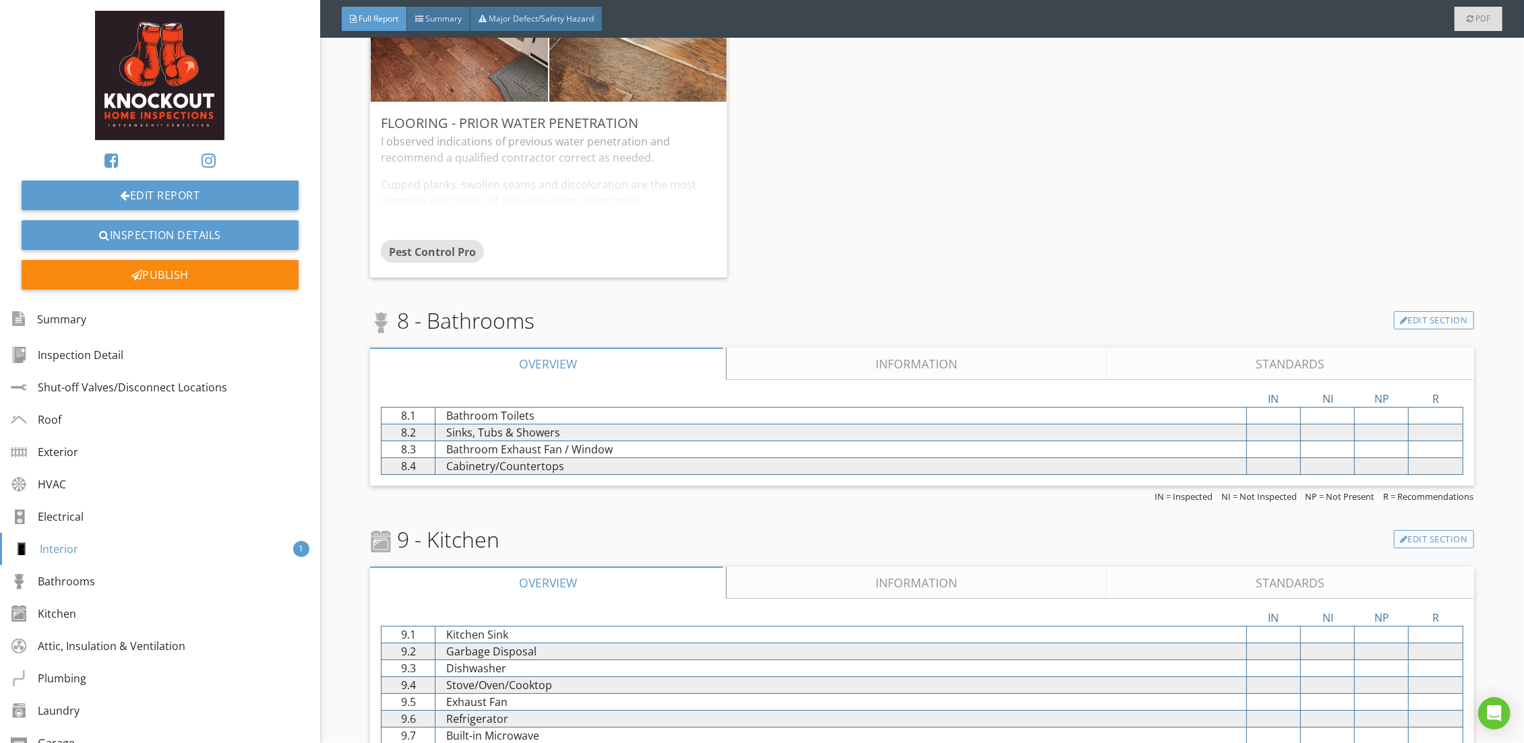
scroll to position [5926, 0]
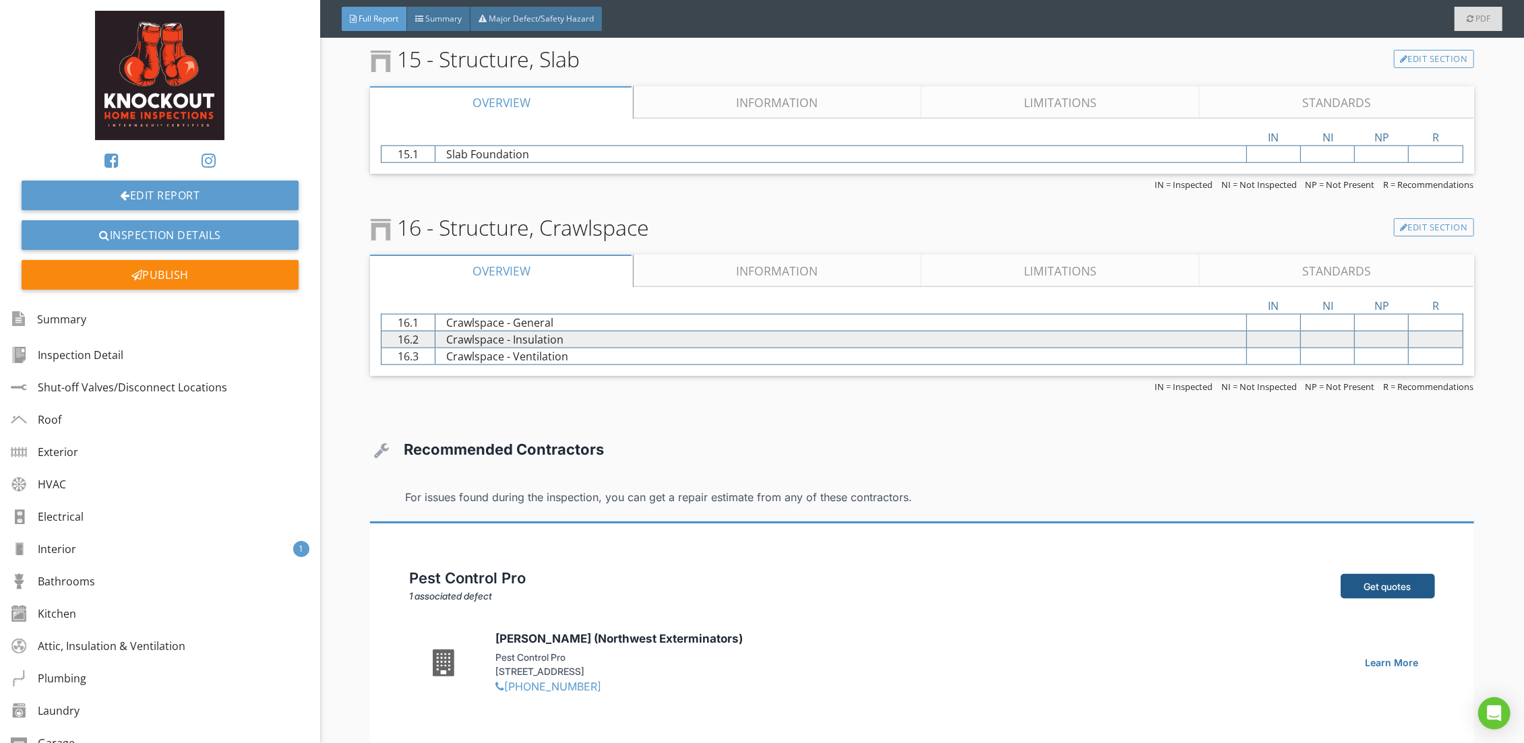
drag, startPoint x: 410, startPoint y: 588, endPoint x: 497, endPoint y: 577, distance: 87.7
click at [497, 577] on div "Pest Control Pro 1 associated defect" at bounding box center [866, 586] width 914 height 34
click at [484, 590] on span "1 associated defect" at bounding box center [450, 595] width 83 height 11
click at [967, 577] on div "Pest Control Pro 1 associated defect" at bounding box center [866, 586] width 914 height 34
click at [1394, 579] on div "Get quotes" at bounding box center [1387, 586] width 94 height 25
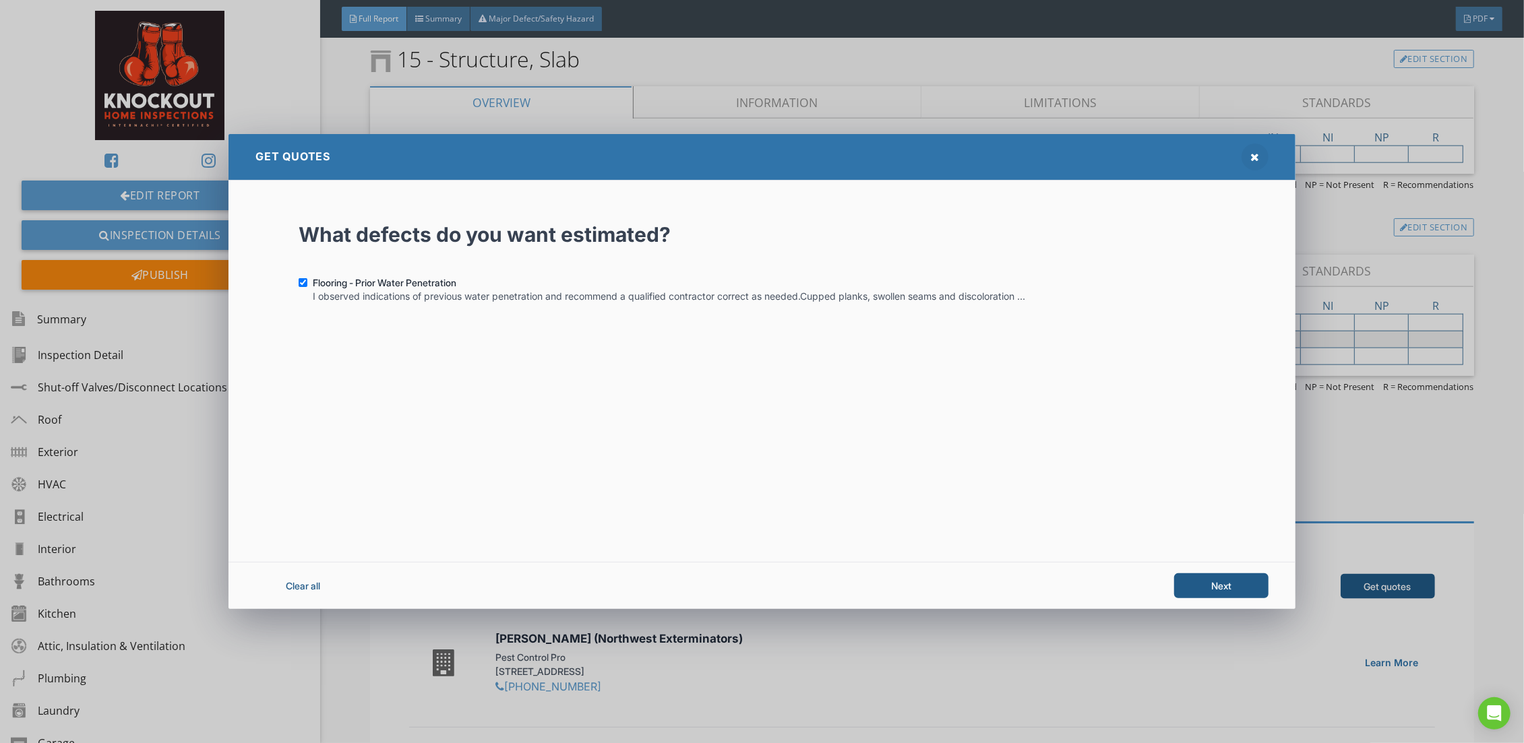
click at [309, 583] on div "Clear all" at bounding box center [302, 585] width 94 height 25
checkbox input "false"
click at [309, 583] on div "Clear all" at bounding box center [302, 585] width 94 height 25
click at [1257, 156] on icon at bounding box center [1254, 157] width 9 height 11
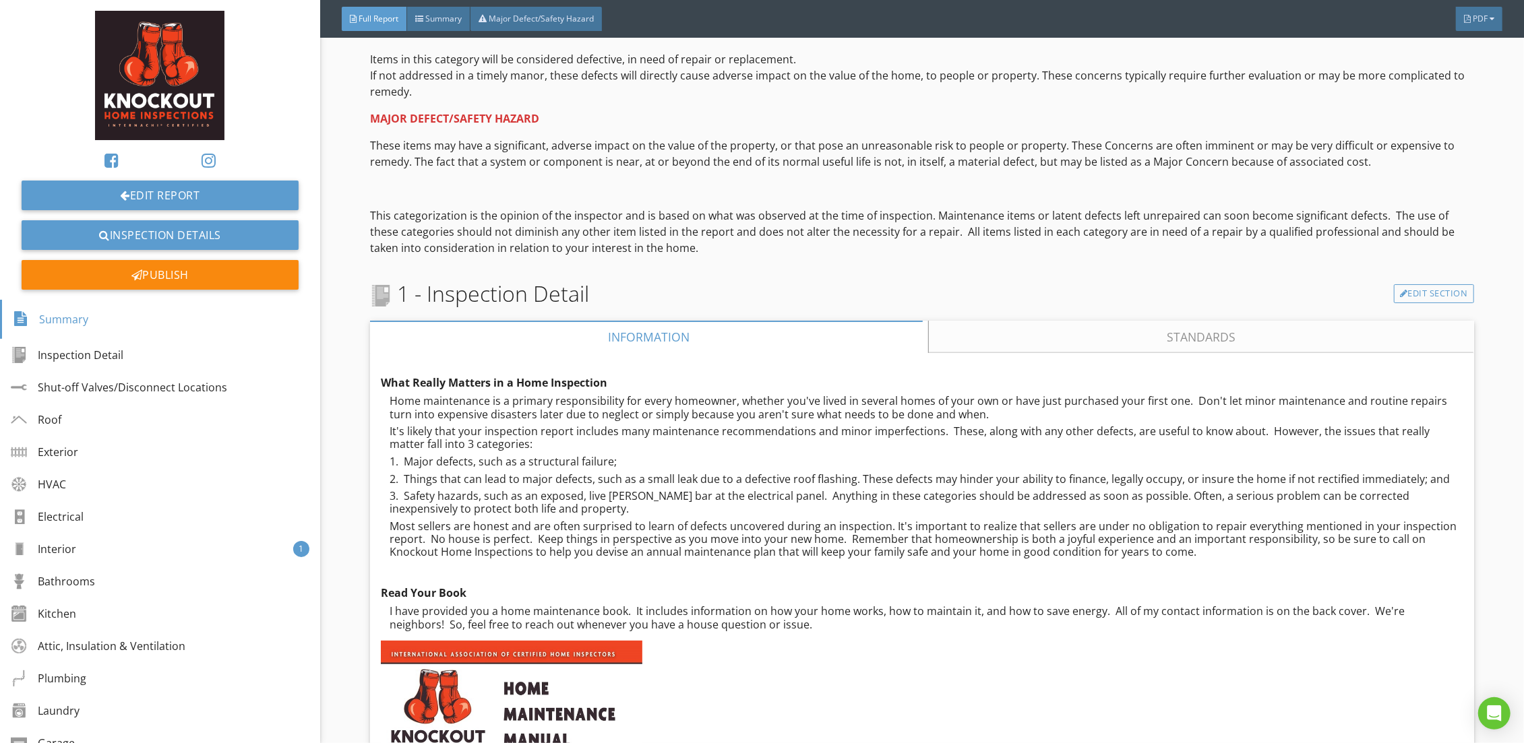
scroll to position [0, 0]
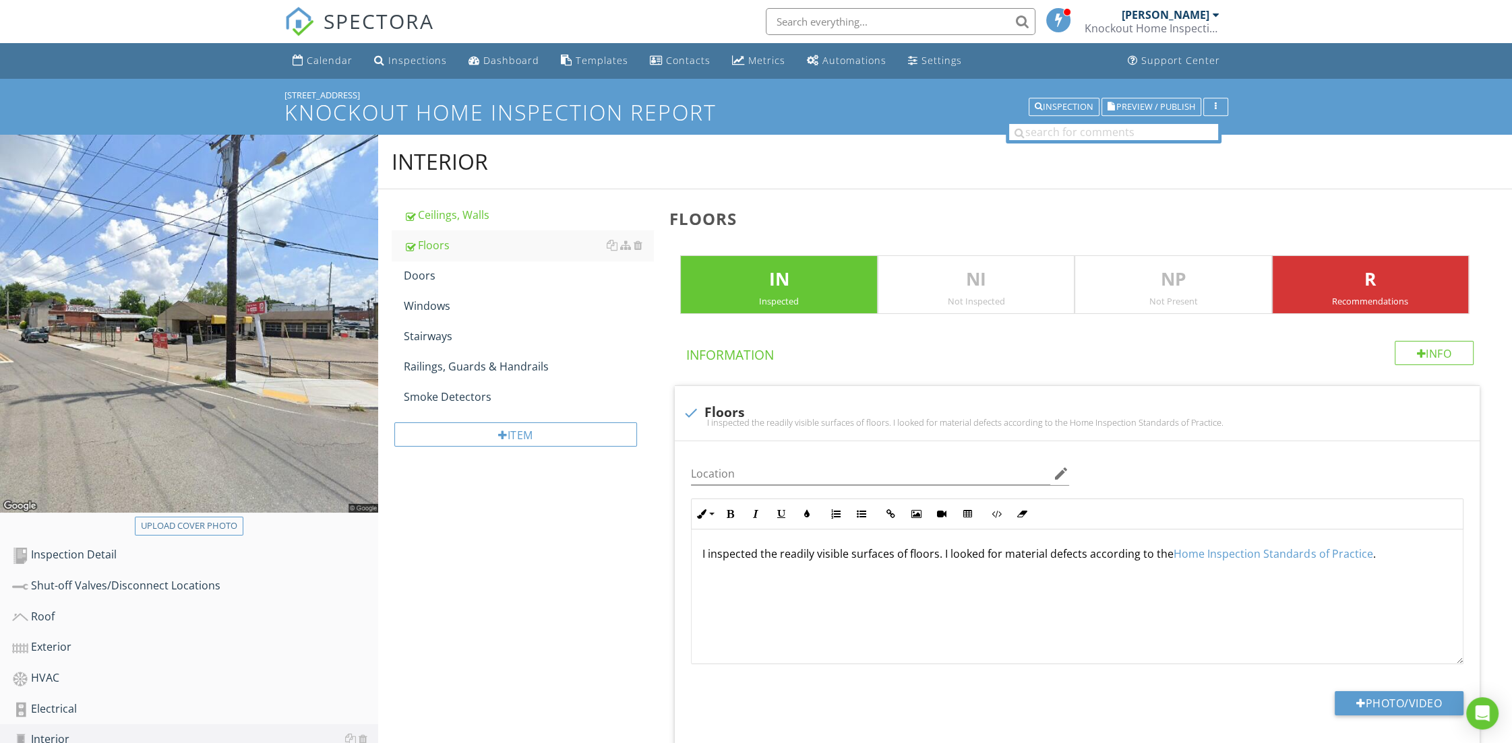
click at [793, 22] on input "text" at bounding box center [901, 21] width 270 height 27
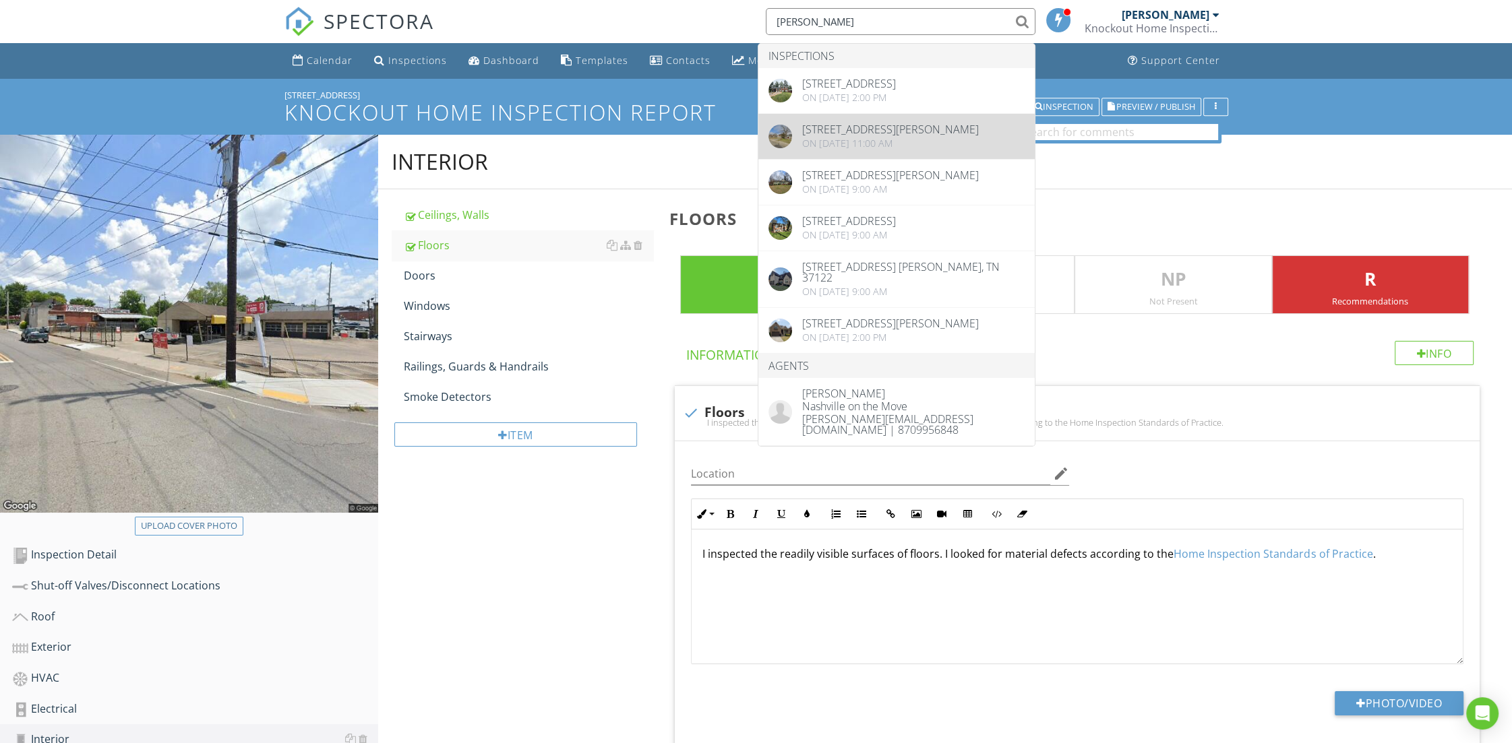
type input "[PERSON_NAME]"
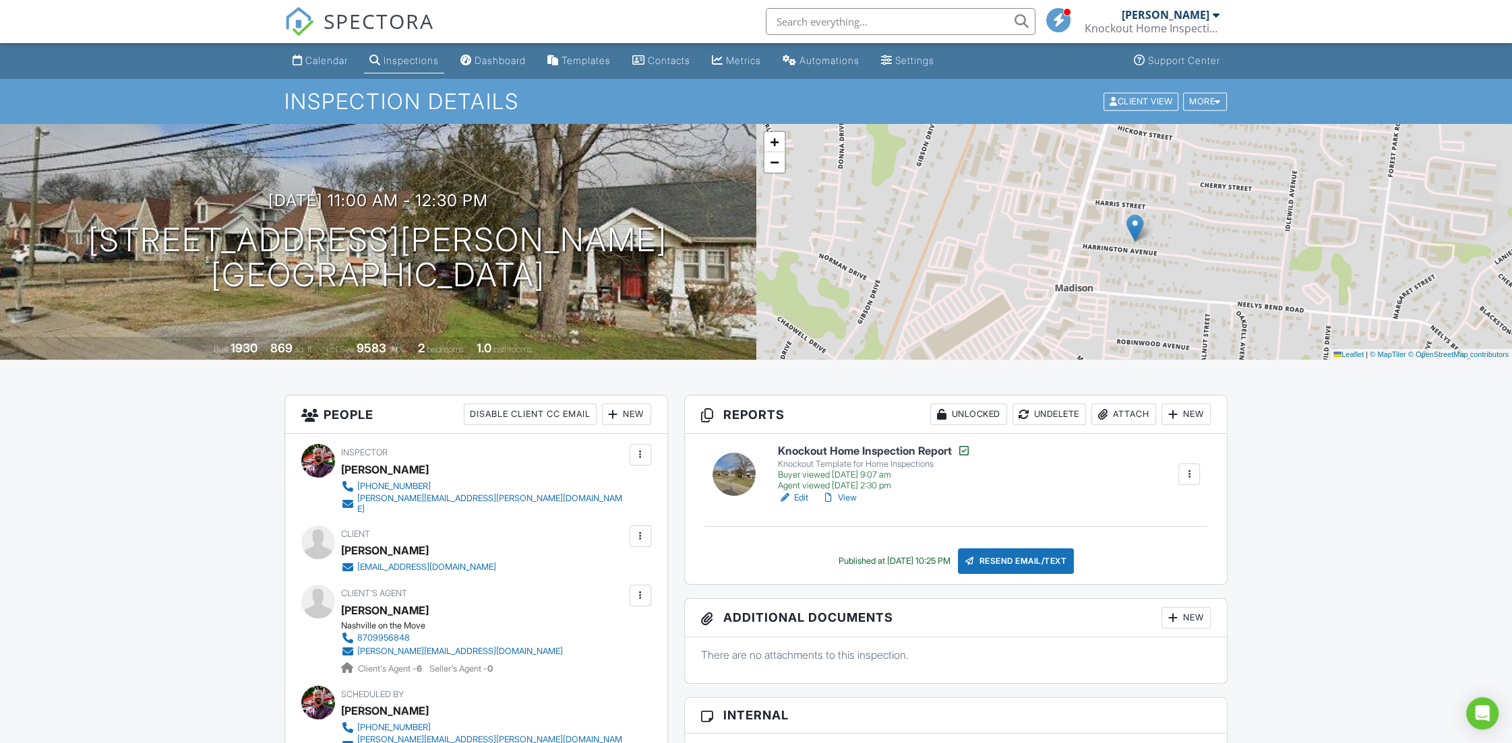
click at [849, 497] on link "View" at bounding box center [838, 497] width 35 height 13
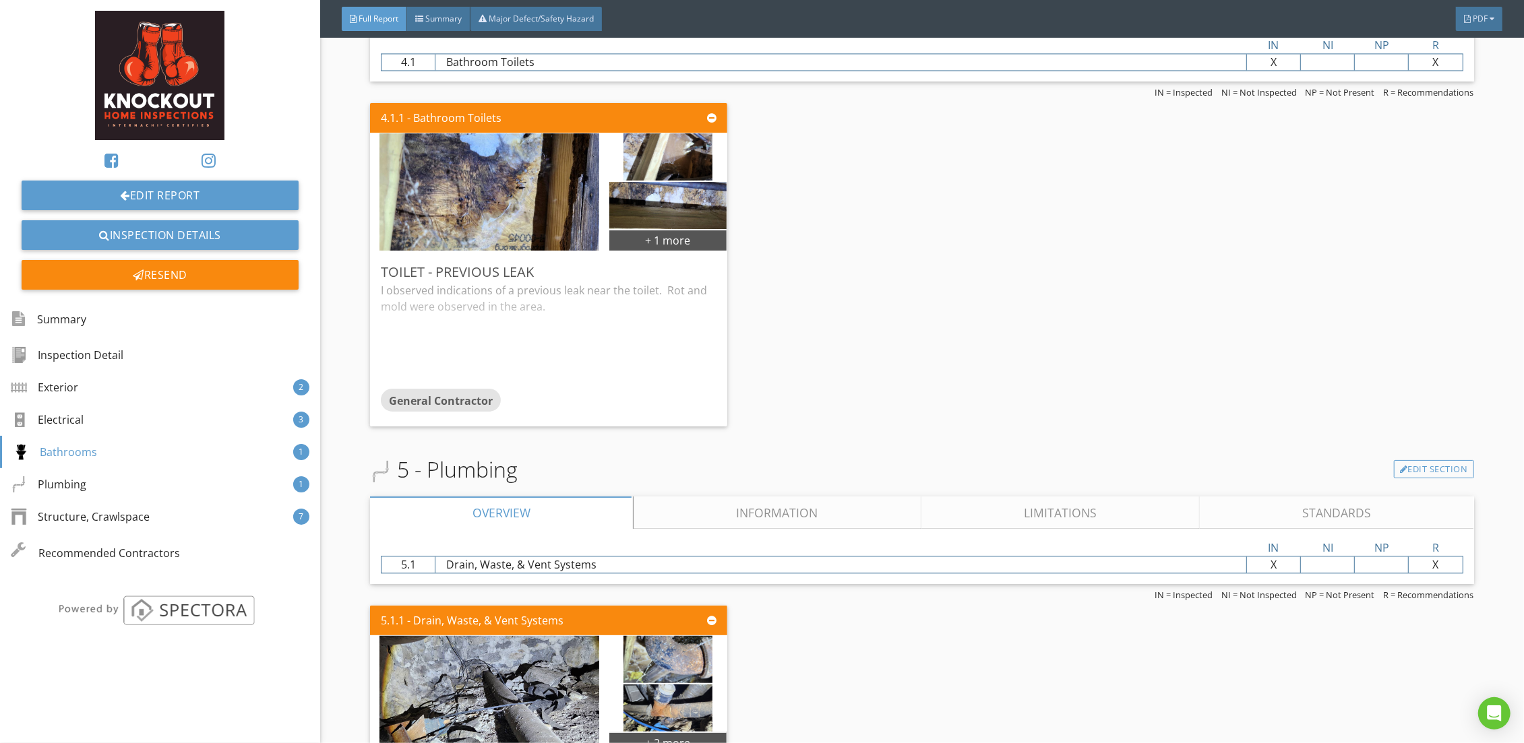
scroll to position [2644, 0]
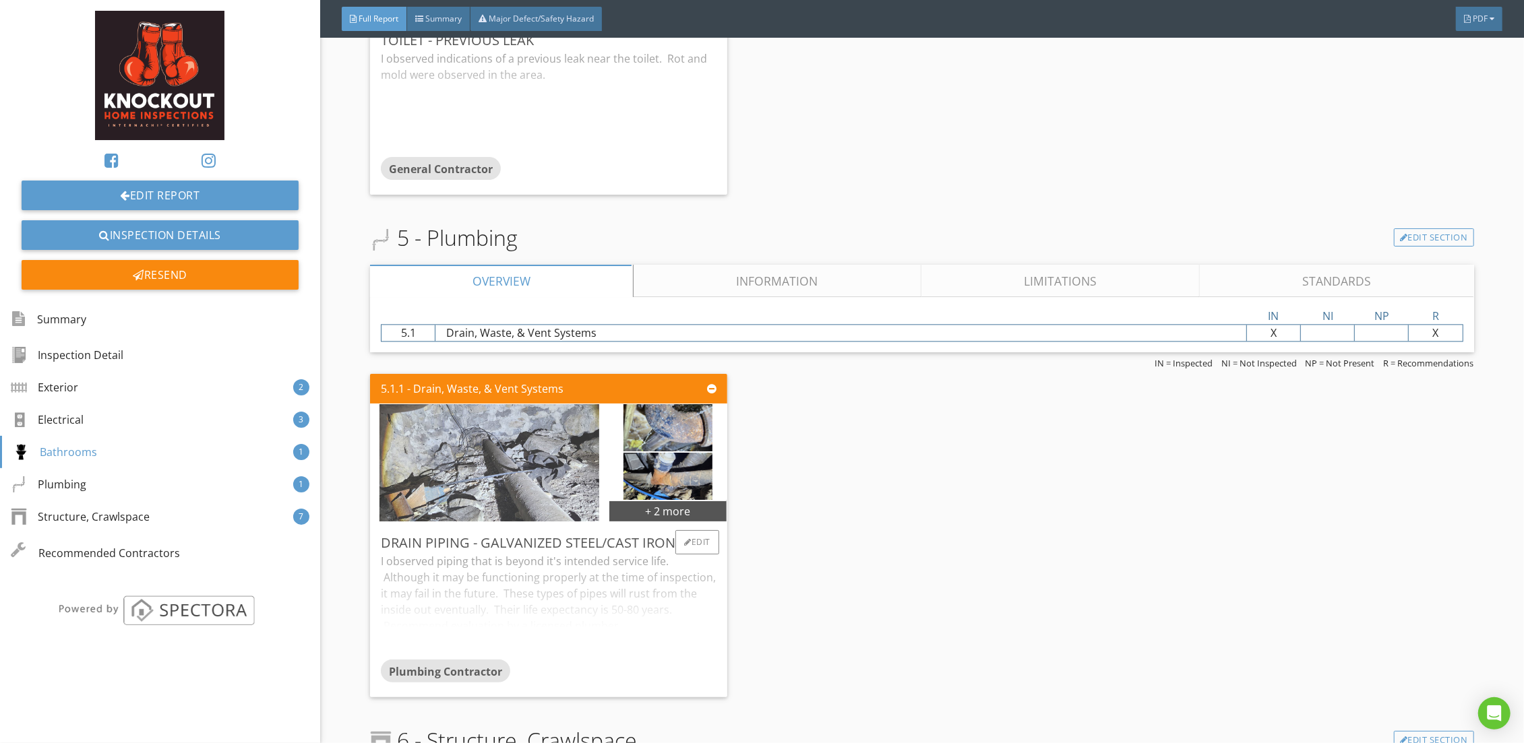
click at [518, 467] on img at bounding box center [489, 462] width 220 height 293
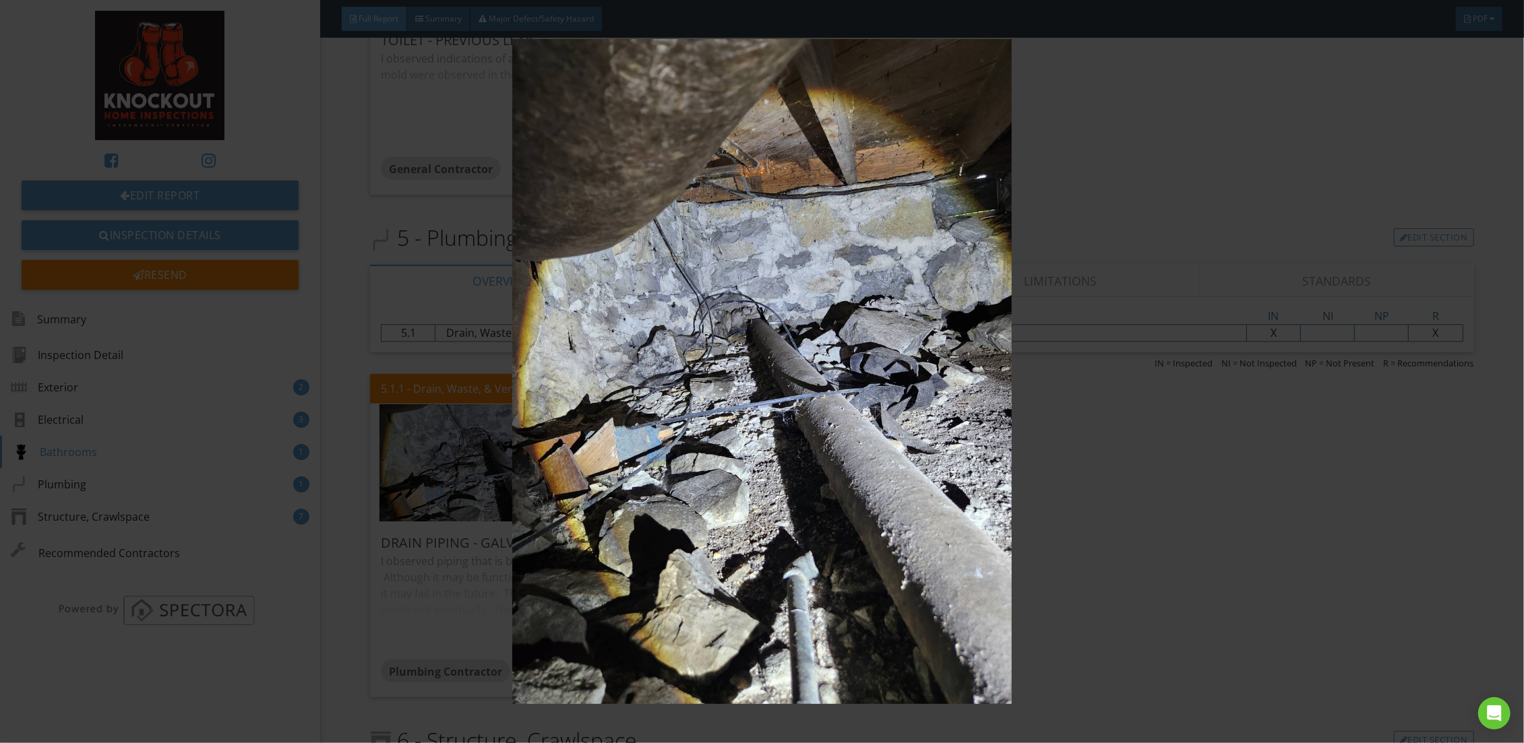
click at [1075, 449] on img at bounding box center [762, 371] width 1406 height 665
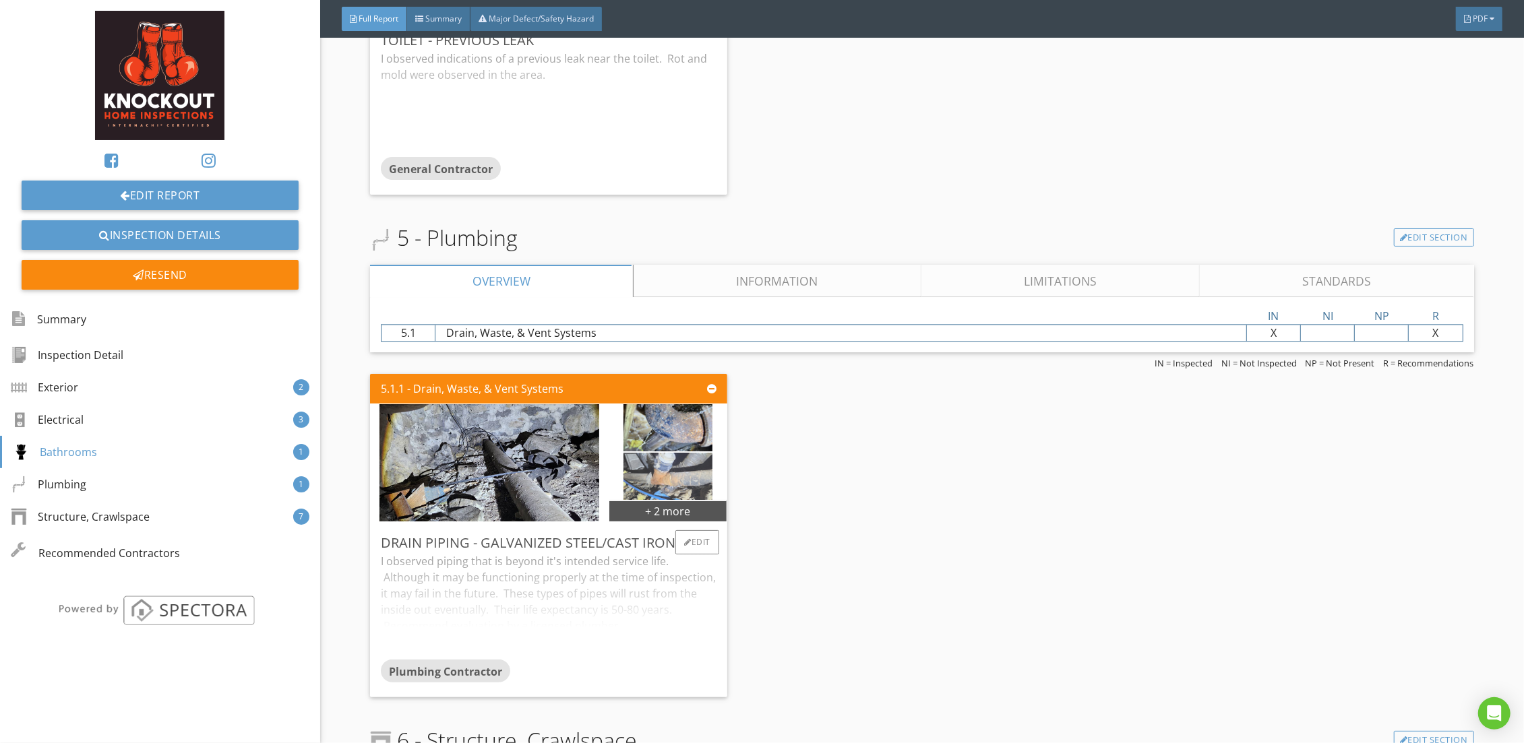
click at [661, 462] on img at bounding box center [667, 476] width 88 height 118
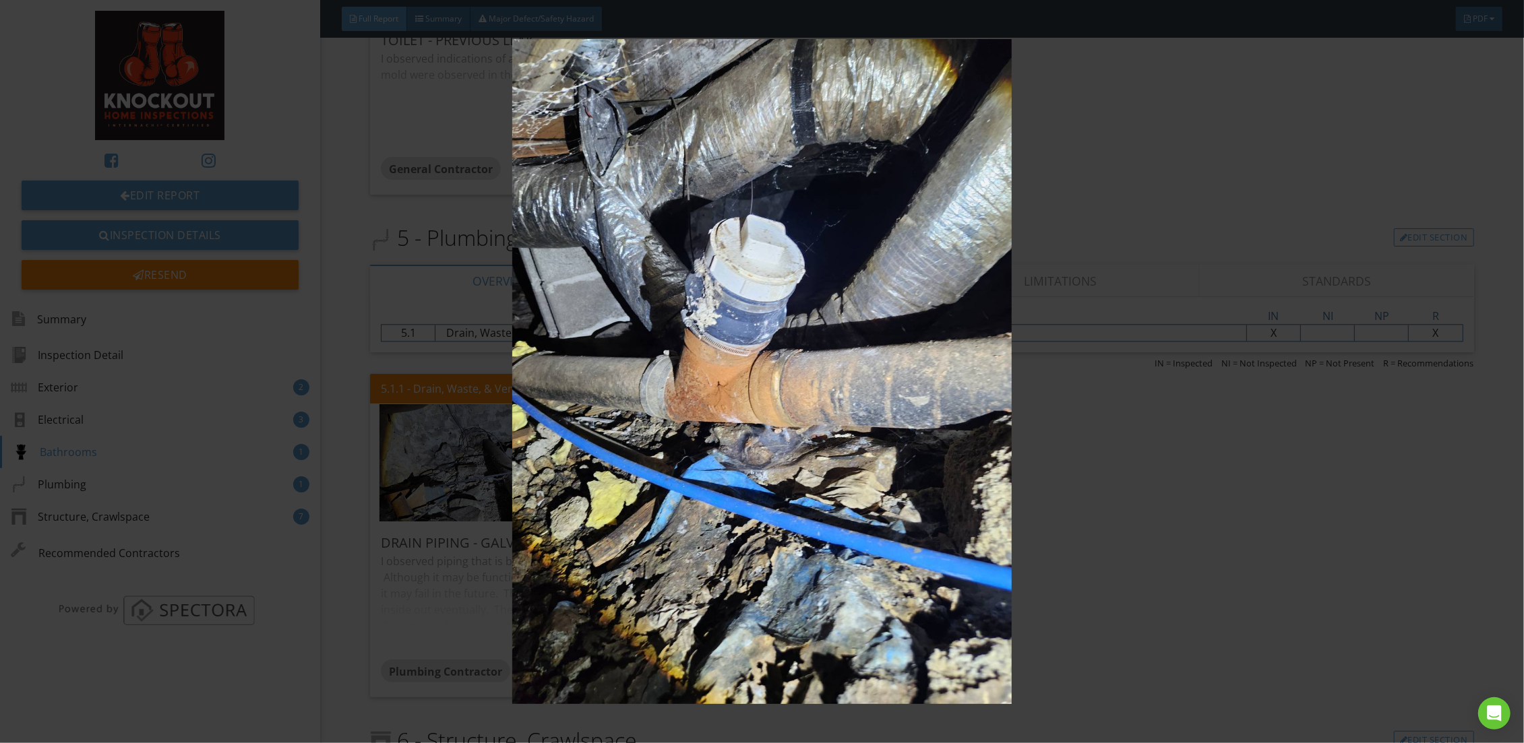
click at [1211, 516] on img at bounding box center [762, 371] width 1406 height 665
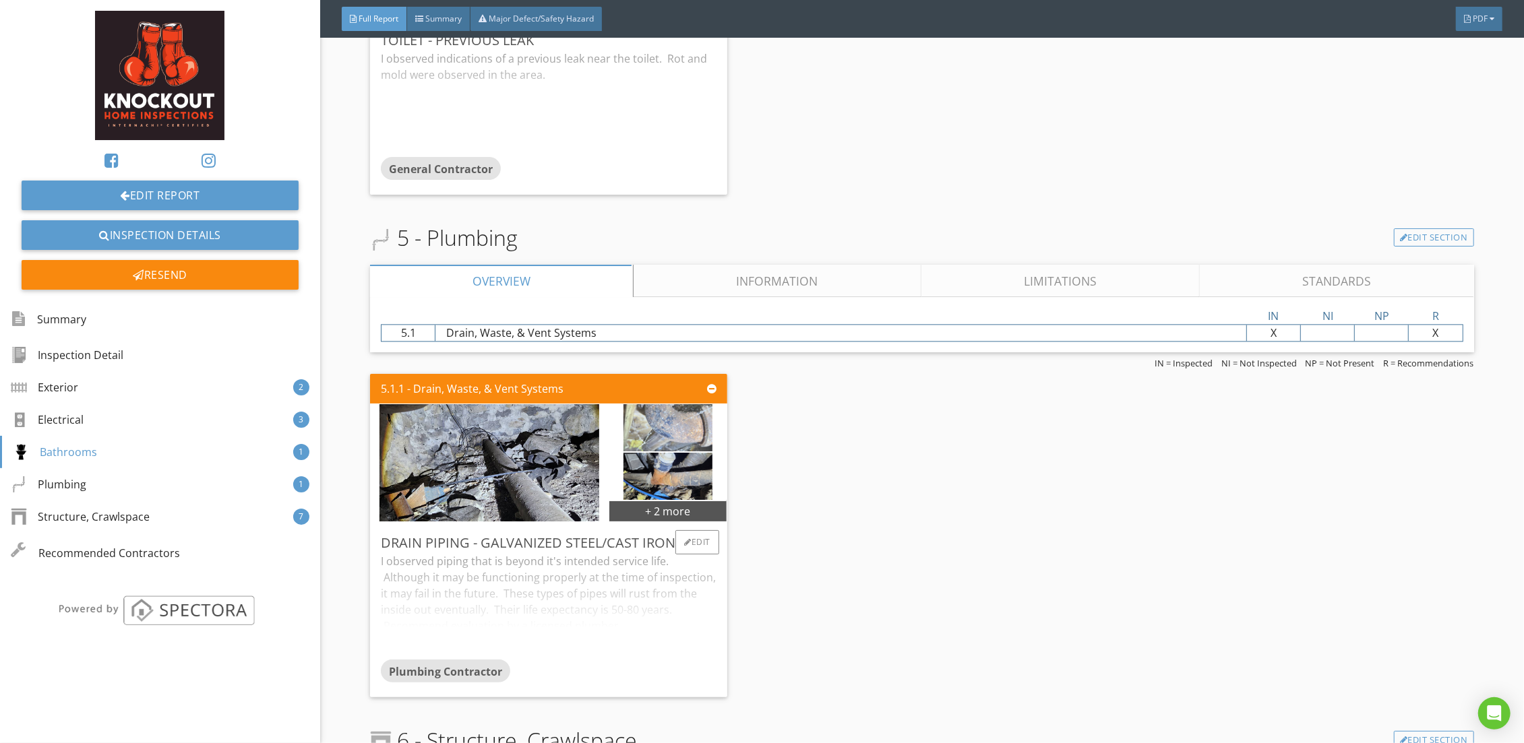
click at [700, 420] on img at bounding box center [667, 428] width 88 height 118
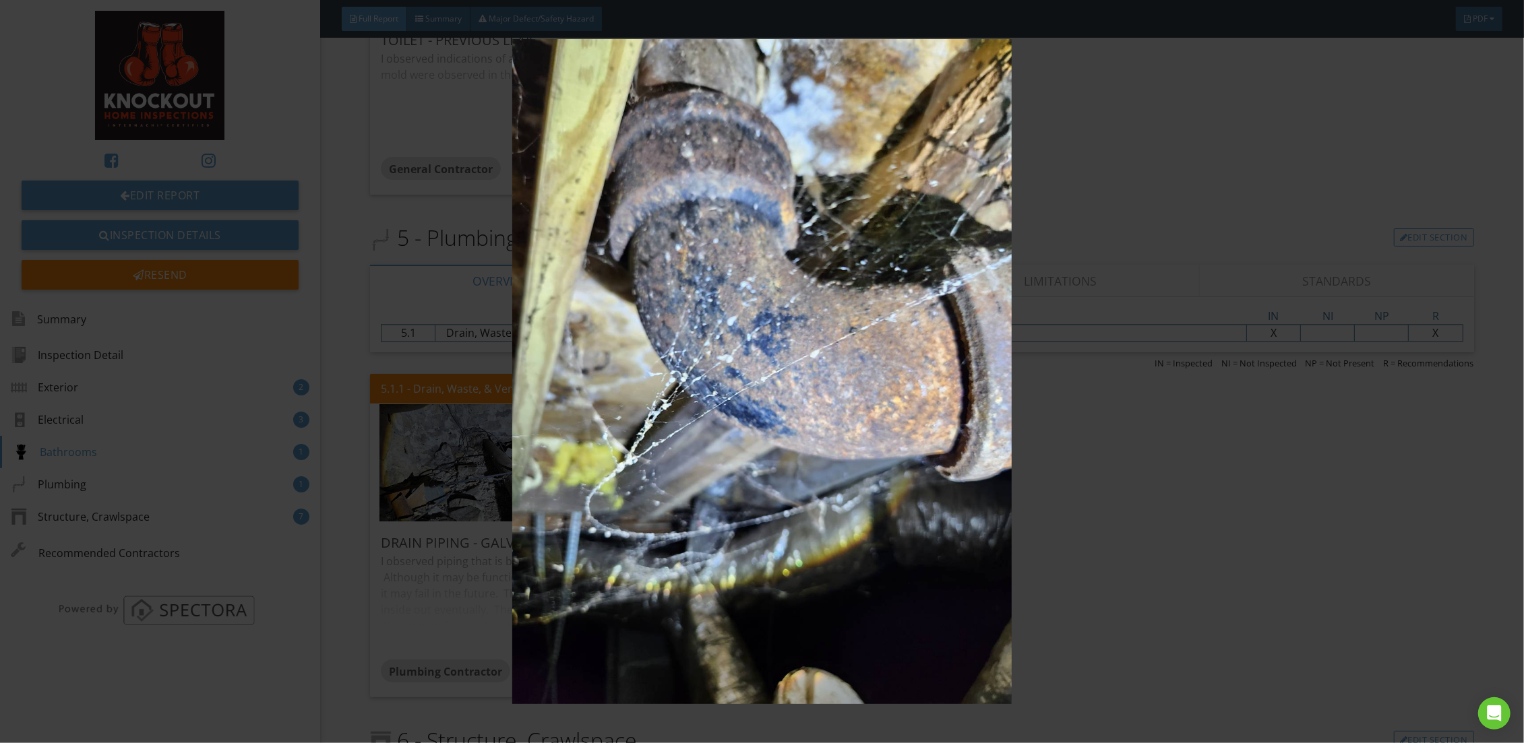
click at [1218, 489] on img at bounding box center [762, 371] width 1406 height 665
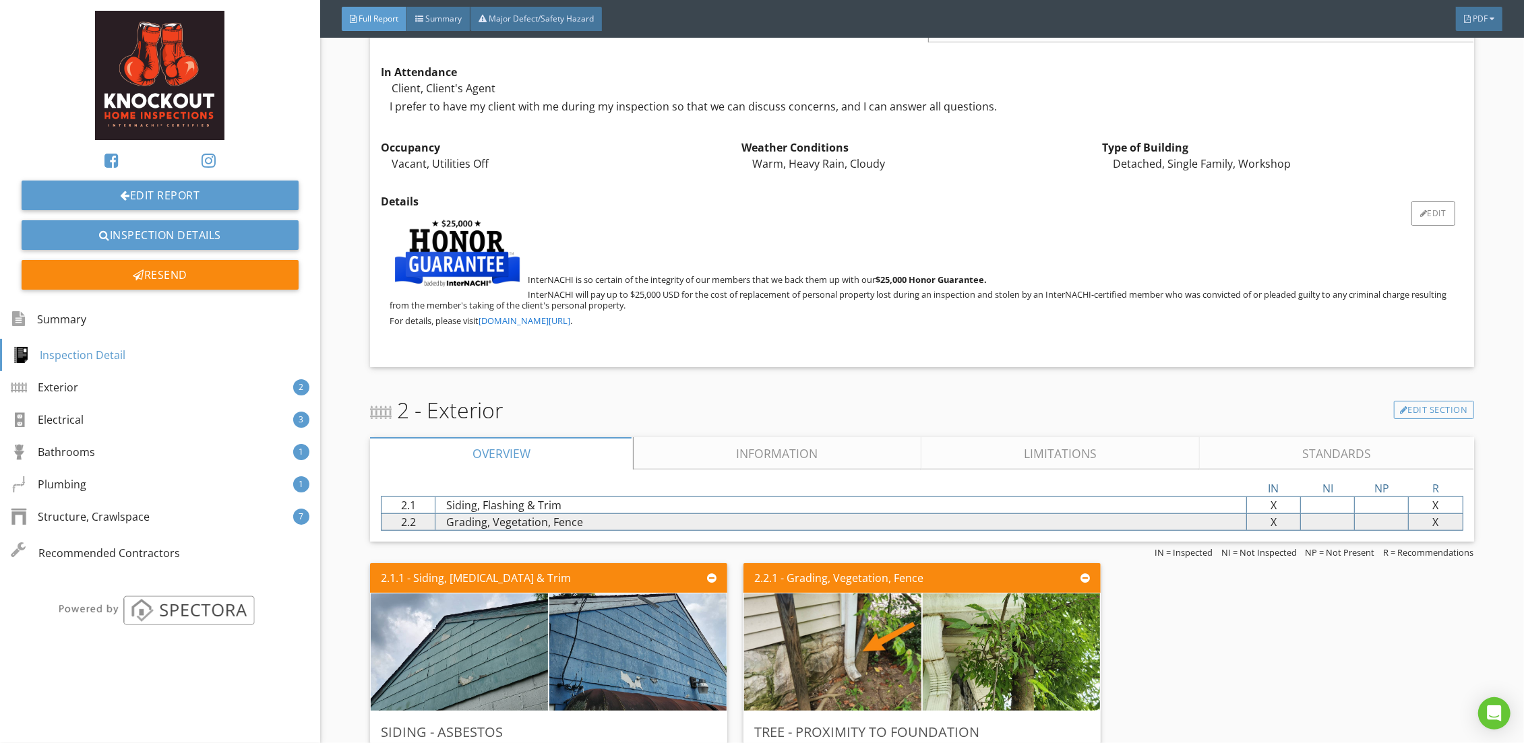
scroll to position [0, 0]
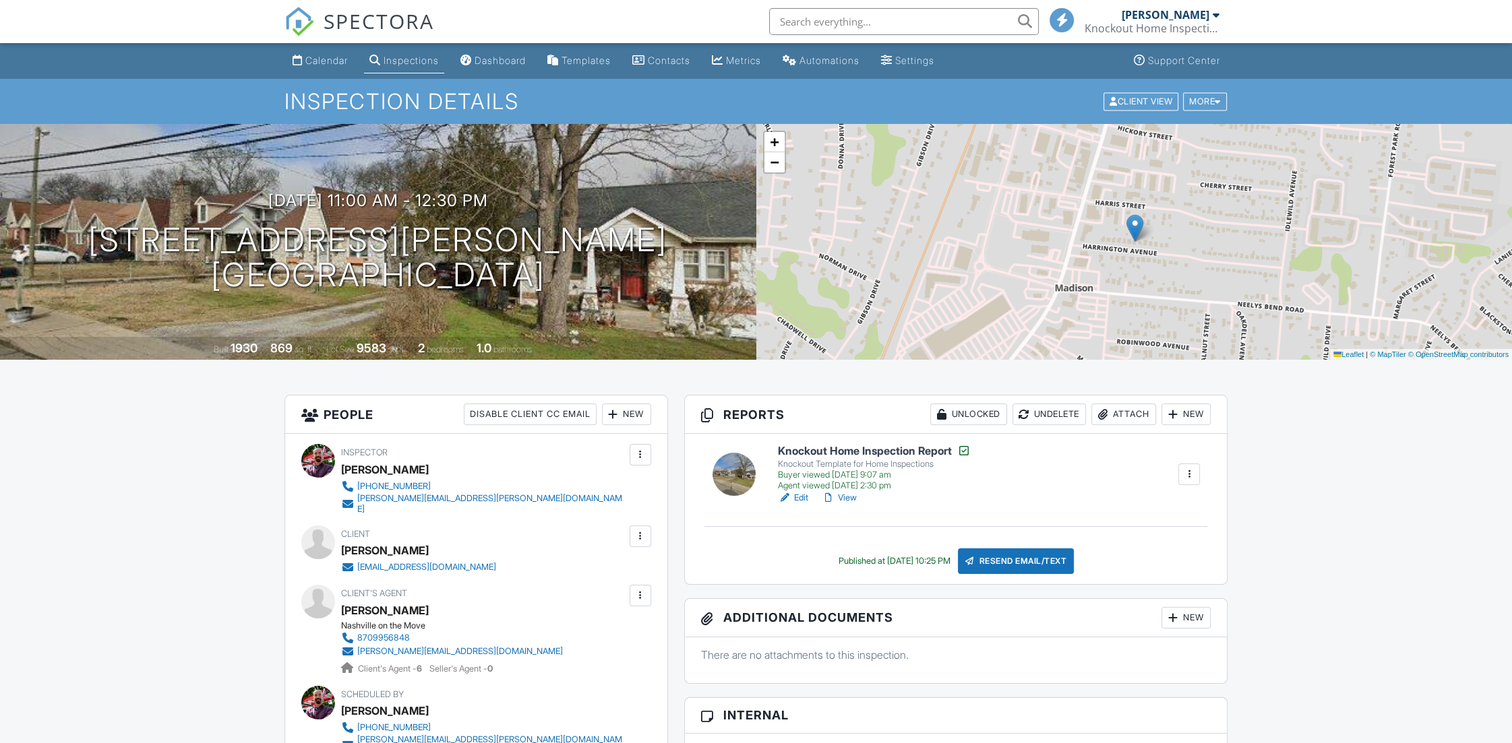
click at [811, 30] on input "text" at bounding box center [904, 21] width 270 height 27
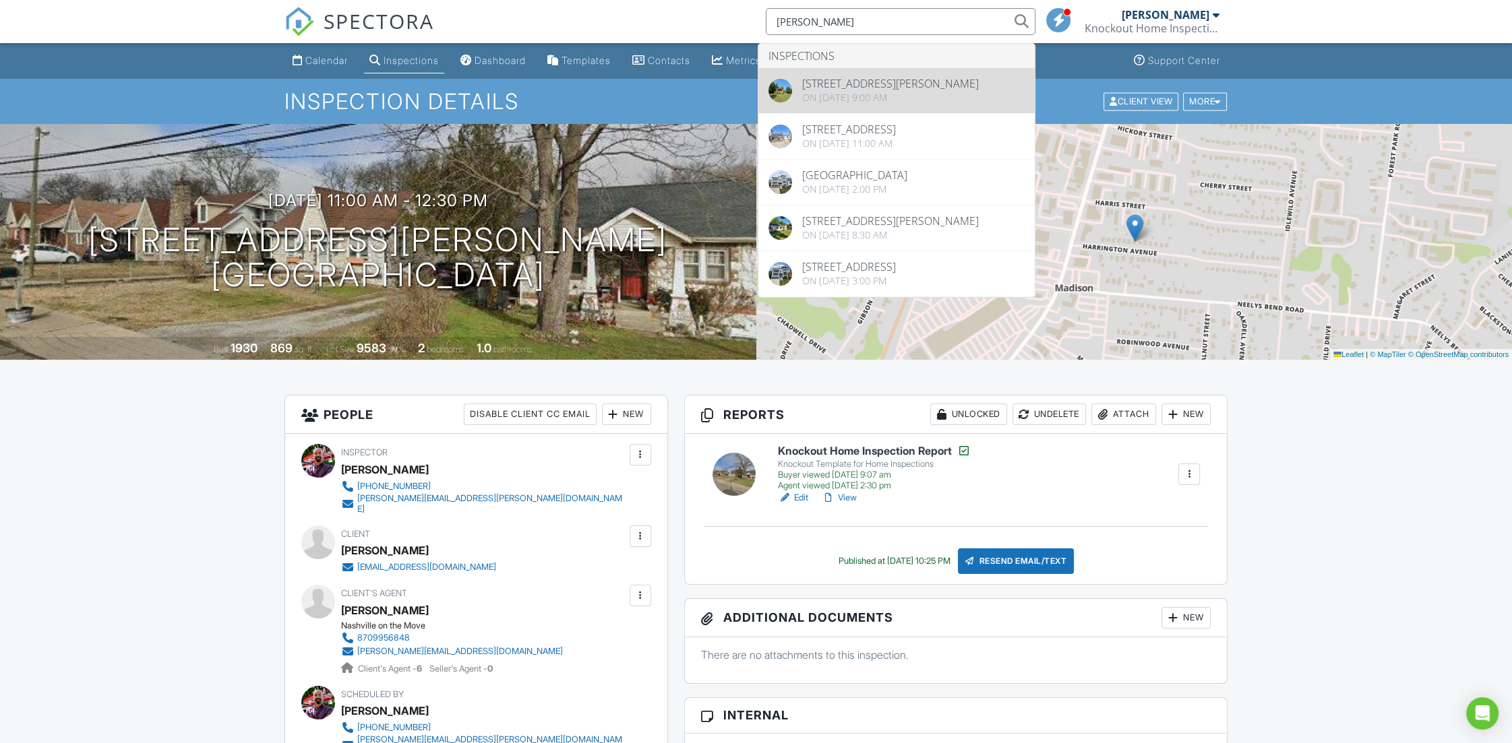
type input "kristin lee"
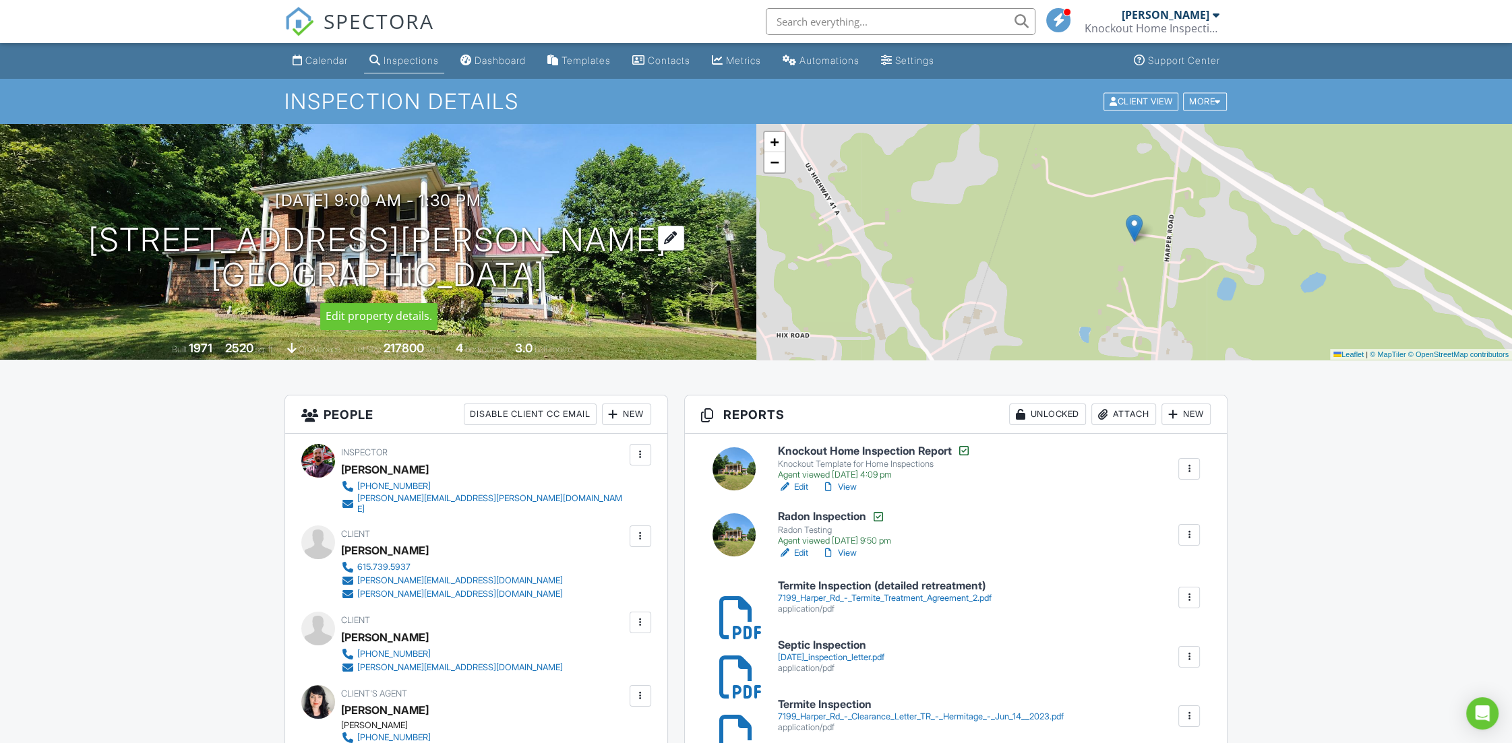
drag, startPoint x: 244, startPoint y: 229, endPoint x: 547, endPoint y: 276, distance: 306.9
click at [547, 276] on h1 "7199 Harper Rd Nashville, TN 37080" at bounding box center [377, 257] width 579 height 71
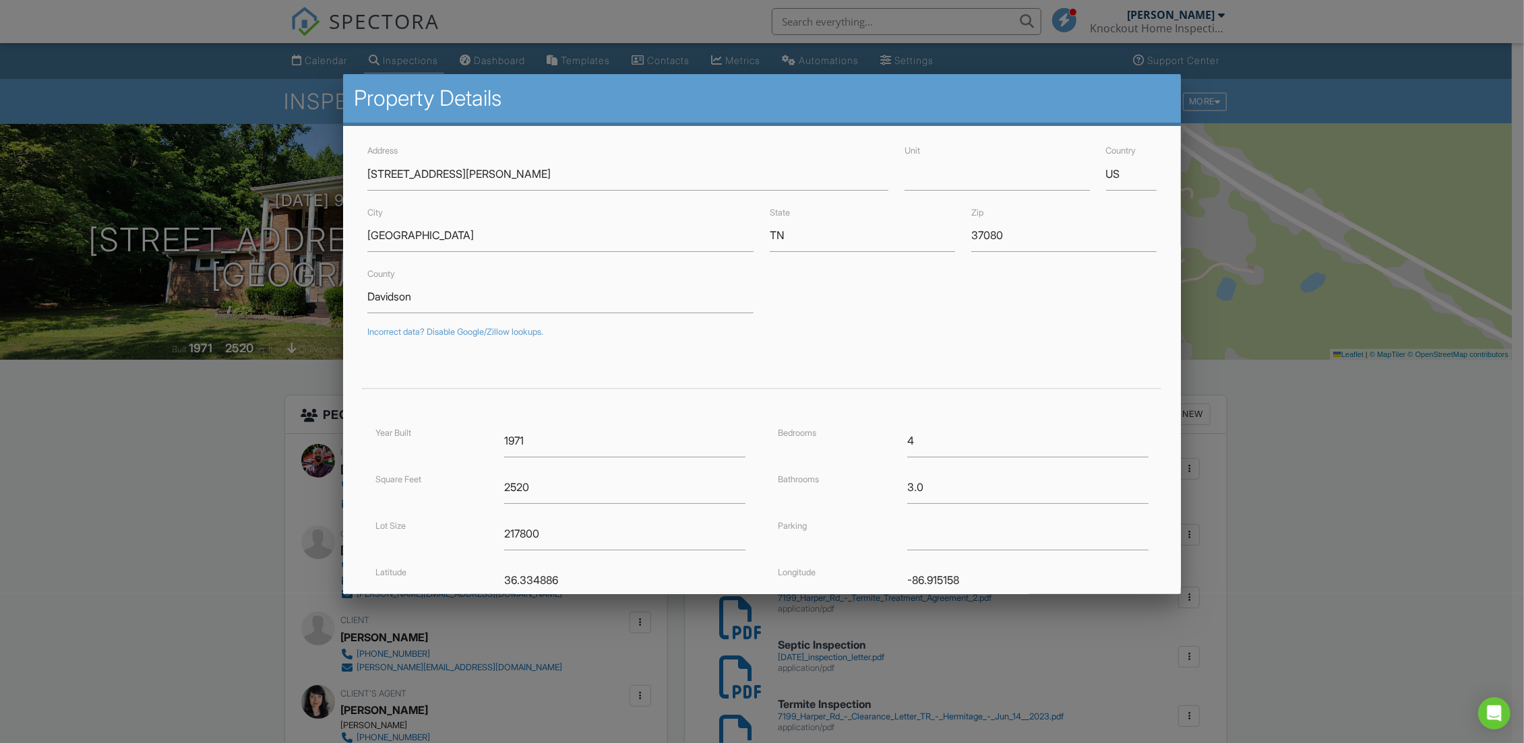
click at [1333, 523] on div at bounding box center [762, 397] width 1524 height 929
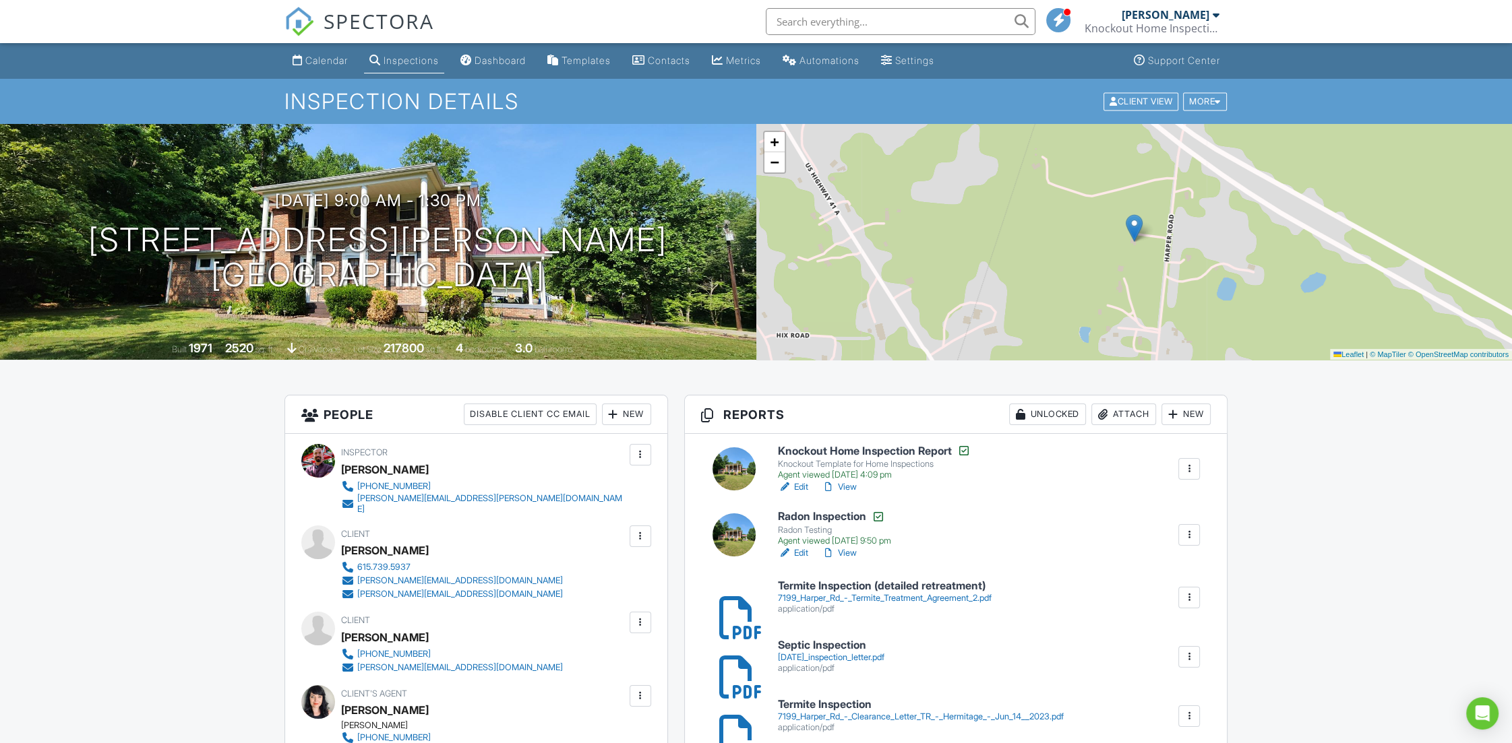
click at [848, 491] on link "View" at bounding box center [838, 486] width 35 height 13
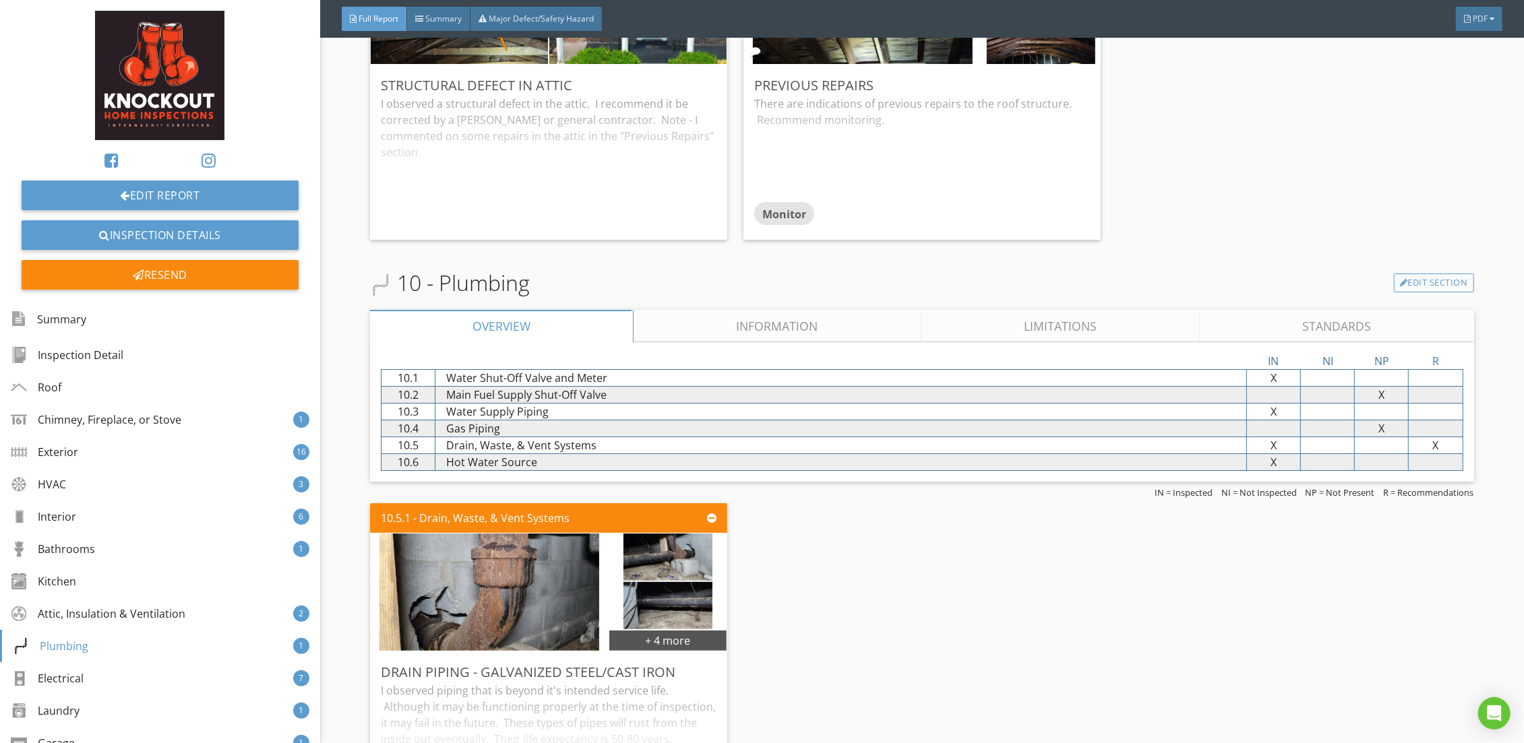
scroll to position [8914, 0]
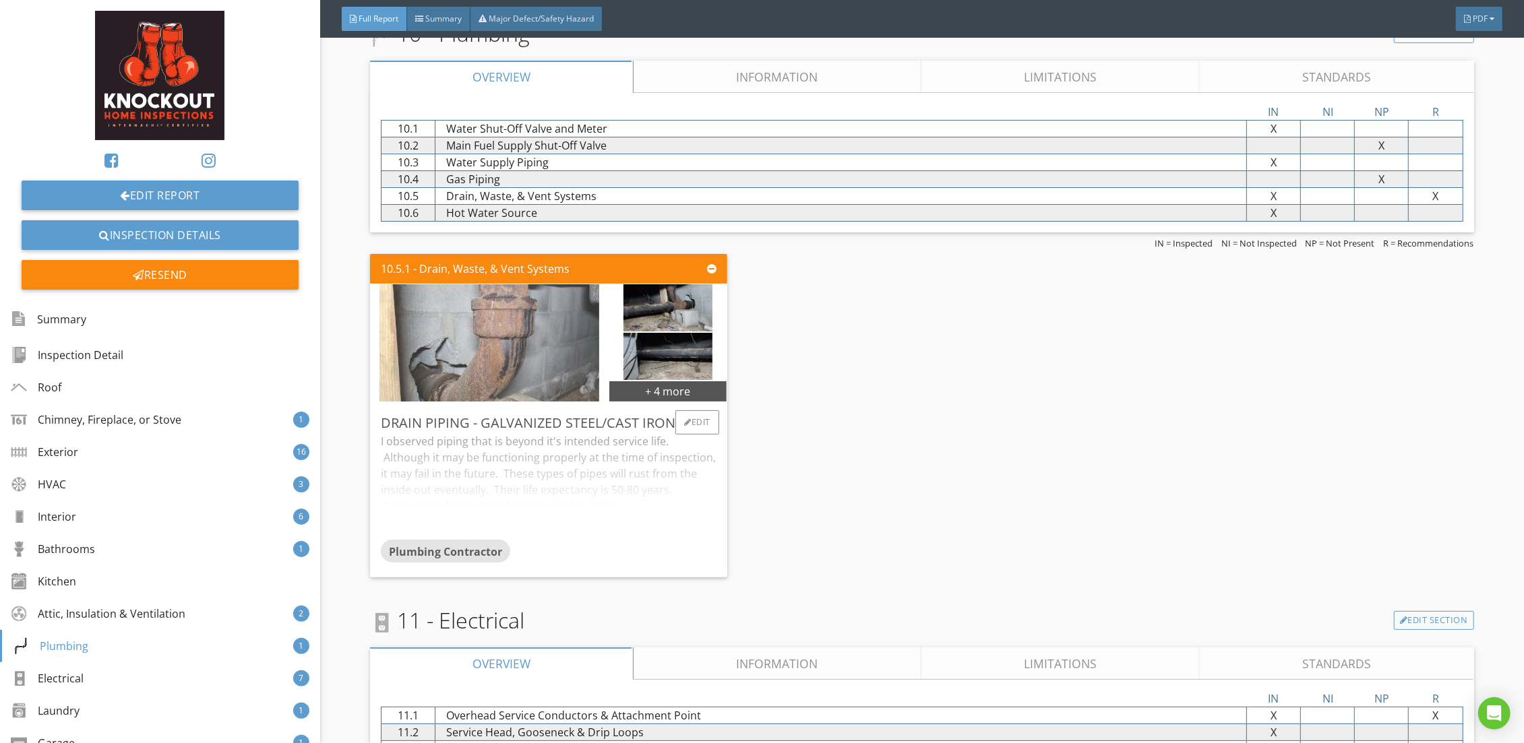
click at [525, 314] on img at bounding box center [489, 342] width 220 height 293
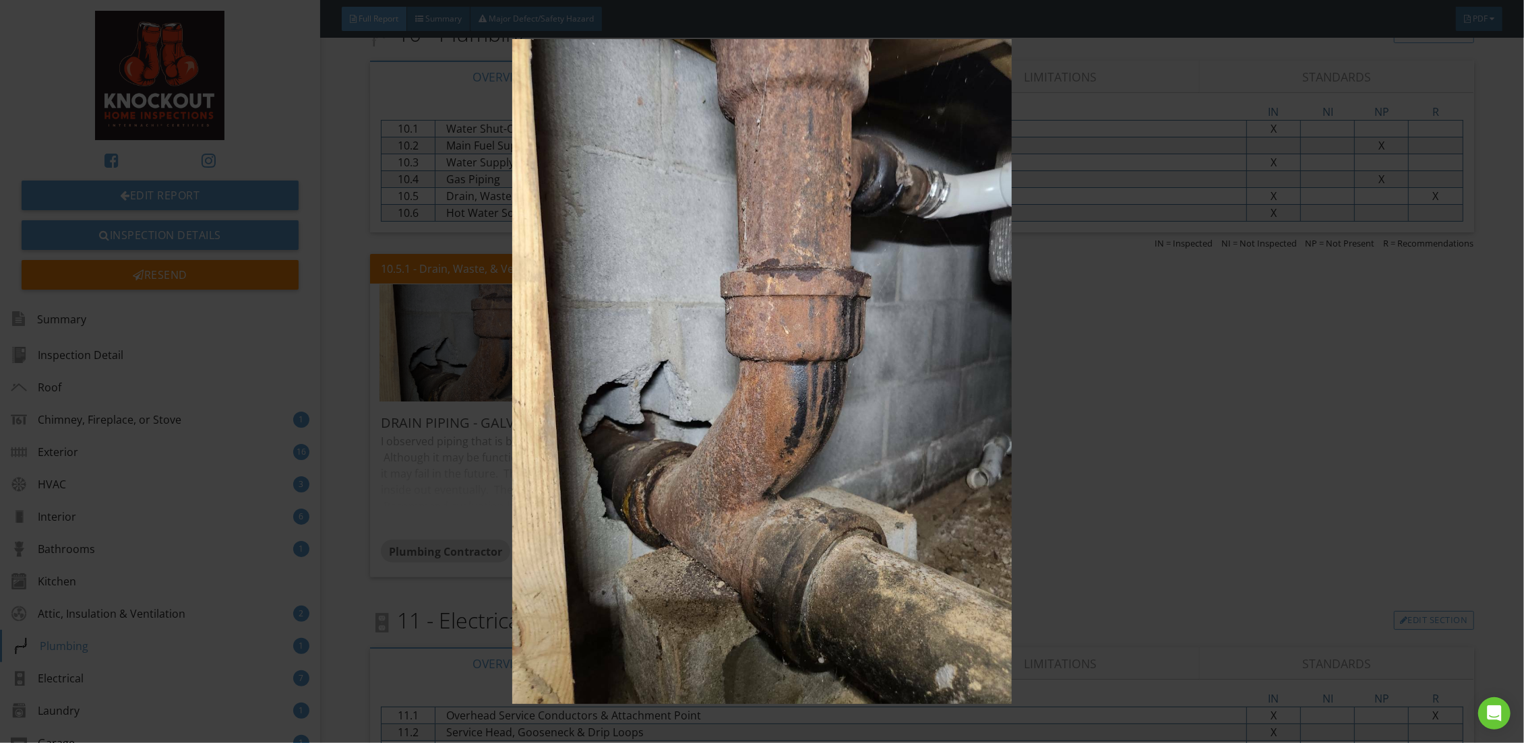
click at [354, 125] on img at bounding box center [762, 371] width 1406 height 665
